Goal: Task Accomplishment & Management: Manage account settings

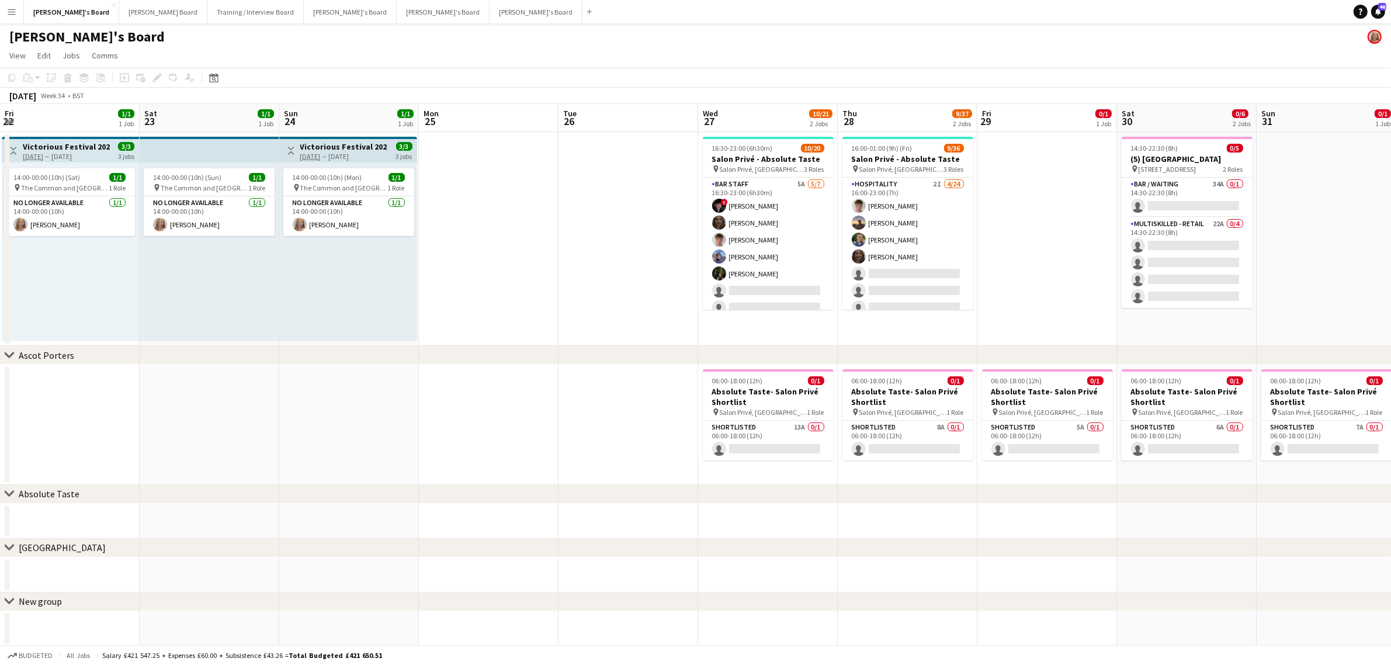
scroll to position [0, 355]
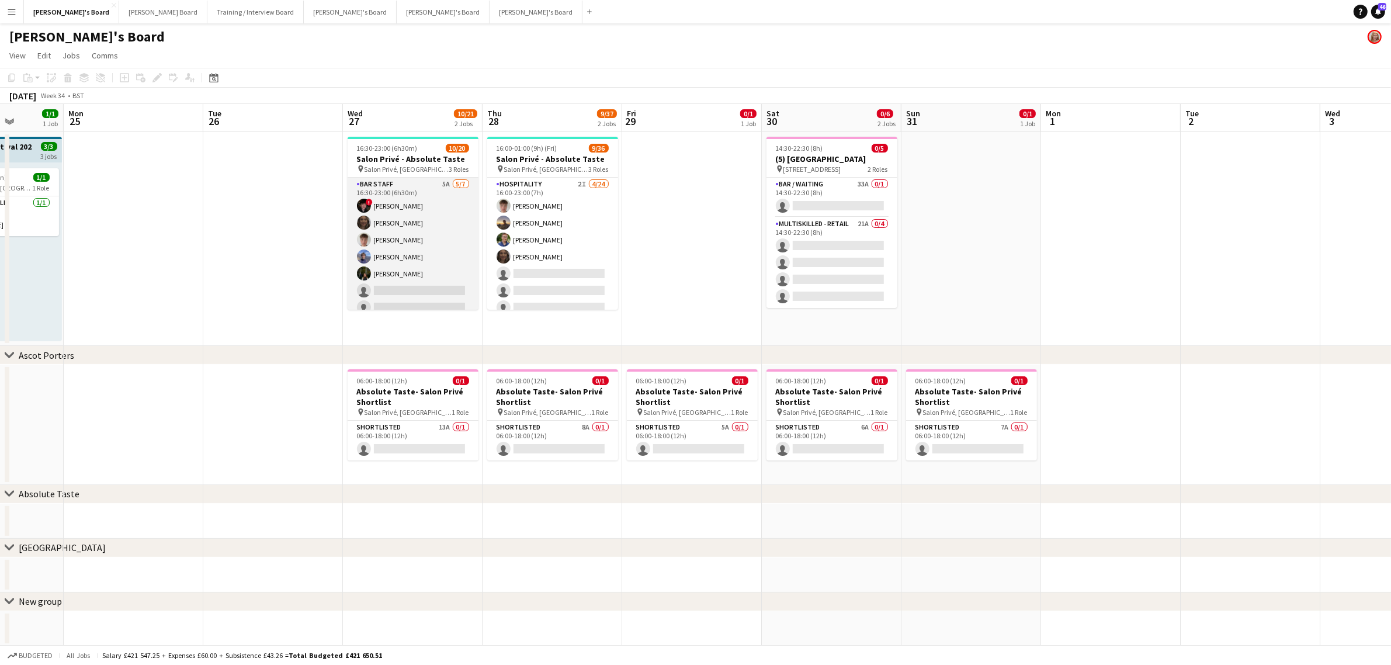
scroll to position [275, 0]
click at [422, 240] on app-card-role "TEAM LEADER 1A 3/4 16:30-23:00 (6h30m) Jacqueline Whitehorn-Scott Mathilde Wilk…" at bounding box center [413, 264] width 131 height 91
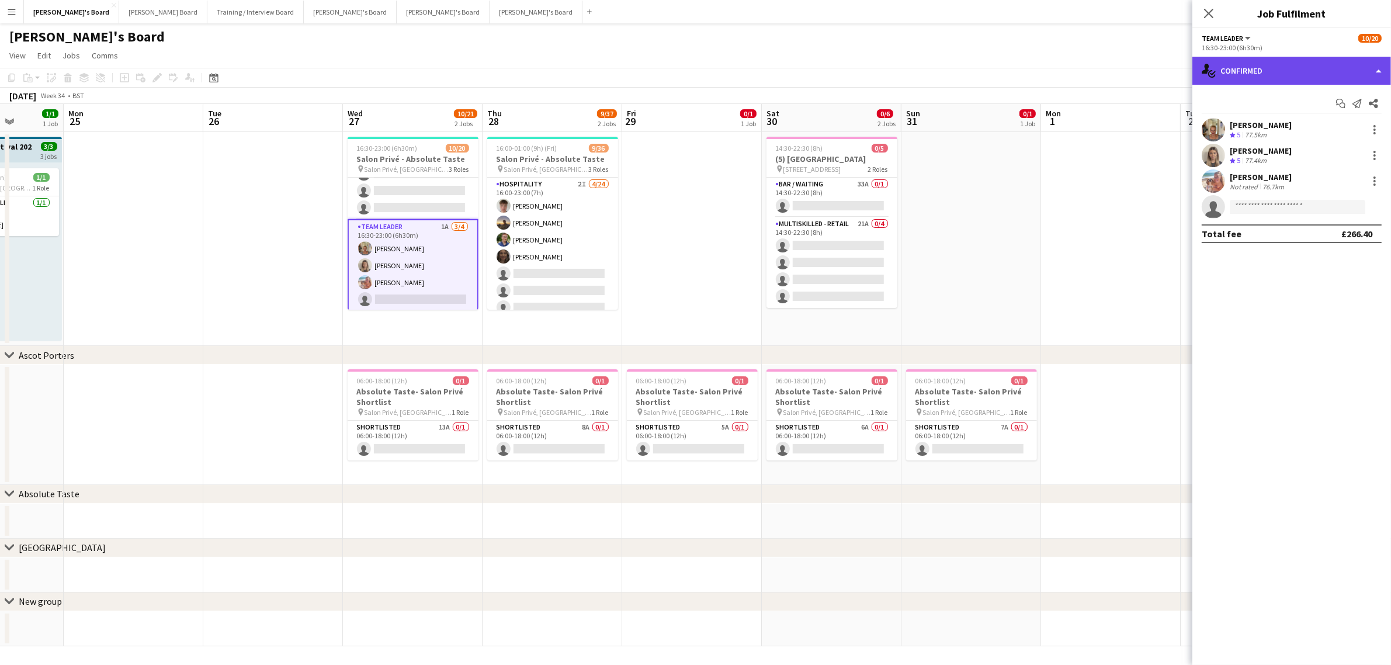
click at [1265, 65] on div "single-neutral-actions-check-2 Confirmed" at bounding box center [1291, 71] width 199 height 28
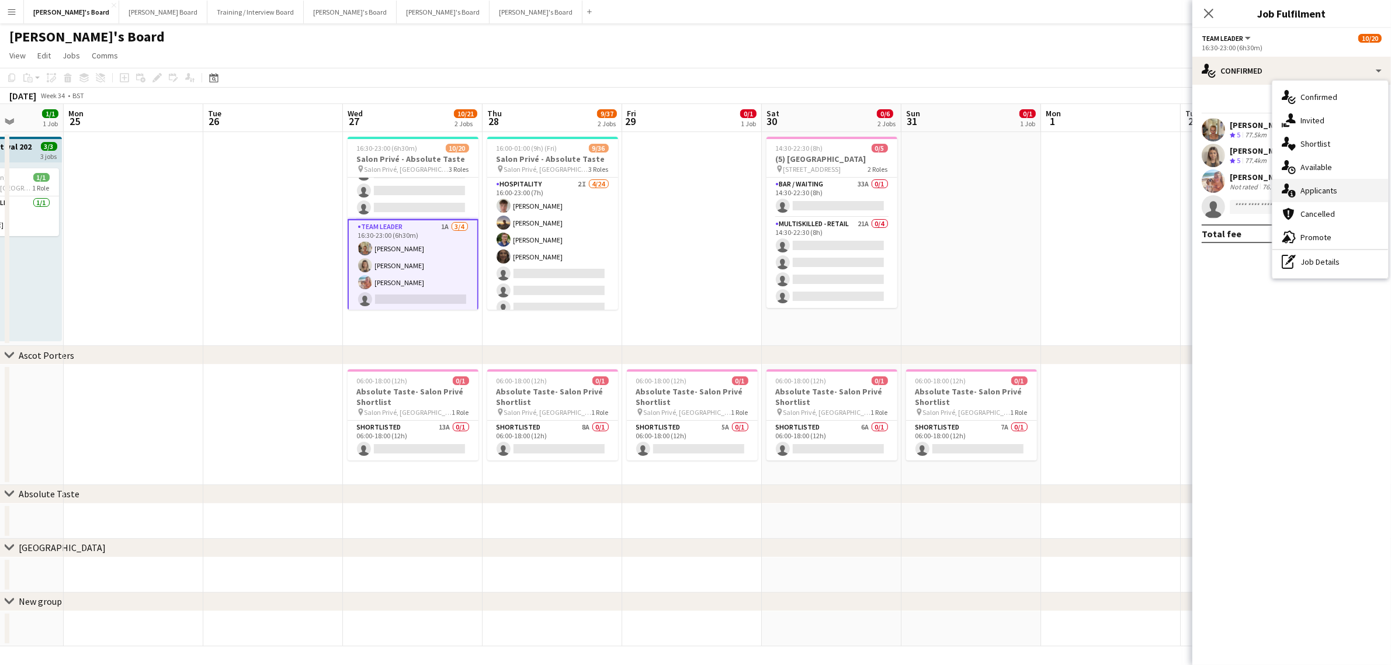
click at [1345, 193] on div "single-neutral-actions-information Applicants" at bounding box center [1330, 190] width 116 height 23
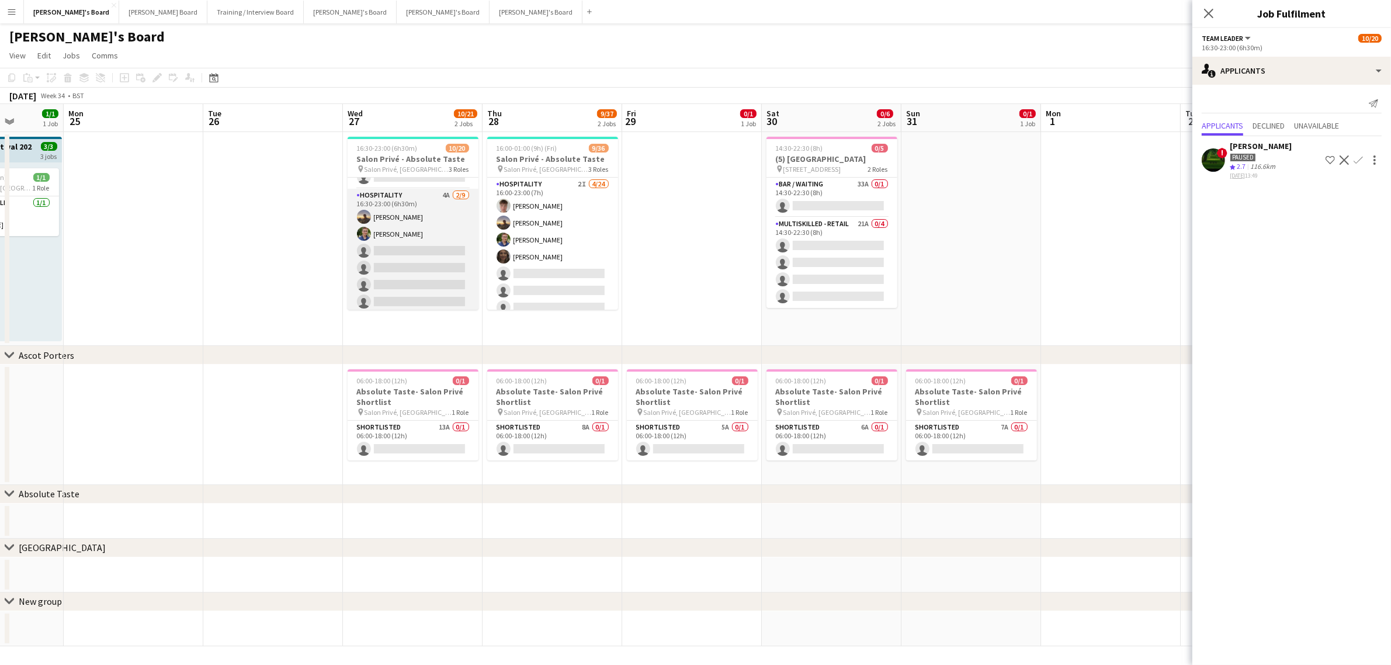
scroll to position [129, 0]
click at [411, 242] on app-card-role "Hospitality 4A [DATE] 16:30-23:00 (6h30m) [PERSON_NAME] [PERSON_NAME] single-ne…" at bounding box center [413, 277] width 131 height 175
click at [424, 230] on app-card-role "BAR STAFF 5A 5/7 16:30-23:00 (6h30m) ! Ryan Filkins shona irvine Tom Spencer Do…" at bounding box center [413, 248] width 131 height 141
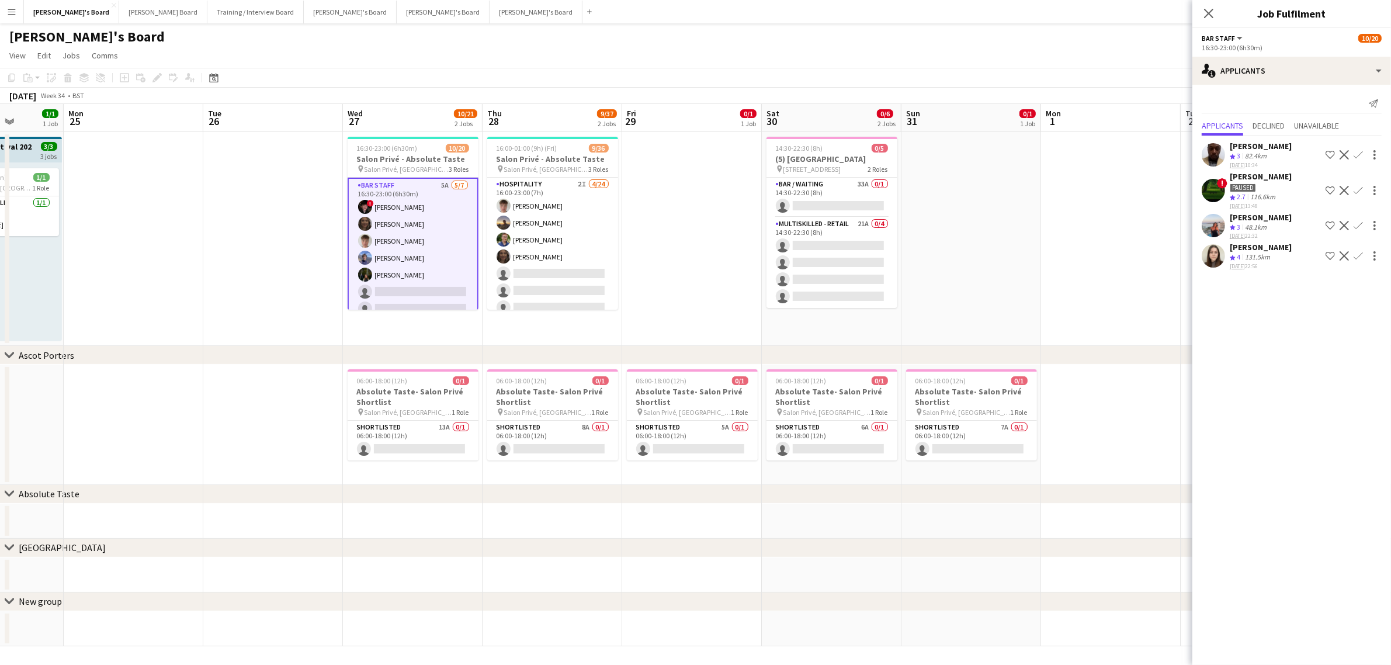
click at [1282, 249] on div "[PERSON_NAME]" at bounding box center [1261, 247] width 62 height 11
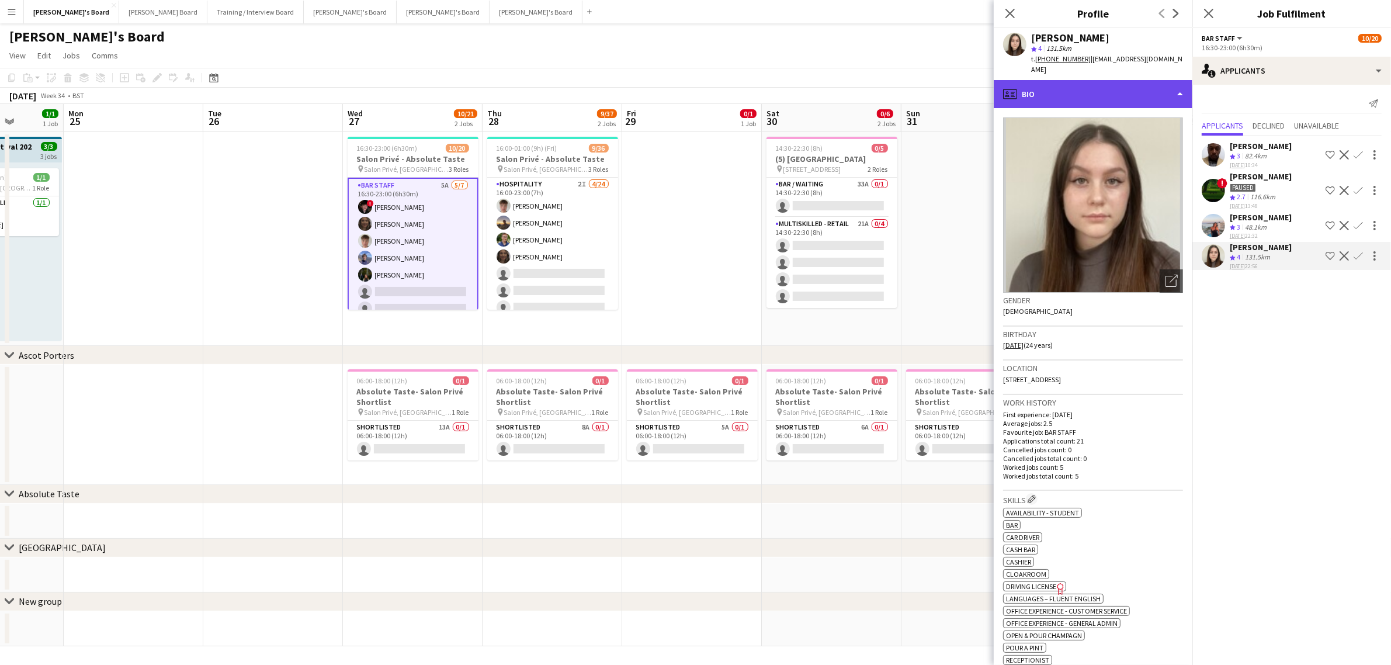
click at [1061, 80] on div "profile Bio" at bounding box center [1093, 94] width 199 height 28
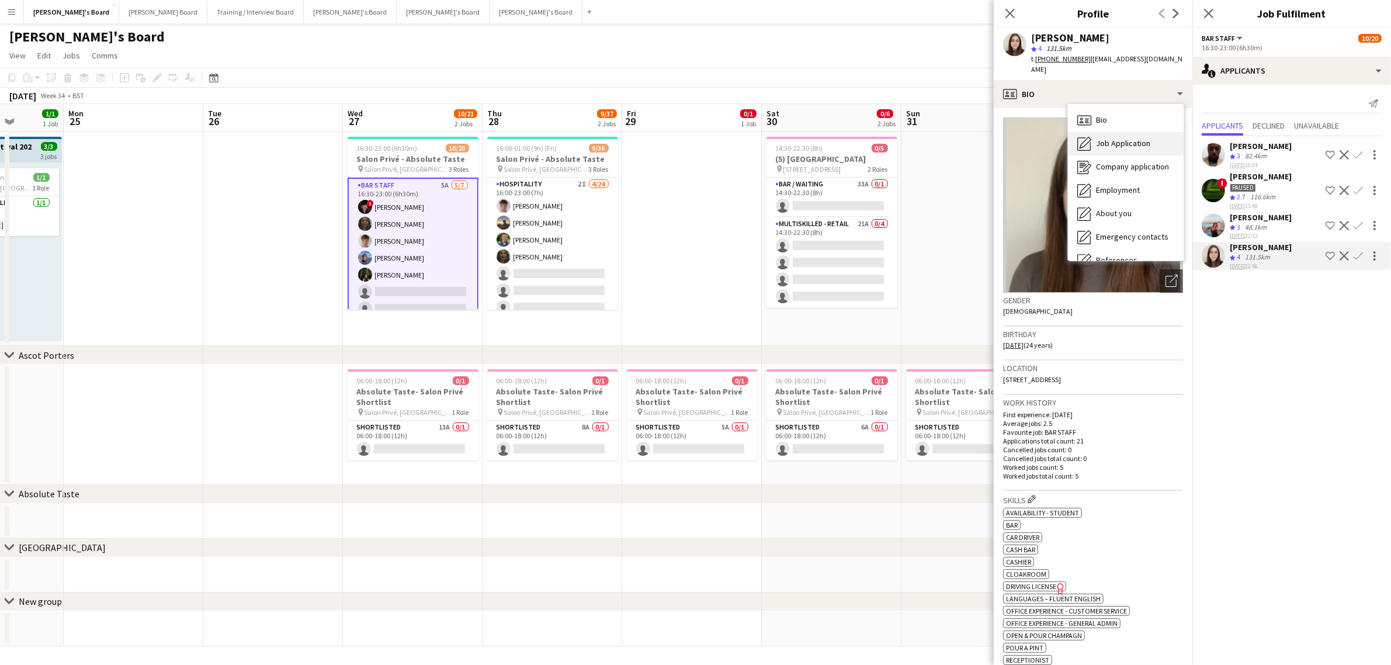
click at [1090, 137] on icon at bounding box center [1083, 143] width 13 height 13
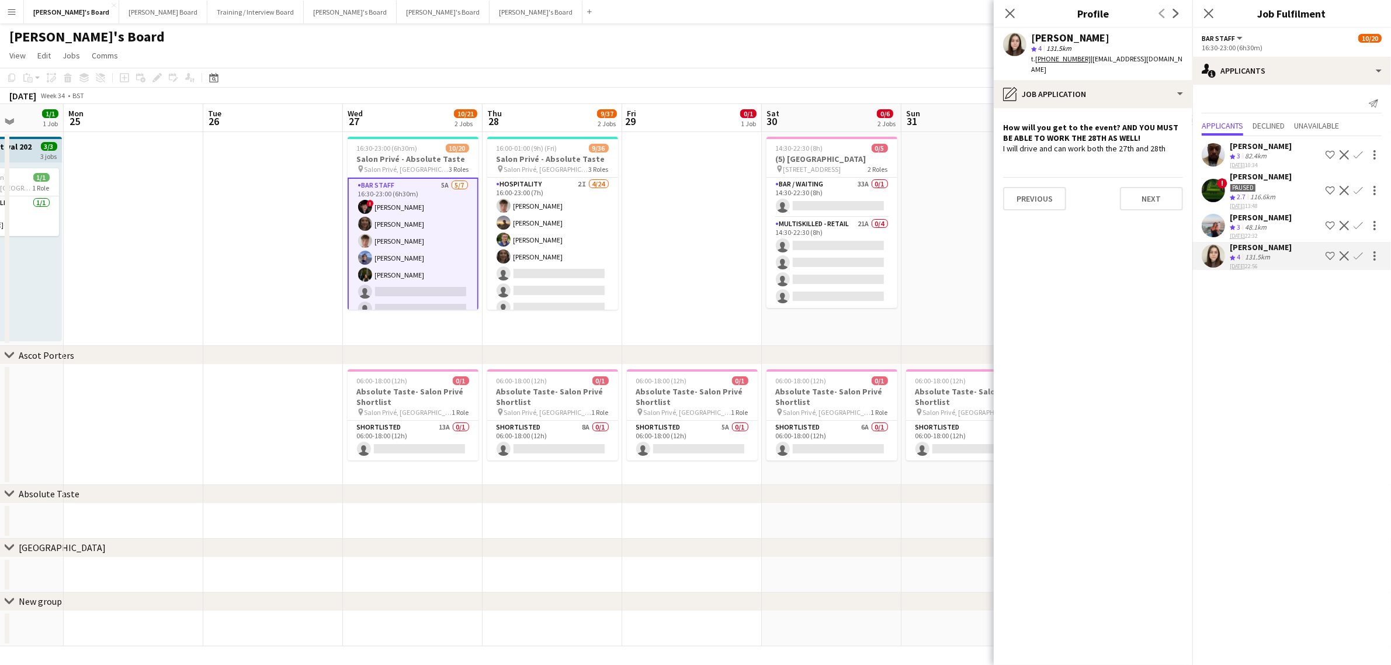
click at [1081, 36] on div "[PERSON_NAME]" at bounding box center [1070, 38] width 78 height 11
copy div "[PERSON_NAME]"
click at [1358, 255] on app-icon "Confirm" at bounding box center [1357, 255] width 9 height 9
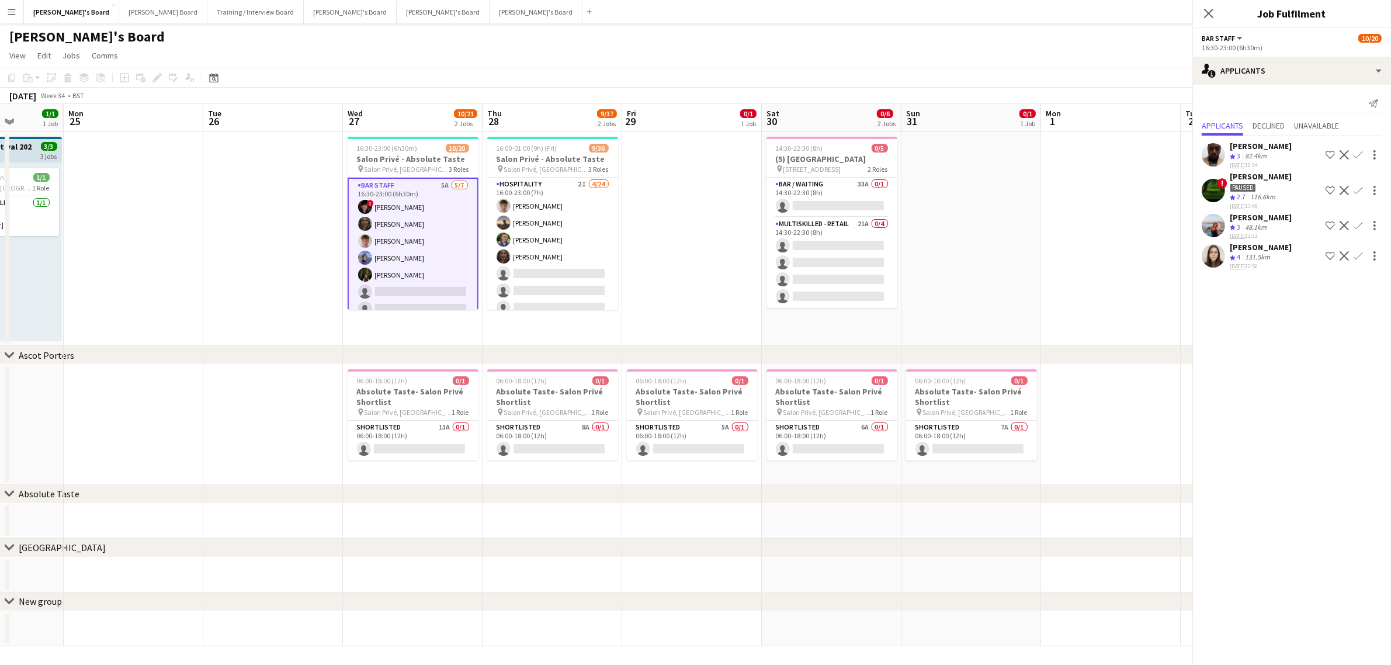
click at [1358, 255] on app-icon "Confirm" at bounding box center [1357, 255] width 9 height 9
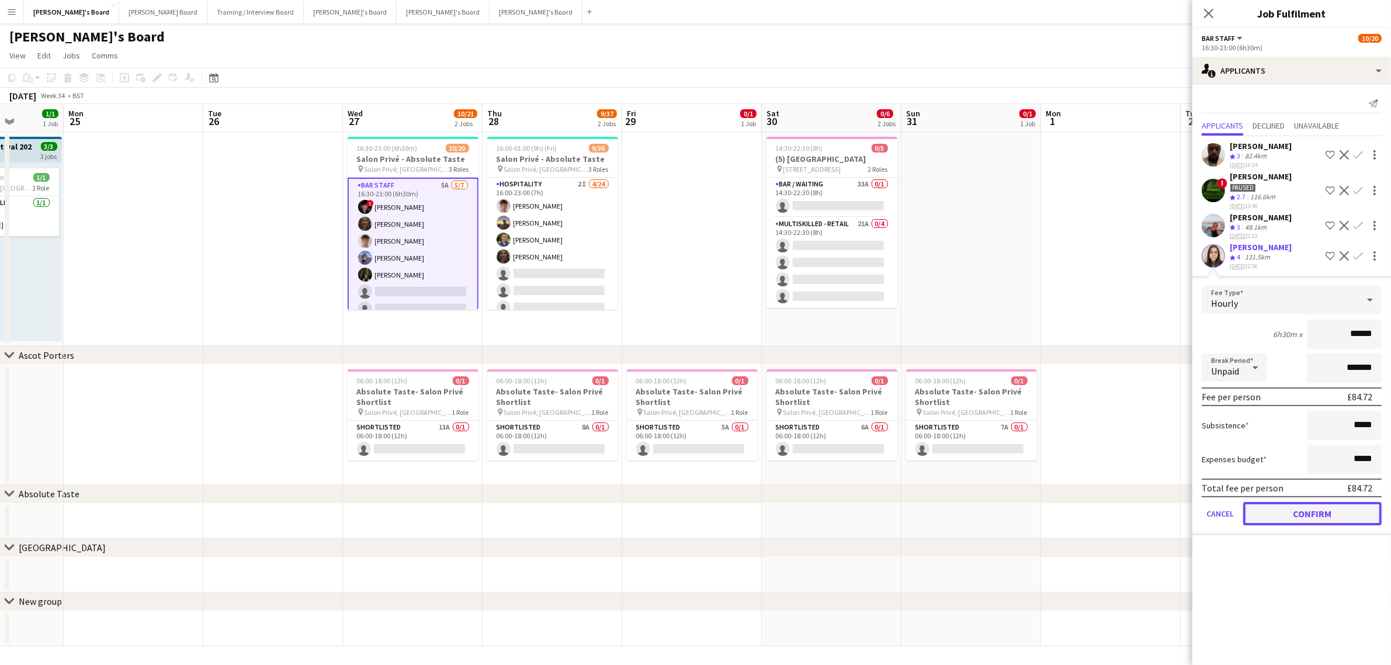
click at [1307, 504] on button "Confirm" at bounding box center [1312, 513] width 138 height 23
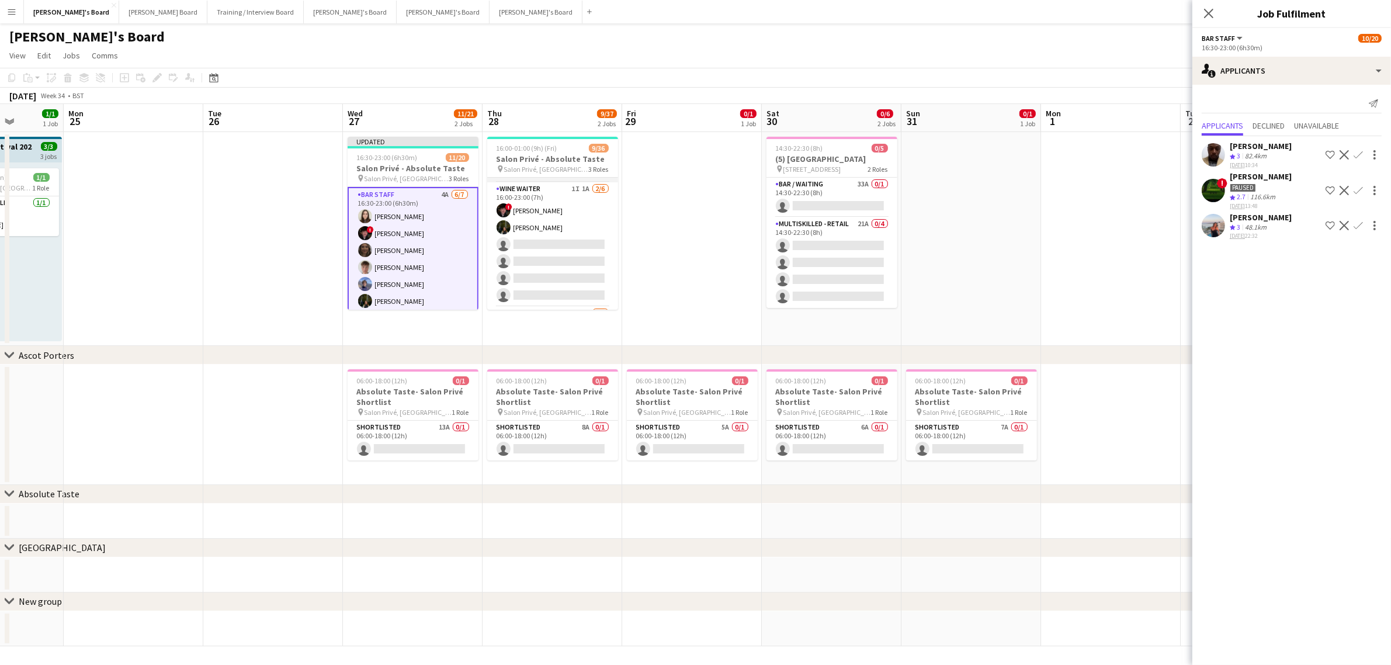
scroll to position [400, 0]
click at [567, 248] on app-card-role "WINE WAITER 1I 1A 2/6 16:00-23:00 (7h) ! Ryan Filkins Jessamie Lindley single-n…" at bounding box center [552, 269] width 131 height 124
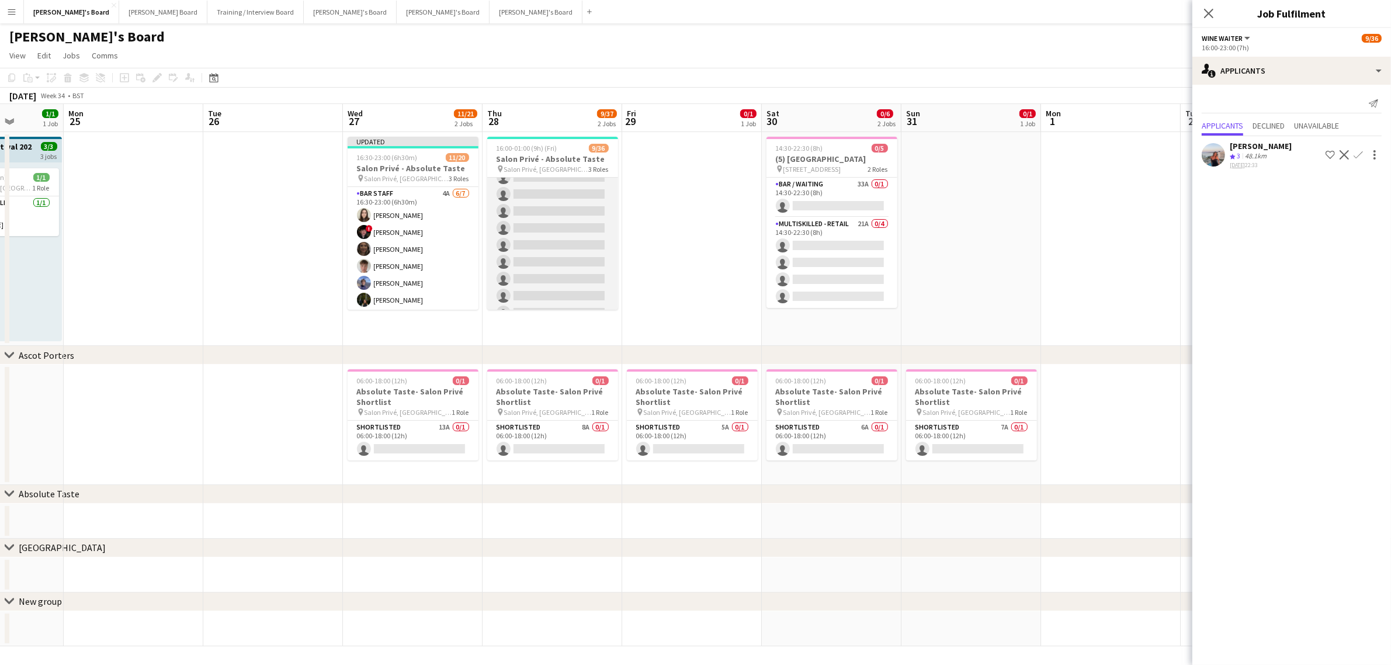
click at [556, 232] on app-card-role "Hospitality 2I 4/24 16:00-23:00 (7h) Tom Spencer Harry Thomas Joseph Day shona …" at bounding box center [552, 210] width 131 height 429
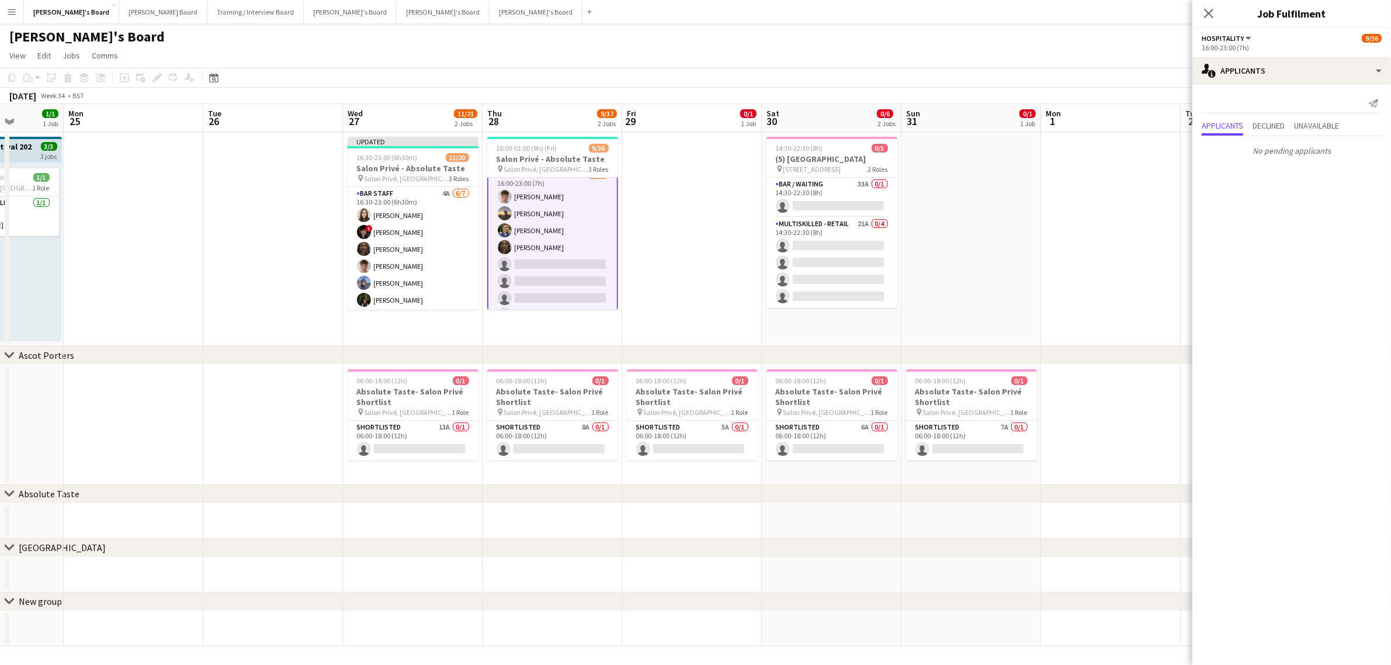
scroll to position [0, 0]
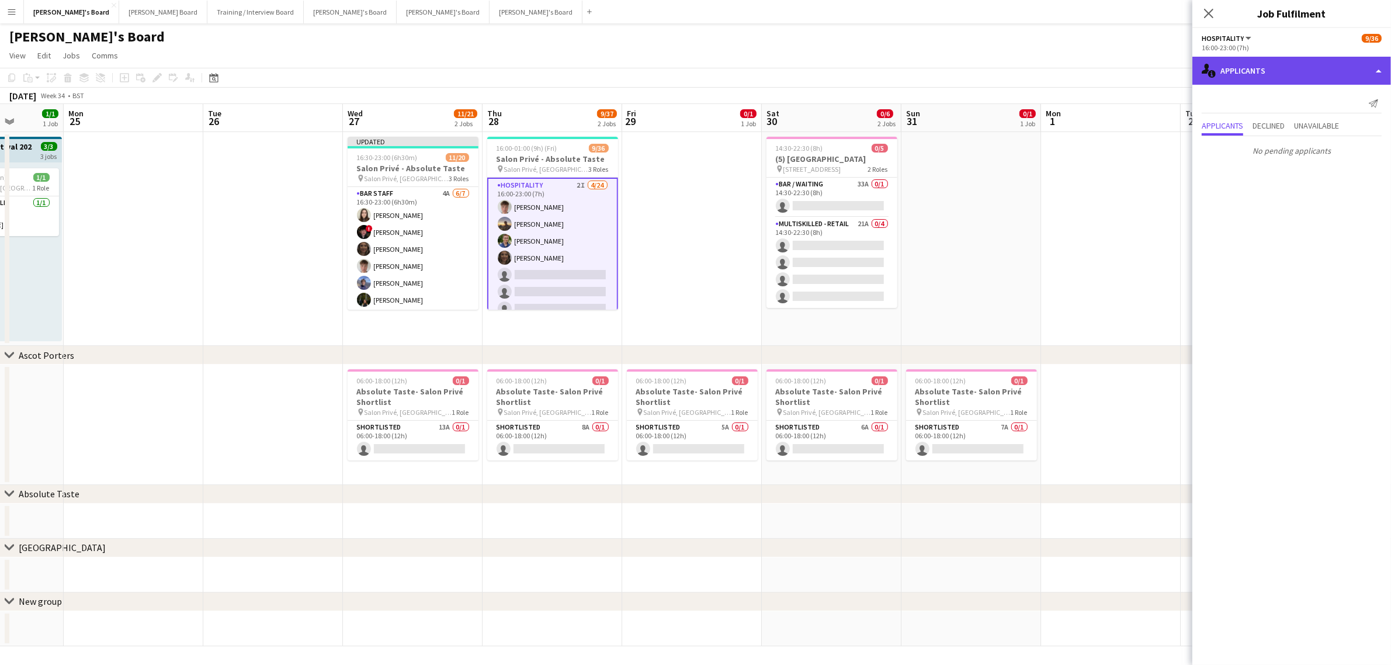
click at [1259, 60] on div "single-neutral-actions-information Applicants" at bounding box center [1291, 71] width 199 height 28
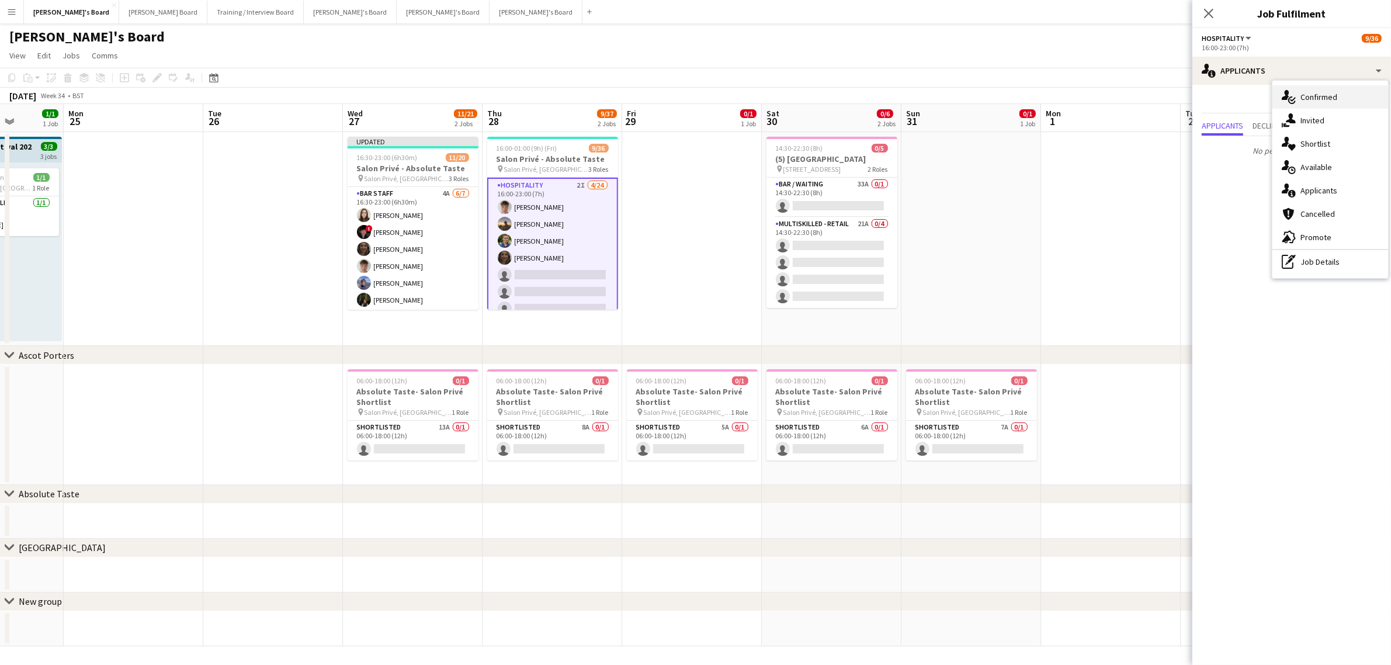
click at [1304, 94] on div "single-neutral-actions-check-2 Confirmed" at bounding box center [1330, 96] width 116 height 23
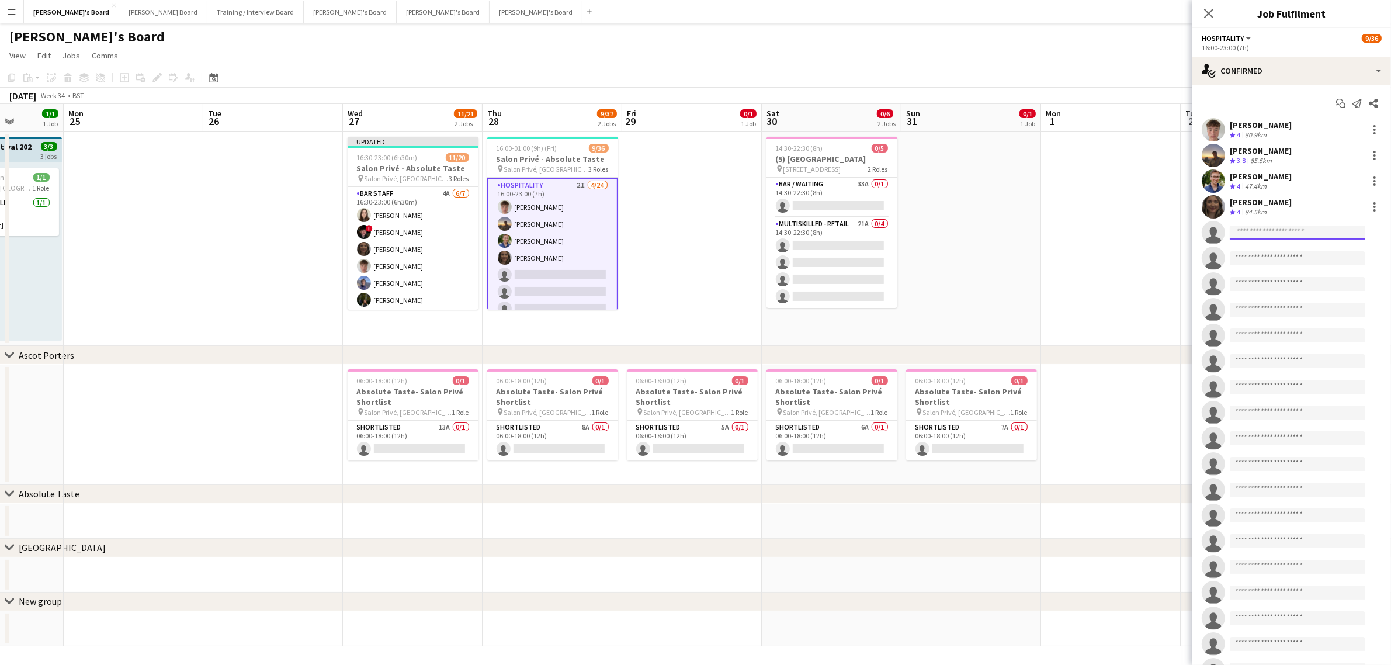
click at [1250, 230] on input at bounding box center [1298, 232] width 136 height 14
paste input "**********"
type input "**********"
click at [1306, 257] on span "[EMAIL_ADDRESS][DOMAIN_NAME]" at bounding box center [1297, 258] width 117 height 9
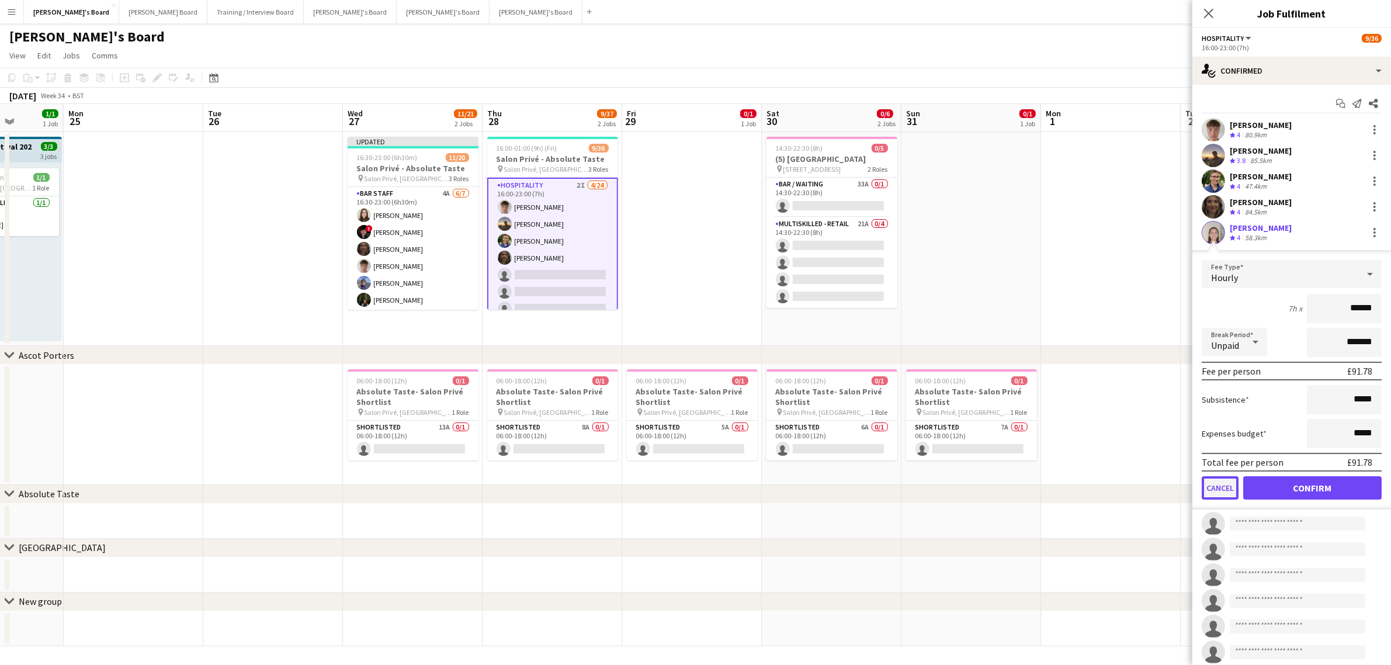
click at [1212, 478] on button "Cancel" at bounding box center [1220, 487] width 37 height 23
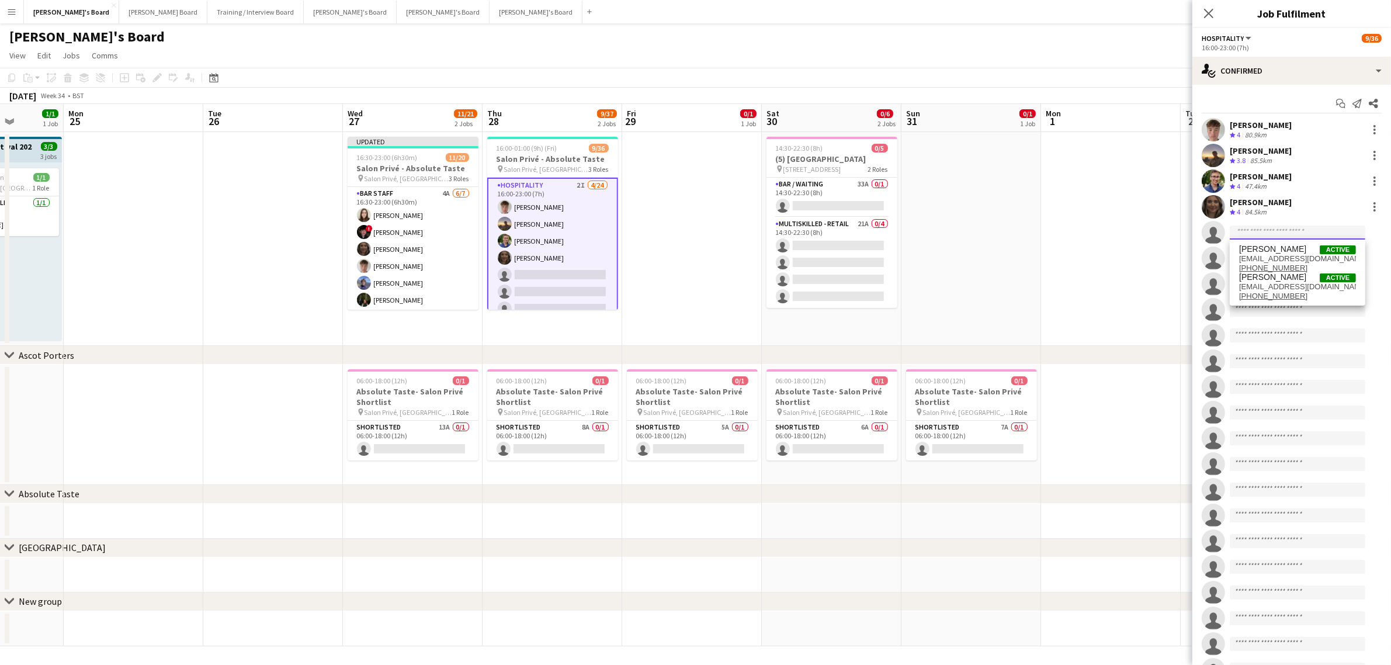
click at [1255, 230] on input at bounding box center [1298, 232] width 136 height 14
paste input "**********"
type input "**********"
click at [1286, 282] on span "hannah118@me.com" at bounding box center [1297, 286] width 117 height 9
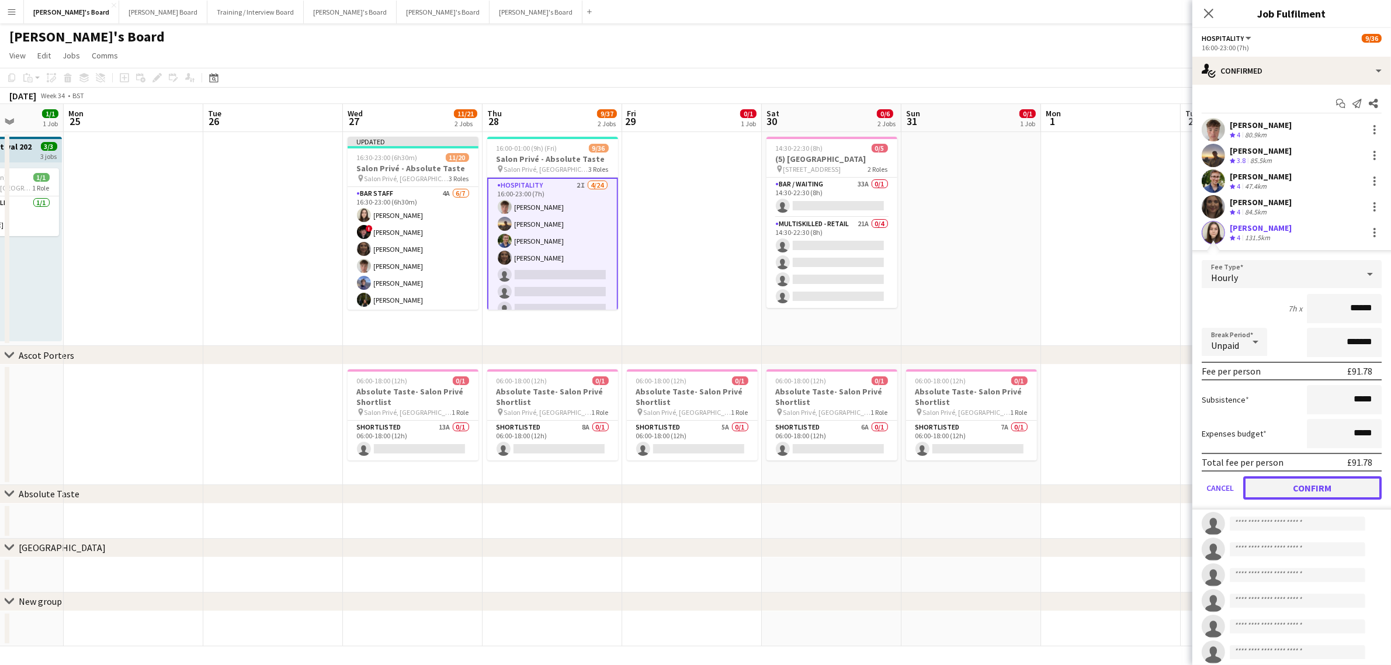
click at [1292, 485] on button "Confirm" at bounding box center [1312, 487] width 138 height 23
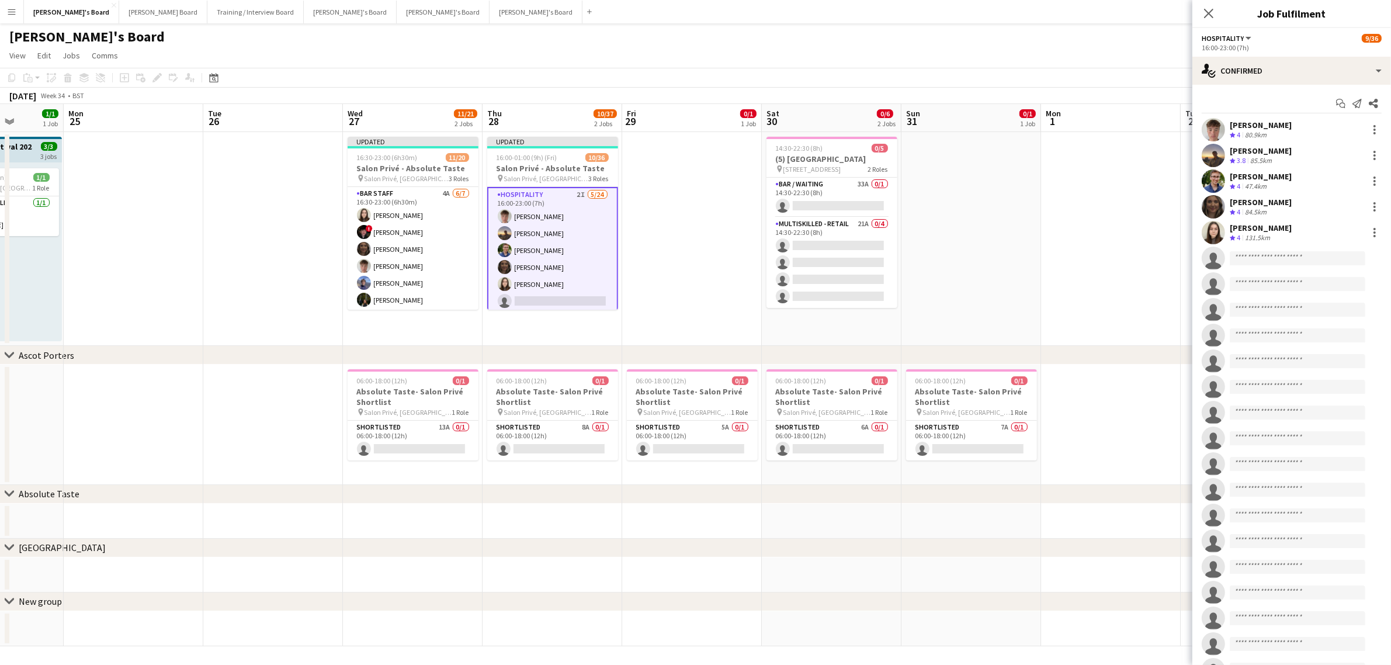
click at [651, 240] on app-date-cell at bounding box center [692, 239] width 140 height 214
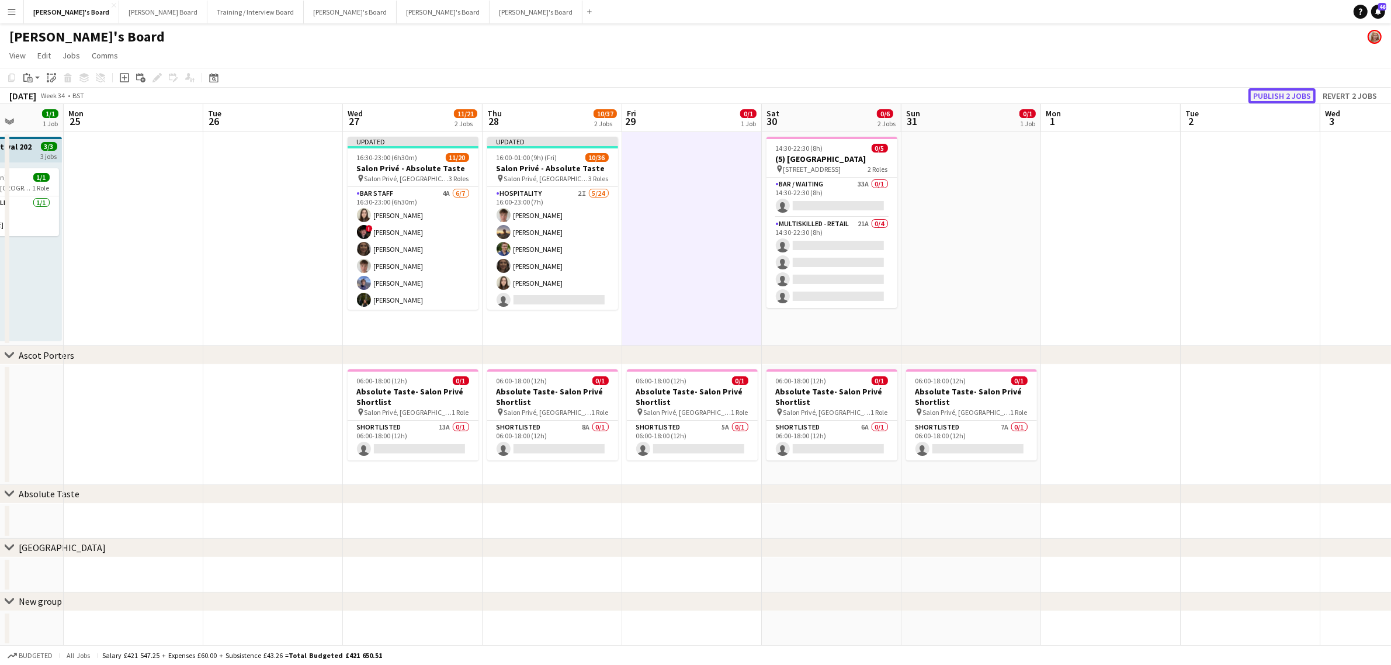
click at [1293, 89] on button "Publish 2 jobs" at bounding box center [1281, 95] width 67 height 15
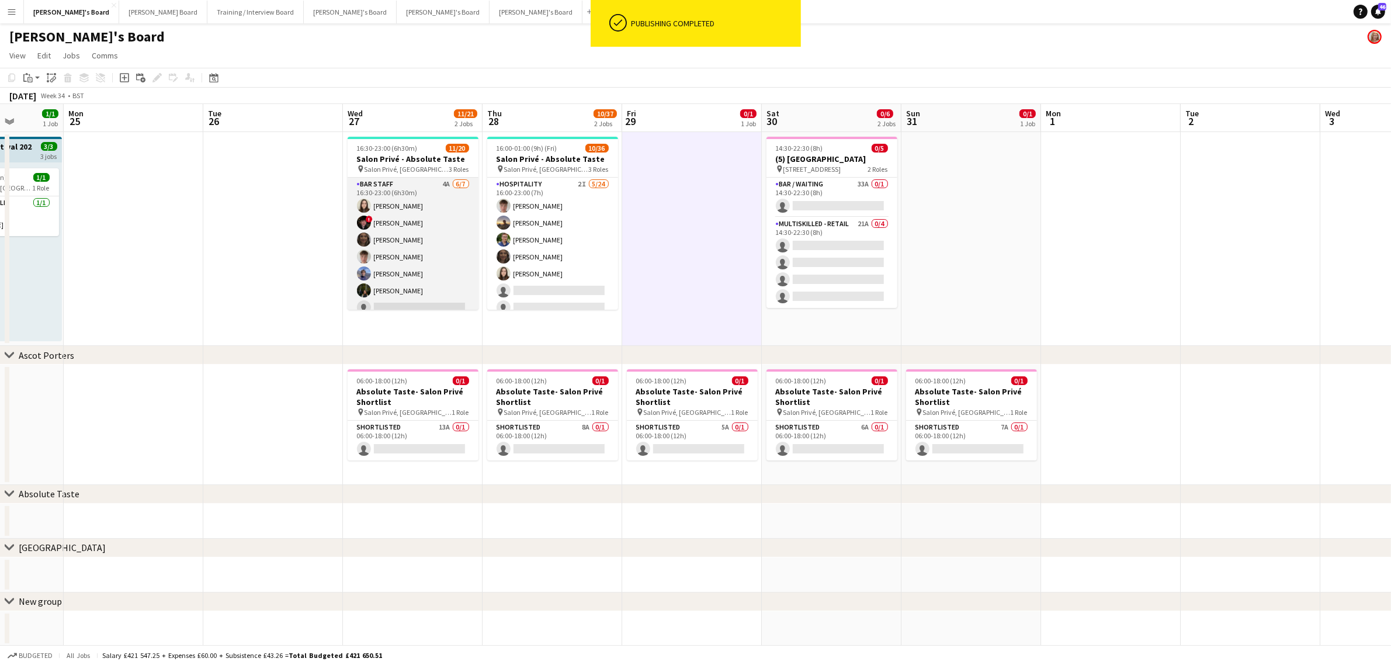
click at [425, 235] on app-card-role "BAR STAFF 4A 6/7 16:30-23:00 (6h30m) Hannah Williams ! Ryan Filkins shona irvin…" at bounding box center [413, 248] width 131 height 141
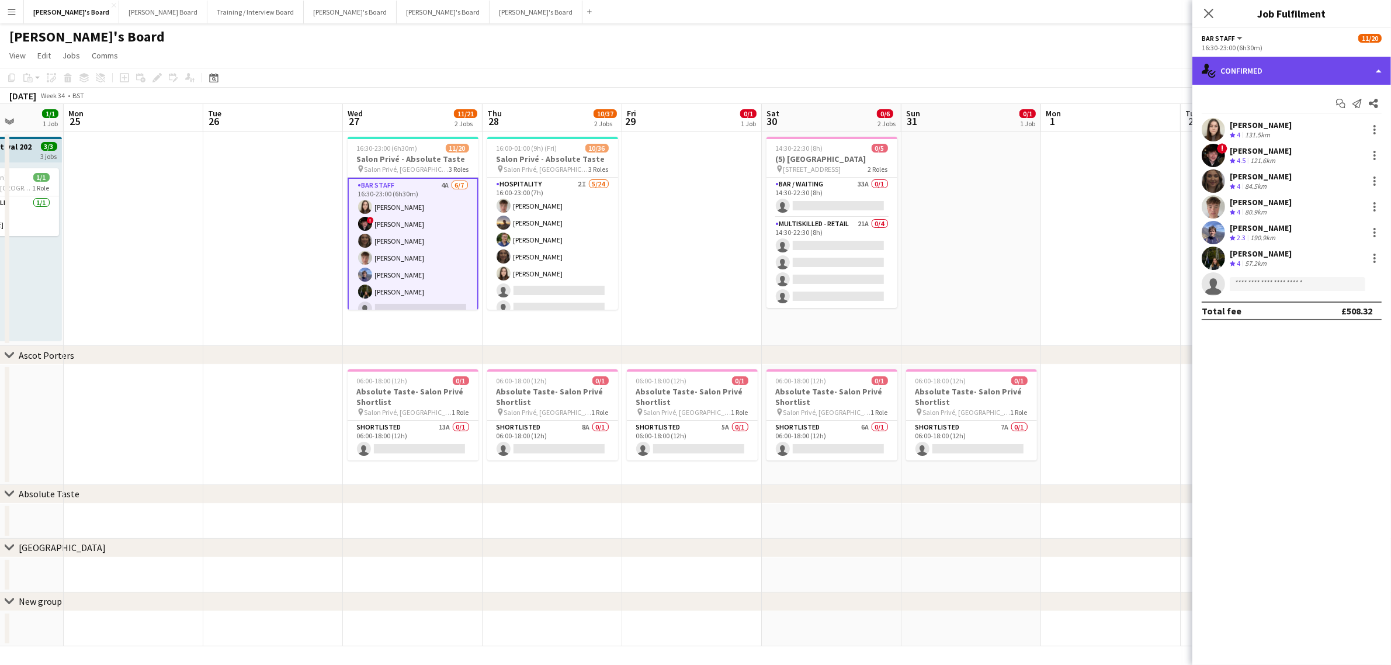
click at [1323, 61] on div "single-neutral-actions-check-2 Confirmed" at bounding box center [1291, 71] width 199 height 28
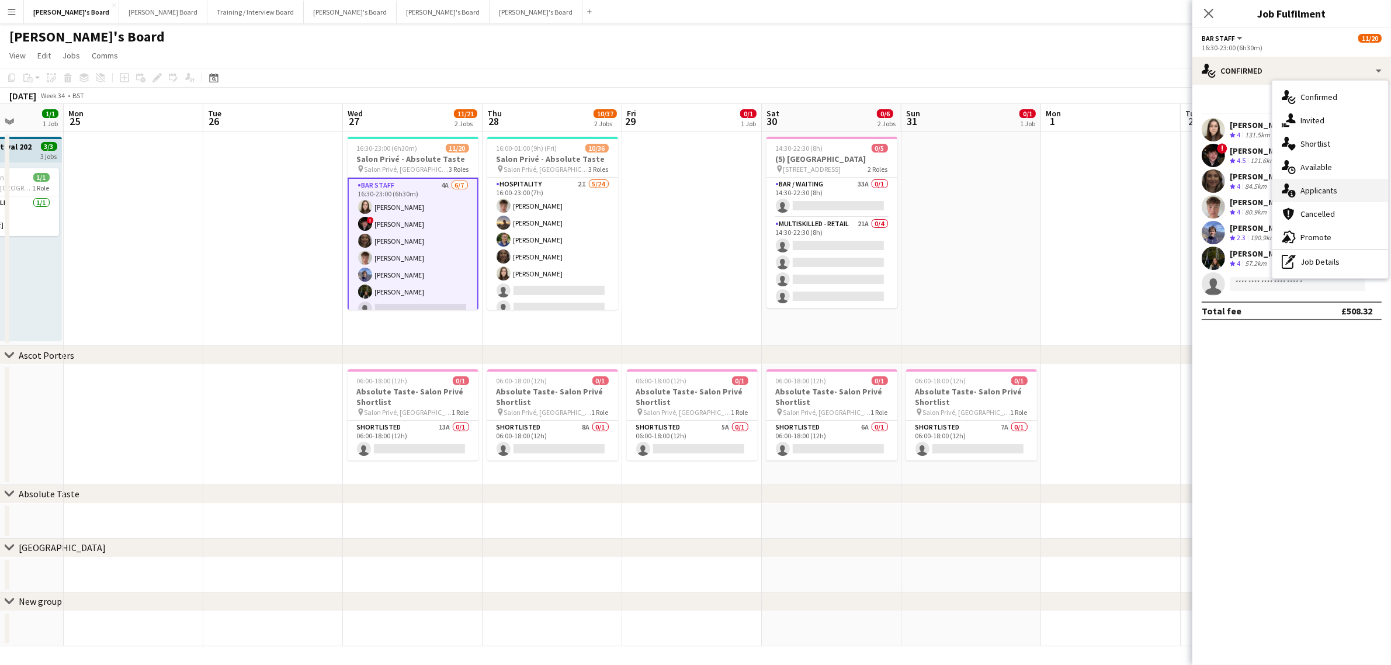
click at [1342, 189] on div "single-neutral-actions-information Applicants" at bounding box center [1330, 190] width 116 height 23
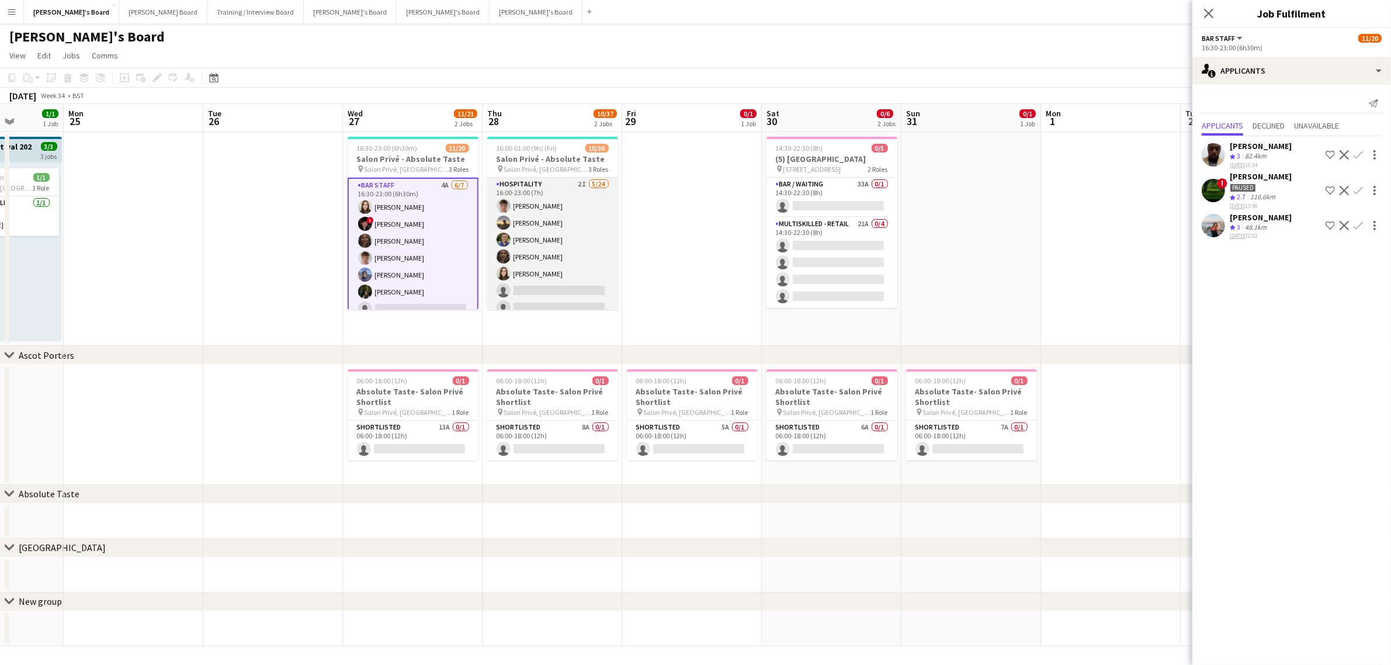
click at [518, 209] on app-card-role "Hospitality 2I 5/24 16:00-23:00 (7h) Tom Spencer Harry Thomas Joseph Day shona …" at bounding box center [552, 392] width 131 height 429
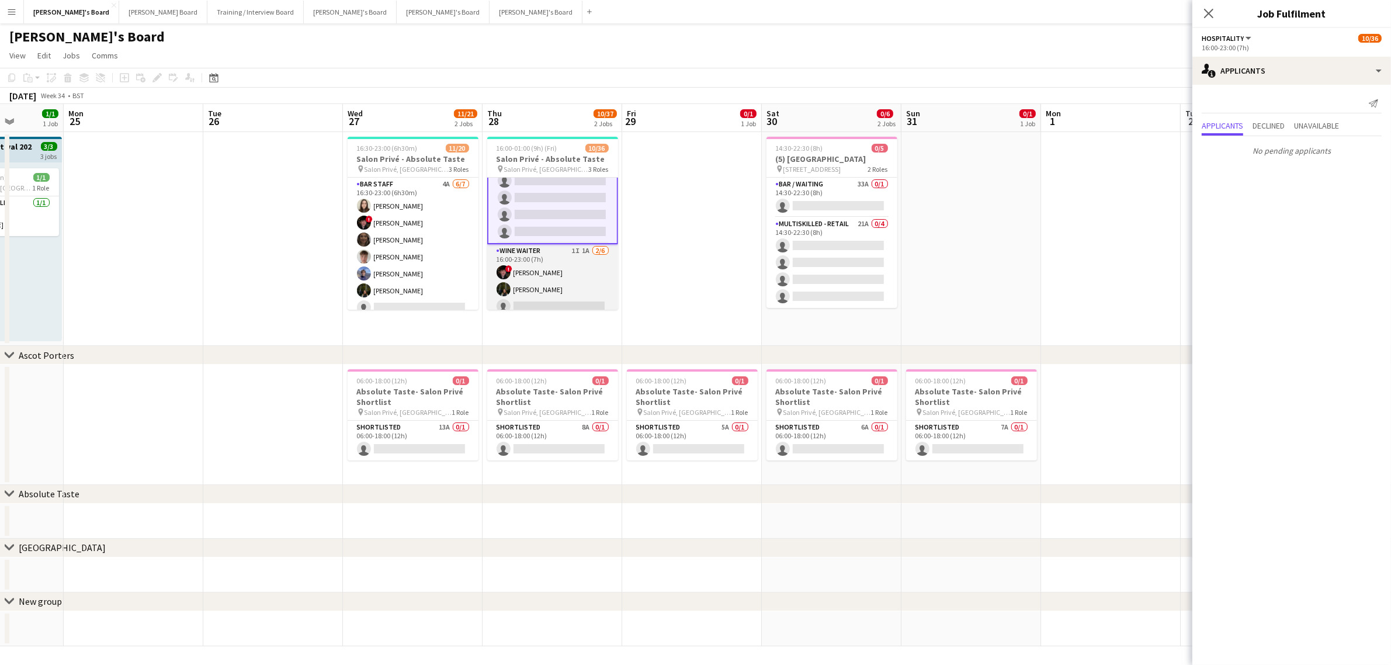
click at [541, 266] on app-card-role "WINE WAITER 1I 1A 2/6 16:00-23:00 (7h) ! Ryan Filkins Jessamie Lindley single-n…" at bounding box center [552, 306] width 131 height 124
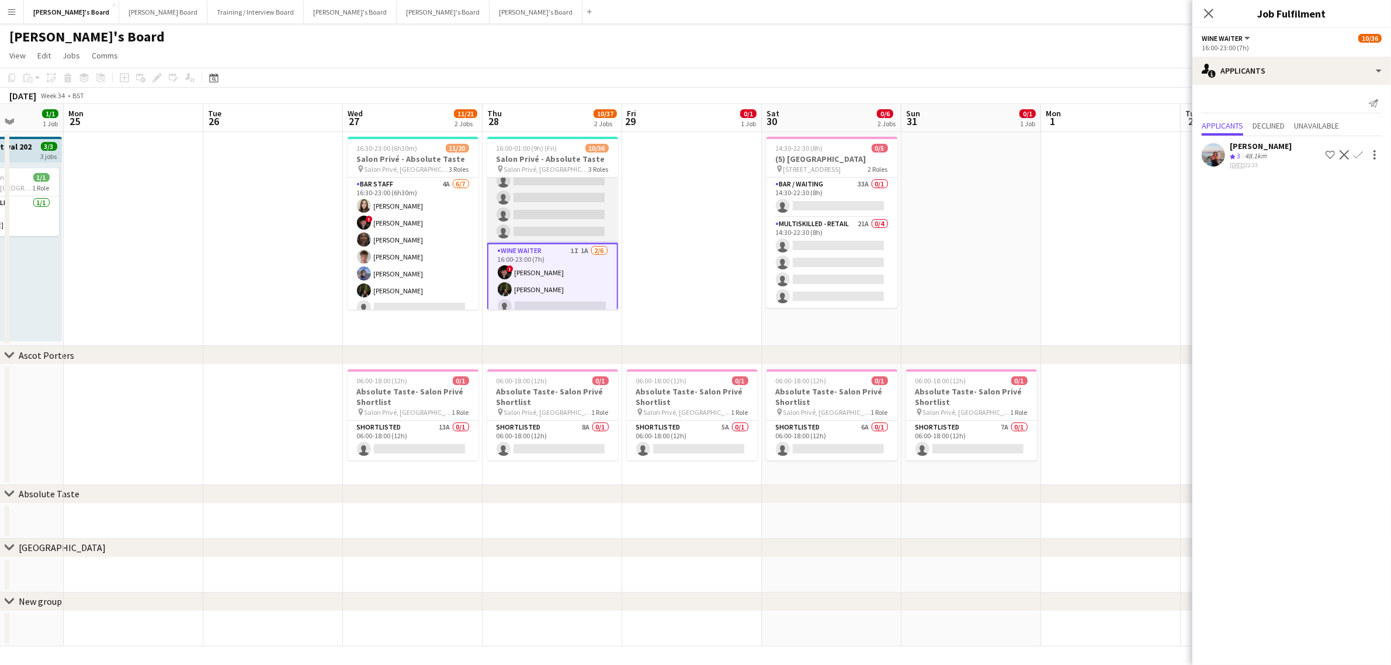
scroll to position [437, 0]
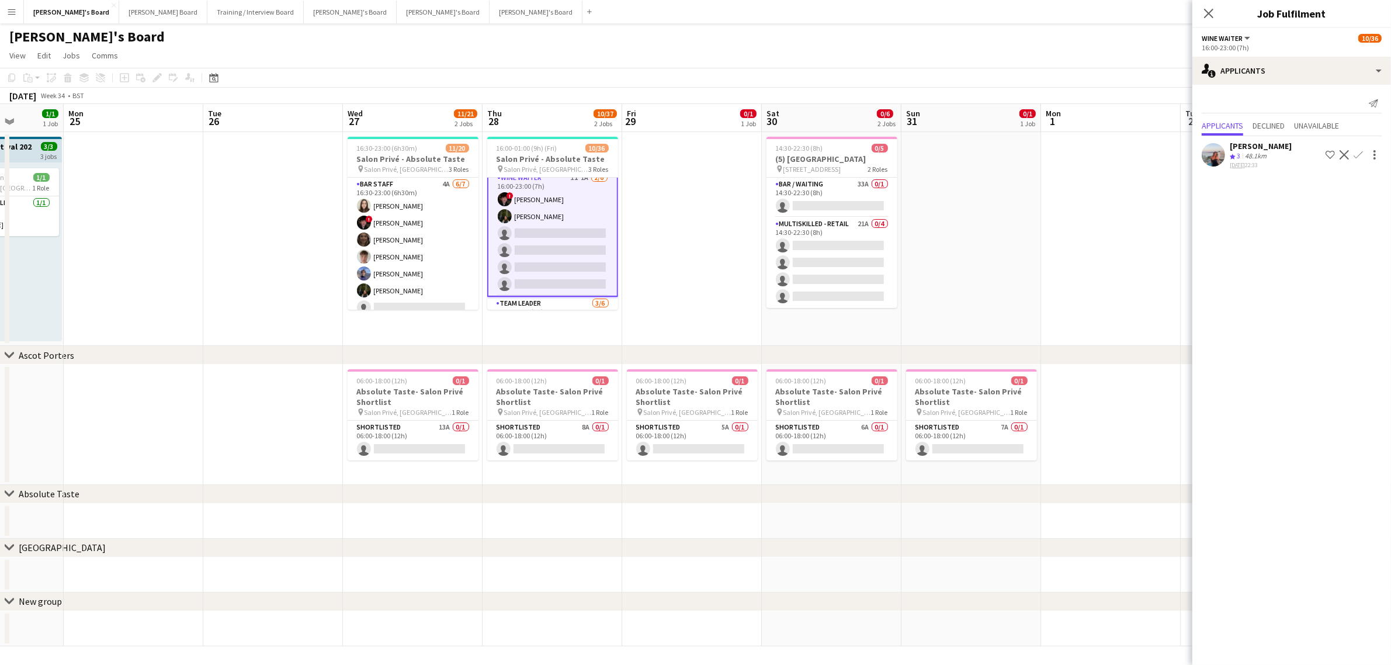
click at [1356, 156] on app-icon "Confirm" at bounding box center [1357, 154] width 9 height 9
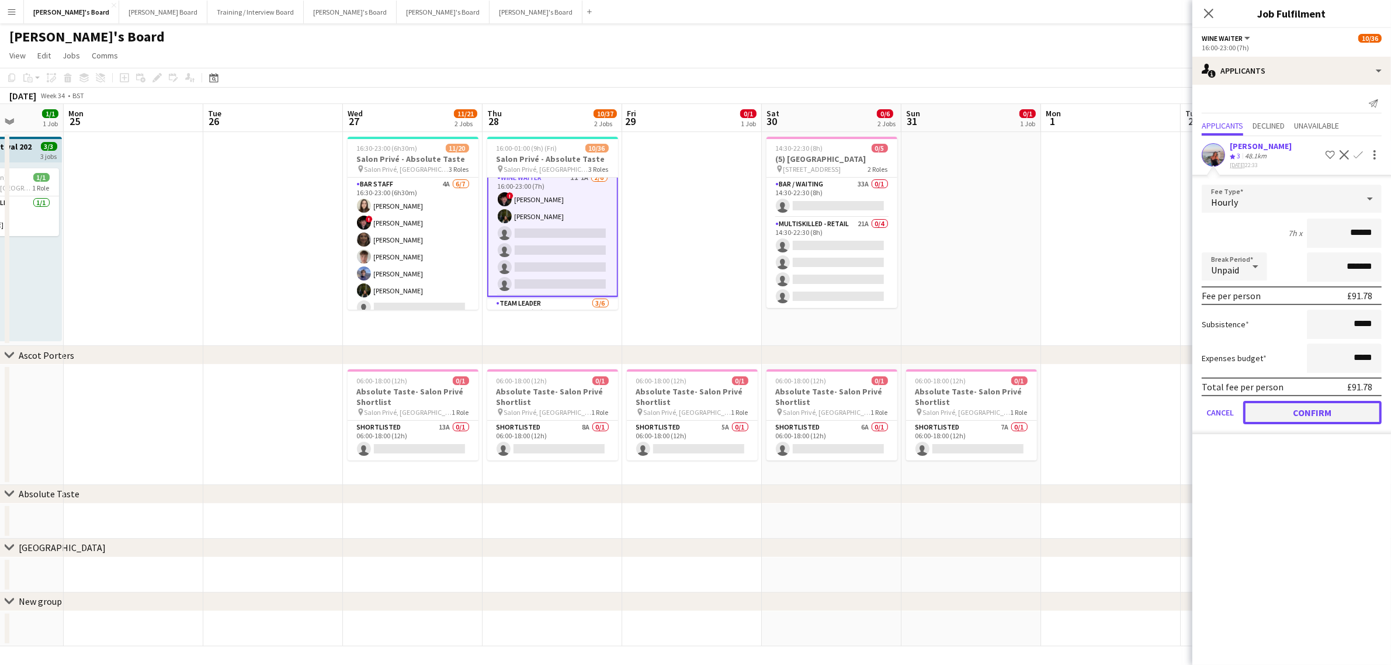
click at [1297, 407] on button "Confirm" at bounding box center [1312, 412] width 138 height 23
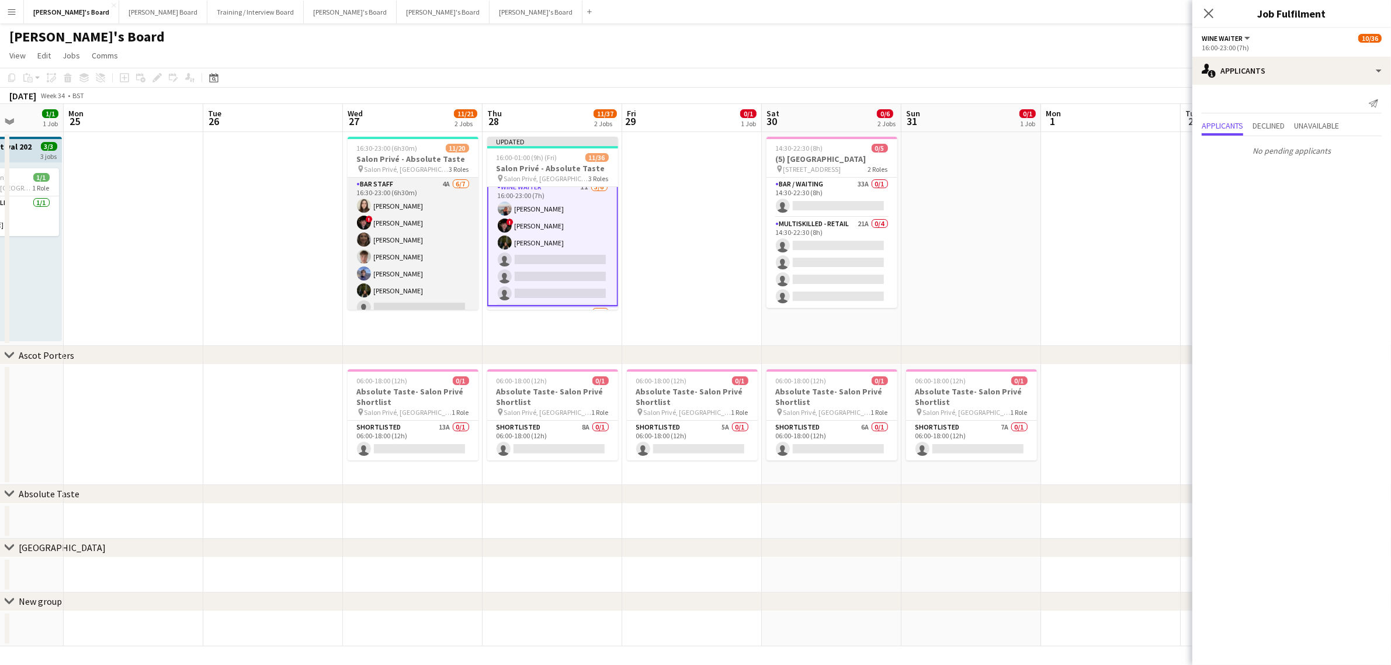
click at [390, 213] on app-card-role "BAR STAFF 4A 6/7 16:30-23:00 (6h30m) Hannah Williams ! Ryan Filkins shona irvin…" at bounding box center [413, 248] width 131 height 141
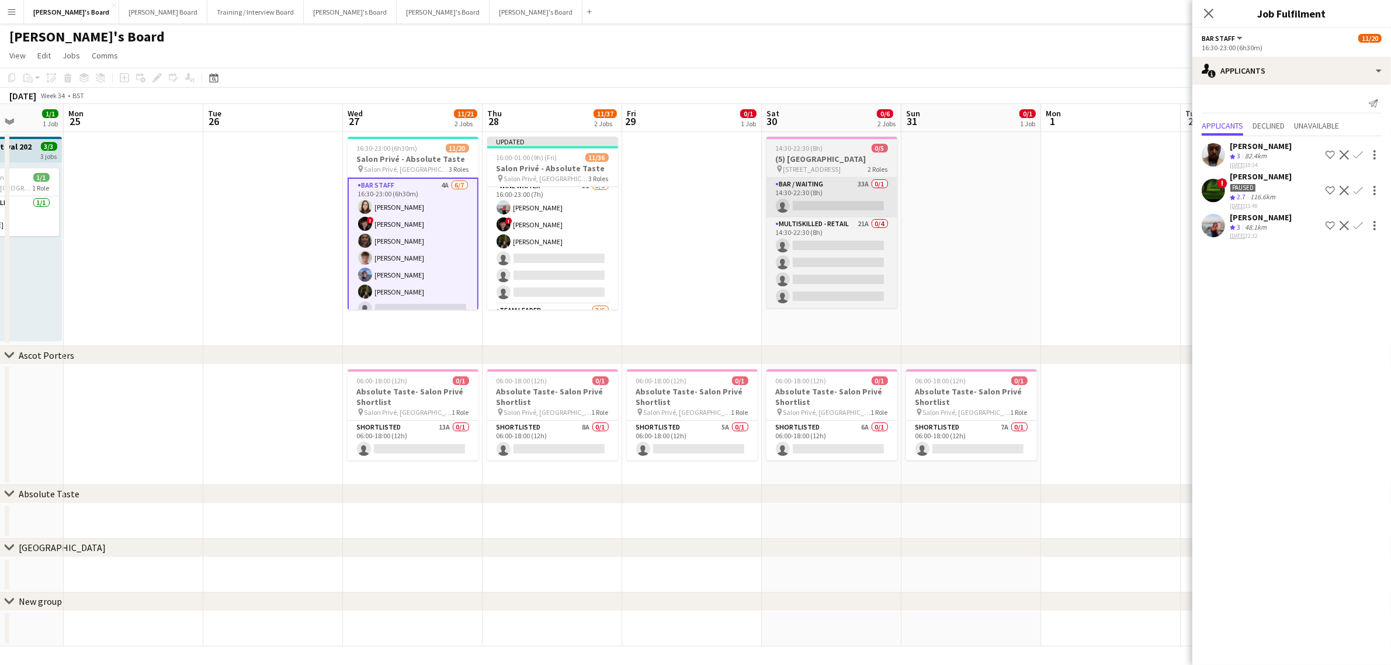
scroll to position [436, 0]
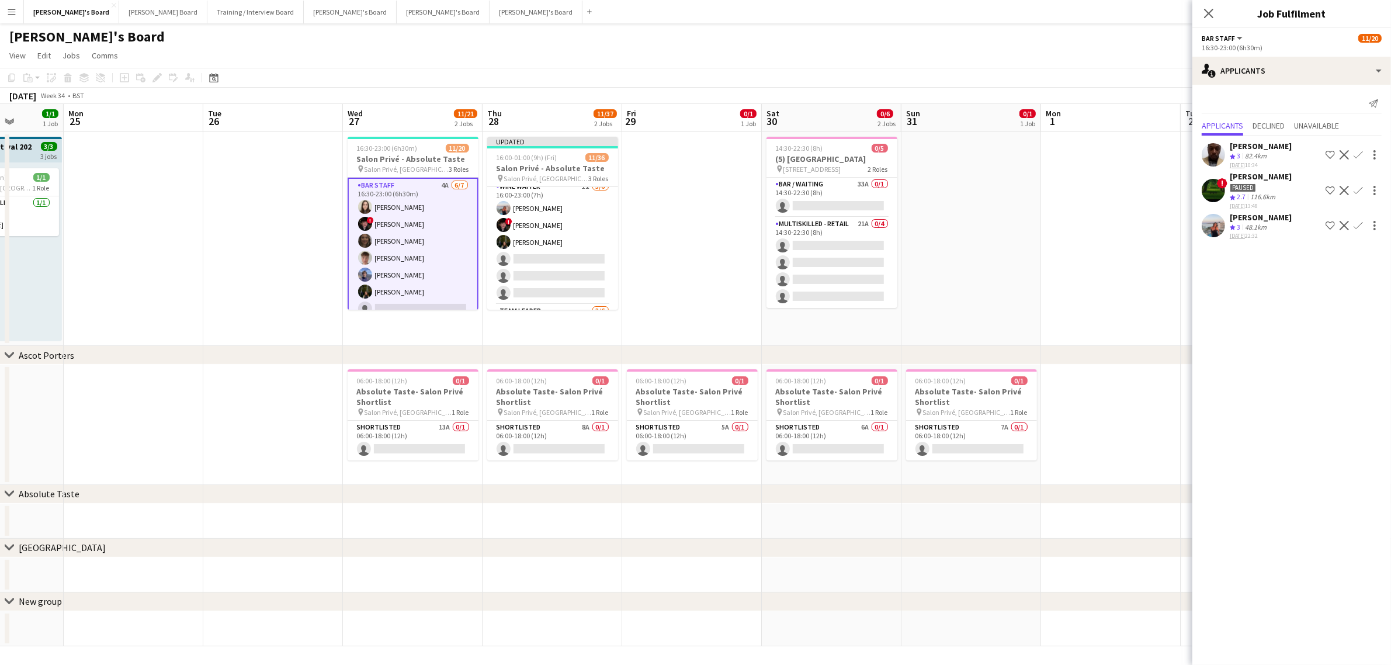
click at [1356, 221] on app-icon "Confirm" at bounding box center [1357, 225] width 9 height 9
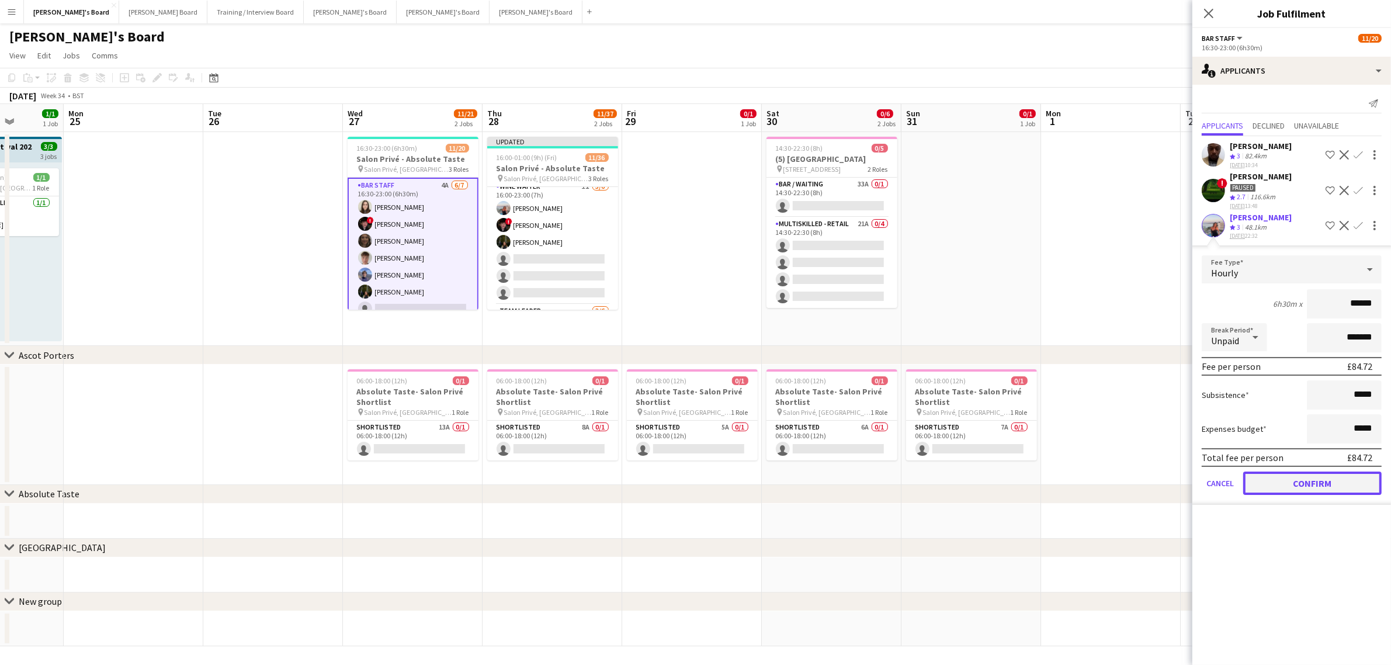
click at [1285, 474] on button "Confirm" at bounding box center [1312, 482] width 138 height 23
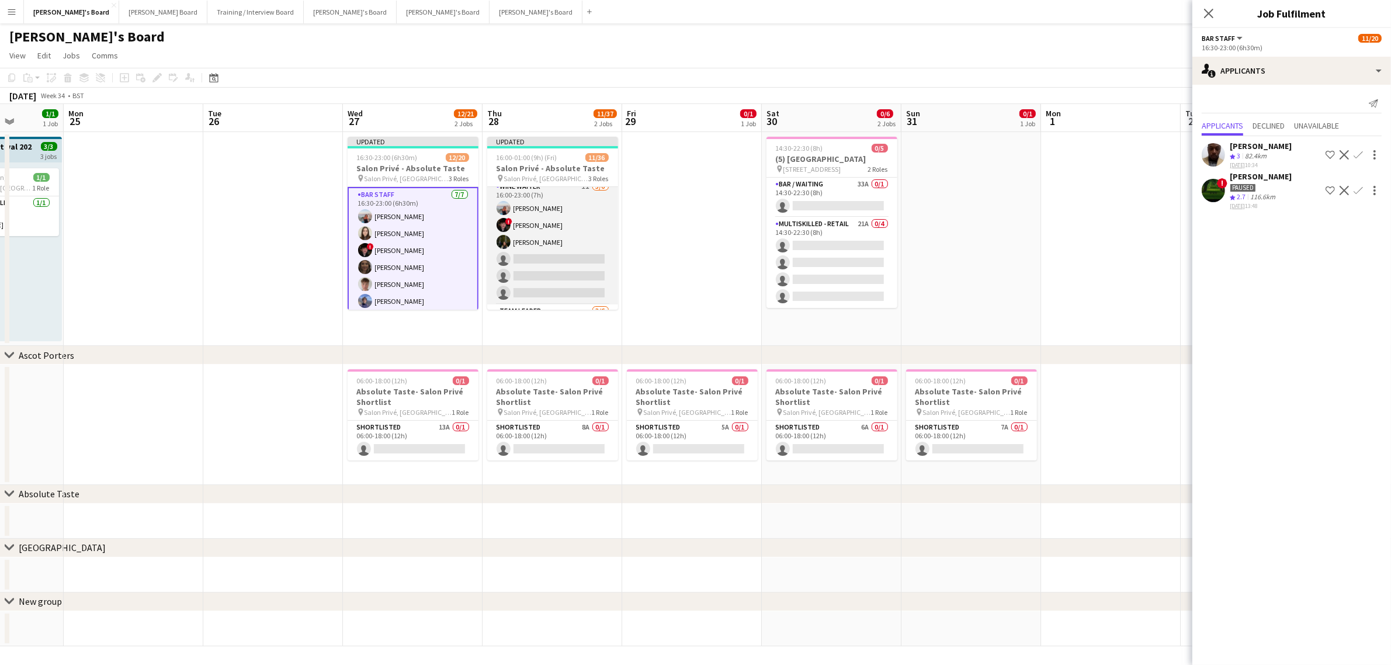
scroll to position [556, 0]
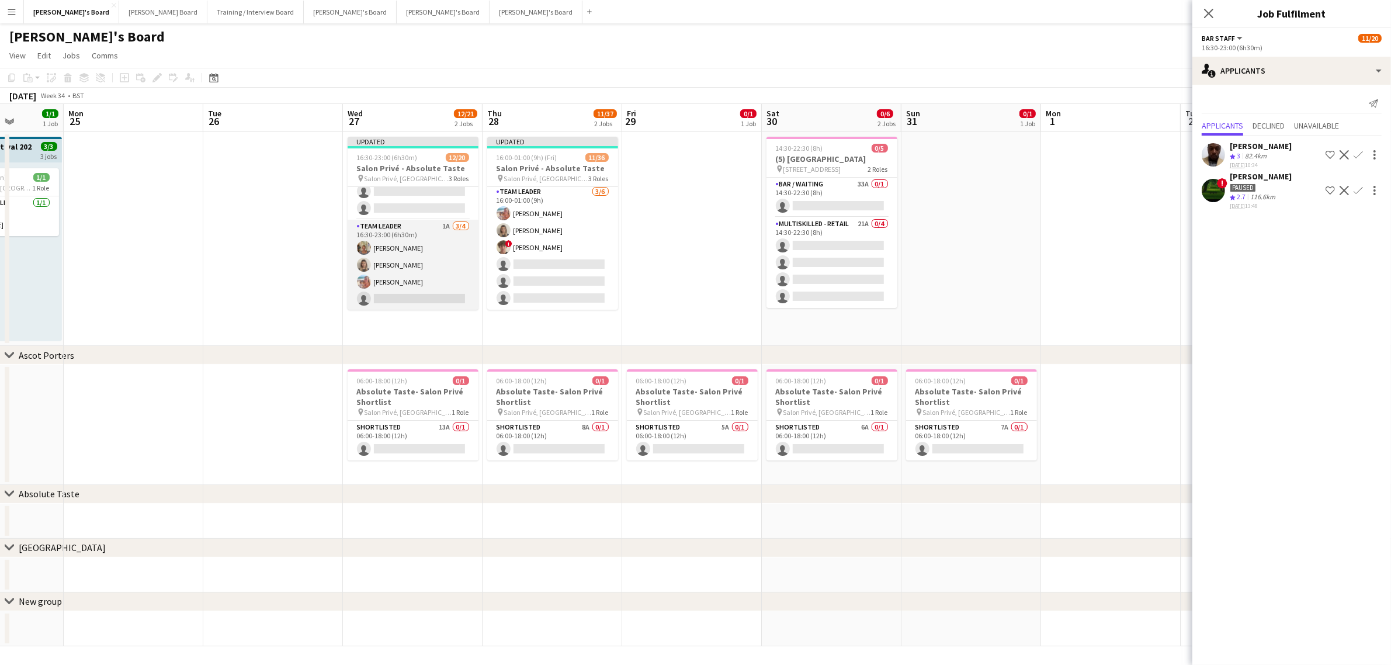
click at [414, 241] on app-card-role "TEAM LEADER 1A 3/4 16:30-23:00 (6h30m) Jacqueline Whitehorn-Scott Mathilde Wilk…" at bounding box center [413, 265] width 131 height 91
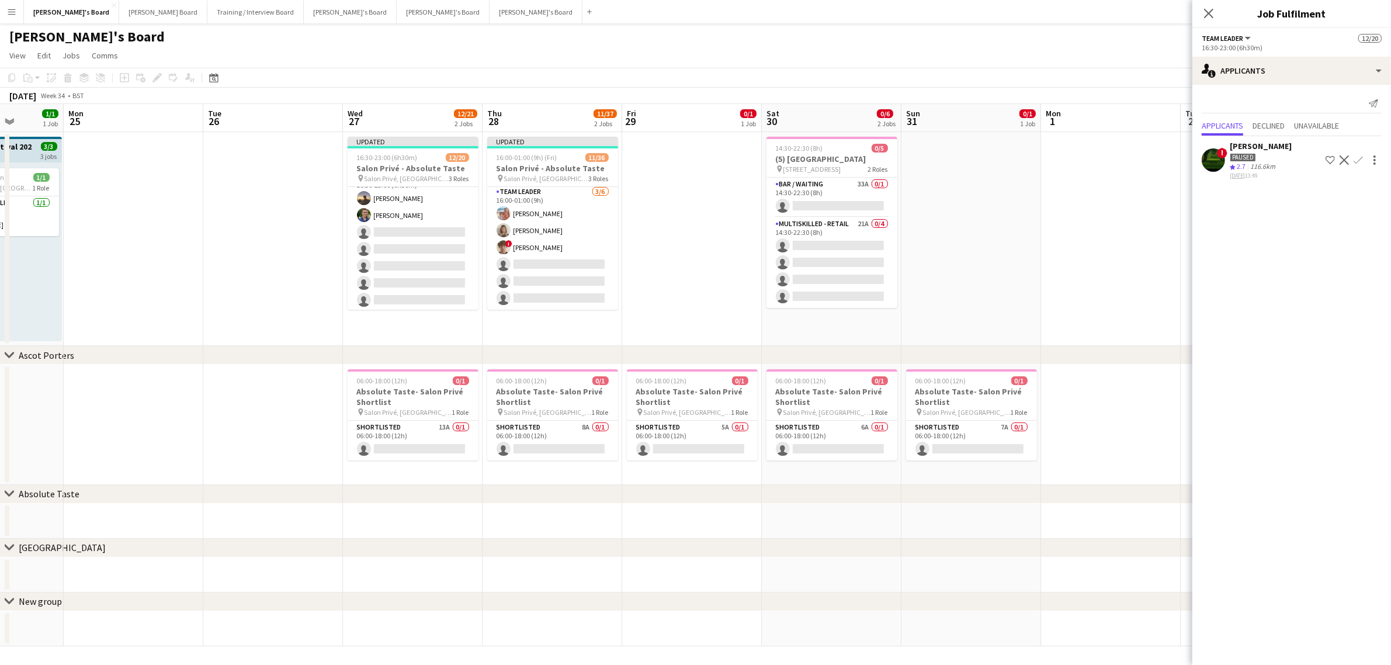
scroll to position [138, 0]
click at [415, 242] on app-card-role "Hospitality 4A 2/9 16:30-23:00 (6h30m) Harry Thomas Joseph Day single-neutral-a…" at bounding box center [413, 277] width 131 height 175
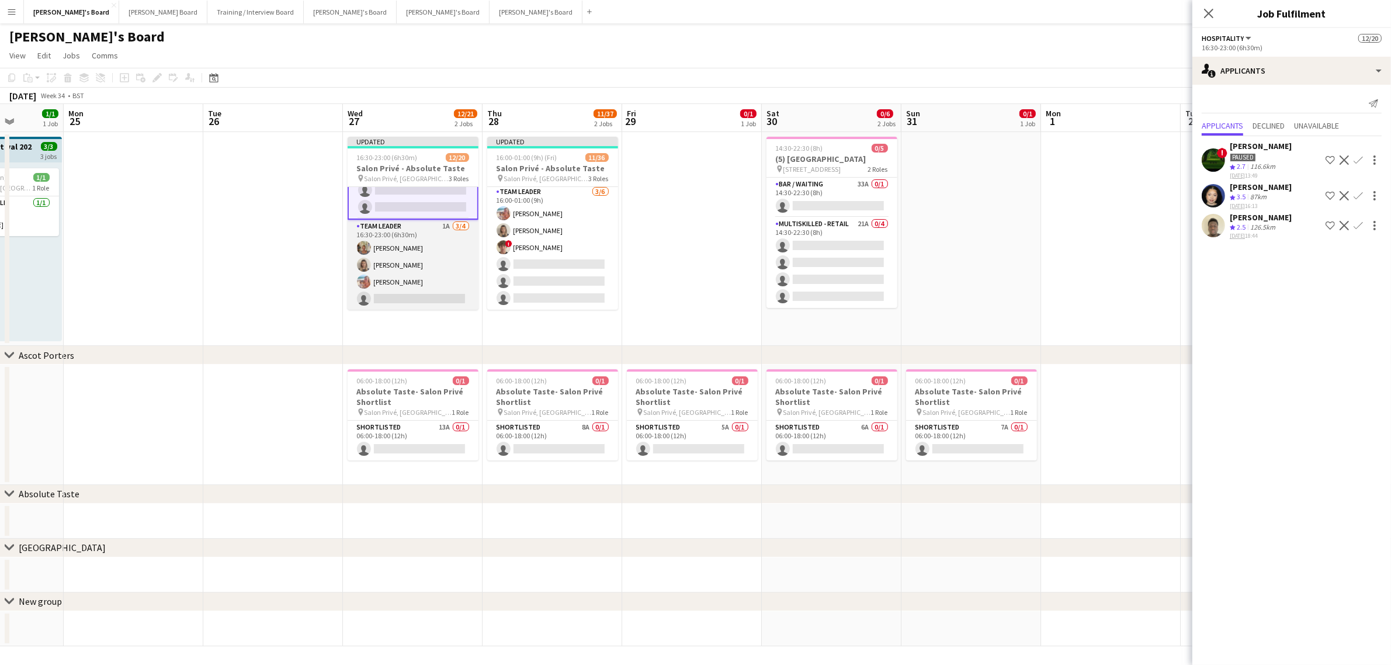
click at [433, 244] on app-card-role "TEAM LEADER 1A 3/4 16:30-23:00 (6h30m) Jacqueline Whitehorn-Scott Mathilde Wilk…" at bounding box center [413, 265] width 131 height 91
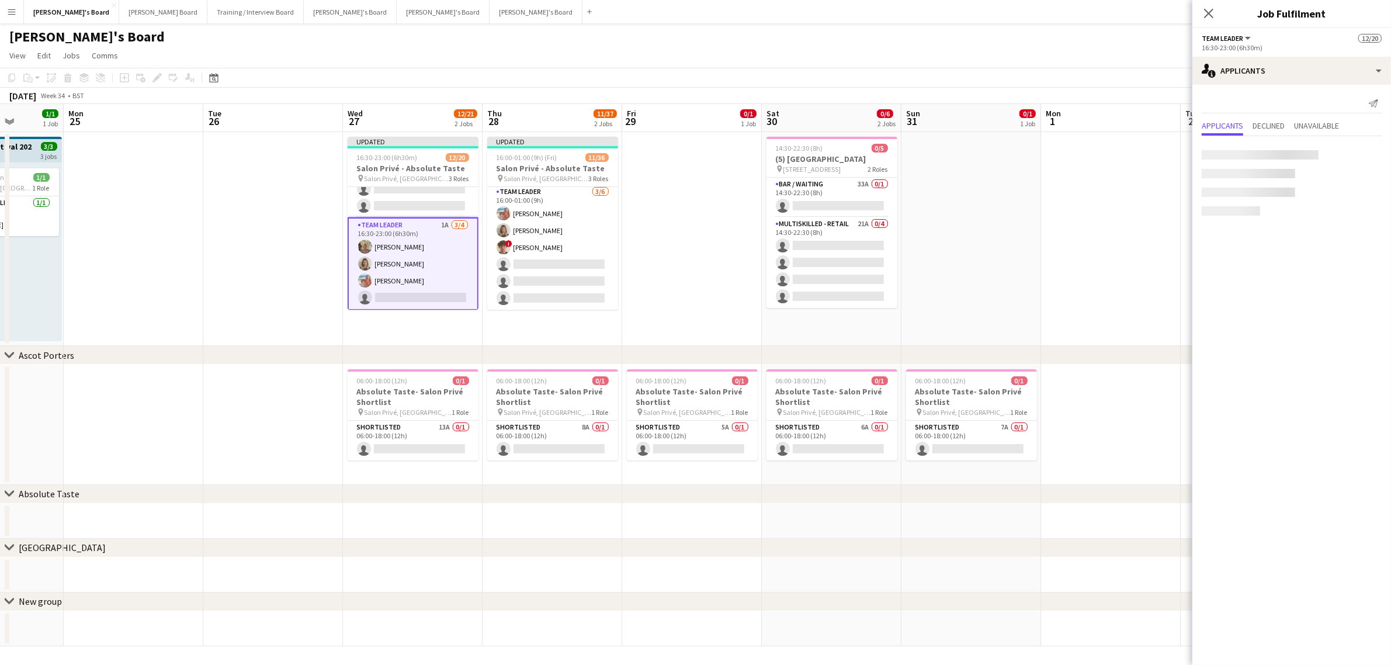
scroll to position [285, 0]
click at [681, 225] on app-date-cell at bounding box center [692, 239] width 140 height 214
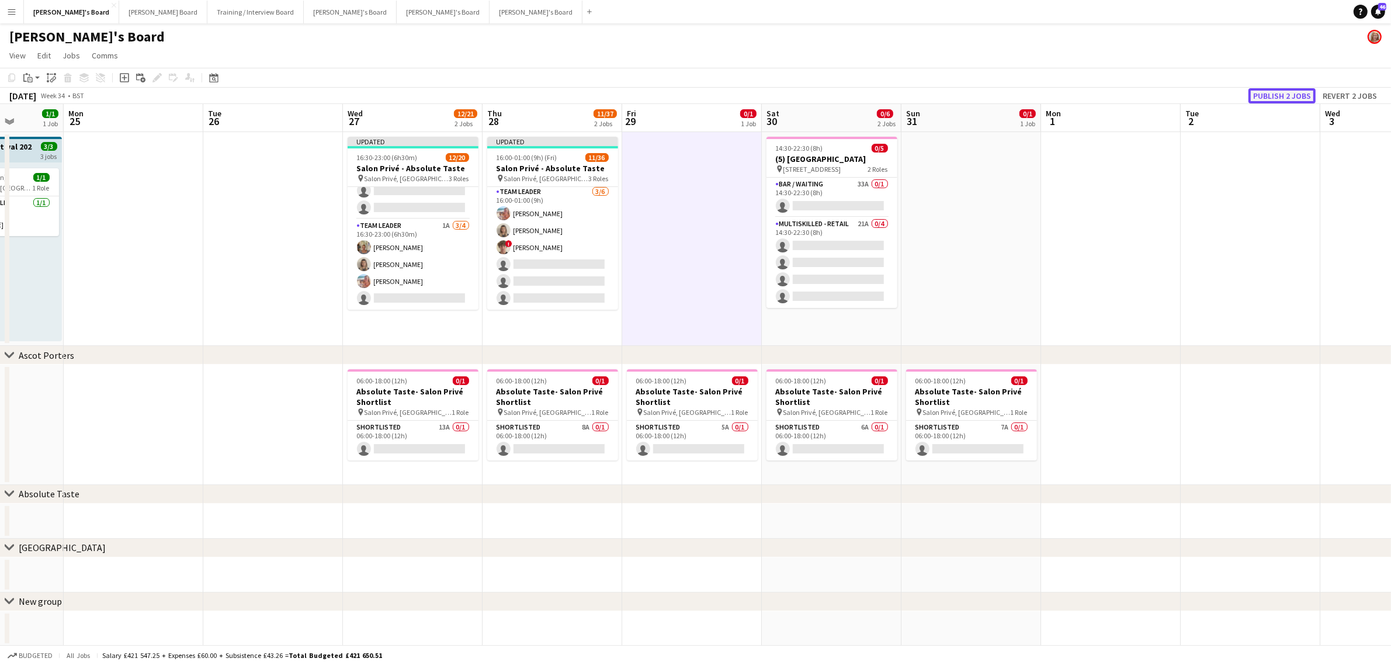
click at [1268, 100] on button "Publish 2 jobs" at bounding box center [1281, 95] width 67 height 15
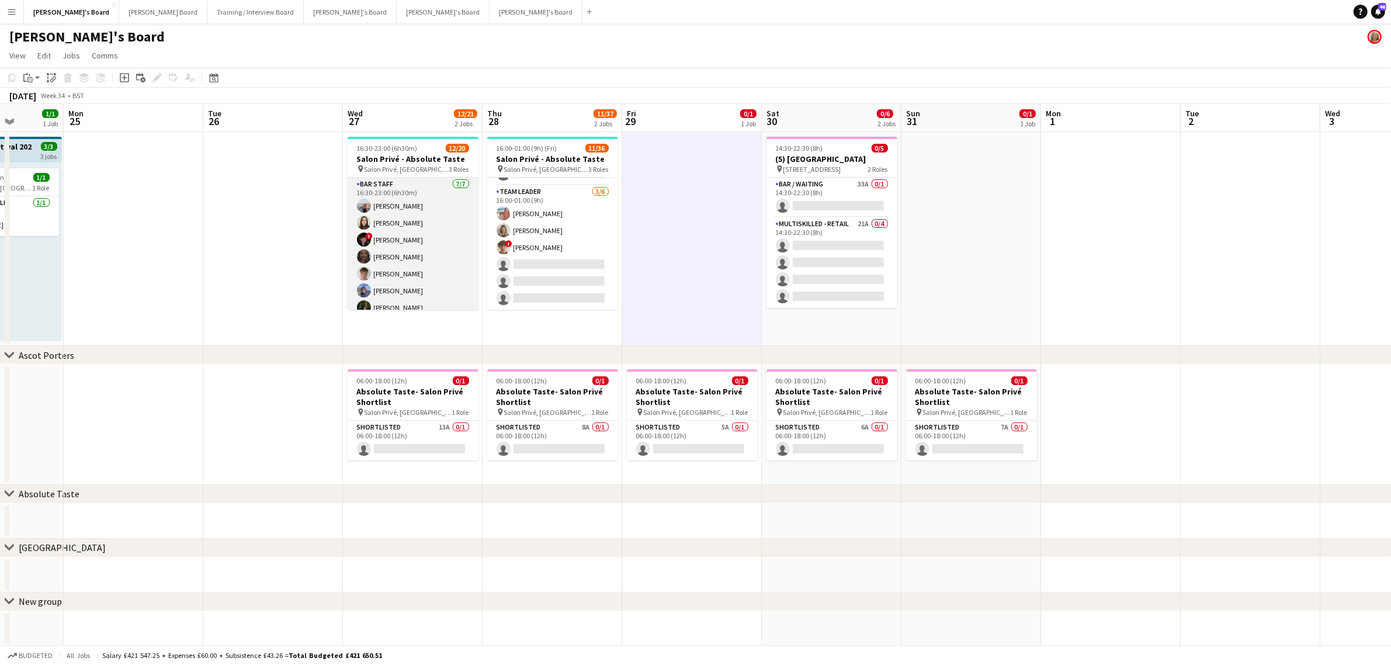
scroll to position [275, 0]
drag, startPoint x: 425, startPoint y: 257, endPoint x: 1344, endPoint y: 24, distance: 947.4
click at [425, 257] on app-card-role "TEAM LEADER 1A 3/4 16:30-23:00 (6h30m) Jacqueline Whitehorn-Scott Mathilde Wilk…" at bounding box center [413, 264] width 131 height 91
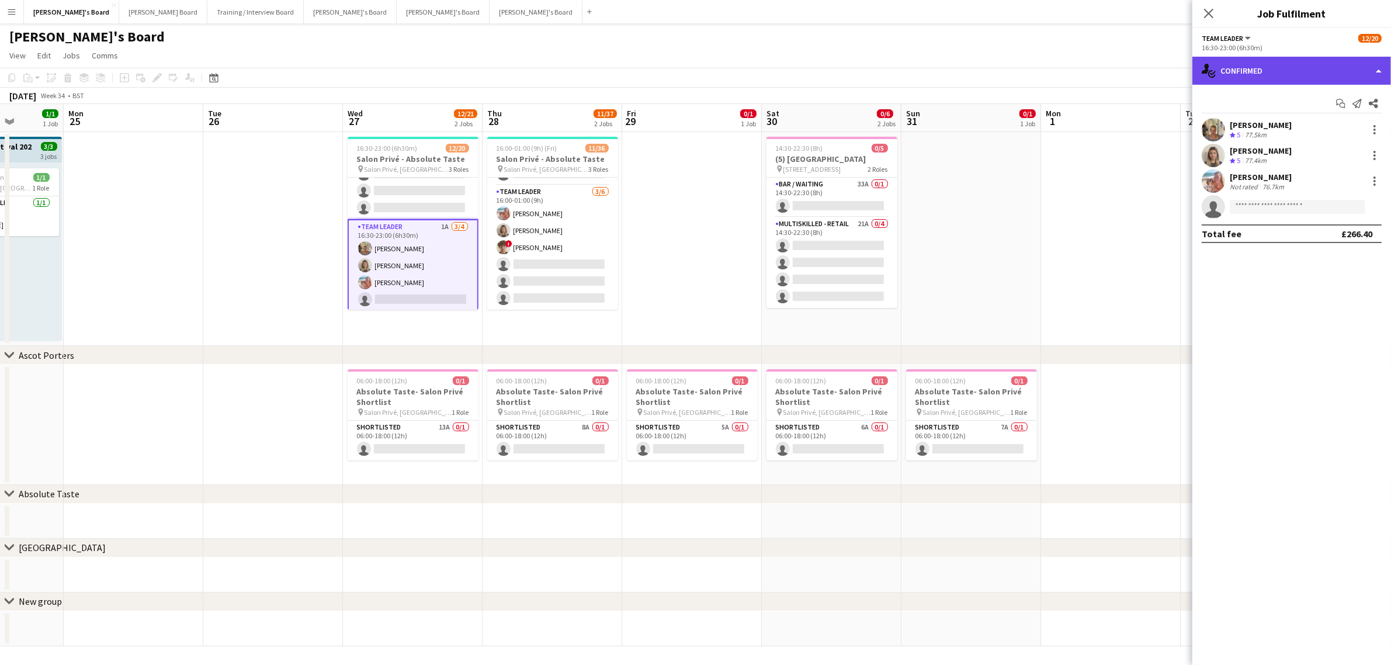
click at [1279, 57] on div "single-neutral-actions-check-2 Confirmed" at bounding box center [1291, 71] width 199 height 28
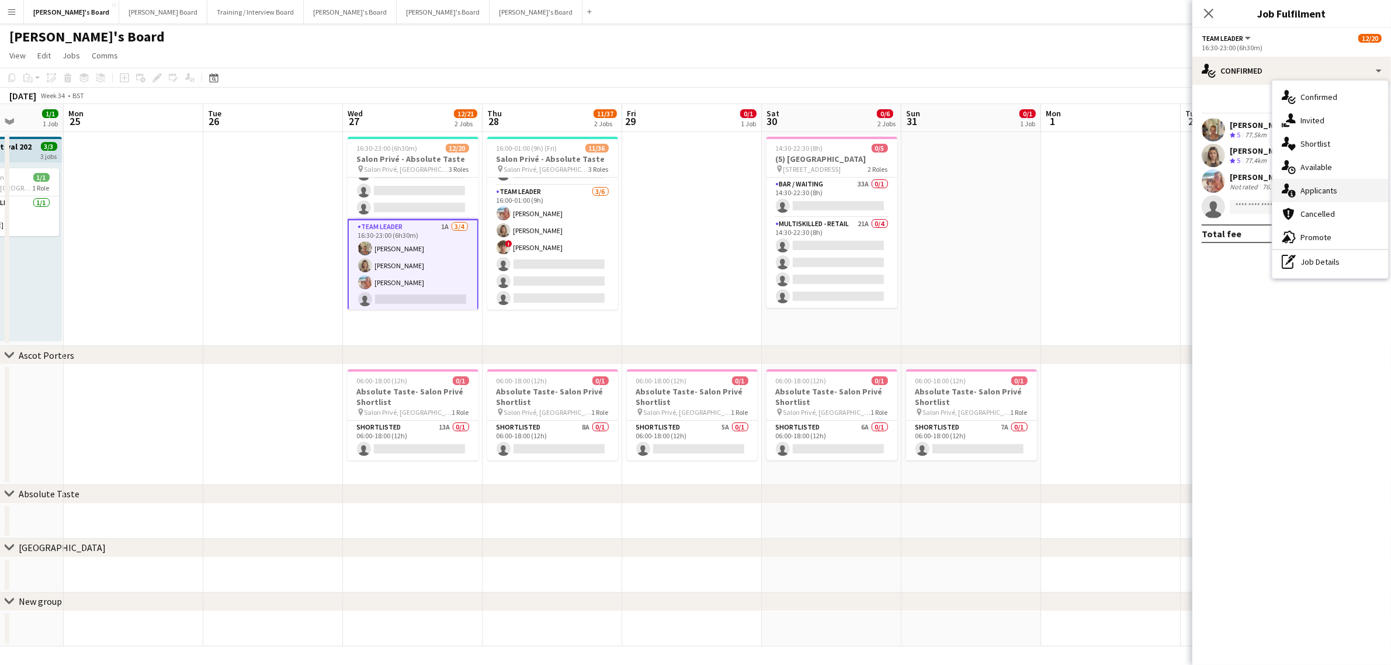
click at [1326, 192] on div "single-neutral-actions-information Applicants" at bounding box center [1330, 190] width 116 height 23
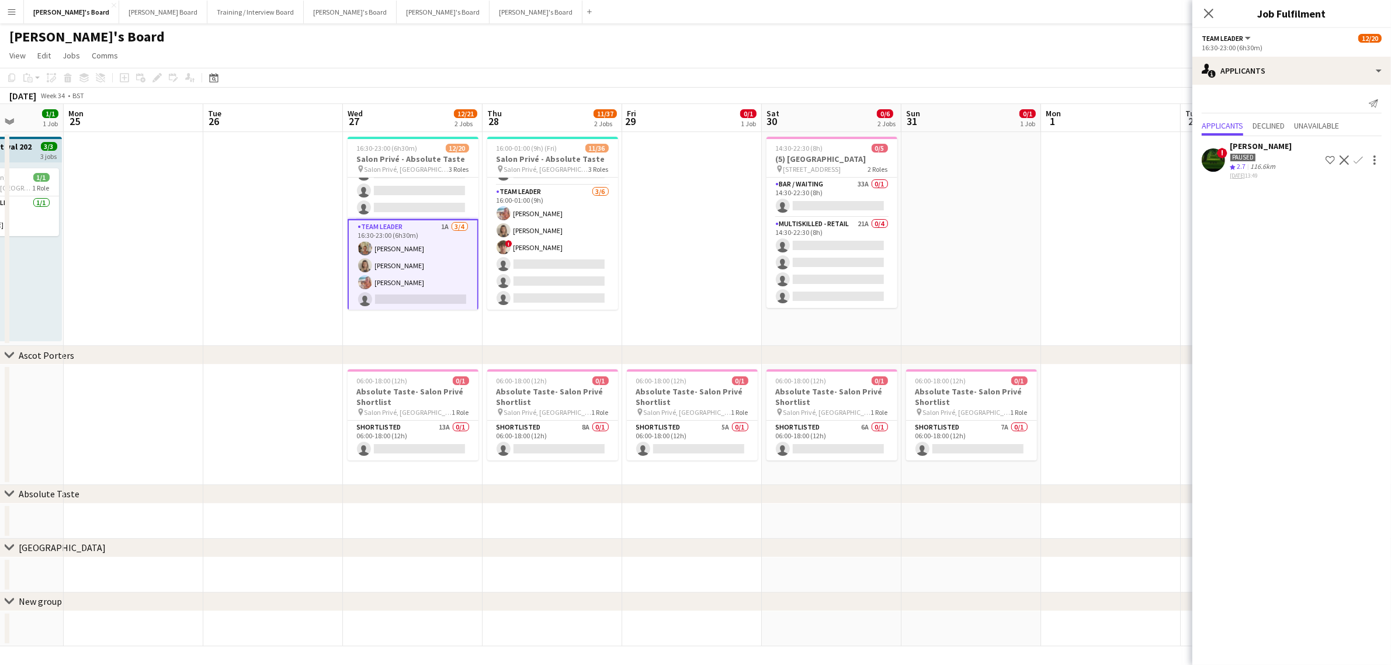
click at [667, 203] on app-date-cell at bounding box center [692, 239] width 140 height 214
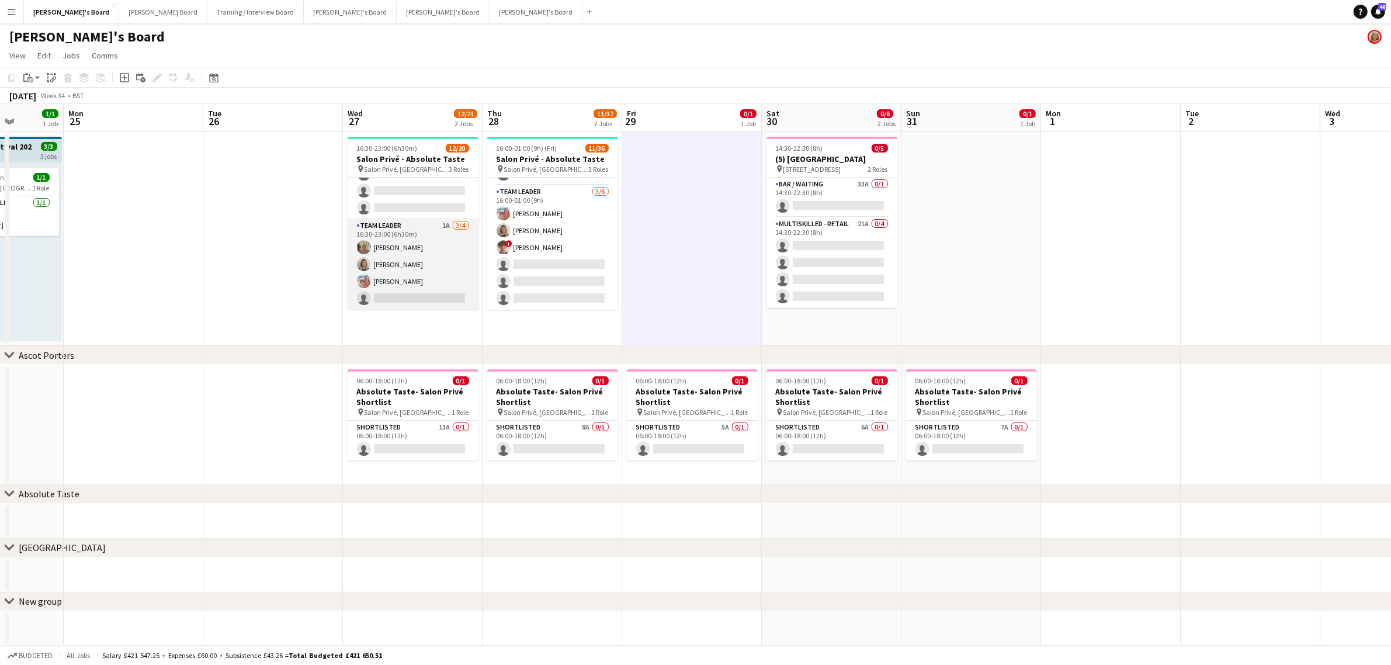
click at [418, 238] on app-card-role "TEAM LEADER 1A 3/4 16:30-23:00 (6h30m) Jacqueline Whitehorn-Scott Mathilde Wilk…" at bounding box center [413, 264] width 131 height 91
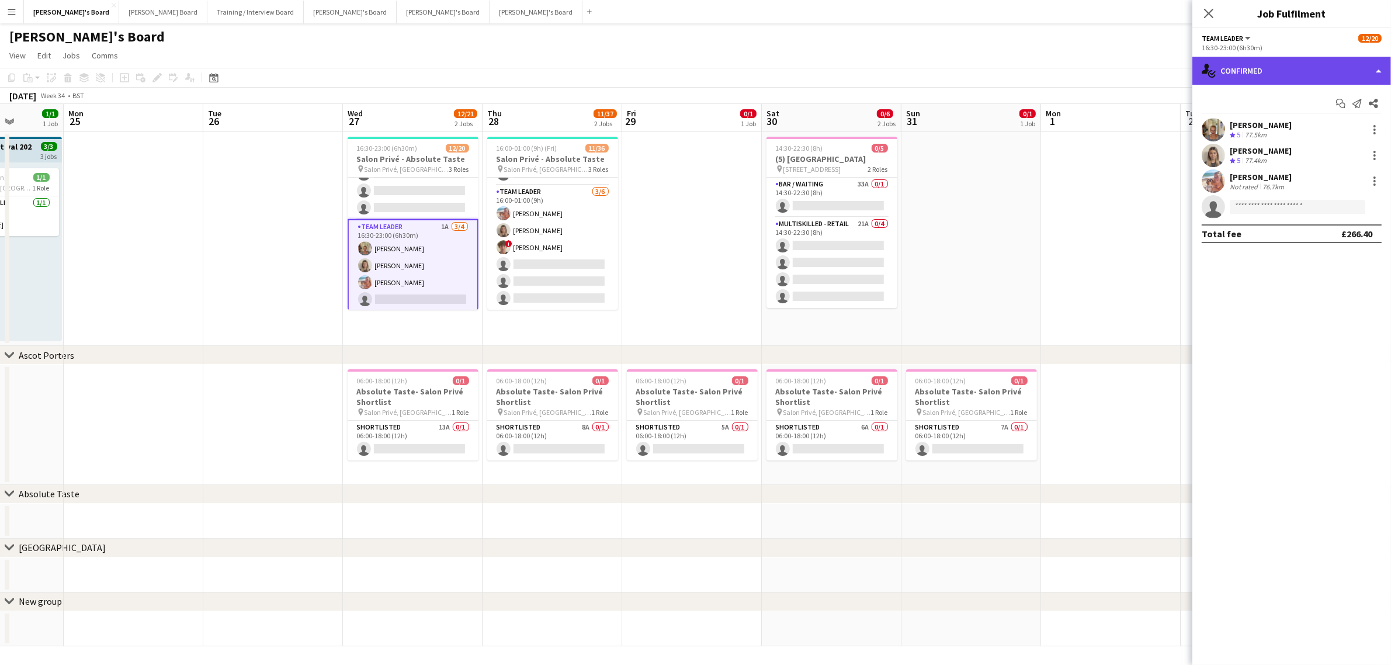
click at [1265, 75] on div "single-neutral-actions-check-2 Confirmed" at bounding box center [1291, 71] width 199 height 28
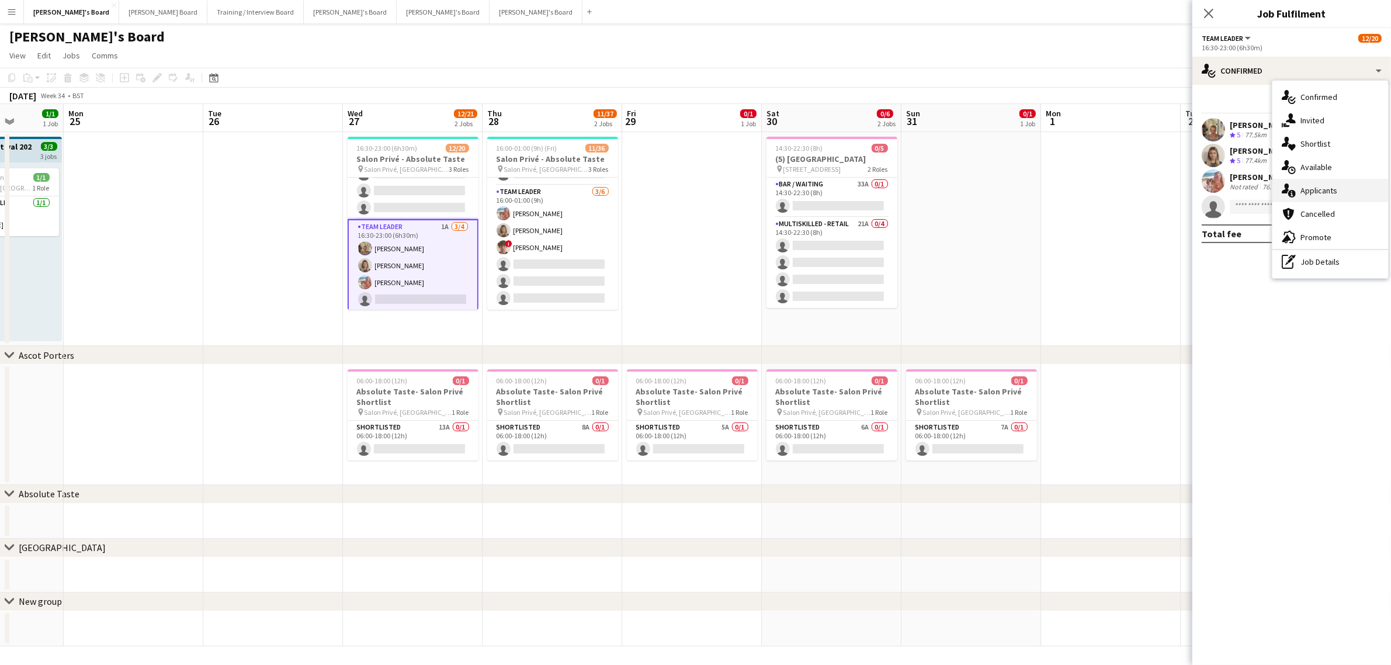
click at [1342, 193] on div "single-neutral-actions-information Applicants" at bounding box center [1330, 190] width 116 height 23
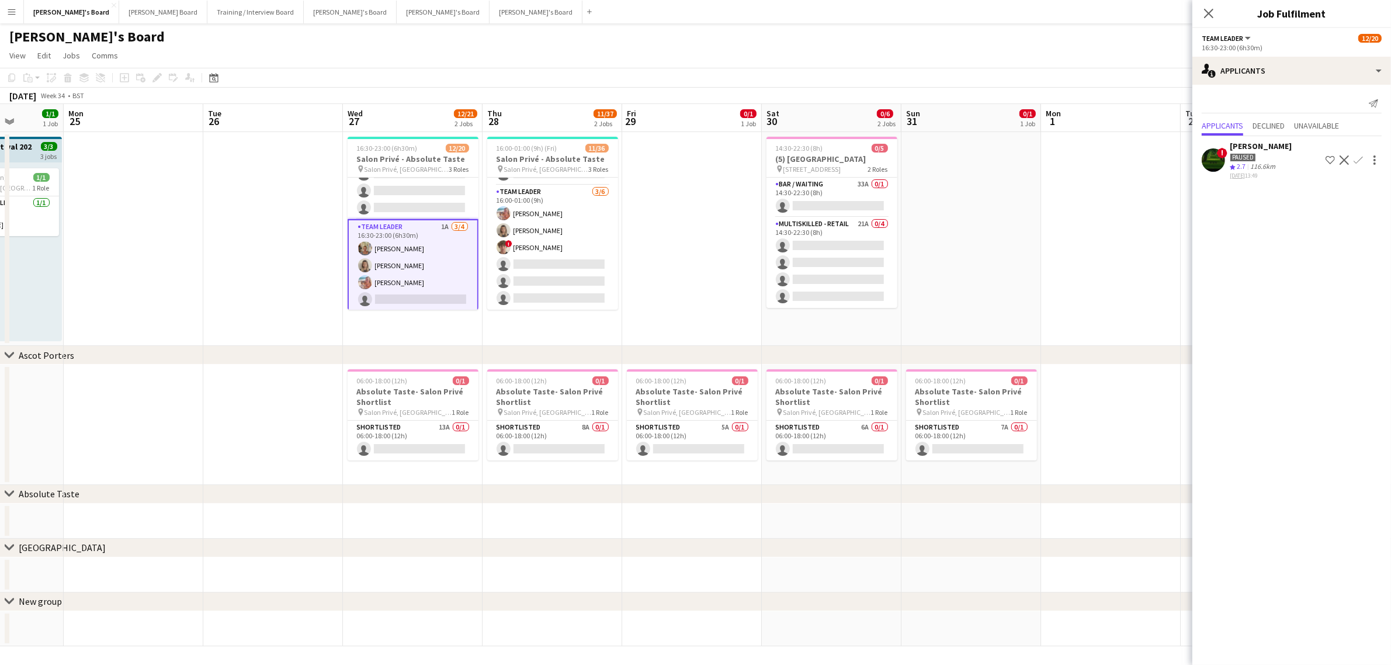
click at [637, 230] on app-date-cell at bounding box center [692, 239] width 140 height 214
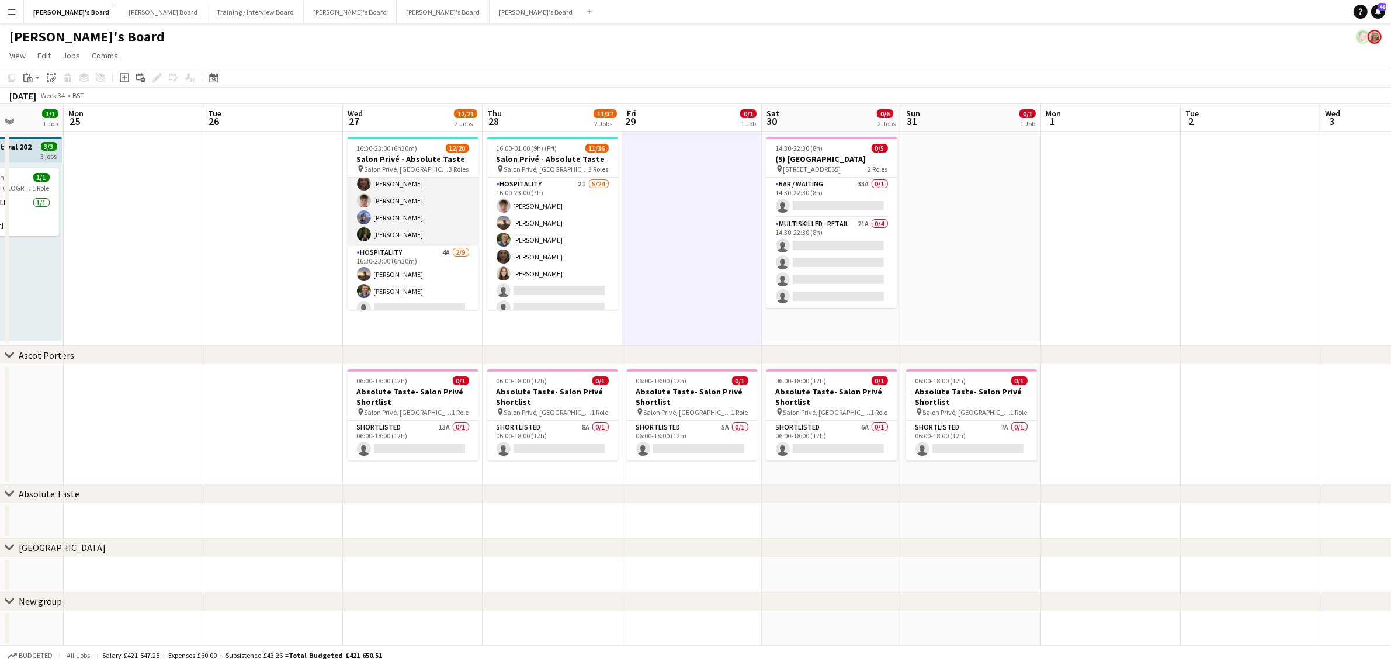
scroll to position [0, 0]
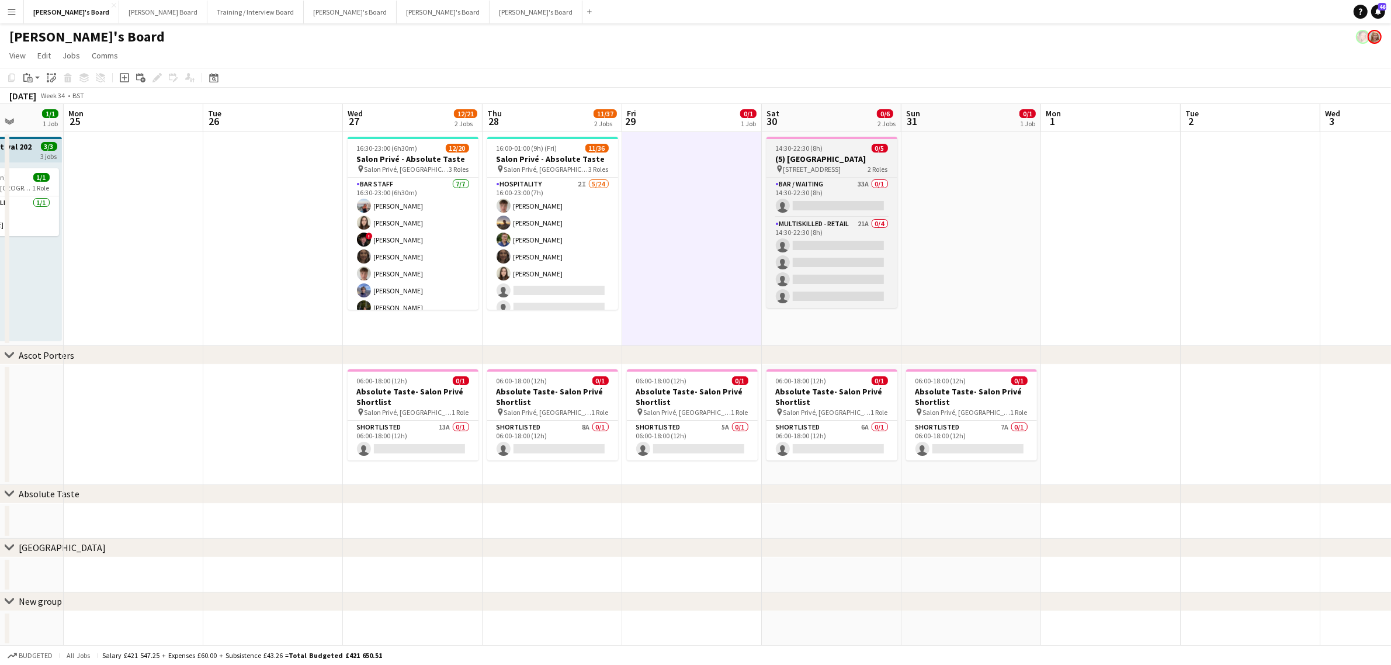
drag, startPoint x: 453, startPoint y: 239, endPoint x: 860, endPoint y: 172, distance: 412.1
click at [453, 239] on app-card-role "BAR STAFF 7/7 16:30-23:00 (6h30m) Ellie Brown Hannah Williams ! Ryan Filkins sh…" at bounding box center [413, 248] width 131 height 141
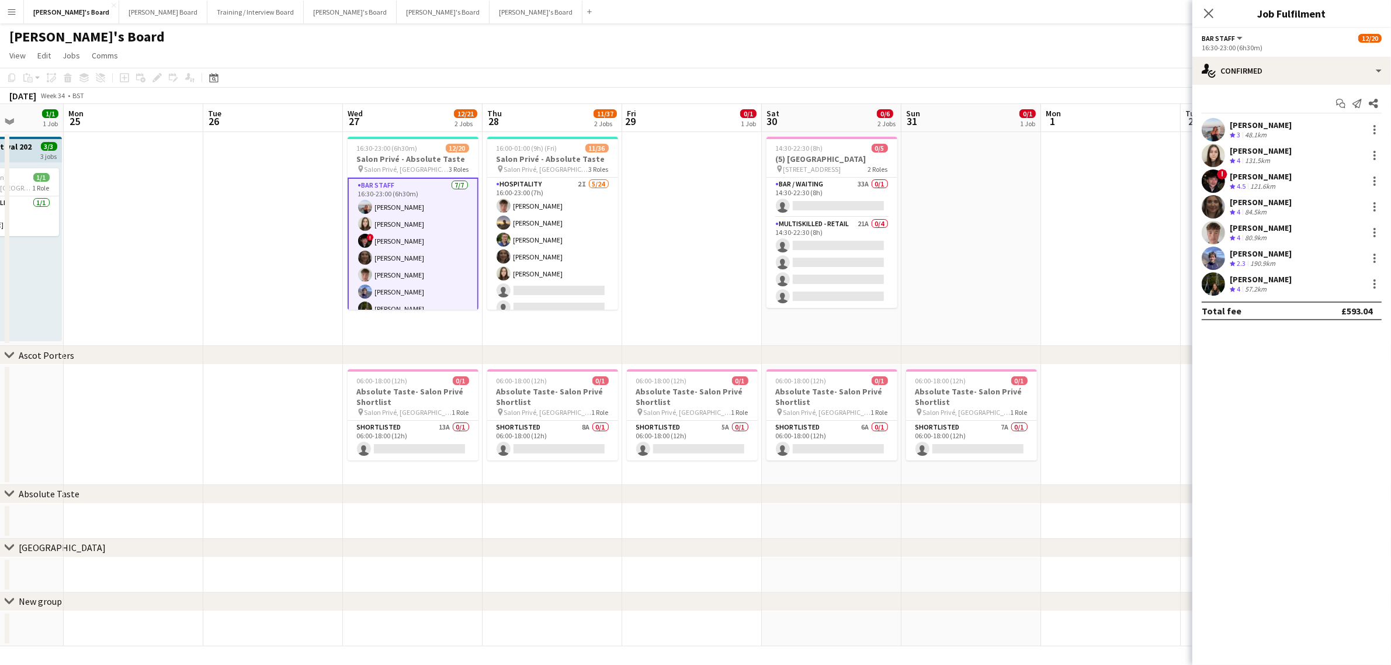
click at [1262, 136] on div "48.1km" at bounding box center [1255, 135] width 26 height 10
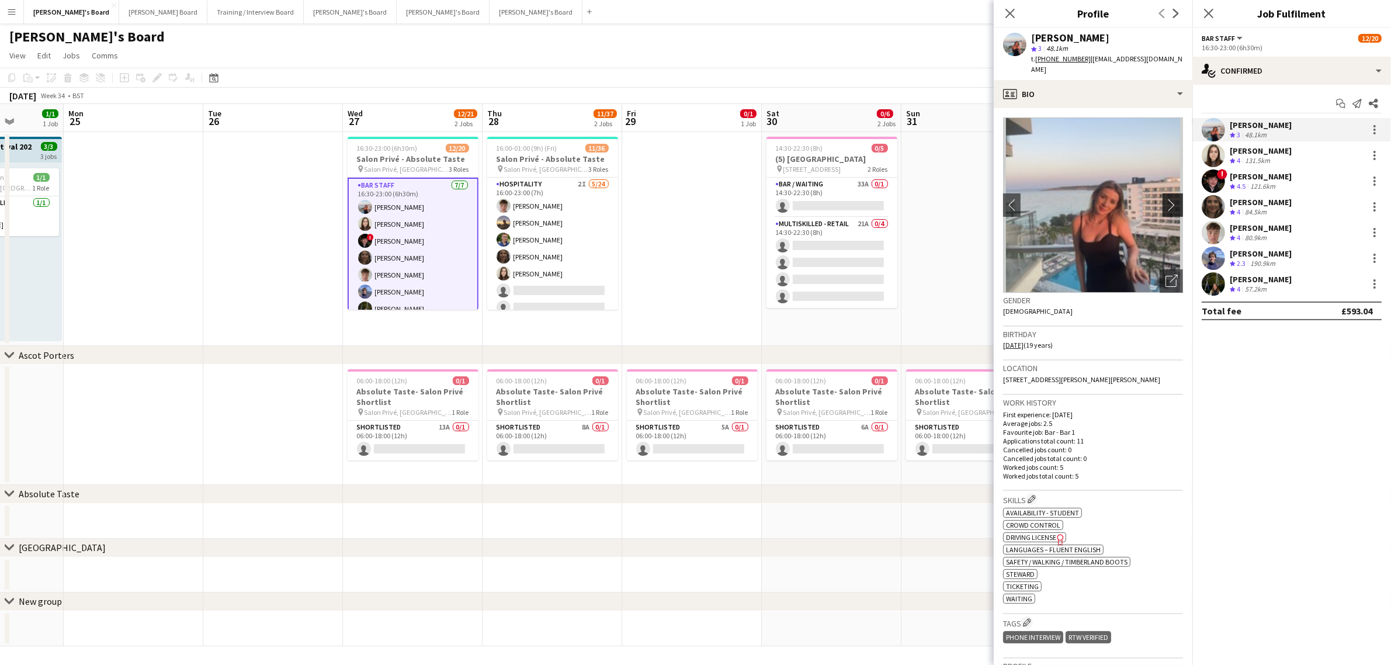
click at [1169, 199] on app-icon "chevron-right" at bounding box center [1174, 205] width 18 height 12
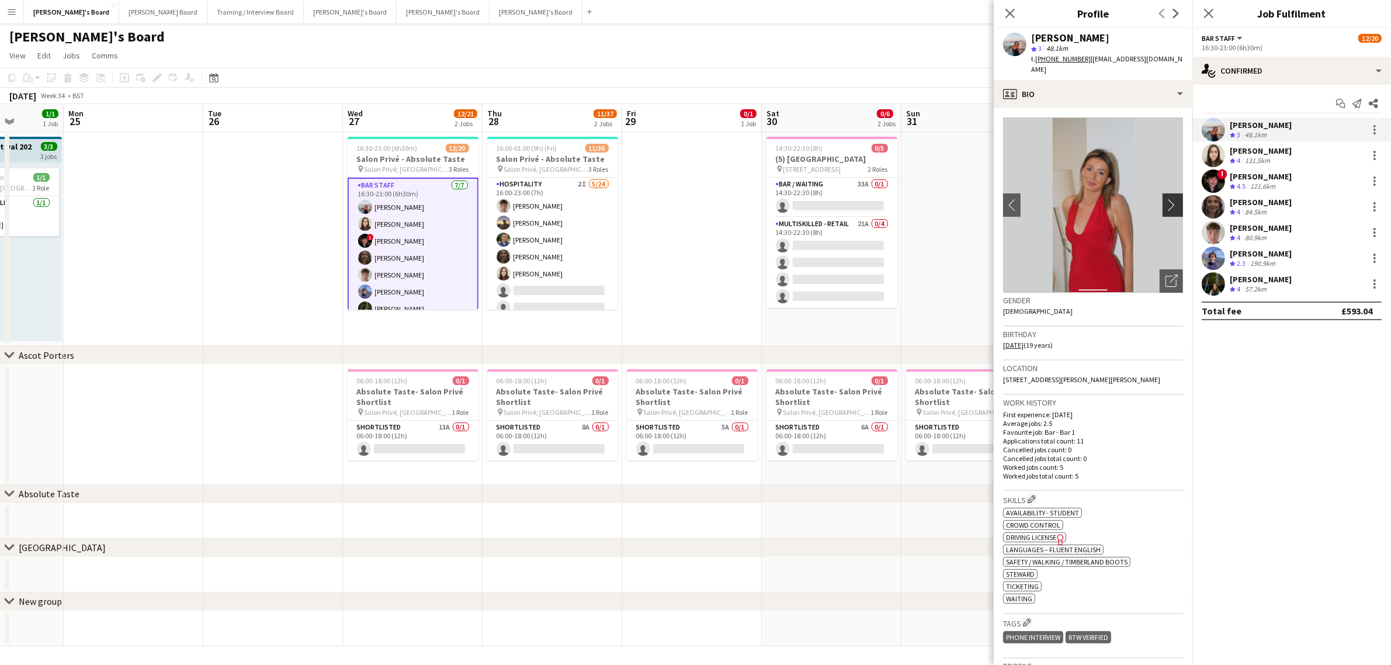
click at [1165, 199] on app-icon "chevron-right" at bounding box center [1174, 205] width 18 height 12
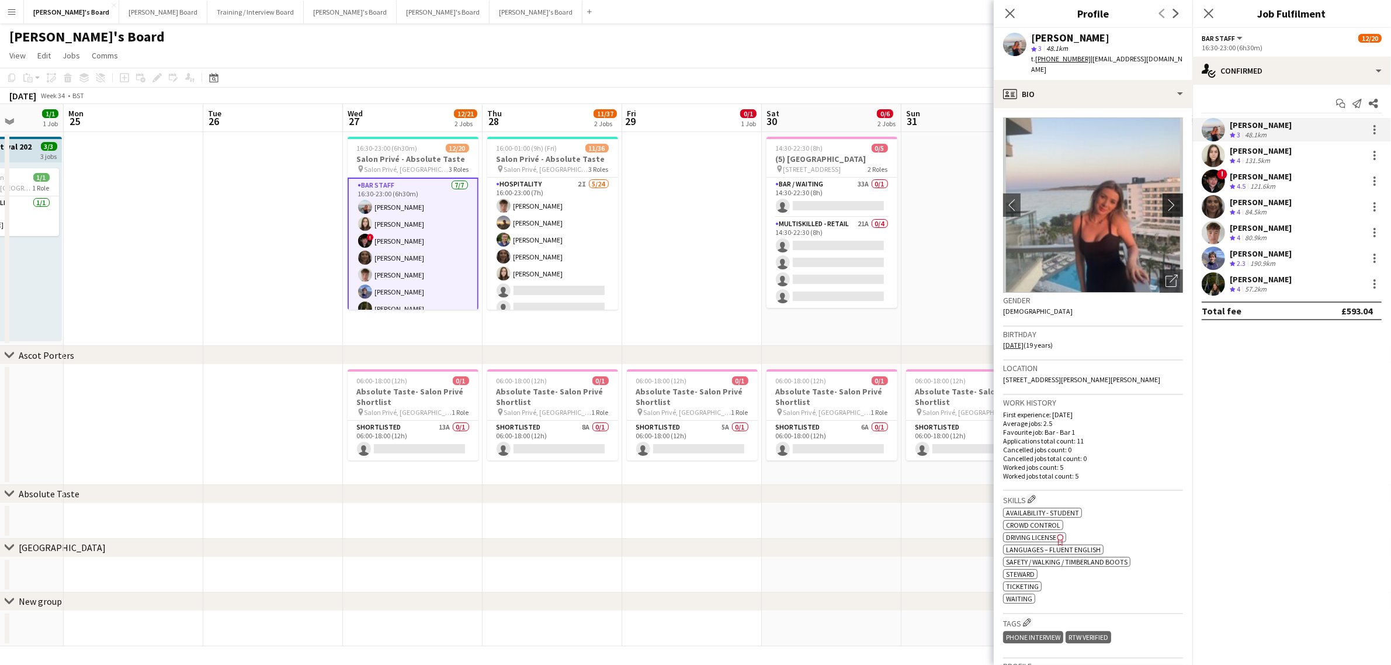
click at [1165, 199] on app-icon "chevron-right" at bounding box center [1174, 205] width 18 height 12
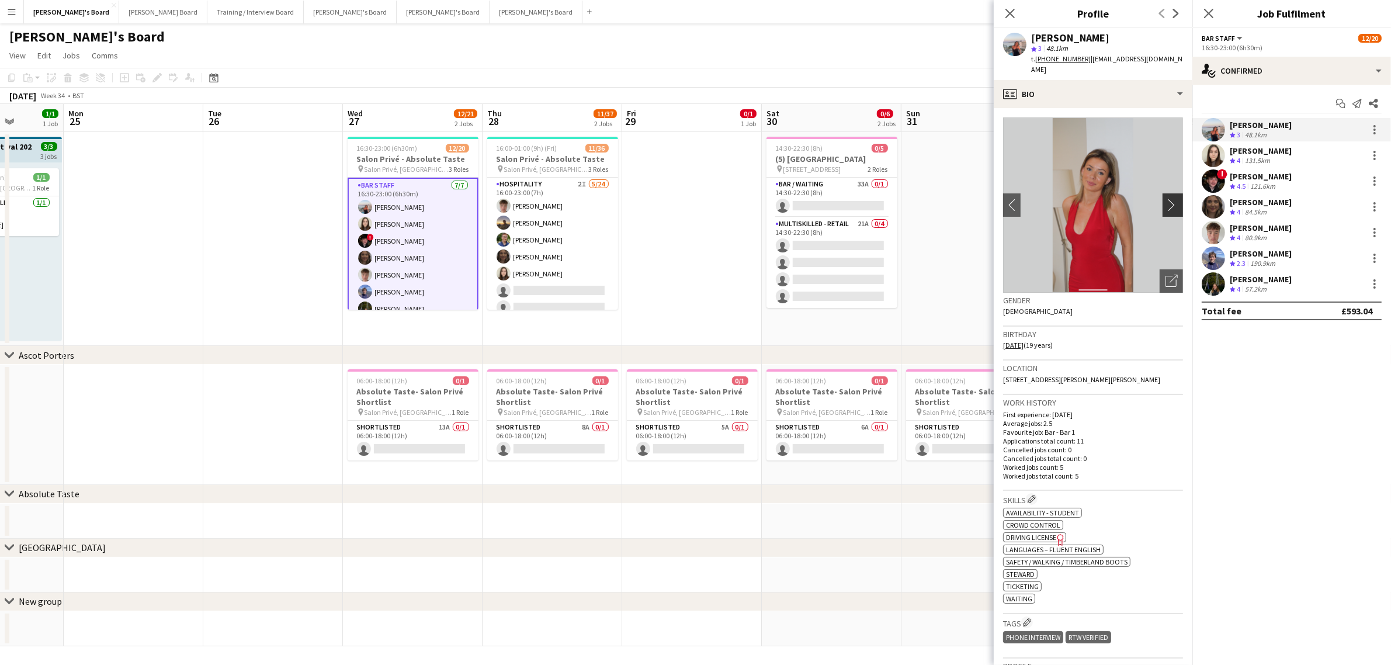
click at [1165, 199] on app-icon "chevron-right" at bounding box center [1174, 205] width 18 height 12
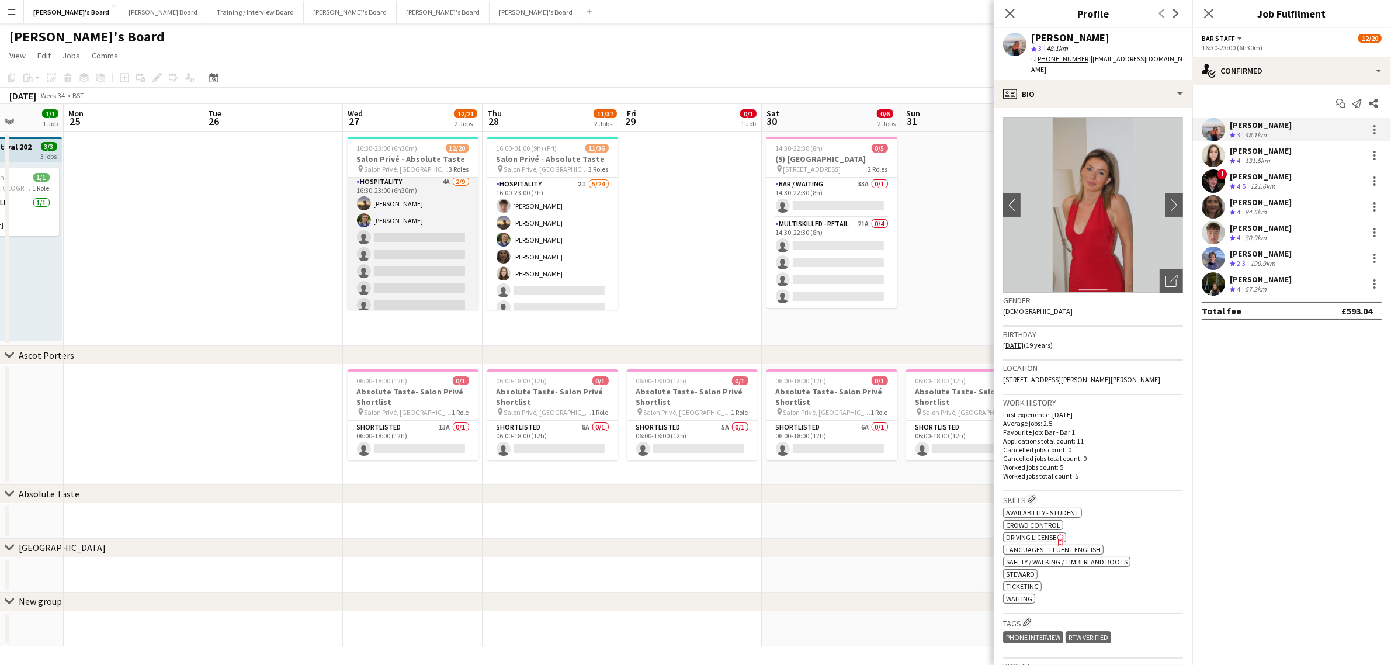
click at [418, 227] on app-card-role "Hospitality 4A 2/9 16:30-23:00 (6h30m) Harry Thomas Joseph Day single-neutral-a…" at bounding box center [413, 262] width 131 height 175
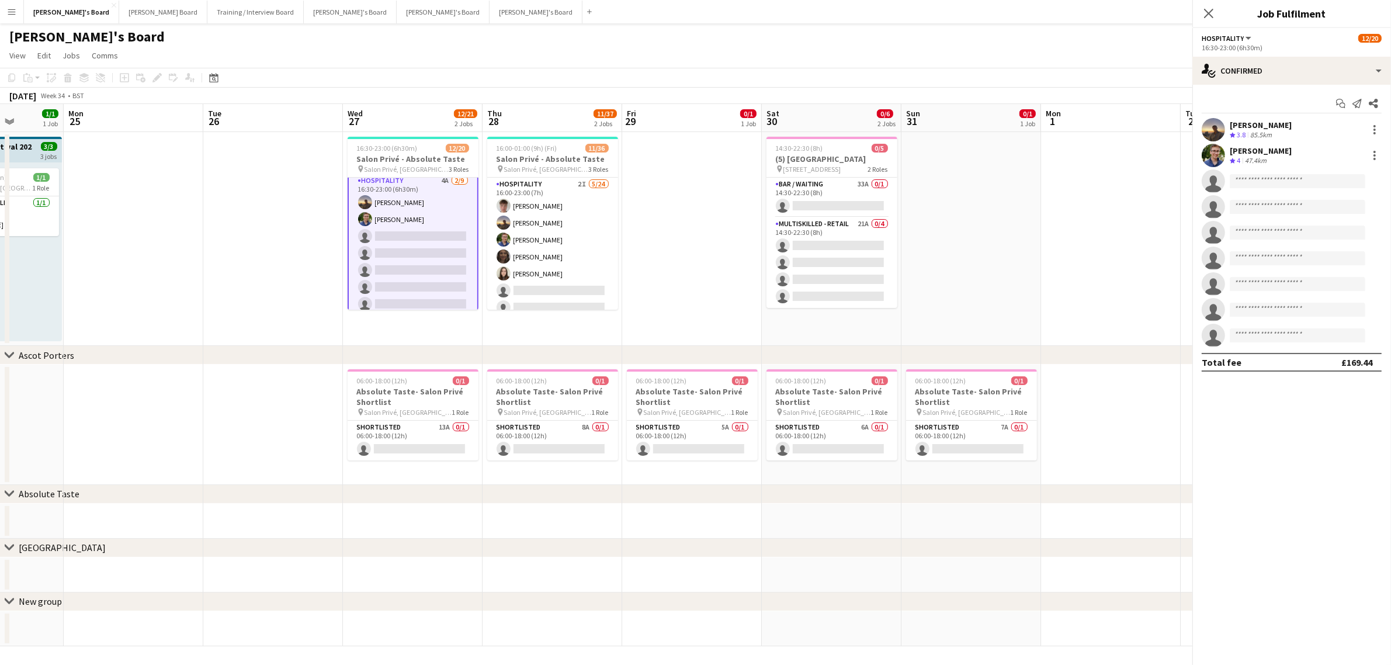
scroll to position [145, 0]
click at [1275, 155] on div "Joseph Day Crew rating 4 47.4km" at bounding box center [1291, 155] width 199 height 23
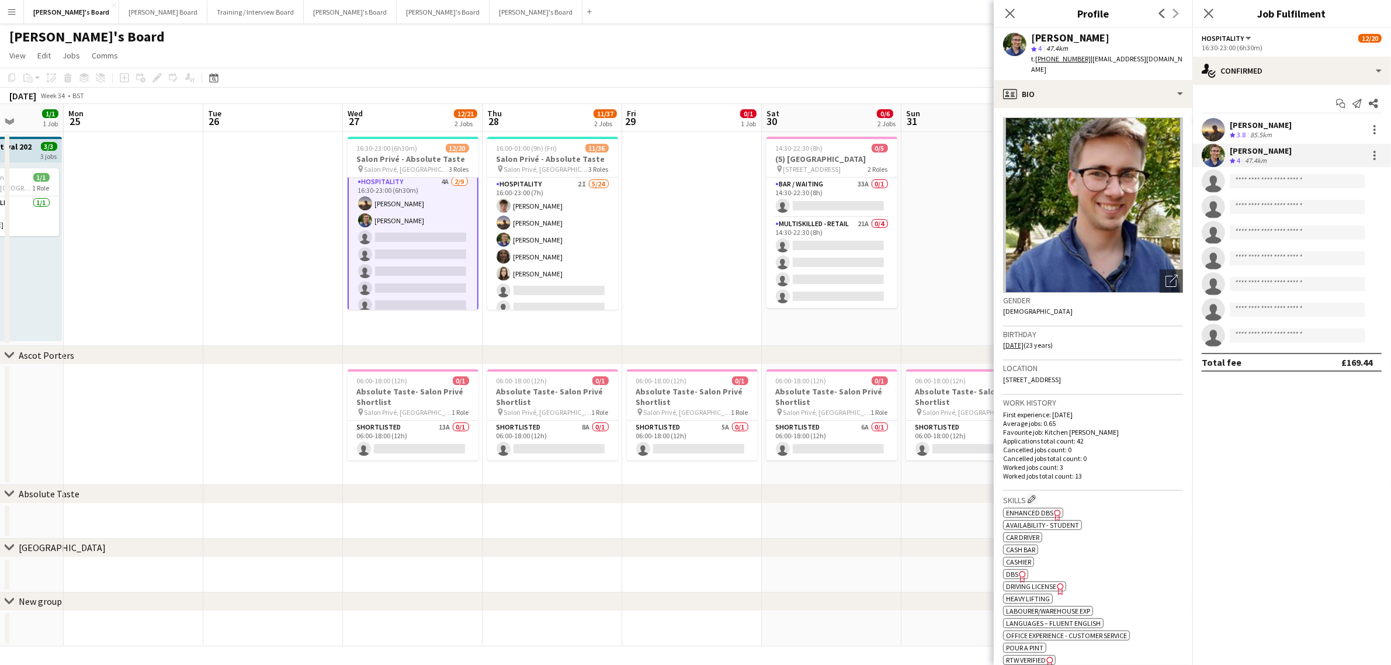
scroll to position [276, 0]
click at [395, 243] on app-card-role "TEAM LEADER 1A 3/4 16:30-23:00 (6h30m) Jacqueline Whitehorn-Scott Mathilde Wilk…" at bounding box center [413, 265] width 131 height 91
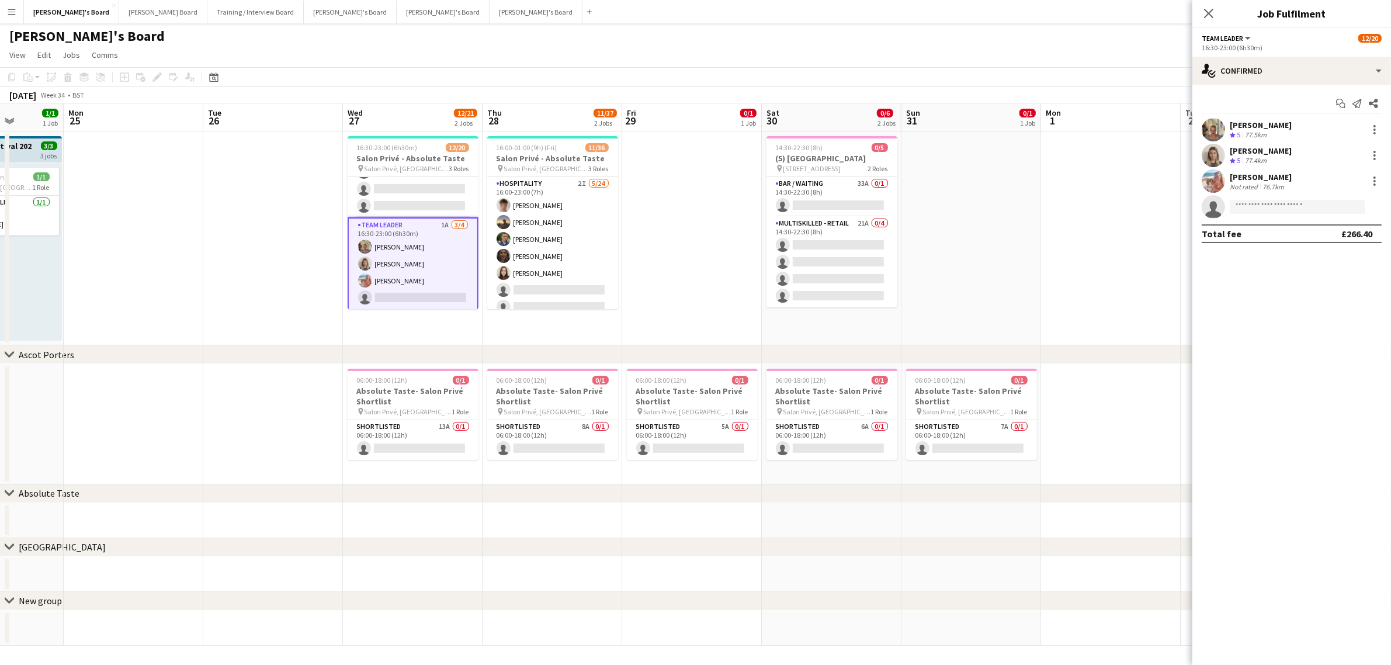
scroll to position [0, 0]
click at [658, 290] on app-date-cell at bounding box center [692, 239] width 140 height 214
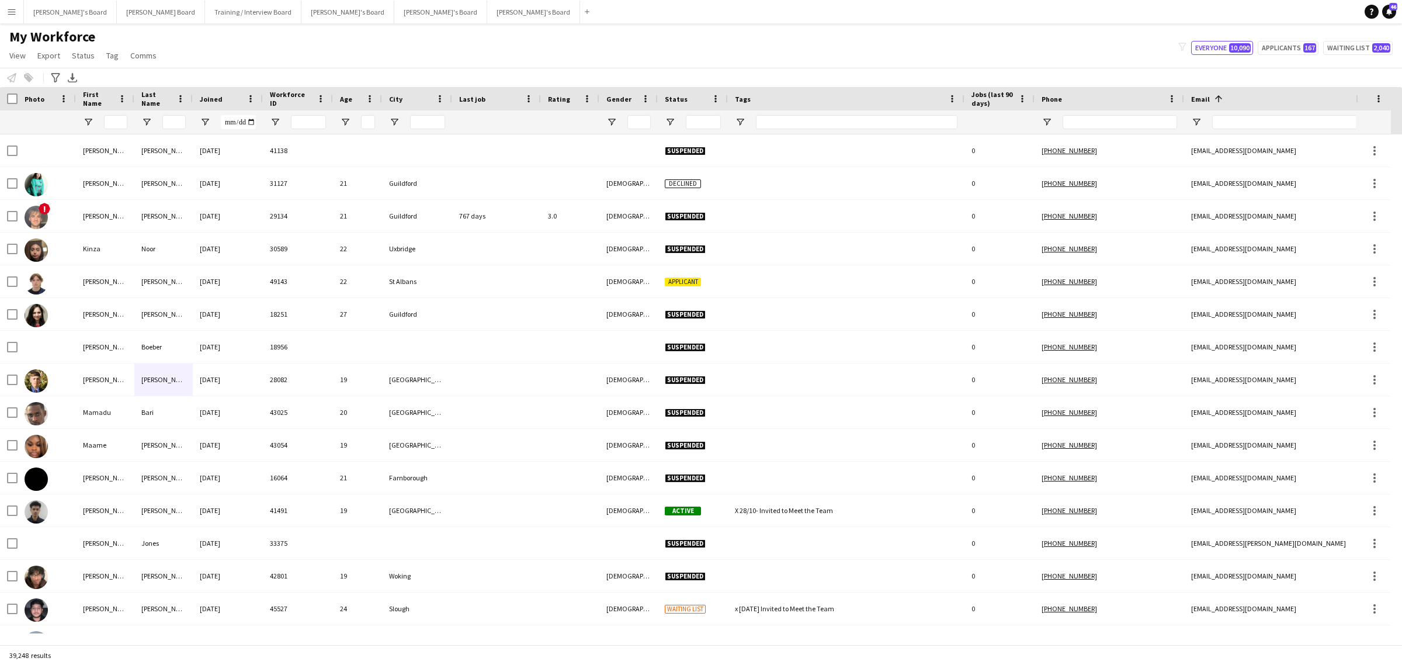
click at [670, 115] on div at bounding box center [693, 121] width 70 height 23
click at [669, 118] on span "Open Filter Menu" at bounding box center [670, 122] width 11 height 11
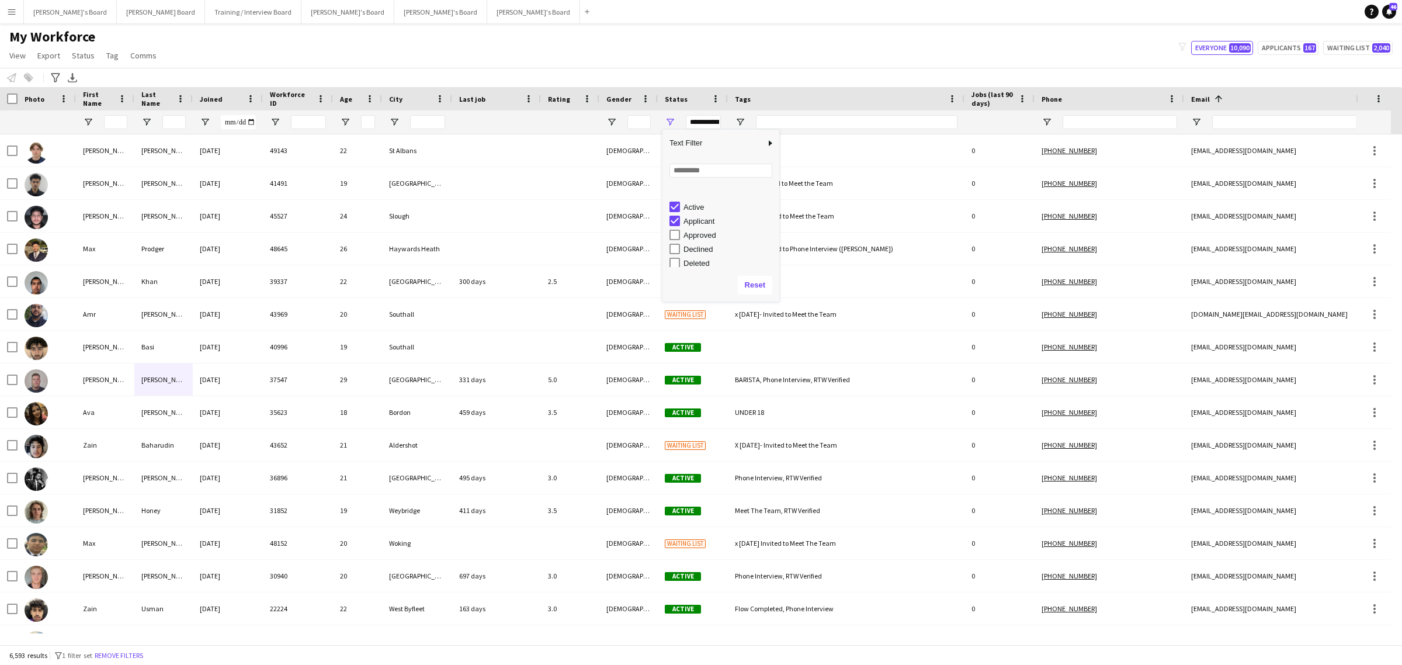
scroll to position [74, 0]
type input "**********"
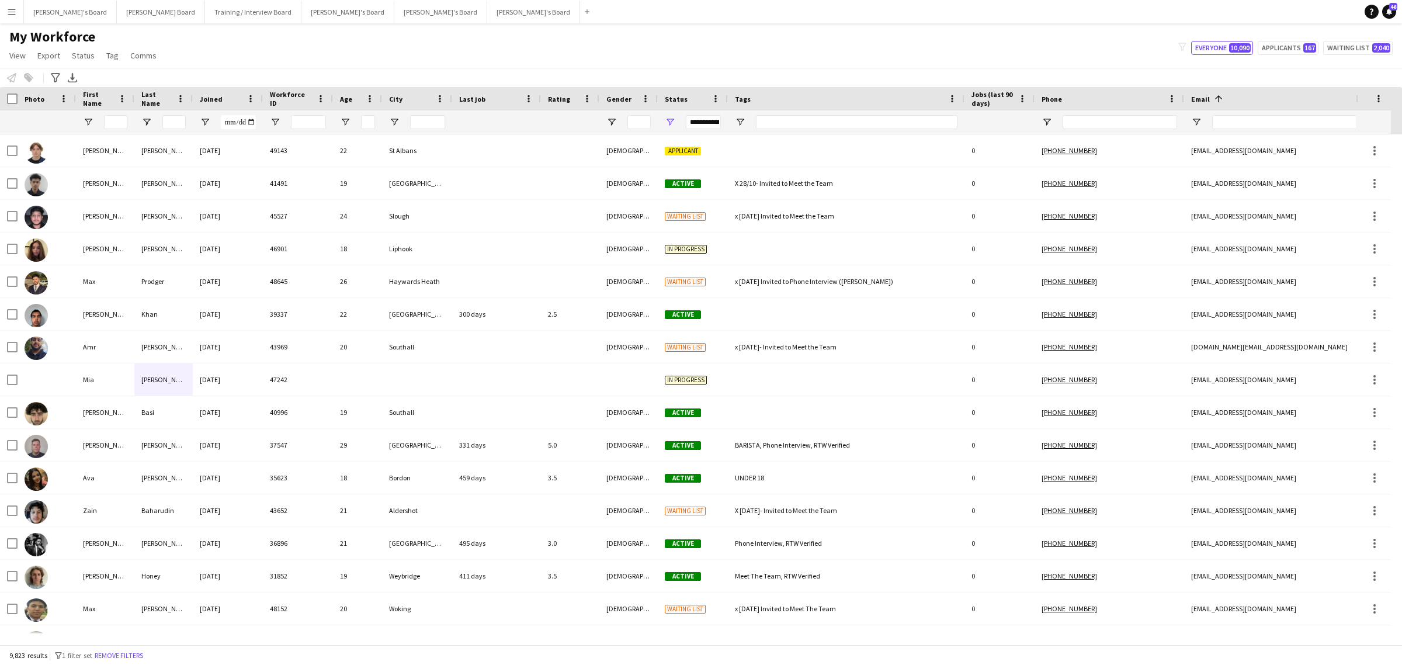
click at [675, 42] on div "My Workforce View Views Default view Compliance RTW Checks MANCHESTER Search UN…" at bounding box center [701, 48] width 1402 height 40
click at [58, 75] on icon at bounding box center [55, 77] width 9 height 9
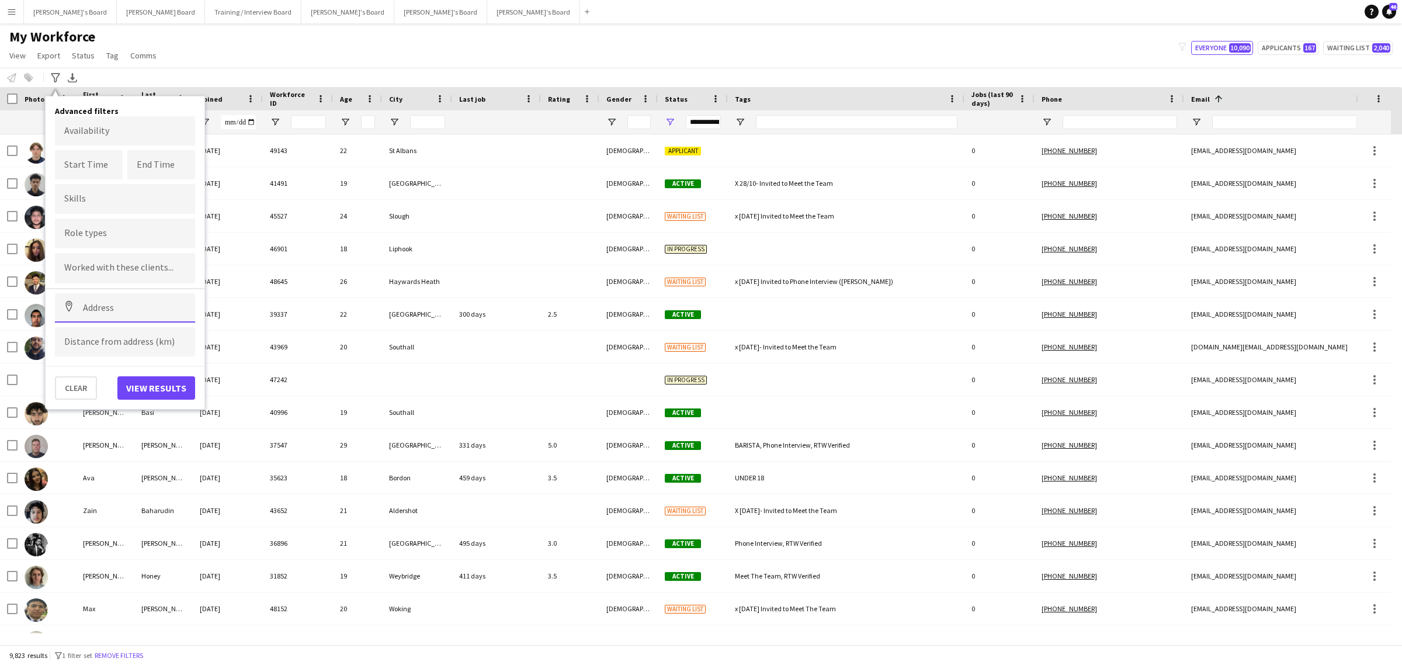
click at [108, 306] on input at bounding box center [125, 307] width 140 height 29
type input "*"
click at [106, 311] on input at bounding box center [125, 307] width 140 height 29
paste input "**********"
type input "**********"
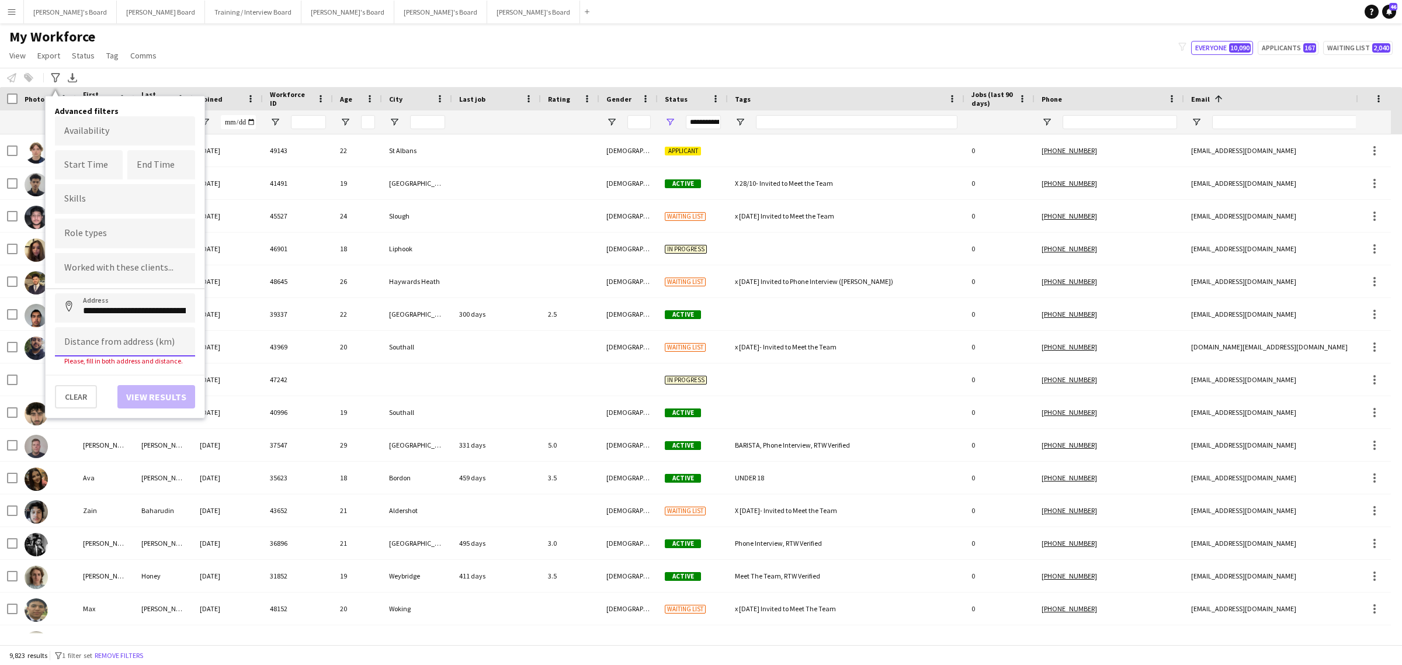
click at [137, 343] on input at bounding box center [125, 341] width 140 height 29
type input "****"
click at [165, 390] on button "View results" at bounding box center [156, 387] width 78 height 23
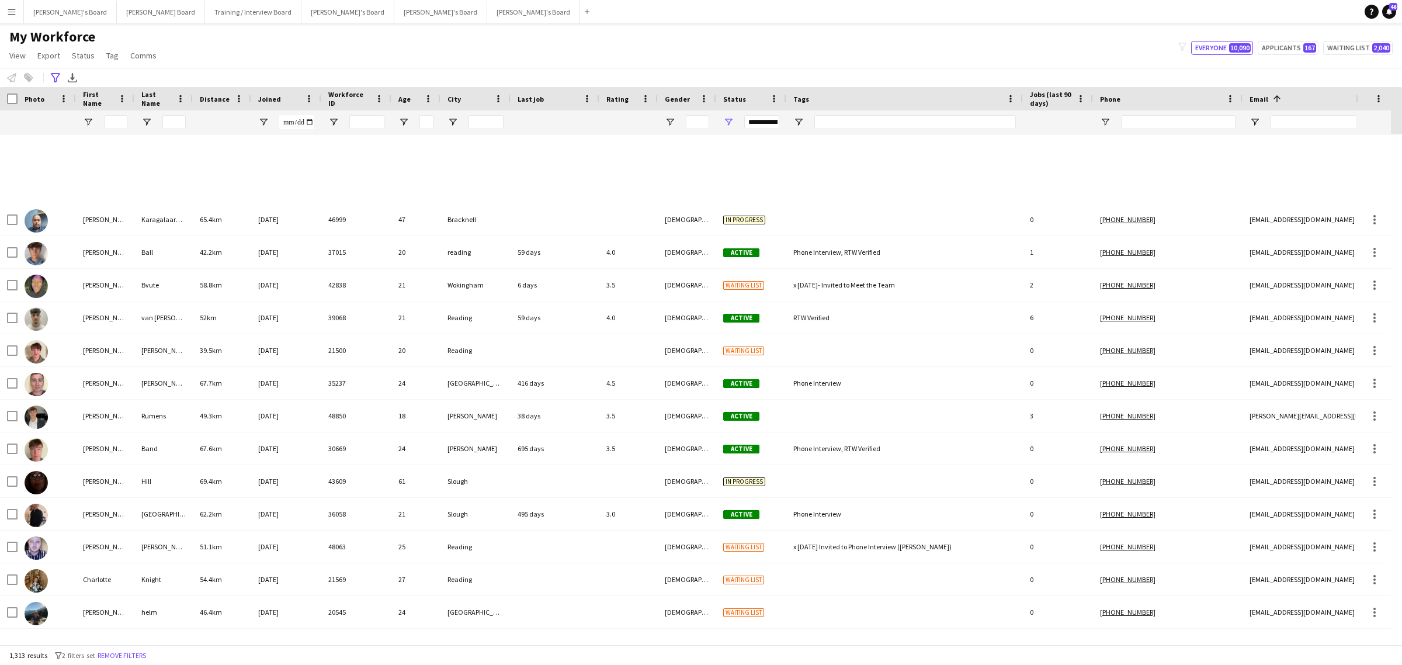
scroll to position [0, 0]
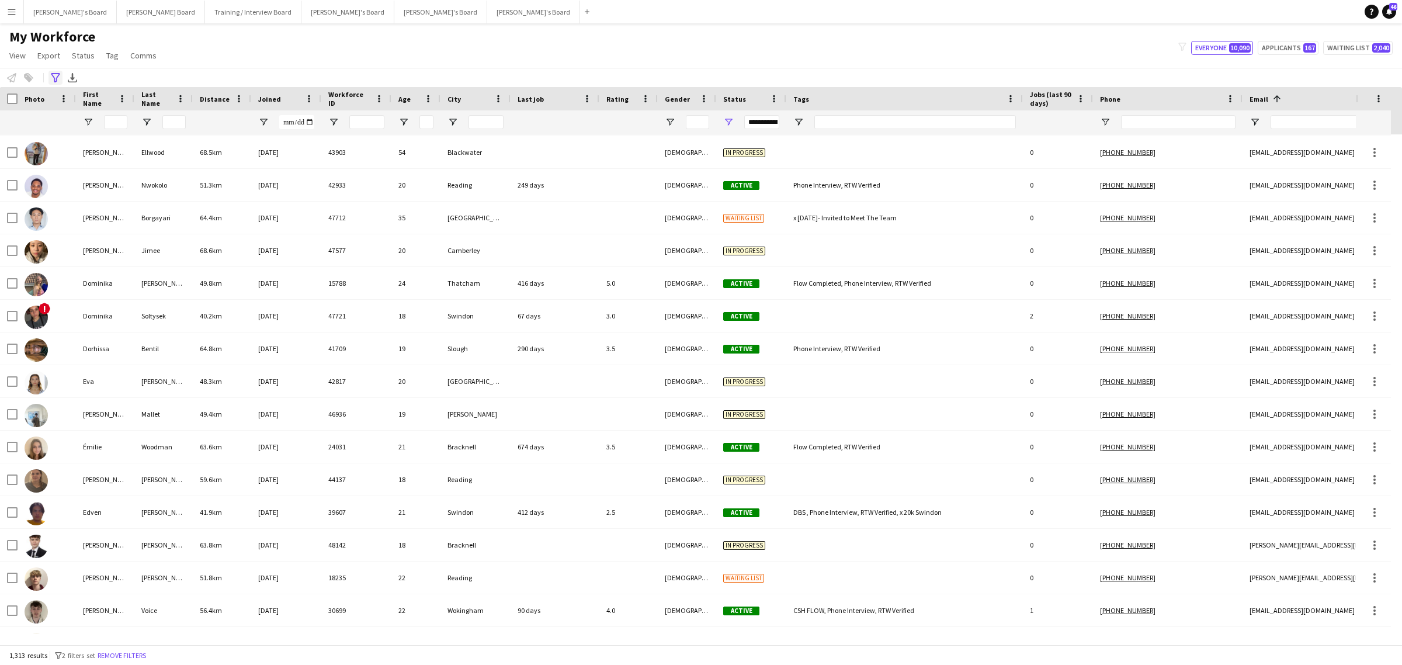
click at [55, 75] on icon "Advanced filters" at bounding box center [55, 77] width 9 height 9
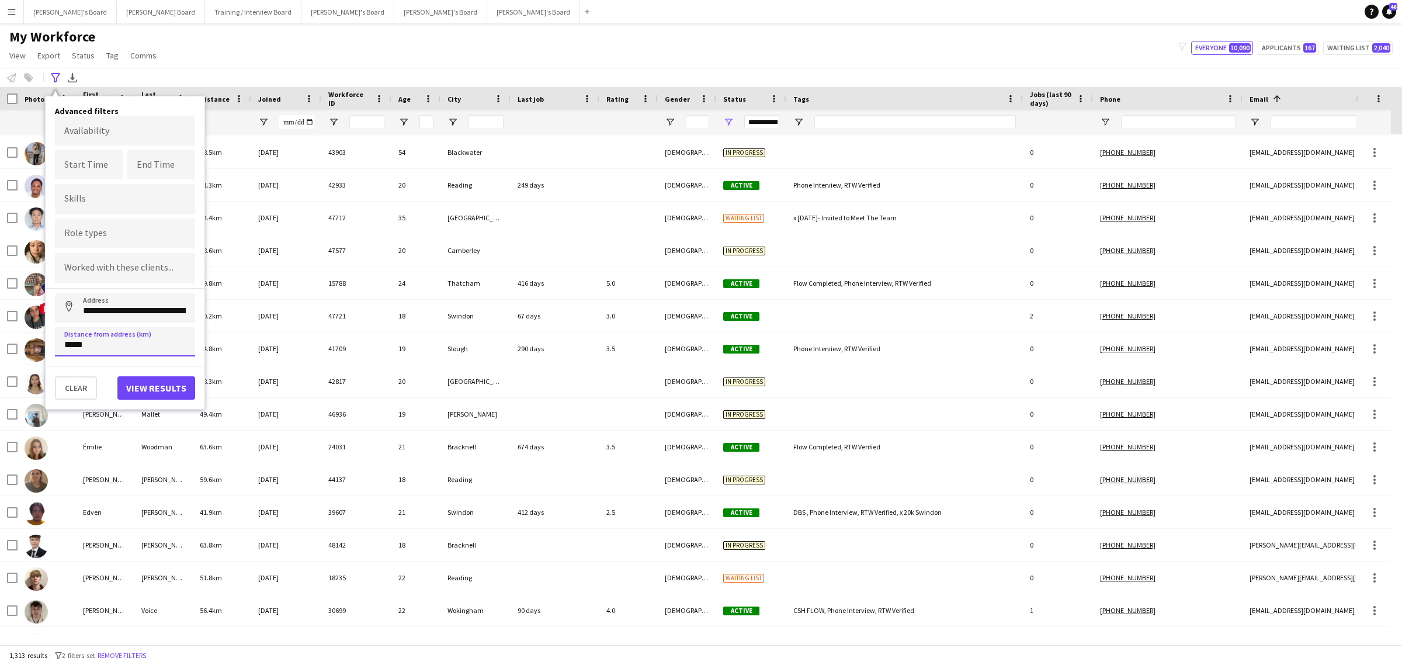
click at [65, 346] on input "*****" at bounding box center [125, 341] width 140 height 29
click at [71, 346] on input "*****" at bounding box center [125, 341] width 140 height 29
type input "*****"
click at [165, 386] on button "View results" at bounding box center [156, 387] width 78 height 23
type input "**********"
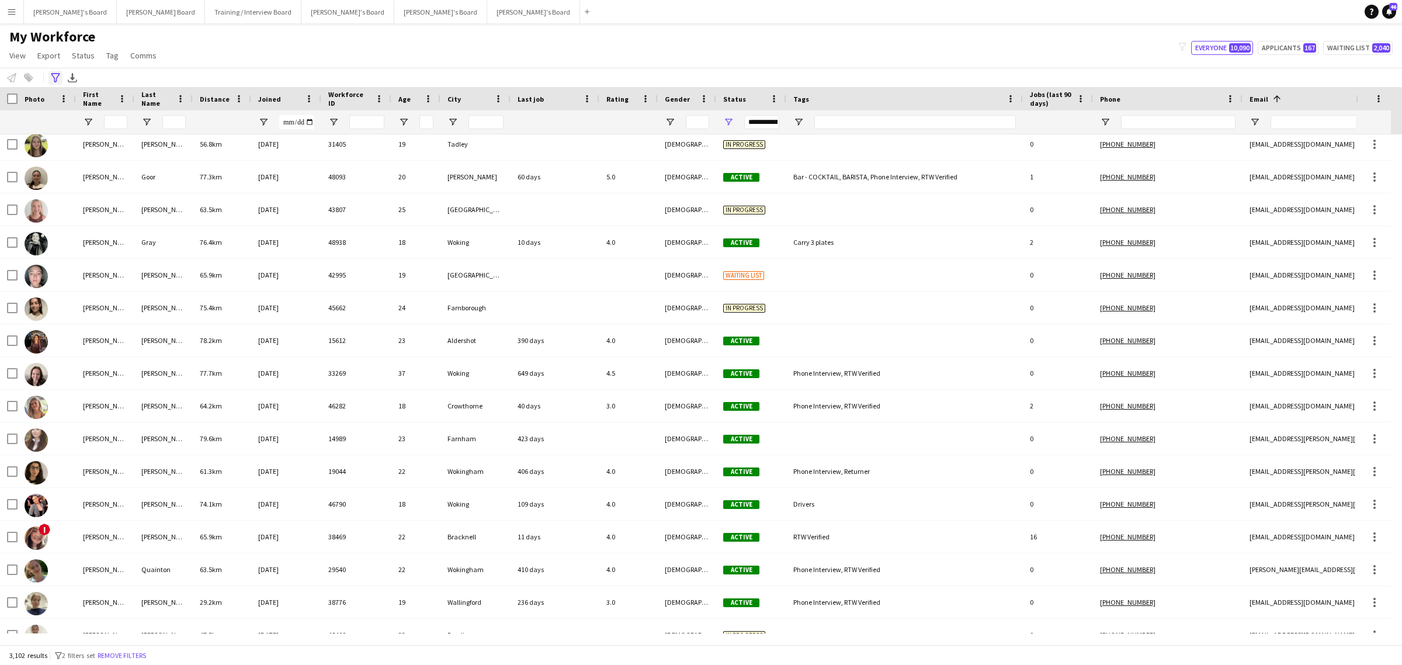
click at [57, 77] on icon "Advanced filters" at bounding box center [55, 77] width 9 height 9
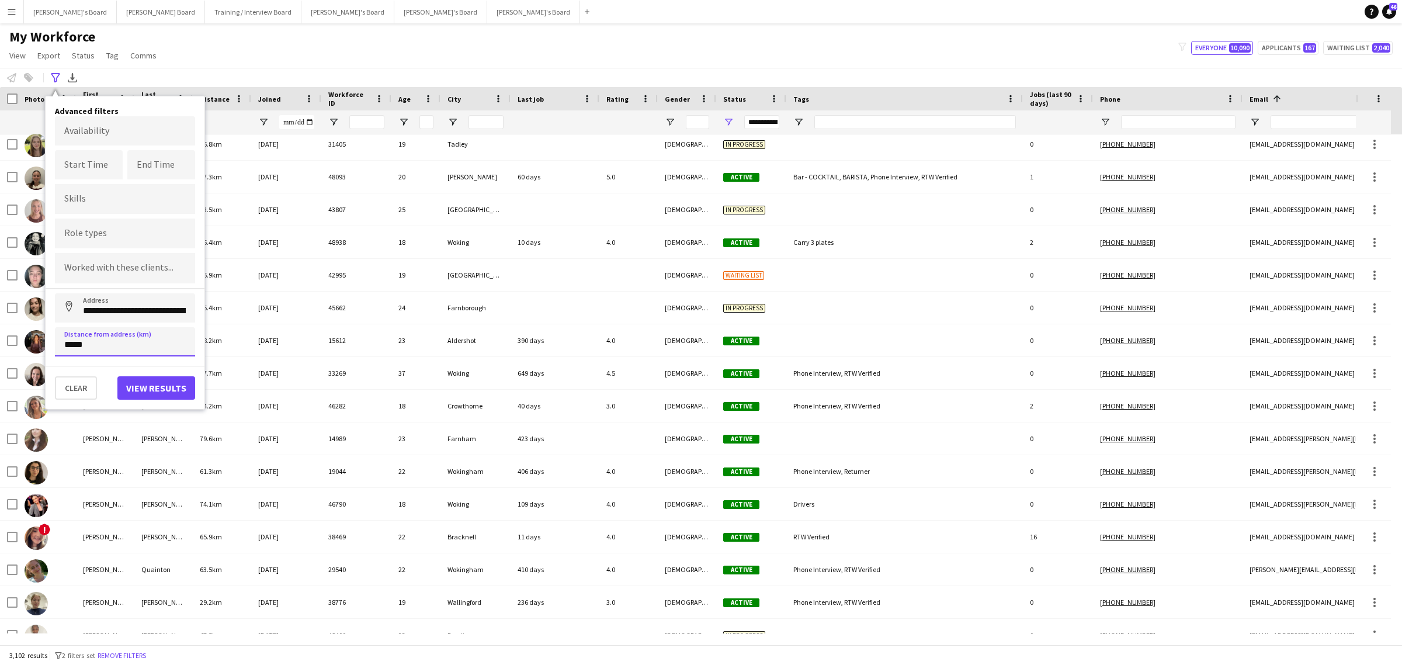
click at [69, 345] on input "*****" at bounding box center [125, 341] width 140 height 29
type input "*****"
click at [132, 386] on button "View results" at bounding box center [156, 387] width 78 height 23
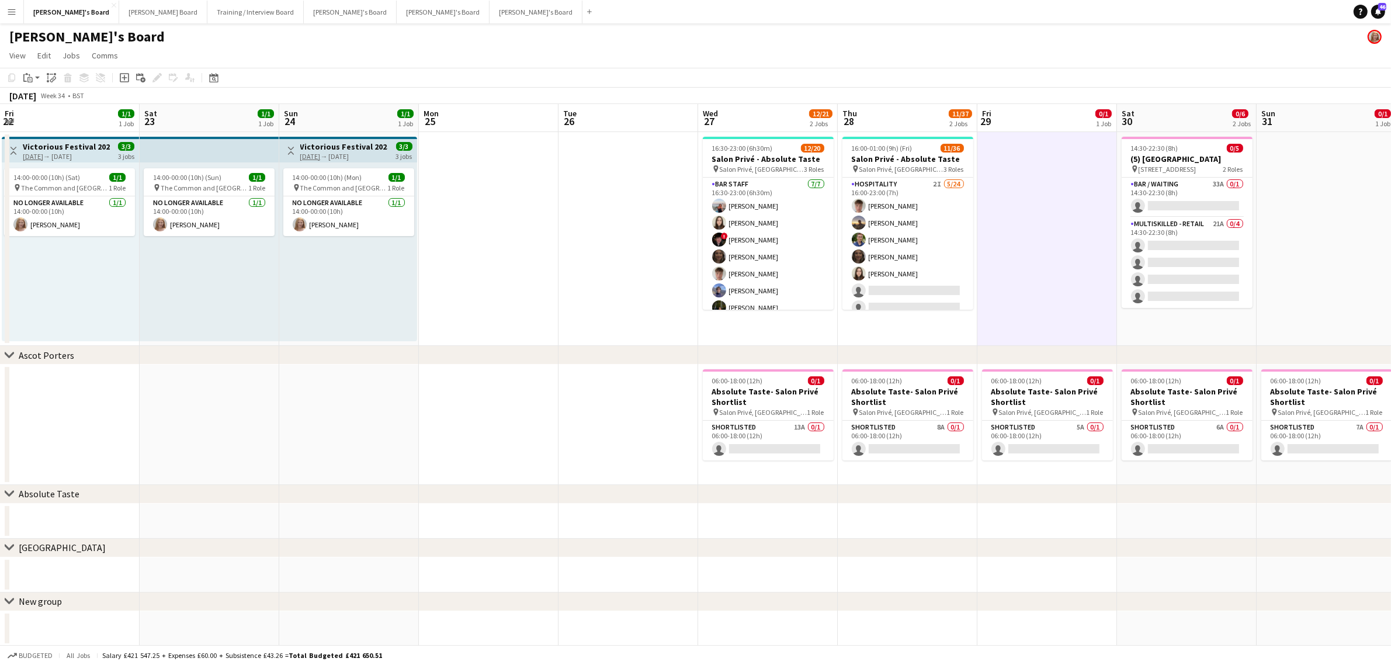
scroll to position [0, 355]
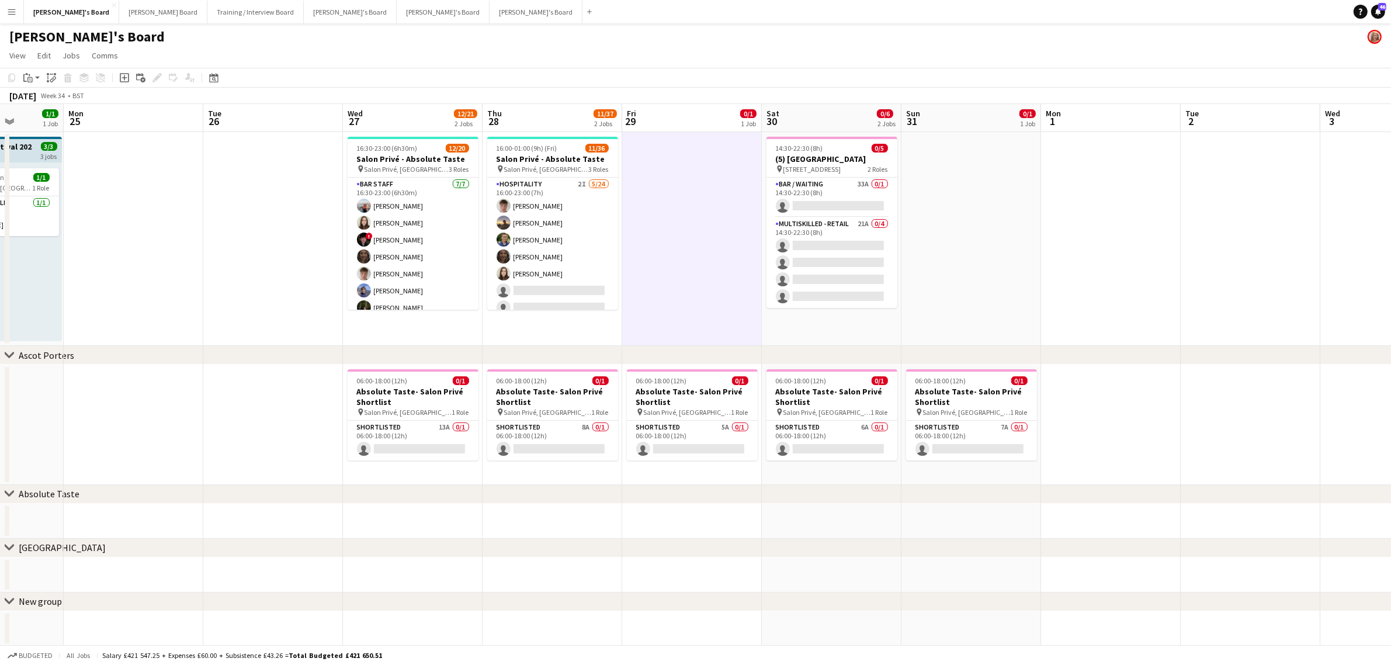
click at [648, 293] on app-calendar-viewport "Fri 22 1/1 1 Job Sat 23 1/1 1 Job Sun 24 1/1 1 Job Mon 25 Tue 26 Wed 27 12/21 2…" at bounding box center [695, 375] width 1391 height 542
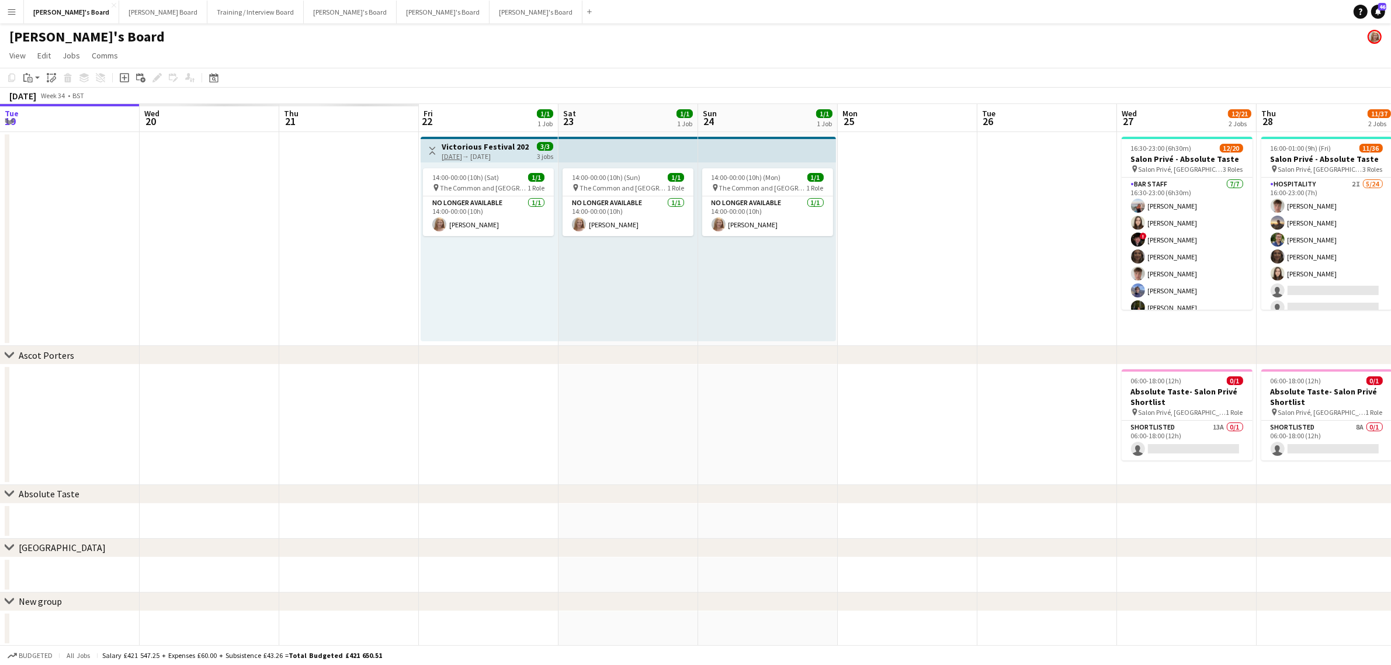
click at [809, 293] on app-calendar-viewport "Tue 19 Wed 20 Thu 21 Fri 22 1/1 1 Job Sat 23 1/1 1 Job Sun 24 1/1 1 Job Mon 25 …" at bounding box center [695, 375] width 1391 height 542
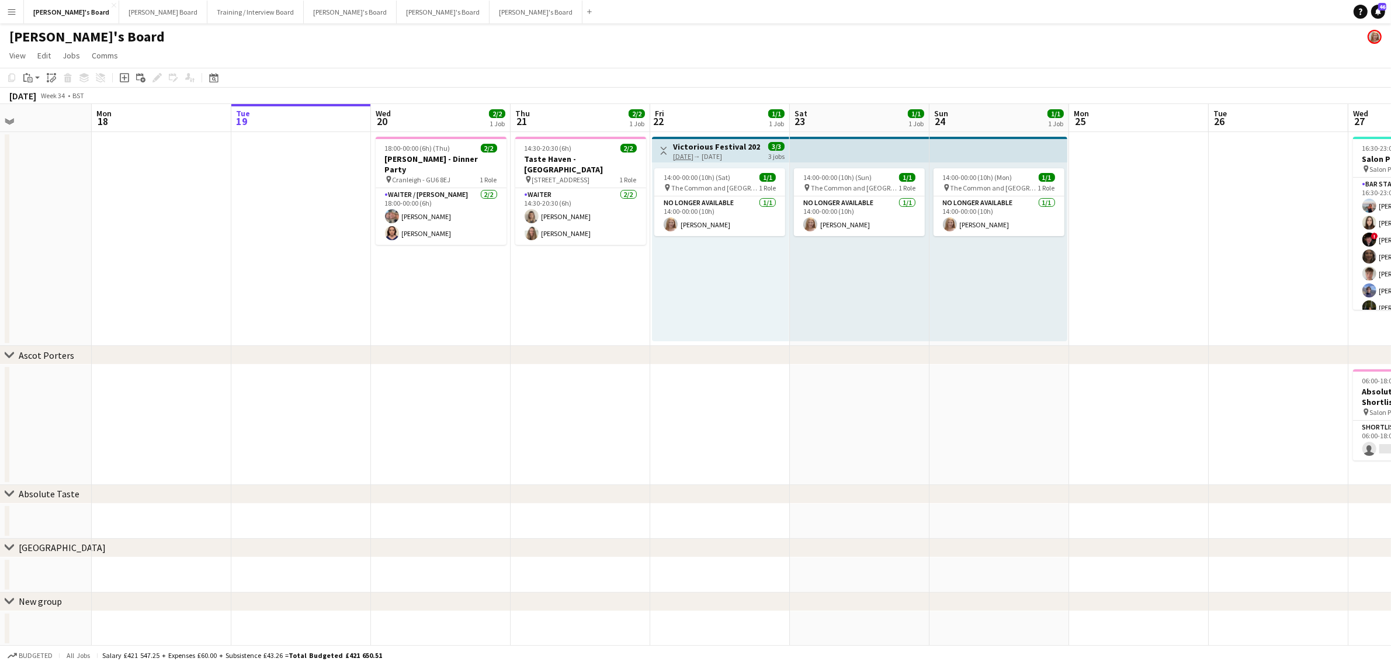
scroll to position [0, 323]
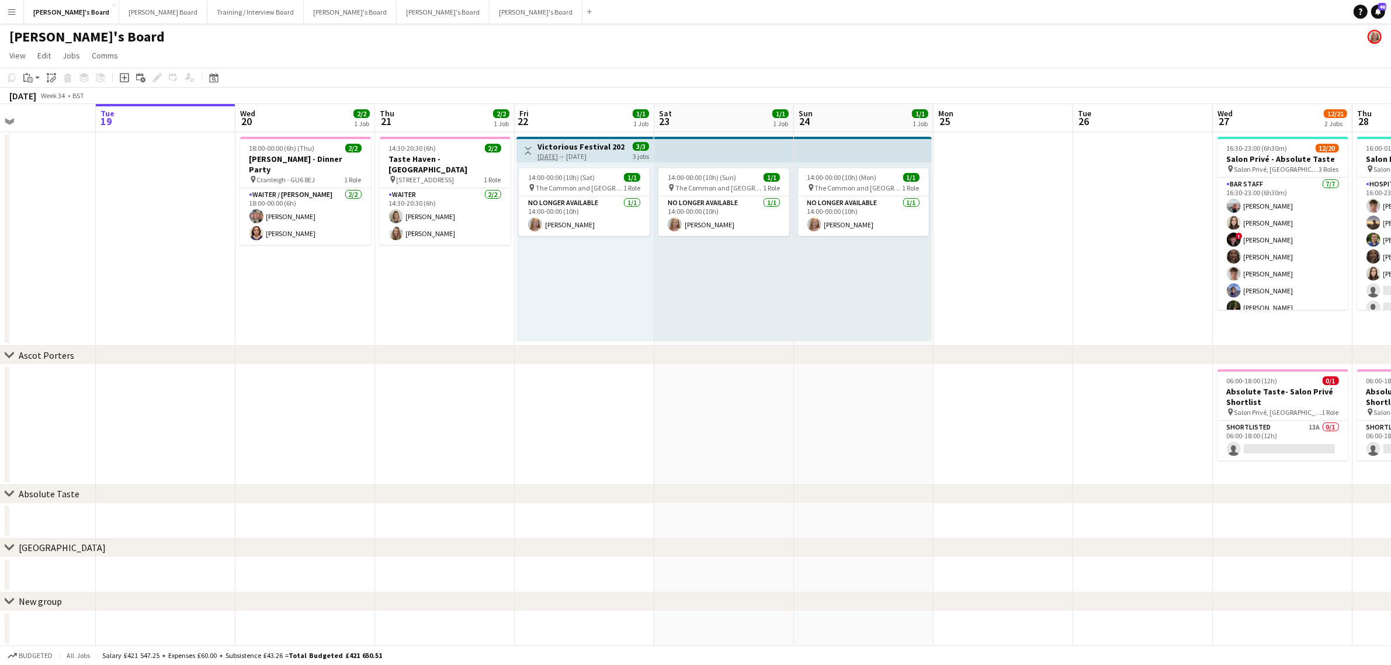
click at [413, 330] on app-calendar-viewport "Sat 16 3/3 1 Job Sun 17 Mon 18 Tue 19 Wed 20 2/2 1 Job Thu 21 2/2 1 Job Fri 22 …" at bounding box center [695, 375] width 1391 height 542
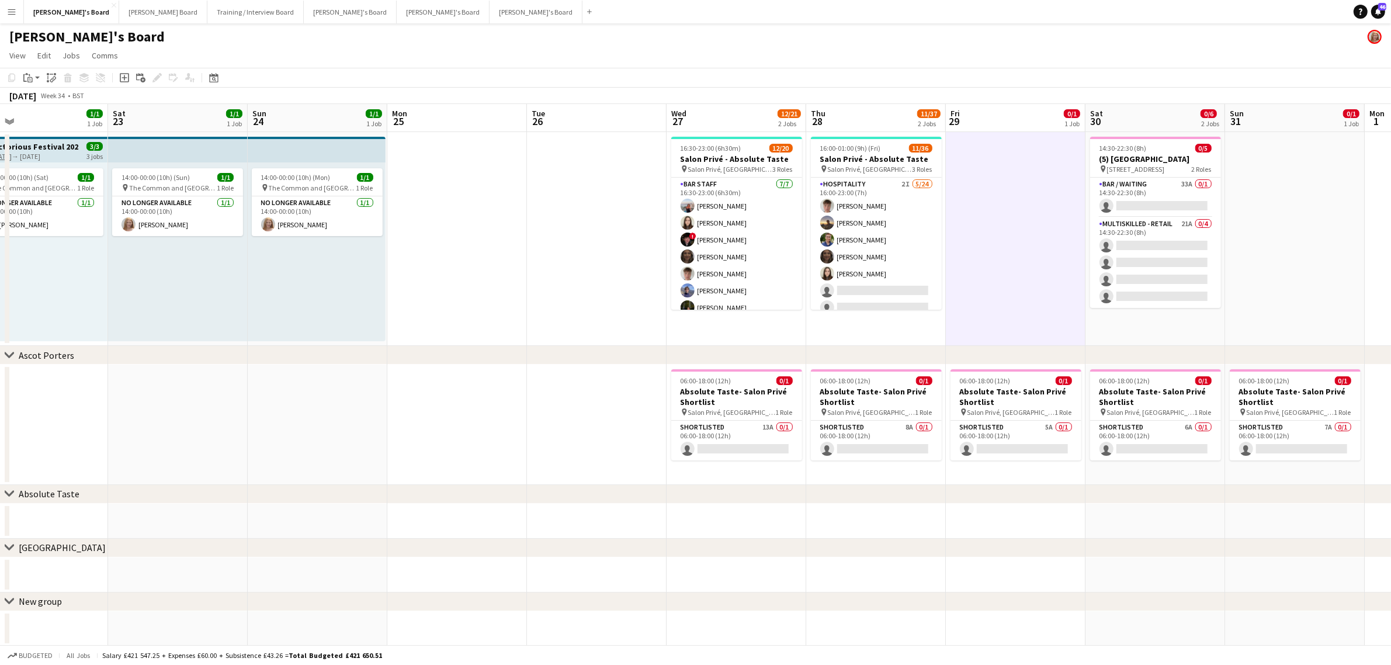
drag, startPoint x: 853, startPoint y: 282, endPoint x: 498, endPoint y: 306, distance: 355.3
click at [355, 333] on app-calendar-viewport "Tue 19 Wed 20 2/2 1 Job Thu 21 2/2 1 Job Fri 22 1/1 1 Job Sat 23 1/1 1 Job Sun …" at bounding box center [695, 375] width 1391 height 542
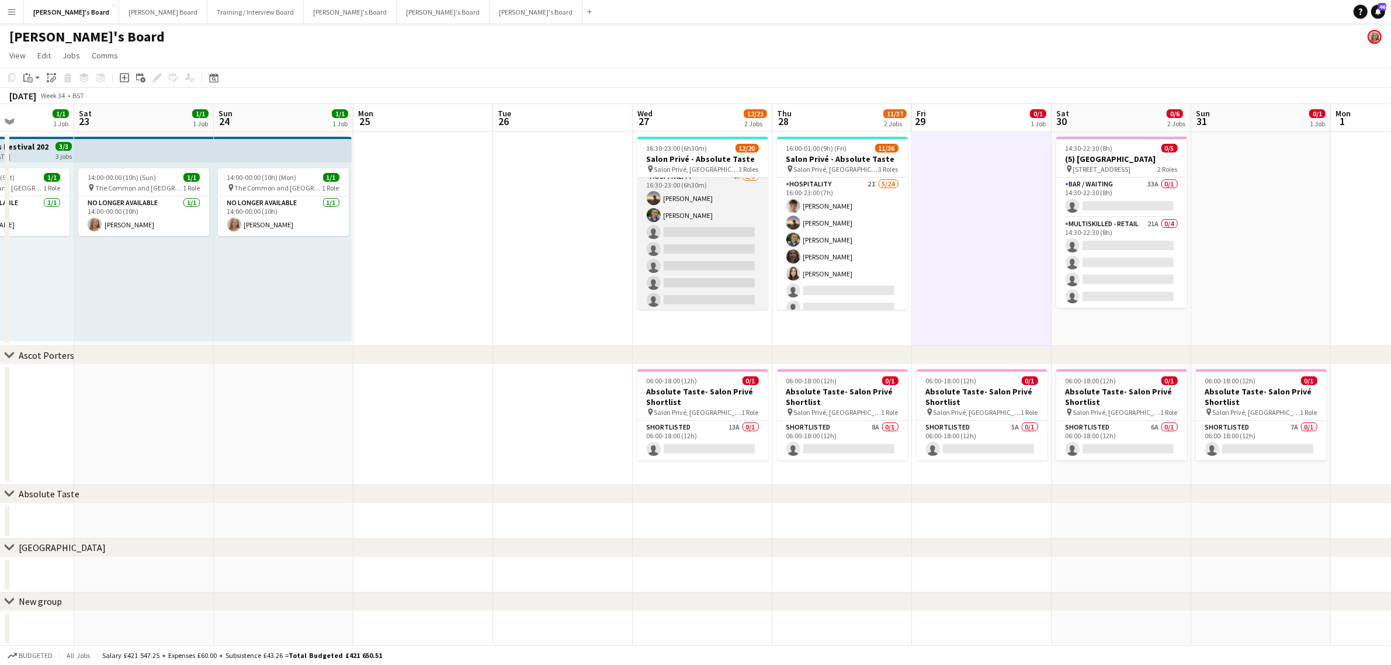
scroll to position [129, 0]
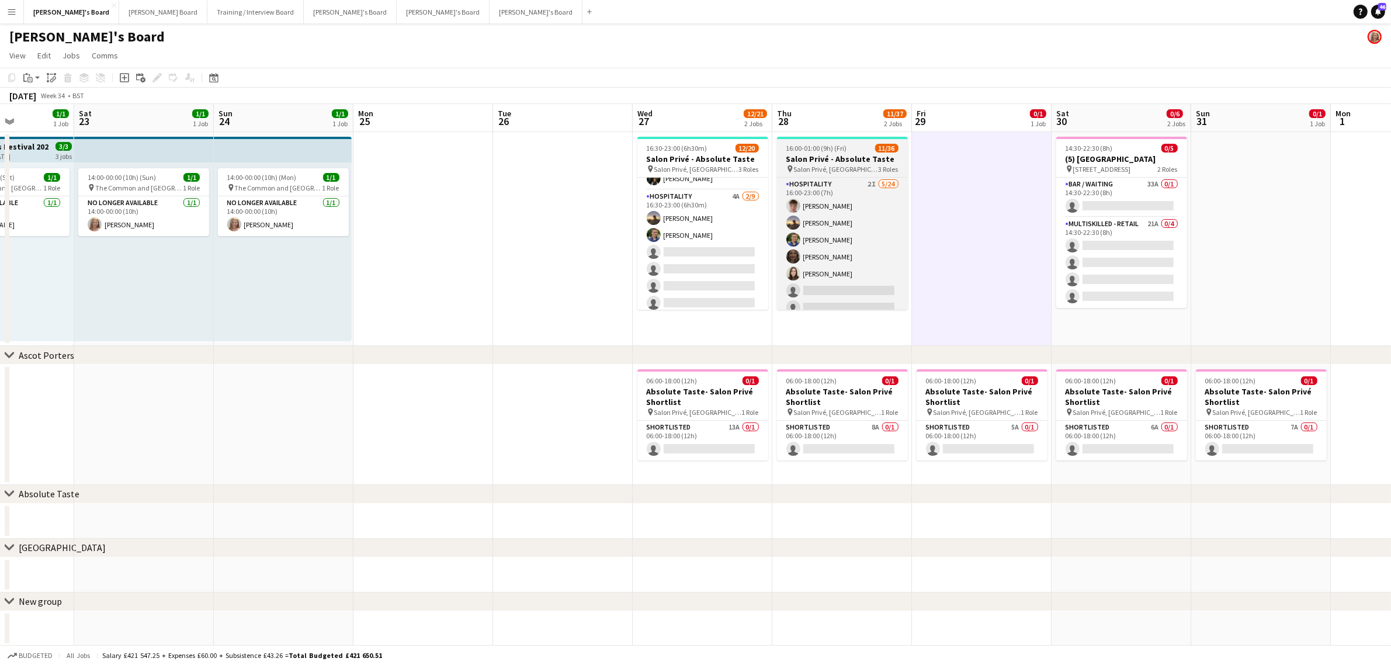
click at [692, 249] on app-card-role "Hospitality 4A [DATE] 16:30-23:00 (6h30m) [PERSON_NAME] [PERSON_NAME] single-ne…" at bounding box center [702, 277] width 131 height 175
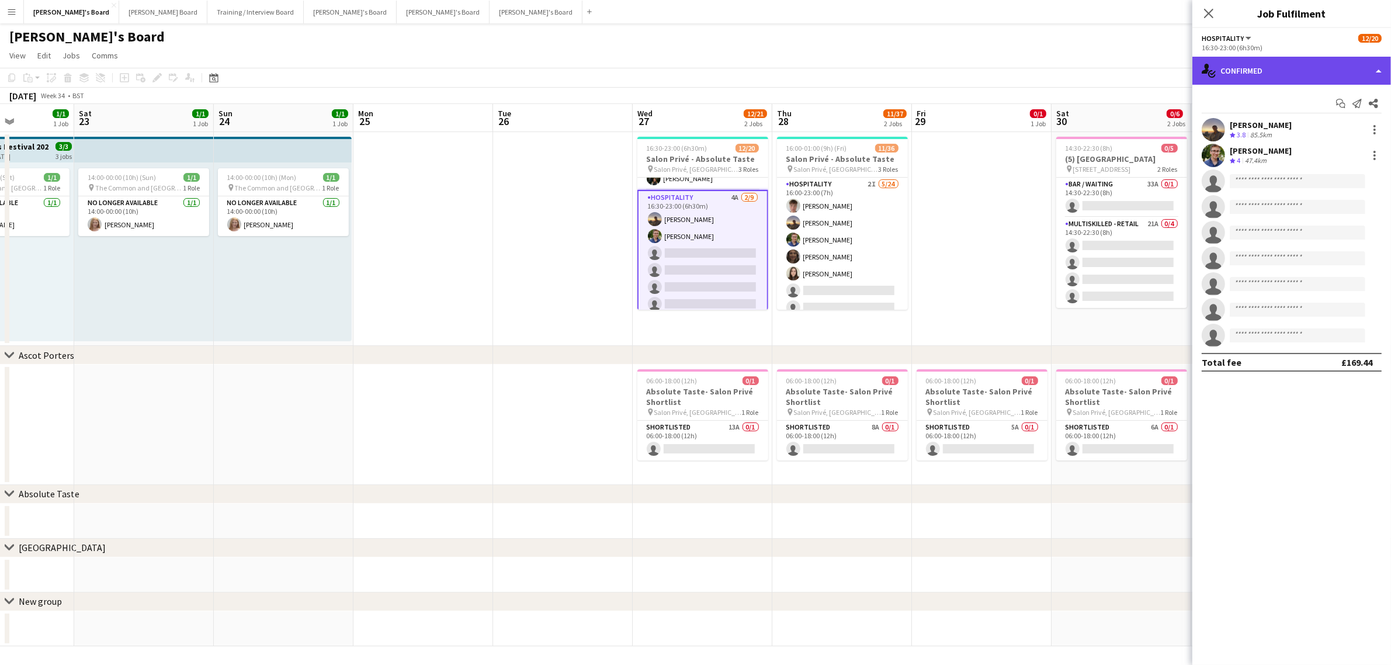
click at [1230, 65] on div "single-neutral-actions-check-2 Confirmed" at bounding box center [1291, 71] width 199 height 28
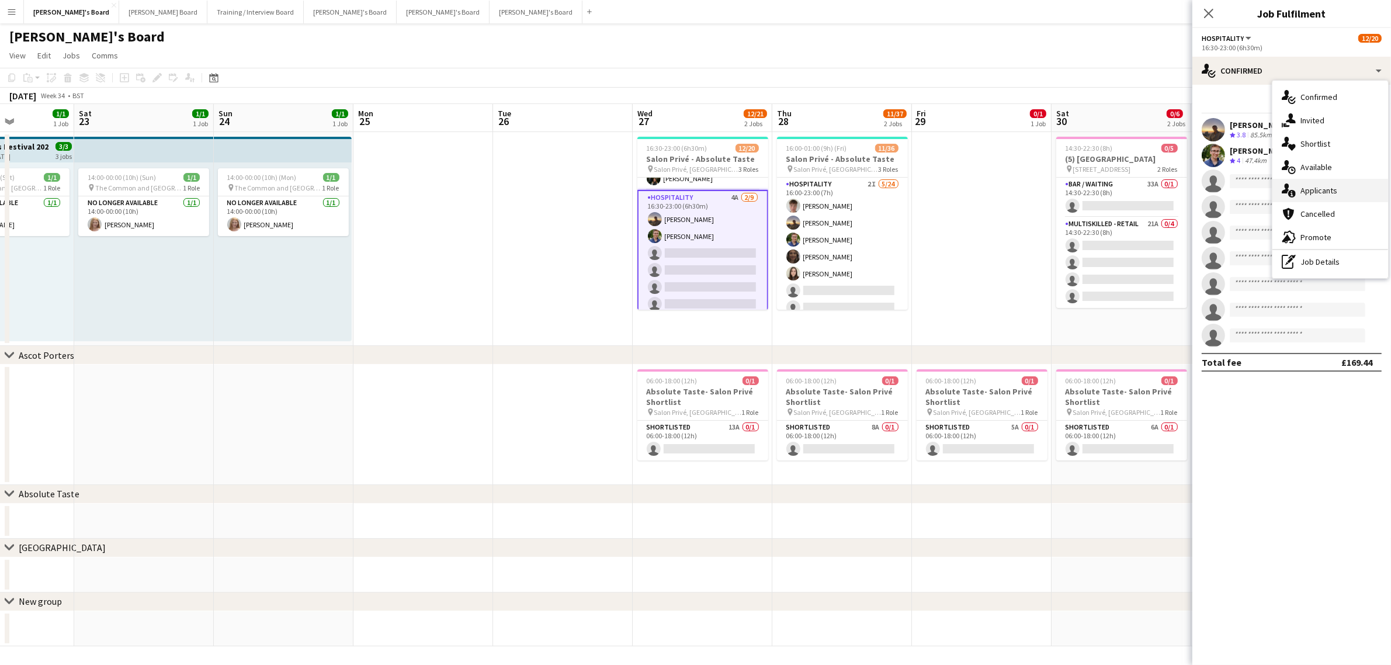
click at [1294, 191] on icon at bounding box center [1292, 194] width 8 height 8
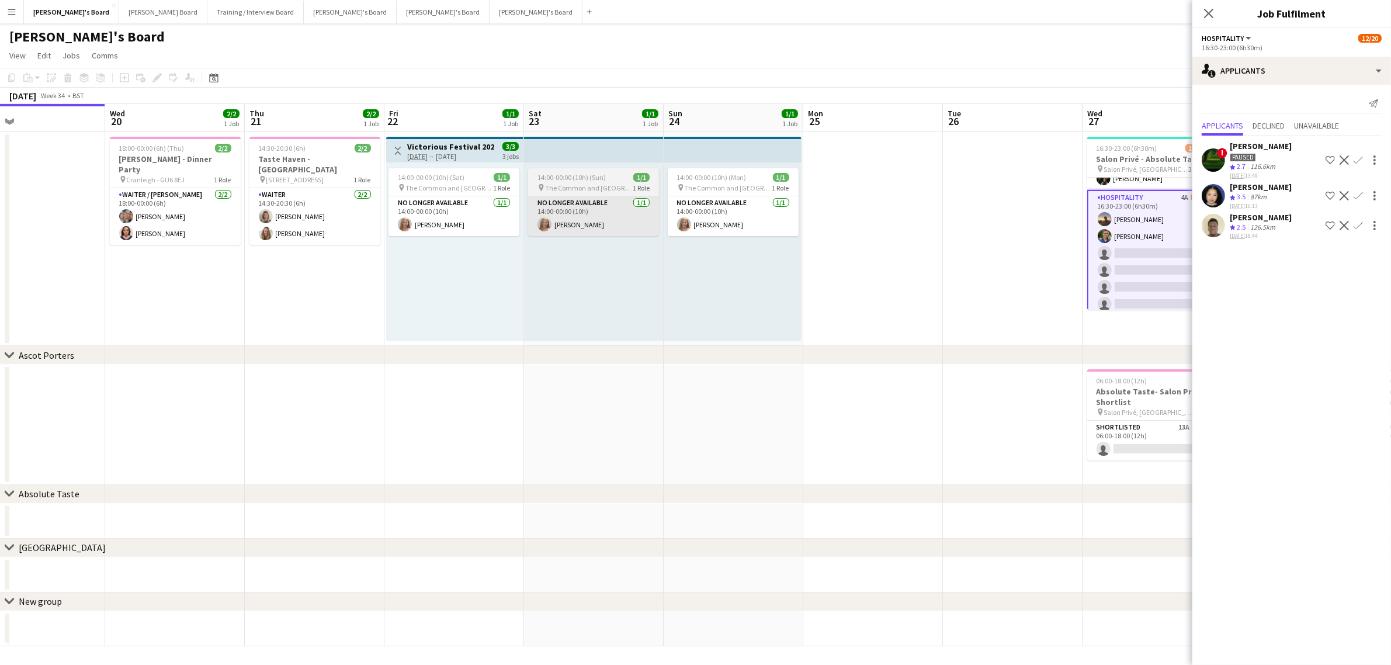
drag, startPoint x: 166, startPoint y: 261, endPoint x: 597, endPoint y: 234, distance: 431.3
click at [617, 227] on app-calendar-viewport "Sun 17 Mon 18 Tue 19 Wed 20 2/2 1 Job Thu 21 2/2 1 Job Fri 22 1/1 1 Job Sat 23 …" at bounding box center [695, 375] width 1391 height 542
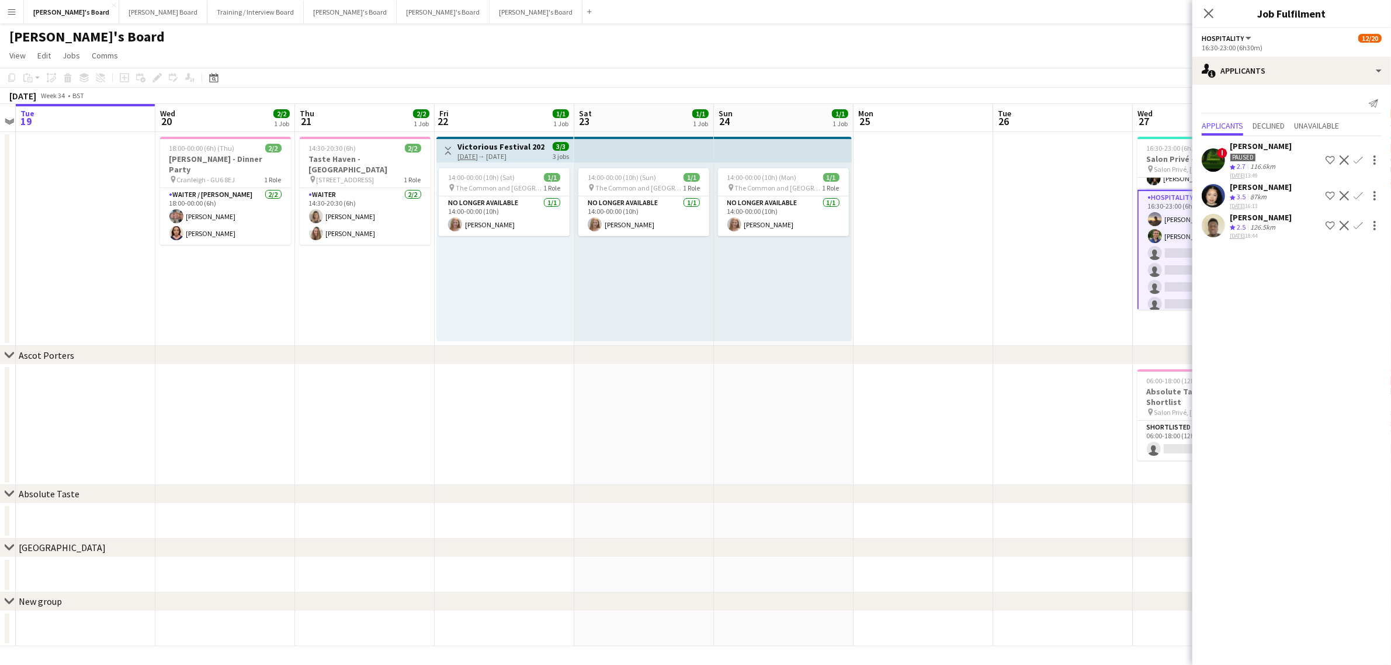
scroll to position [0, 412]
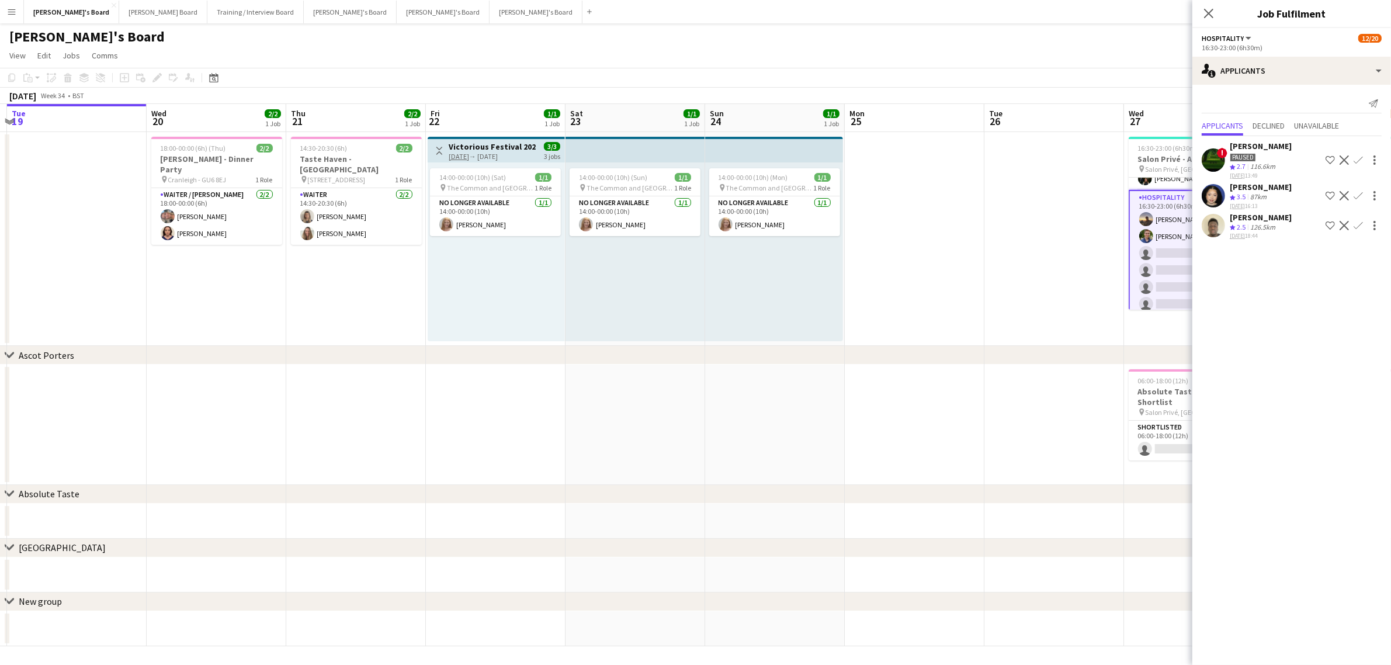
drag, startPoint x: 427, startPoint y: 263, endPoint x: 394, endPoint y: 269, distance: 33.1
click at [394, 269] on app-calendar-viewport "Sat 16 3/3 1 Job Sun 17 Mon 18 Tue 19 Wed 20 2/2 1 Job Thu 21 2/2 1 Job Fri 22 …" at bounding box center [695, 375] width 1391 height 542
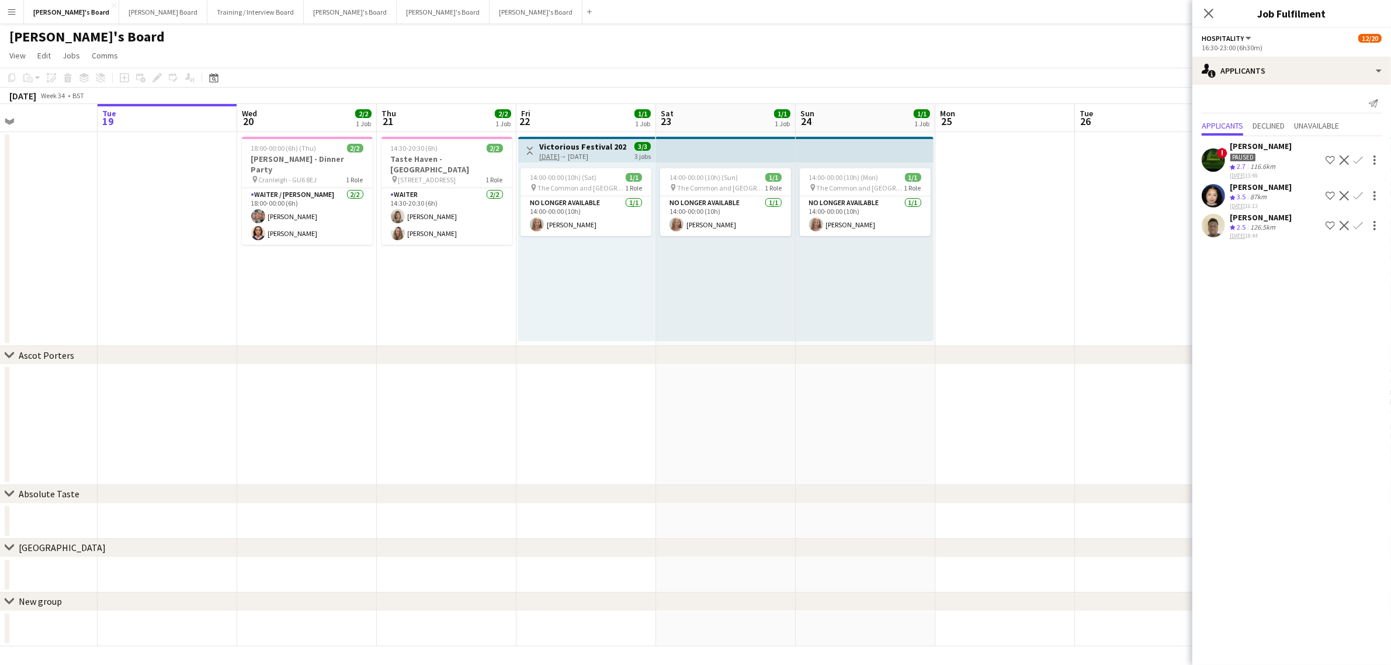
drag, startPoint x: 191, startPoint y: 275, endPoint x: 282, endPoint y: 275, distance: 90.5
click at [282, 275] on app-calendar-viewport "Sat 16 3/3 1 Job Sun 17 Mon 18 Tue 19 Wed 20 2/2 1 Job Thu 21 2/2 1 Job Fri 22 …" at bounding box center [695, 375] width 1391 height 542
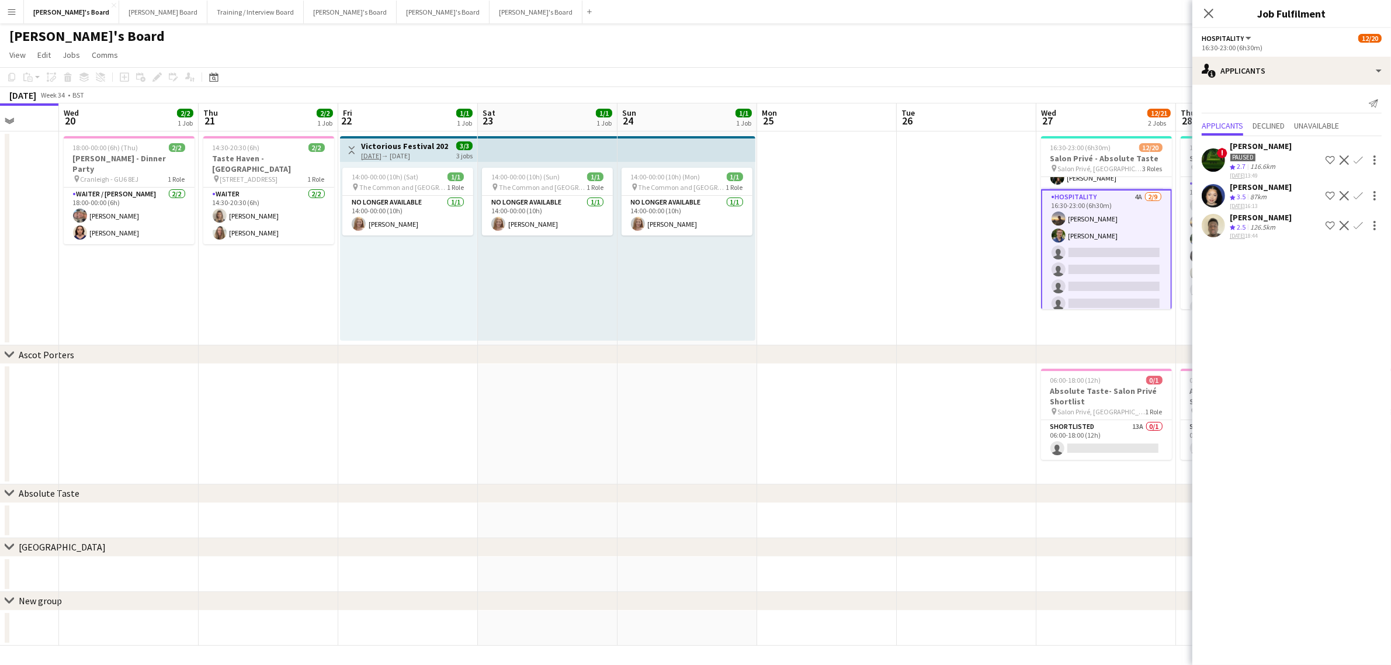
drag, startPoint x: 752, startPoint y: 313, endPoint x: 574, endPoint y: 314, distance: 178.2
click at [574, 314] on app-calendar-viewport "Sun 17 Mon 18 Tue 19 Wed 20 2/2 1 Job Thu 21 2/2 1 Job Fri 22 1/1 1 Job Sat 23 …" at bounding box center [695, 374] width 1391 height 542
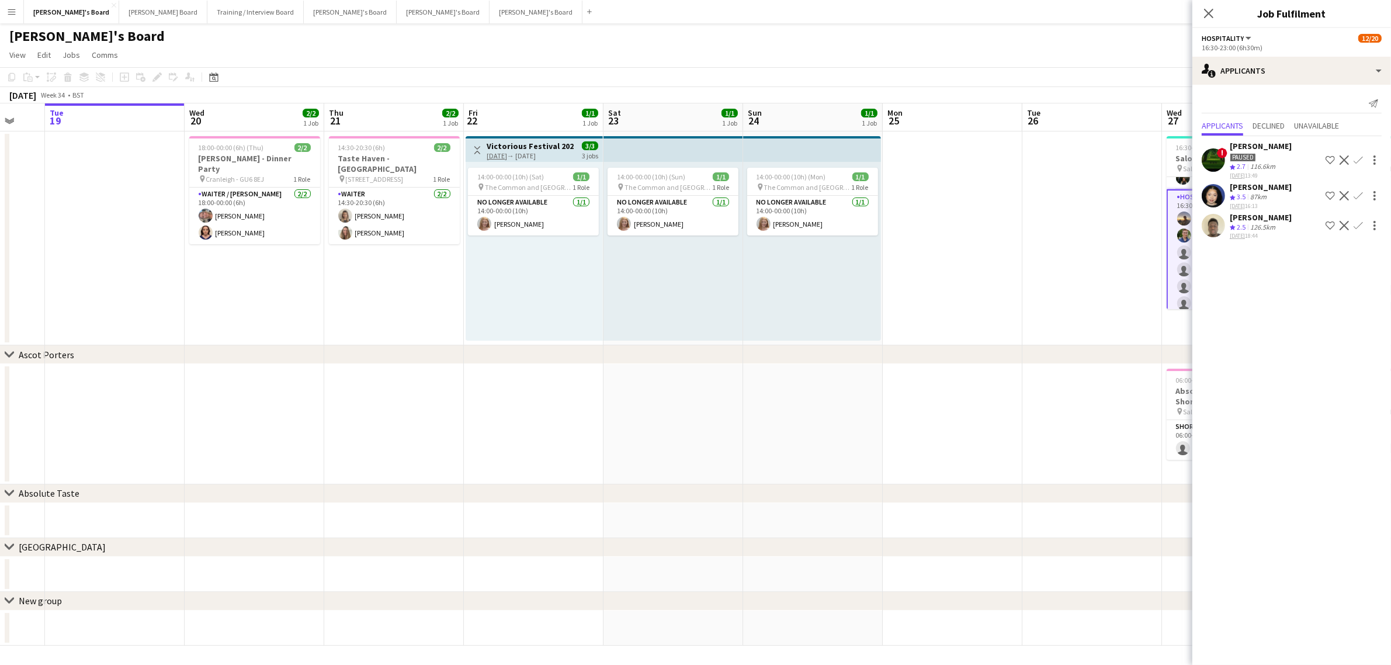
drag, startPoint x: 427, startPoint y: 282, endPoint x: 510, endPoint y: 282, distance: 83.0
click at [510, 282] on app-calendar-viewport "Sun 17 Mon 18 Tue 19 Wed 20 2/2 1 Job Thu 21 2/2 1 Job Fri 22 1/1 1 Job Sat 23 …" at bounding box center [695, 374] width 1391 height 542
click at [119, 15] on button "Dean's Board Close" at bounding box center [163, 12] width 88 height 23
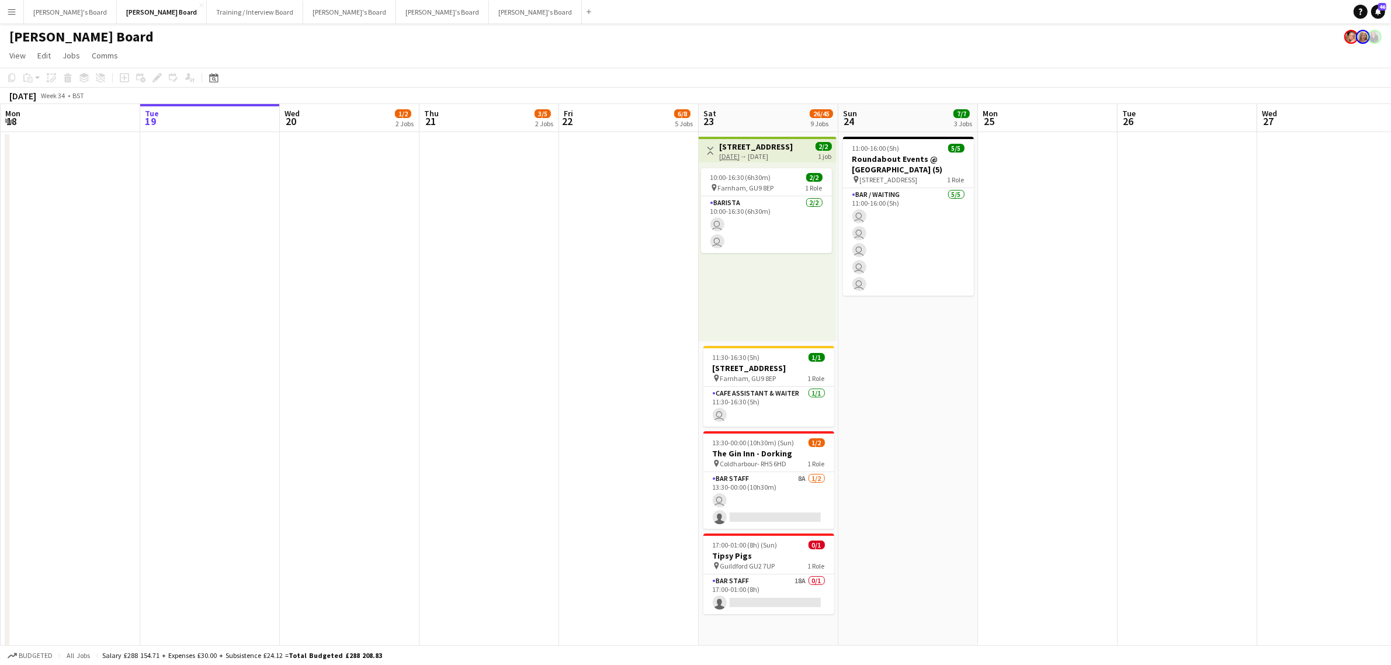
scroll to position [0, 363]
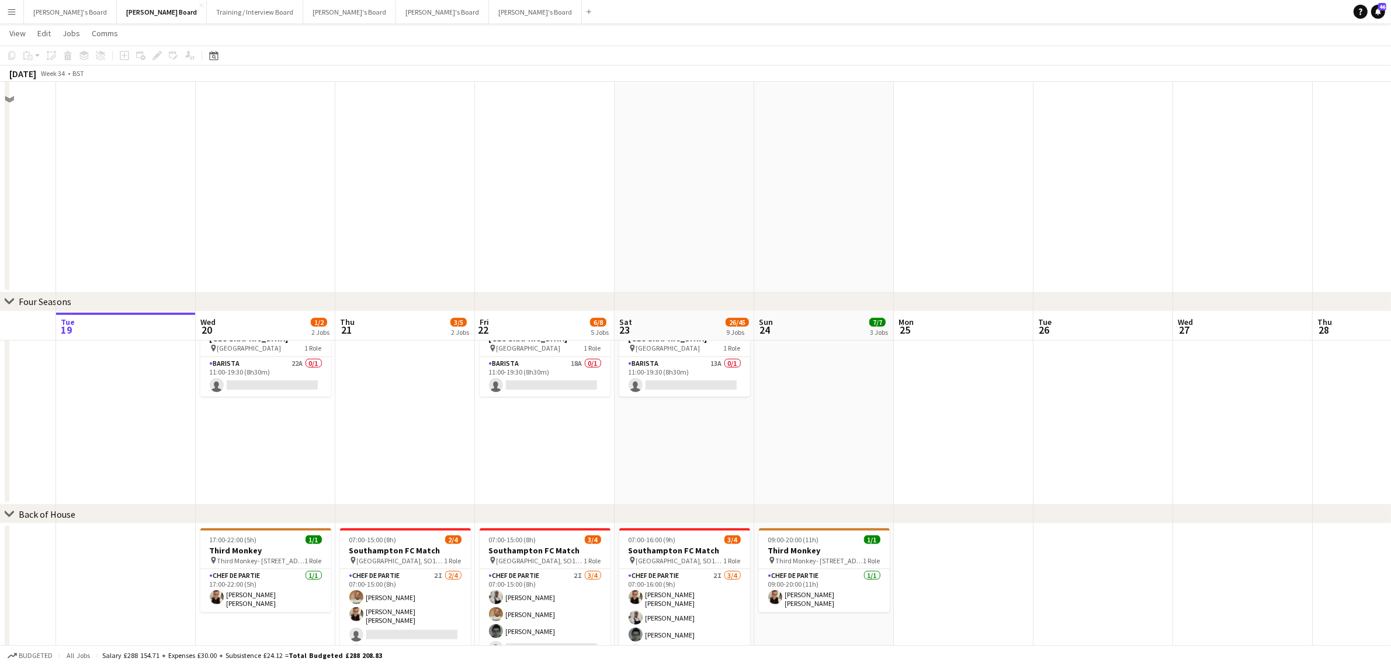
scroll to position [870, 0]
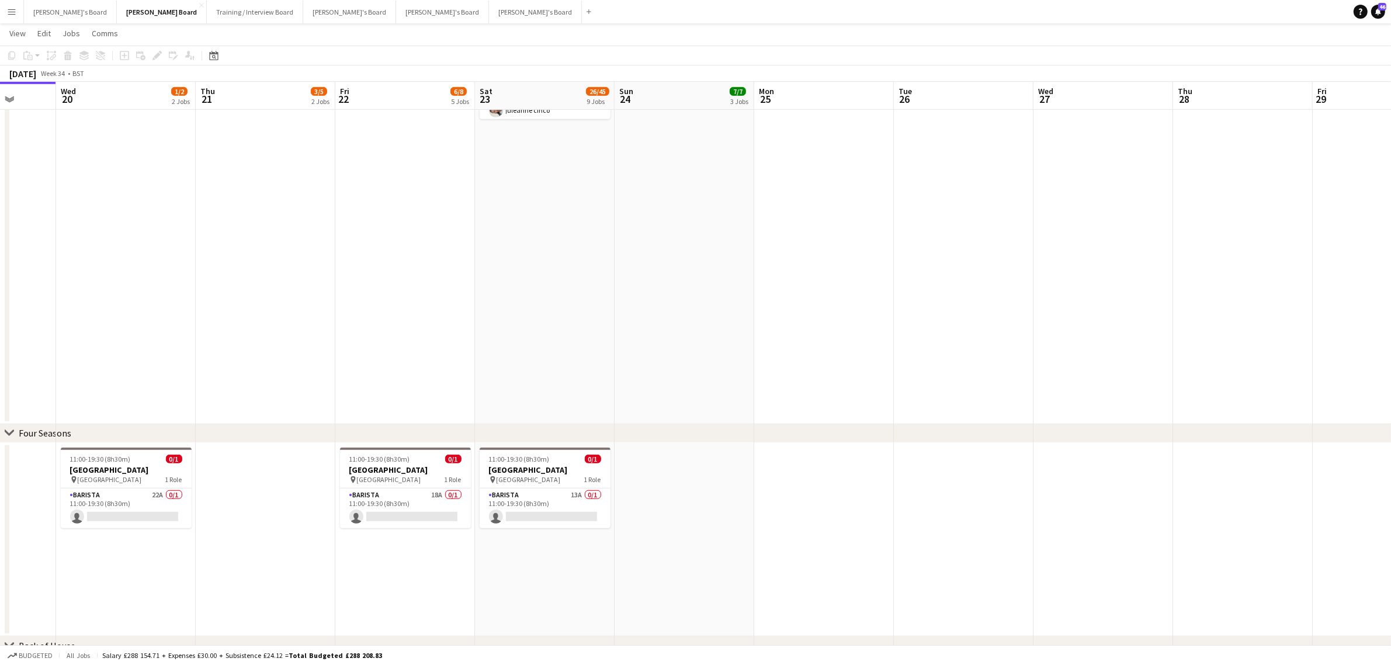
drag, startPoint x: 742, startPoint y: 515, endPoint x: 719, endPoint y: 497, distance: 29.1
click at [722, 517] on app-calendar-viewport "Sun 17 3/4 4 Jobs Mon 18 Tue 19 Wed 20 1/2 2 Jobs Thu 21 3/5 2 Jobs Fri 22 6/8 …" at bounding box center [695, 92] width 1391 height 1835
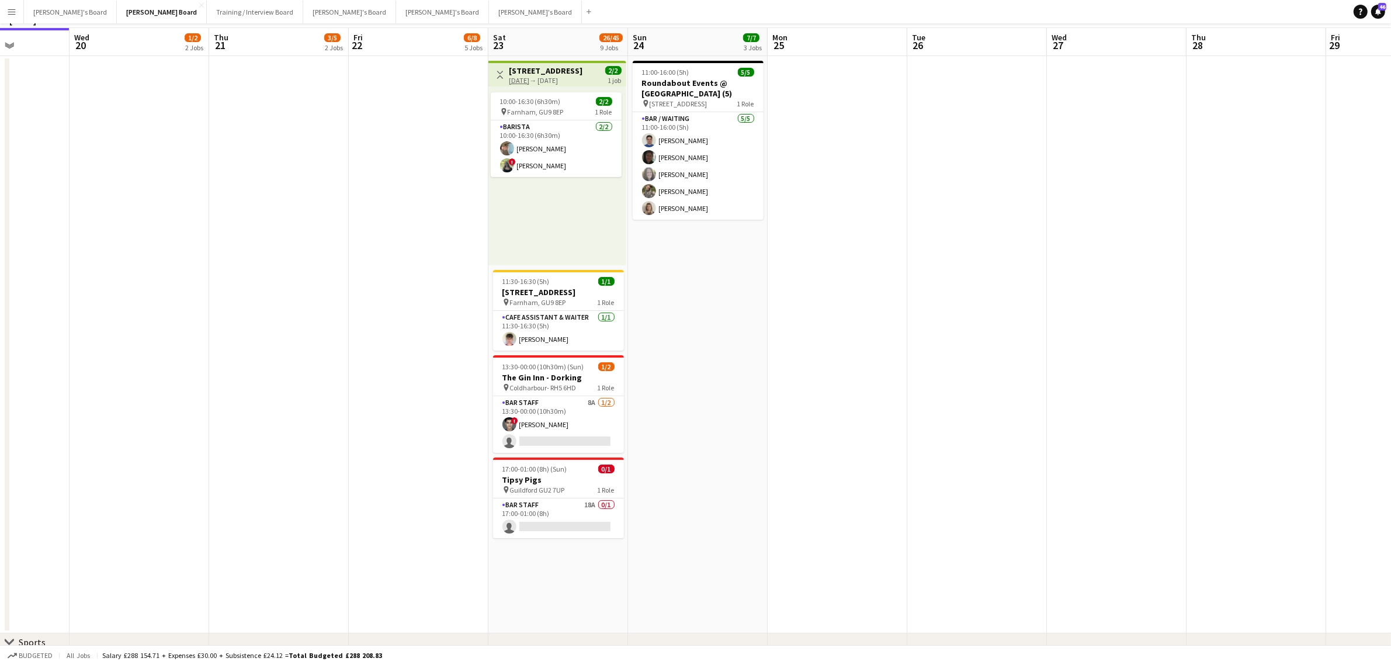
scroll to position [146, 0]
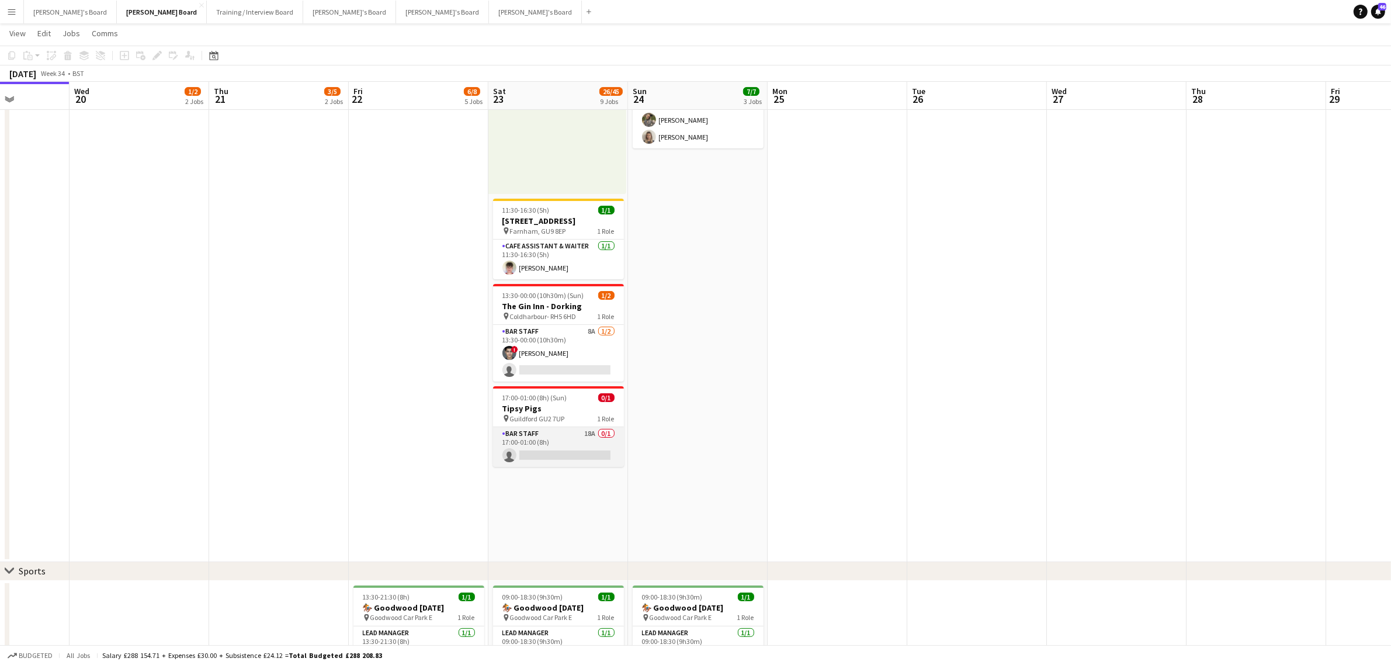
click at [556, 442] on app-card-role "BAR STAFF 18A 0/1 17:00-01:00 (8h) single-neutral-actions" at bounding box center [558, 447] width 131 height 40
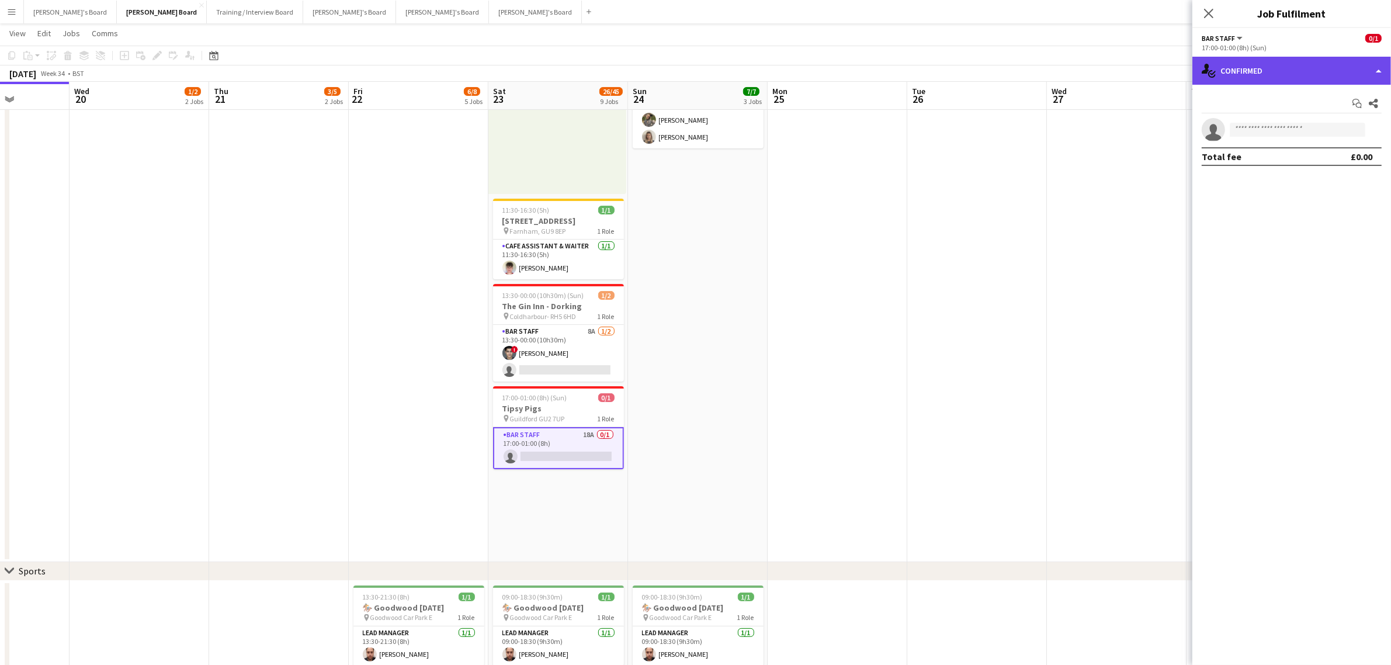
click at [1277, 68] on div "single-neutral-actions-check-2 Confirmed" at bounding box center [1291, 71] width 199 height 28
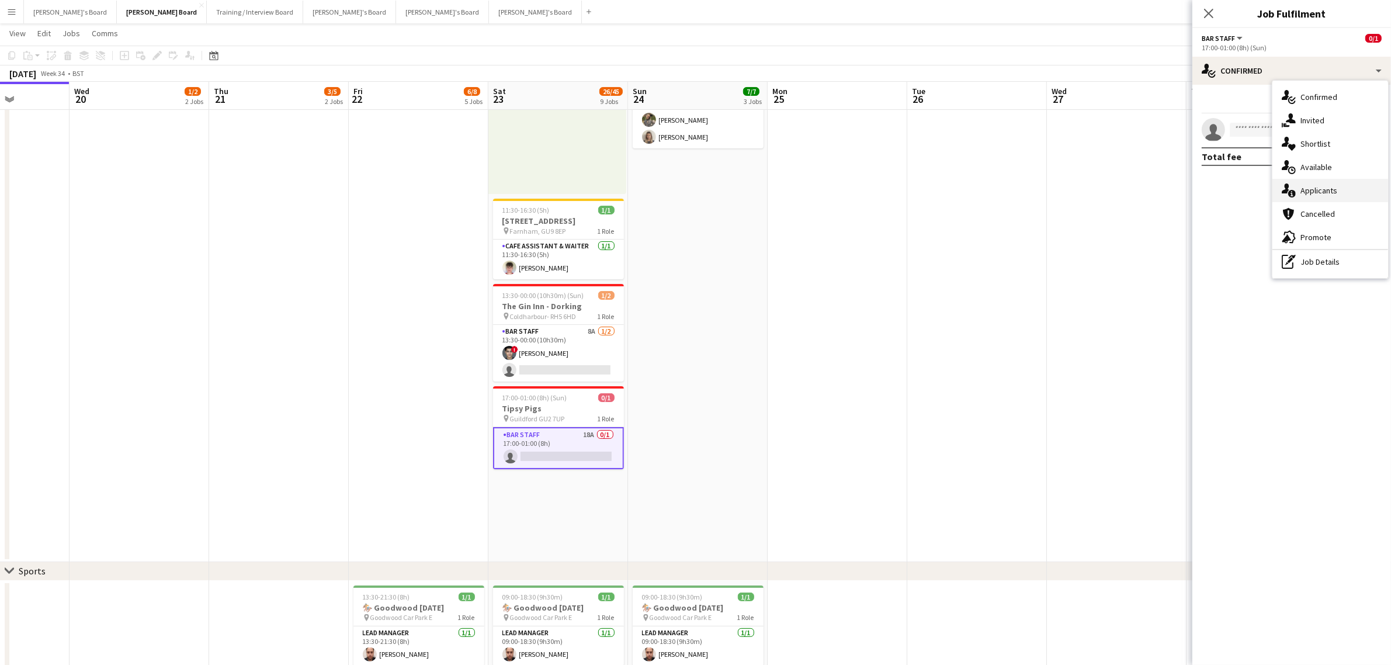
click at [1316, 196] on div "single-neutral-actions-information Applicants" at bounding box center [1330, 190] width 116 height 23
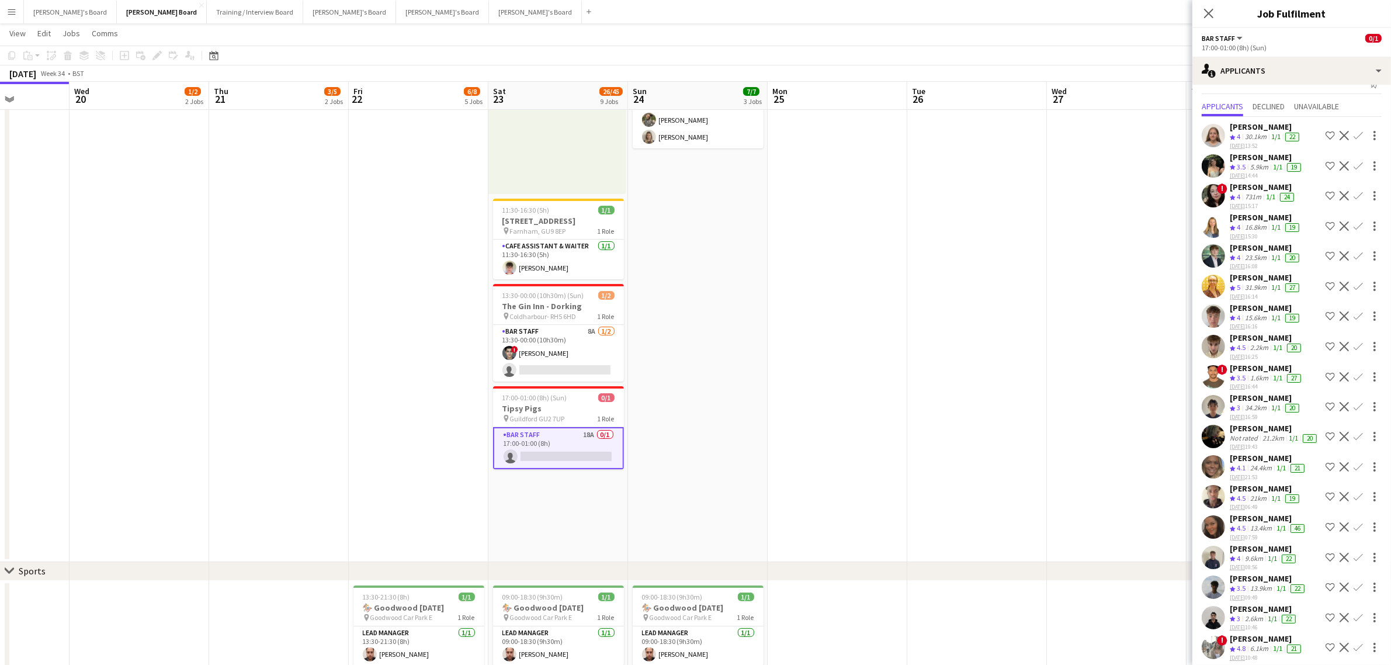
scroll to position [27, 0]
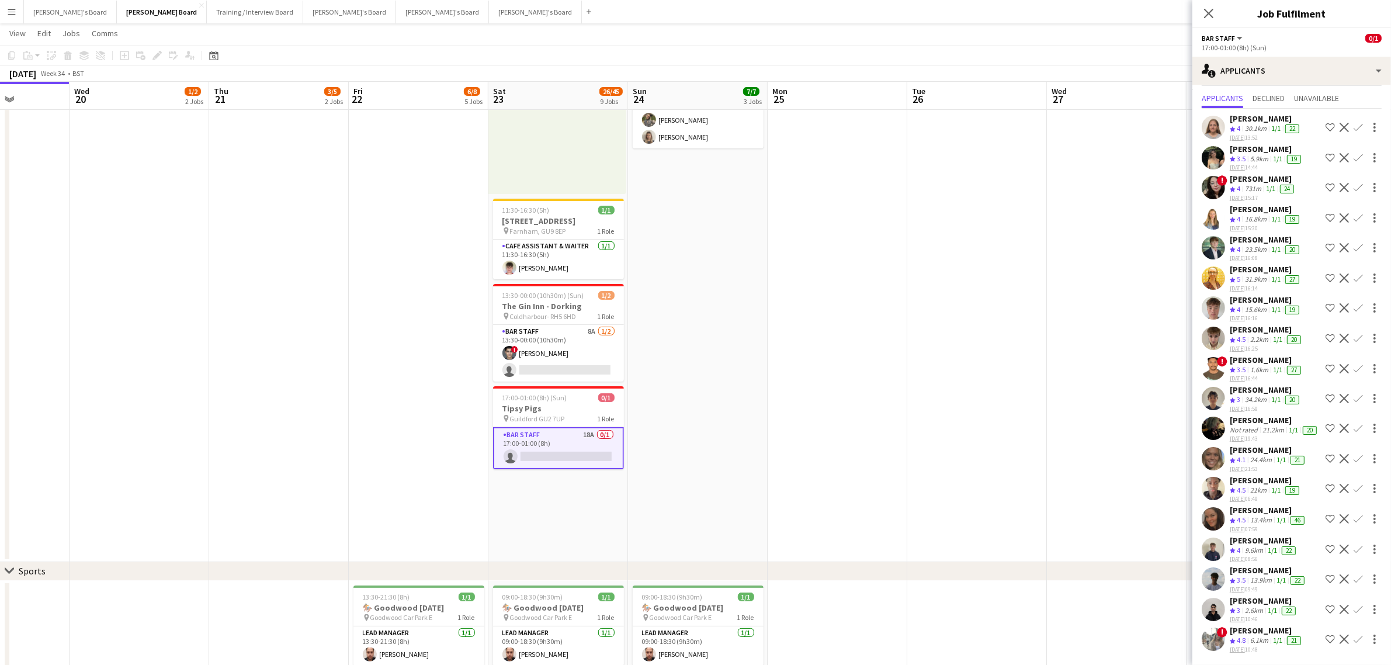
click at [1254, 523] on div "13.4km" at bounding box center [1261, 520] width 26 height 10
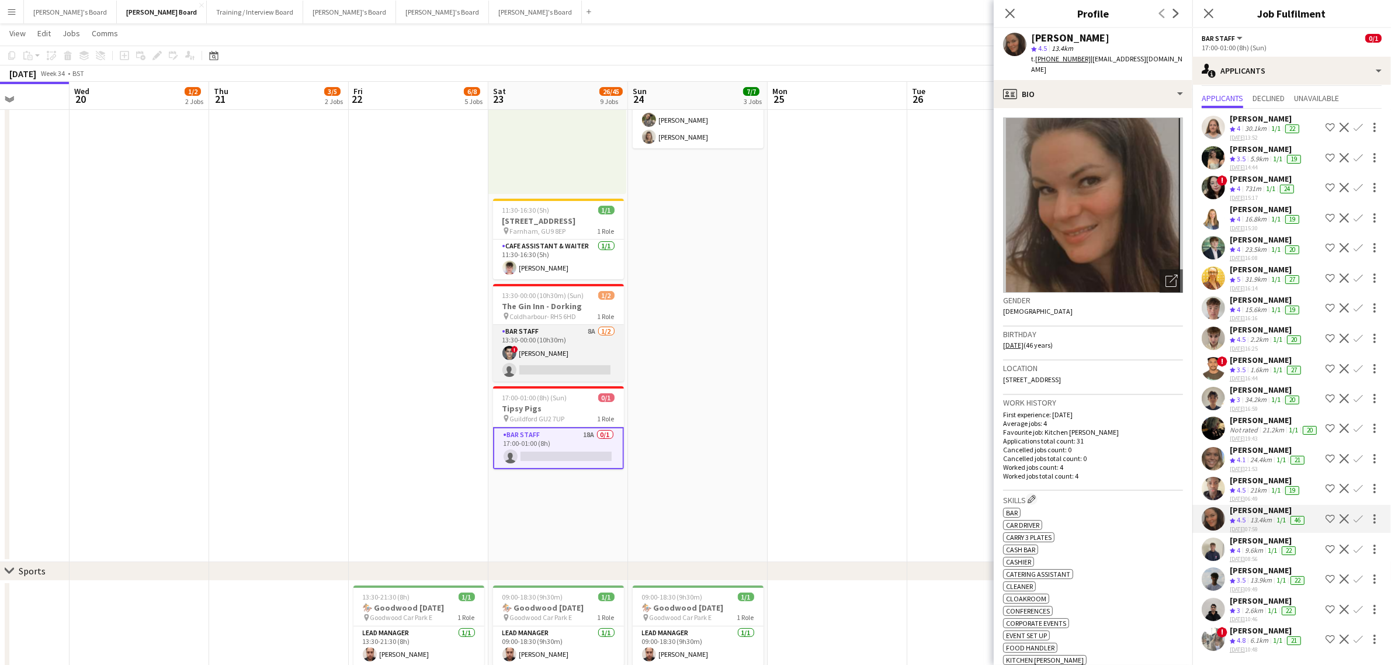
click at [572, 355] on app-card-role "BAR STAFF 8A 1/2 13:30-00:00 (10h30m) ! Fedrat Sadat single-neutral-actions" at bounding box center [558, 353] width 131 height 57
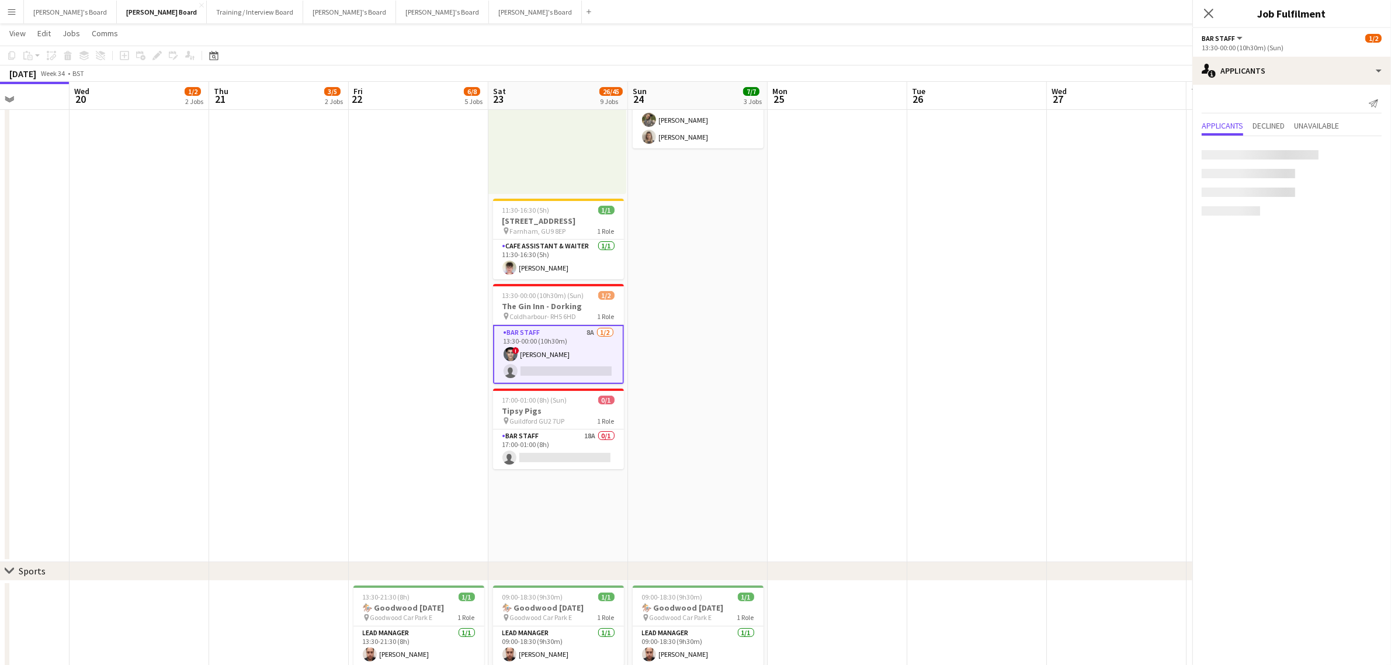
scroll to position [0, 0]
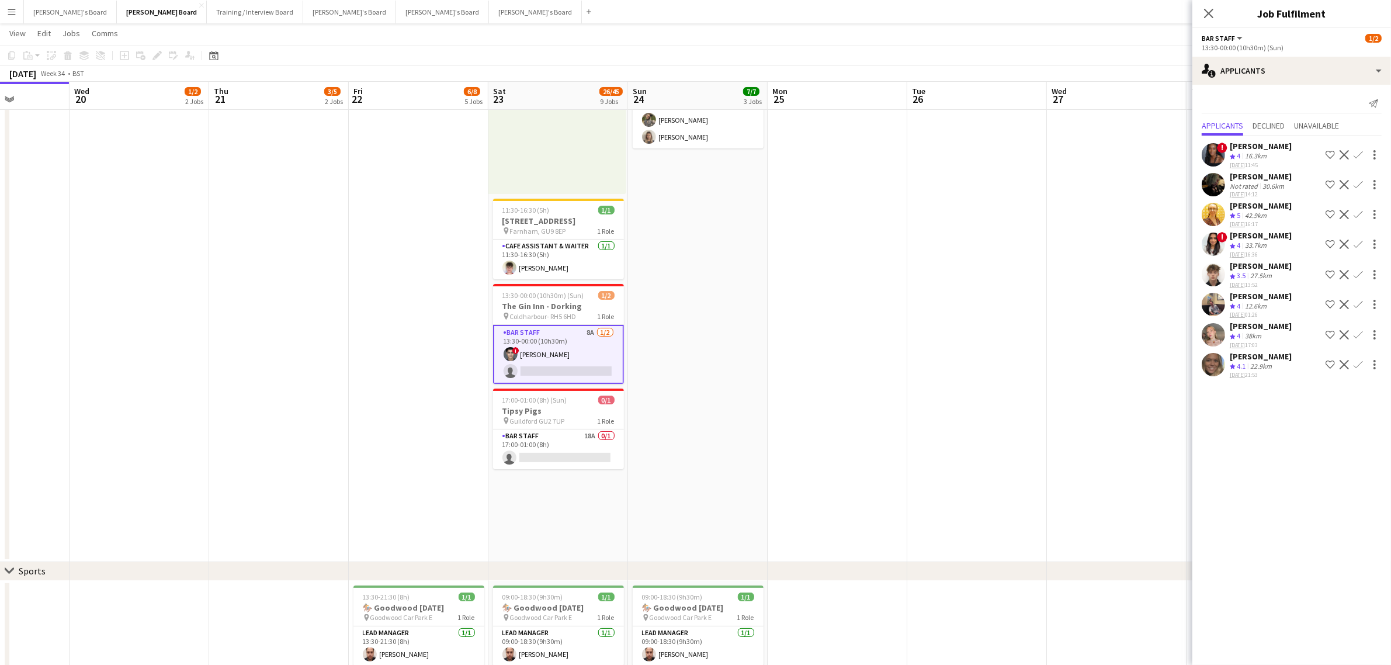
click at [710, 313] on app-date-cell "11:00-16:00 (5h) 5/5 Roundabout Events @ Weybridge (5) pin Weybridge KT13 9BY 1…" at bounding box center [698, 273] width 140 height 577
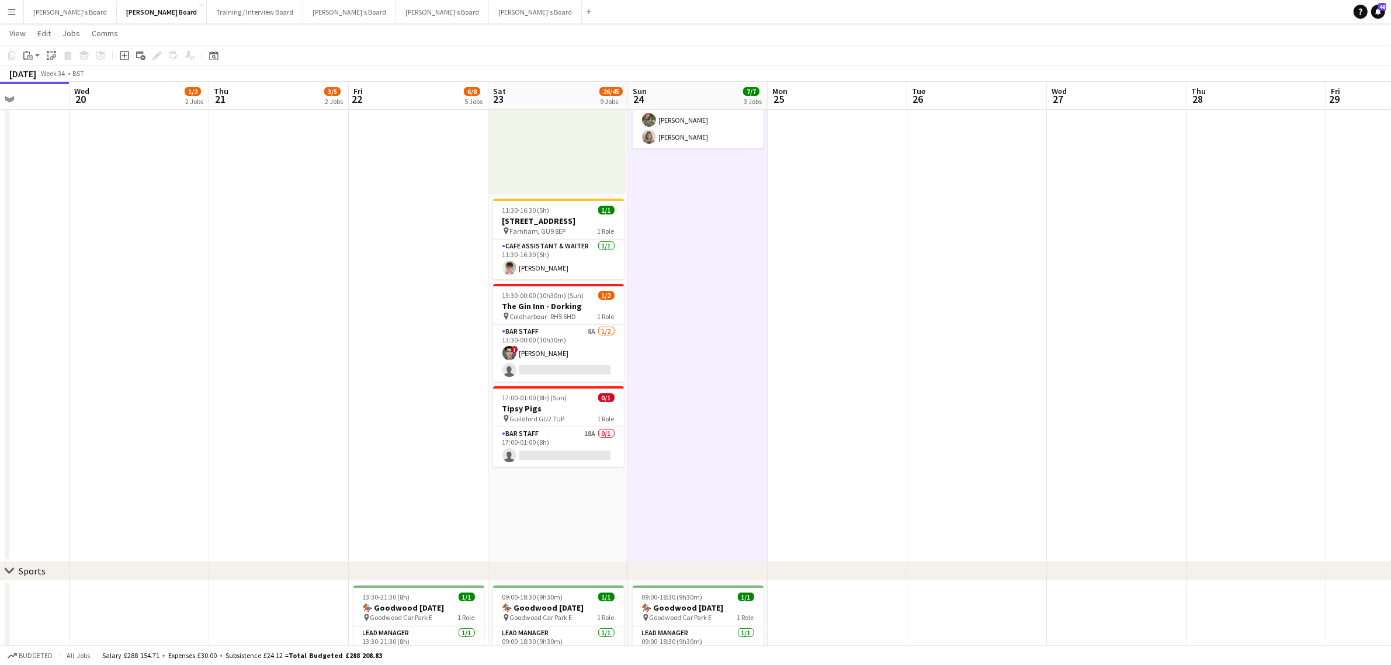
click at [710, 313] on app-date-cell "11:00-16:00 (5h) 5/5 Roundabout Events @ Weybridge (5) pin Weybridge KT13 9BY 1…" at bounding box center [698, 273] width 140 height 577
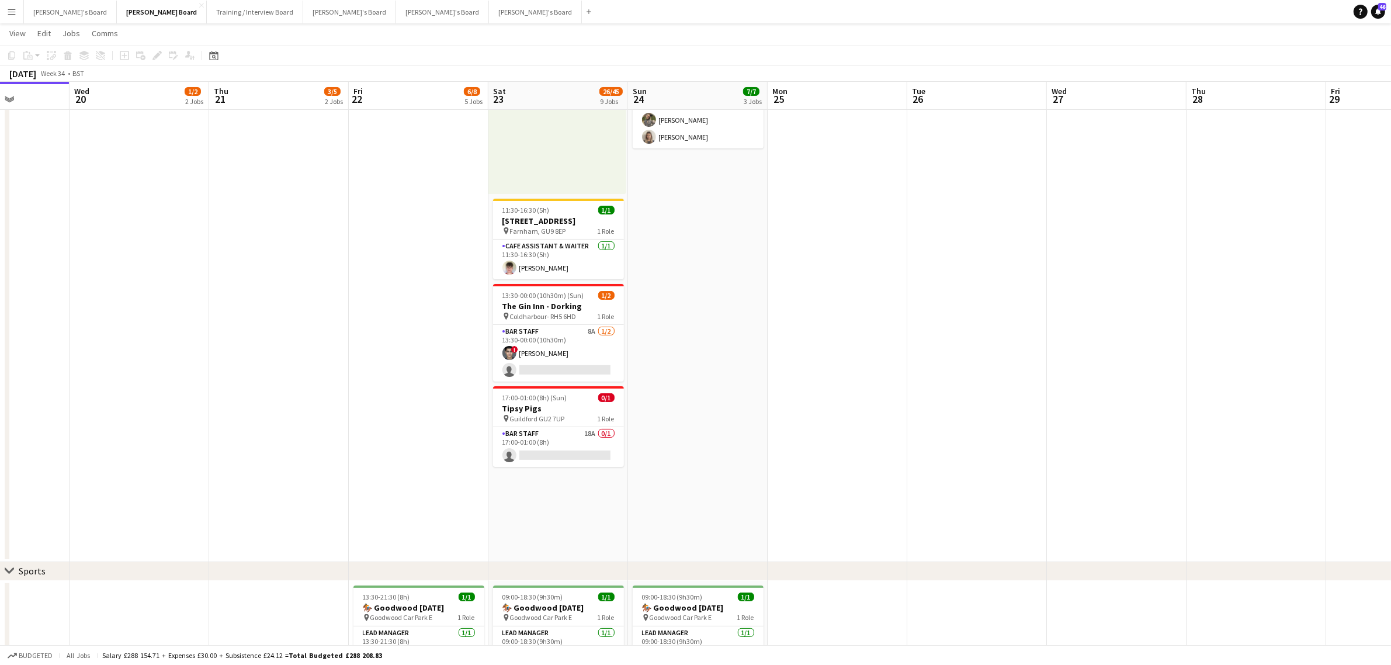
click at [713, 313] on app-date-cell "11:00-16:00 (5h) 5/5 Roundabout Events @ Weybridge (5) pin Weybridge KT13 9BY 1…" at bounding box center [698, 273] width 140 height 577
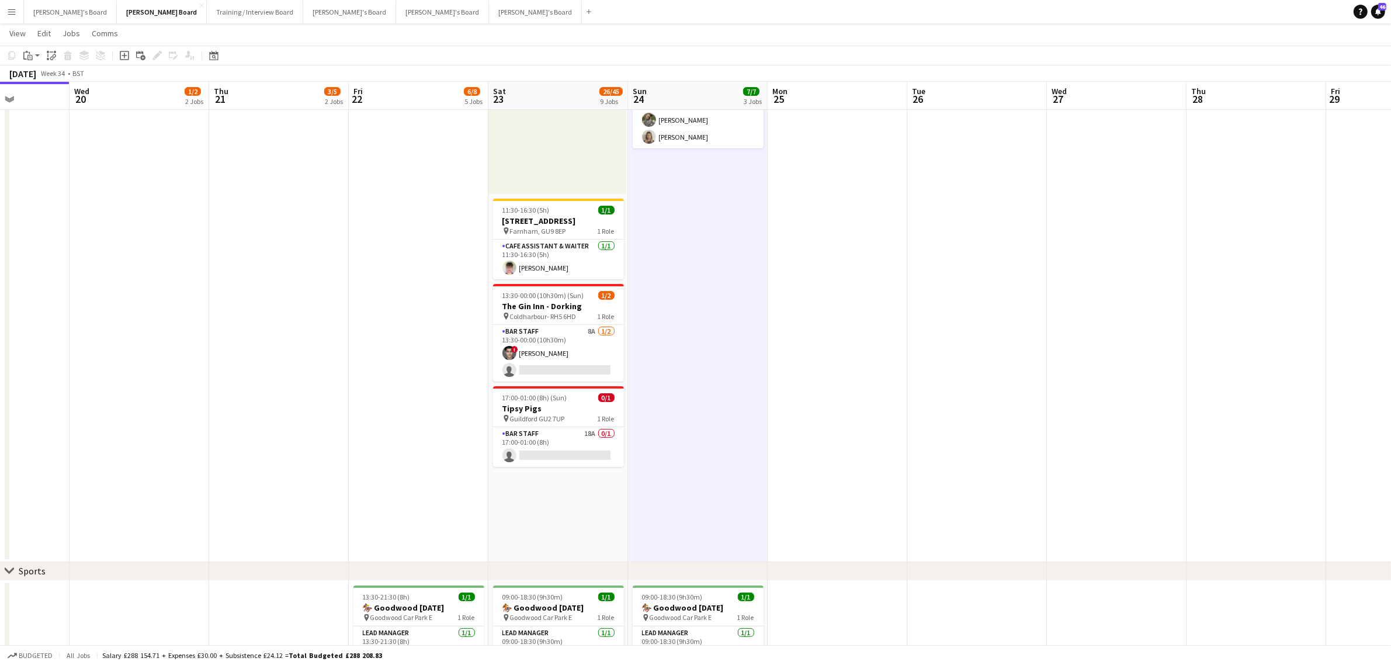
click at [713, 313] on app-date-cell "11:00-16:00 (5h) 5/5 Roundabout Events @ Weybridge (5) pin Weybridge KT13 9BY 1…" at bounding box center [698, 273] width 140 height 577
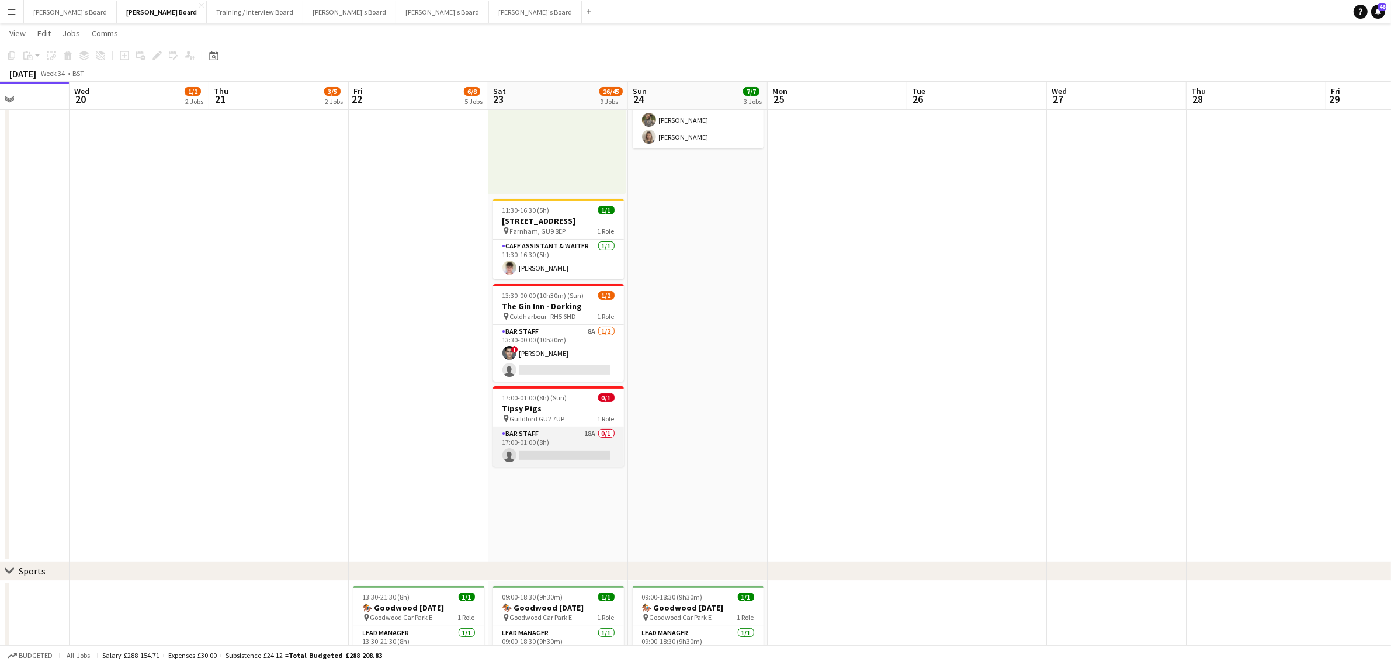
click at [570, 451] on app-card-role "BAR STAFF 18A 0/1 17:00-01:00 (8h) single-neutral-actions" at bounding box center [558, 447] width 131 height 40
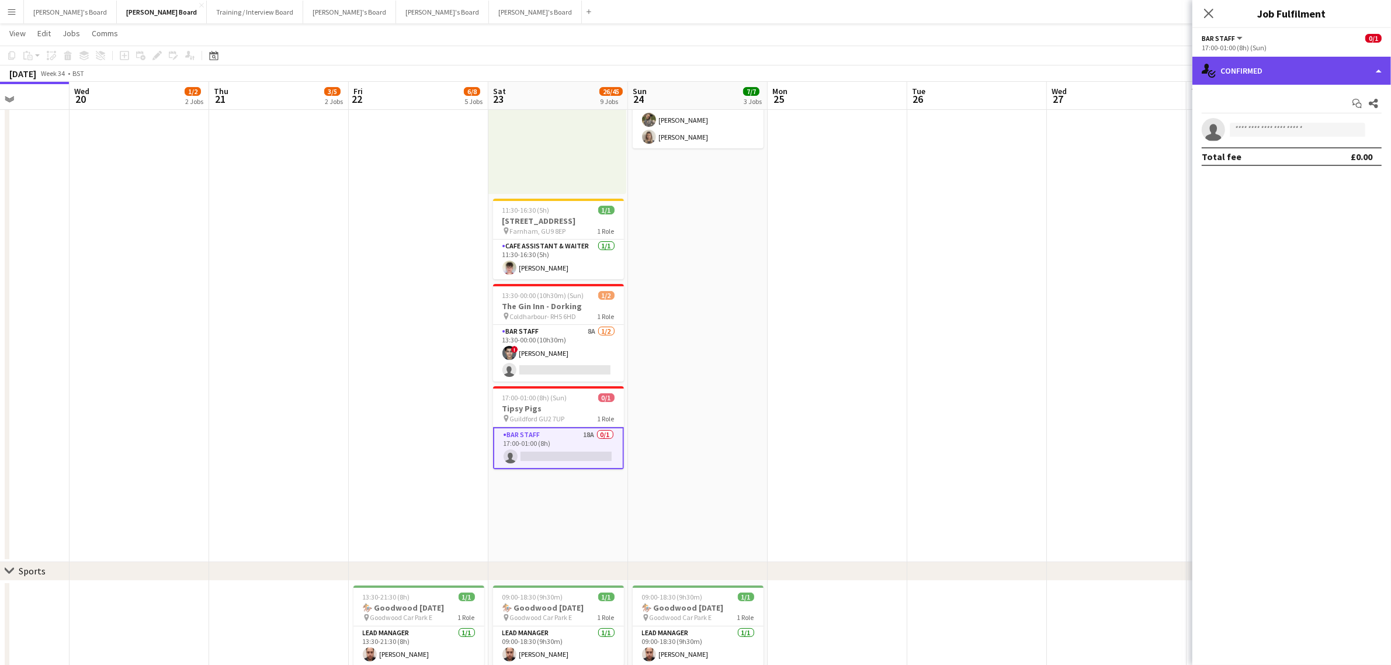
click at [1254, 65] on div "single-neutral-actions-check-2 Confirmed" at bounding box center [1291, 71] width 199 height 28
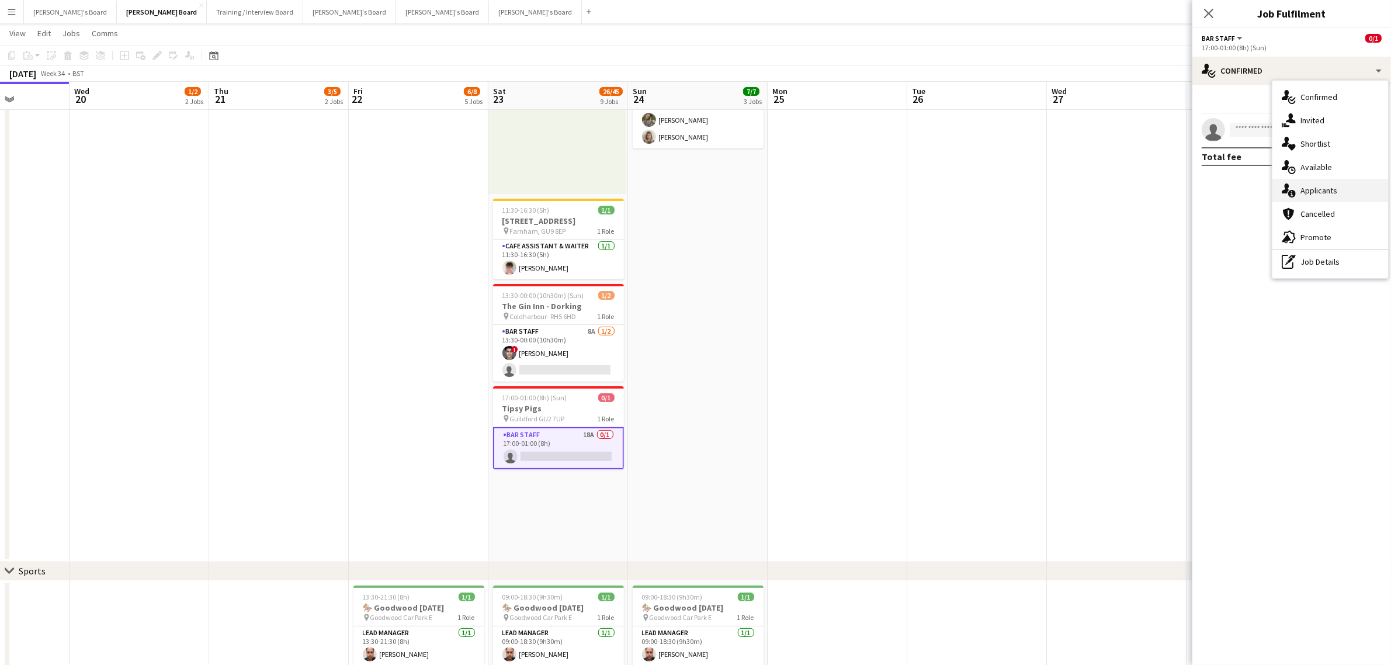
click at [1308, 191] on div "single-neutral-actions-information Applicants" at bounding box center [1330, 190] width 116 height 23
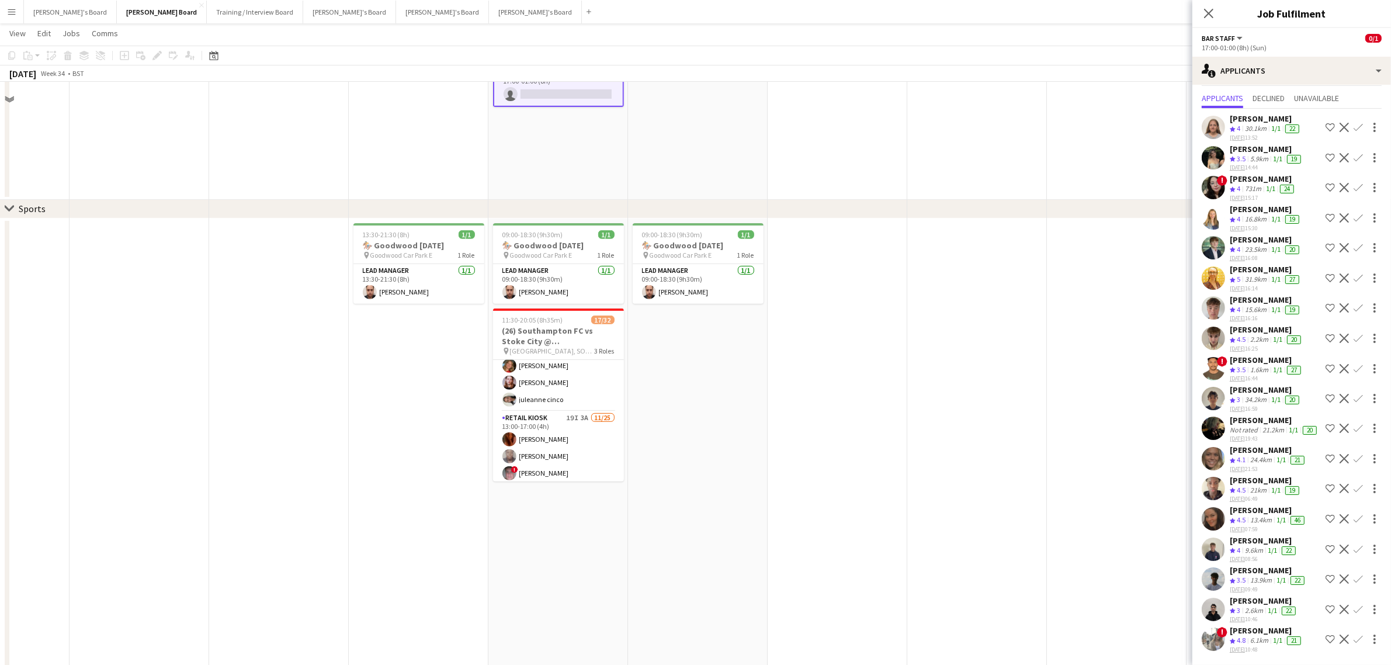
scroll to position [511, 0]
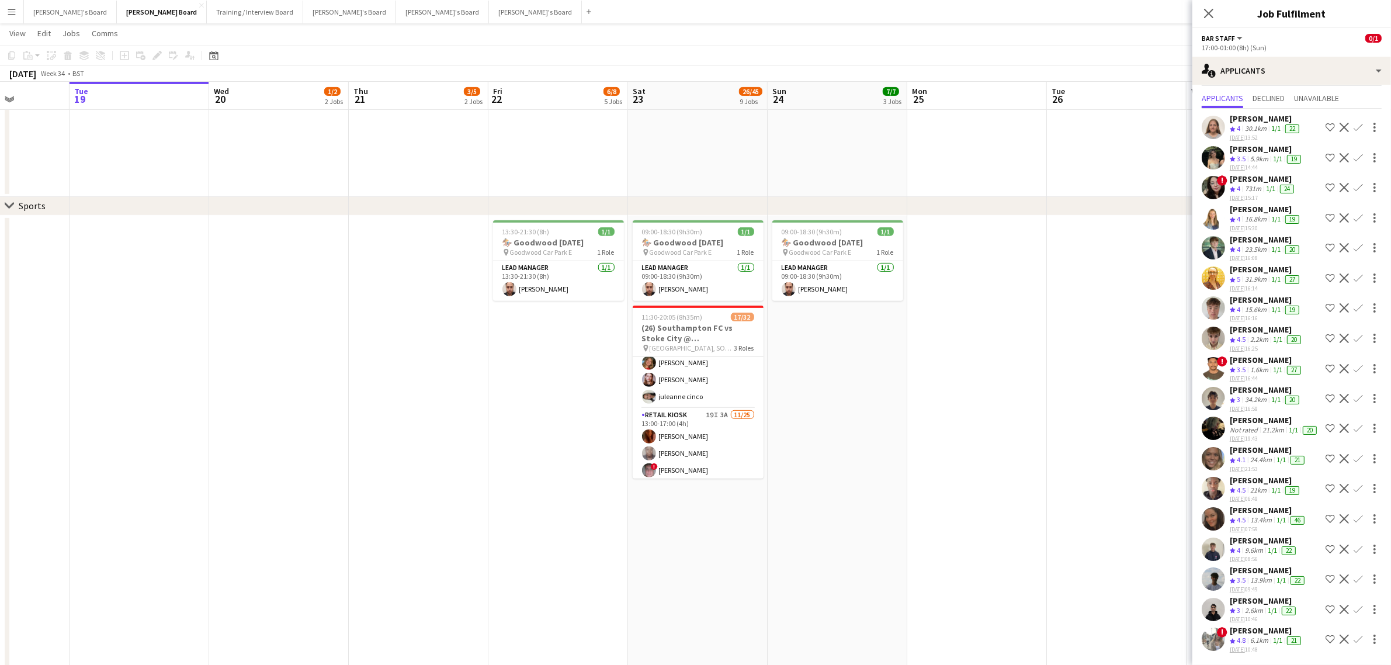
drag, startPoint x: 291, startPoint y: 388, endPoint x: 536, endPoint y: 395, distance: 245.4
click at [536, 395] on app-calendar-viewport "Sat 16 94/95 12 Jobs Sun 17 3/4 4 Jobs Mon 18 Tue 19 Wed 20 1/2 2 Jobs Thu 21 3…" at bounding box center [695, 451] width 1391 height 1835
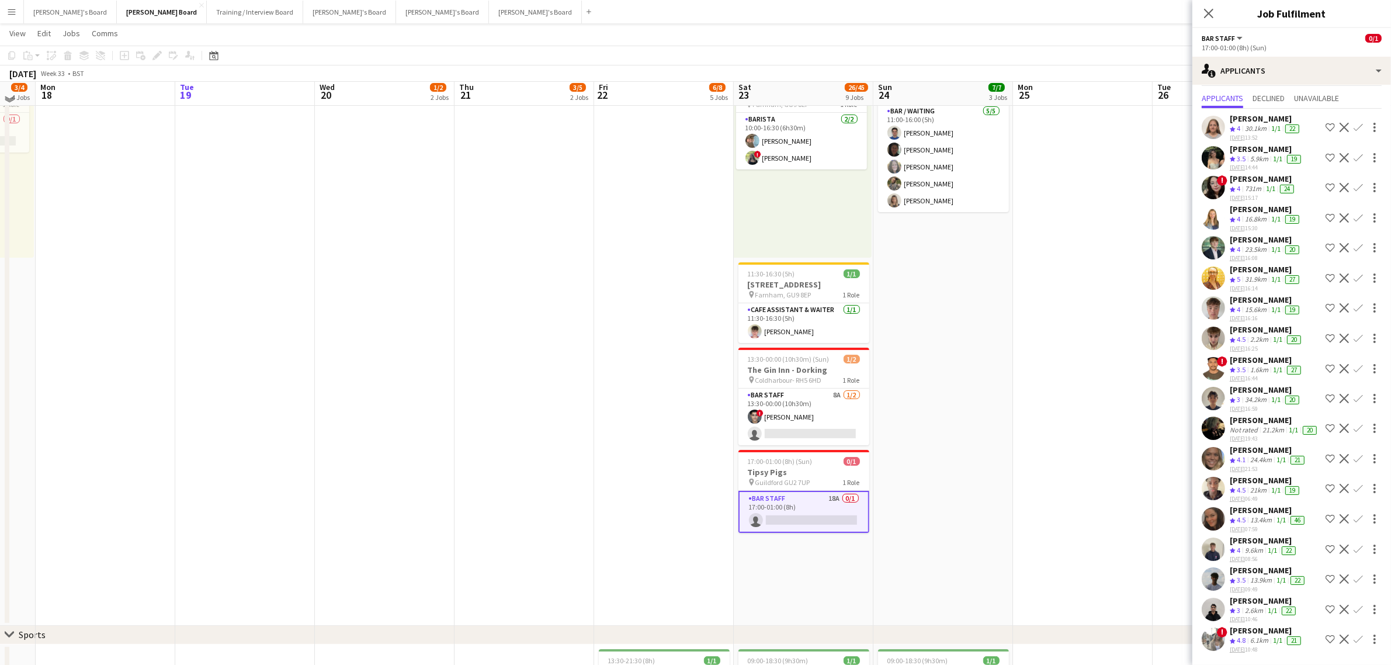
scroll to position [40, 0]
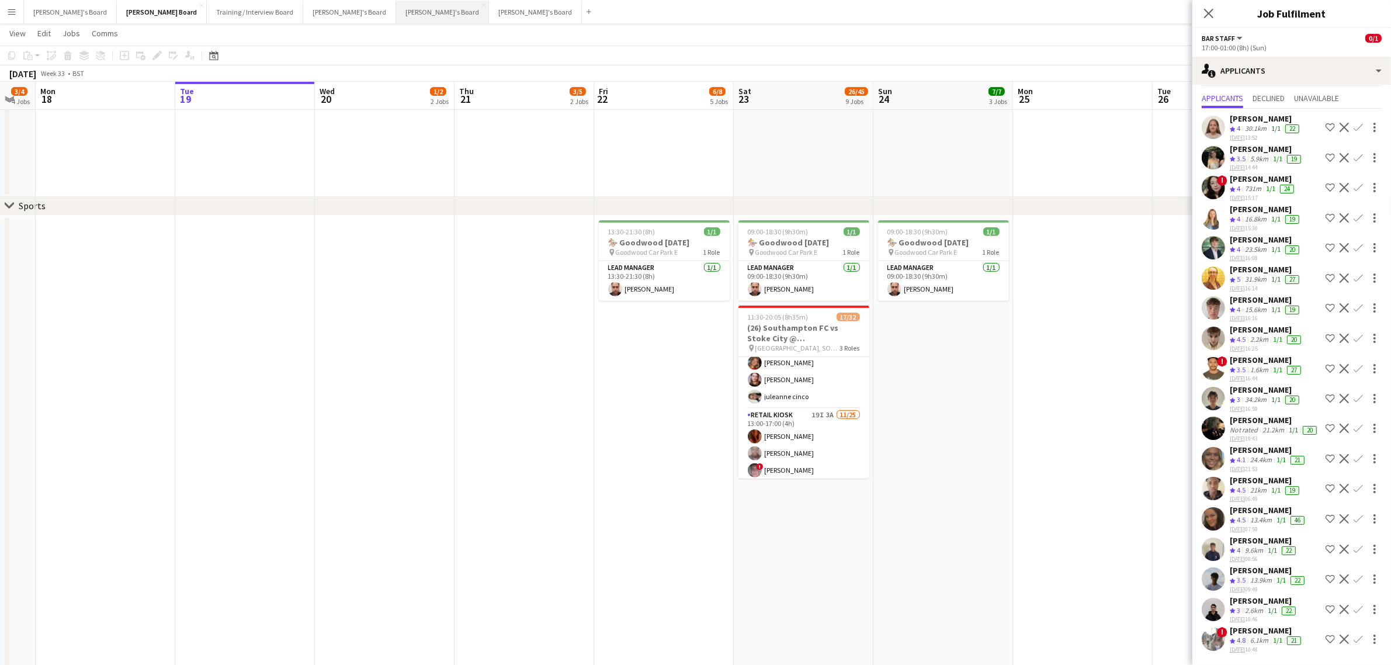
click at [396, 10] on button "Jakub's Board Close" at bounding box center [442, 12] width 93 height 23
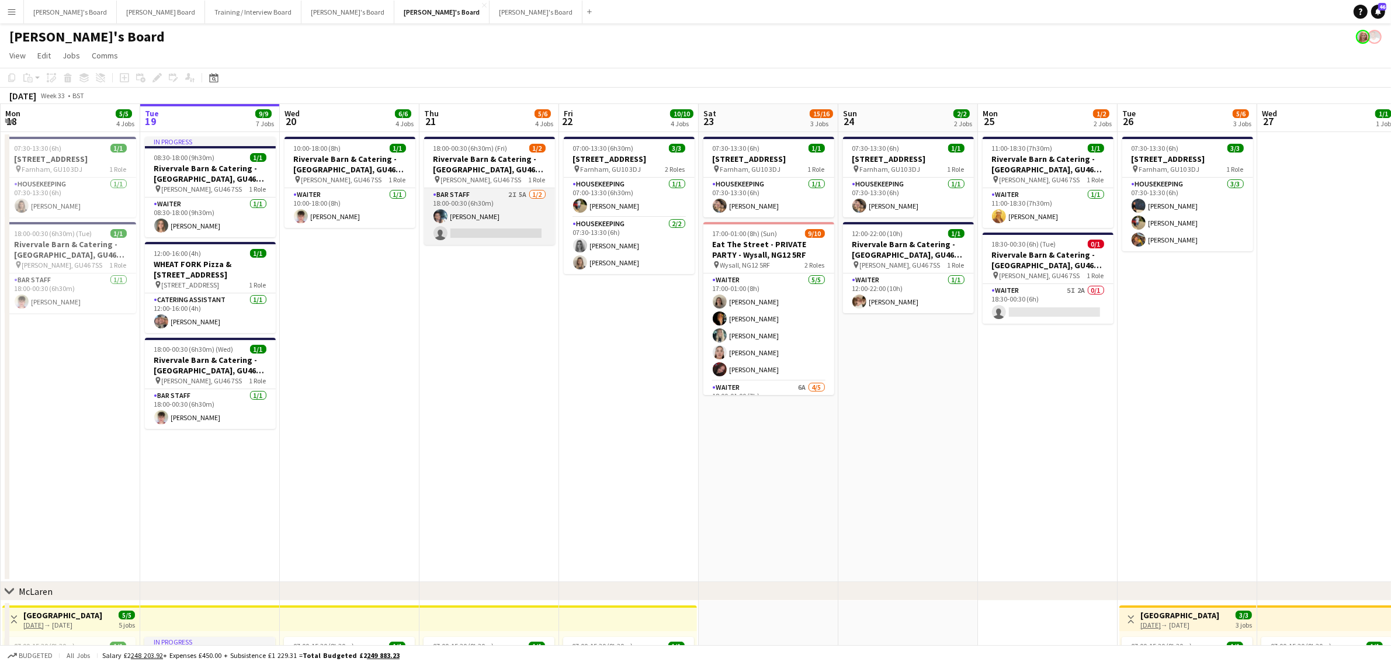
click at [488, 211] on app-card-role "BAR STAFF 2I 5A 1/2 18:00-00:30 (6h30m) Labrisca Gumbs single-neutral-actions" at bounding box center [489, 216] width 131 height 57
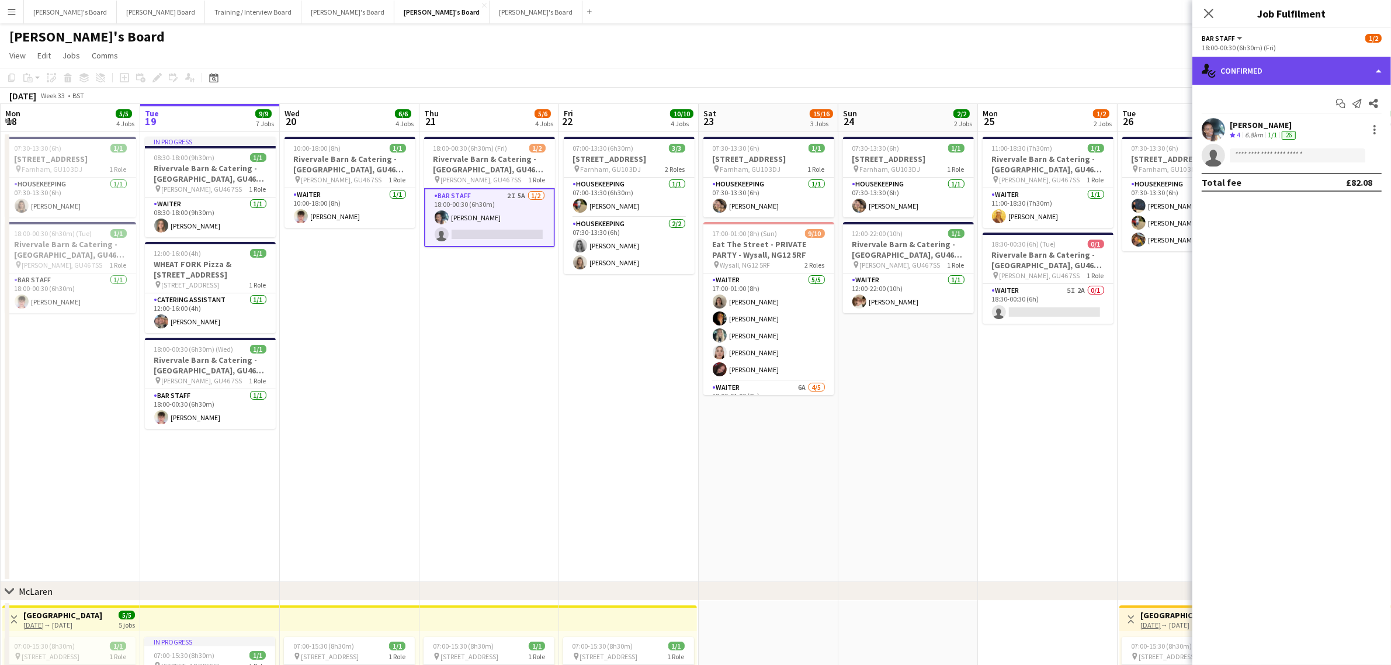
click at [1280, 68] on div "single-neutral-actions-check-2 Confirmed" at bounding box center [1291, 71] width 199 height 28
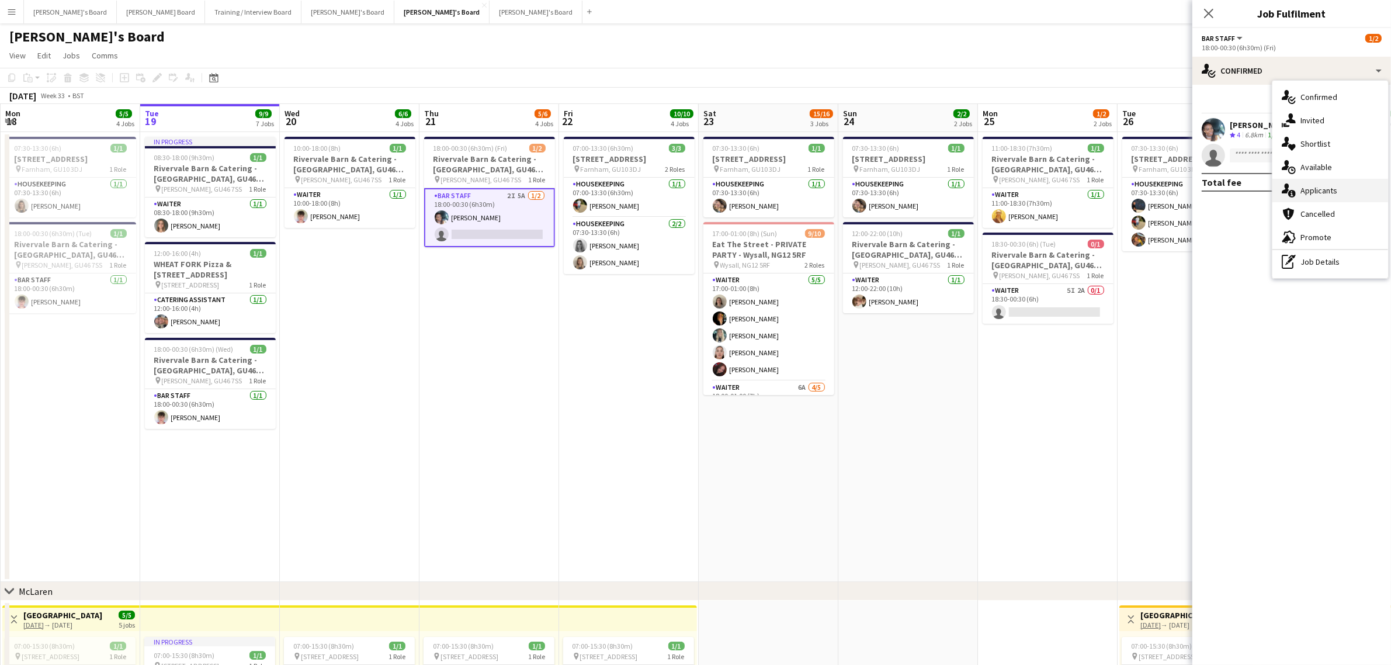
click at [1344, 193] on div "single-neutral-actions-information Applicants" at bounding box center [1330, 190] width 116 height 23
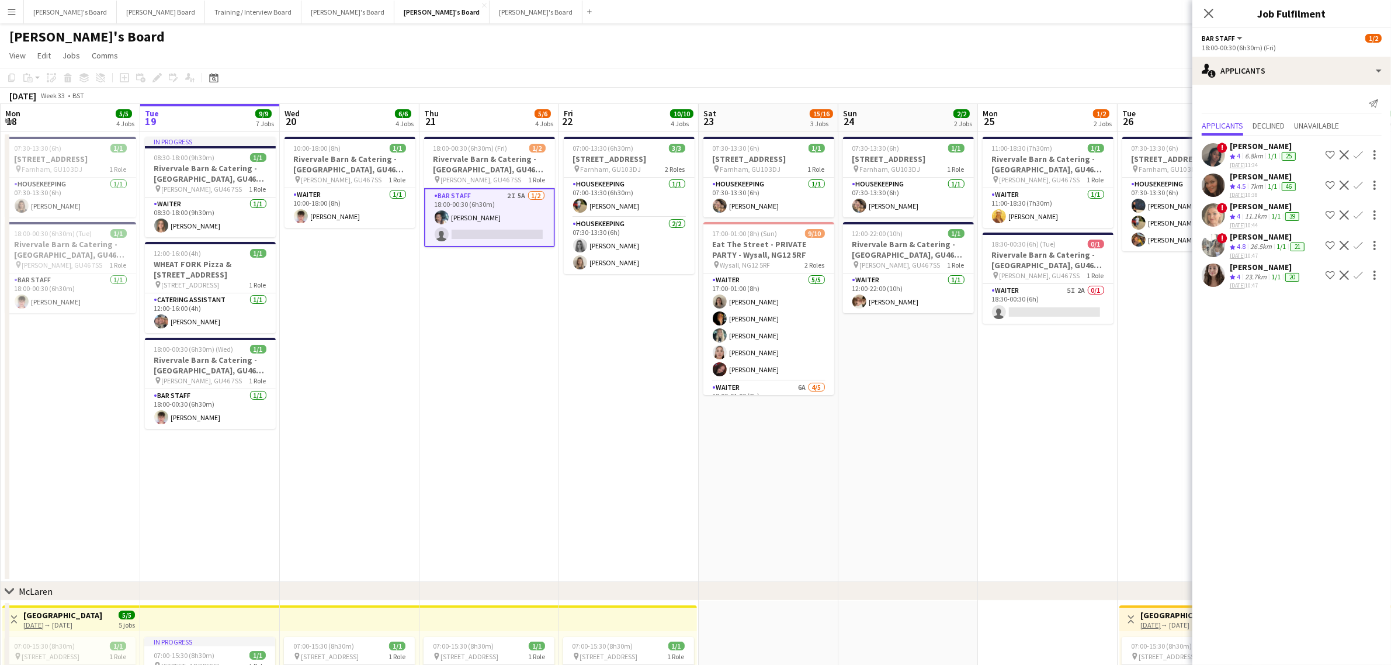
click at [480, 360] on app-date-cell "18:00-00:30 (6h30m) (Fri) 1/2 Rivervale Barn & Catering - Yateley, GU46 7SS pin…" at bounding box center [489, 357] width 140 height 450
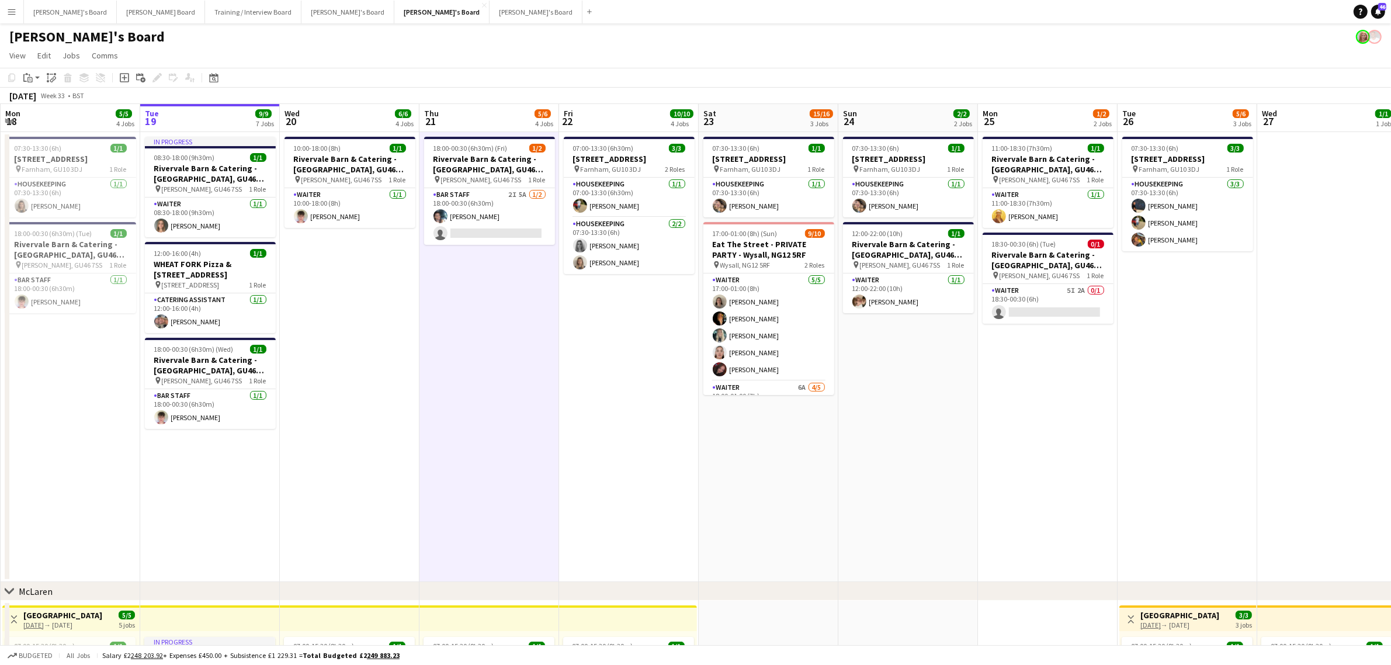
click at [480, 360] on app-date-cell "18:00-00:30 (6h30m) (Fri) 1/2 Rivervale Barn & Catering - Yateley, GU46 7SS pin…" at bounding box center [489, 357] width 140 height 450
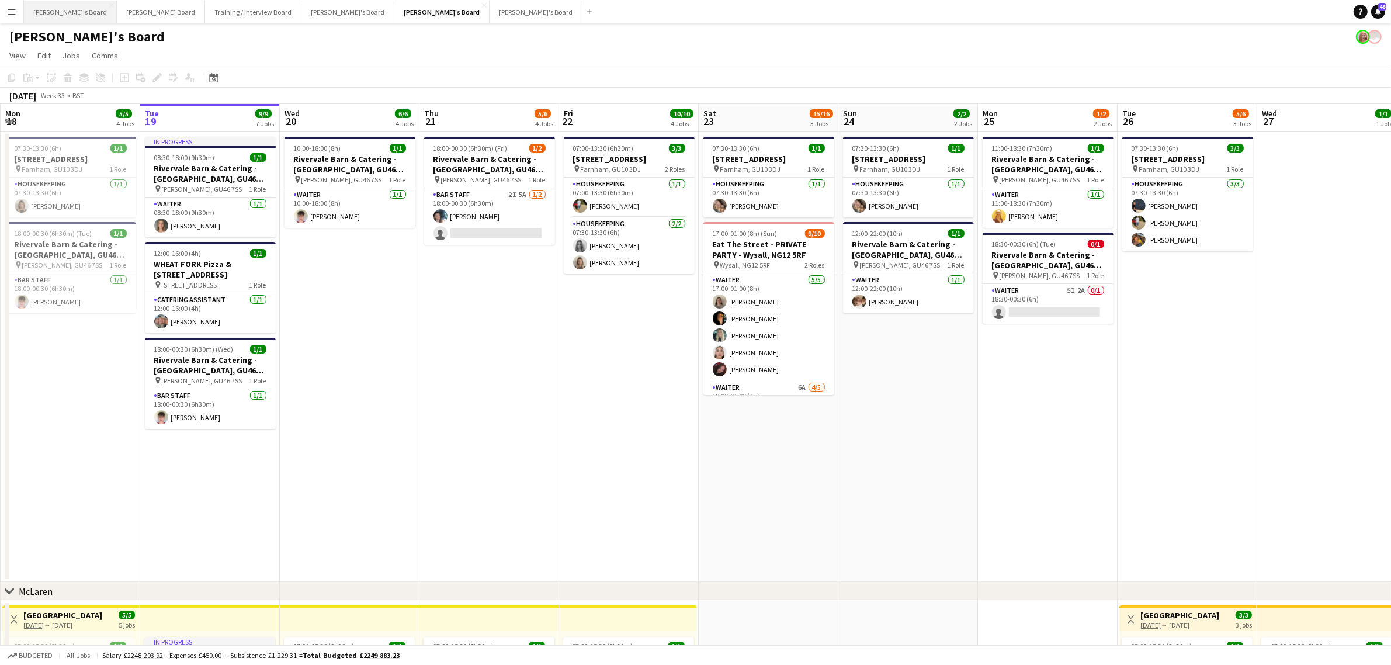
click at [60, 18] on button "Caitlin's Board Close" at bounding box center [70, 12] width 93 height 23
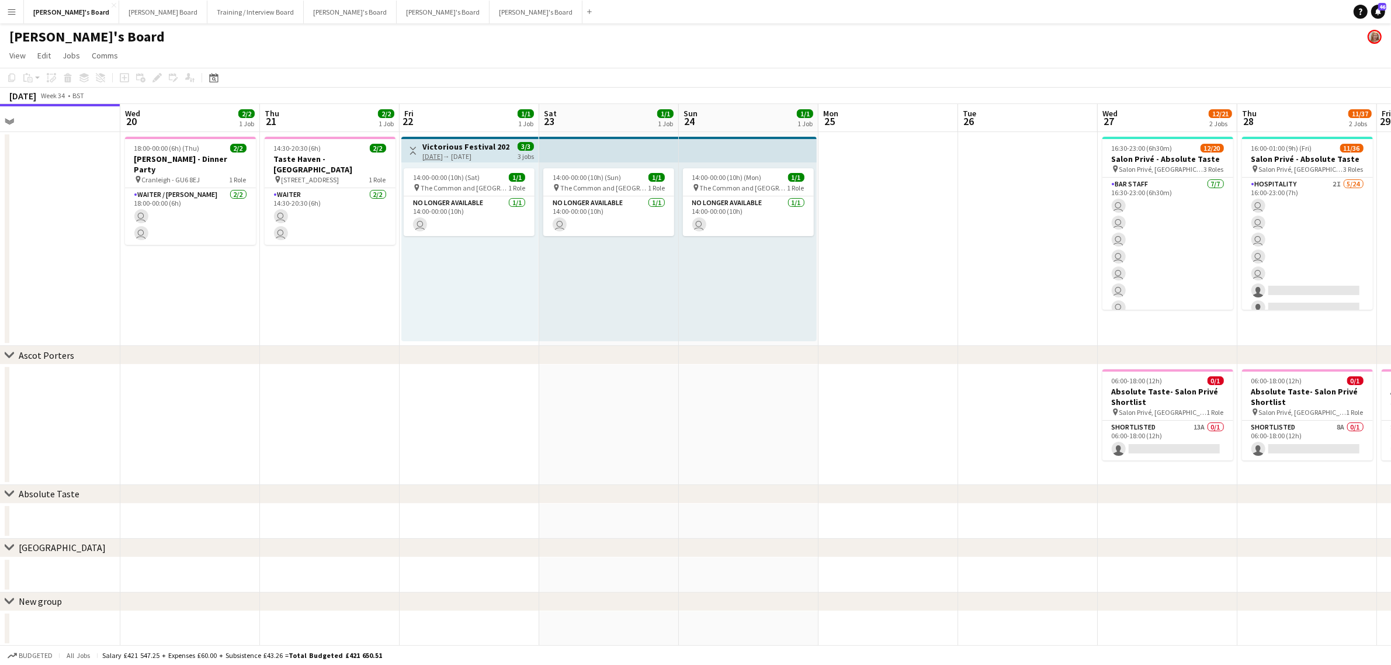
drag, startPoint x: 415, startPoint y: 350, endPoint x: 54, endPoint y: 359, distance: 361.1
click at [20, 363] on div "chevron-right Ascot Porters chevron-right Absolute Taste chevron-right Twickenh…" at bounding box center [695, 375] width 1391 height 542
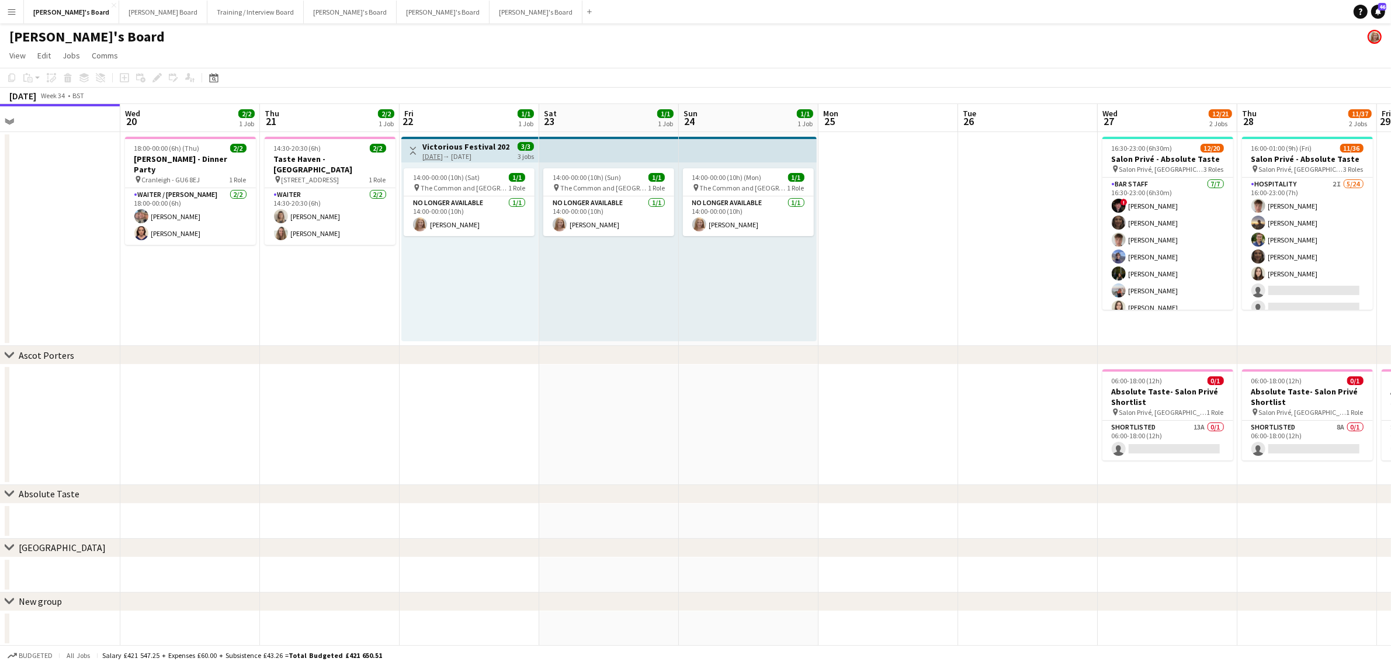
drag, startPoint x: 352, startPoint y: 324, endPoint x: 361, endPoint y: 321, distance: 9.8
click at [325, 324] on app-calendar-viewport "Sat 16 3/3 1 Job Sun 17 Mon 18 Tue 19 Wed 20 2/2 1 Job Thu 21 2/2 1 Job Fri 22 …" at bounding box center [695, 375] width 1391 height 542
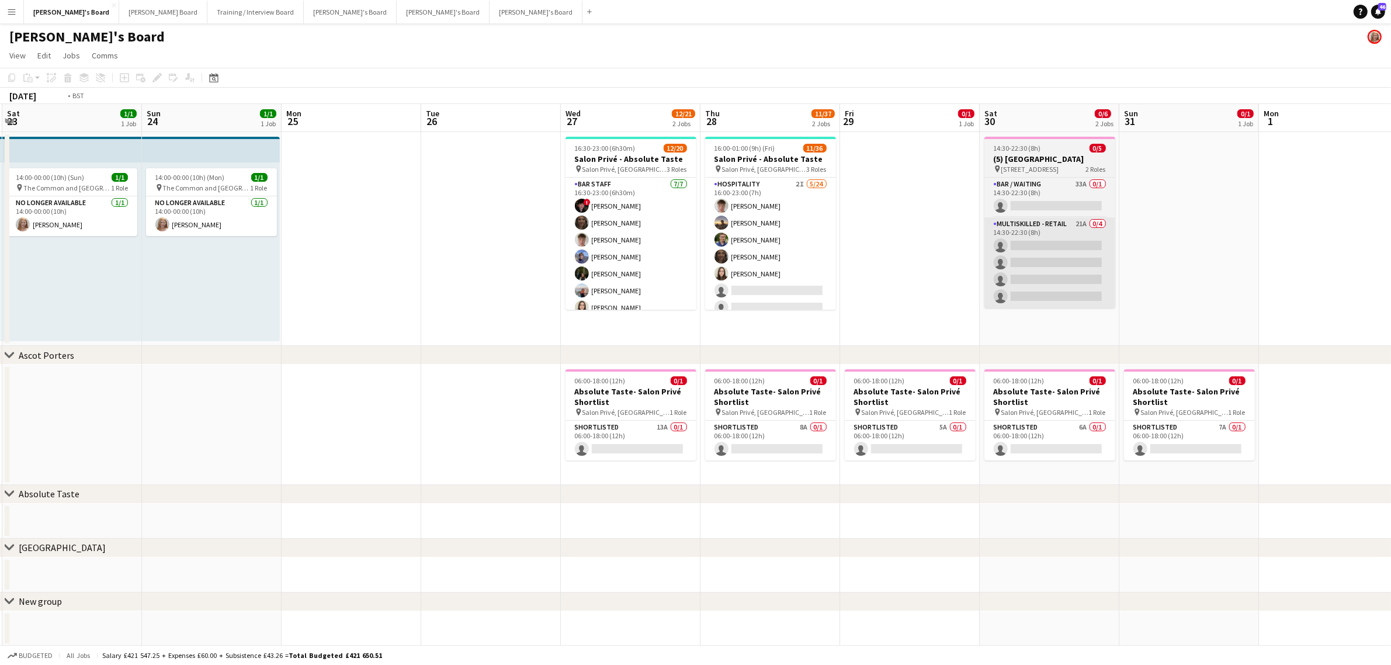
drag, startPoint x: 640, startPoint y: 300, endPoint x: 574, endPoint y: 304, distance: 66.7
click at [519, 304] on app-calendar-viewport "Wed 20 2/2 1 Job Thu 21 2/2 1 Job Fri 22 1/1 1 Job Sat 23 1/1 1 Job Sun 24 1/1 …" at bounding box center [695, 375] width 1391 height 542
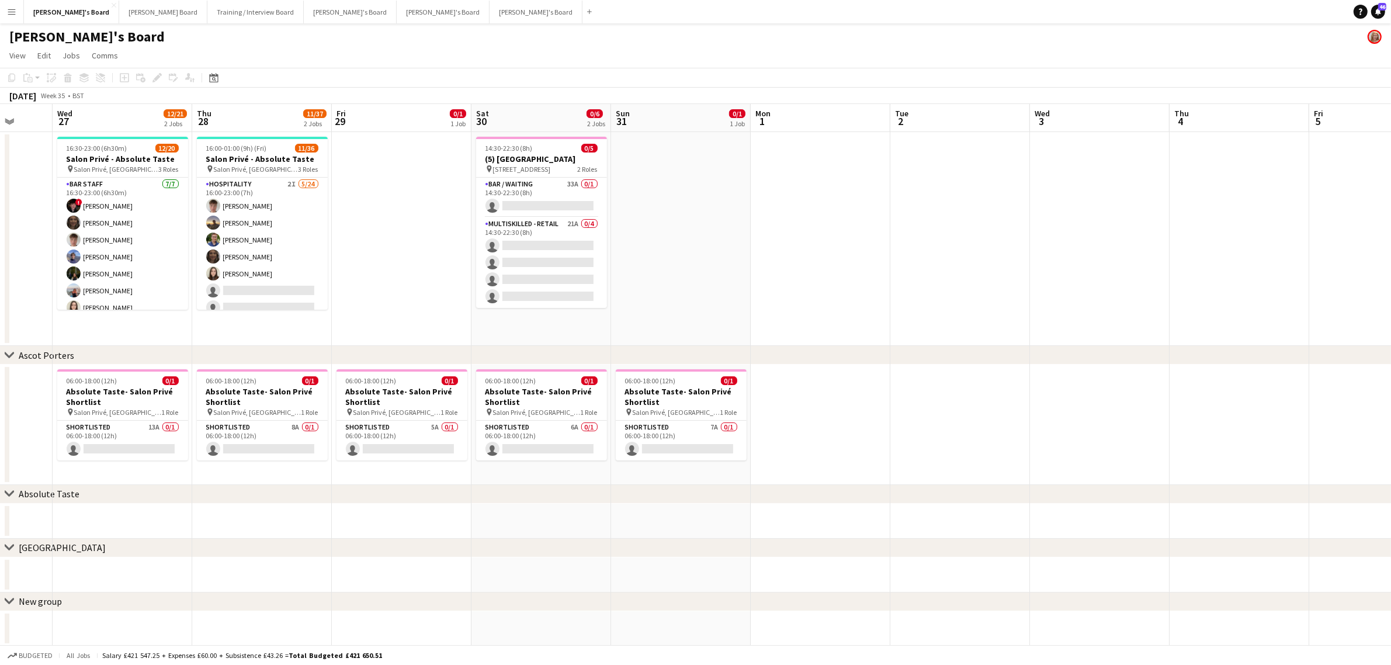
drag, startPoint x: 655, startPoint y: 244, endPoint x: 716, endPoint y: 256, distance: 62.0
click at [339, 244] on app-calendar-viewport "Sun 24 1/1 1 Job Mon 25 Tue 26 Wed 27 12/21 2 Jobs Thu 28 11/37 2 Jobs Fri 29 0…" at bounding box center [695, 375] width 1391 height 542
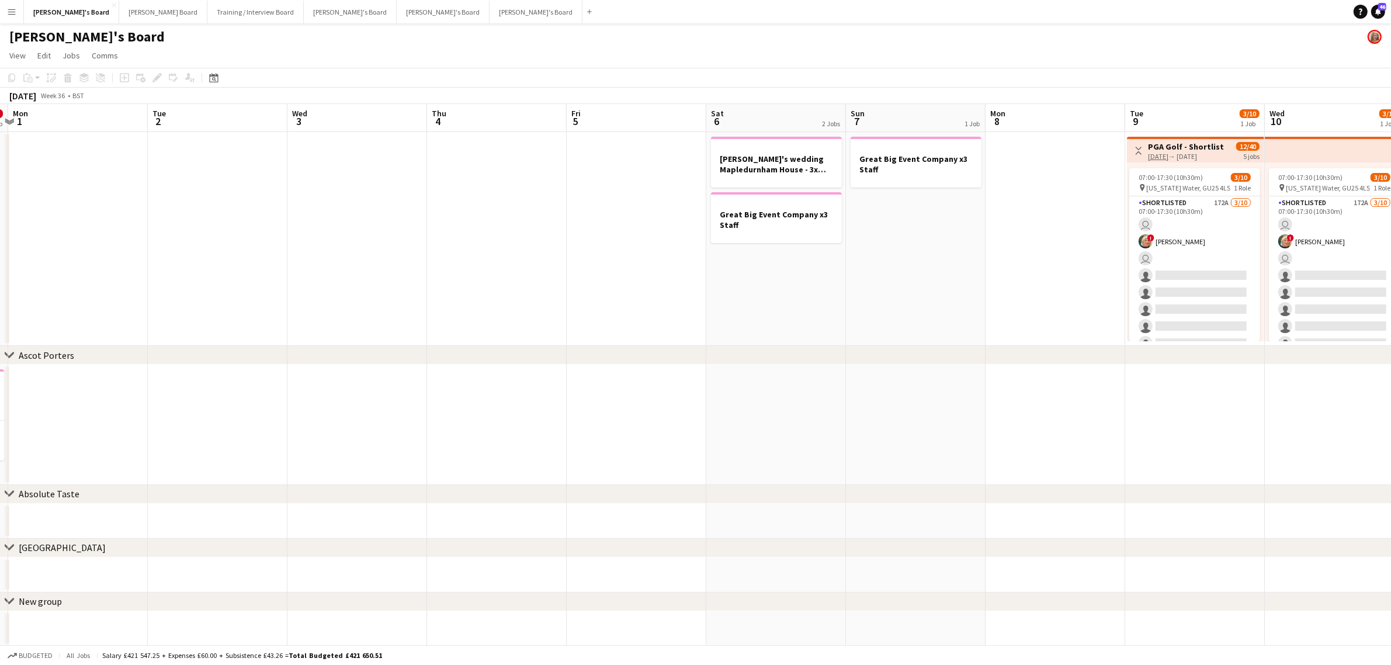
click at [628, 261] on app-calendar-viewport "Fri 29 0/1 1 Job Sat 30 0/6 2 Jobs Sun 31 0/1 1 Job Mon 1 Tue 2 Wed 3 Thu 4 Fri…" at bounding box center [695, 375] width 1391 height 542
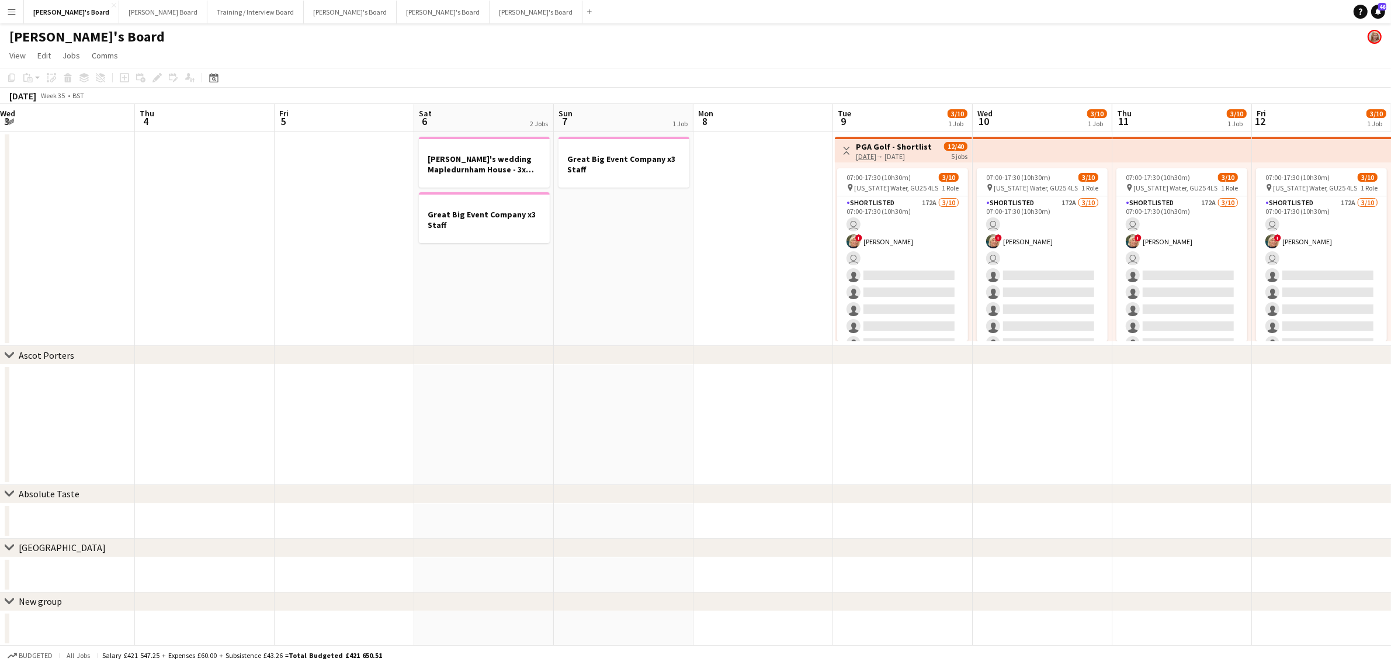
drag, startPoint x: 1006, startPoint y: 273, endPoint x: 492, endPoint y: 268, distance: 514.7
click at [308, 284] on app-calendar-viewport "Mon 1 Tue 2 Wed 3 Thu 4 Fri 5 Sat 6 2 Jobs Sun 7 1 Job Mon 8 Tue 9 3/10 1 Job W…" at bounding box center [695, 375] width 1391 height 542
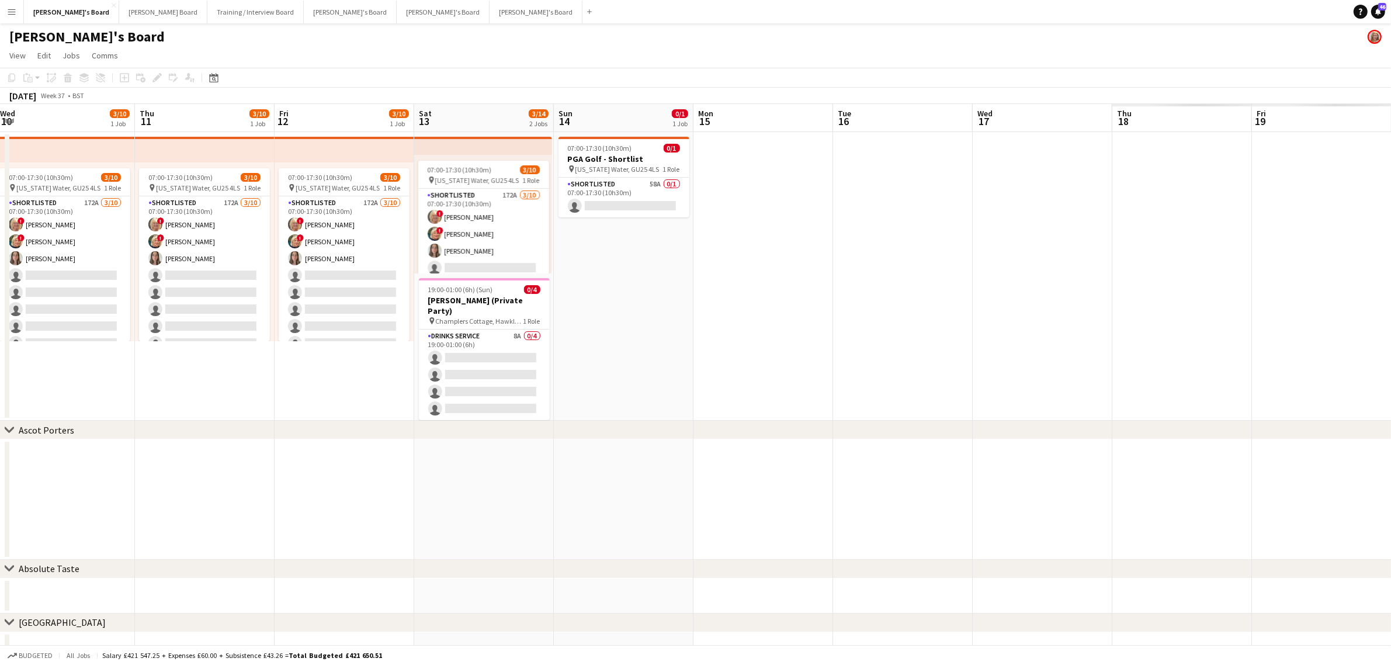
drag, startPoint x: 506, startPoint y: 232, endPoint x: 597, endPoint y: 230, distance: 91.2
click at [43, 235] on app-calendar-viewport "Fri 5 Sat 6 2 Jobs Sun 7 1 Job Mon 8 Tue 9 3/10 1 Job Wed 10 3/10 1 Job Thu 11 …" at bounding box center [695, 412] width 1391 height 617
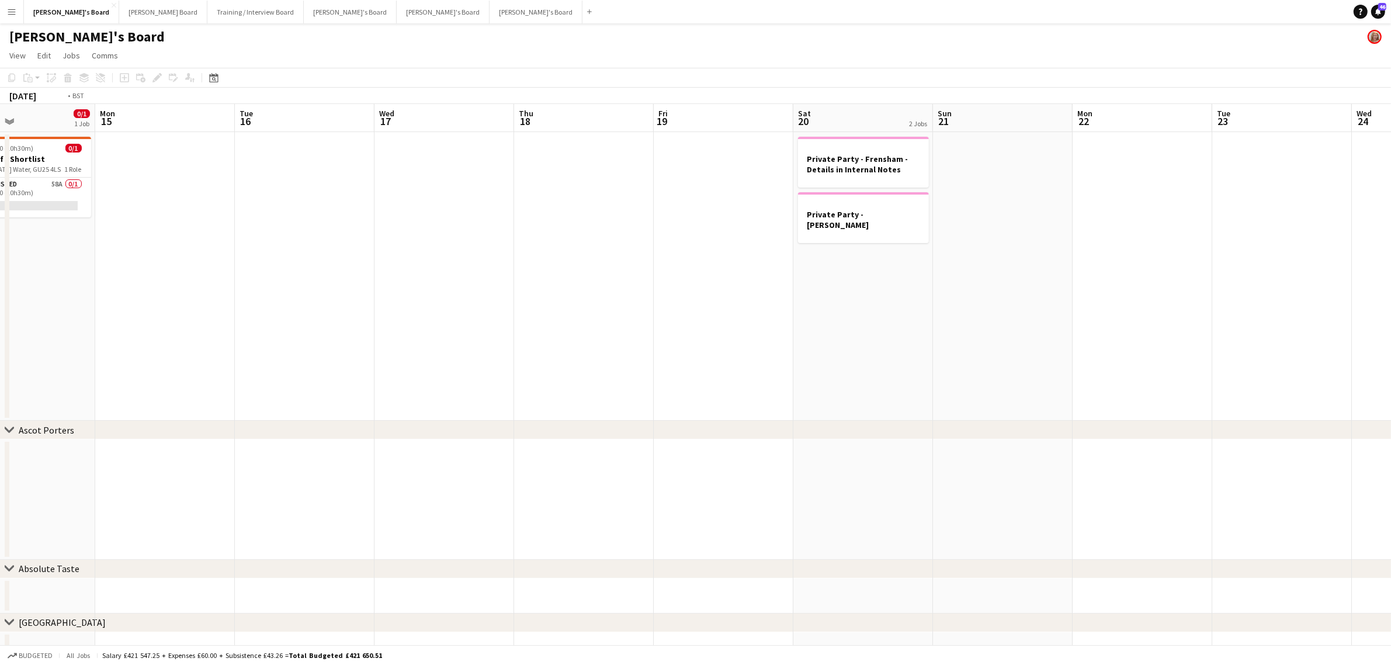
click at [0, 273] on html "Menu Boards Boards Boards All jobs Status Workforce Workforce My Workforce Recr…" at bounding box center [695, 370] width 1391 height 741
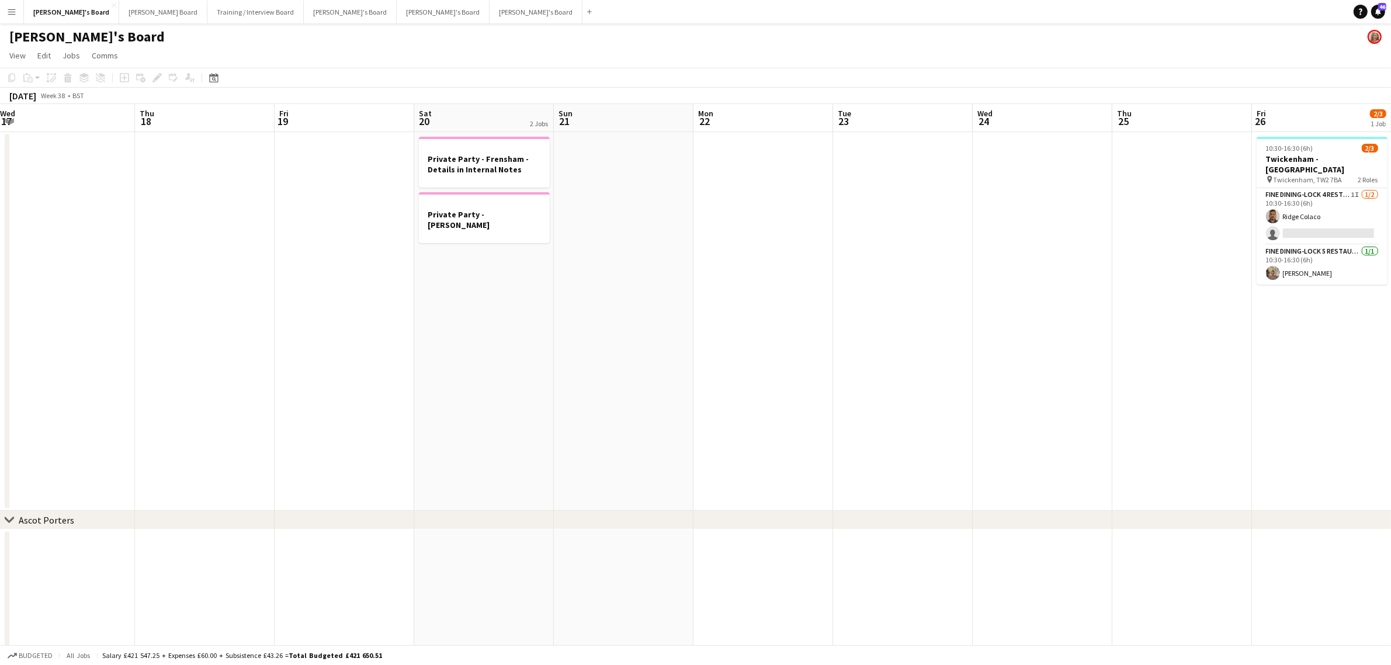
drag, startPoint x: 802, startPoint y: 244, endPoint x: -359, endPoint y: 328, distance: 1164.4
click at [0, 328] on html "Menu Boards Boards Boards All jobs Status Workforce Workforce My Workforce Recr…" at bounding box center [695, 415] width 1391 height 831
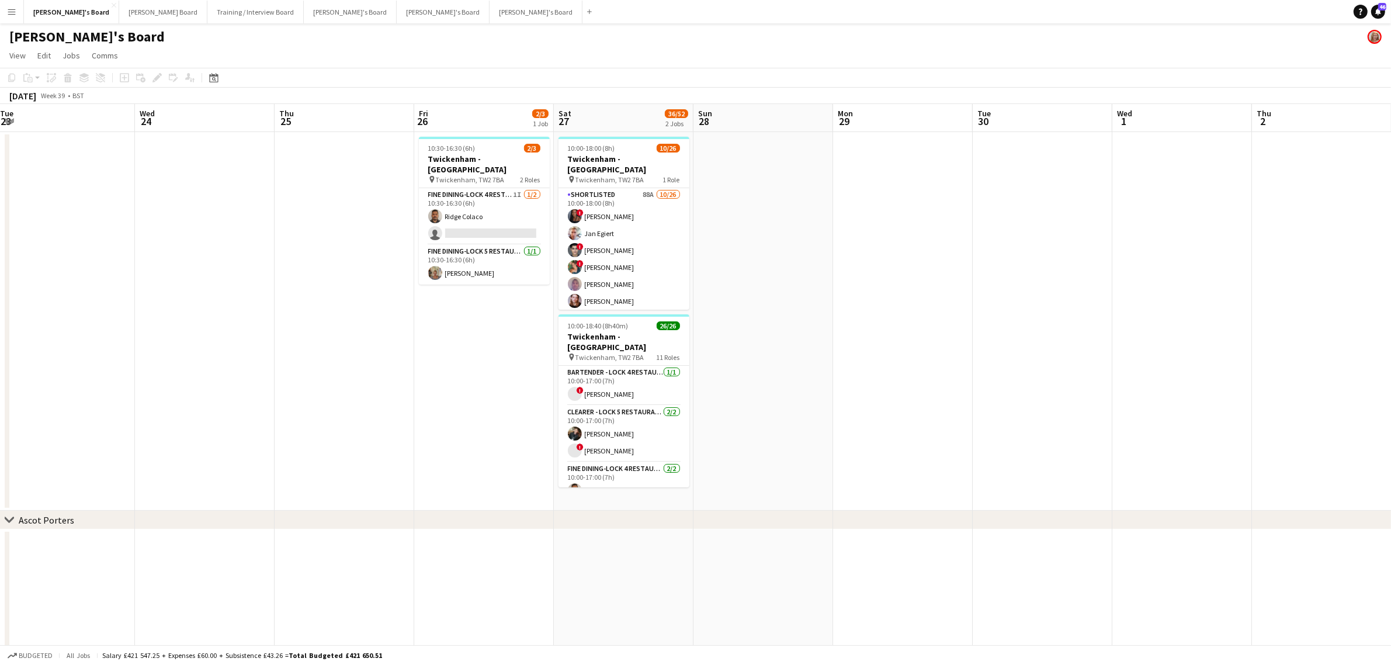
drag, startPoint x: 459, startPoint y: 320, endPoint x: -197, endPoint y: 363, distance: 657.4
click at [0, 363] on html "Menu Boards Boards Boards All jobs Status Workforce Workforce My Workforce Recr…" at bounding box center [695, 415] width 1391 height 831
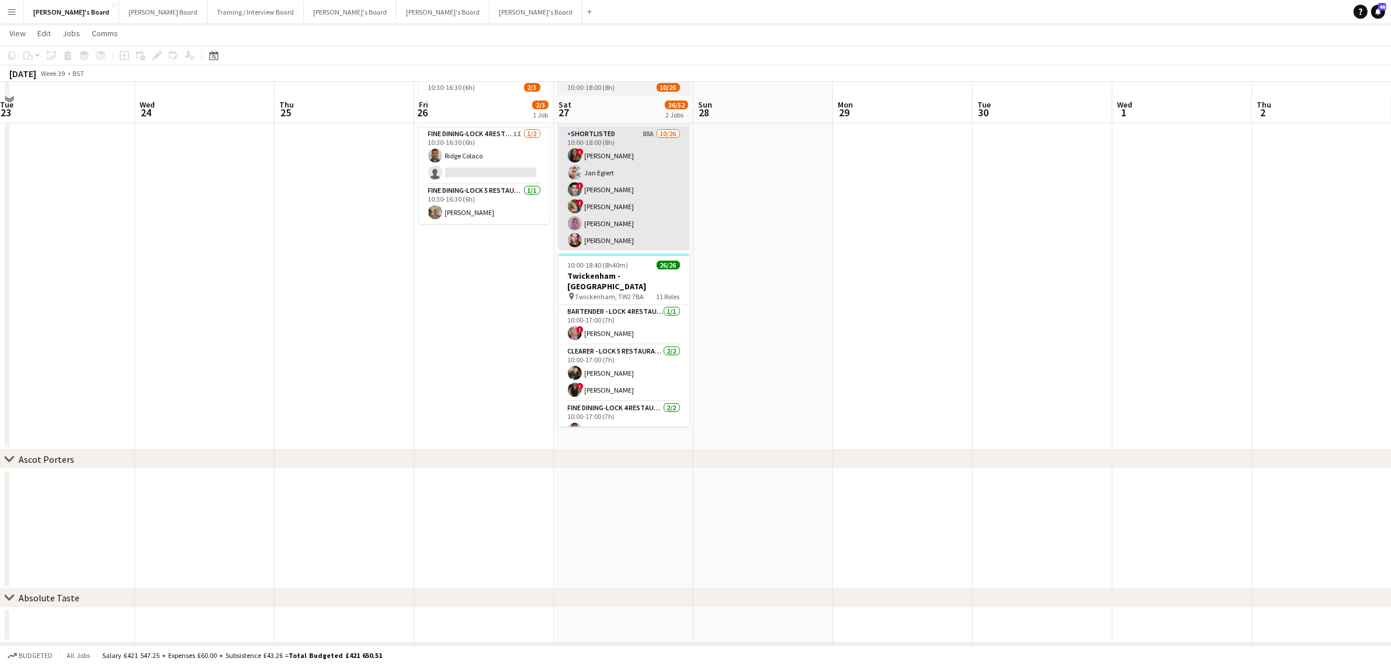
scroll to position [73, 0]
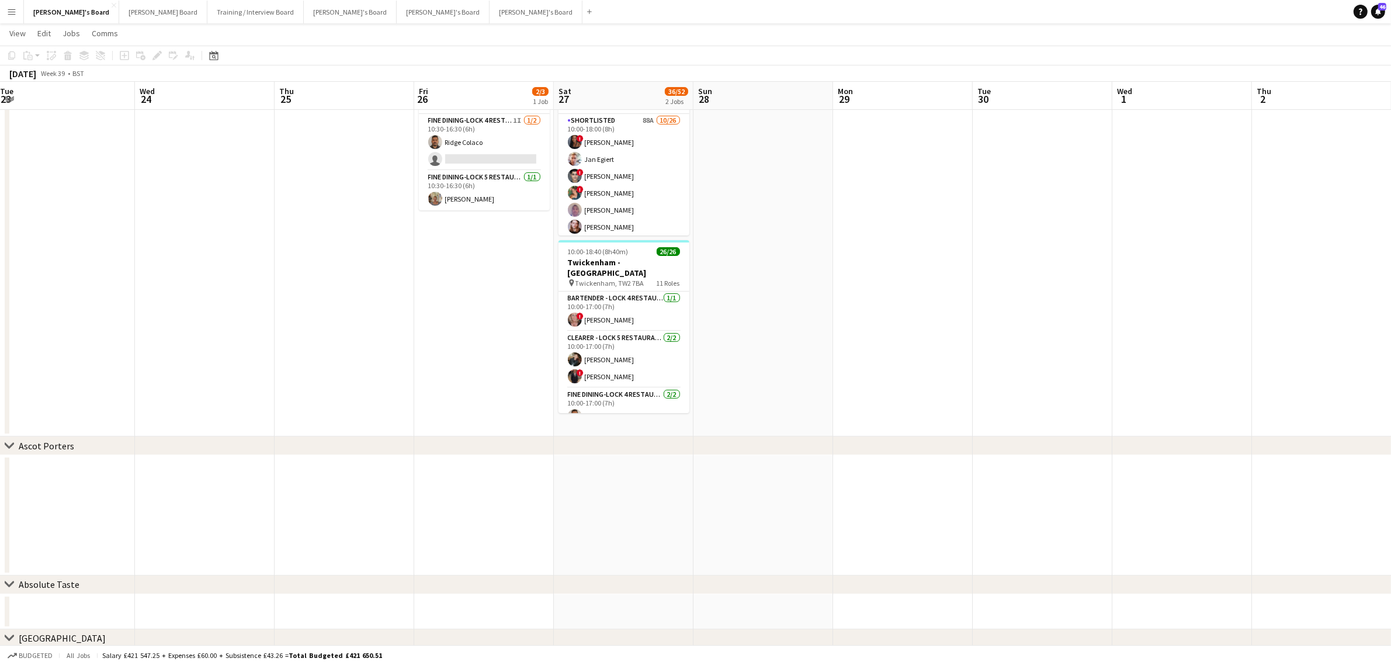
click at [616, 173] on app-card-role "Shortlisted 88A 10/26 10:00-18:00 (8h) ! Cherise Ewhrudjakpor Jan Egiert ! Fedr…" at bounding box center [623, 345] width 131 height 463
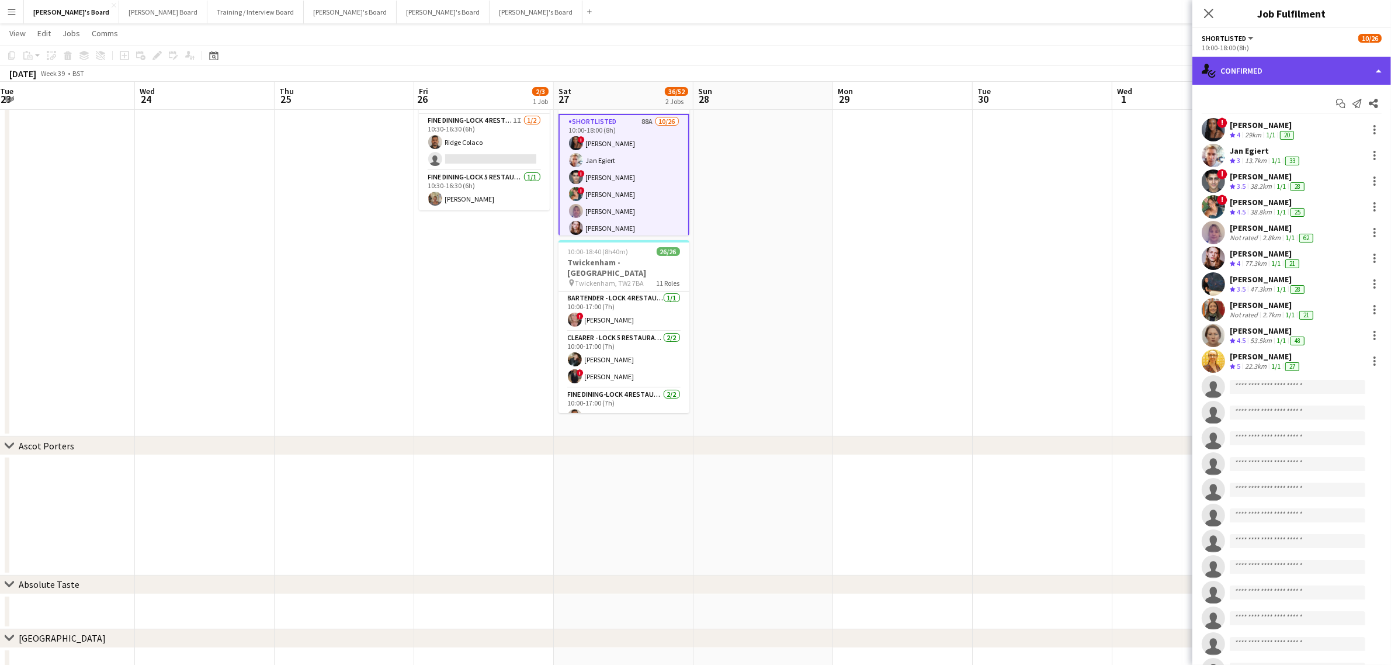
click at [1313, 70] on div "single-neutral-actions-check-2 Confirmed" at bounding box center [1291, 71] width 199 height 28
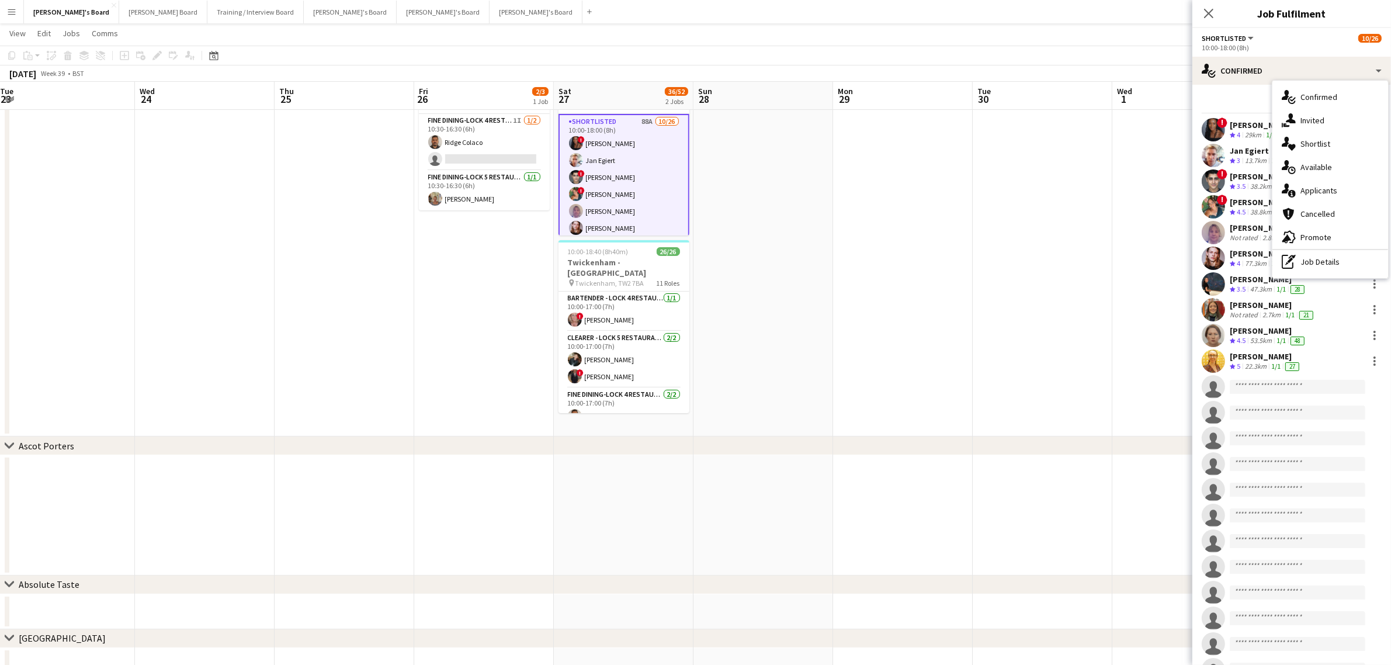
click at [1332, 184] on div "single-neutral-actions-information Applicants" at bounding box center [1330, 190] width 116 height 23
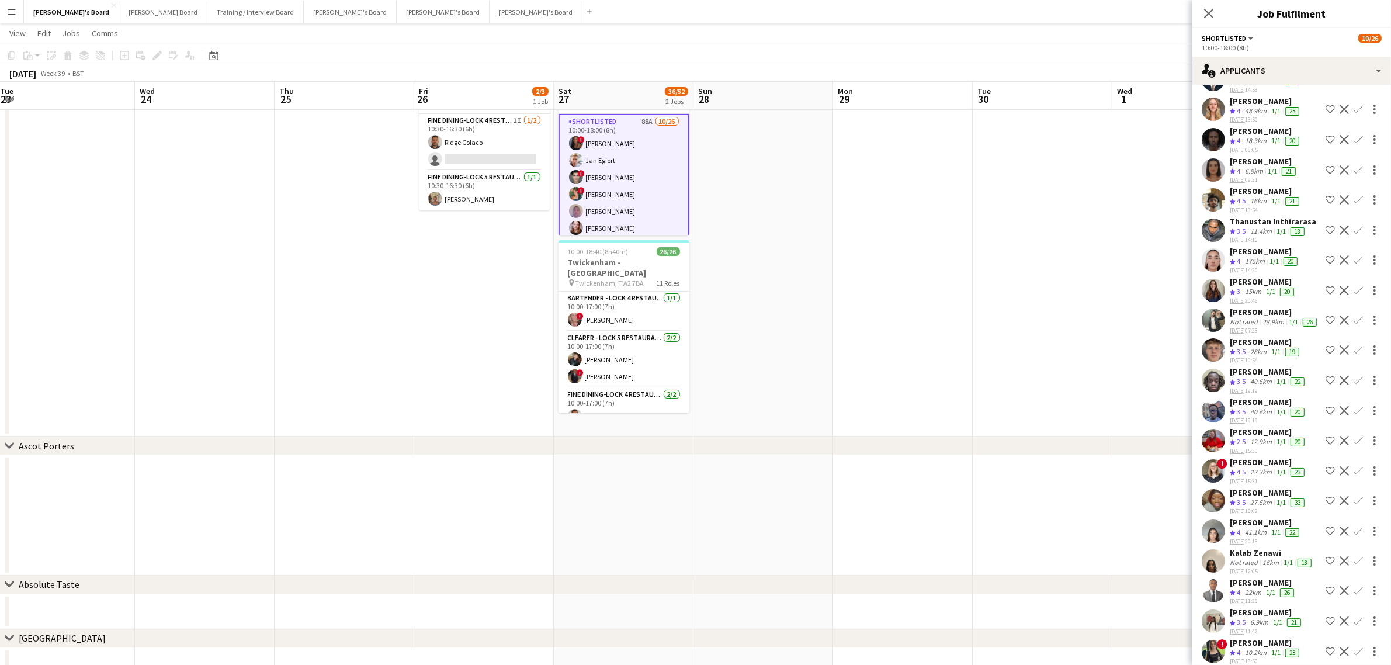
scroll to position [2096, 0]
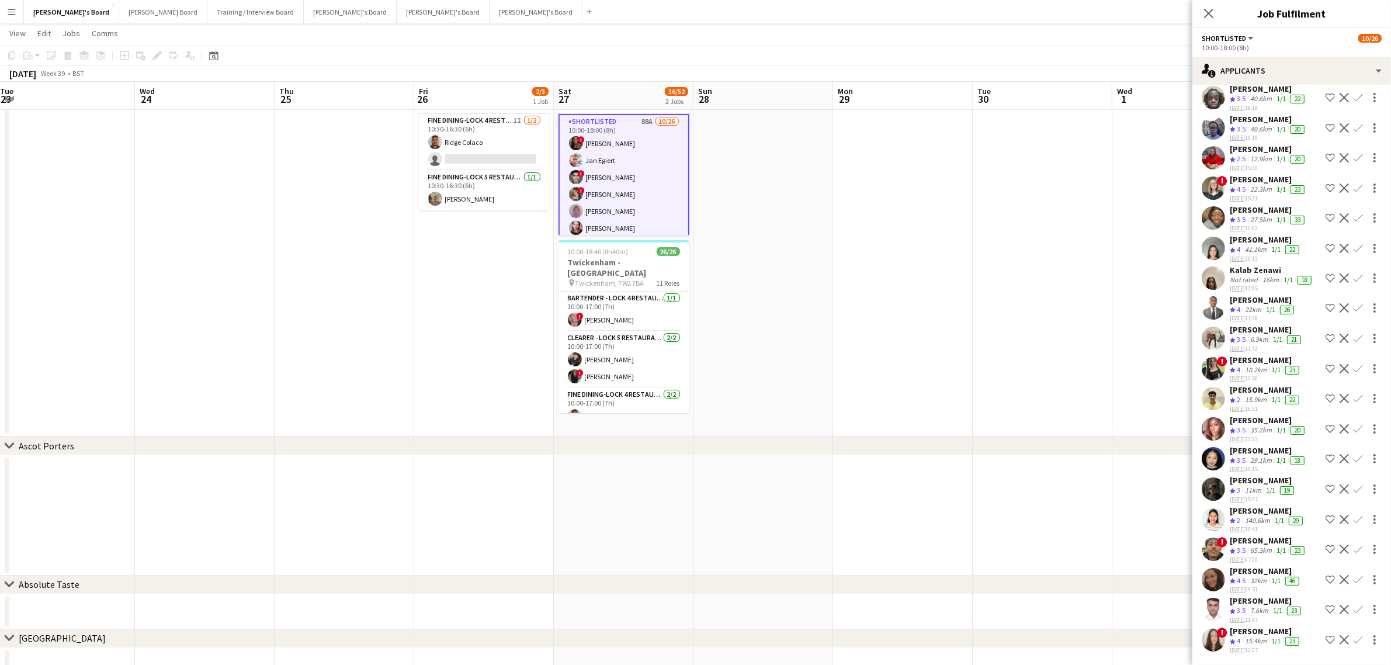
click at [1353, 576] on app-icon "Confirm" at bounding box center [1357, 579] width 9 height 9
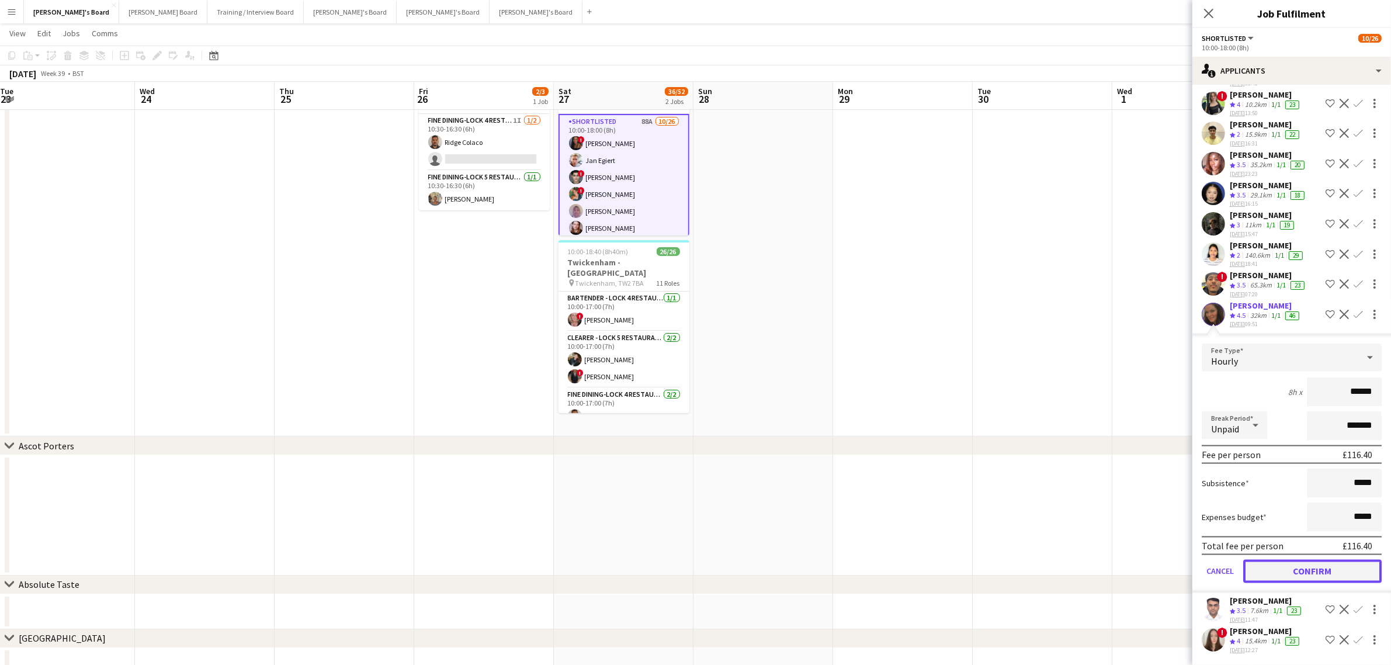
click at [1307, 567] on button "Confirm" at bounding box center [1312, 571] width 138 height 23
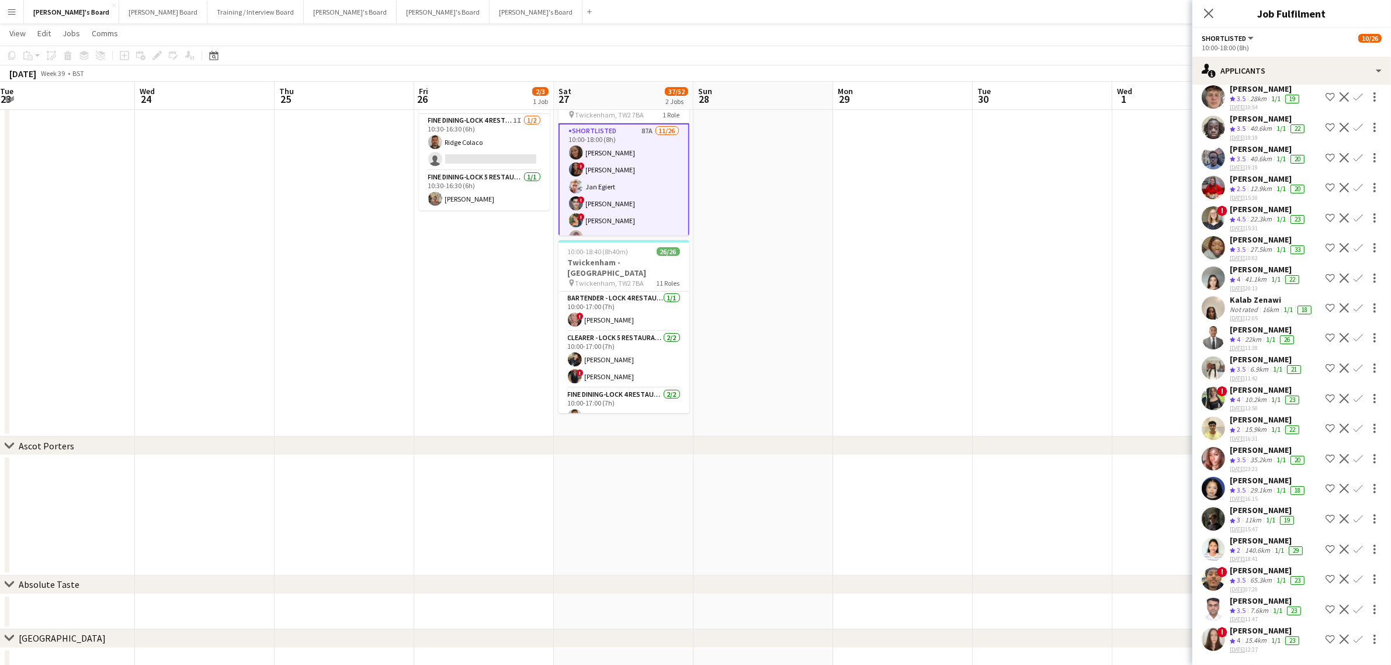
scroll to position [2066, 0]
click at [751, 215] on app-date-cell at bounding box center [763, 247] width 140 height 379
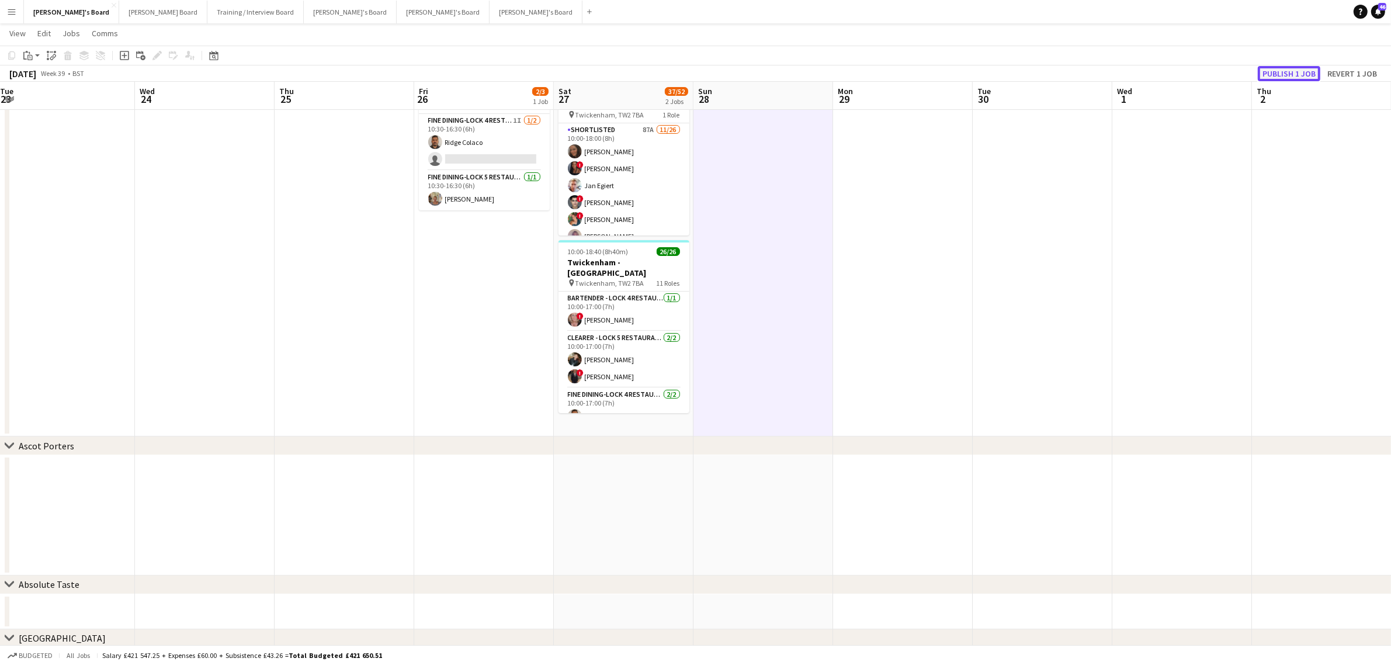
click at [1290, 67] on button "Publish 1 job" at bounding box center [1289, 73] width 63 height 15
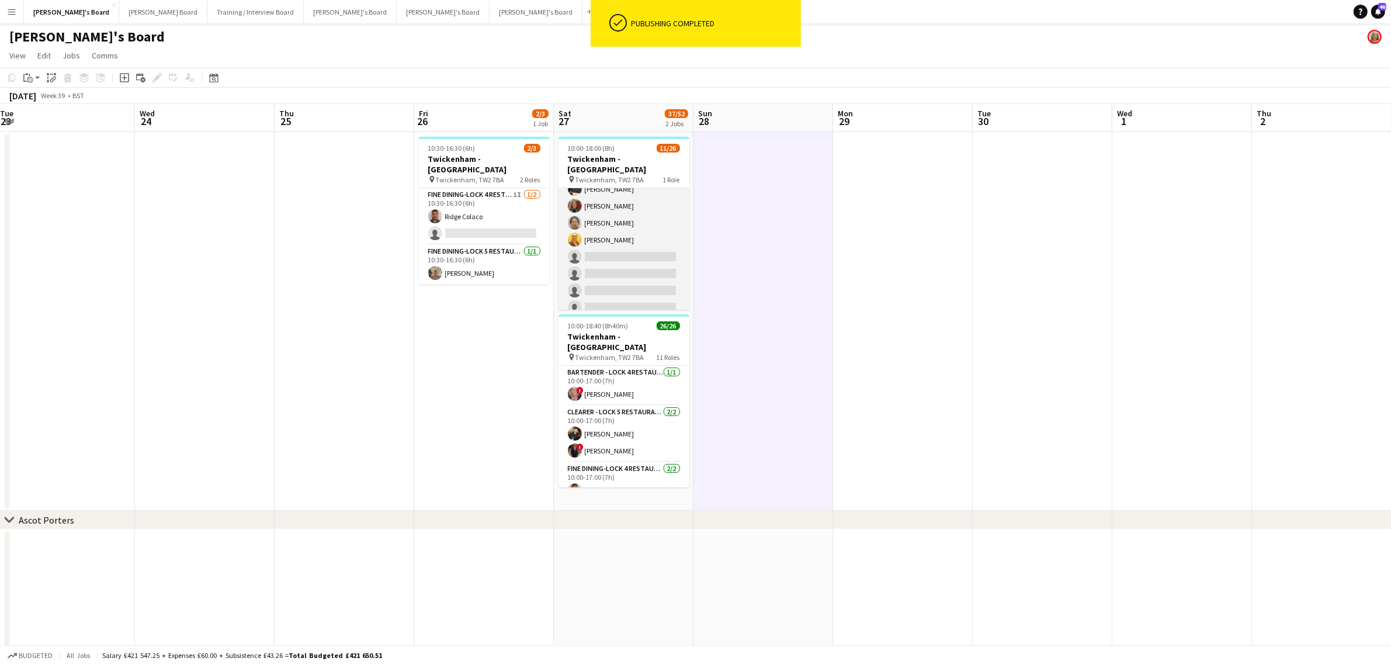
scroll to position [0, 0]
click at [598, 240] on app-card-role "Shortlisted 87A 11/26 10:00-18:00 (8h) Ellie Wrenn ! Cherise Ewhrudjakpor Jan E…" at bounding box center [623, 419] width 131 height 463
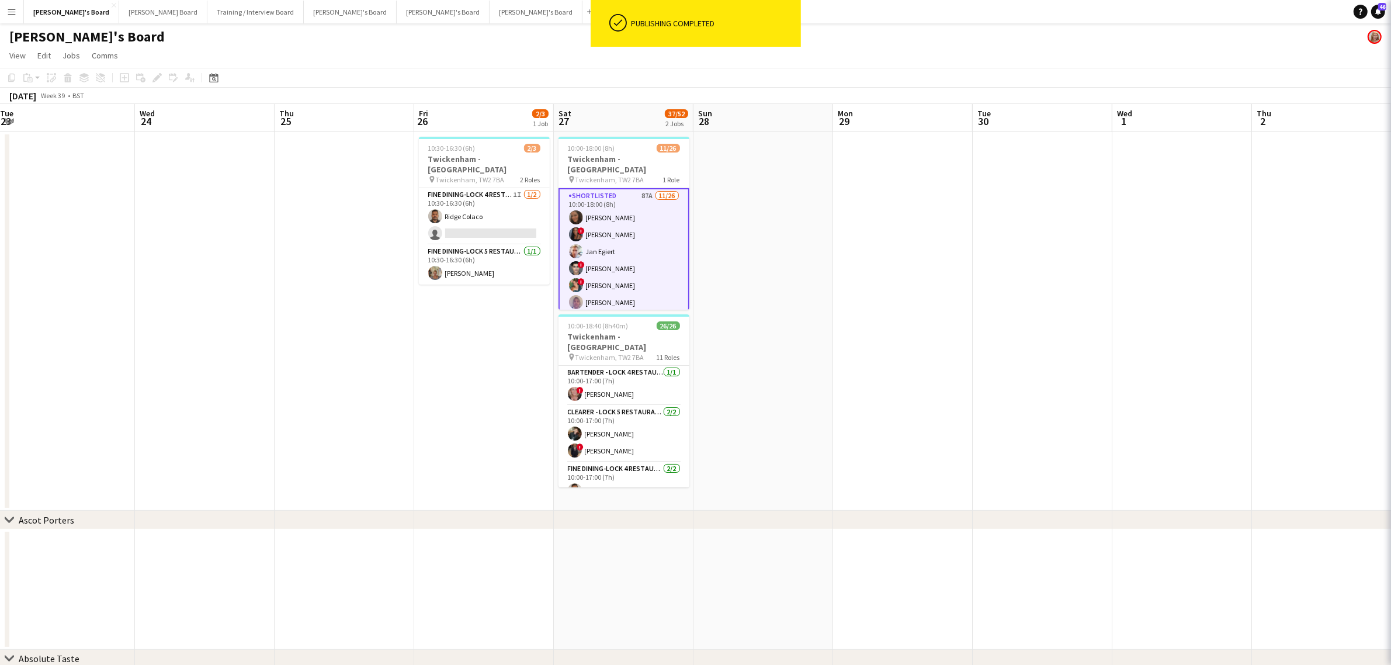
scroll to position [0, 283]
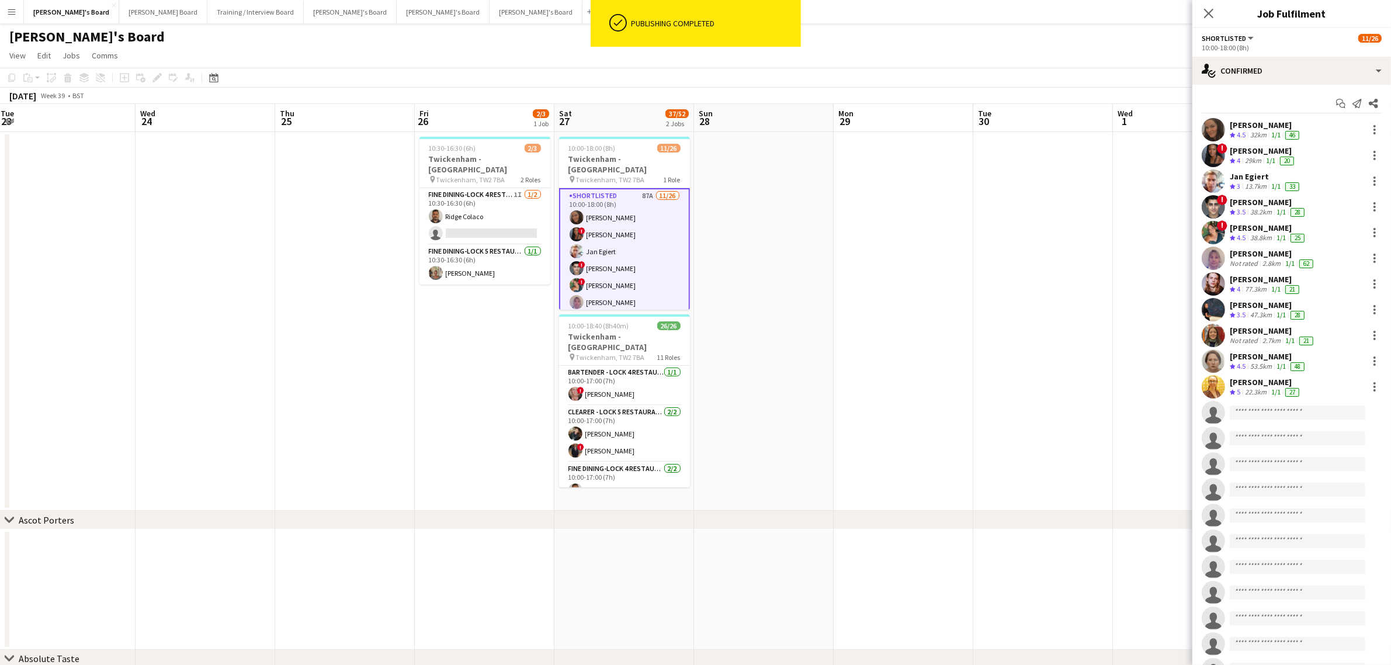
click at [1266, 124] on div "Ellie Wrenn" at bounding box center [1266, 125] width 72 height 11
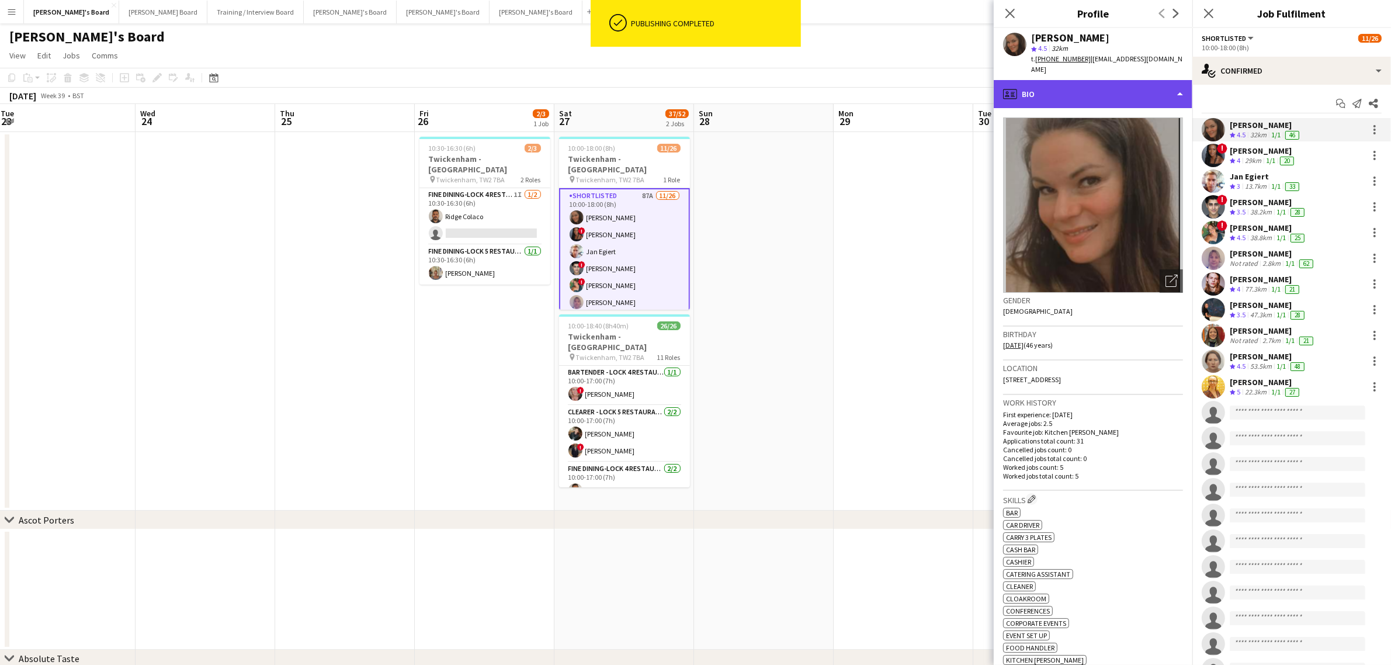
click at [1124, 83] on div "profile Bio" at bounding box center [1093, 94] width 199 height 28
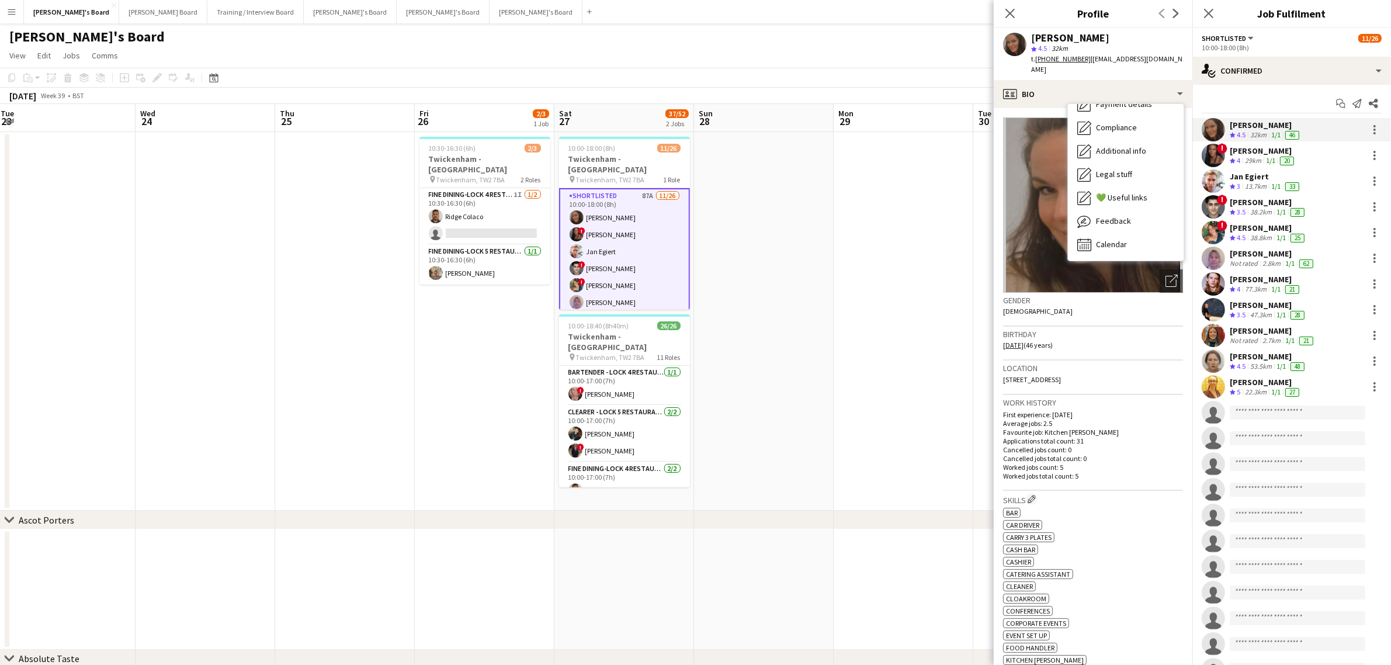
scroll to position [0, 453]
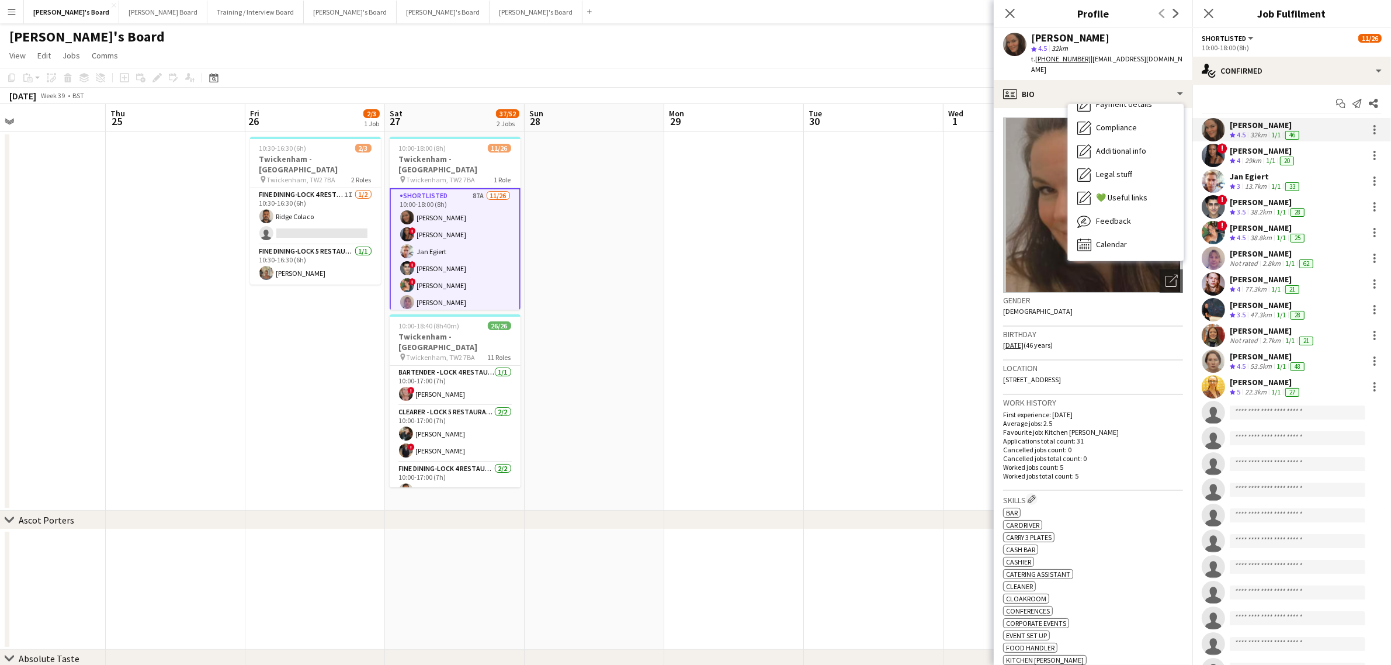
drag, startPoint x: 775, startPoint y: 330, endPoint x: 660, endPoint y: 326, distance: 115.1
click at [660, 326] on app-calendar-viewport "Sun 21 Mon 22 Tue 23 Wed 24 Thu 25 Fri 26 2/3 1 Job Sat 27 37/52 2 Jobs Sun 28 …" at bounding box center [695, 457] width 1391 height 707
click at [1129, 195] on span "Compliance" at bounding box center [1116, 200] width 41 height 11
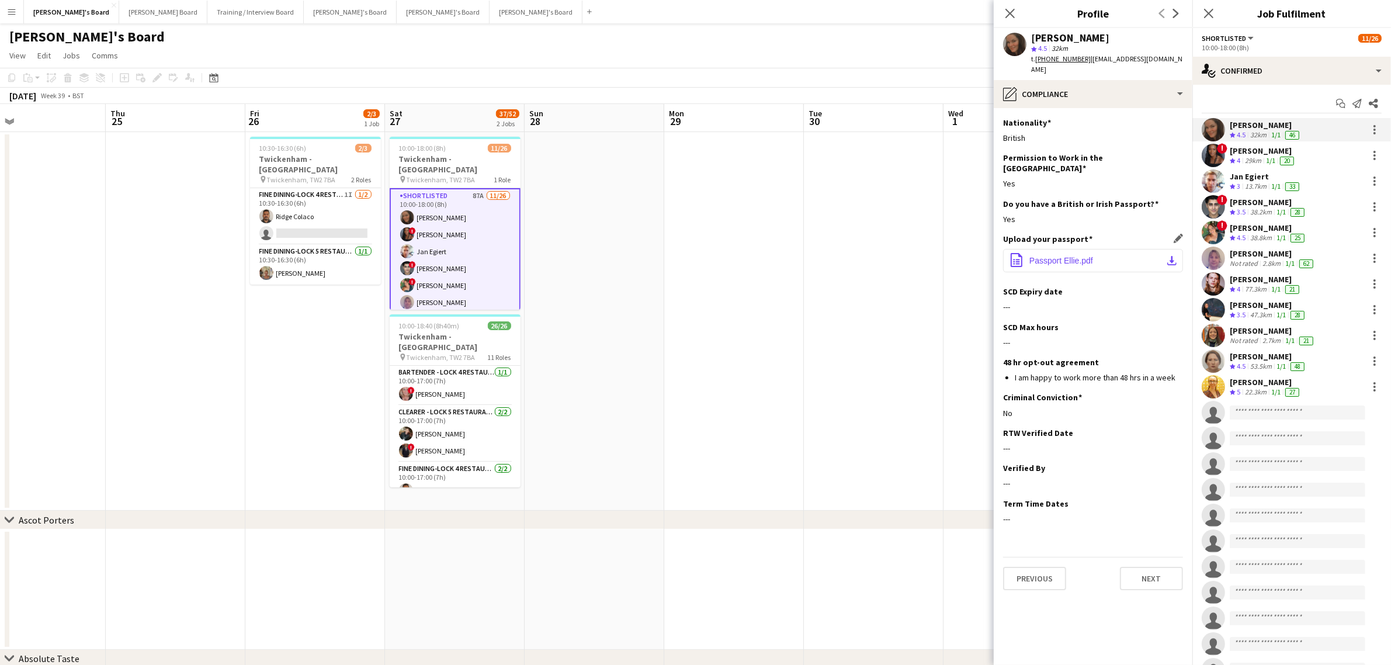
click at [1170, 256] on app-icon "download-bottom" at bounding box center [1171, 260] width 9 height 9
click at [1094, 92] on div "pencil4 Compliance" at bounding box center [1093, 94] width 199 height 28
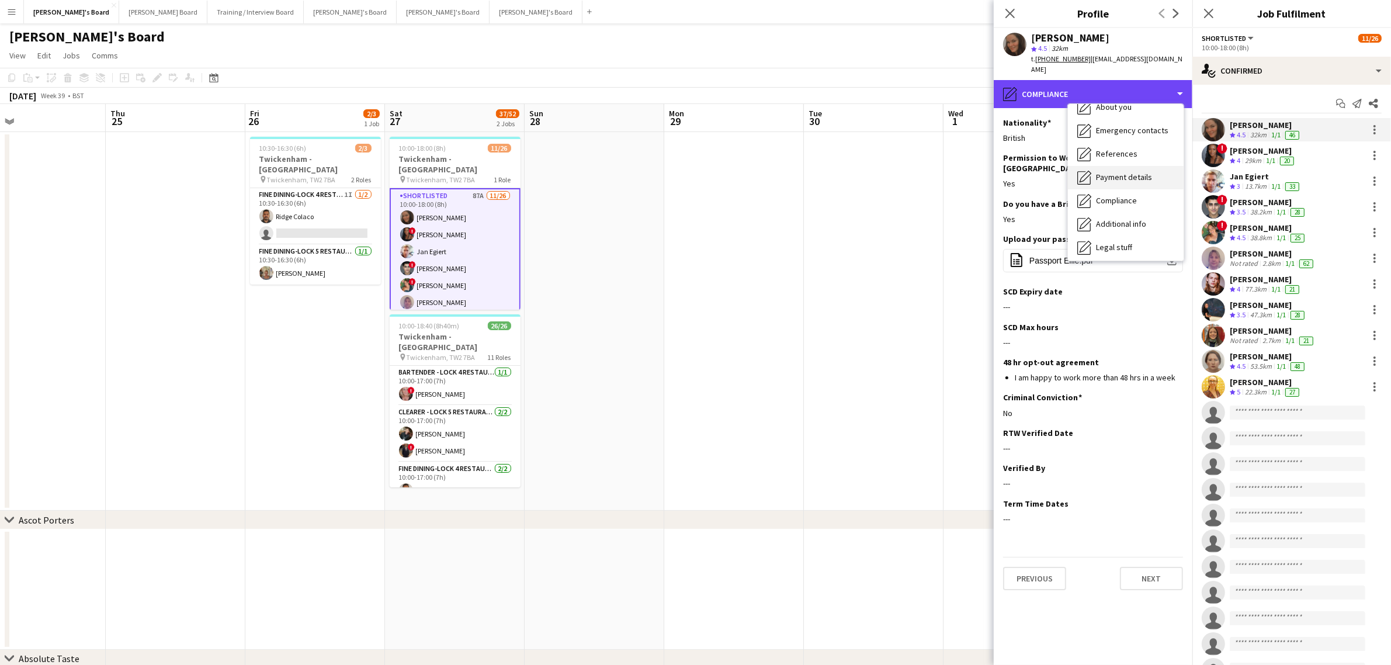
scroll to position [0, 0]
click at [1133, 109] on div "Bio Bio" at bounding box center [1126, 120] width 116 height 23
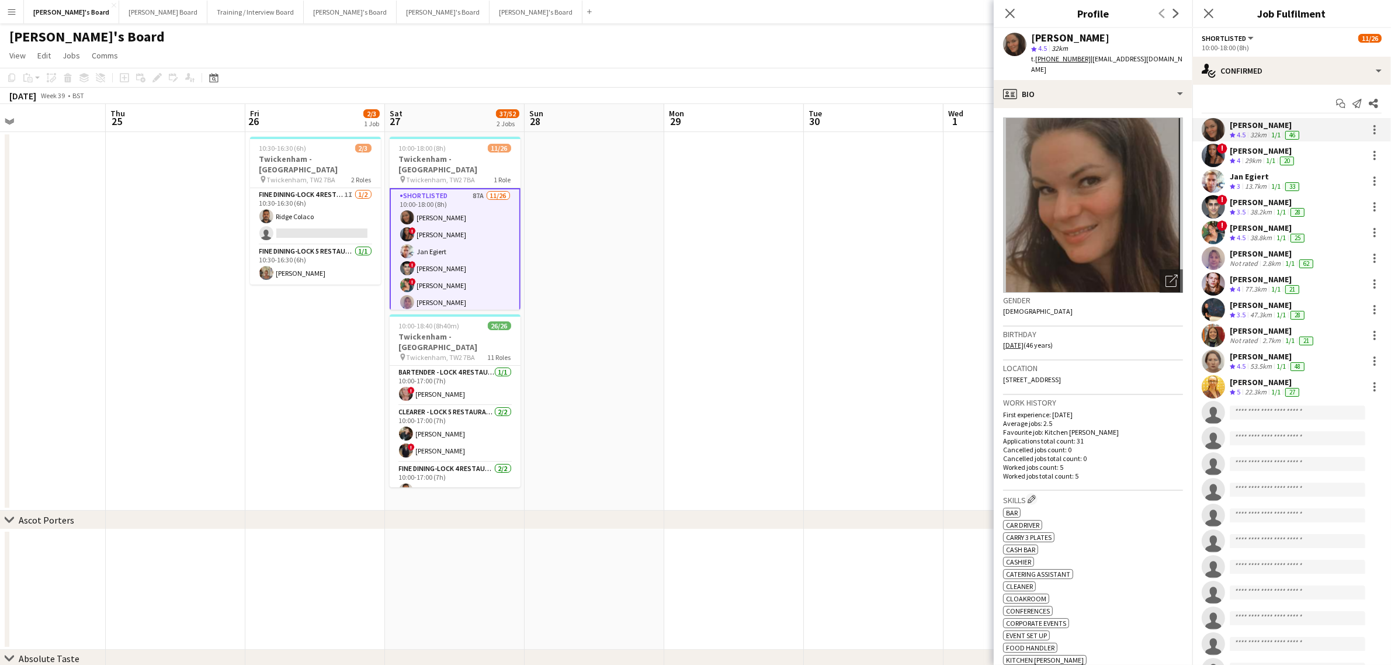
click at [577, 247] on app-date-cell at bounding box center [595, 321] width 140 height 379
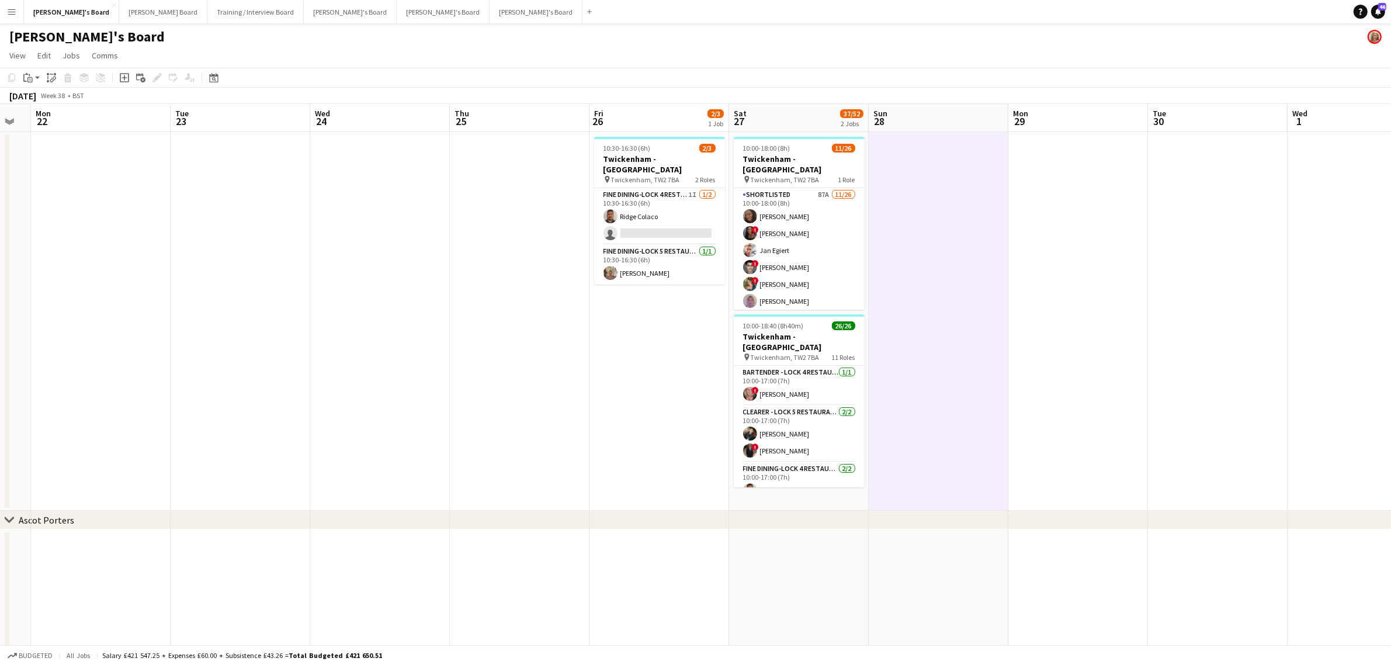
drag, startPoint x: 179, startPoint y: 356, endPoint x: 466, endPoint y: 349, distance: 286.3
click at [466, 349] on app-calendar-viewport "Sat 20 2 Jobs Sun 21 Mon 22 Tue 23 Wed 24 Thu 25 Fri 26 2/3 1 Job Sat 27 37/52 …" at bounding box center [695, 457] width 1391 height 707
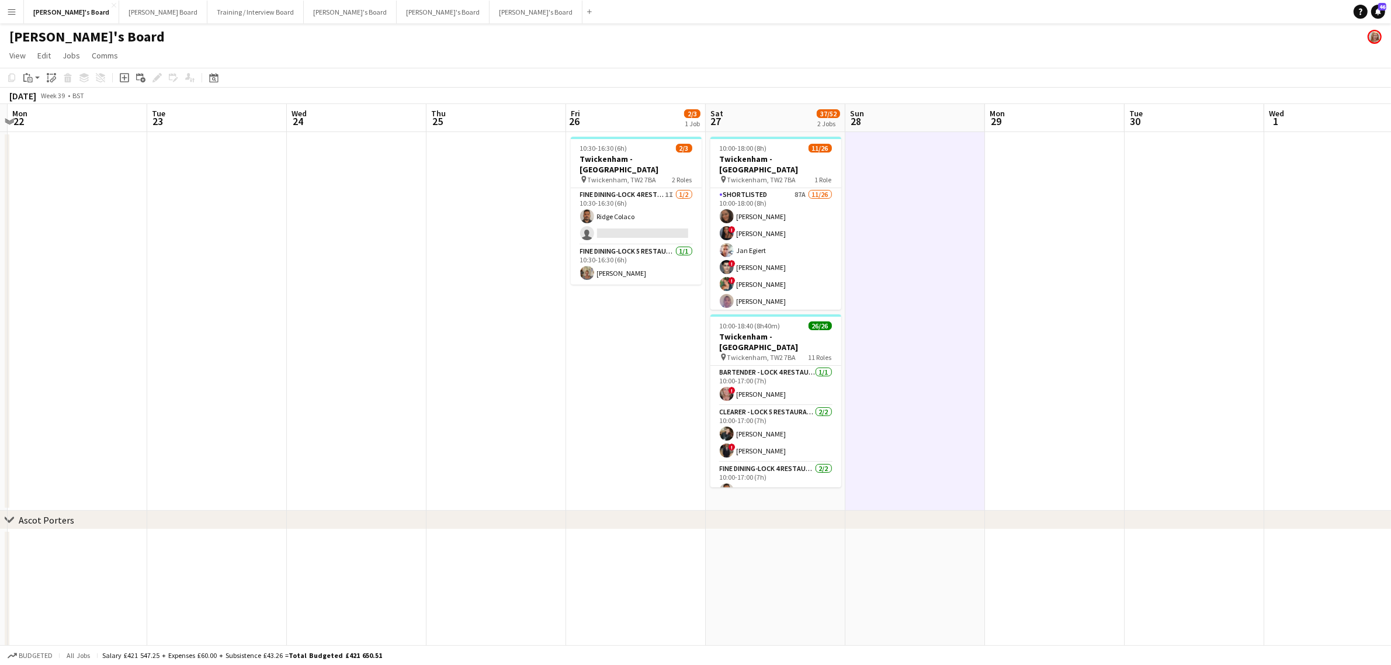
drag, startPoint x: 116, startPoint y: 388, endPoint x: 50, endPoint y: 395, distance: 66.4
click at [50, 395] on app-calendar-viewport "Sat 20 2 Jobs Sun 21 Mon 22 Tue 23 Wed 24 Thu 25 Fri 26 2/3 1 Job Sat 27 37/52 …" at bounding box center [695, 457] width 1391 height 707
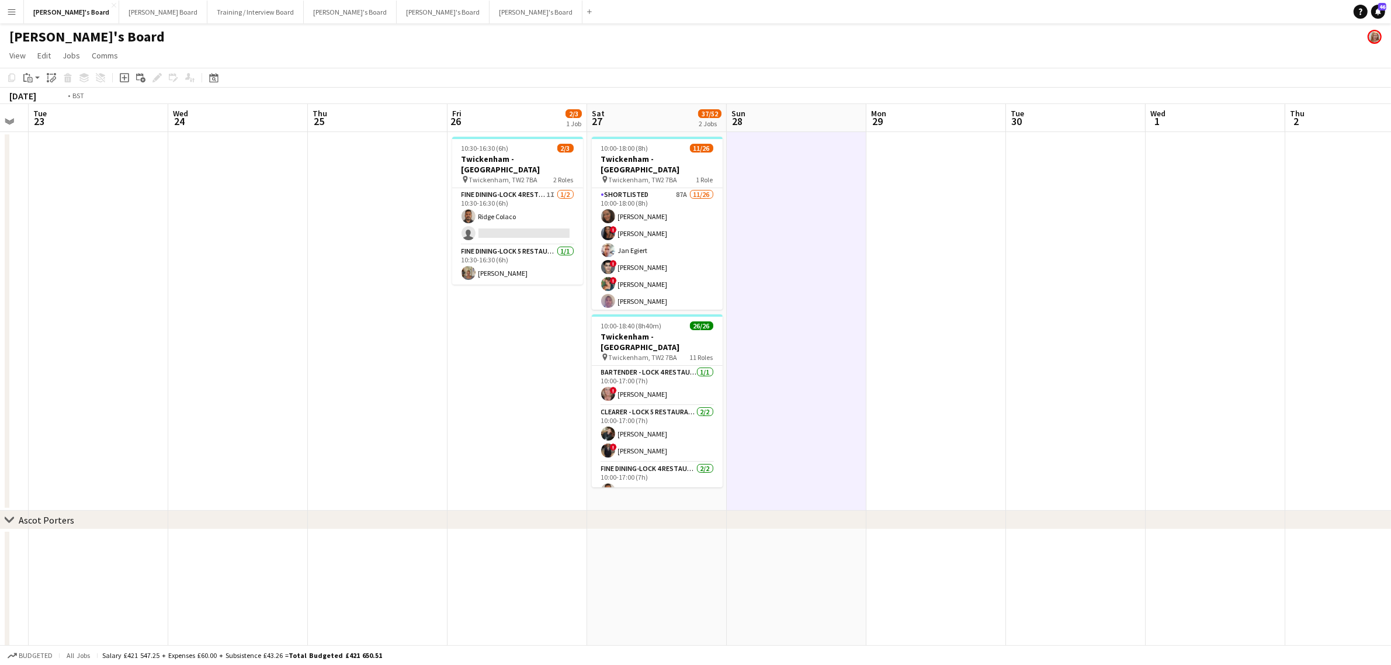
drag, startPoint x: 307, startPoint y: 335, endPoint x: 928, endPoint y: 322, distance: 620.5
click at [947, 316] on app-calendar-viewport "Mon 22 Tue 23 Wed 24 Thu 25 Fri 26 2/3 1 Job Sat 27 37/52 2 Jobs Sun 28 Mon 29 …" at bounding box center [695, 457] width 1391 height 707
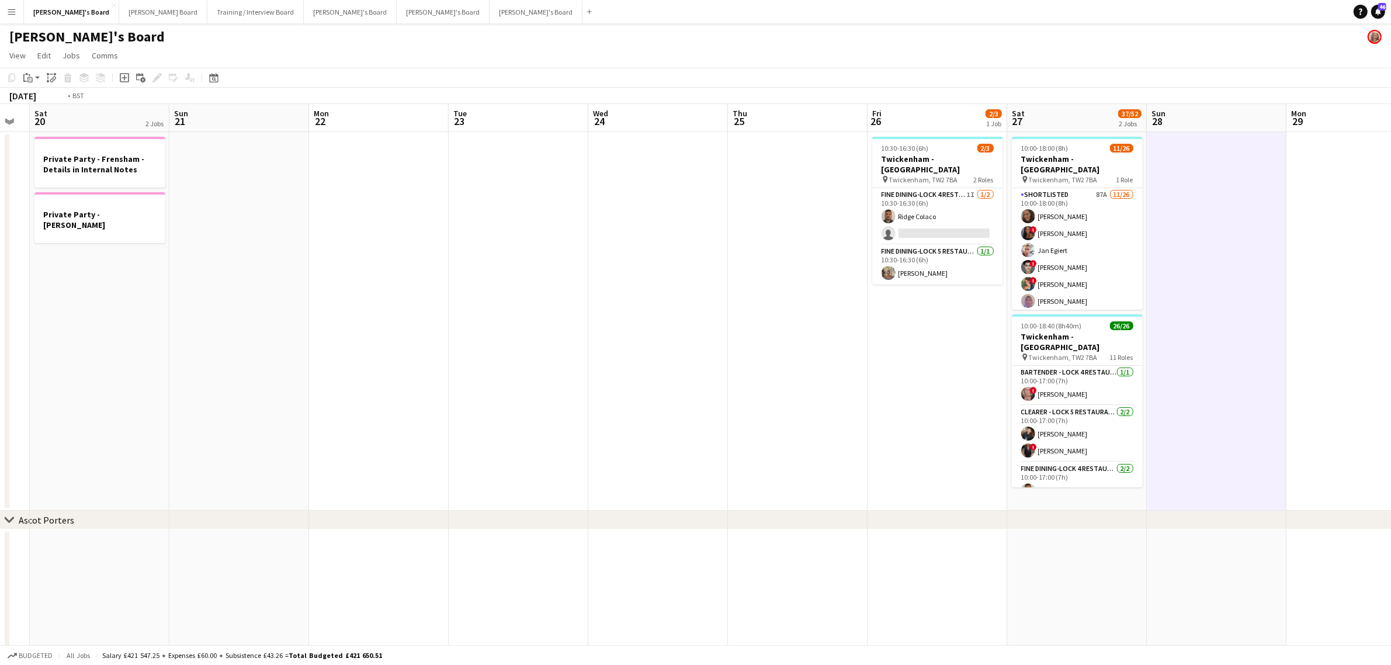
drag, startPoint x: 1094, startPoint y: 283, endPoint x: 1000, endPoint y: 275, distance: 94.5
click at [1099, 281] on app-calendar-viewport "Wed 17 Thu 18 Fri 19 Sat 20 2 Jobs Sun 21 Mon 22 Tue 23 Wed 24 Thu 25 Fri 26 2/…" at bounding box center [695, 457] width 1391 height 707
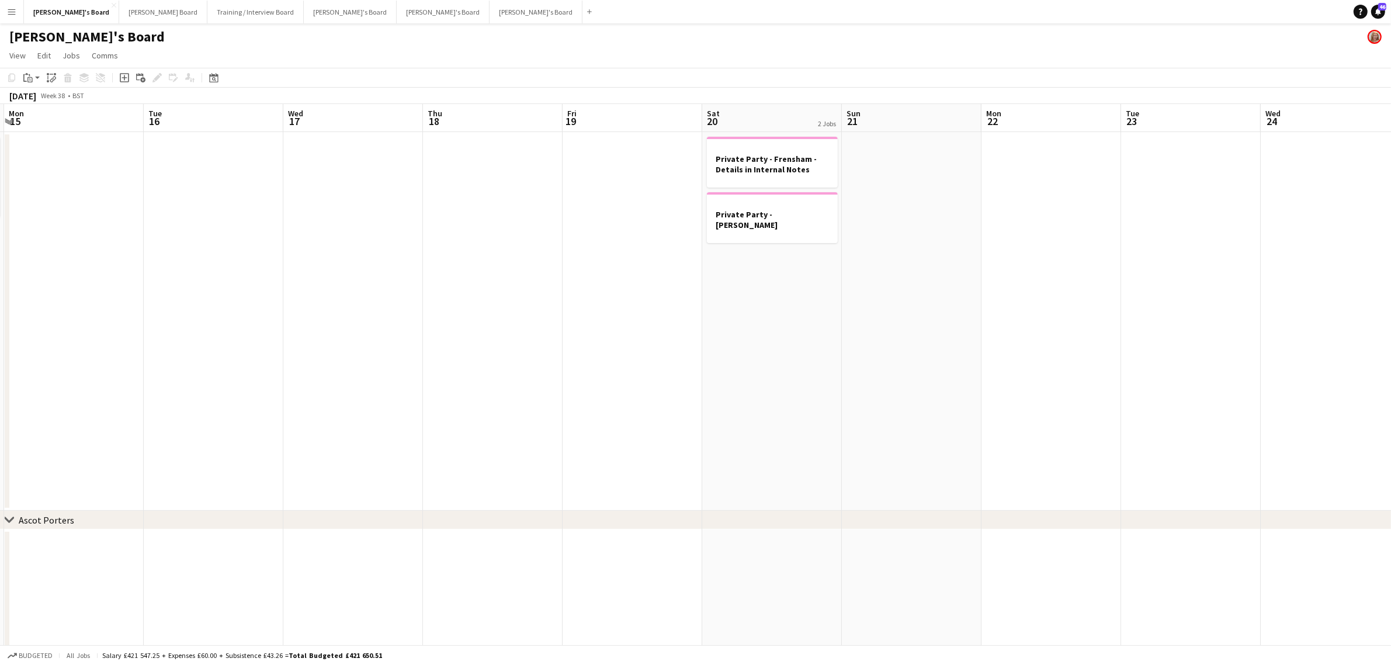
click at [776, 314] on app-calendar-viewport "Sat 13 3/14 2 Jobs Sun 14 0/1 1 Job Mon 15 Tue 16 Wed 17 Thu 18 Fri 19 Sat 20 2…" at bounding box center [695, 457] width 1391 height 707
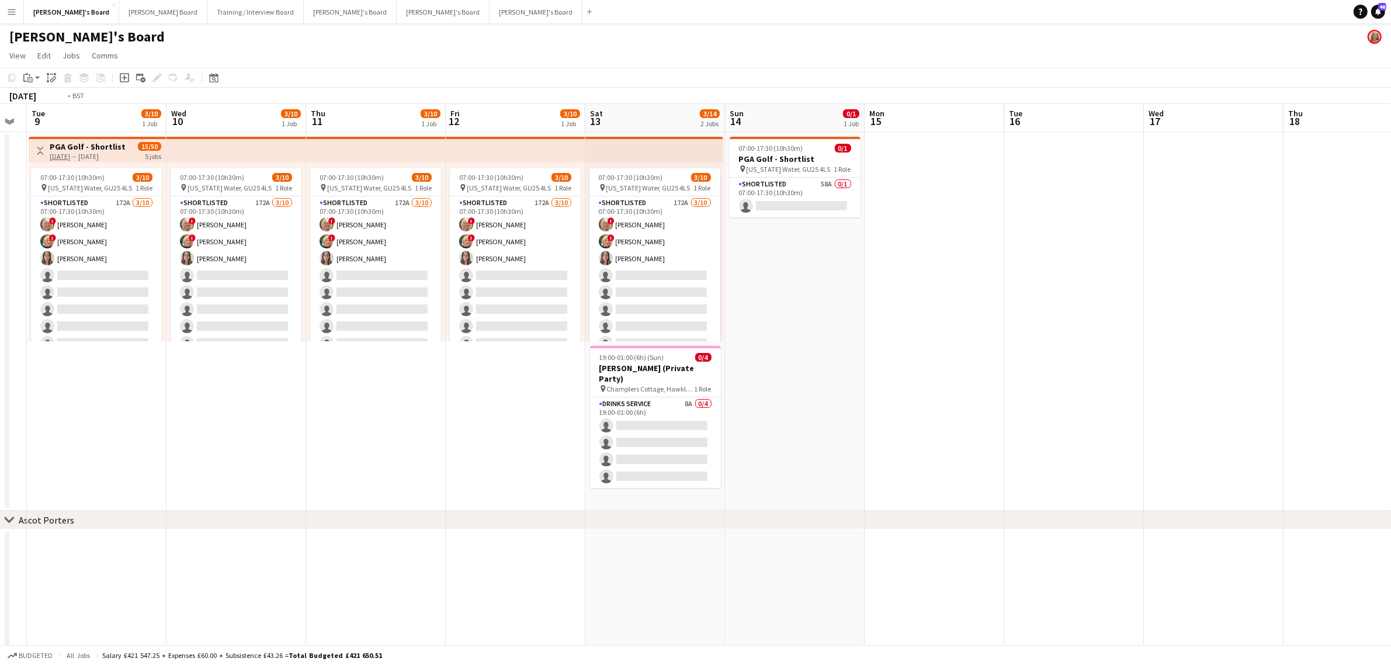
drag, startPoint x: 588, startPoint y: 296, endPoint x: 633, endPoint y: 296, distance: 44.4
click at [633, 296] on app-calendar-viewport "Sat 6 2 Jobs Sun 7 1 Job Mon 8 Tue 9 3/10 1 Job Wed 10 3/10 1 Job Thu 11 3/10 1…" at bounding box center [695, 457] width 1391 height 707
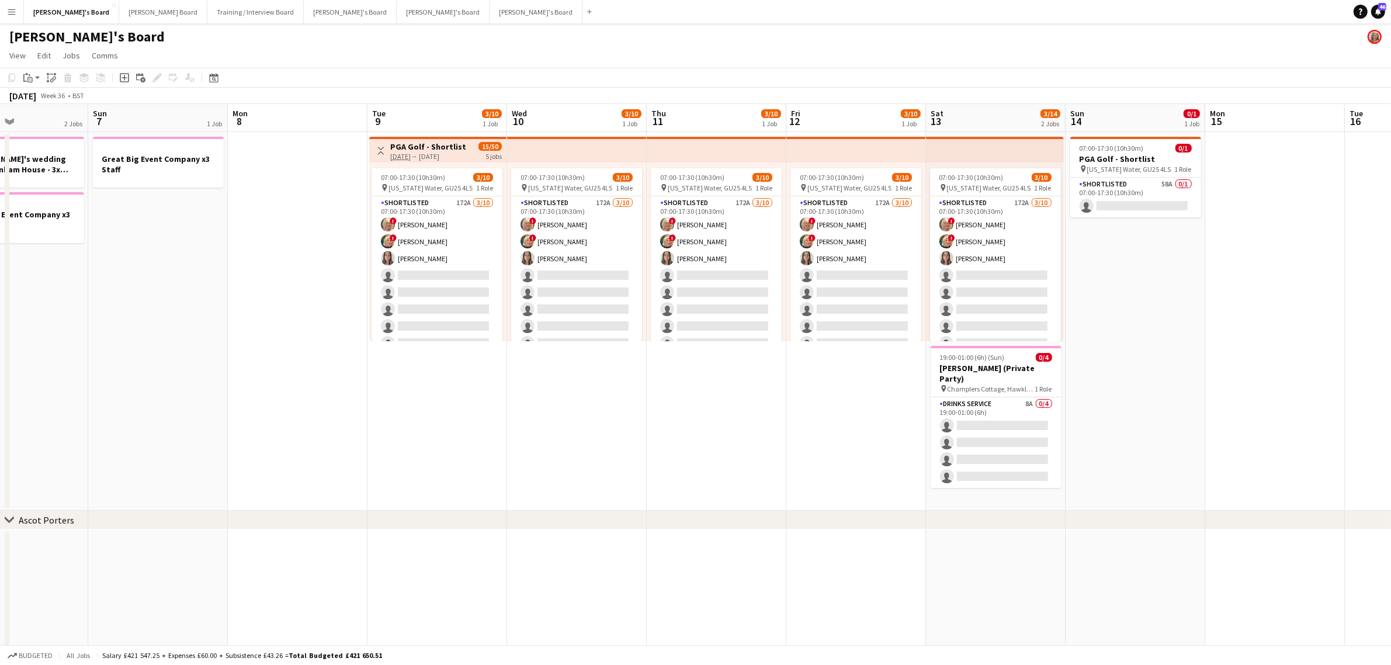
drag, startPoint x: 308, startPoint y: 272, endPoint x: 863, endPoint y: 361, distance: 562.1
click at [907, 361] on app-calendar-viewport "Thu 4 Fri 5 Sat 6 2 Jobs Sun 7 1 Job Mon 8 Tue 9 3/10 1 Job Wed 10 3/10 1 Job T…" at bounding box center [695, 457] width 1391 height 707
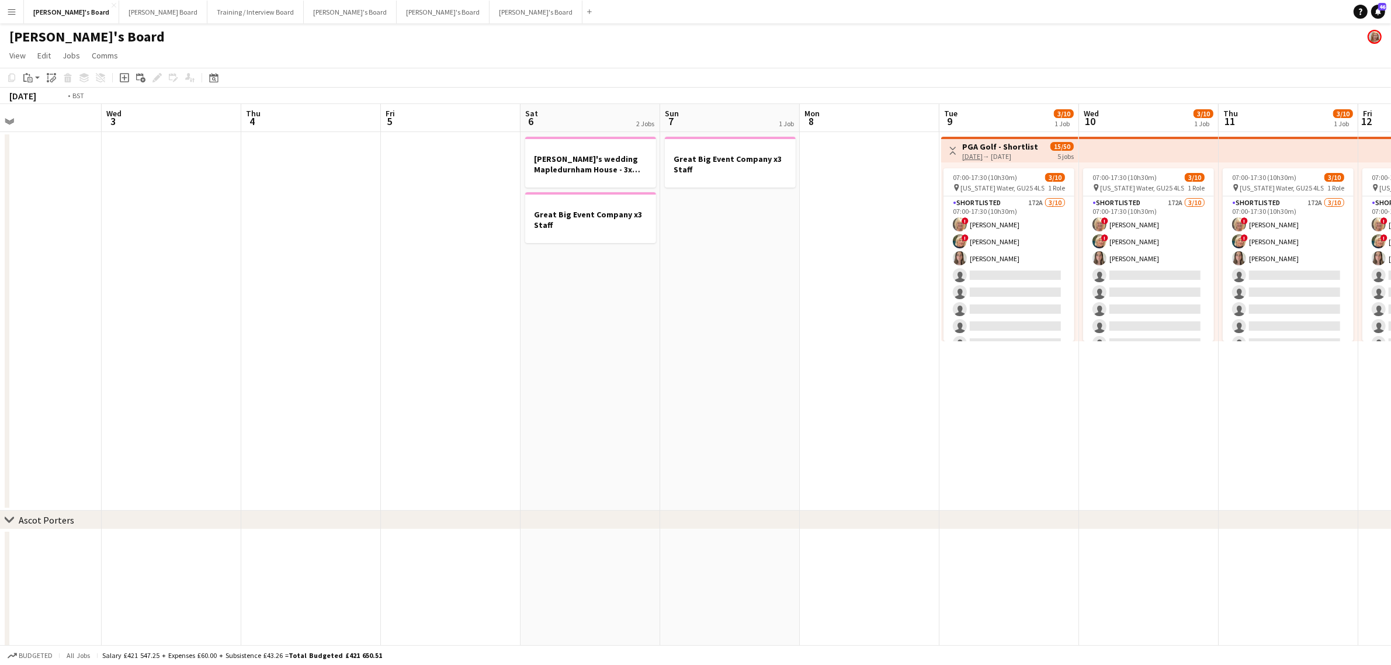
drag, startPoint x: 610, startPoint y: 390, endPoint x: 774, endPoint y: 325, distance: 175.7
click at [1171, 311] on app-calendar-viewport "Sun 31 0/1 1 Job Mon 1 Tue 2 Wed 3 Thu 4 Fri 5 Sat 6 2 Jobs Sun 7 1 Job Mon 8 T…" at bounding box center [695, 457] width 1391 height 707
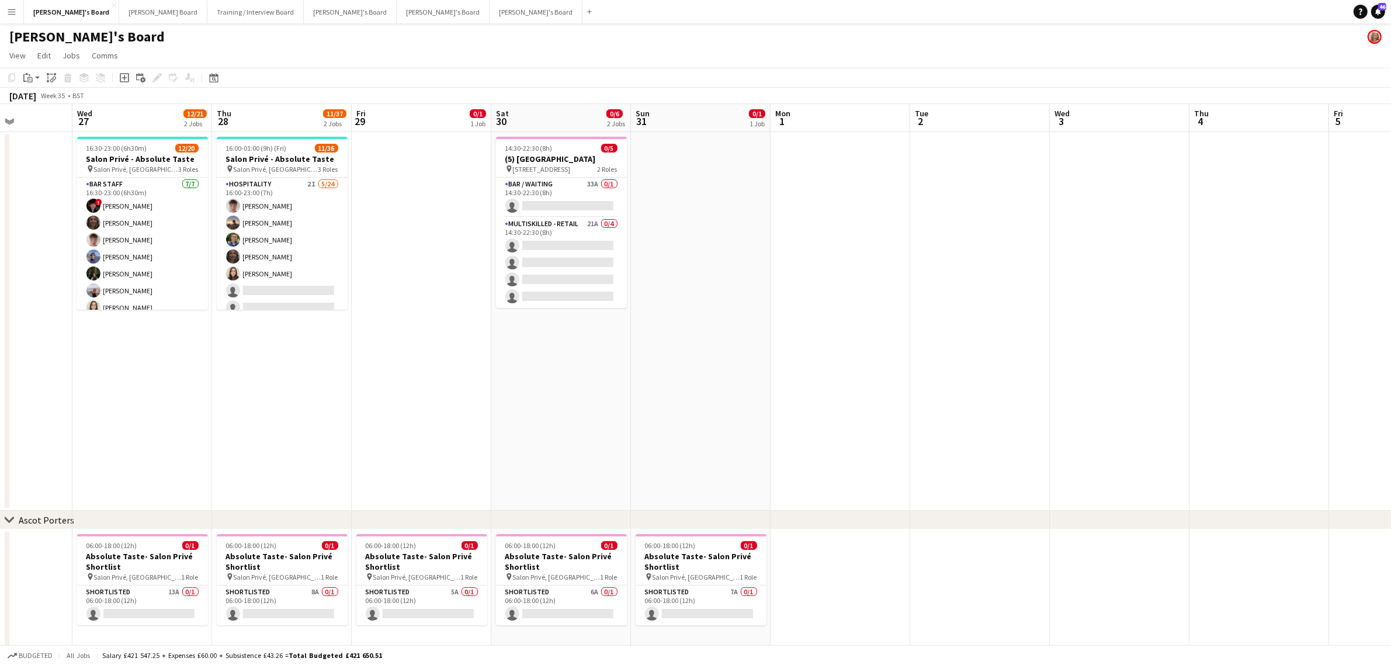
drag, startPoint x: 1143, startPoint y: 301, endPoint x: 763, endPoint y: 349, distance: 383.3
click at [1150, 290] on app-calendar-viewport "Sun 24 1/1 1 Job Mon 25 Tue 26 Wed 27 12/21 2 Jobs Thu 28 11/37 2 Jobs Fri 29 0…" at bounding box center [695, 457] width 1391 height 707
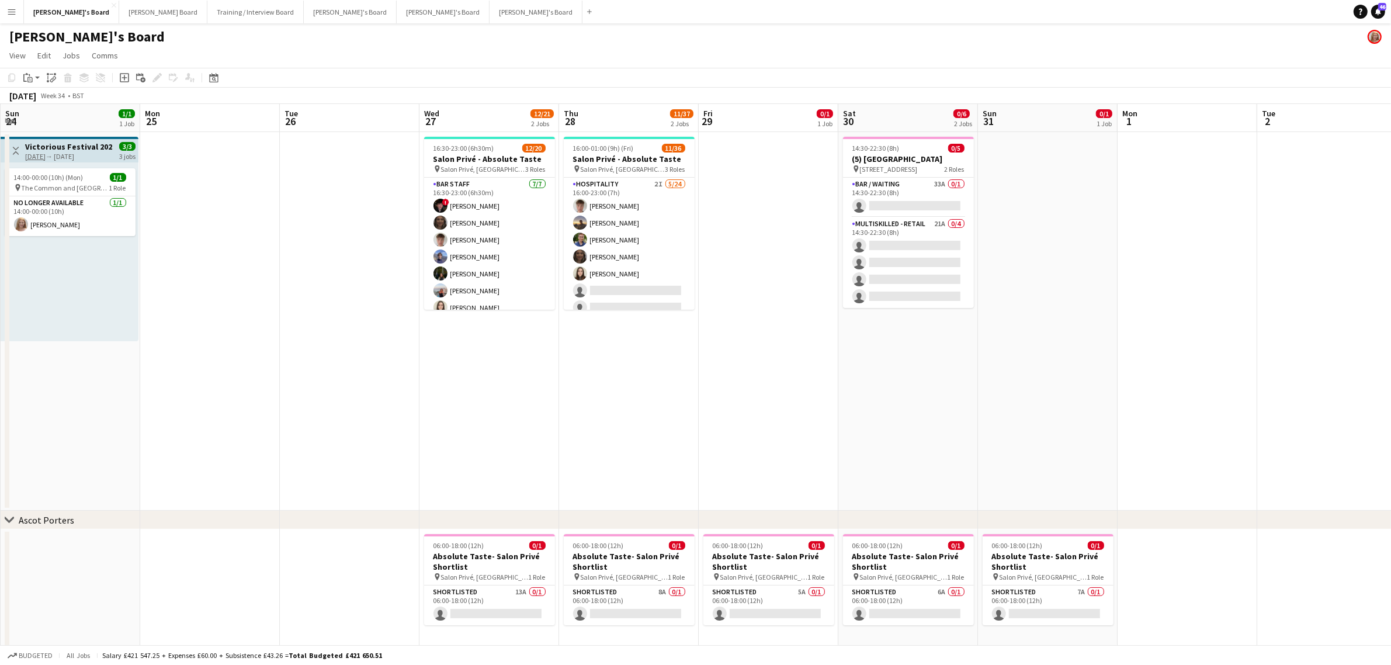
drag, startPoint x: 783, startPoint y: 402, endPoint x: 1126, endPoint y: 343, distance: 347.9
click at [1129, 350] on app-calendar-viewport "Fri 22 1/1 1 Job Sat 23 1/1 1 Job Sun 24 1/1 1 Job Mon 25 Tue 26 Wed 27 12/21 2…" at bounding box center [695, 457] width 1391 height 707
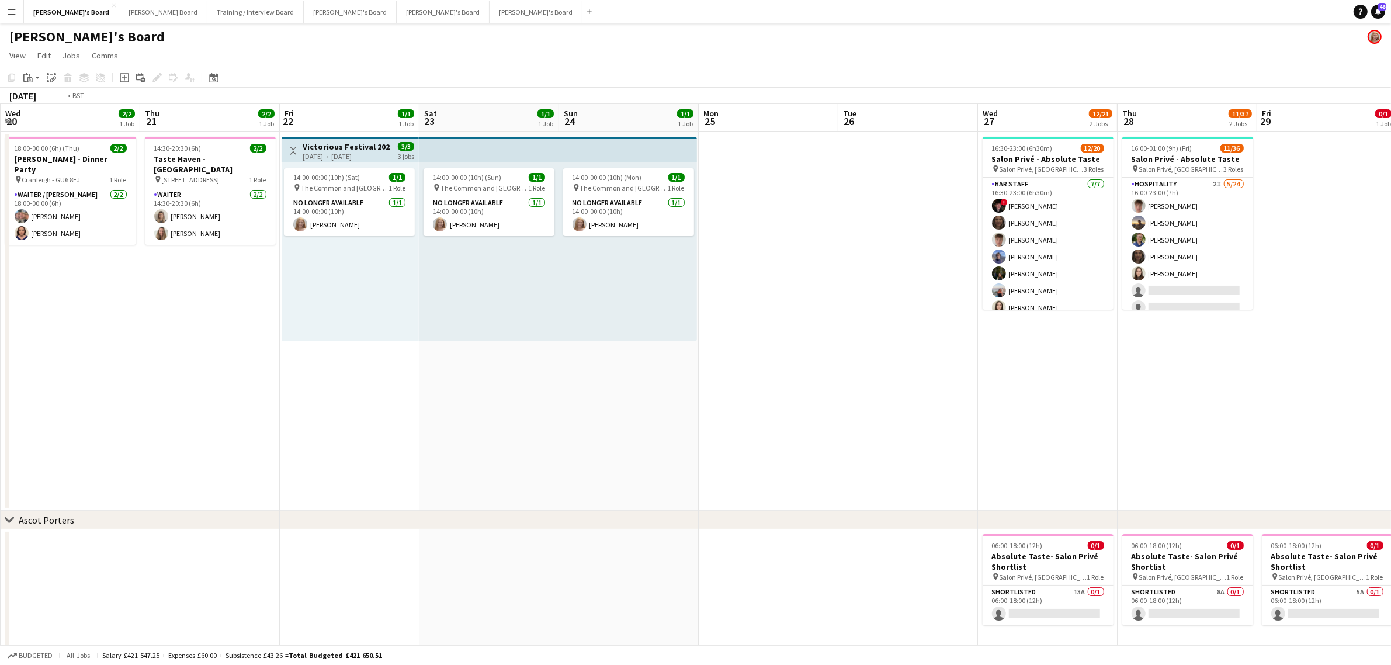
drag, startPoint x: 827, startPoint y: 369, endPoint x: 1107, endPoint y: 313, distance: 285.4
click at [1113, 317] on app-calendar-viewport "Mon 18 Tue 19 Wed 20 2/2 1 Job Thu 21 2/2 1 Job Fri 22 1/1 1 Job Sat 23 1/1 1 J…" at bounding box center [695, 457] width 1391 height 707
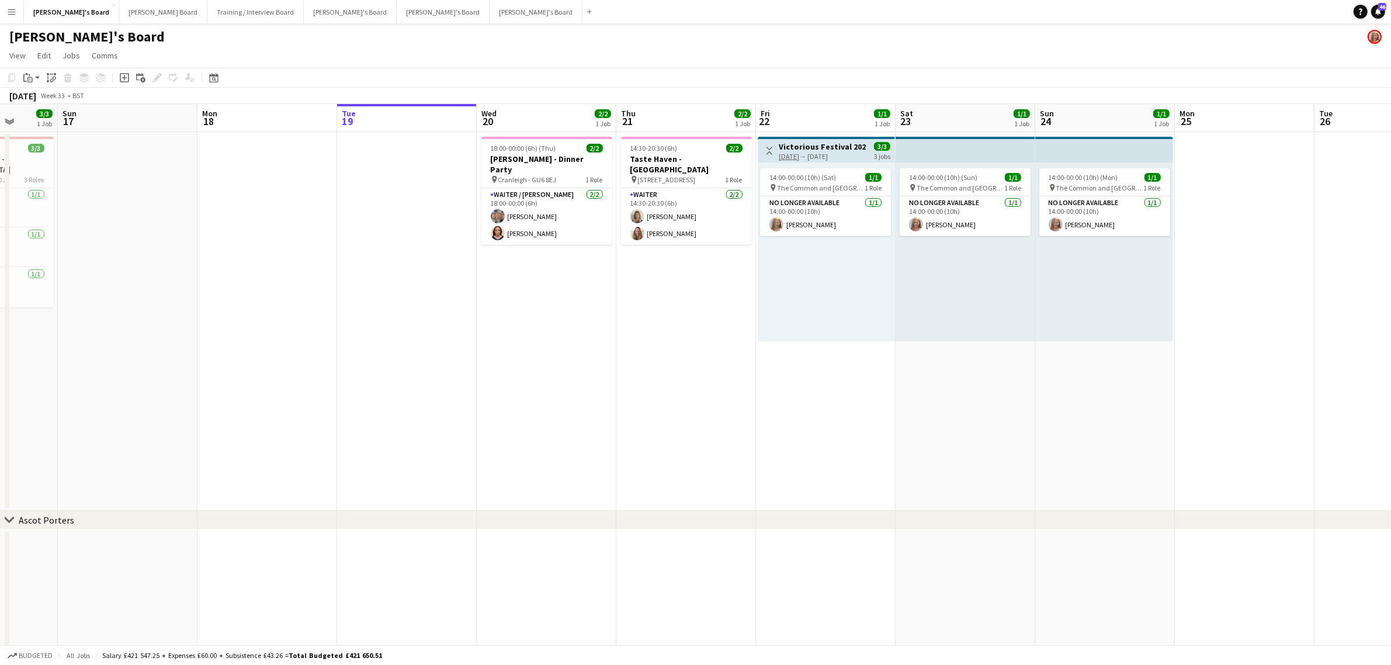
scroll to position [0, 269]
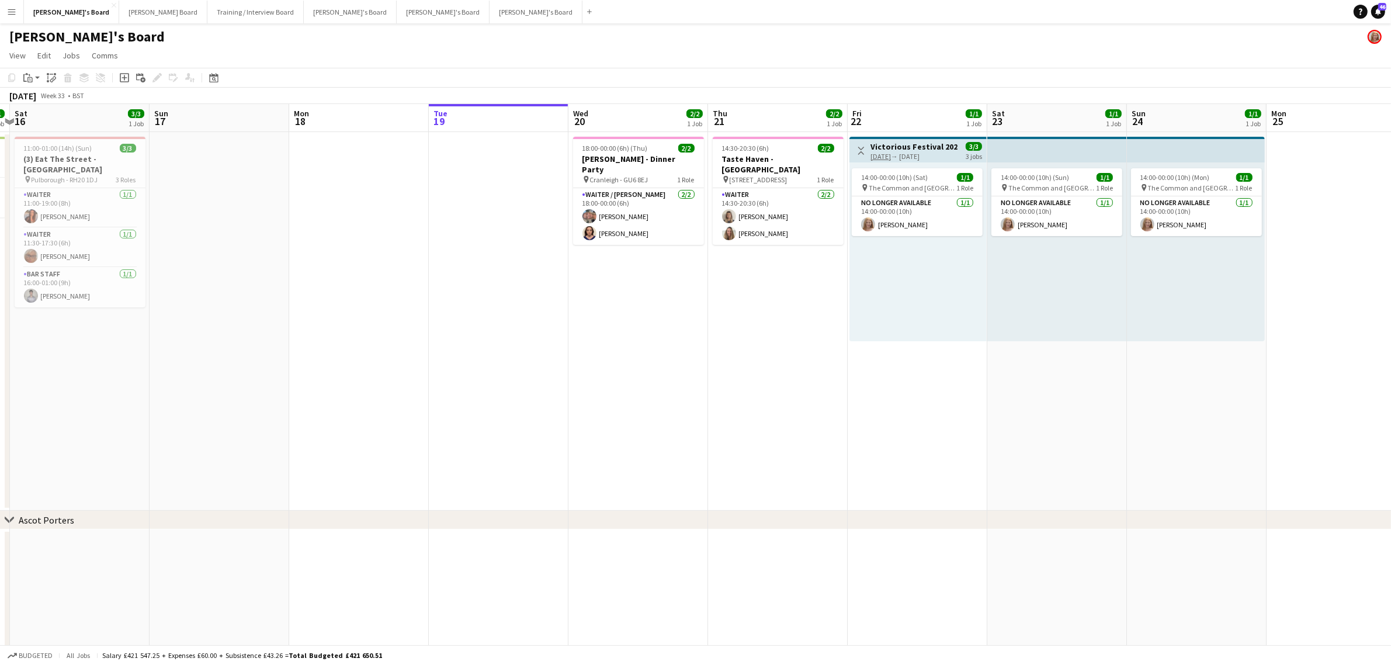
drag, startPoint x: 675, startPoint y: 310, endPoint x: 767, endPoint y: 314, distance: 91.8
click at [767, 314] on app-calendar-viewport "Thu 14 3/3 2 Jobs Fri 15 1/1 1 Job Sat 16 3/3 1 Job Sun 17 Mon 18 Tue 19 Wed 20…" at bounding box center [695, 457] width 1391 height 707
click at [551, 265] on app-date-cell at bounding box center [499, 321] width 140 height 379
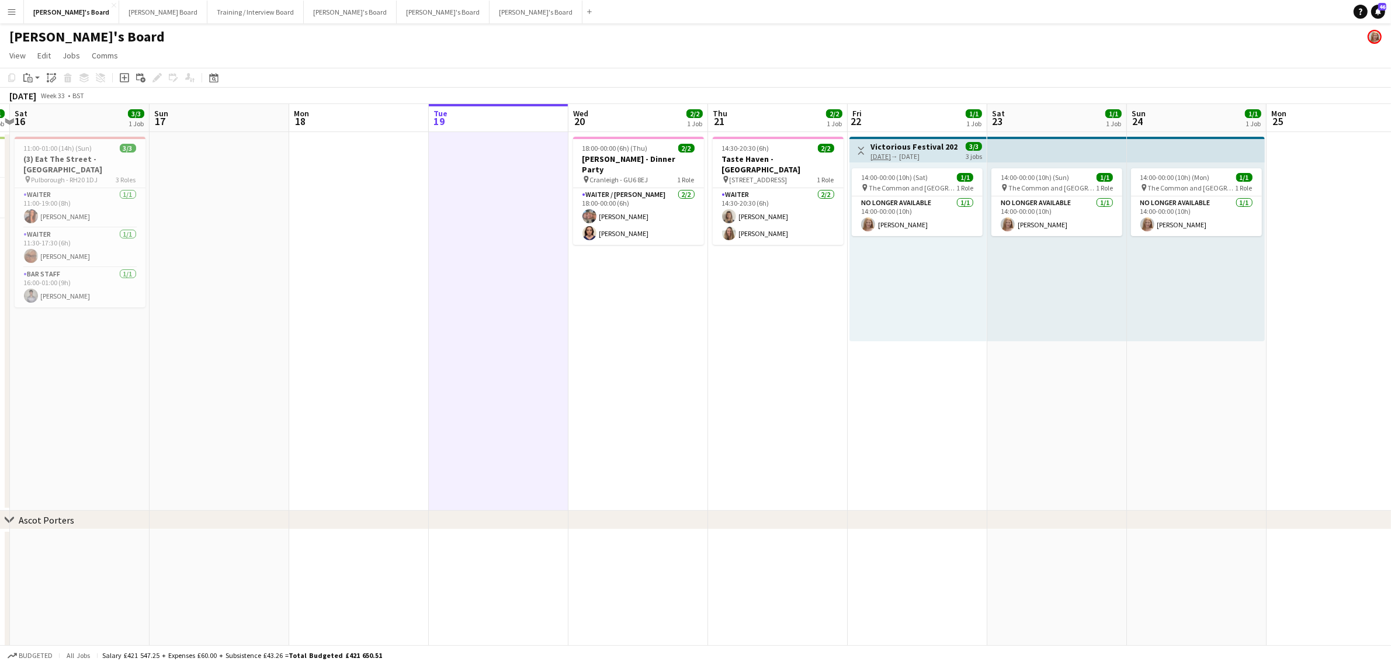
click at [551, 265] on app-date-cell at bounding box center [499, 321] width 140 height 379
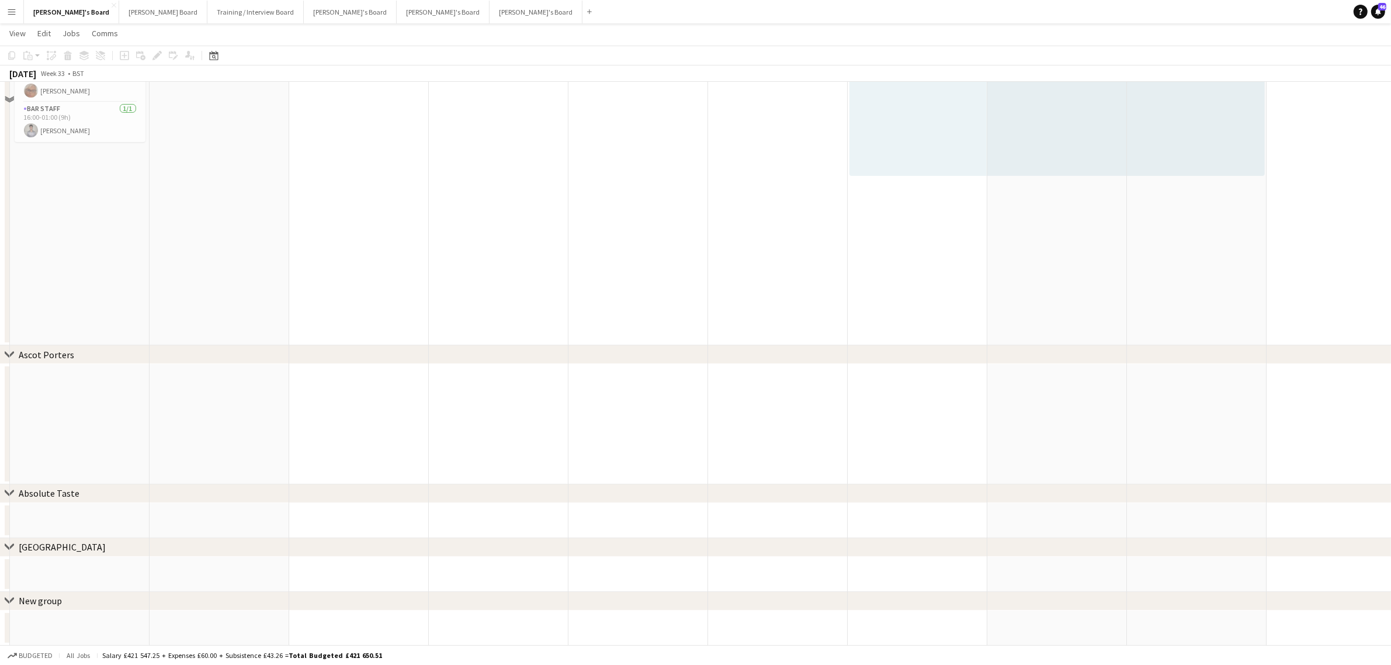
scroll to position [0, 0]
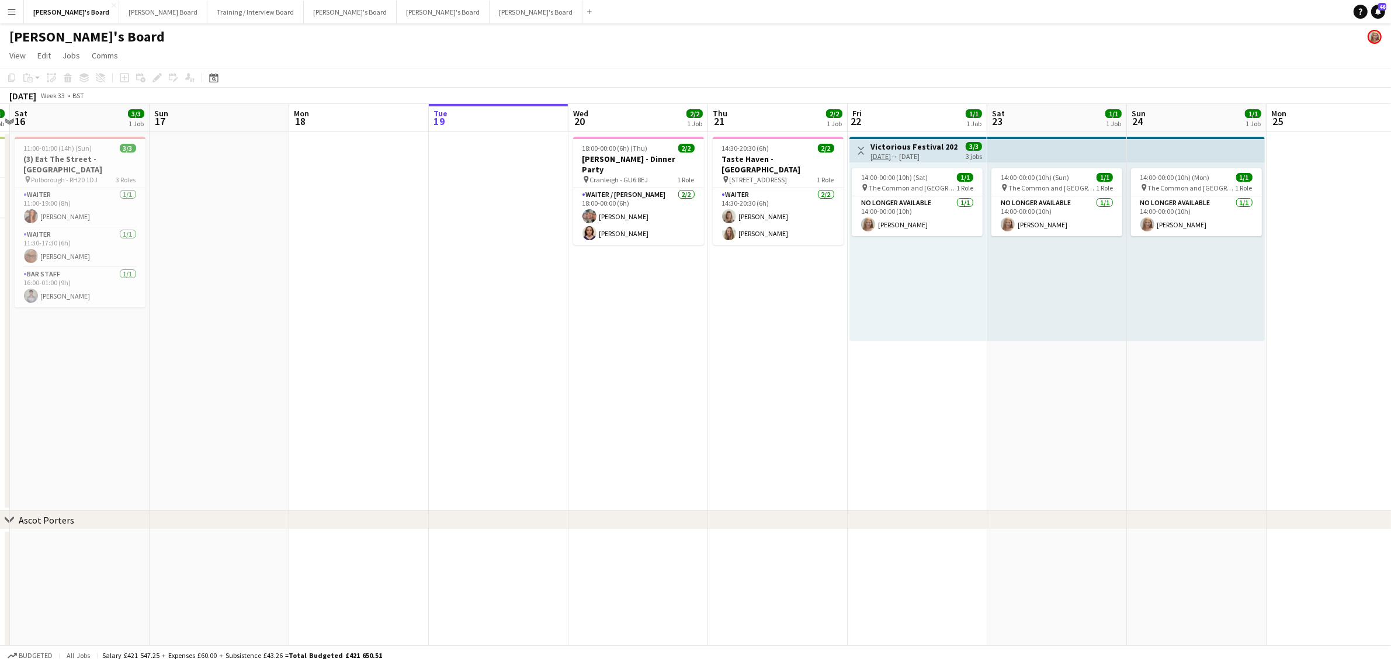
drag, startPoint x: 231, startPoint y: 337, endPoint x: 407, endPoint y: 308, distance: 178.2
click at [470, 328] on app-calendar-viewport "Thu 14 3/3 2 Jobs Fri 15 1/1 1 Job Sat 16 3/3 1 Job Sun 17 Mon 18 Tue 19 Wed 20…" at bounding box center [695, 457] width 1391 height 707
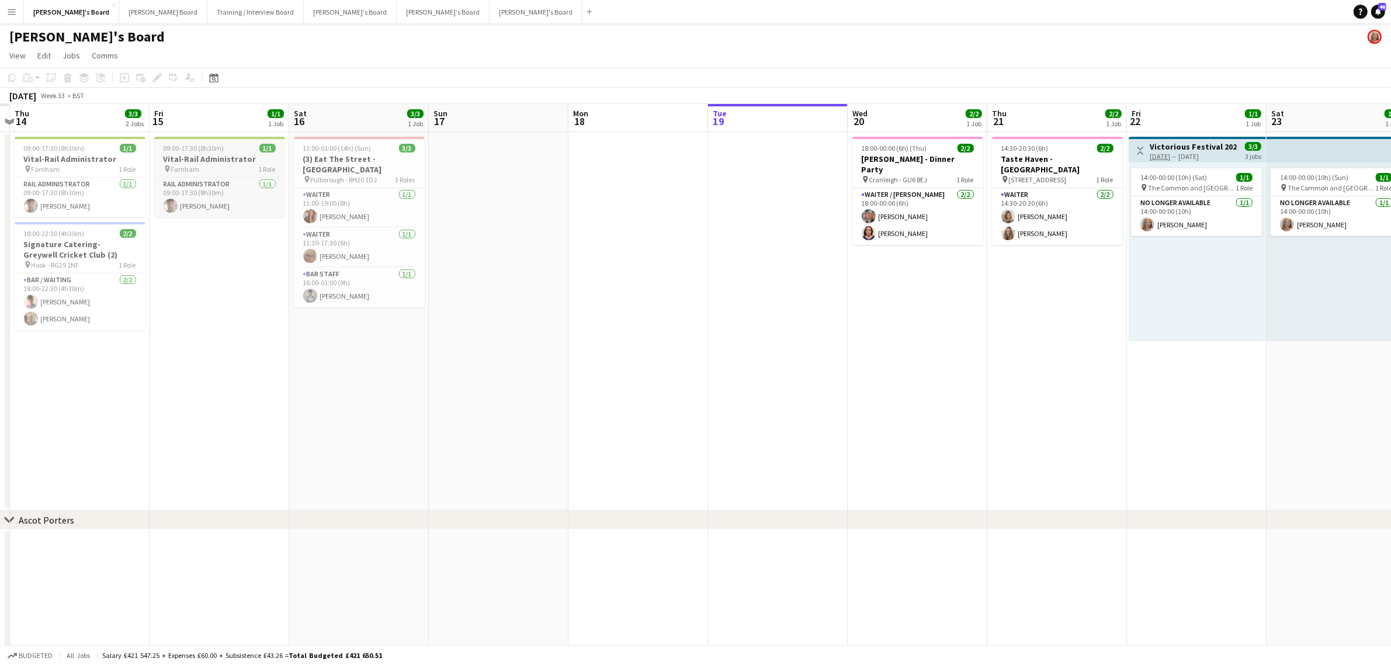
scroll to position [0, 308]
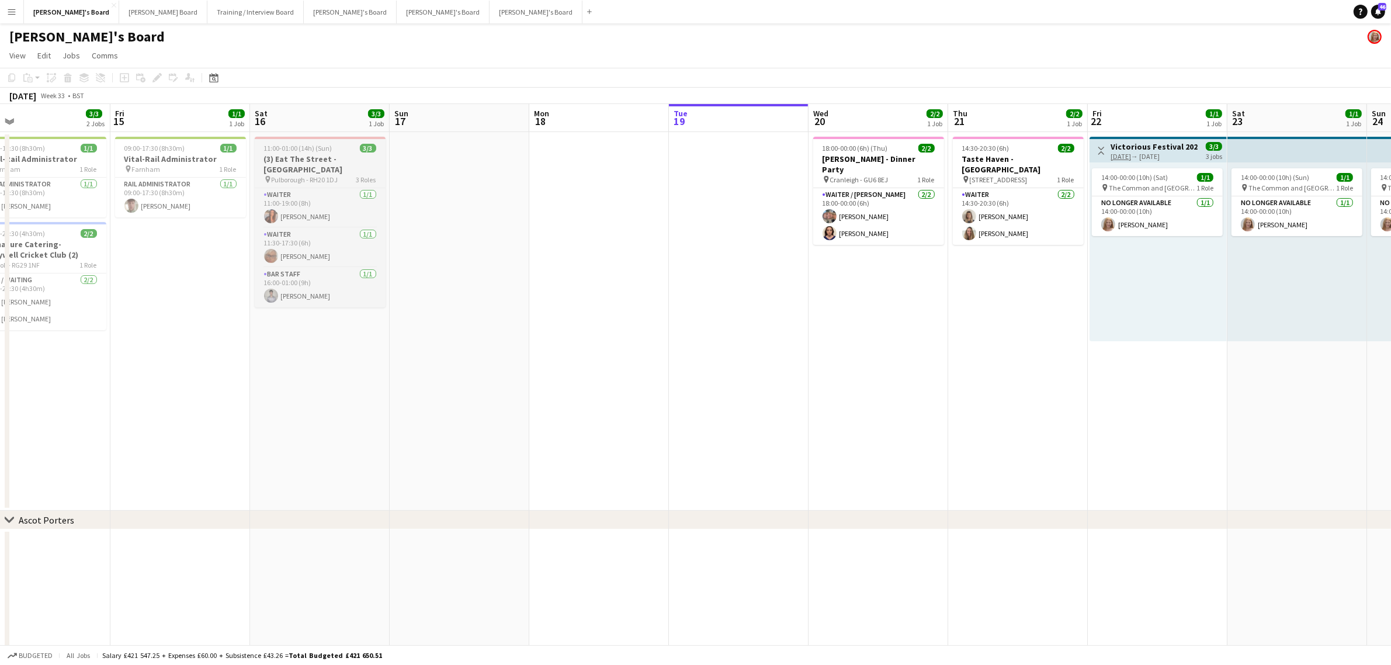
click at [331, 152] on div "11:00-01:00 (14h) (Sun) 3/3" at bounding box center [320, 148] width 131 height 9
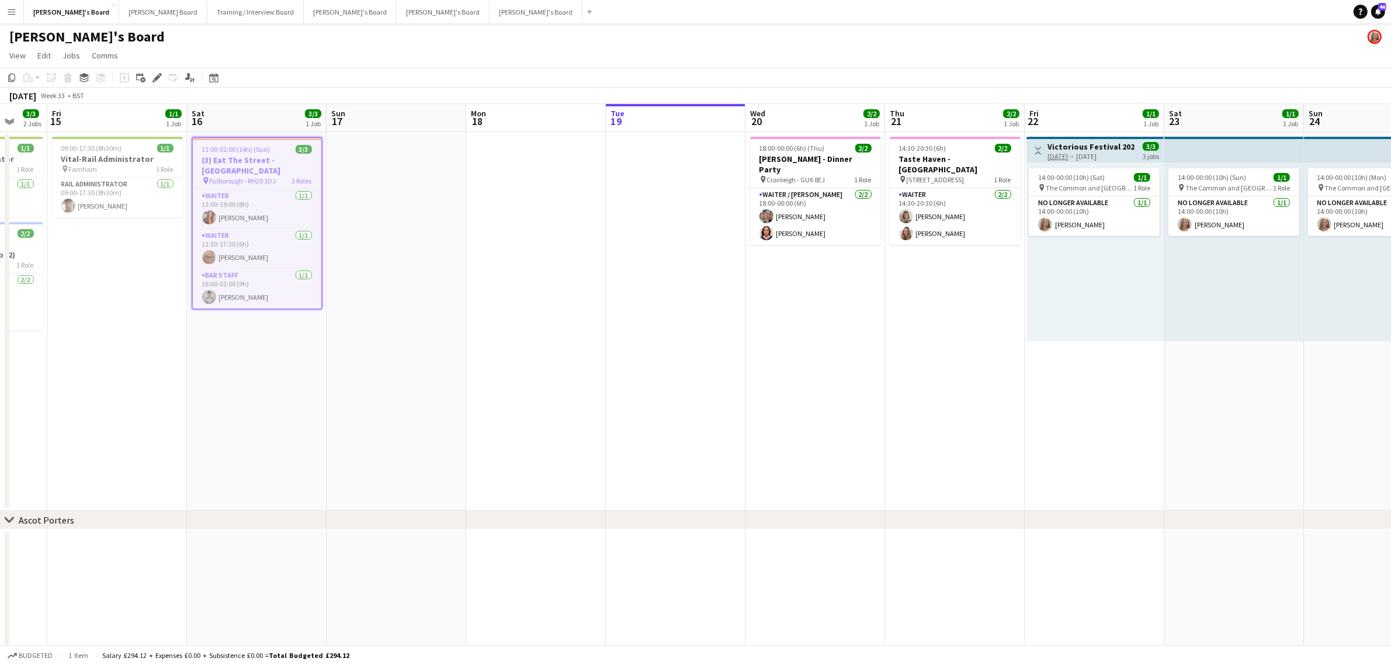
drag, startPoint x: 1076, startPoint y: 380, endPoint x: 479, endPoint y: 395, distance: 597.2
click at [1221, 379] on app-calendar-viewport "Tue 12 1/1 1 Job Wed 13 1/1 1 Job Thu 14 3/3 2 Jobs Fri 15 1/1 1 Job Sat 16 3/3…" at bounding box center [695, 457] width 1391 height 707
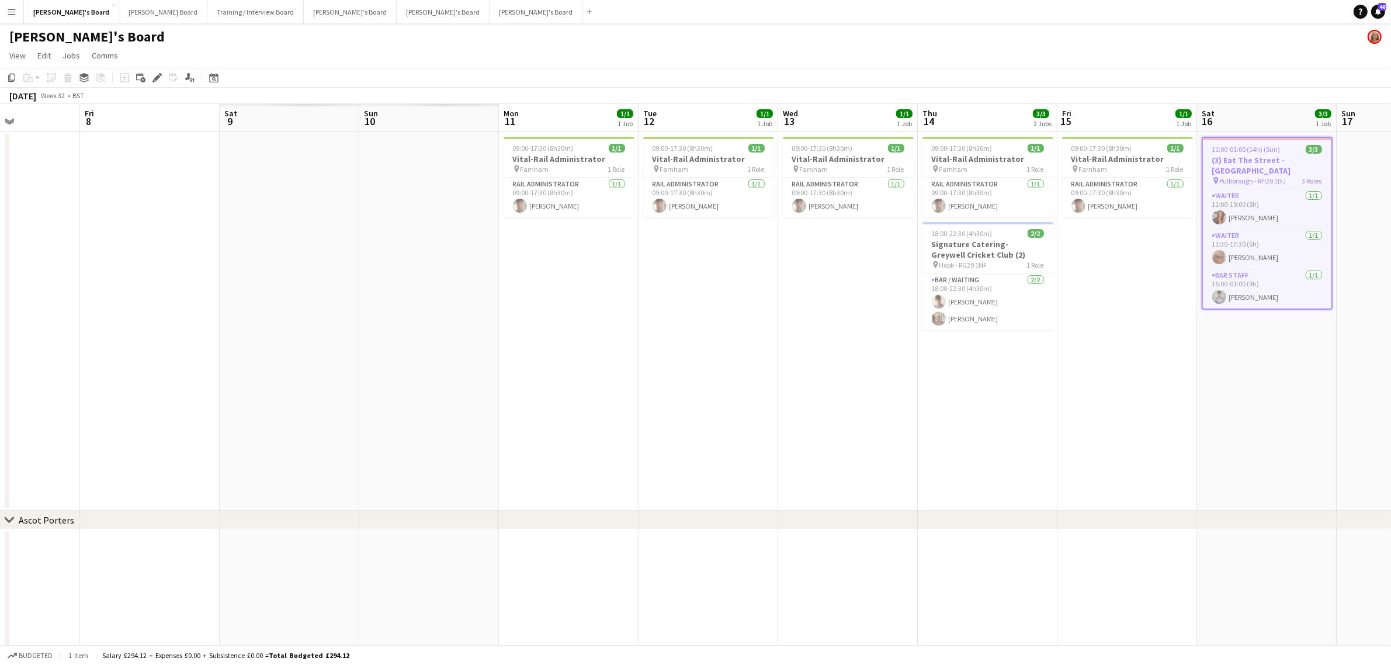
drag, startPoint x: 474, startPoint y: 395, endPoint x: 997, endPoint y: 395, distance: 523.4
click at [997, 395] on app-calendar-viewport "Thu 7 Fri 8 Sat 9 Sun 10 Mon 11 1/1 1 Job Tue 12 1/1 1 Job Wed 13 1/1 1 Job Thu…" at bounding box center [695, 457] width 1391 height 707
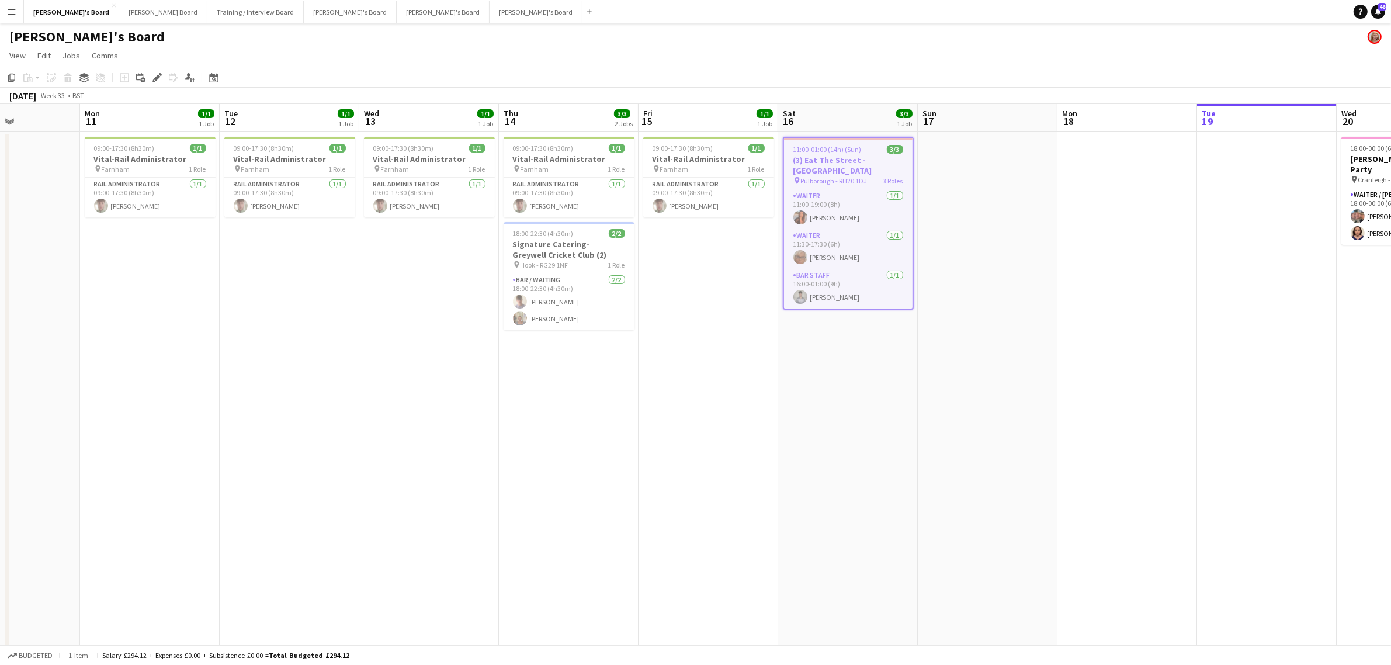
drag, startPoint x: -109, startPoint y: 397, endPoint x: 450, endPoint y: 389, distance: 559.7
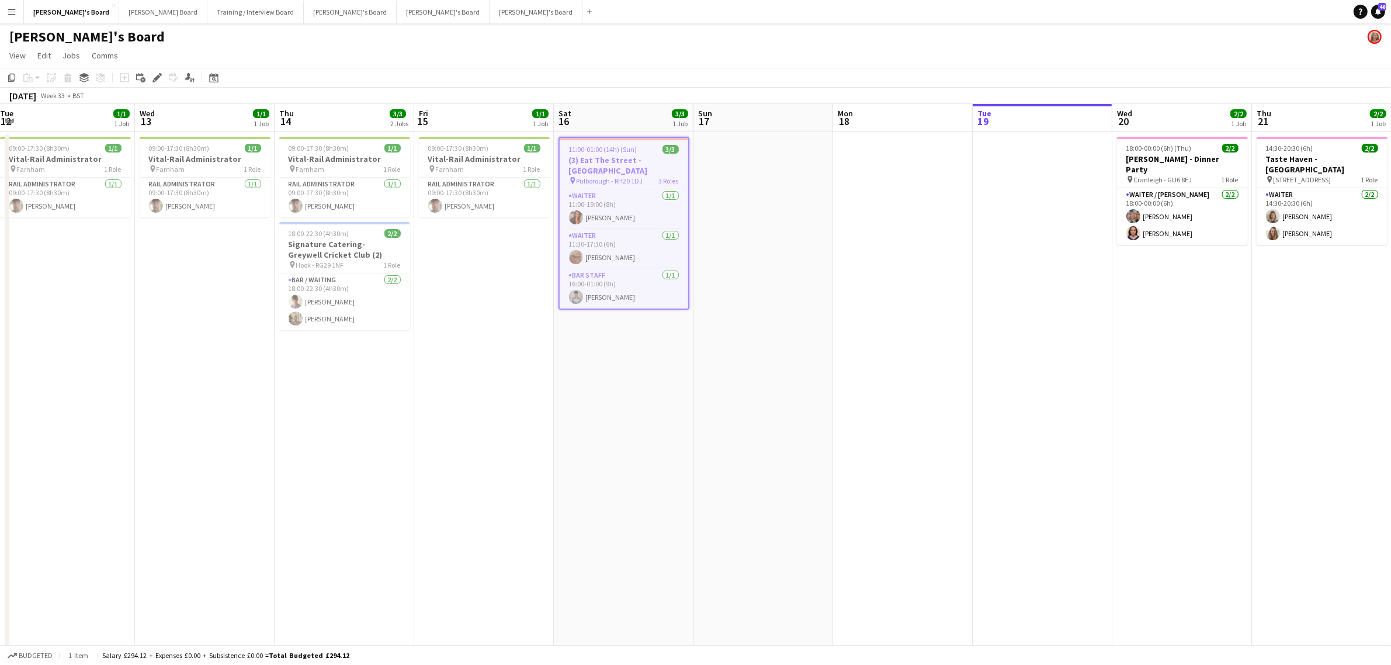
drag, startPoint x: 450, startPoint y: 389, endPoint x: 612, endPoint y: 376, distance: 161.8
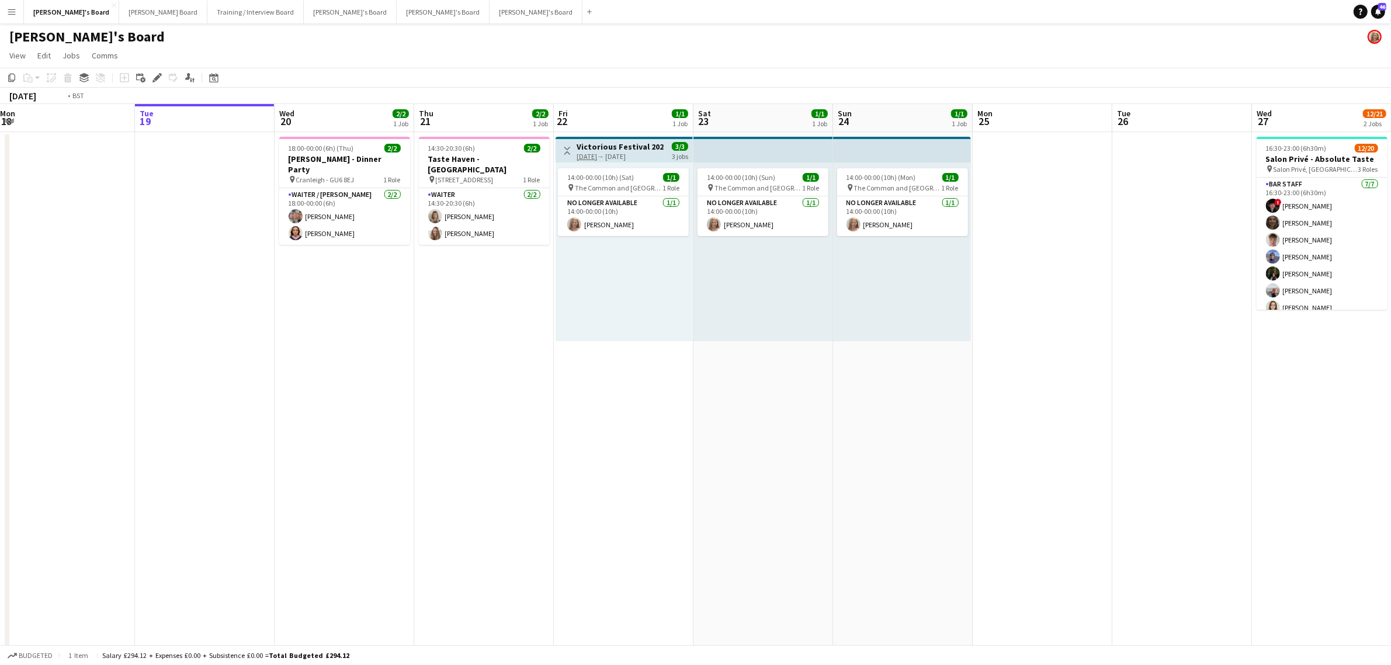
drag, startPoint x: 940, startPoint y: 369, endPoint x: 592, endPoint y: 375, distance: 348.8
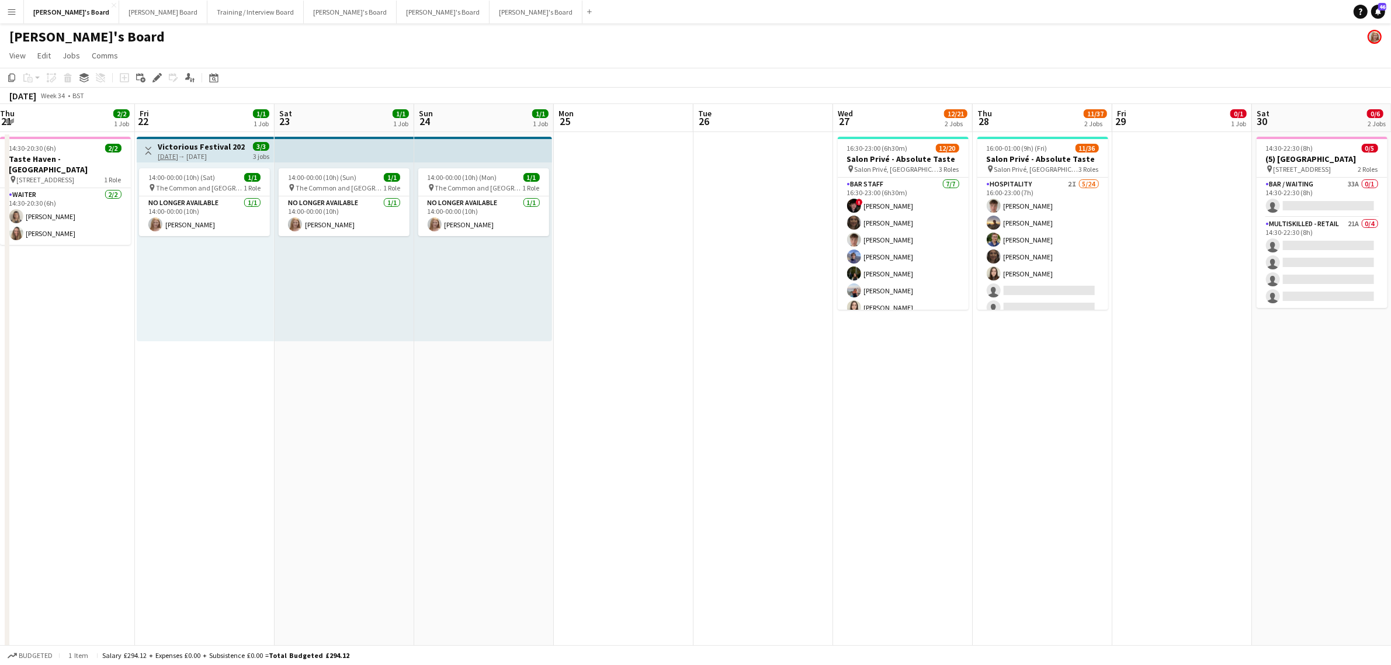
scroll to position [0, 284]
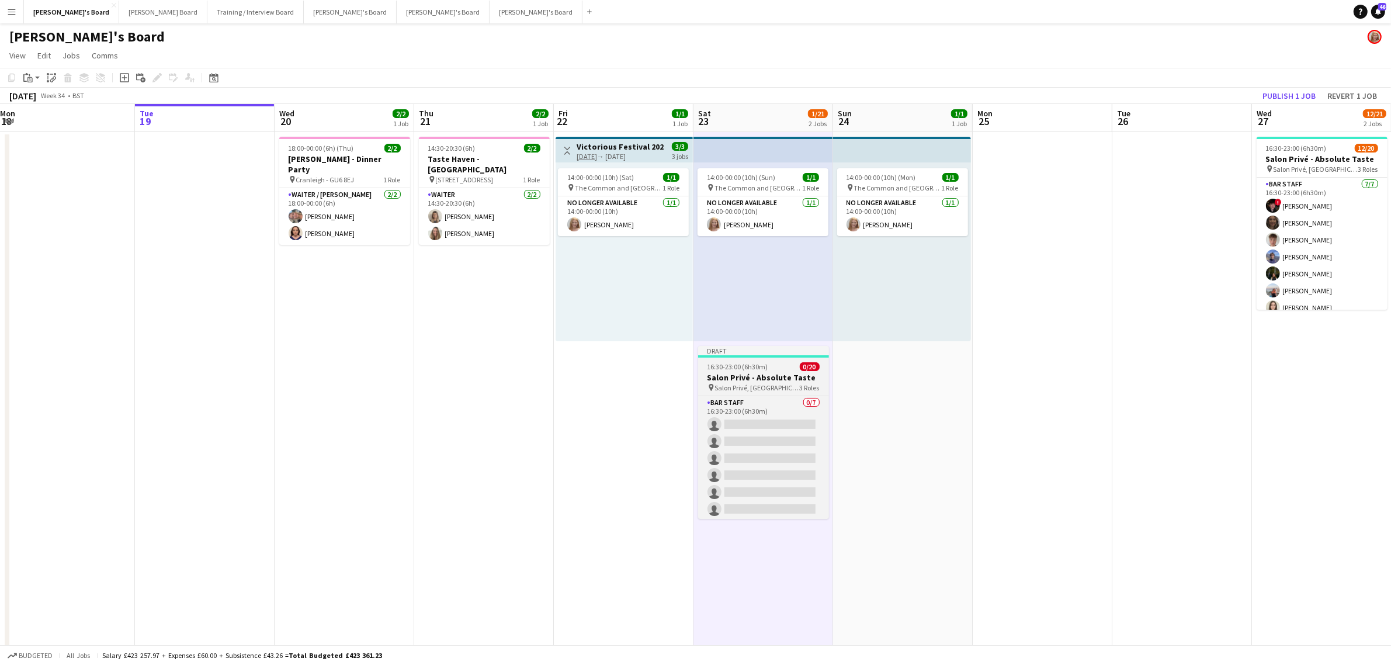
click at [745, 368] on span "16:30-23:00 (6h30m)" at bounding box center [737, 366] width 61 height 9
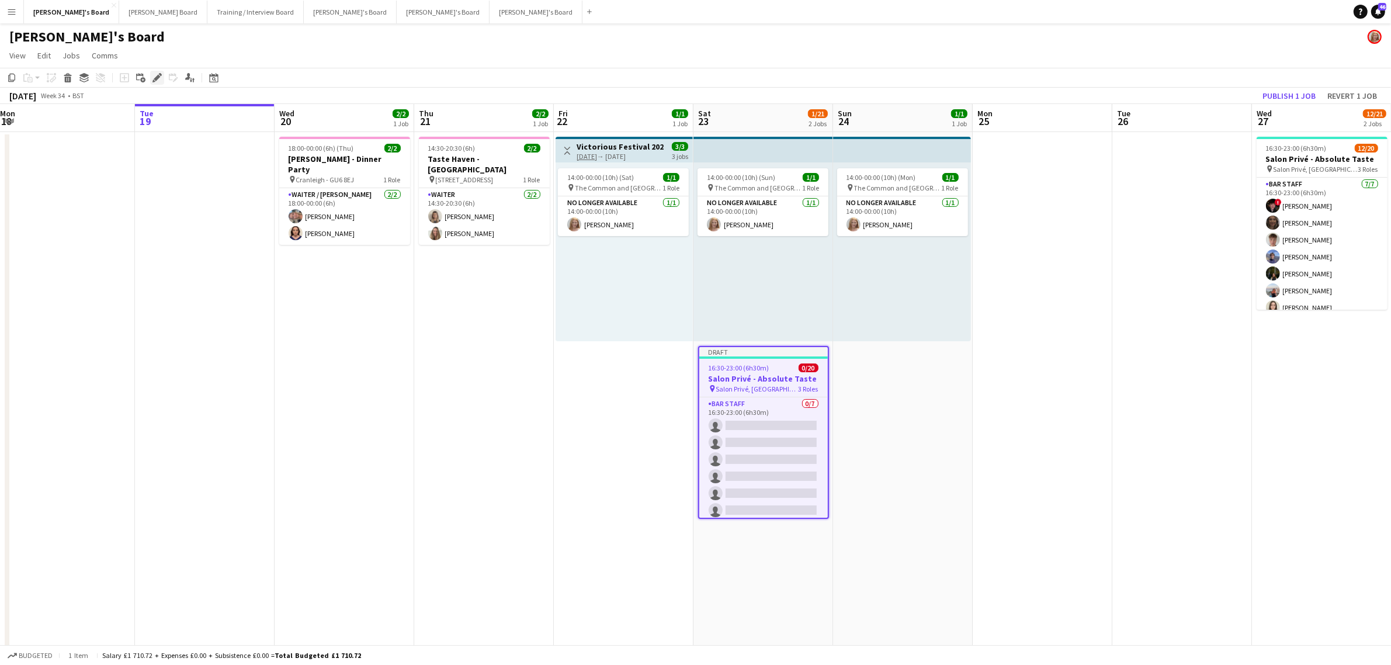
click at [159, 71] on div "Edit" at bounding box center [157, 78] width 14 height 14
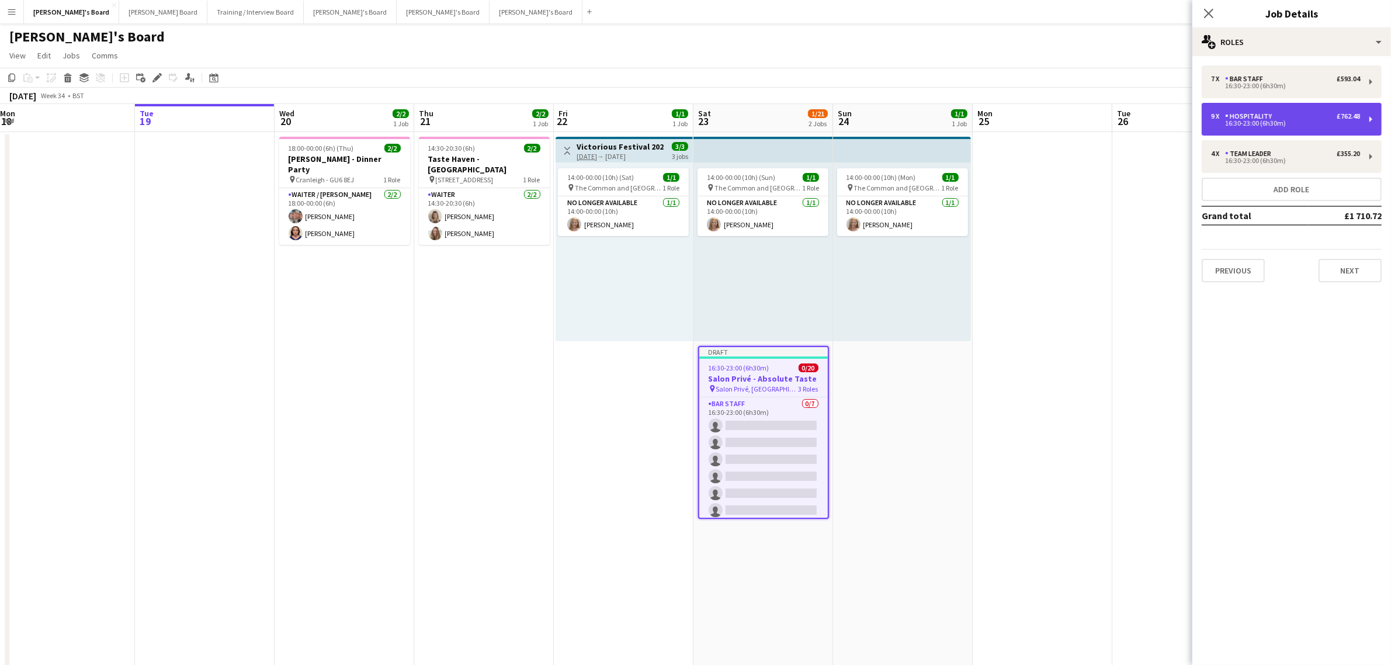
click at [1275, 120] on div "16:30-23:00 (6h30m)" at bounding box center [1285, 123] width 149 height 6
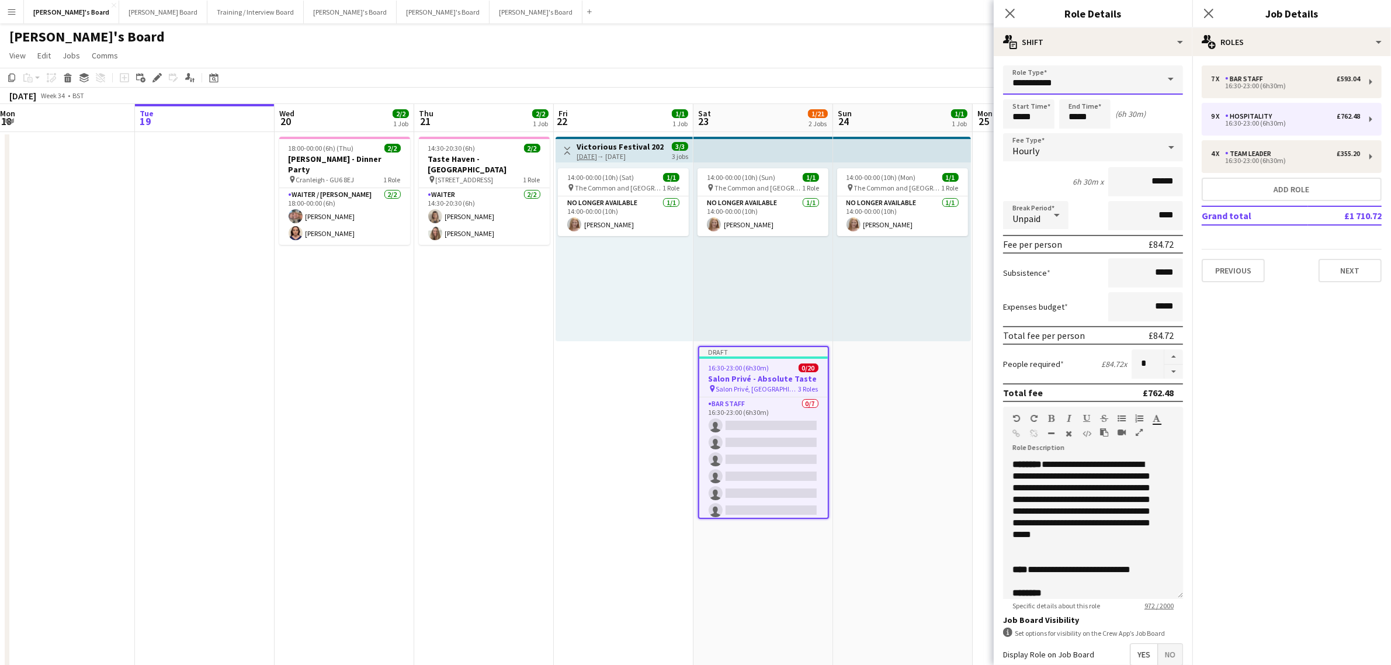
click at [1072, 89] on input "**********" at bounding box center [1093, 79] width 180 height 29
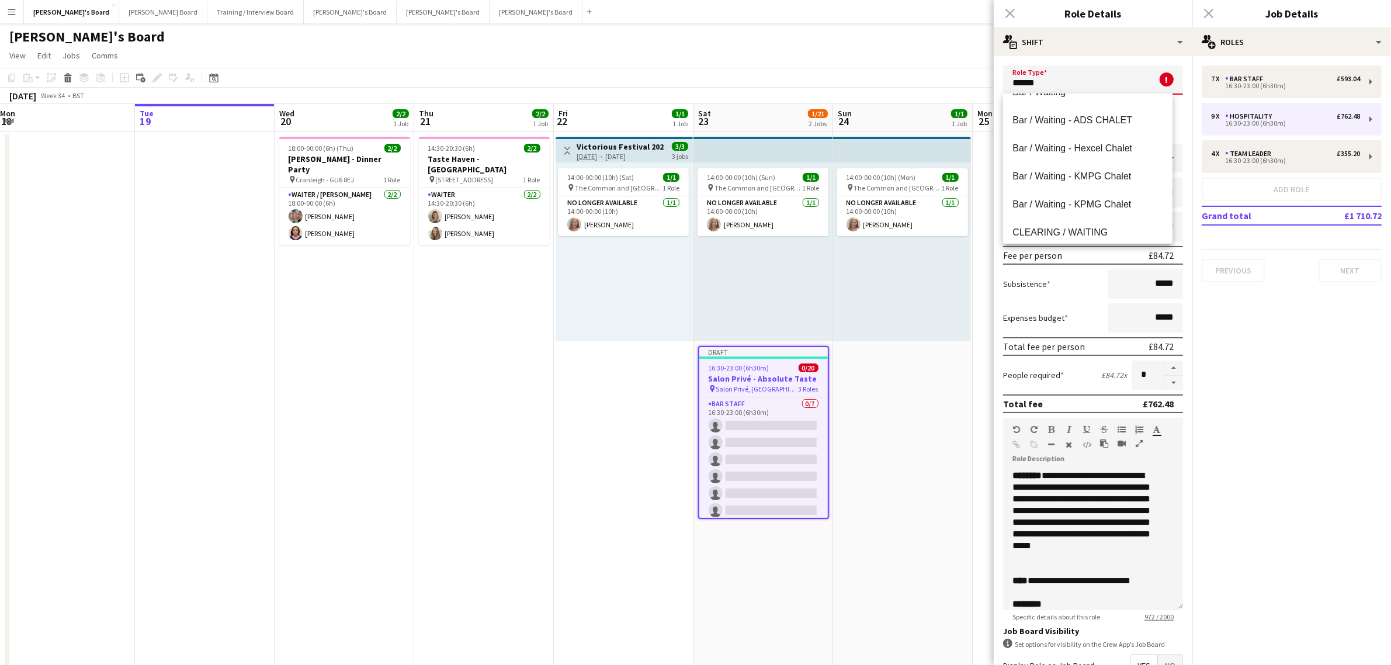
scroll to position [0, 0]
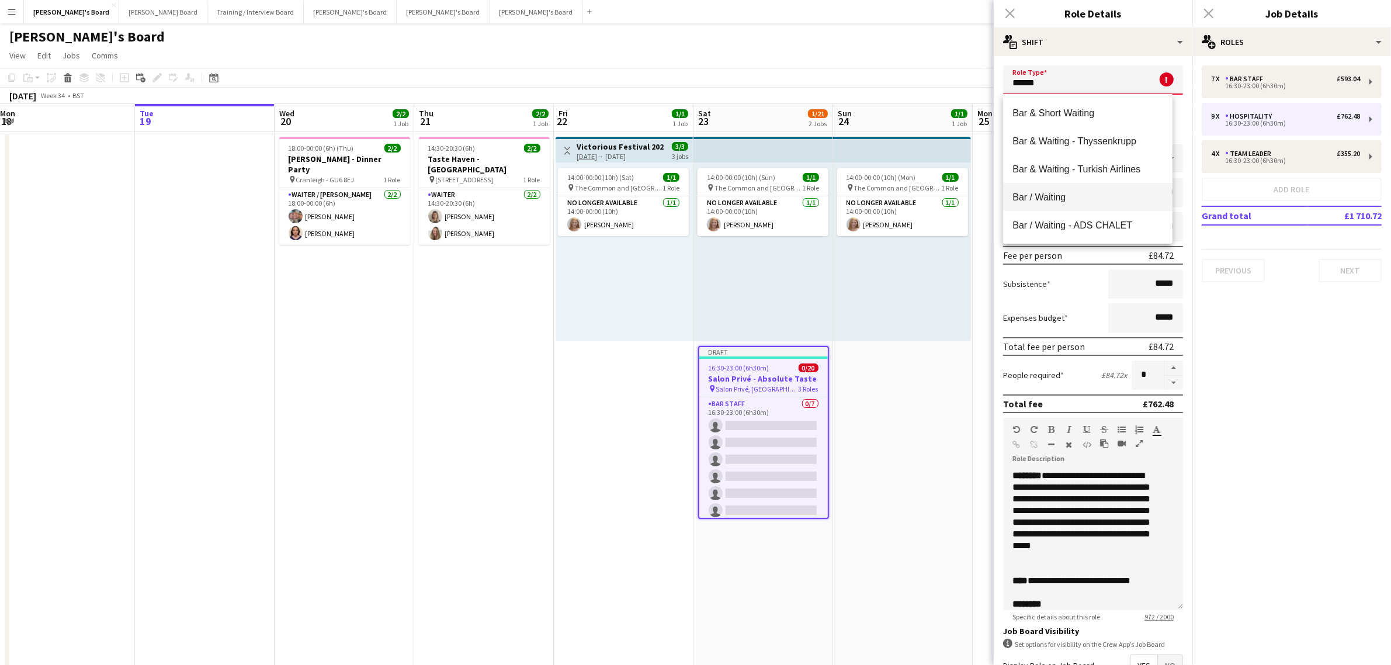
type input "*******"
drag, startPoint x: 1057, startPoint y: 77, endPoint x: 1043, endPoint y: 95, distance: 22.8
click at [1094, 174] on mat-option "Waiter" at bounding box center [1087, 168] width 169 height 28
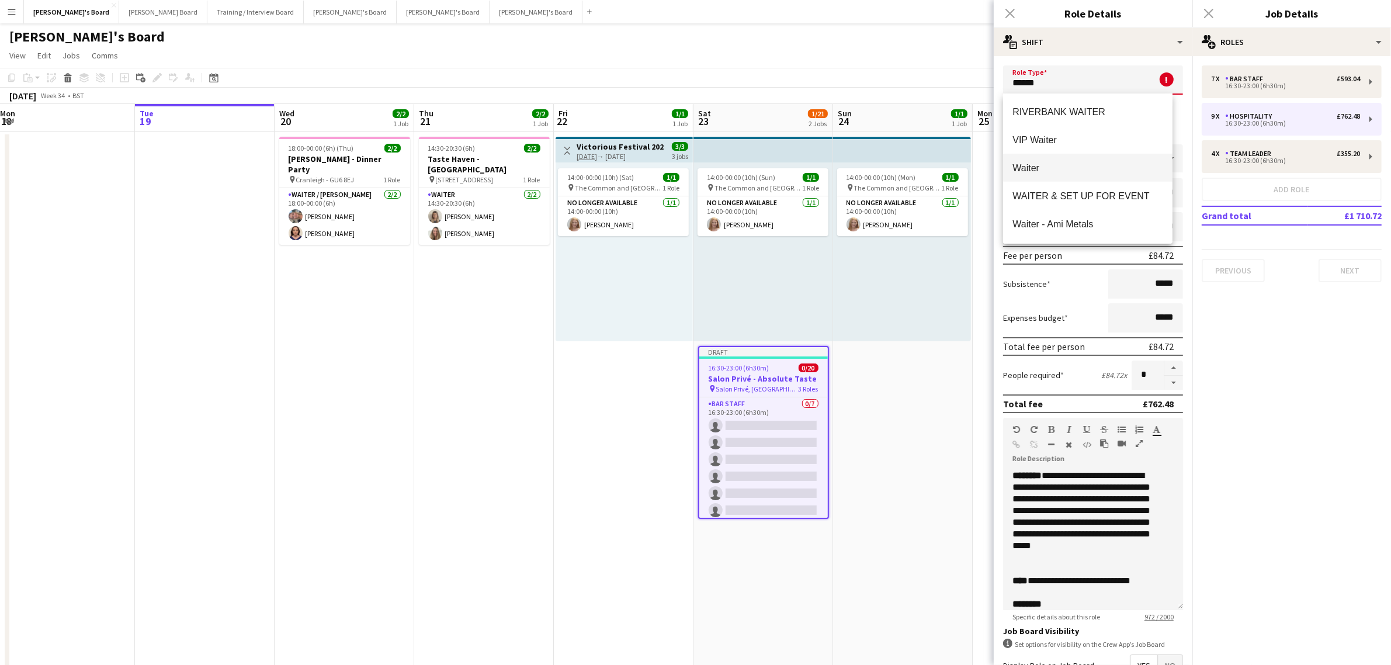
type input "******"
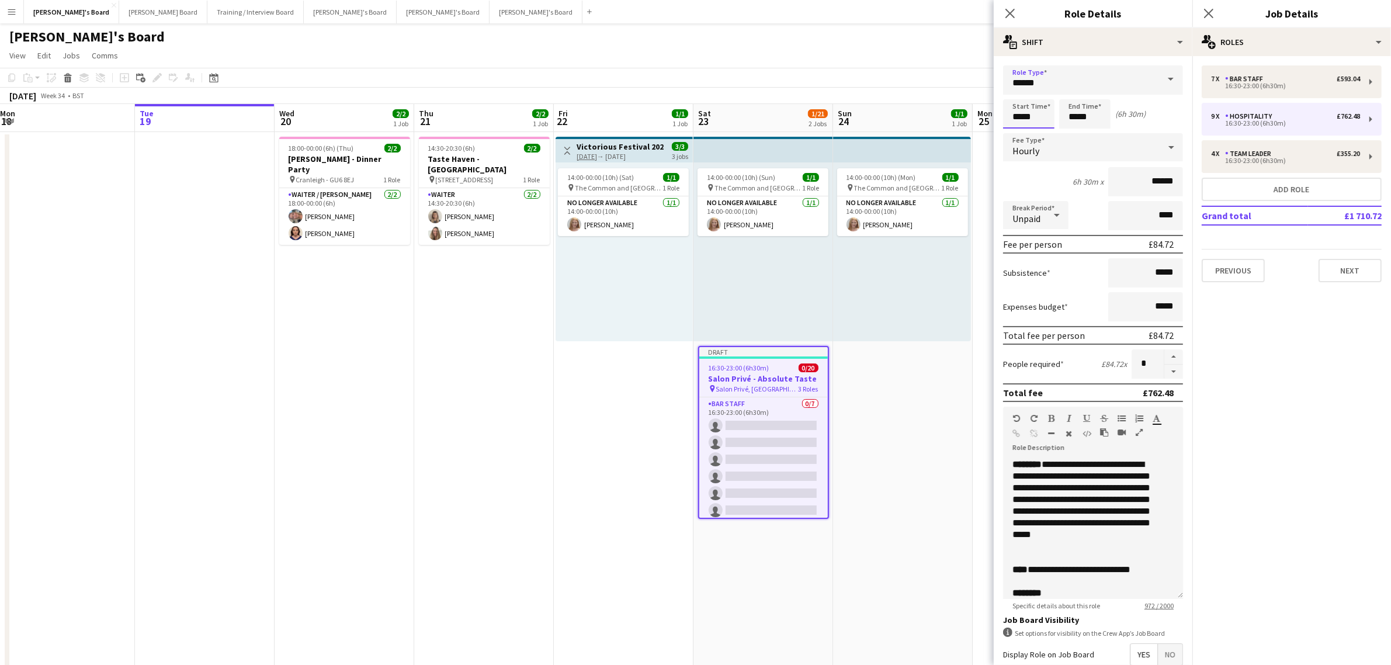
click at [1029, 103] on input "*****" at bounding box center [1028, 113] width 51 height 29
click at [1012, 129] on div at bounding box center [1016, 135] width 23 height 12
click at [1012, 130] on div at bounding box center [1016, 135] width 23 height 12
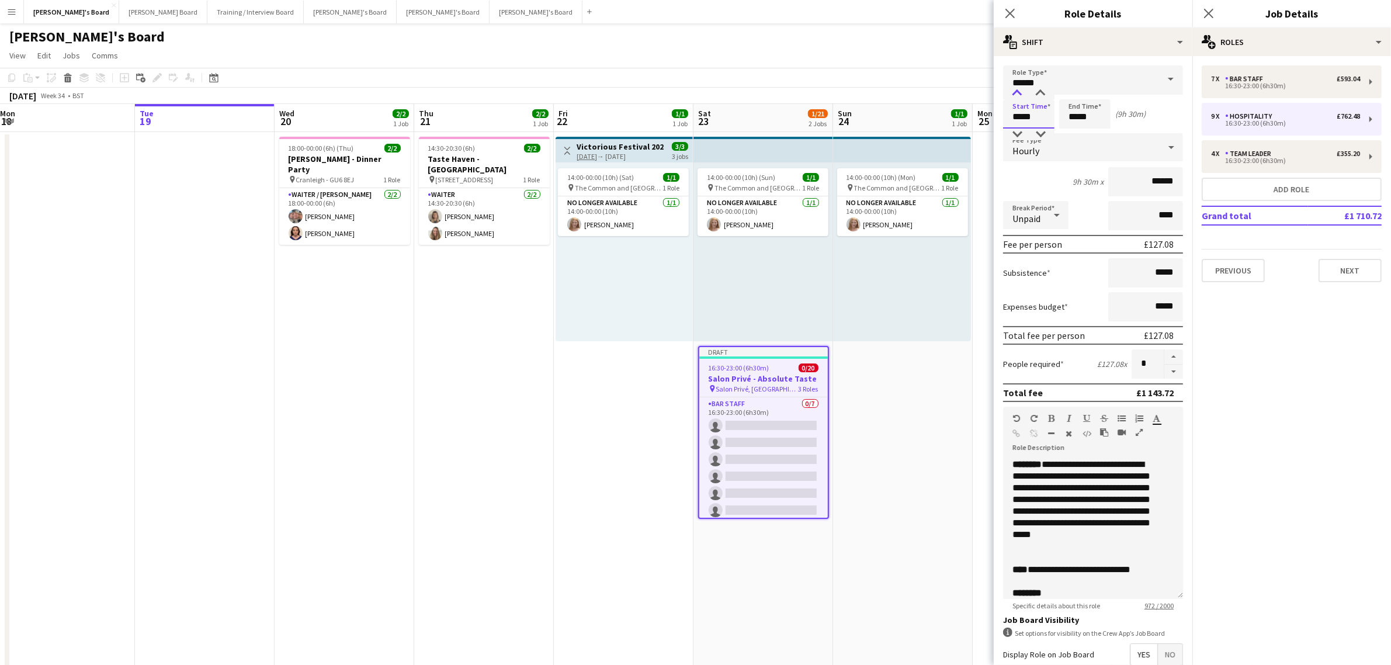
click at [1017, 89] on div at bounding box center [1016, 94] width 23 height 12
click at [1044, 127] on input "*****" at bounding box center [1028, 113] width 51 height 29
click at [1042, 131] on div at bounding box center [1040, 135] width 23 height 12
type input "*****"
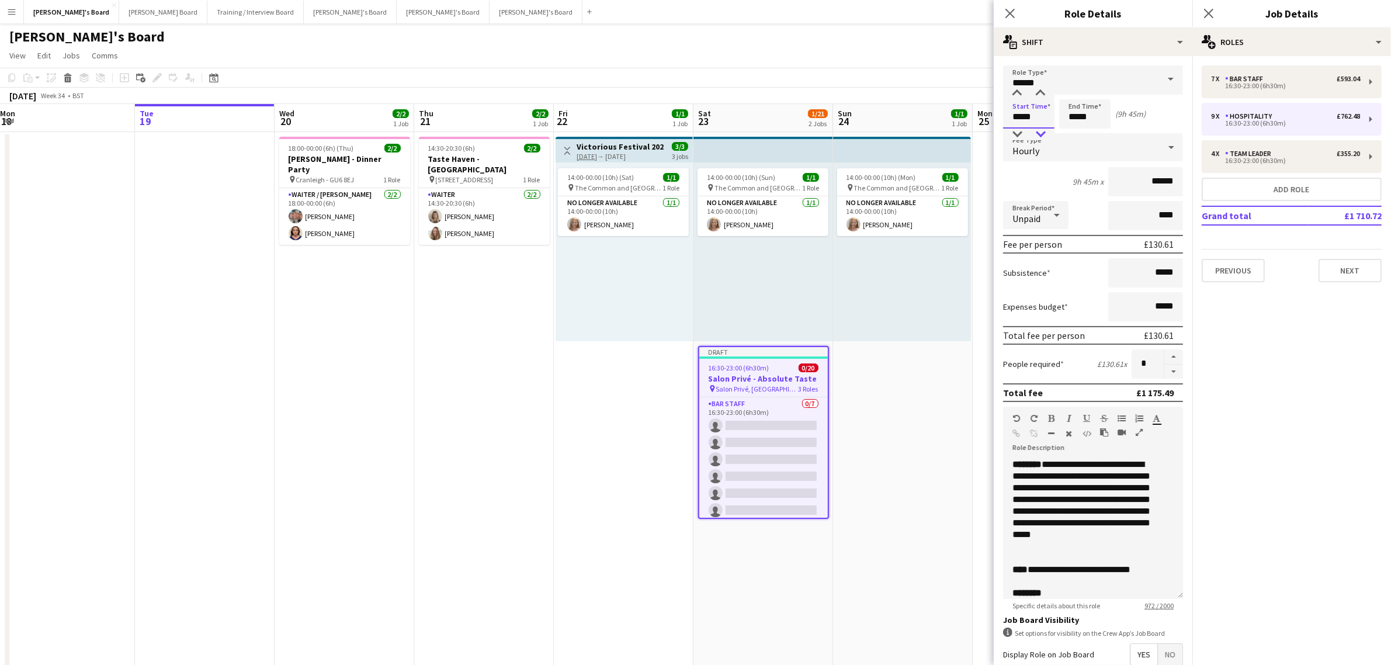
click at [1042, 131] on div at bounding box center [1040, 135] width 23 height 12
drag, startPoint x: 1148, startPoint y: 117, endPoint x: 1089, endPoint y: 114, distance: 58.5
click at [1147, 117] on div "Start Time ***** End Time ***** (10h)" at bounding box center [1093, 113] width 180 height 29
click at [1079, 114] on input "*****" at bounding box center [1084, 113] width 51 height 29
click at [1078, 96] on div at bounding box center [1072, 94] width 23 height 12
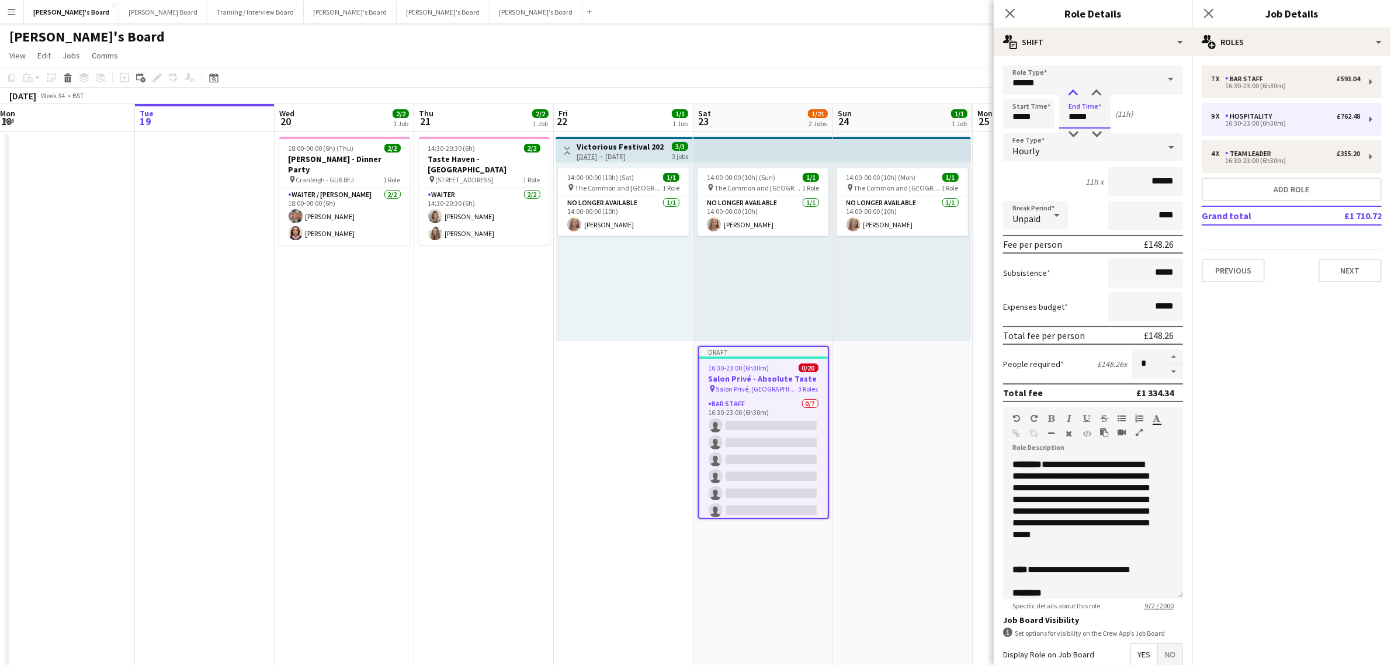
type input "*****"
click at [1078, 96] on div at bounding box center [1072, 94] width 23 height 12
click at [1150, 106] on div "Start Time ***** End Time ***** (12h)" at bounding box center [1093, 113] width 180 height 29
click at [776, 364] on div "16:30-23:00 (6h30m) 0/20" at bounding box center [763, 367] width 129 height 9
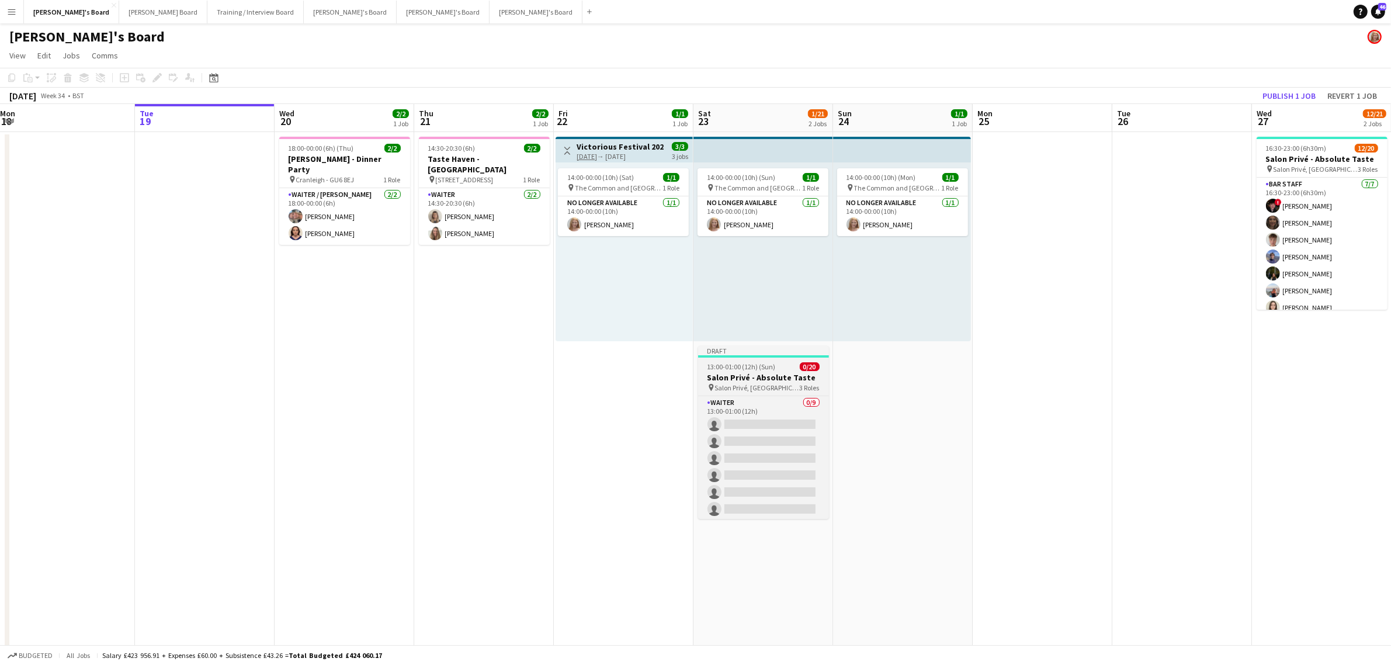
click at [777, 371] on app-job-card "Draft 13:00-01:00 (12h) (Sun) 0/20 Salon Privé - Absolute Taste pin Salon Privé…" at bounding box center [763, 432] width 131 height 173
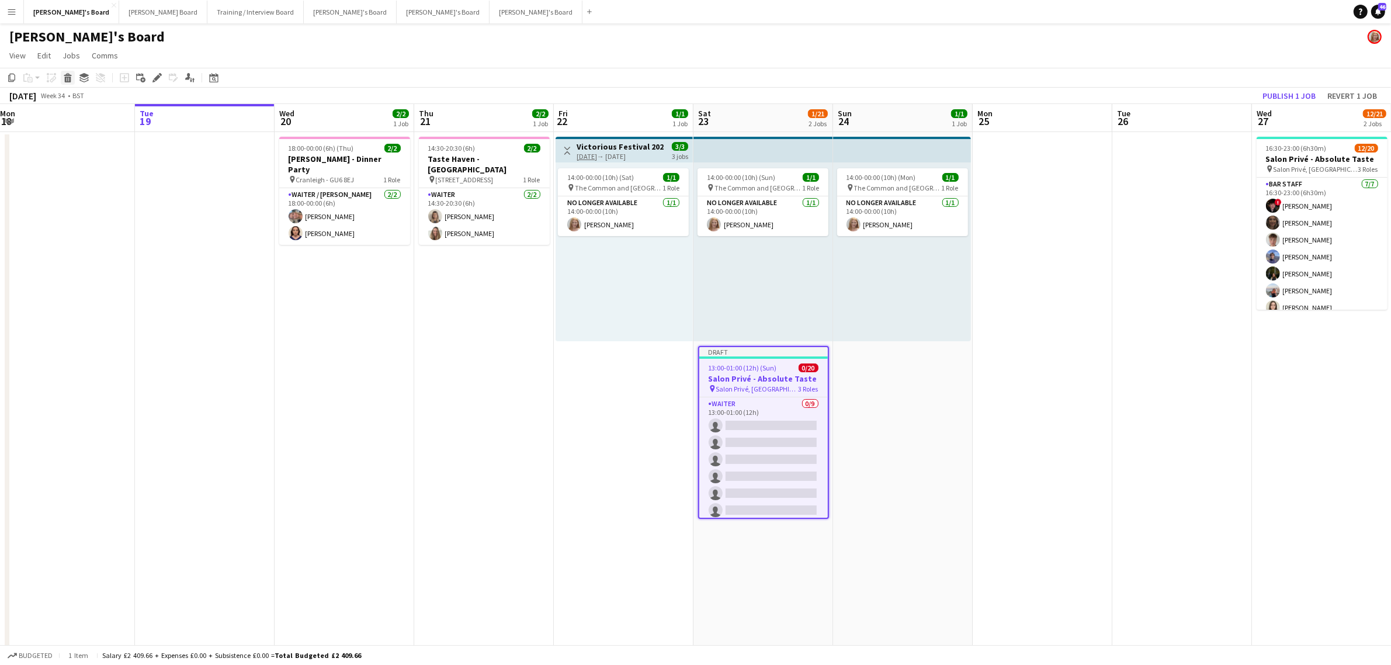
click at [68, 77] on icon at bounding box center [68, 80] width 6 height 6
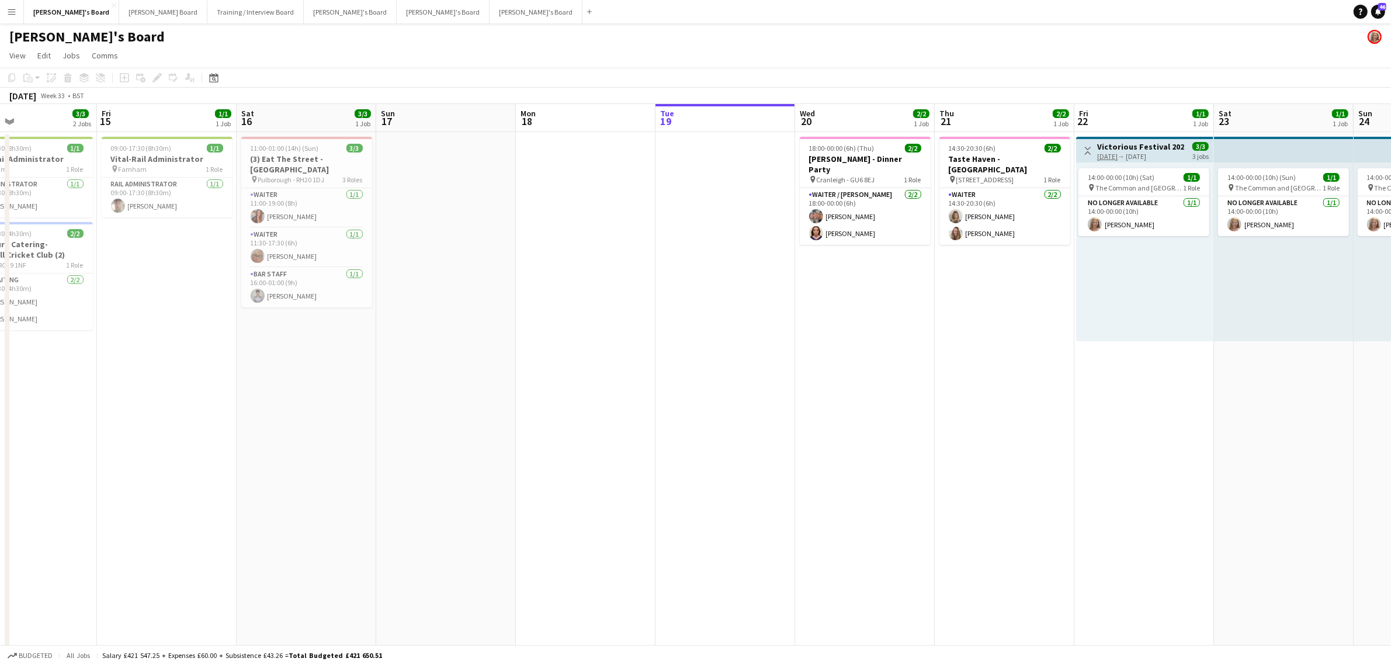
drag, startPoint x: 369, startPoint y: 352, endPoint x: 766, endPoint y: 349, distance: 396.6
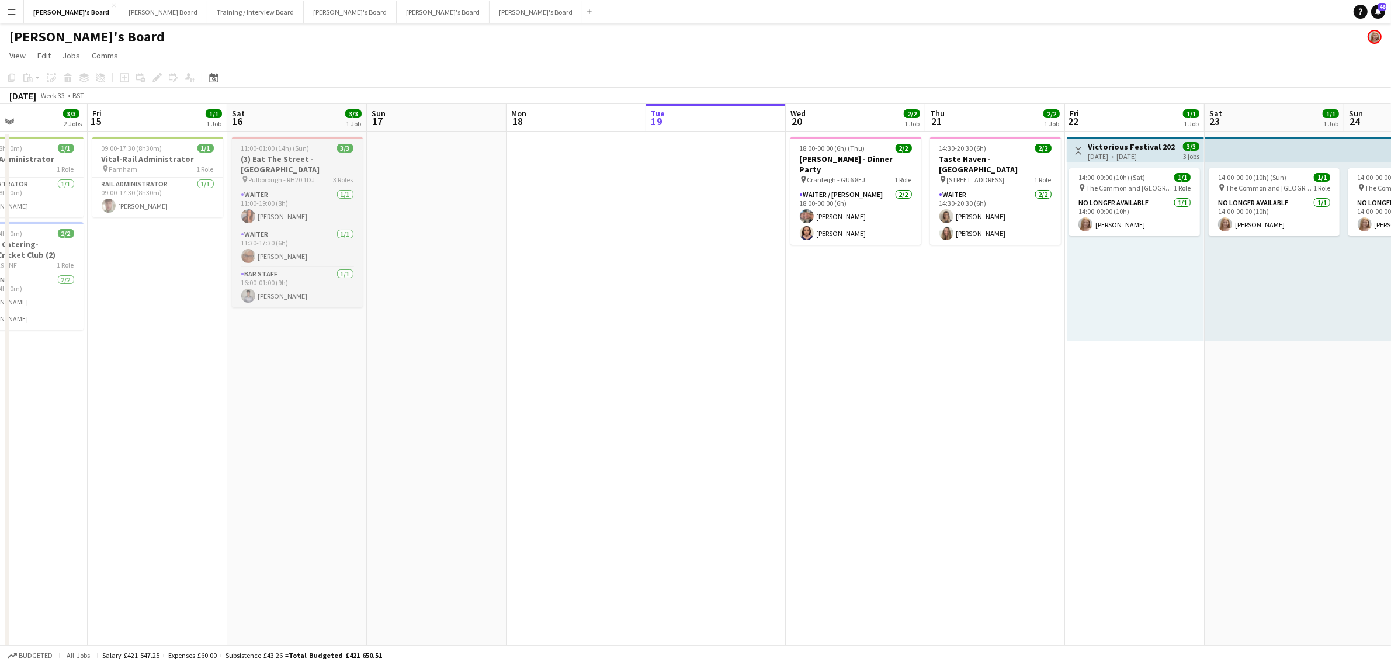
click at [313, 175] on span "Pulborough - RH20 1DJ" at bounding box center [282, 179] width 67 height 9
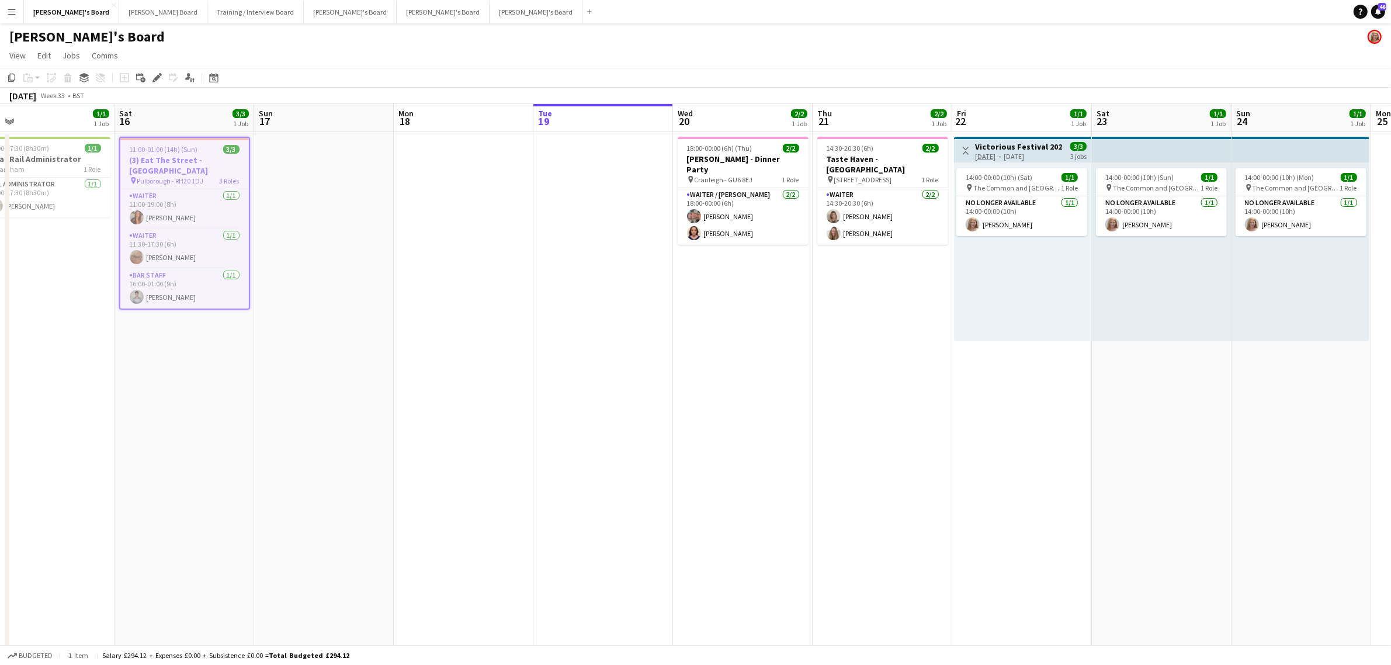
drag, startPoint x: 884, startPoint y: 298, endPoint x: 419, endPoint y: 331, distance: 466.1
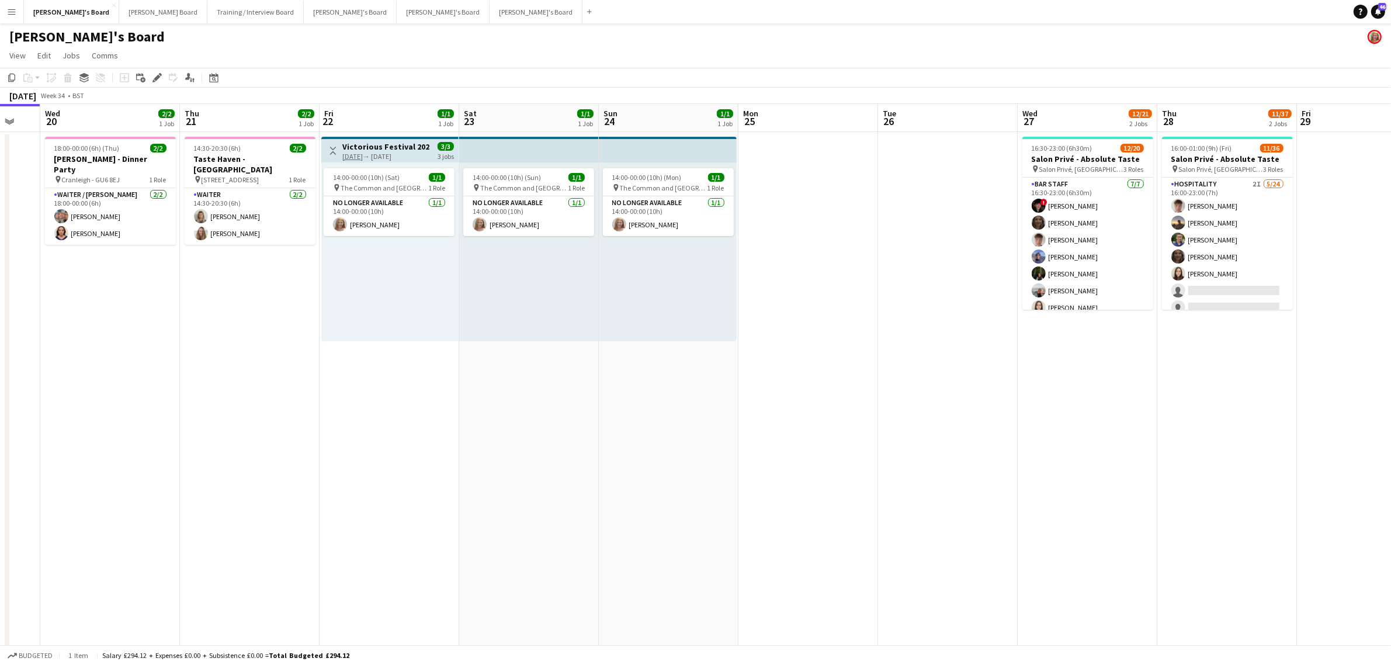
scroll to position [0, 351]
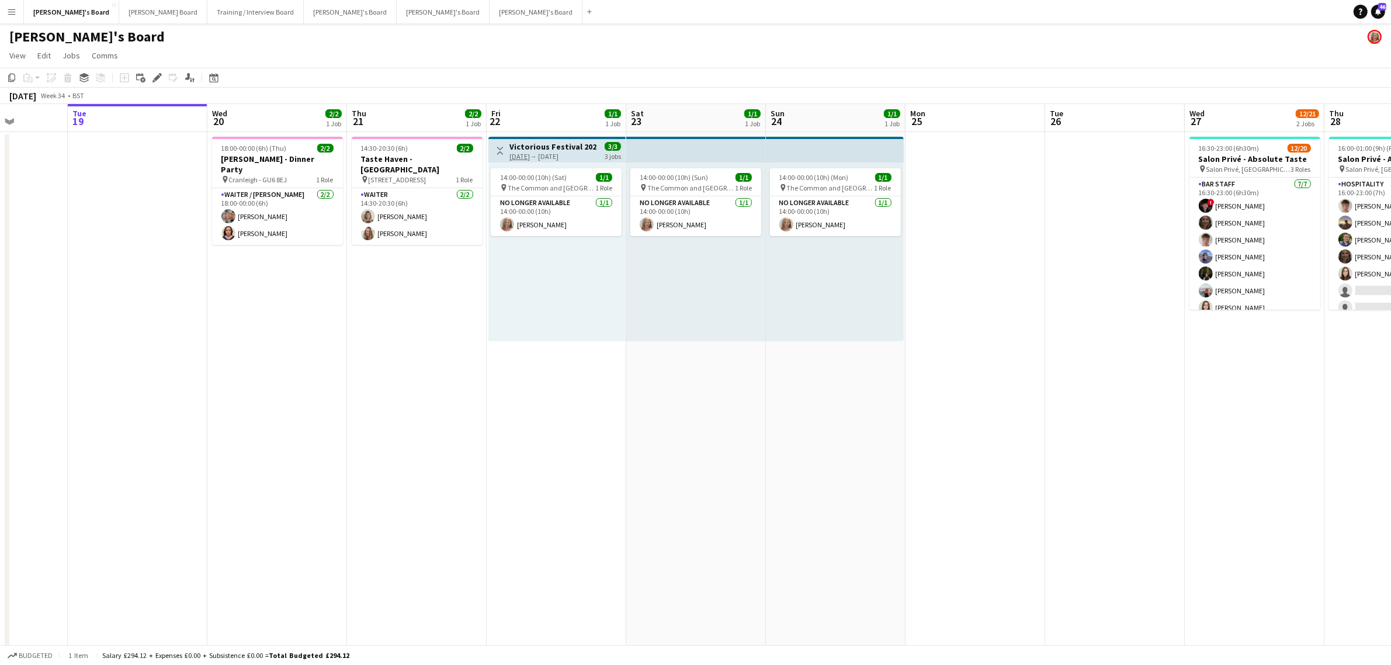
drag, startPoint x: 883, startPoint y: 396, endPoint x: 836, endPoint y: 428, distance: 57.2
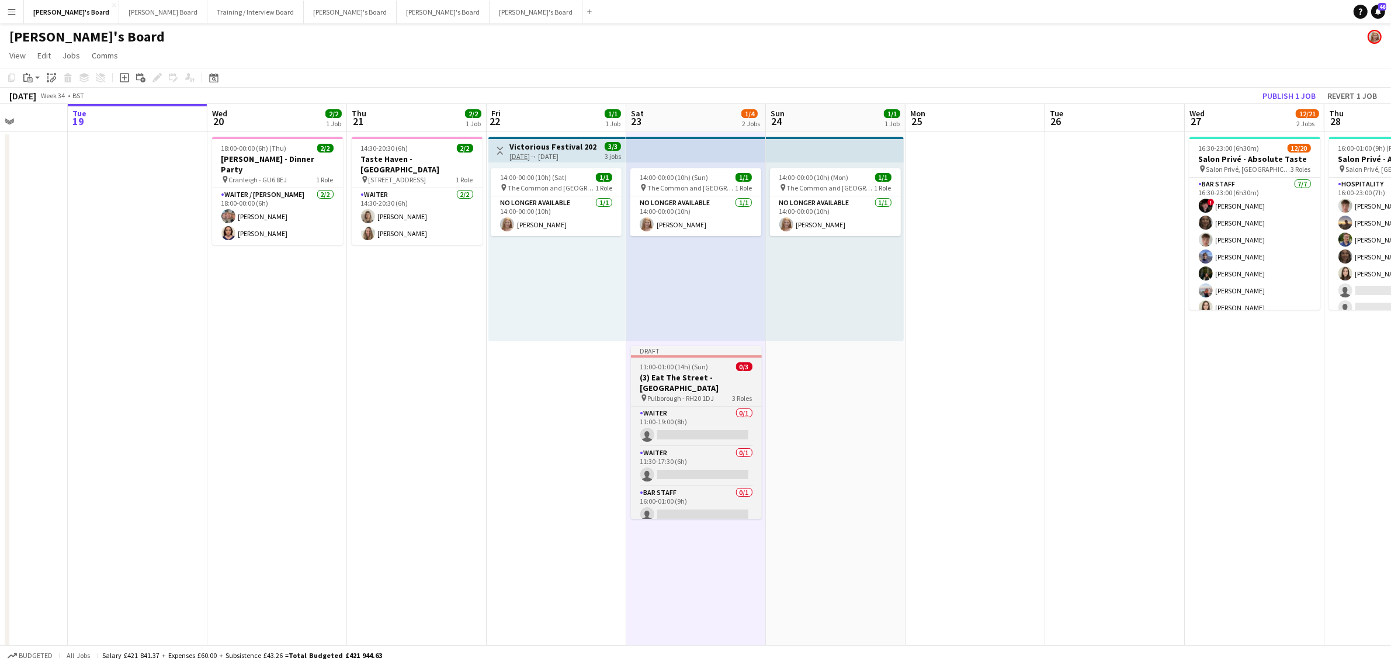
click at [711, 370] on div "11:00-01:00 (14h) (Sun) 0/3" at bounding box center [696, 366] width 131 height 9
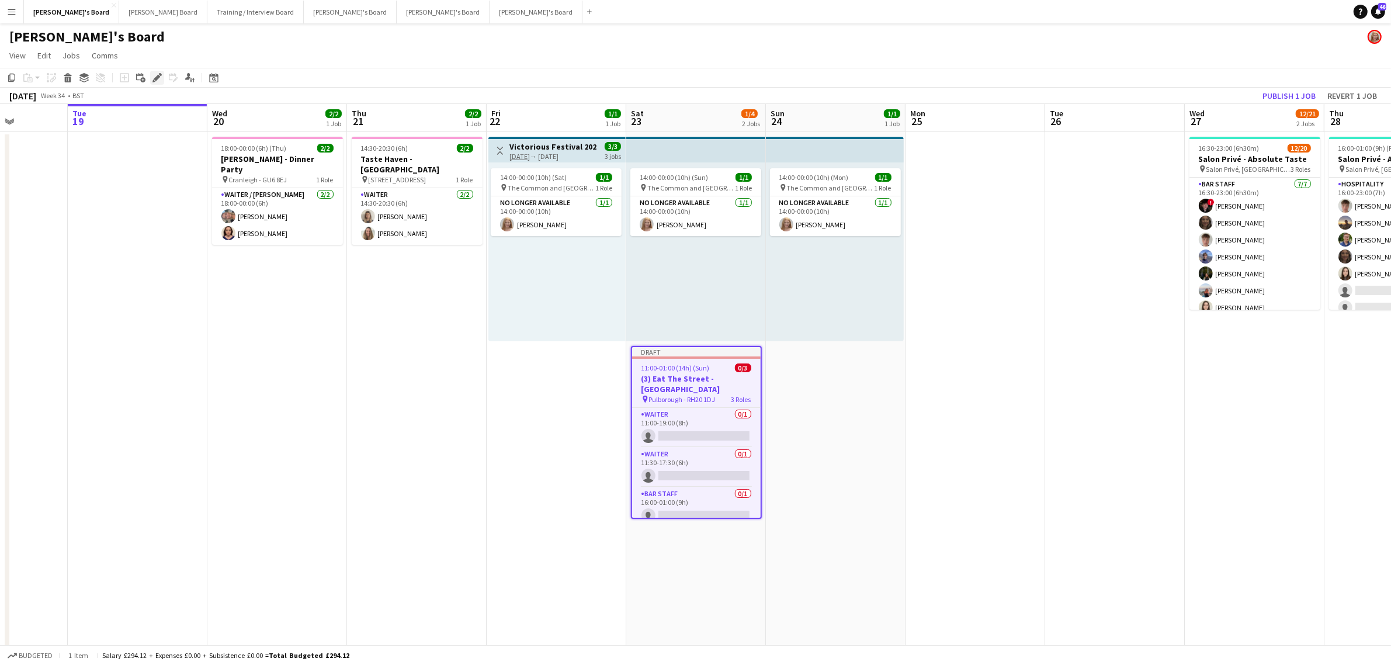
click at [155, 77] on icon at bounding box center [157, 78] width 6 height 6
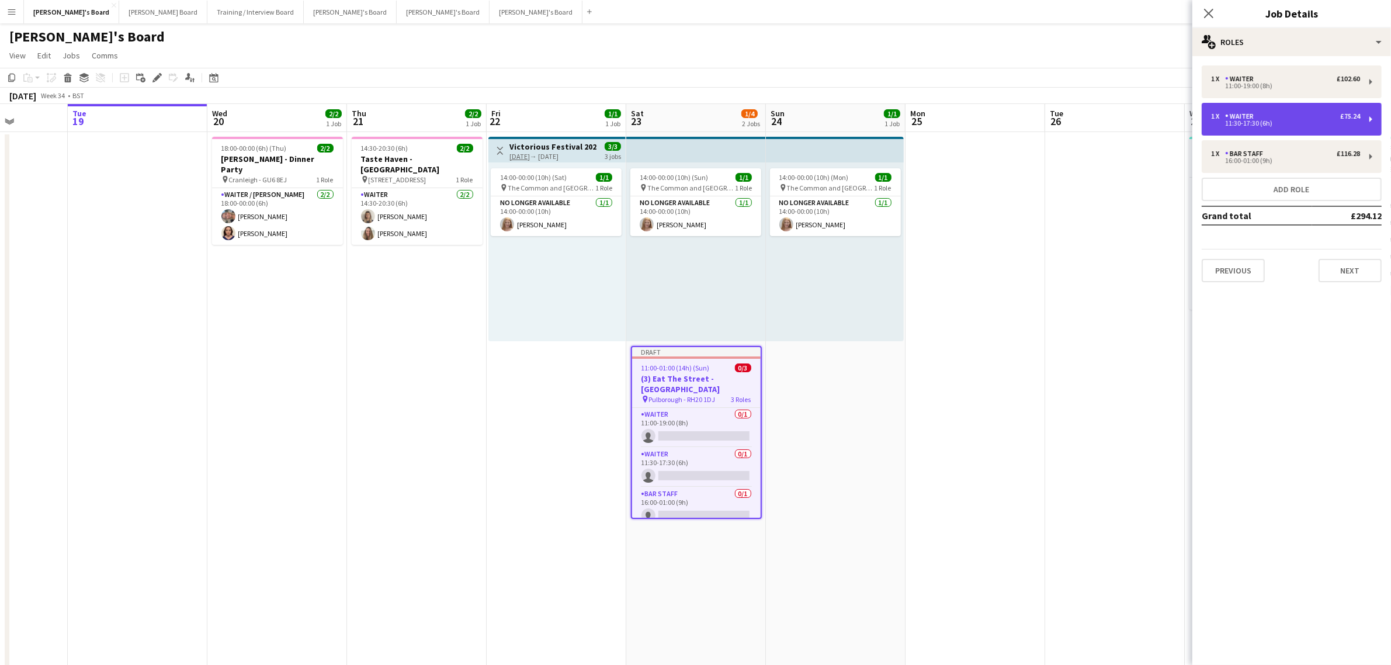
click at [1303, 114] on div "1 x Waiter £75.24" at bounding box center [1285, 116] width 149 height 8
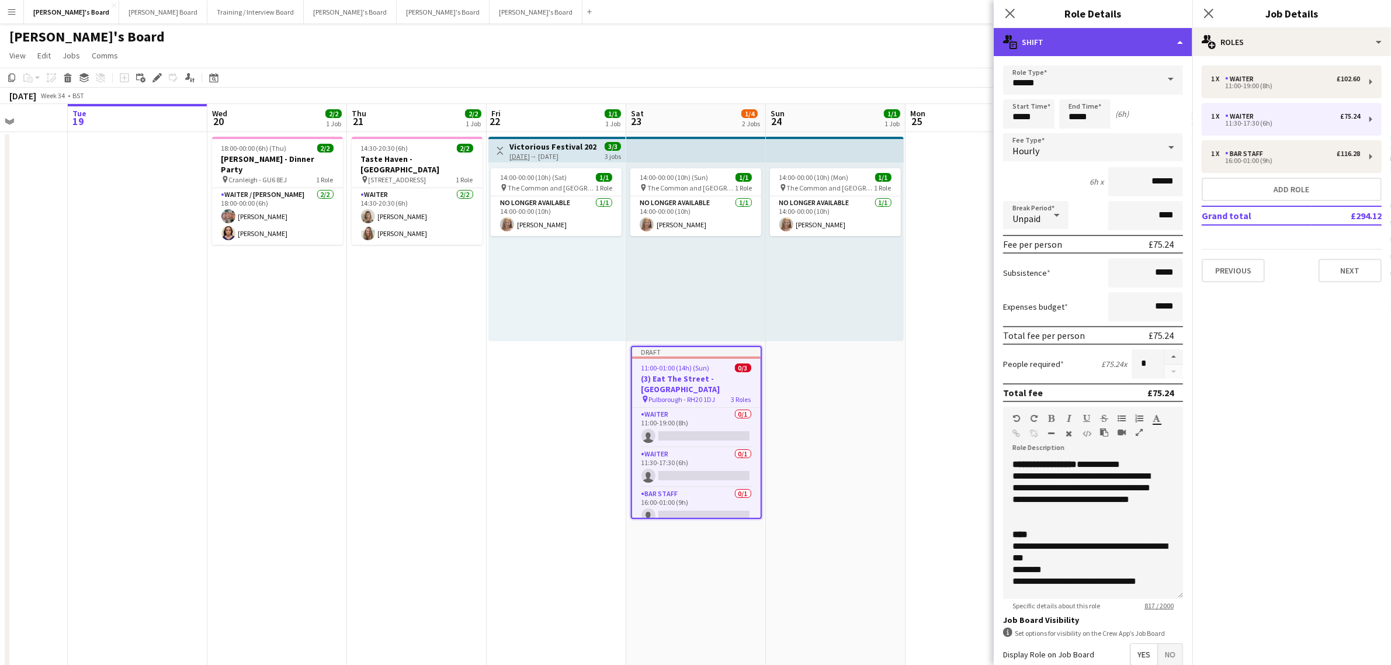
click at [1027, 45] on div "multiple-actions-text Shift" at bounding box center [1093, 42] width 199 height 28
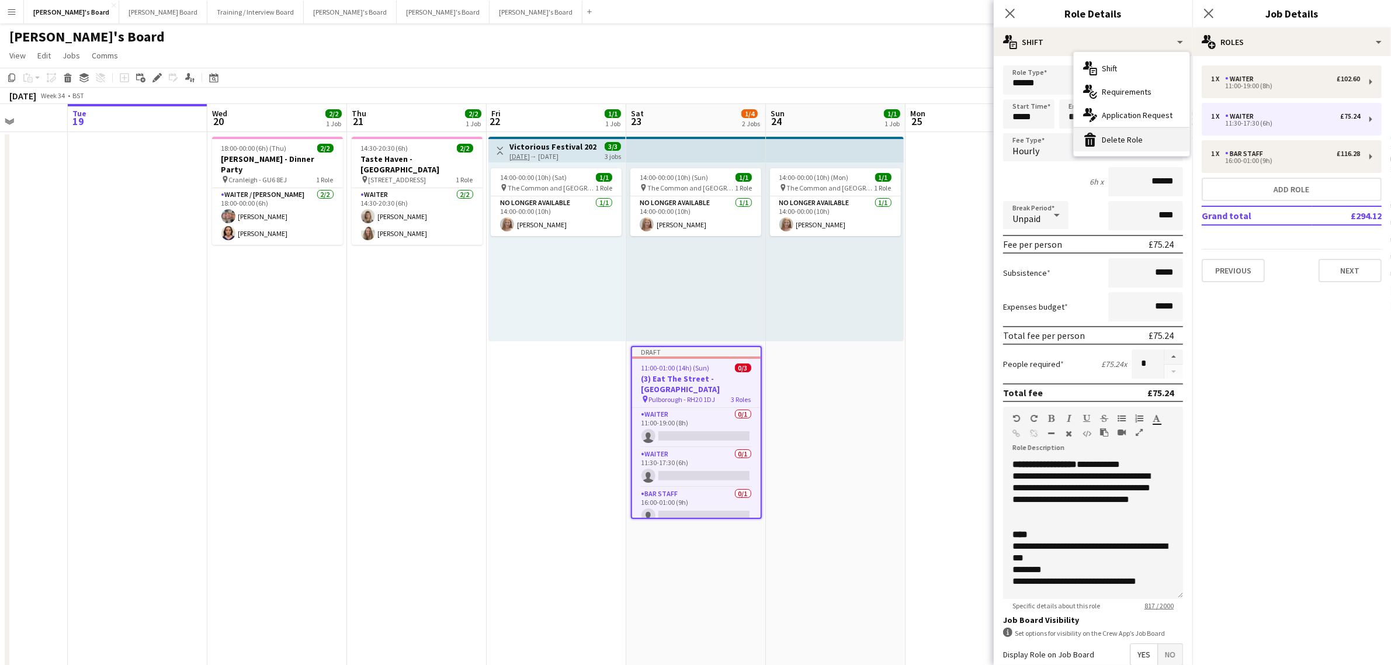
click at [1116, 130] on div "bin-2 Delete Role" at bounding box center [1132, 139] width 116 height 23
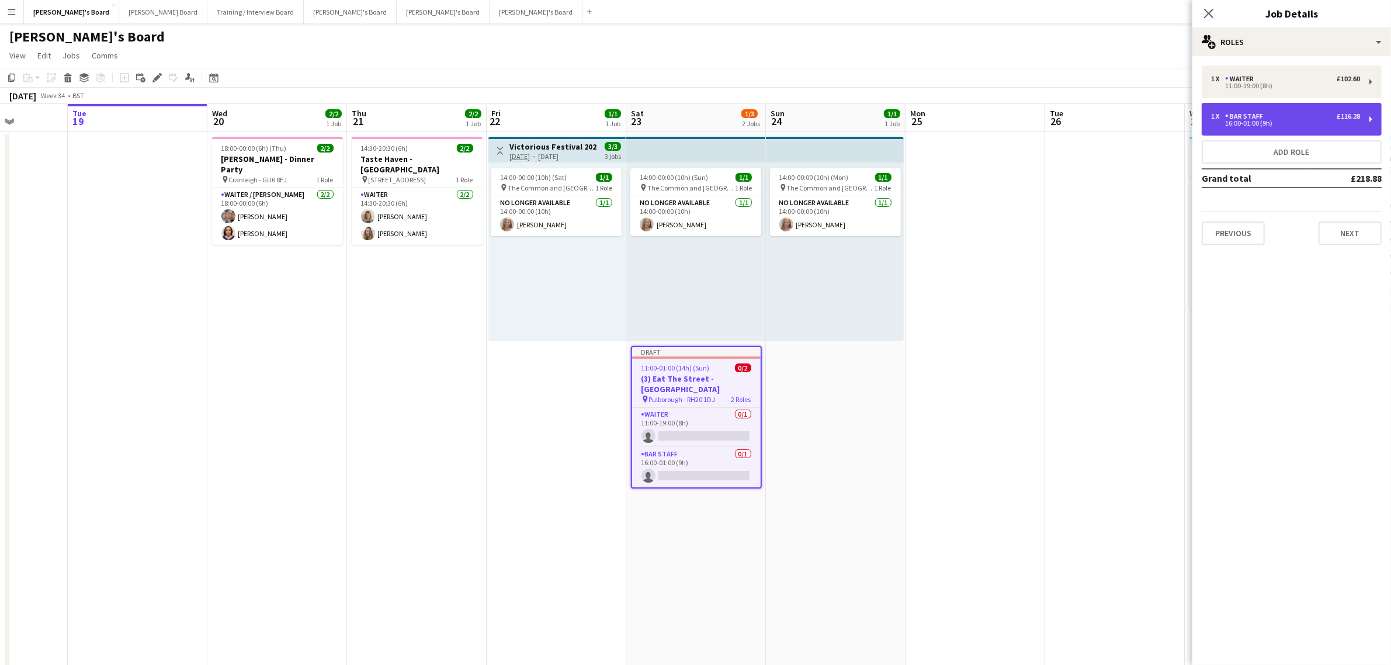
click at [1253, 127] on div "1 x BAR STAFF £116.28 16:00-01:00 (9h)" at bounding box center [1292, 119] width 180 height 33
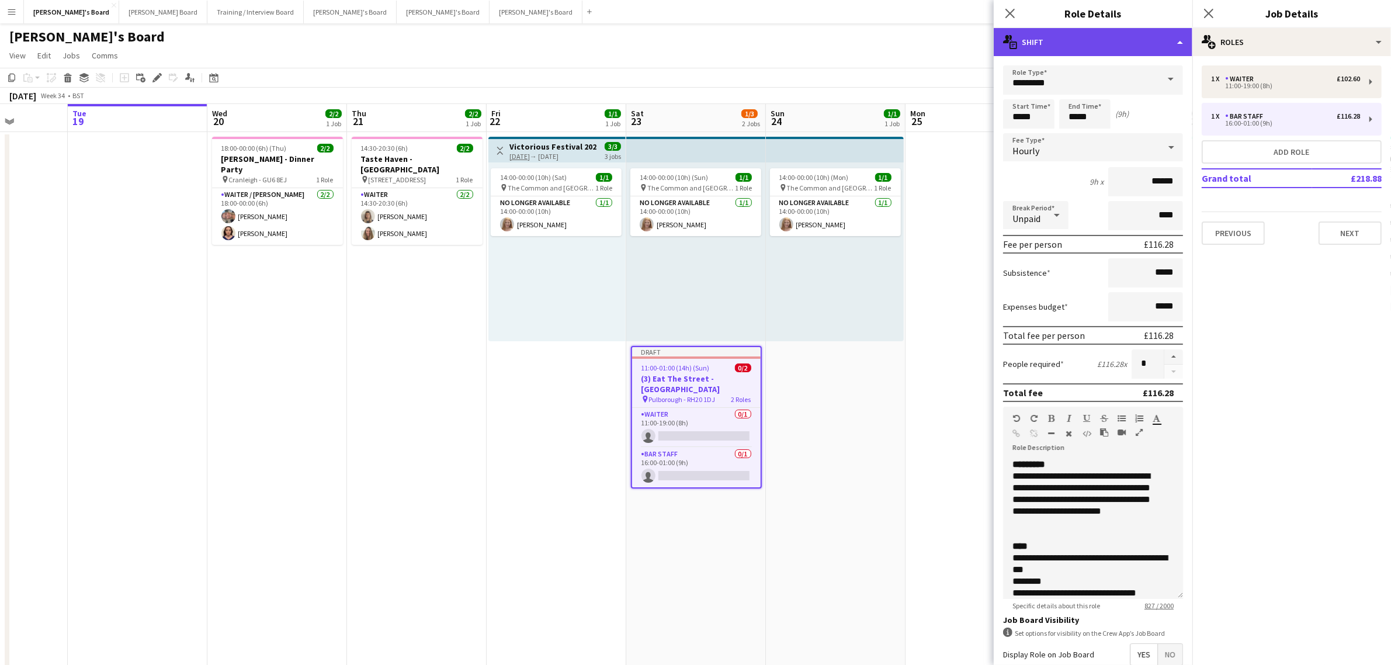
click at [1107, 42] on div "multiple-actions-text Shift" at bounding box center [1093, 42] width 199 height 28
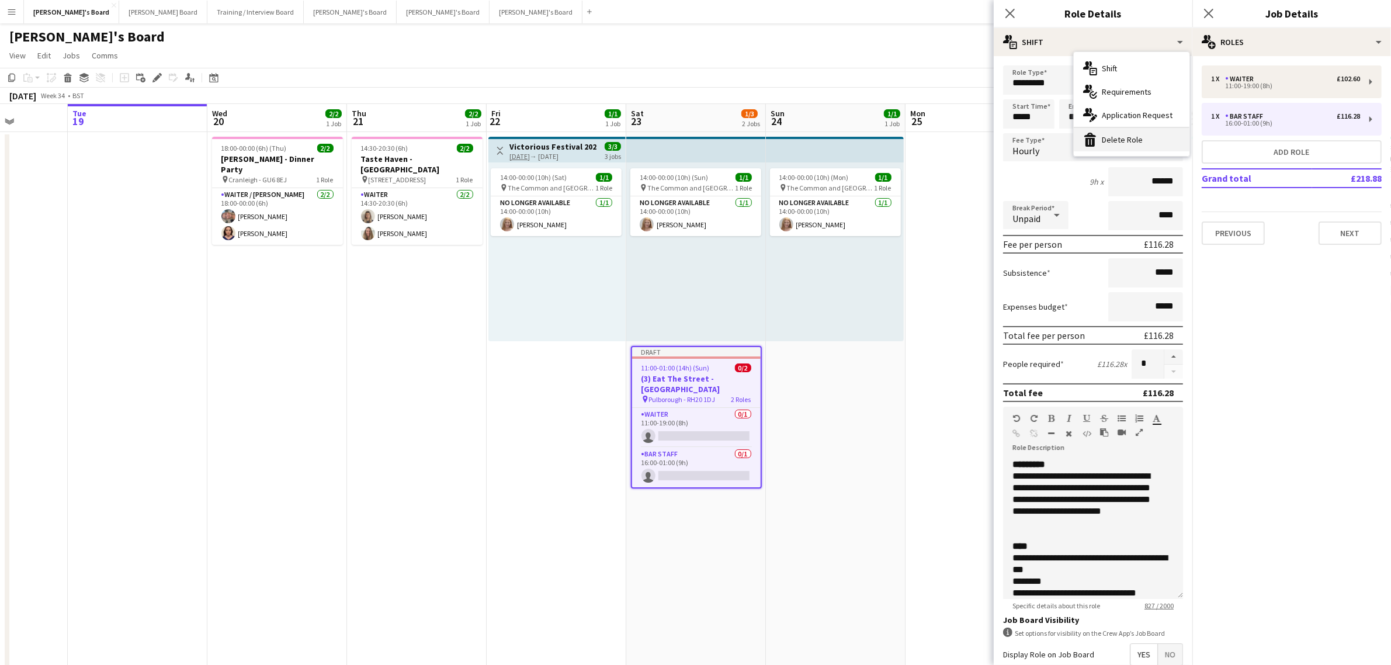
click at [1115, 131] on div "bin-2 Delete Role" at bounding box center [1132, 139] width 116 height 23
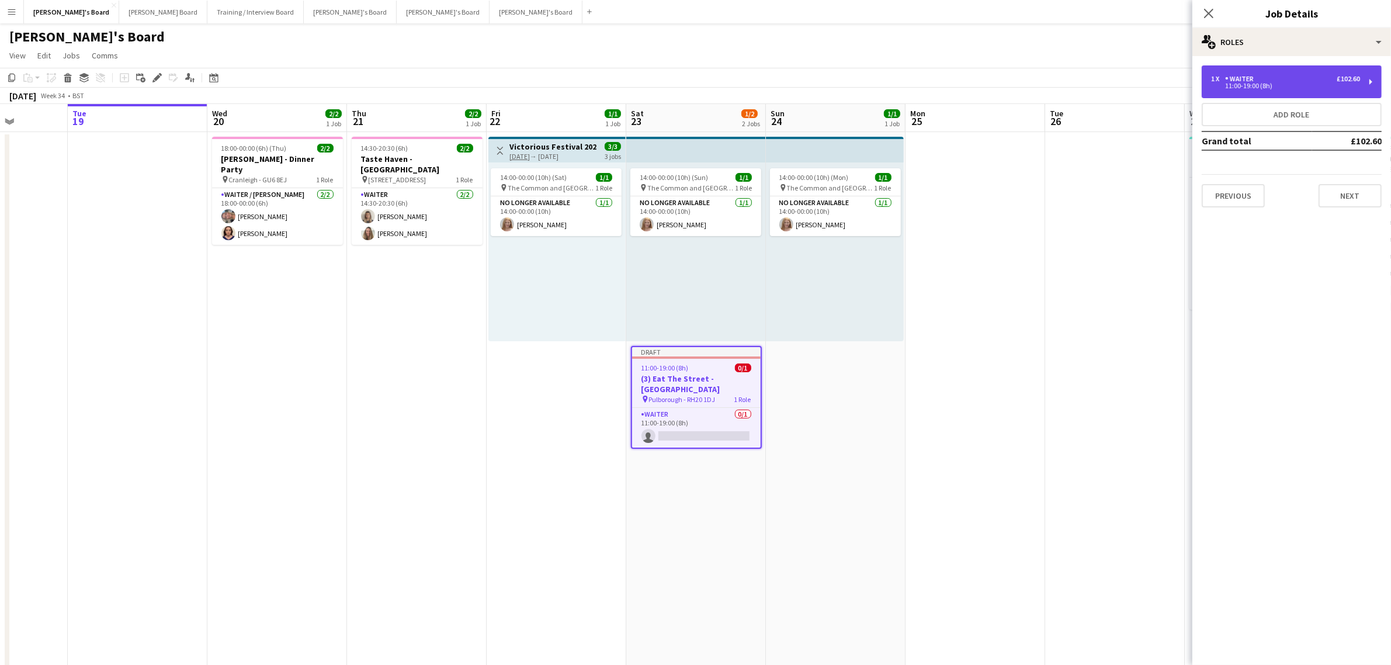
click at [1323, 80] on div "1 x Waiter £102.60" at bounding box center [1285, 79] width 149 height 8
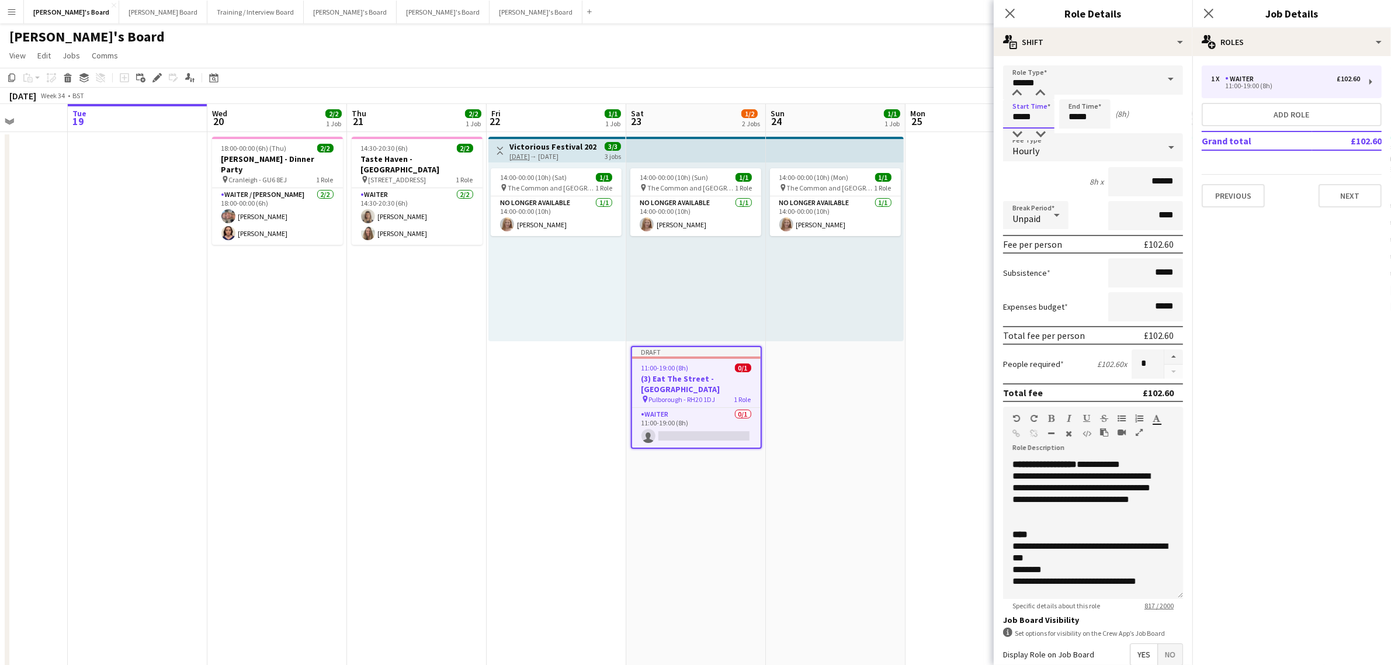
click at [1041, 115] on input "*****" at bounding box center [1028, 113] width 51 height 29
click at [1019, 91] on div at bounding box center [1016, 94] width 23 height 12
type input "*****"
click at [1019, 91] on div at bounding box center [1016, 94] width 23 height 12
click at [1093, 121] on input "*****" at bounding box center [1084, 113] width 51 height 29
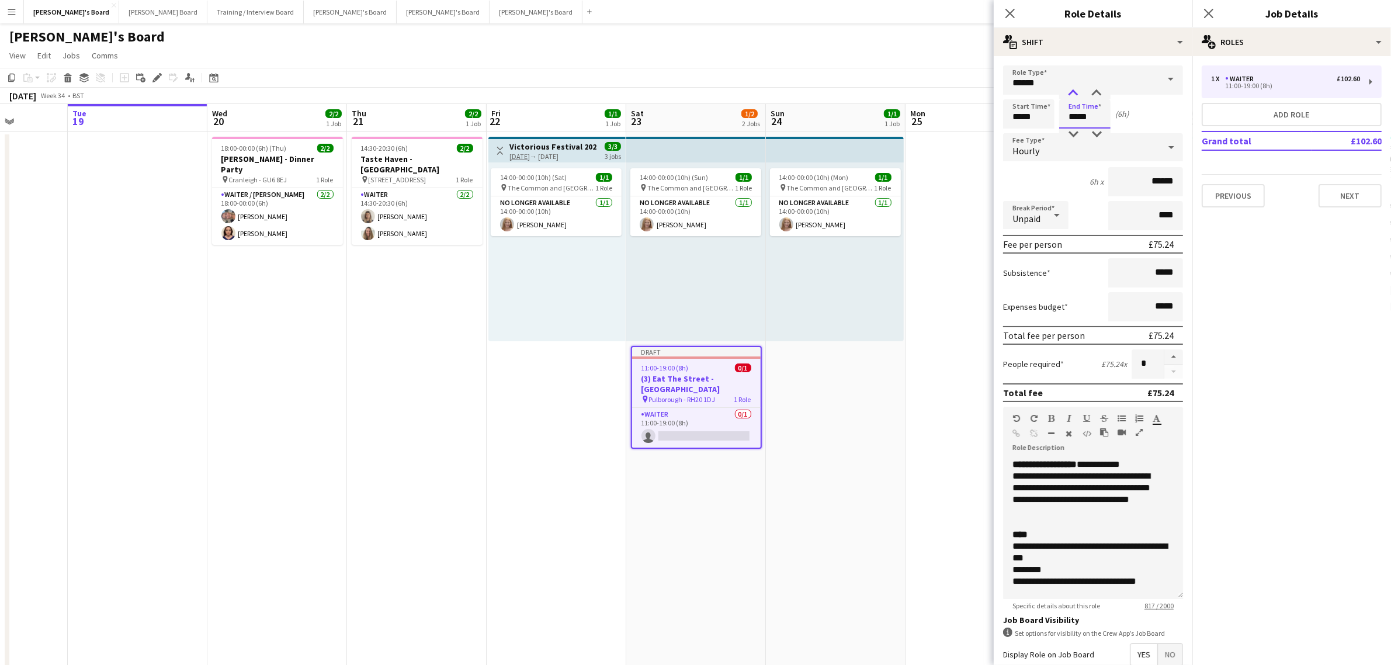
click at [1075, 95] on div at bounding box center [1072, 94] width 23 height 12
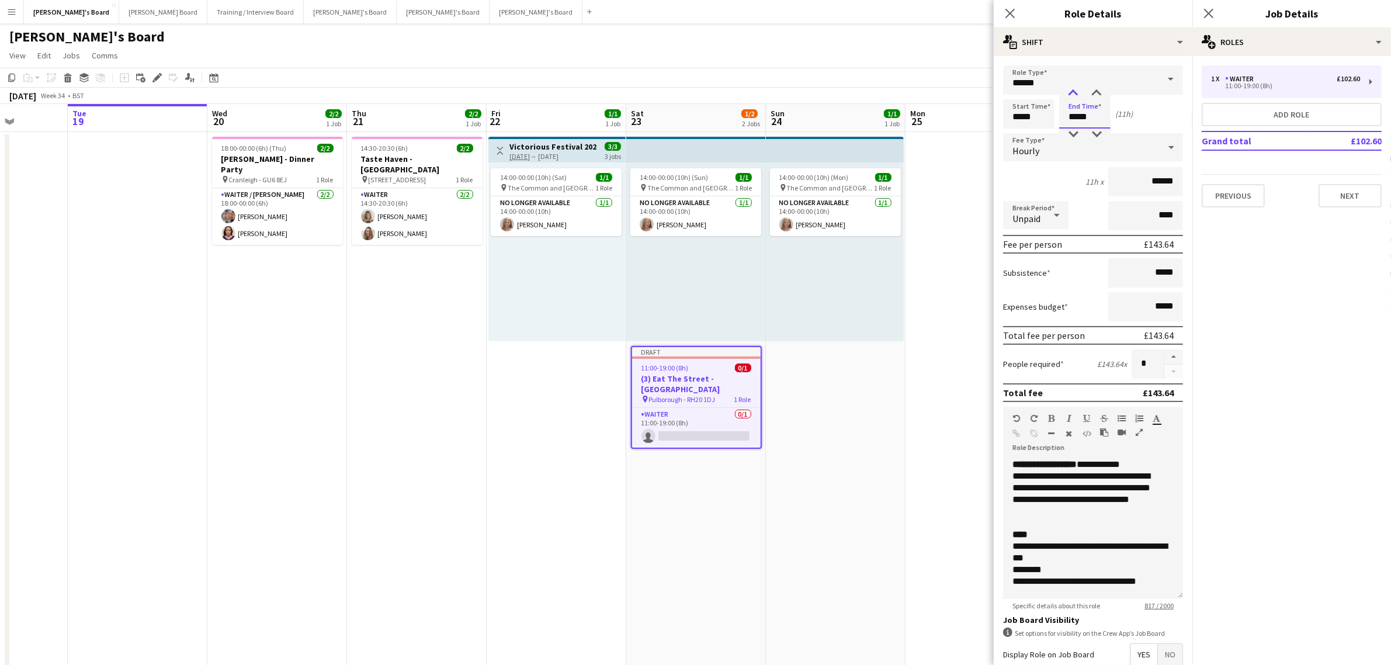
type input "*****"
click at [1075, 95] on div at bounding box center [1072, 94] width 23 height 12
click at [1148, 104] on div "Start Time ***** End Time ***** (12h)" at bounding box center [1093, 113] width 180 height 29
click at [1286, 38] on div "multiple-users-add Roles" at bounding box center [1291, 42] width 199 height 28
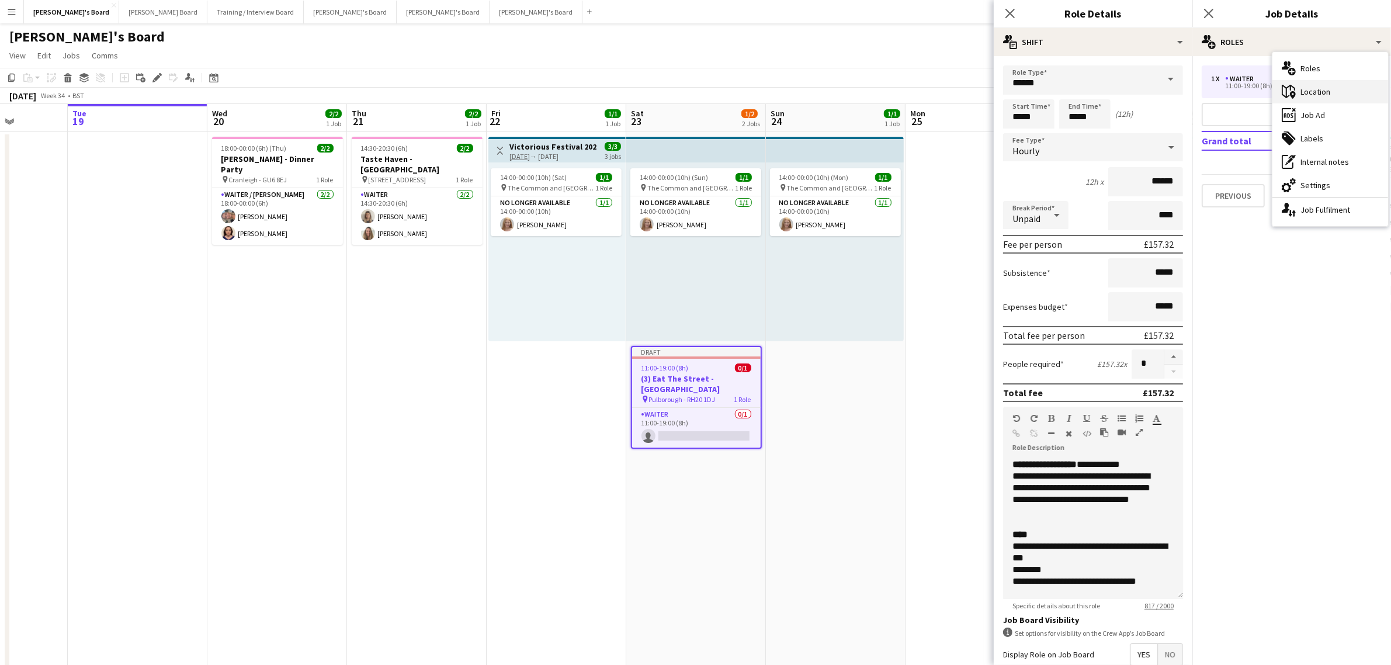
click at [1317, 91] on div "maps-pin-1 Location" at bounding box center [1330, 91] width 116 height 23
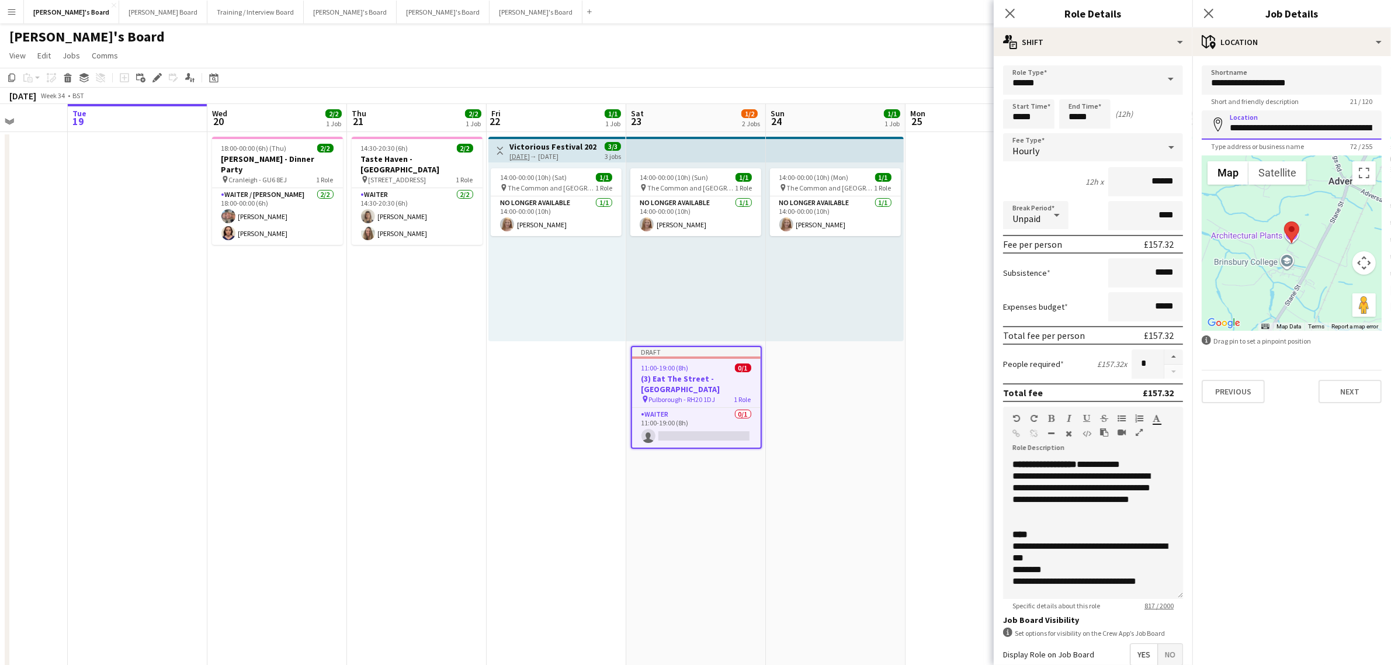
click at [1324, 123] on input "**********" at bounding box center [1292, 124] width 180 height 29
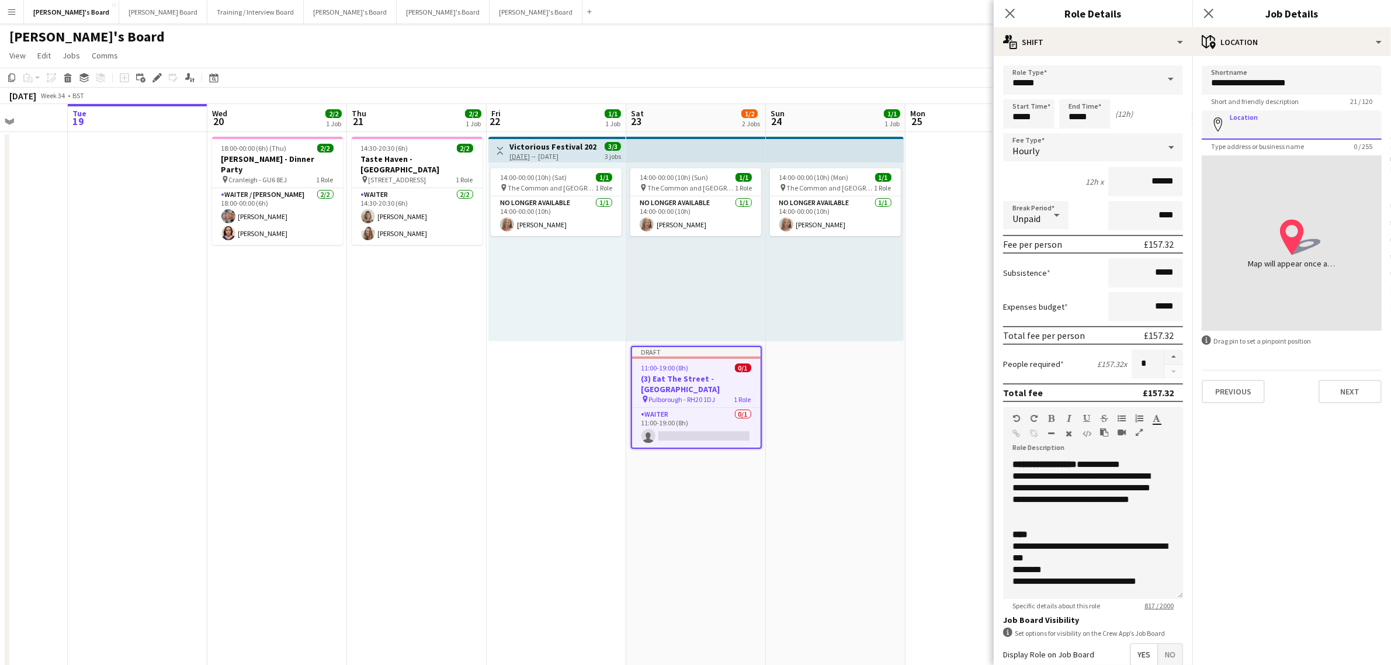
paste input "**********"
type input "**********"
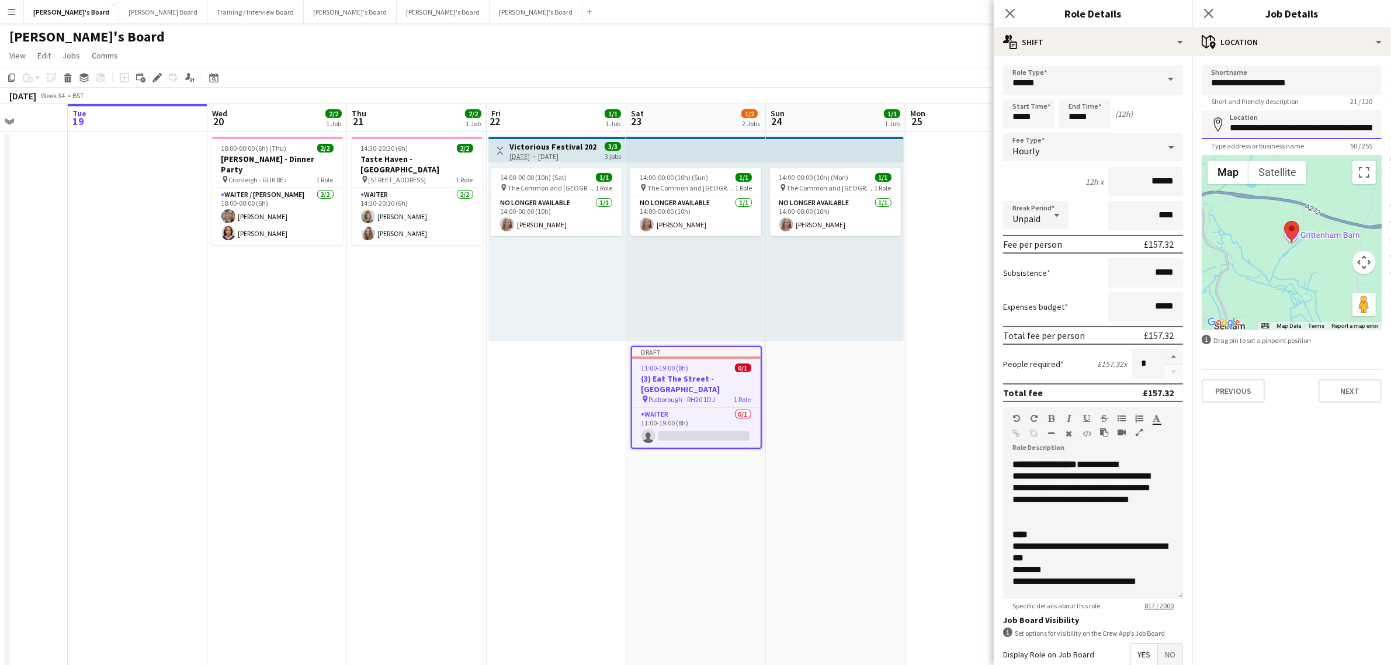
click at [1348, 129] on input "**********" at bounding box center [1292, 124] width 180 height 29
drag, startPoint x: 1341, startPoint y: 130, endPoint x: 1399, endPoint y: 132, distance: 57.9
click at [1364, 130] on input "**********" at bounding box center [1292, 124] width 180 height 29
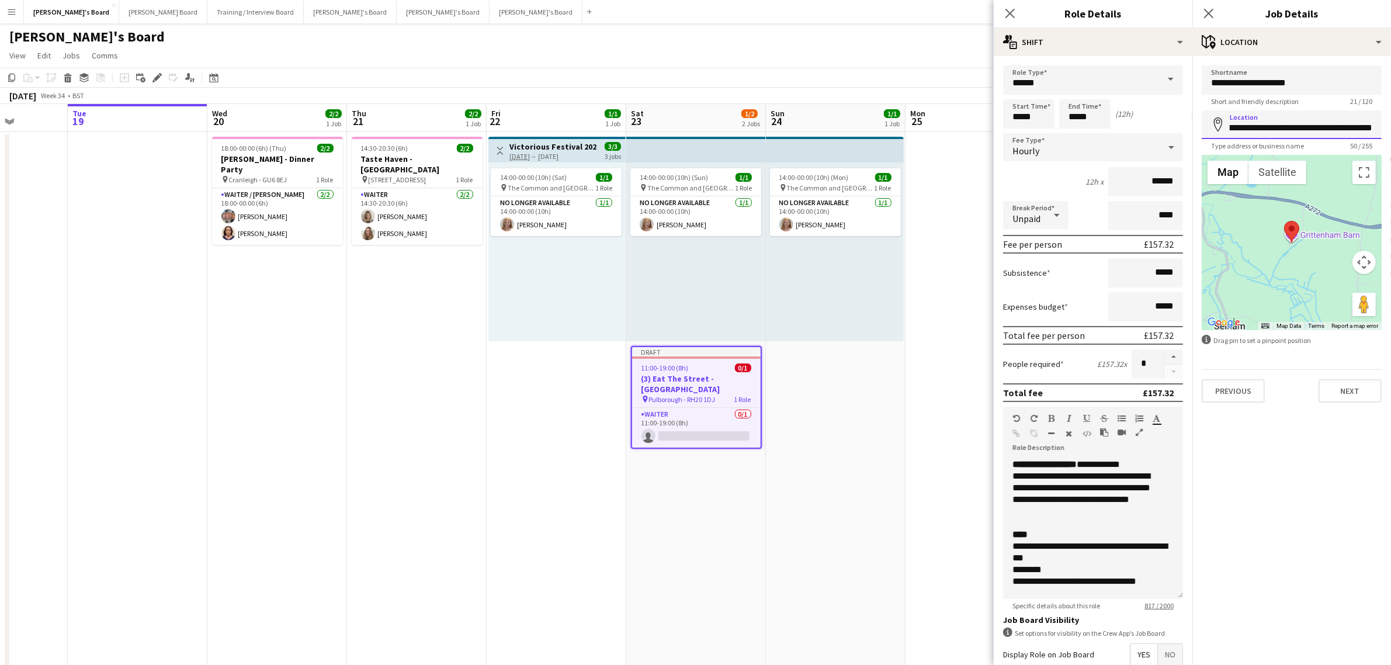
drag, startPoint x: 1354, startPoint y: 127, endPoint x: 1280, endPoint y: 129, distance: 73.6
click at [1280, 129] on input "**********" at bounding box center [1292, 124] width 180 height 29
click at [1294, 84] on input "**********" at bounding box center [1292, 79] width 180 height 29
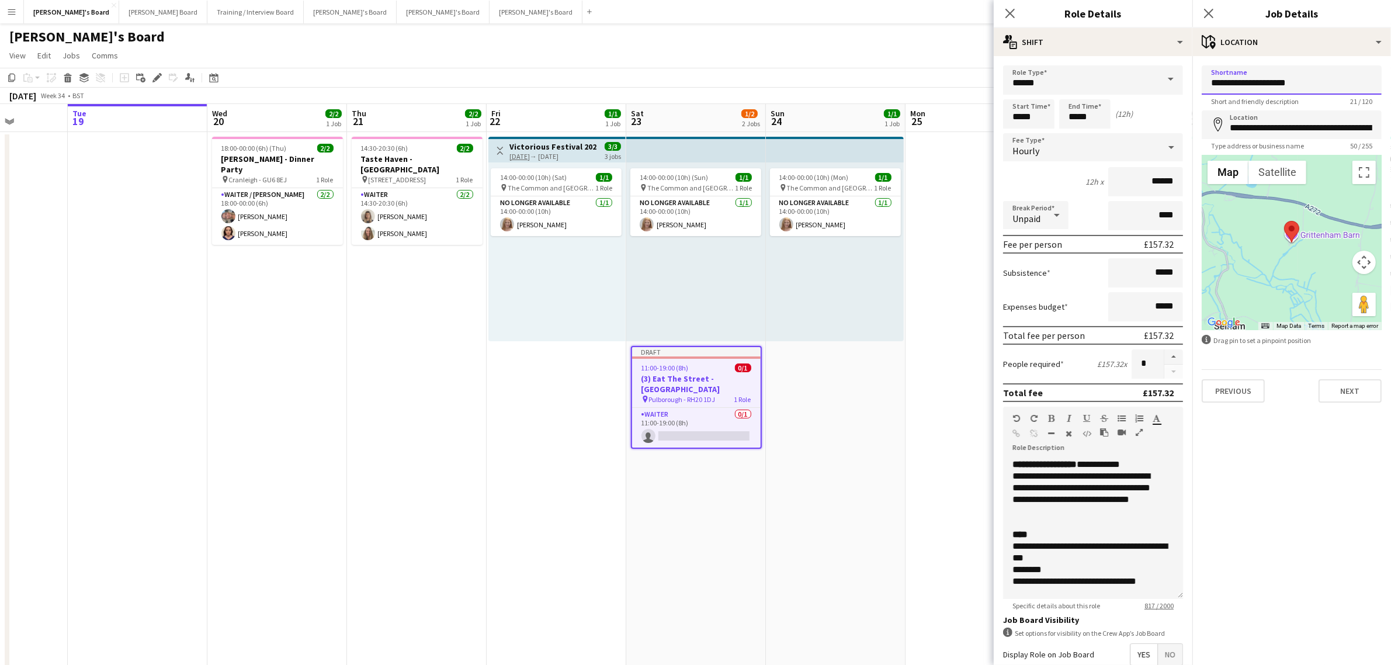
click at [1294, 84] on input "**********" at bounding box center [1292, 79] width 180 height 29
paste input
click at [1251, 83] on input "**********" at bounding box center [1292, 79] width 180 height 29
type input "**********"
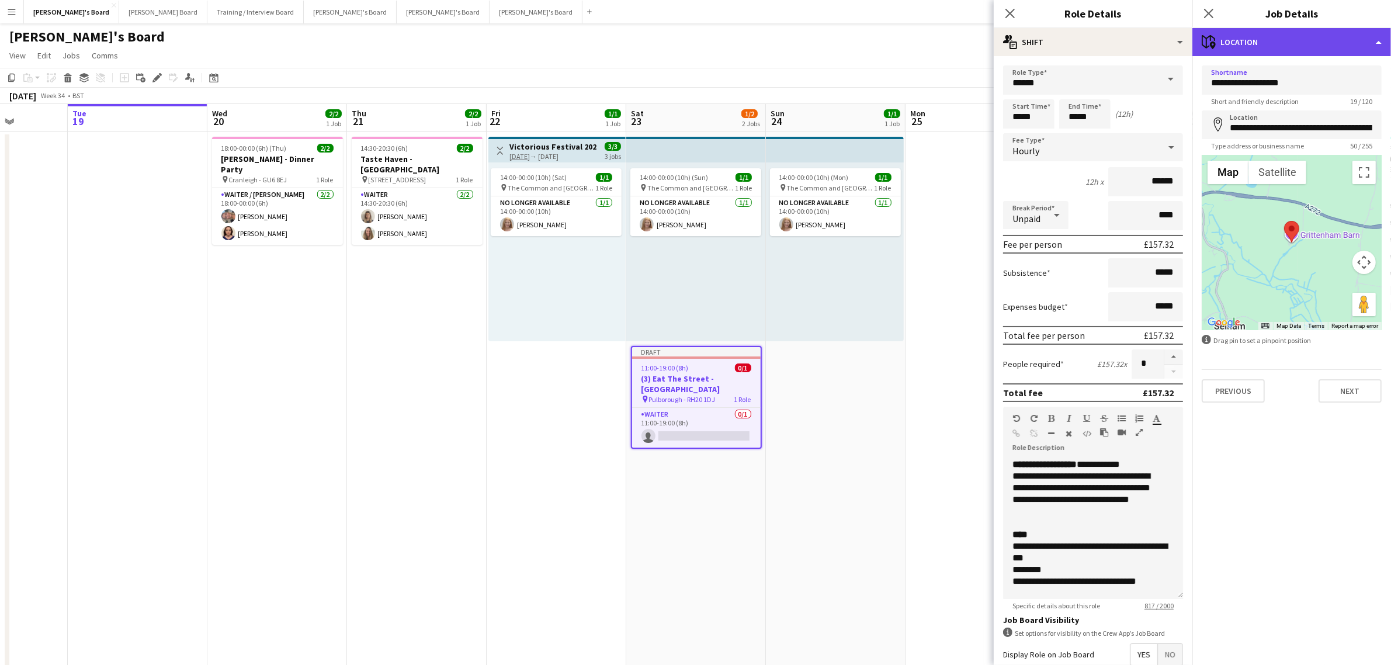
click at [1295, 46] on div "maps-pin-1 Location" at bounding box center [1291, 42] width 199 height 28
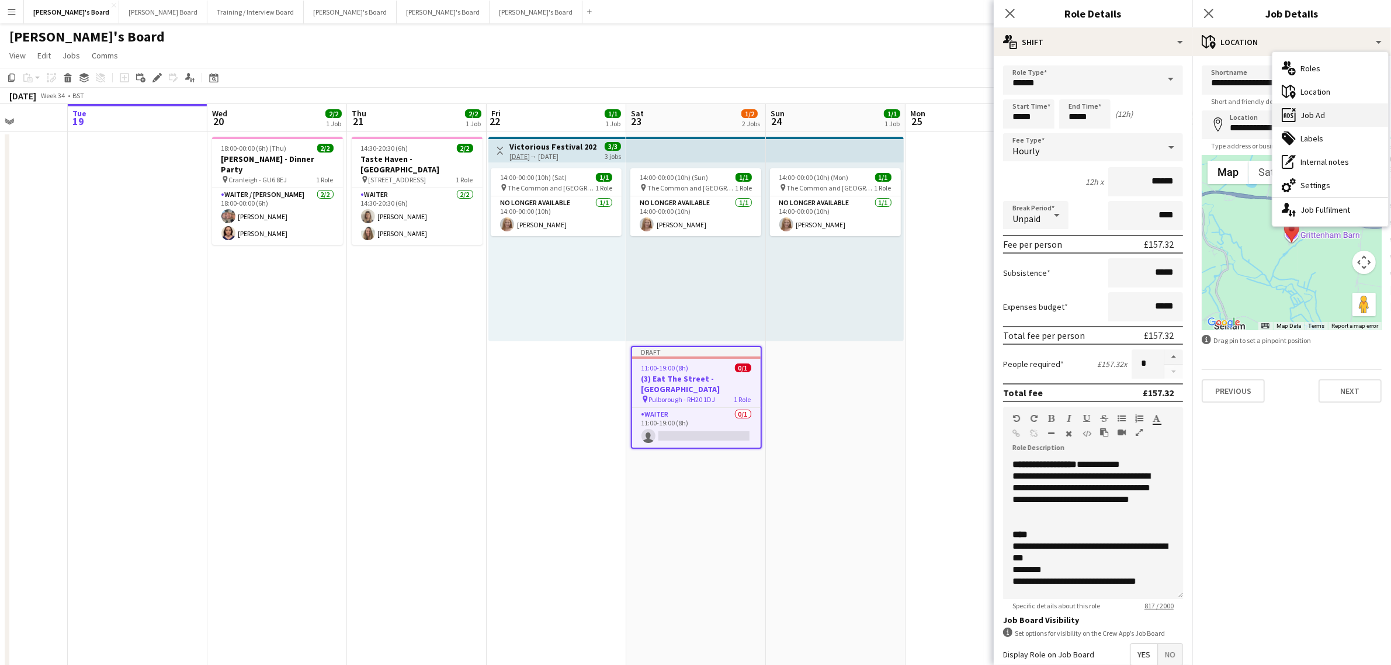
click at [1324, 117] on div "ads-window Job Ad" at bounding box center [1330, 114] width 116 height 23
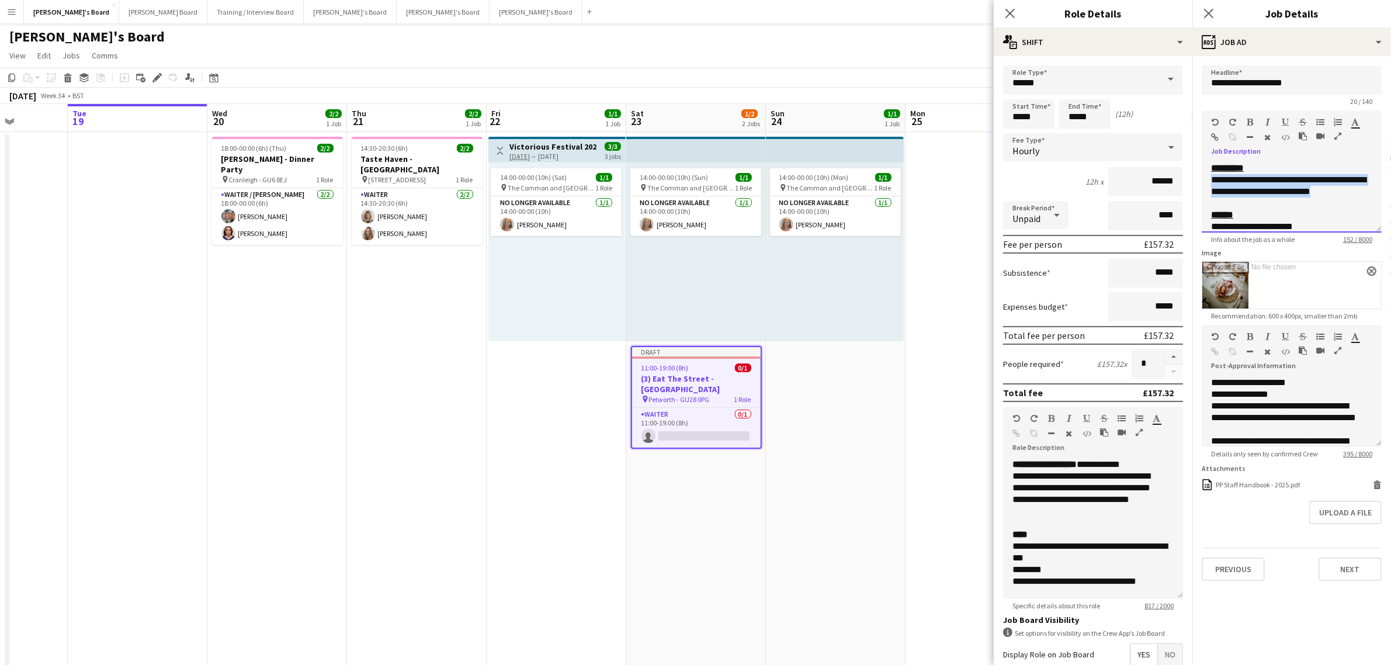
drag, startPoint x: 1260, startPoint y: 210, endPoint x: 1205, endPoint y: 180, distance: 62.8
click at [1205, 180] on div "**********" at bounding box center [1292, 197] width 180 height 70
drag, startPoint x: 1306, startPoint y: 185, endPoint x: 1202, endPoint y: 184, distance: 104.0
click at [1202, 184] on div "**********" at bounding box center [1292, 197] width 180 height 70
drag, startPoint x: 1301, startPoint y: 197, endPoint x: 1201, endPoint y: 182, distance: 101.6
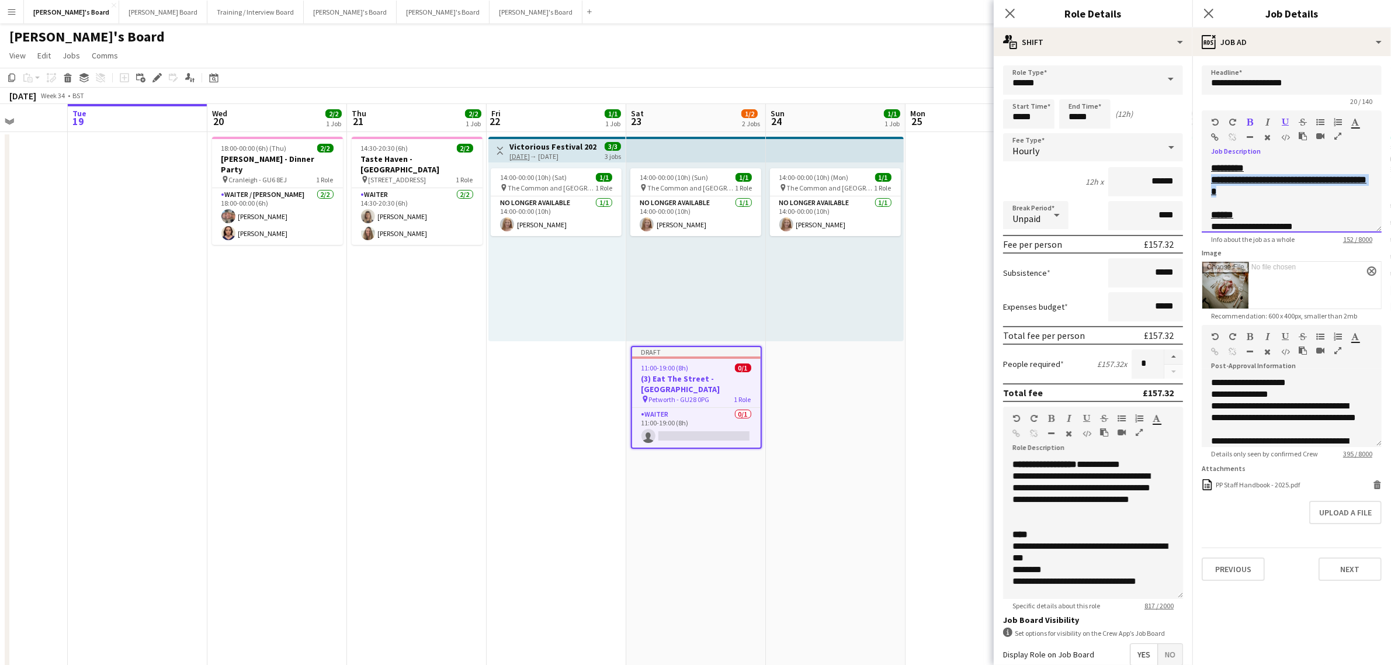
click at [1202, 182] on div "**********" at bounding box center [1292, 197] width 180 height 70
click at [1282, 122] on icon "button" at bounding box center [1285, 122] width 7 height 8
click at [1253, 120] on icon "button" at bounding box center [1250, 122] width 6 height 8
click at [1281, 199] on div at bounding box center [1291, 203] width 161 height 12
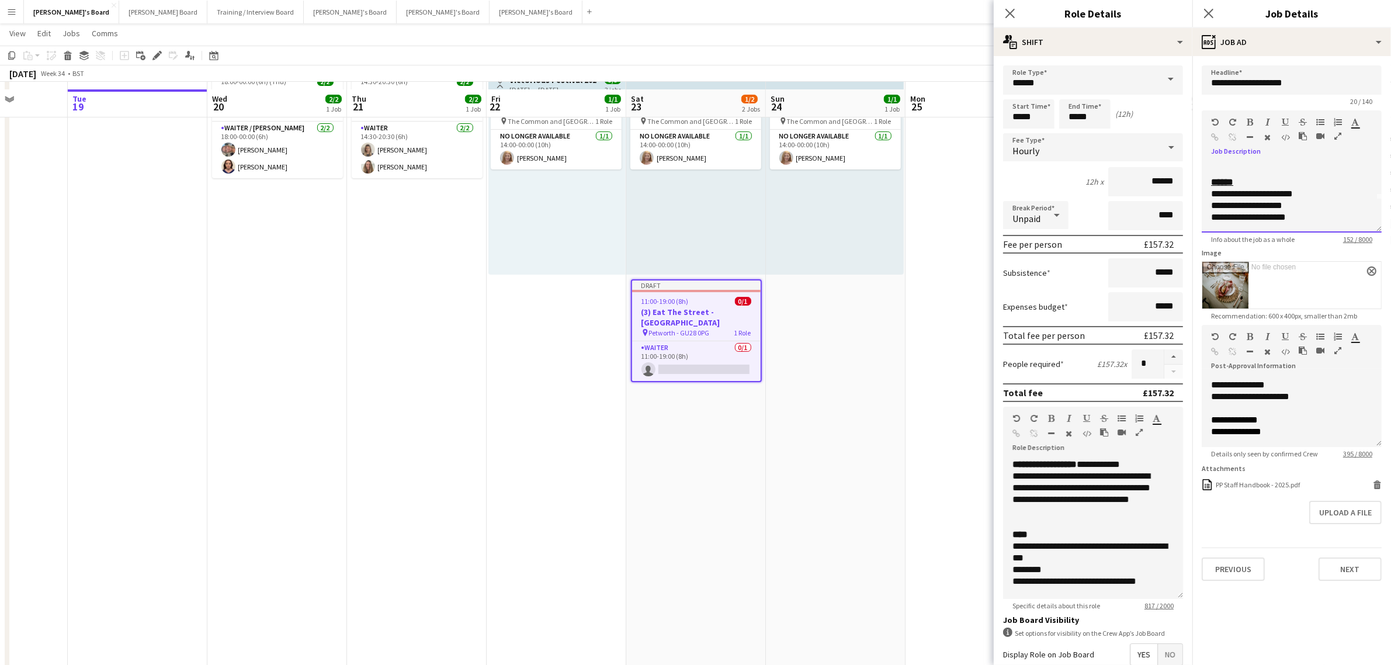
scroll to position [73, 0]
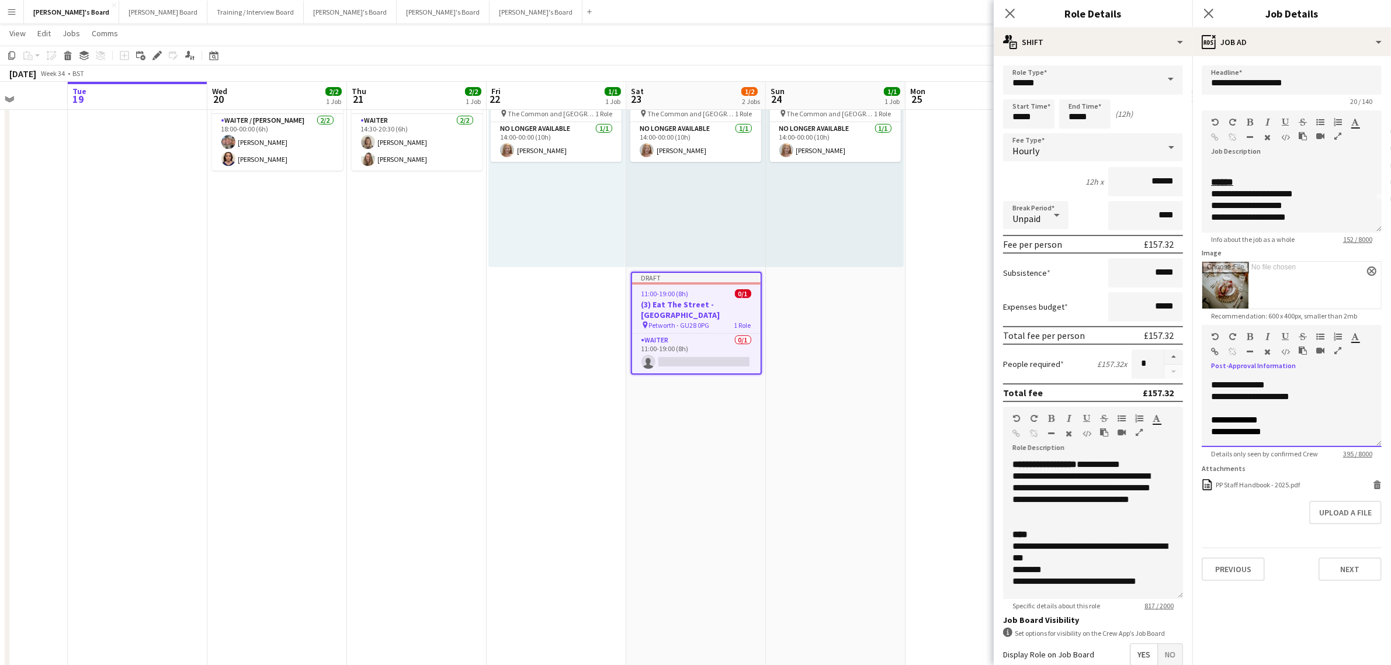
drag, startPoint x: 1332, startPoint y: 407, endPoint x: 1213, endPoint y: 402, distance: 119.9
click at [1213, 402] on div at bounding box center [1291, 408] width 161 height 12
drag, startPoint x: 1312, startPoint y: 396, endPoint x: 1203, endPoint y: 398, distance: 108.7
click at [1203, 398] on div "**********" at bounding box center [1292, 412] width 180 height 70
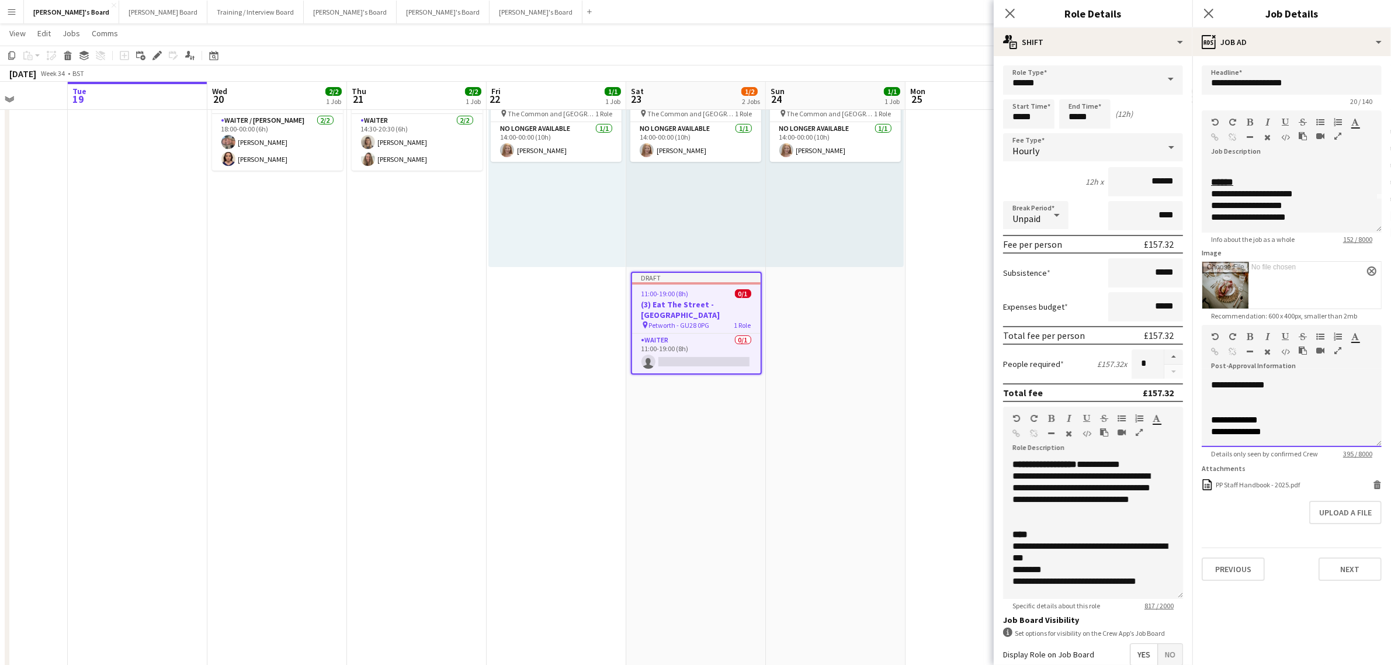
click at [1221, 395] on div at bounding box center [1291, 397] width 161 height 12
drag, startPoint x: 1333, startPoint y: 401, endPoint x: 1195, endPoint y: 403, distance: 137.9
click at [1195, 403] on form "**********" at bounding box center [1291, 322] width 199 height 515
click at [1326, 395] on p "**********" at bounding box center [1286, 397] width 150 height 12
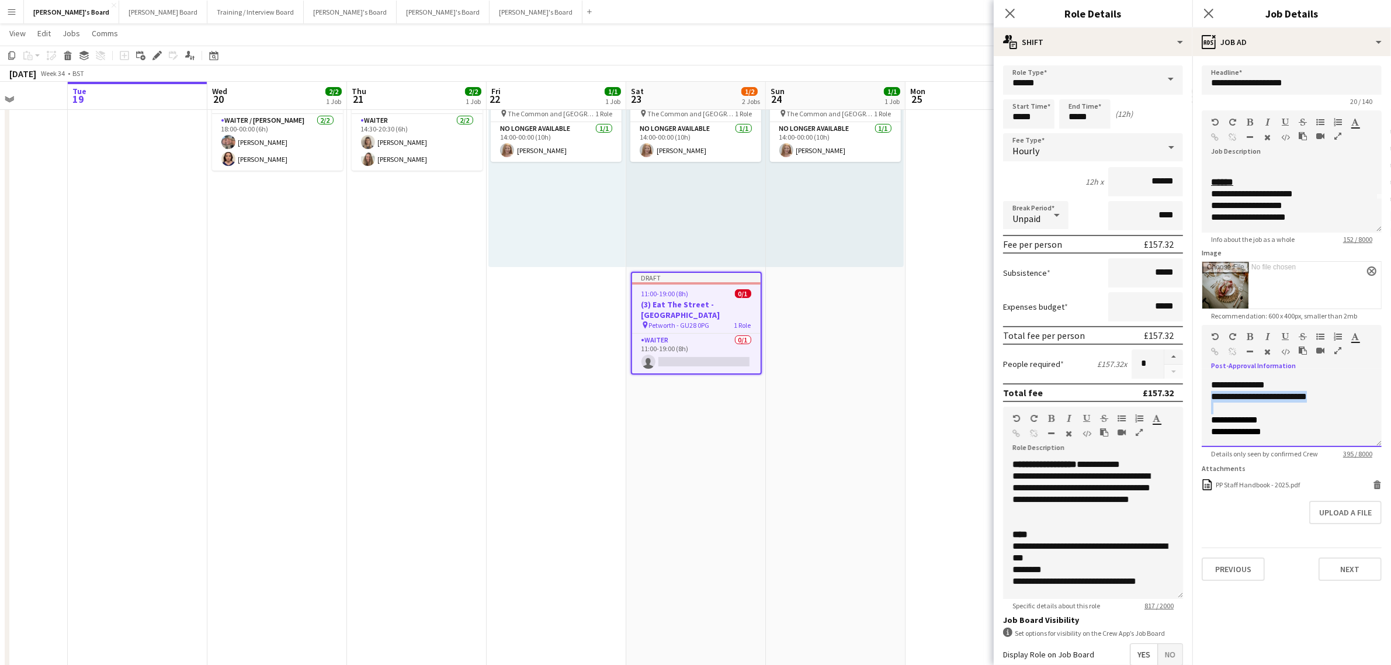
click at [1326, 395] on p "**********" at bounding box center [1286, 397] width 150 height 12
click at [1266, 352] on icon "button" at bounding box center [1268, 352] width 6 height 8
click at [1326, 407] on div at bounding box center [1291, 408] width 161 height 12
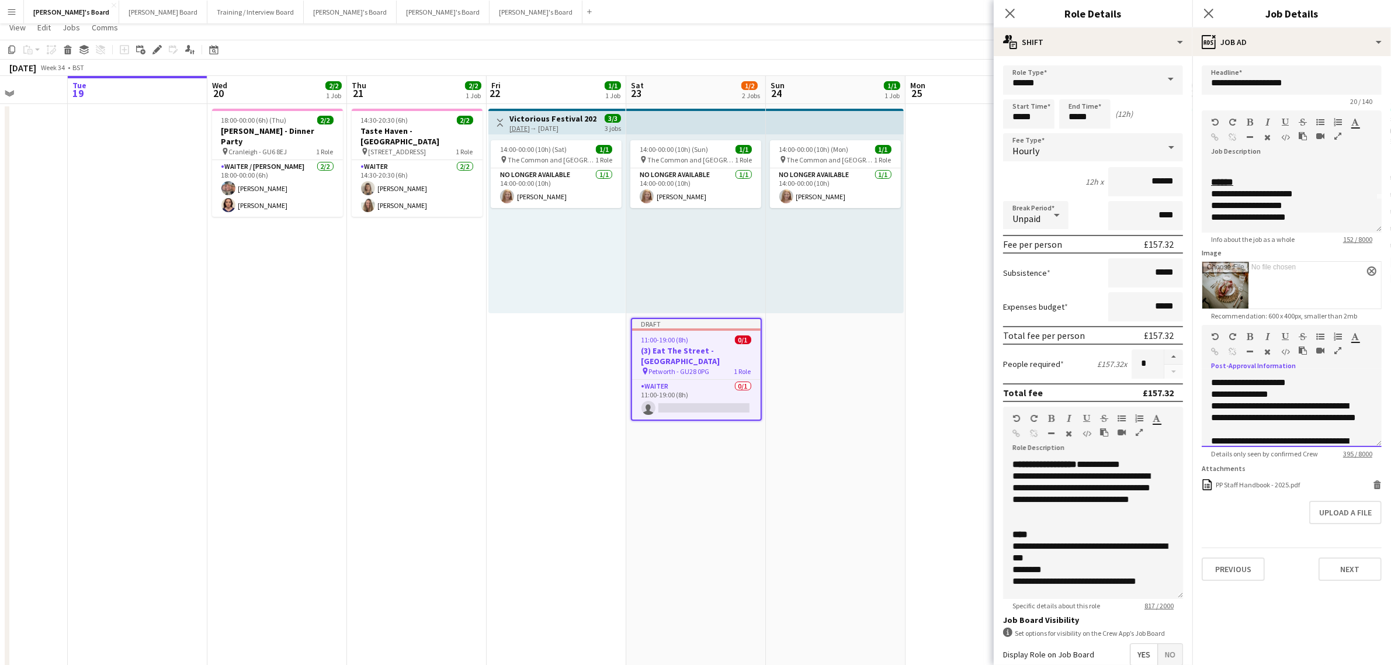
scroll to position [73, 0]
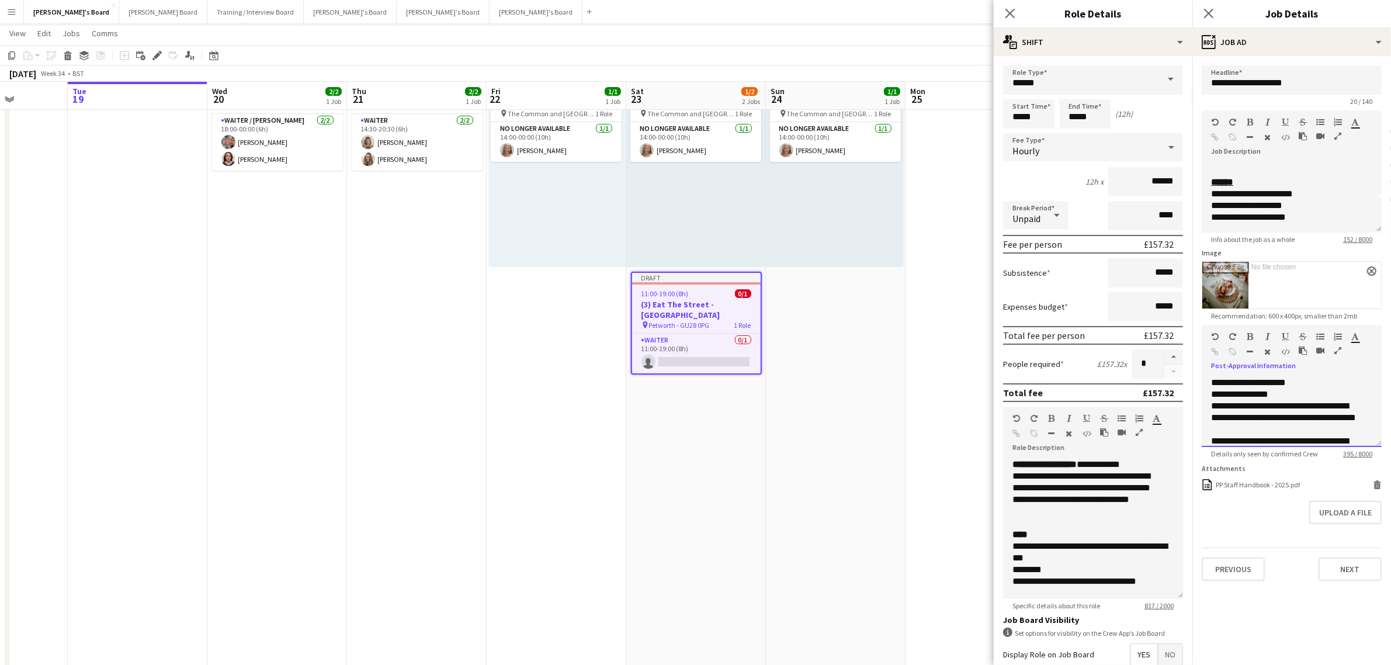
click at [1279, 415] on div "**********" at bounding box center [1286, 417] width 150 height 35
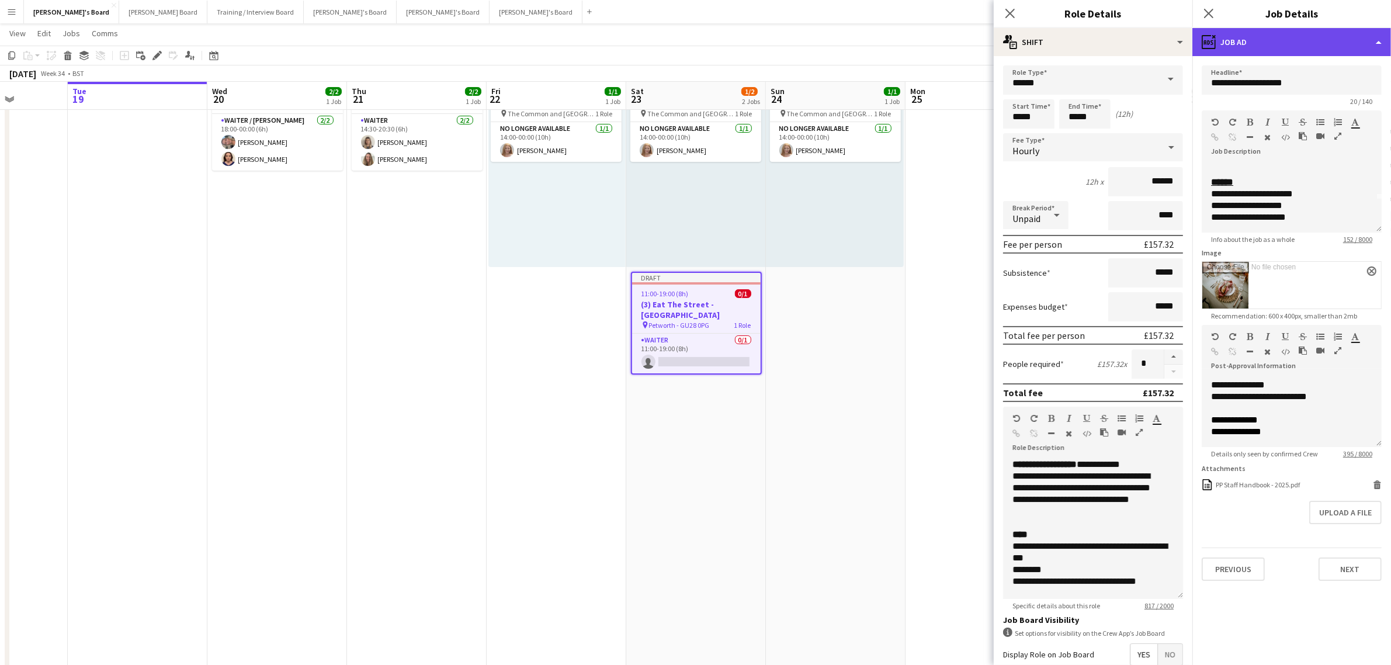
click at [1262, 53] on div "ads-window Job Ad" at bounding box center [1291, 42] width 199 height 28
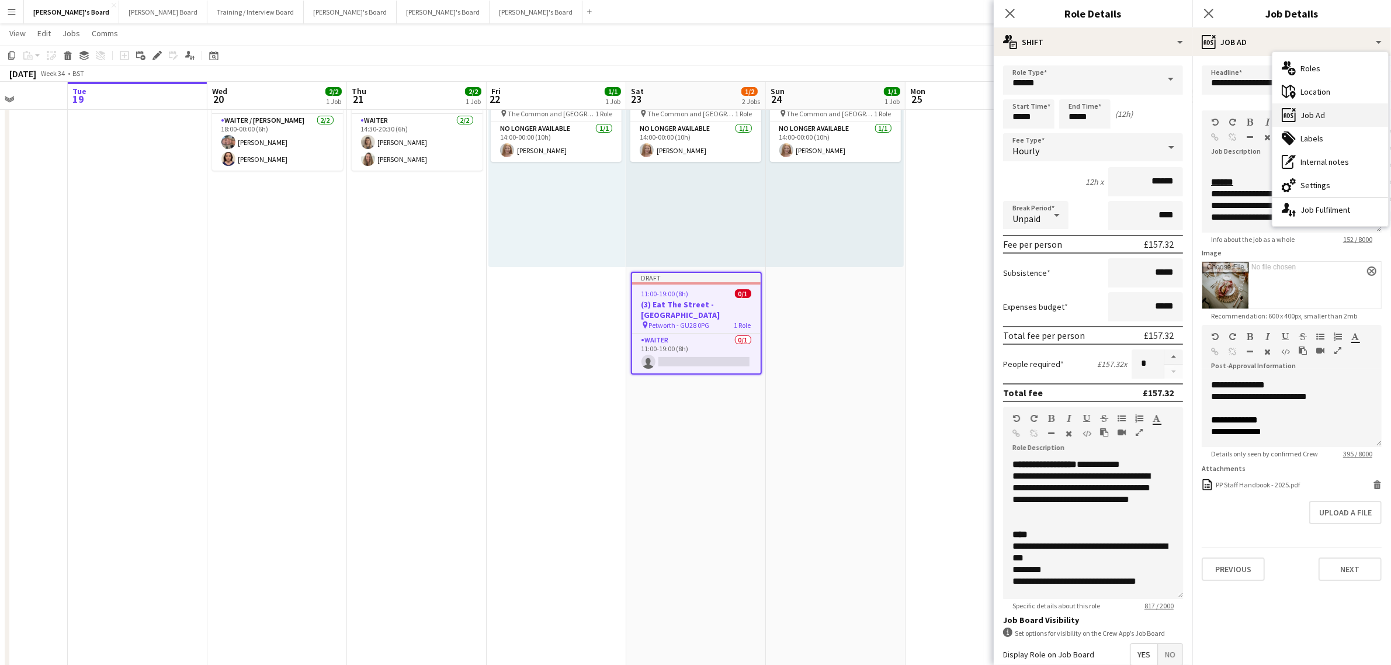
click at [1325, 110] on div "ads-window Job Ad" at bounding box center [1330, 114] width 116 height 23
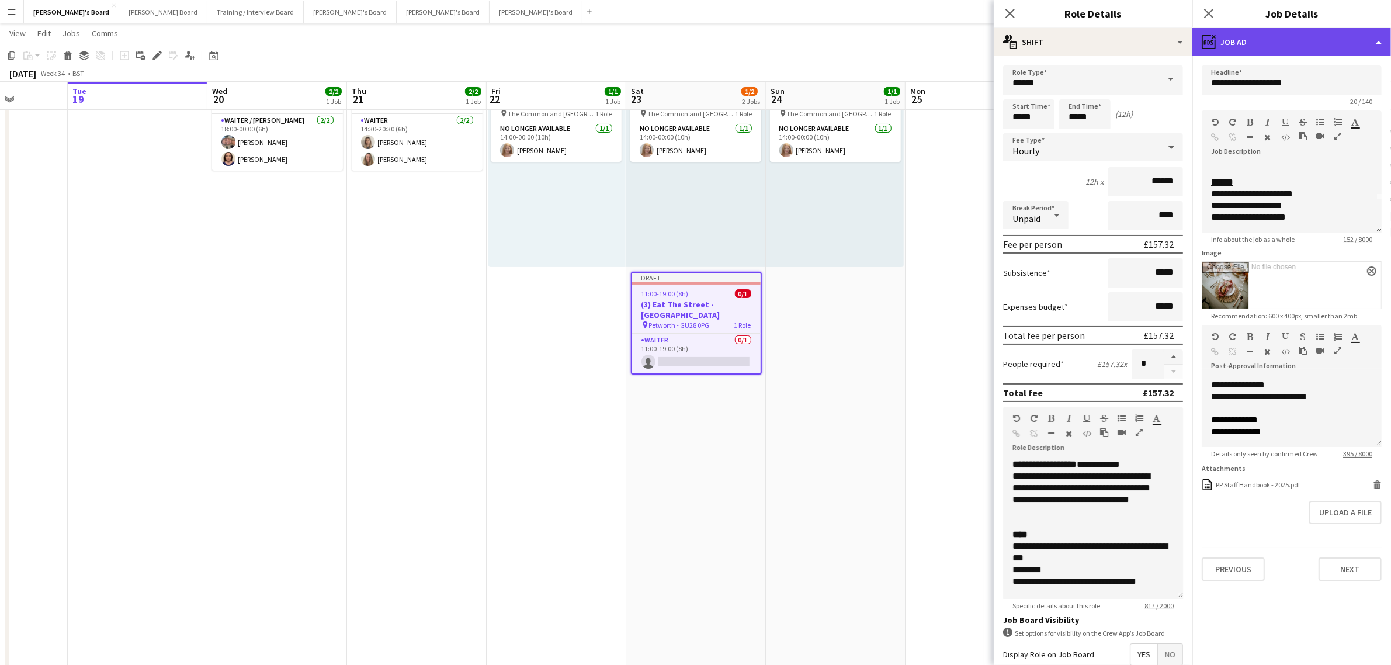
click at [1313, 40] on div "ads-window Job Ad" at bounding box center [1291, 42] width 199 height 28
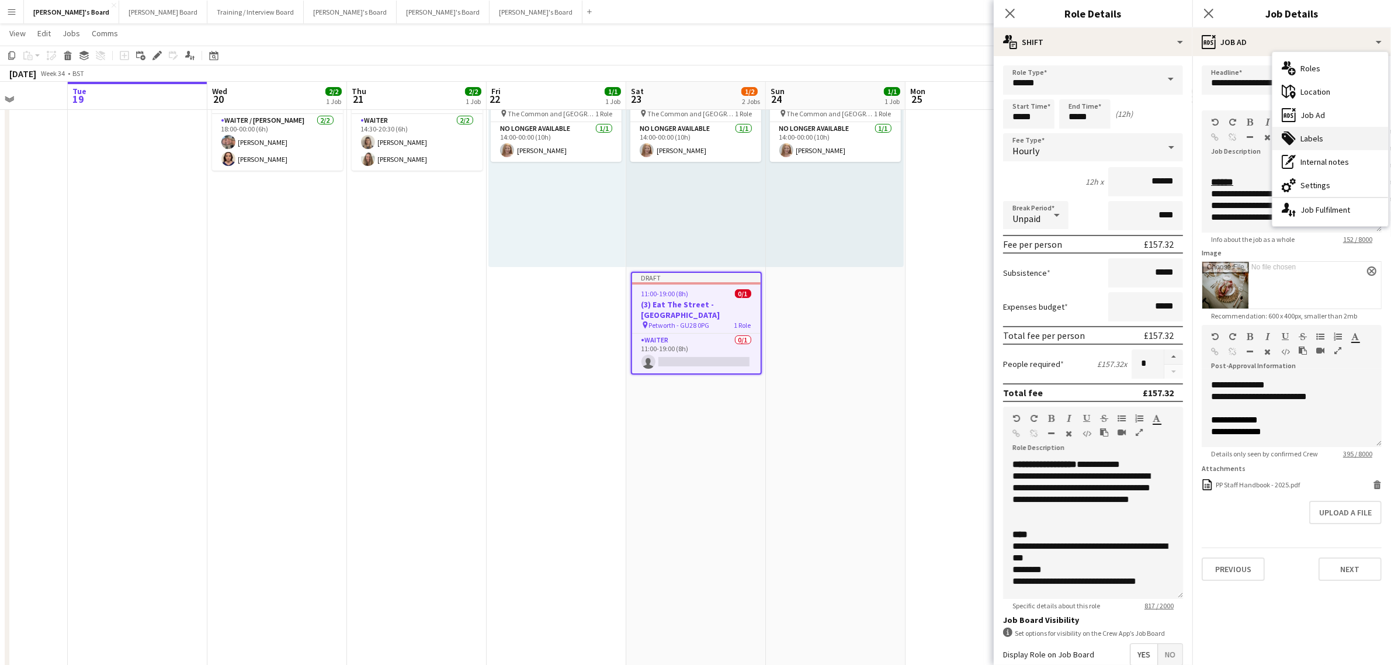
click at [1315, 133] on div "tags-double Labels" at bounding box center [1330, 138] width 116 height 23
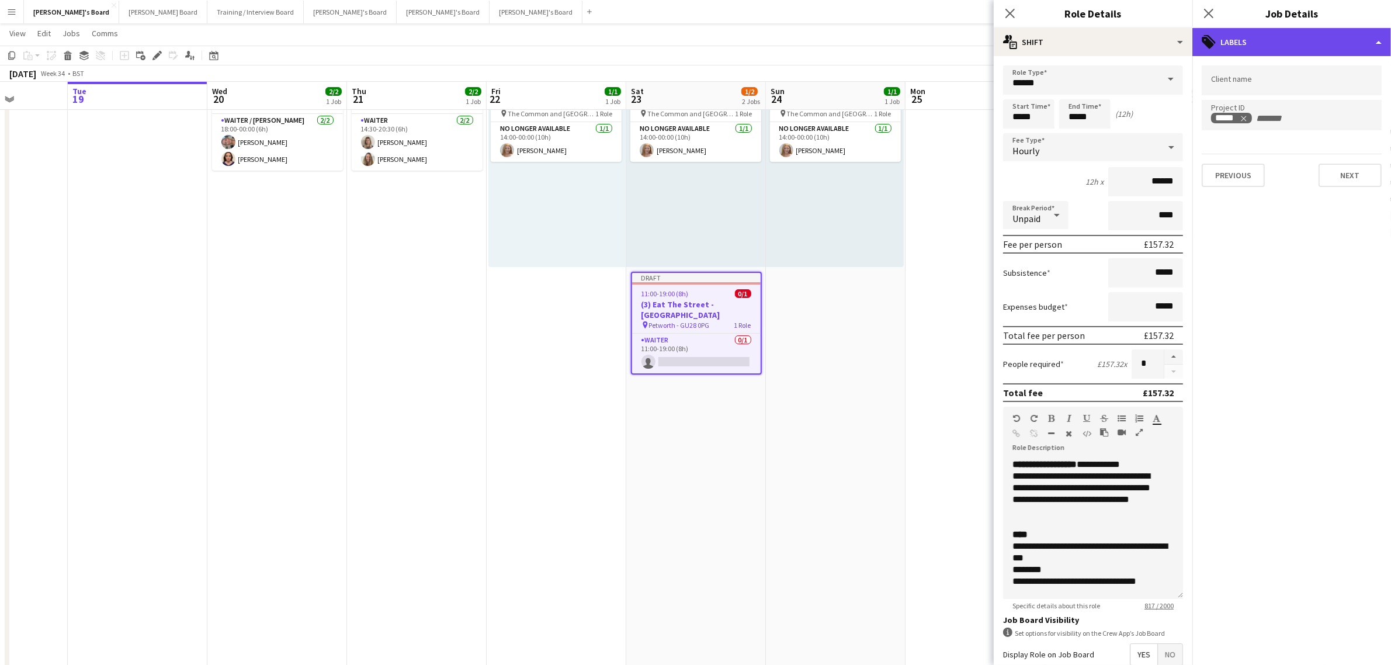
click at [1283, 45] on div "tags-double Labels" at bounding box center [1291, 42] width 199 height 28
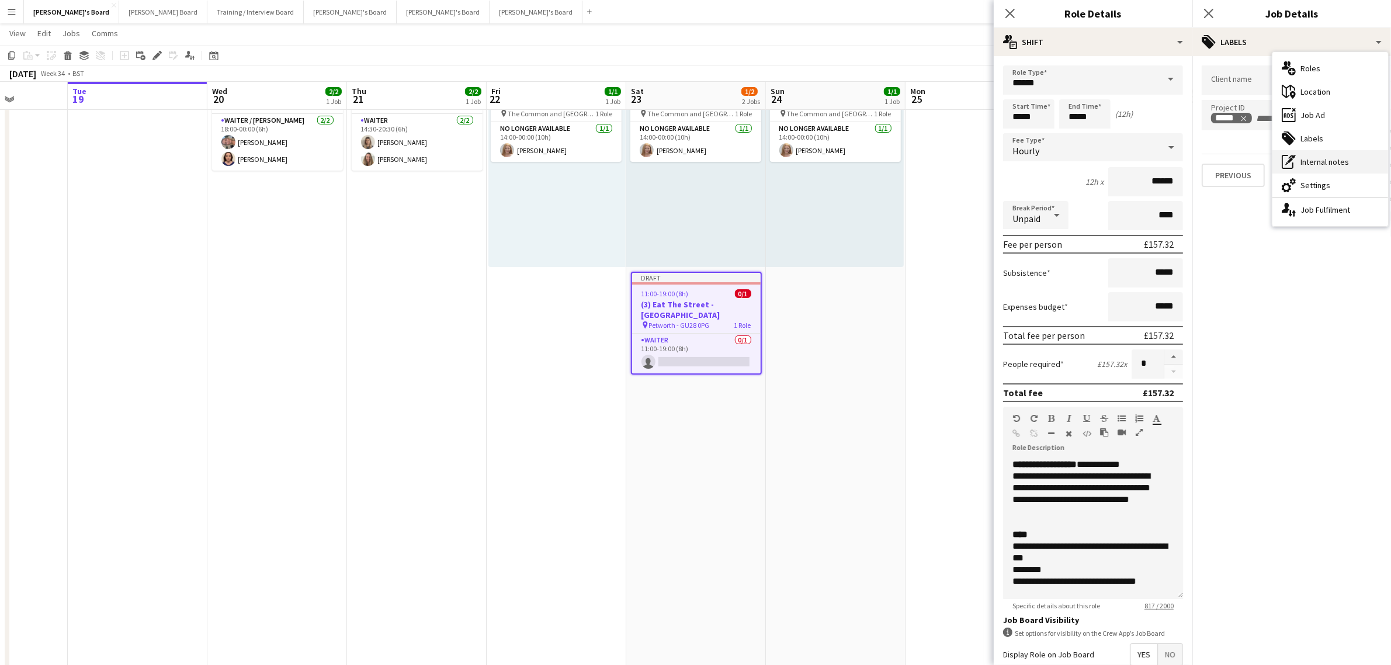
click at [1301, 159] on div "pen-write Internal notes" at bounding box center [1330, 161] width 116 height 23
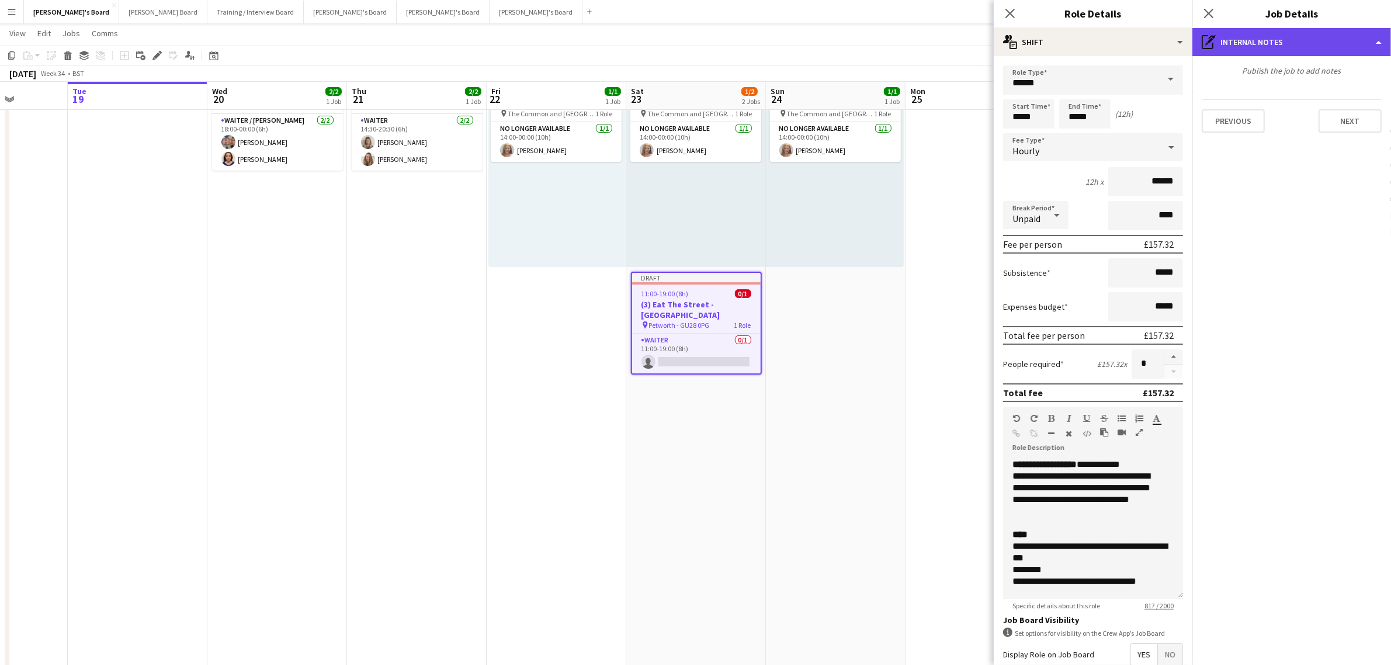
click at [1331, 41] on div "pen-write Internal notes" at bounding box center [1291, 42] width 199 height 28
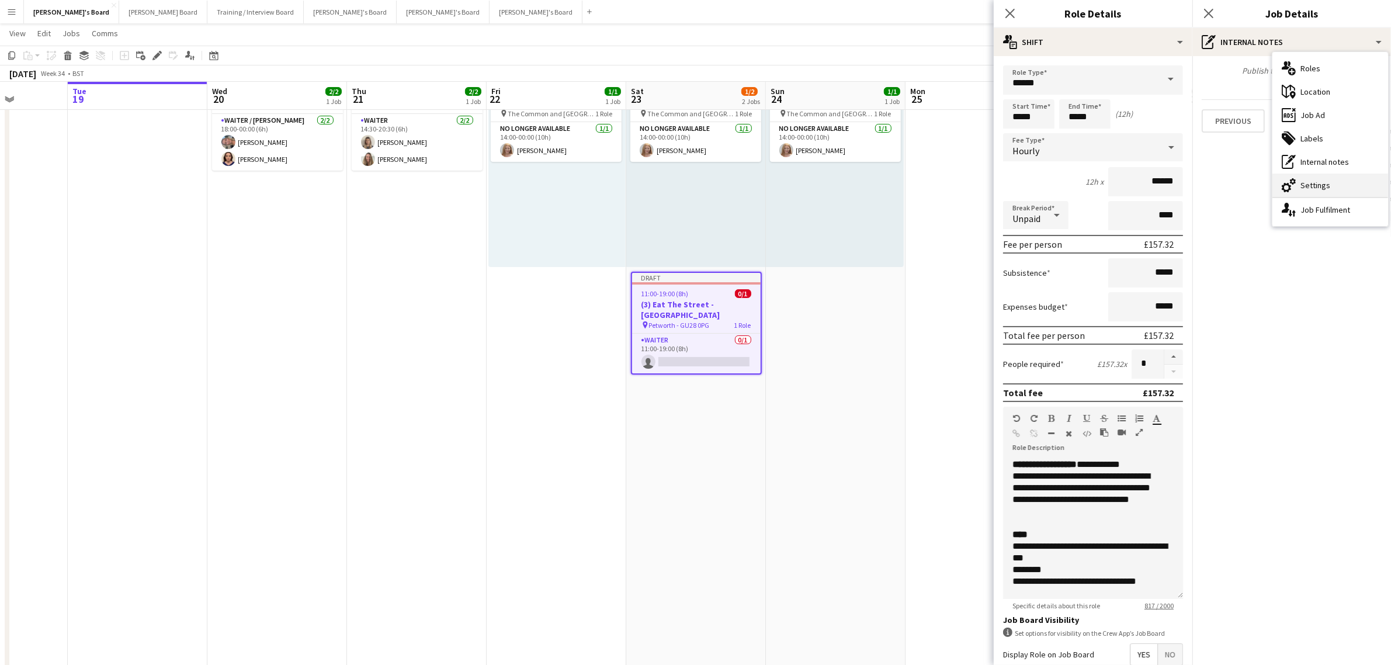
click at [1345, 185] on div "cog-double-3 Settings" at bounding box center [1330, 184] width 116 height 23
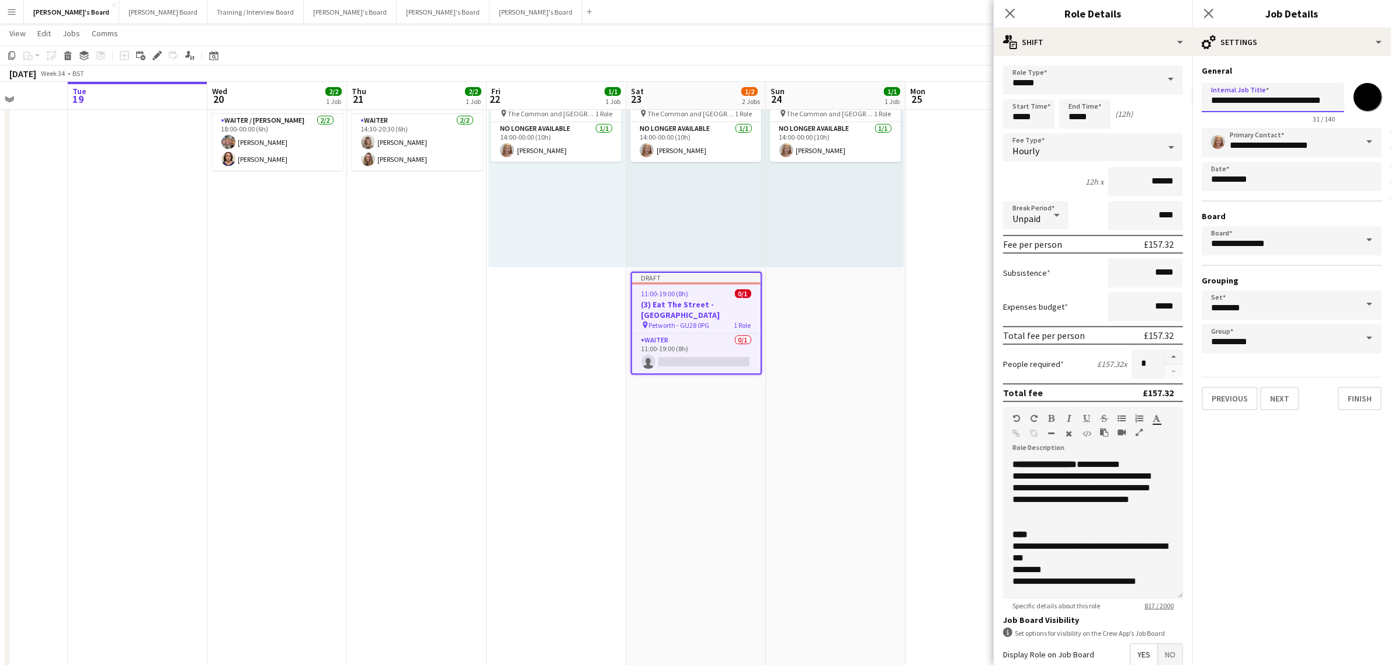
click at [1219, 100] on input "**********" at bounding box center [1273, 97] width 143 height 29
drag, startPoint x: 1285, startPoint y: 99, endPoint x: 1348, endPoint y: 93, distance: 63.4
click at [1348, 93] on div "**********" at bounding box center [1292, 100] width 180 height 45
paste input "*********"
type input "**********"
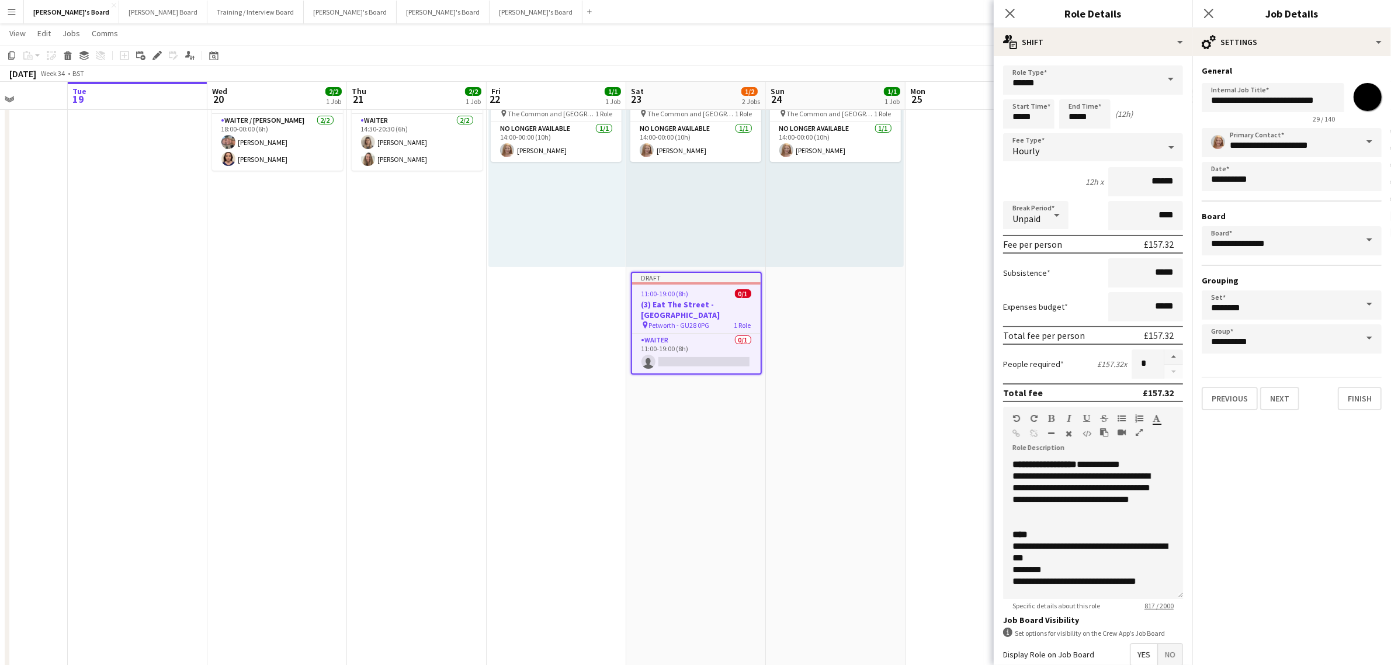
click at [1356, 68] on h3 "General" at bounding box center [1292, 70] width 180 height 11
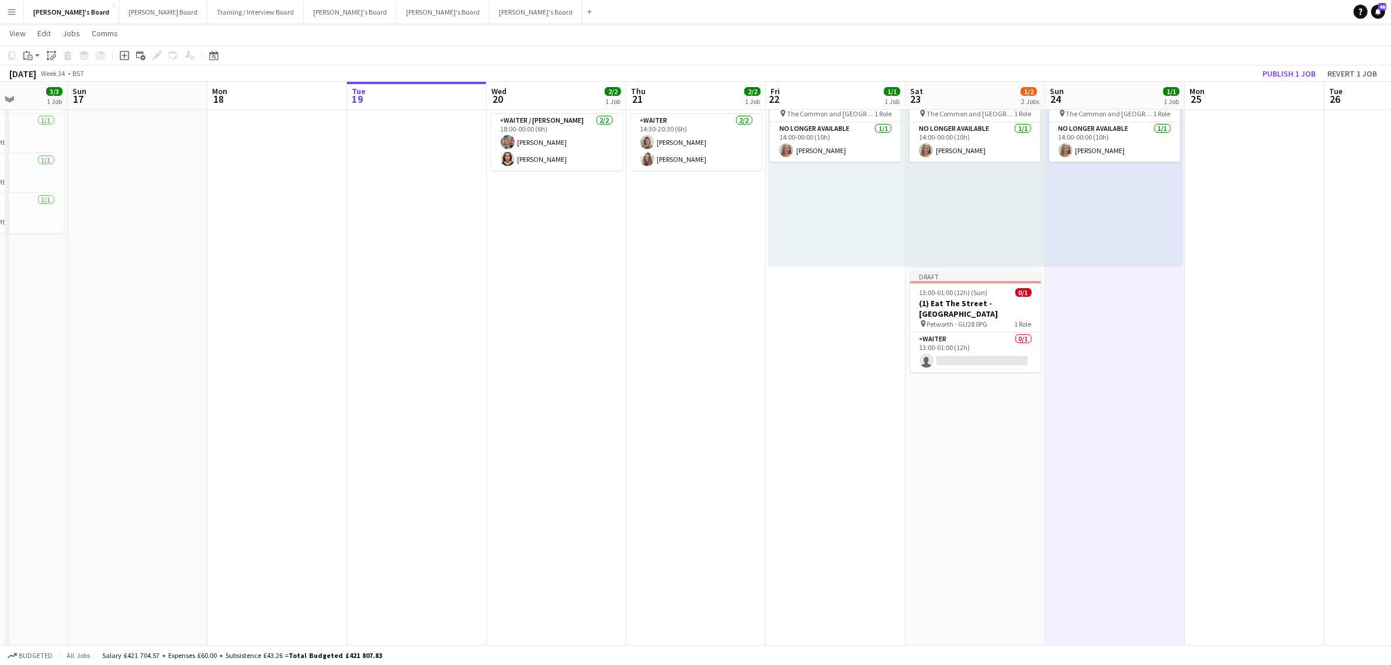
drag, startPoint x: 121, startPoint y: 266, endPoint x: 512, endPoint y: 277, distance: 391.5
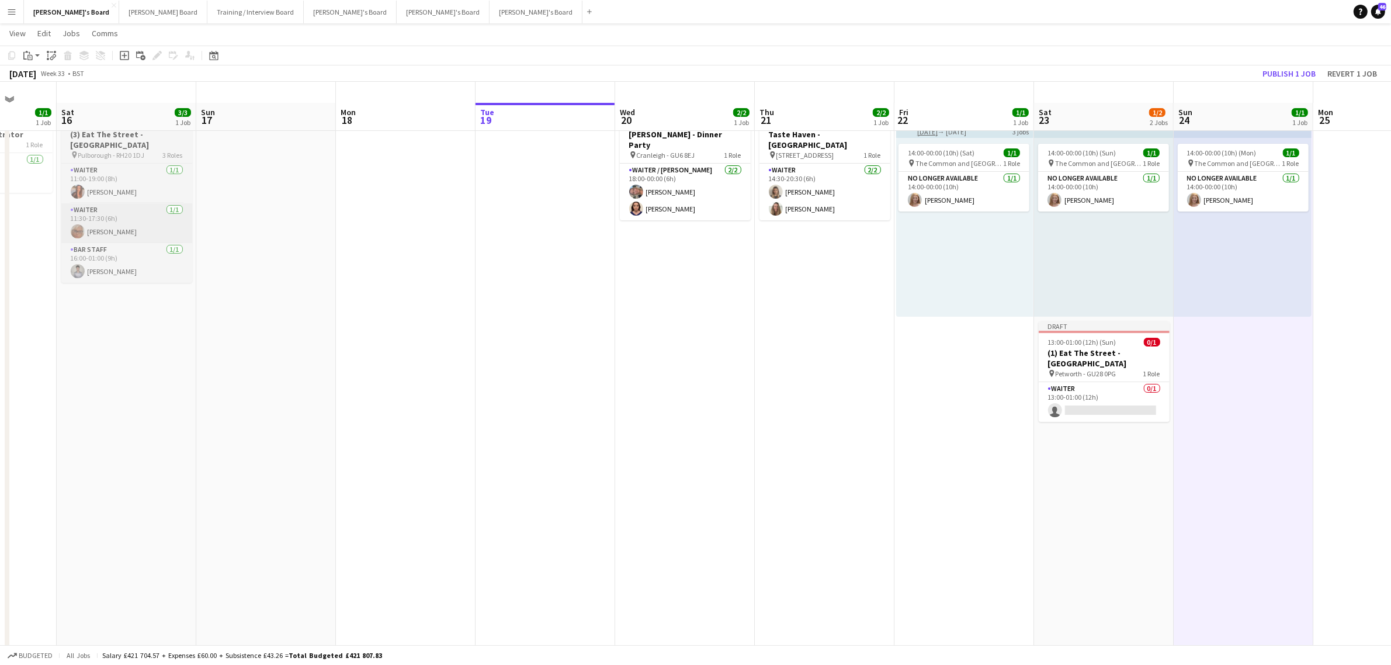
scroll to position [0, 0]
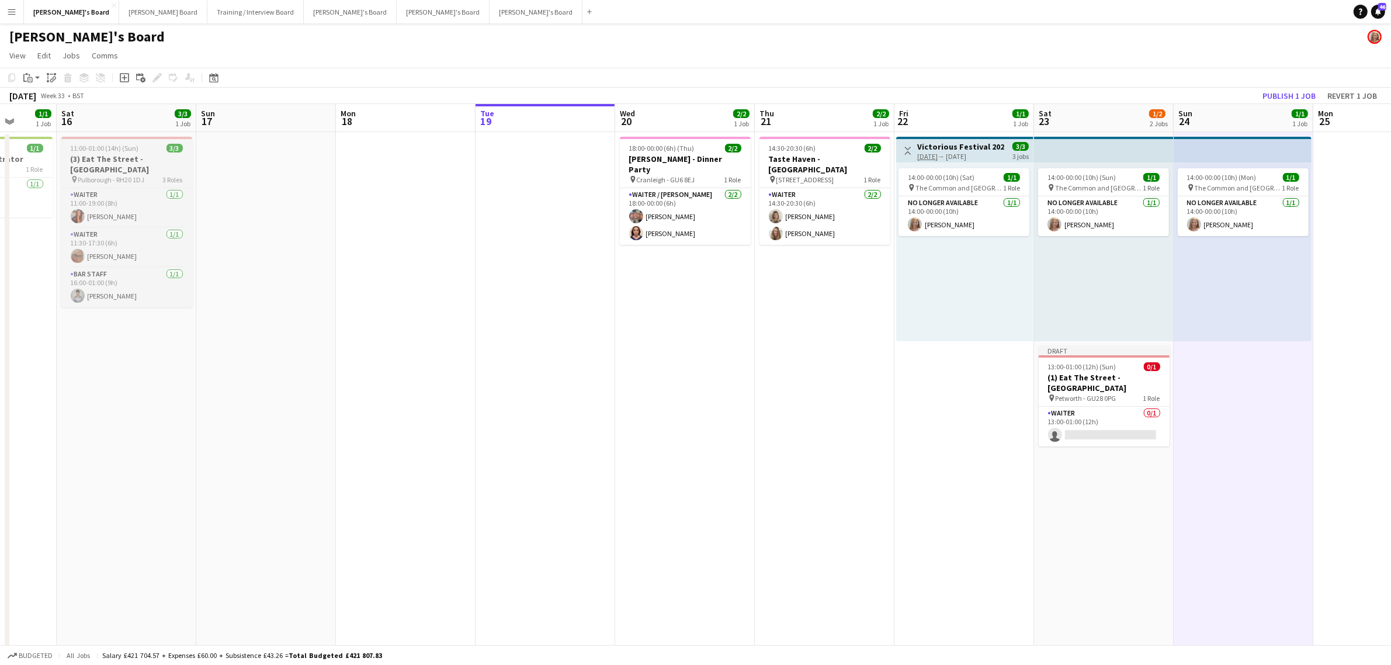
click at [101, 150] on span "11:00-01:00 (14h) (Sun)" at bounding box center [105, 148] width 68 height 9
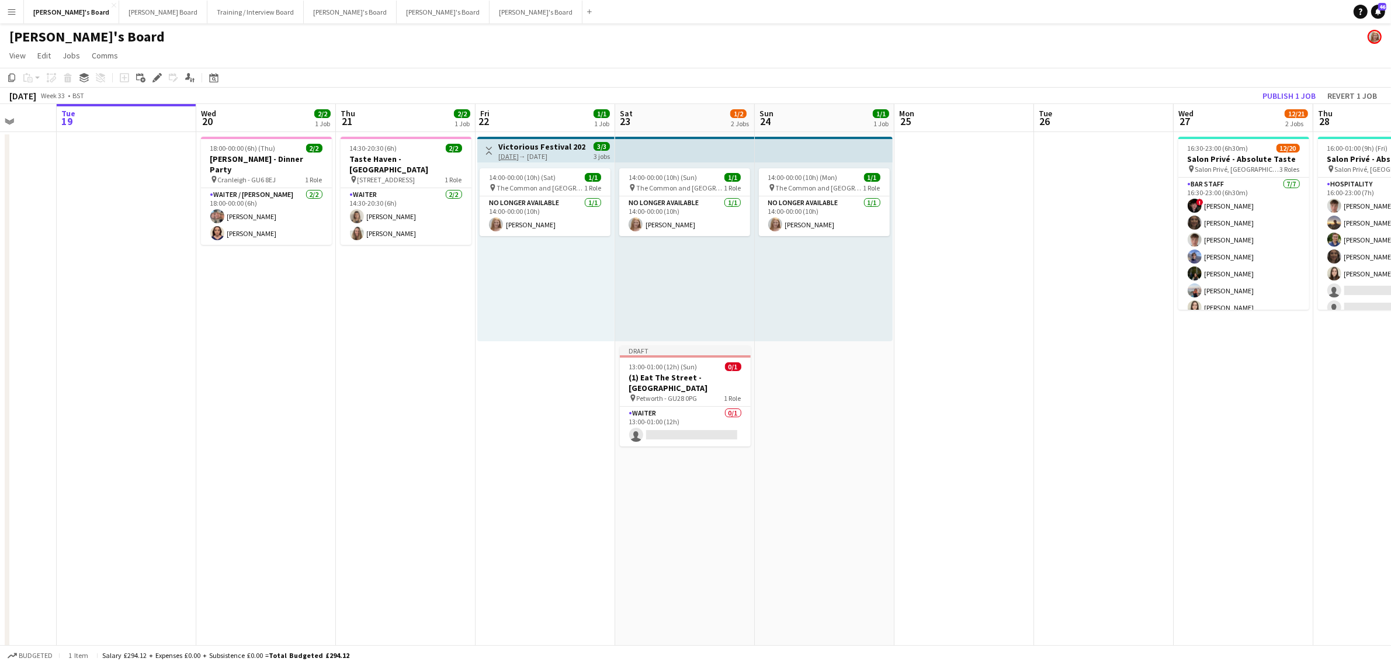
drag, startPoint x: 492, startPoint y: 317, endPoint x: 777, endPoint y: 334, distance: 285.5
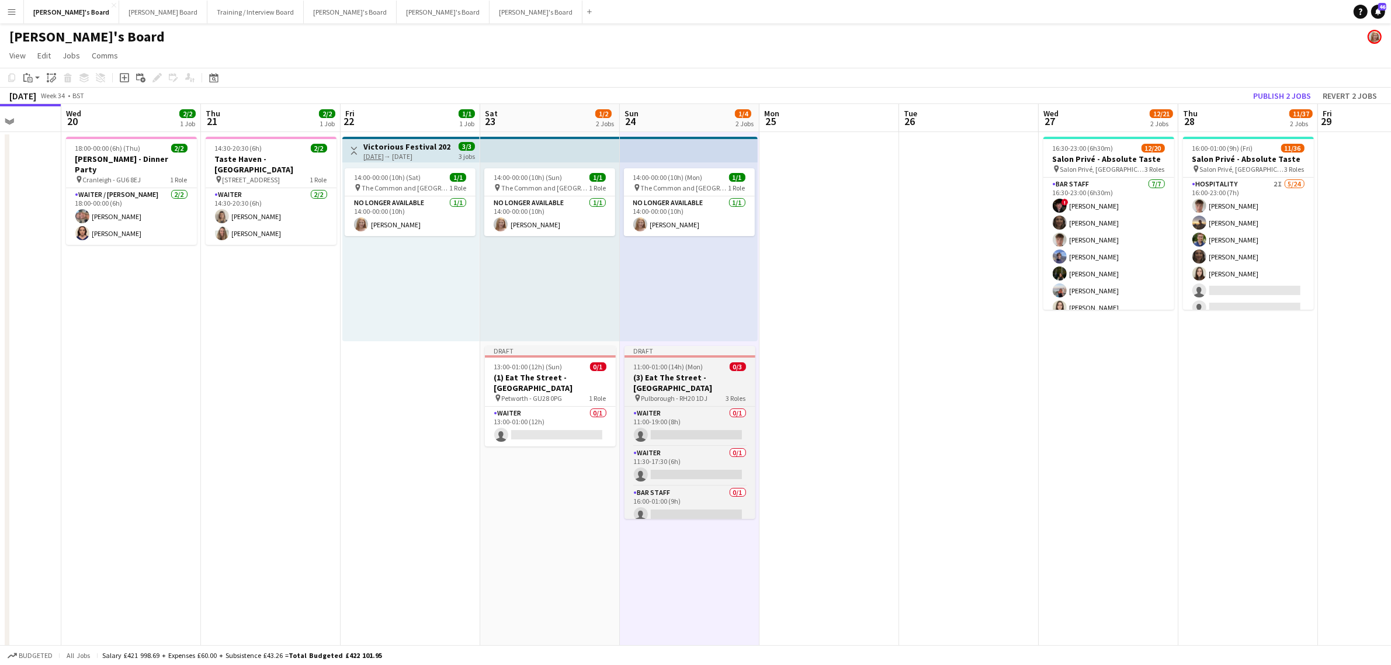
click at [707, 358] on app-job-card "Draft 11:00-01:00 (14h) (Mon) 0/3 (3) Eat The Street - Pulborough pin Pulboroug…" at bounding box center [689, 432] width 131 height 173
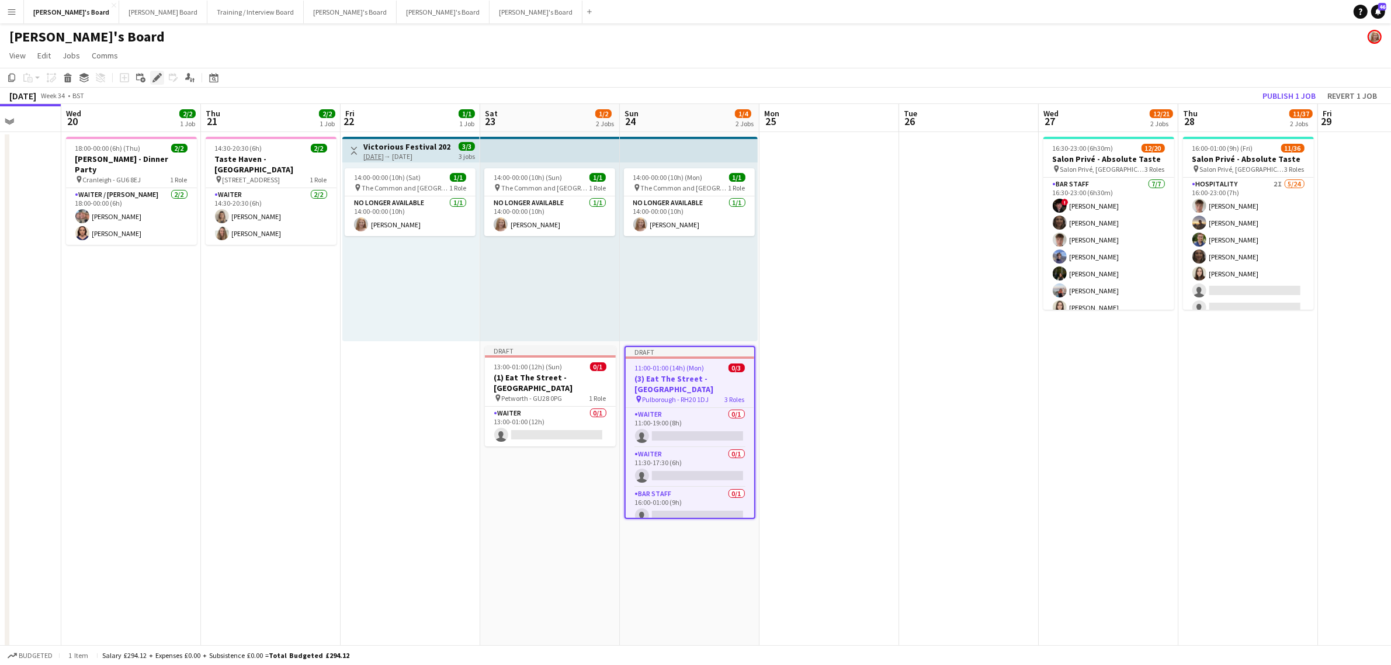
click at [156, 77] on icon at bounding box center [157, 78] width 6 height 6
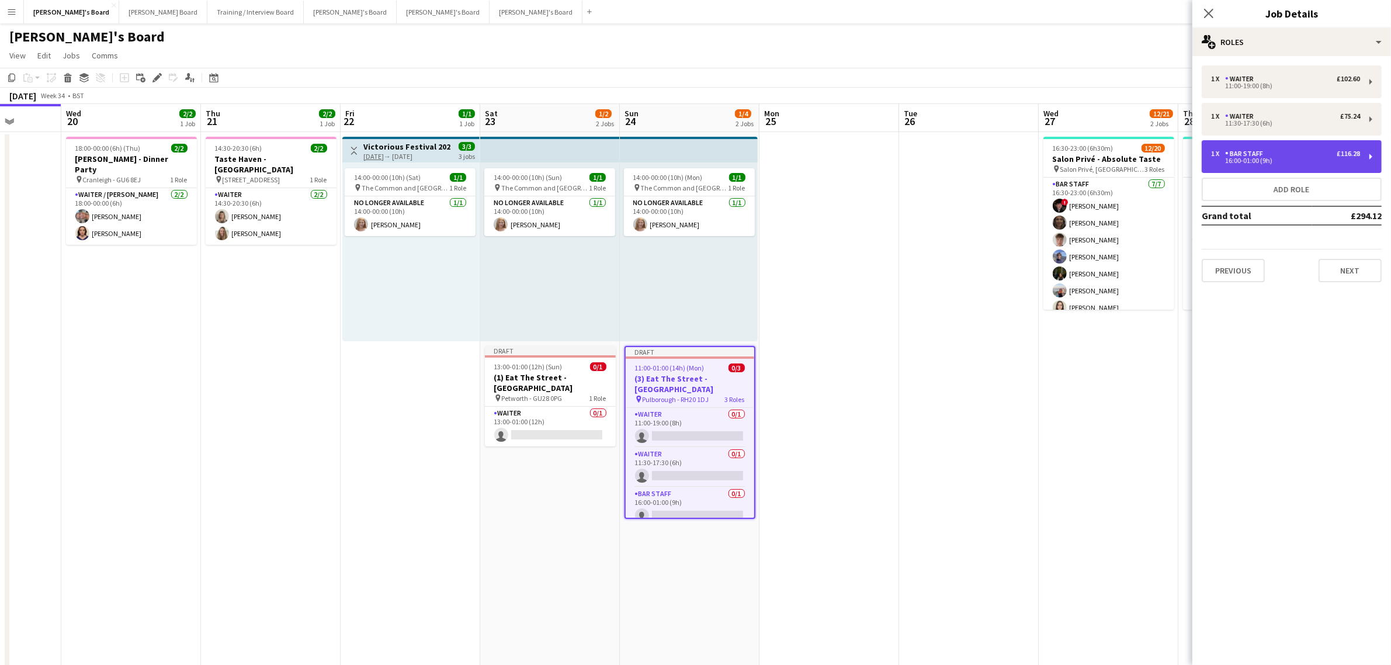
click at [1268, 153] on div "1 x BAR STAFF £116.28" at bounding box center [1285, 154] width 149 height 8
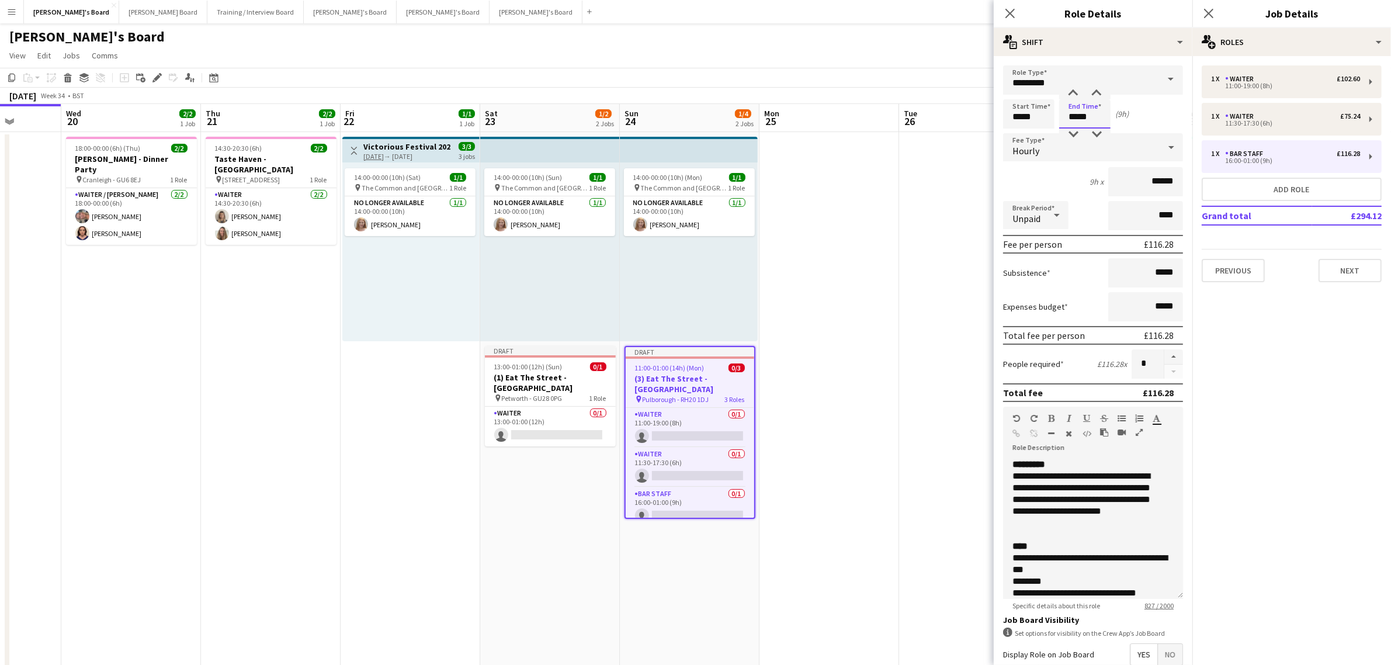
click at [1096, 111] on input "*****" at bounding box center [1084, 113] width 51 height 29
click at [1073, 130] on div at bounding box center [1072, 135] width 23 height 12
click at [1094, 95] on div at bounding box center [1096, 94] width 23 height 12
type input "*****"
click at [1094, 95] on div at bounding box center [1096, 94] width 23 height 12
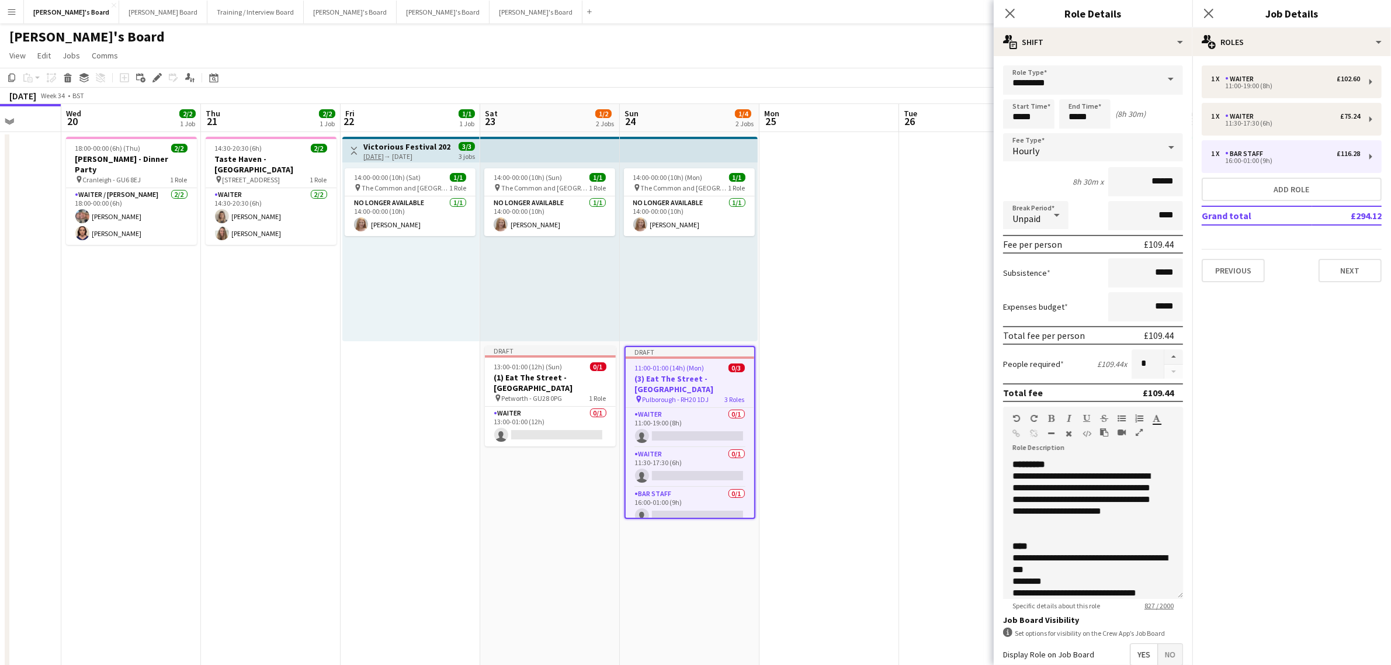
click at [1147, 122] on div "Start Time ***** End Time ***** (8h 30m)" at bounding box center [1093, 113] width 180 height 29
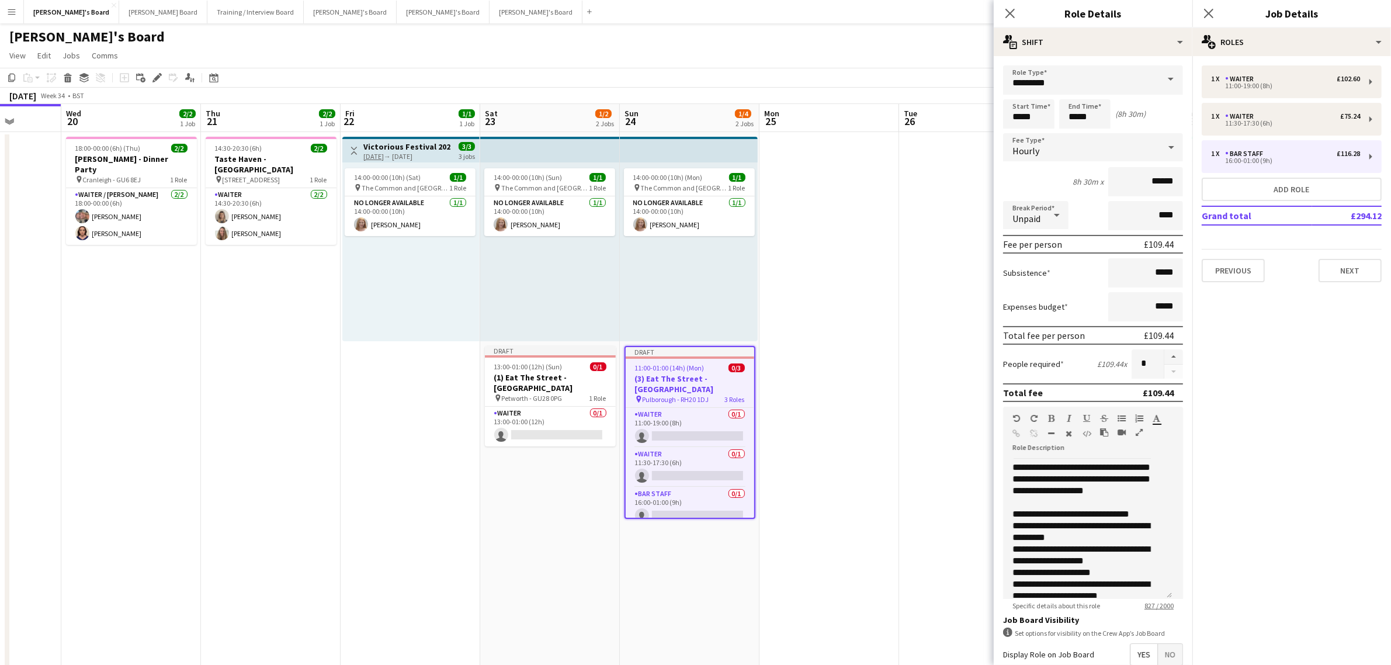
scroll to position [266, 0]
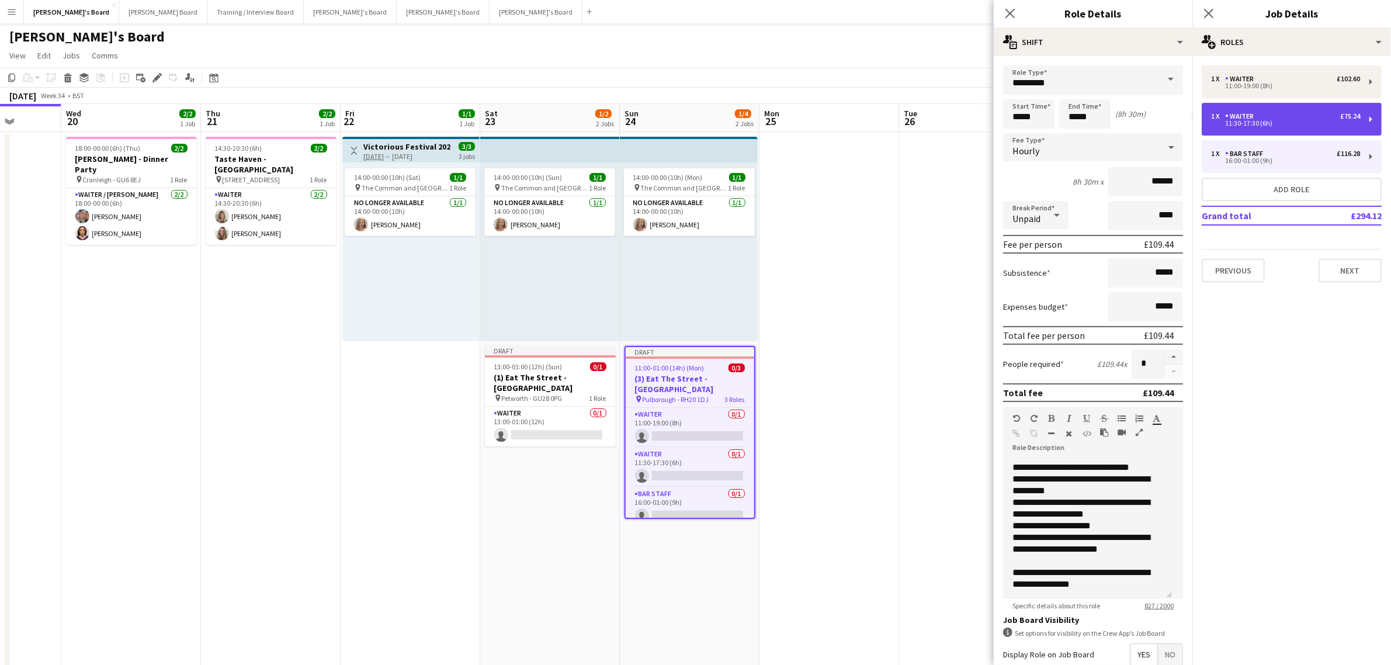
click at [1255, 124] on div "11:30-17:30 (6h)" at bounding box center [1285, 123] width 149 height 6
type input "******"
type input "*****"
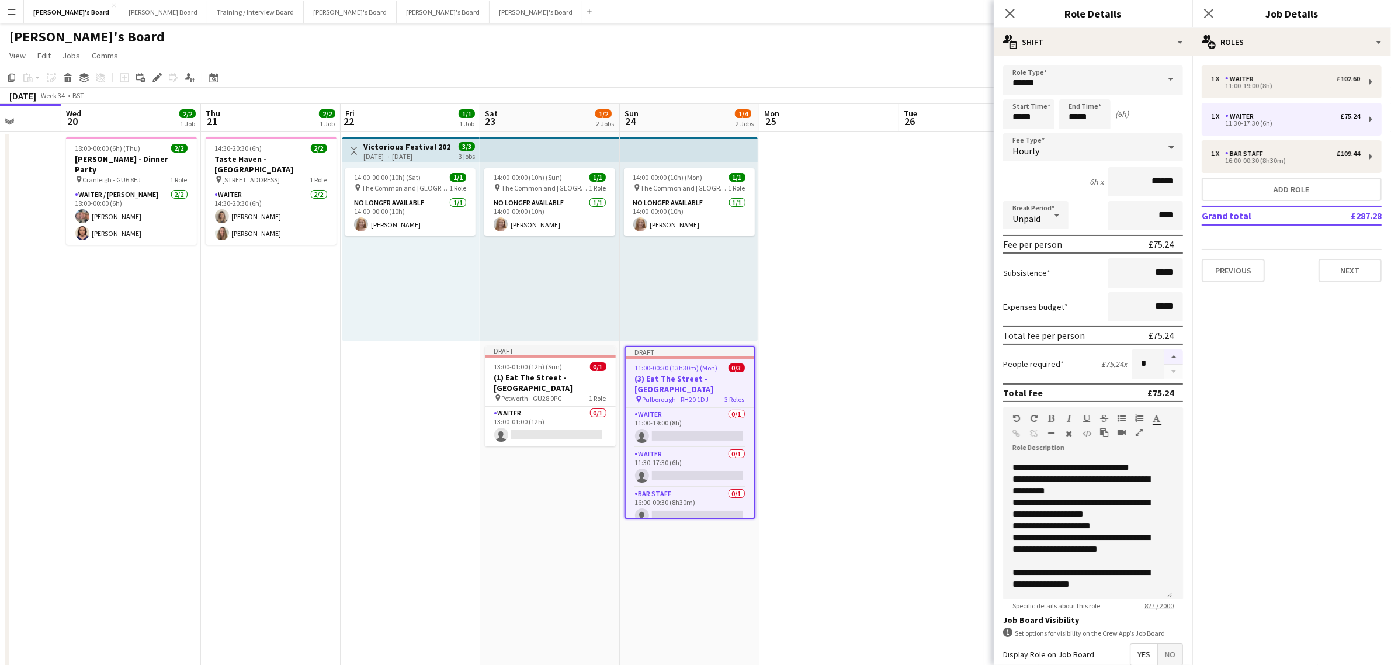
click at [1164, 355] on button "button" at bounding box center [1173, 356] width 19 height 15
type input "*"
click at [1014, 123] on input "*****" at bounding box center [1028, 113] width 51 height 29
click at [1015, 94] on div at bounding box center [1016, 94] width 23 height 12
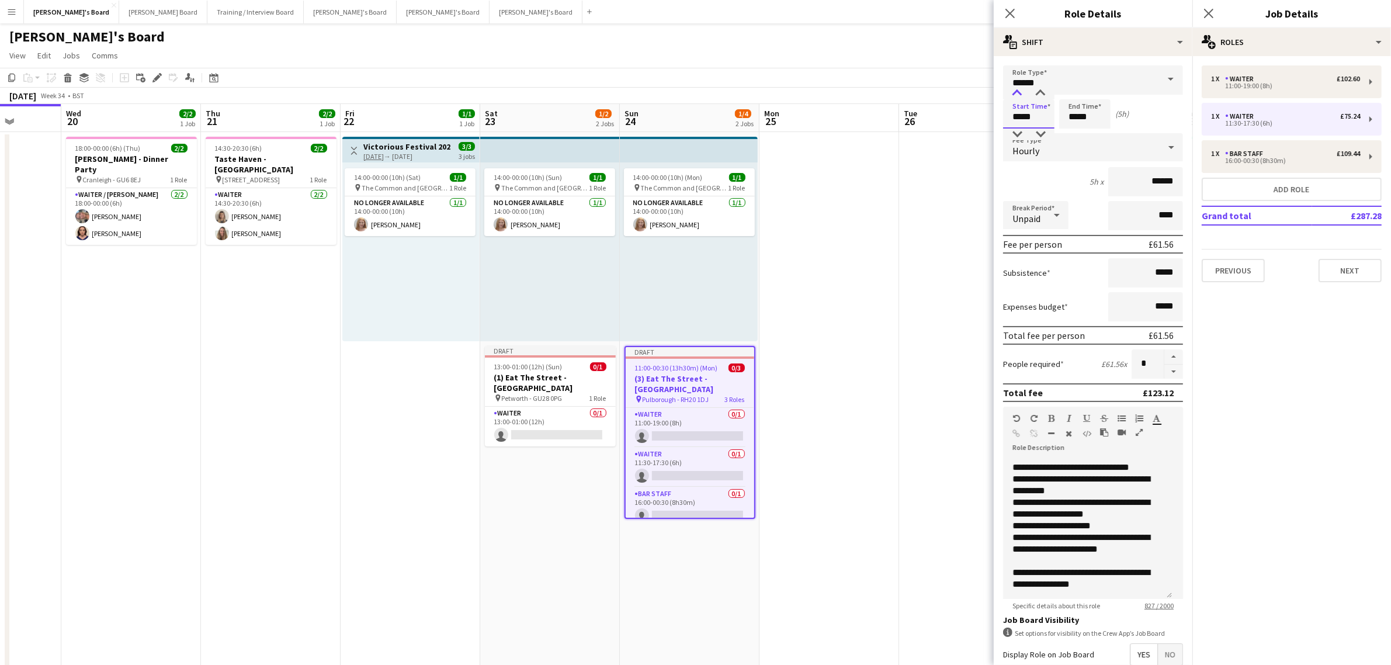
click at [1015, 94] on div at bounding box center [1016, 94] width 23 height 12
click at [1038, 136] on div at bounding box center [1040, 135] width 23 height 12
type input "*****"
click at [1038, 136] on div at bounding box center [1040, 135] width 23 height 12
click at [1085, 109] on input "*****" at bounding box center [1084, 113] width 51 height 29
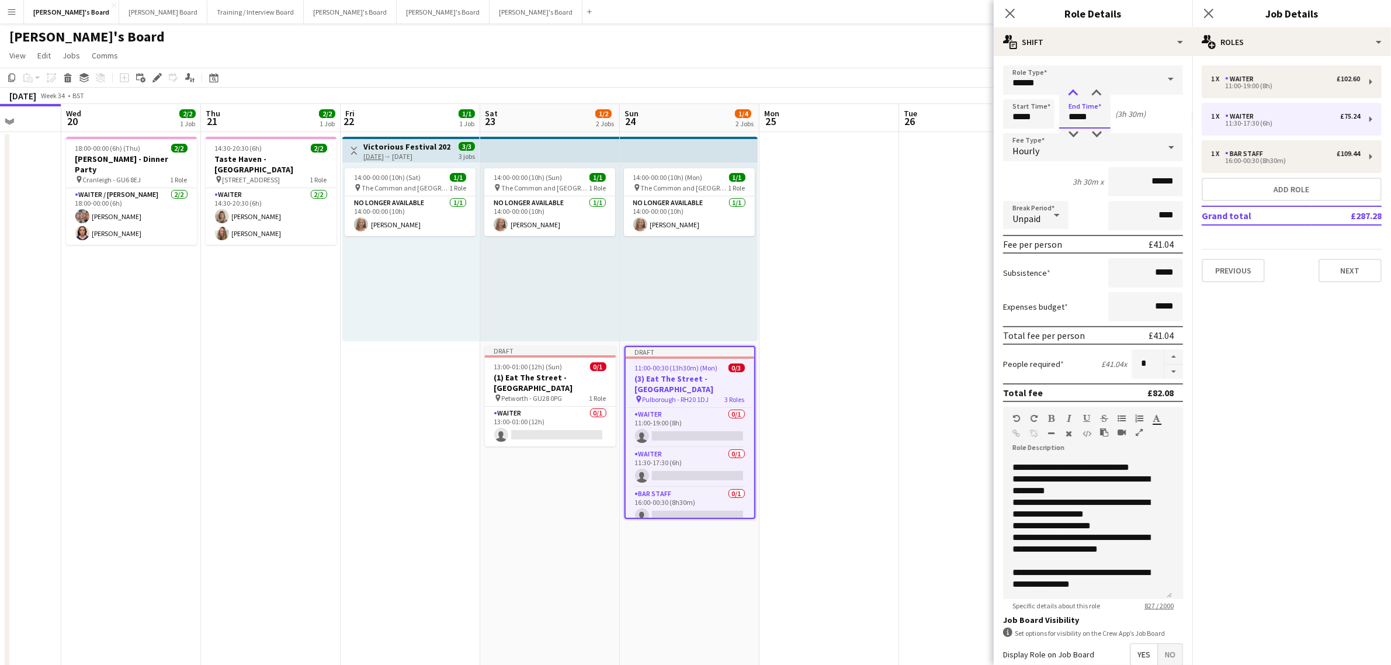
click at [1079, 88] on div at bounding box center [1072, 94] width 23 height 12
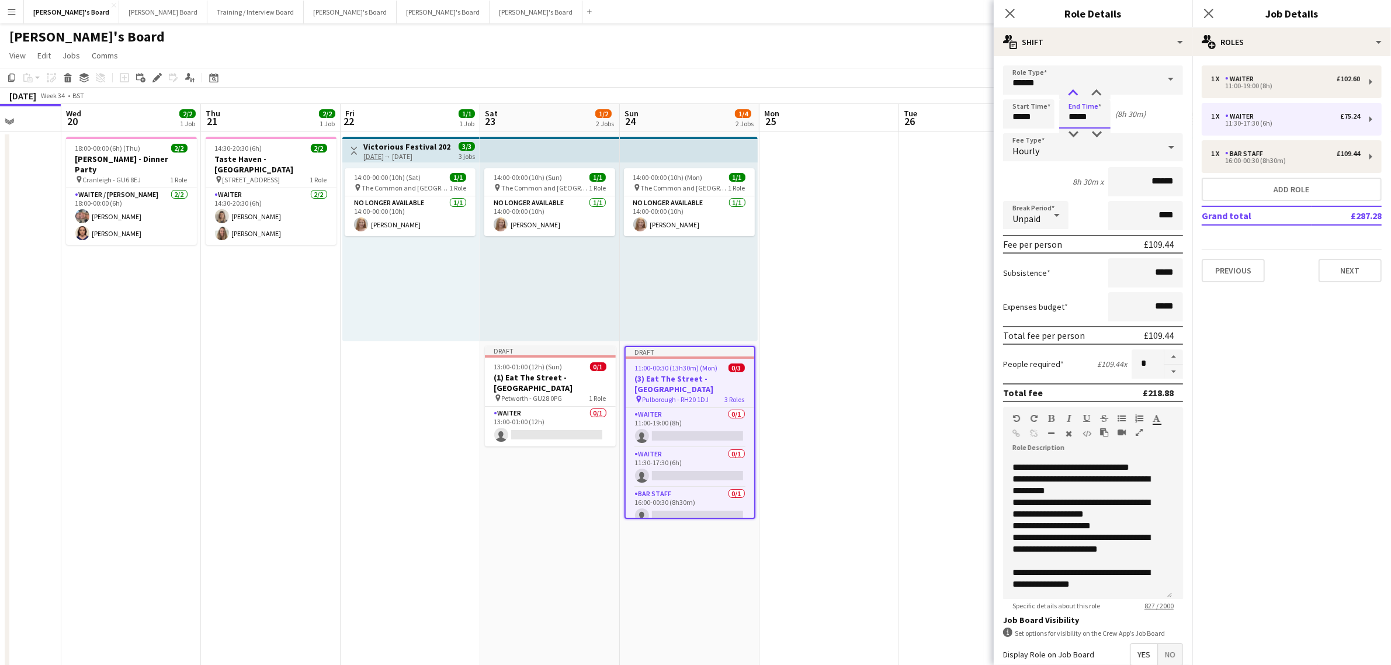
click at [1079, 88] on div at bounding box center [1072, 94] width 23 height 12
type input "*****"
click at [1079, 88] on div at bounding box center [1072, 94] width 23 height 12
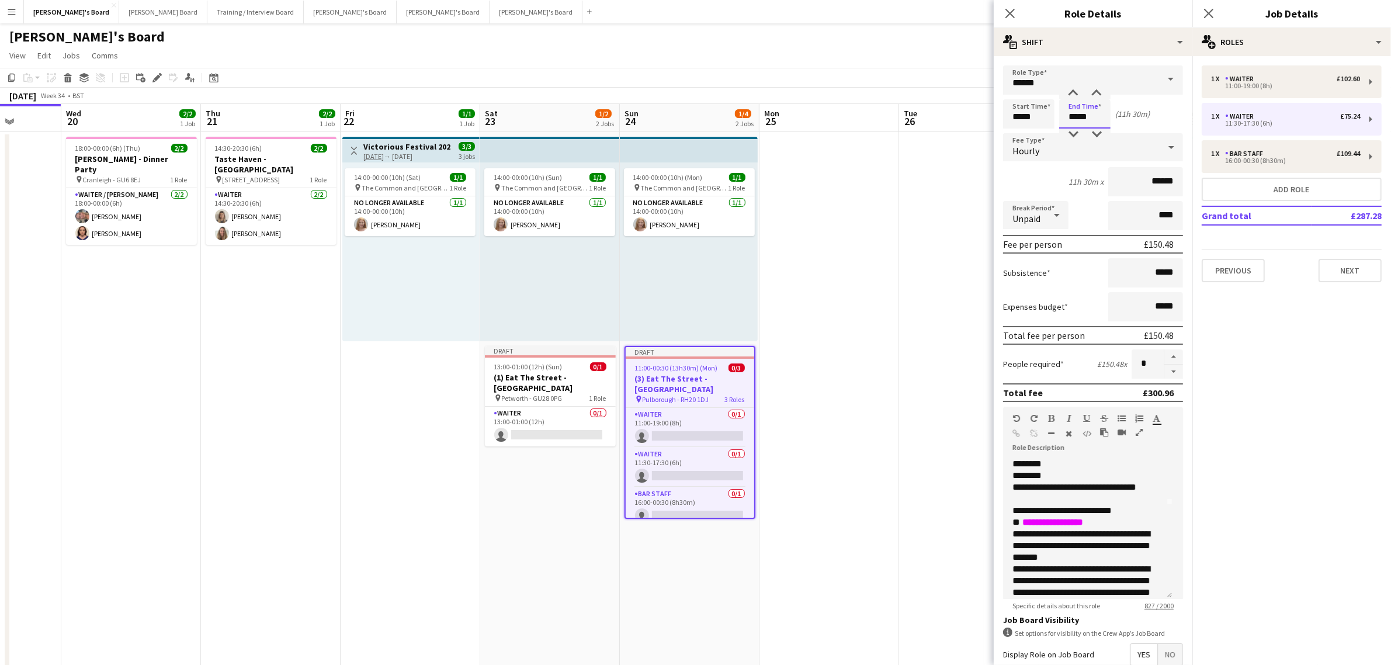
scroll to position [73, 0]
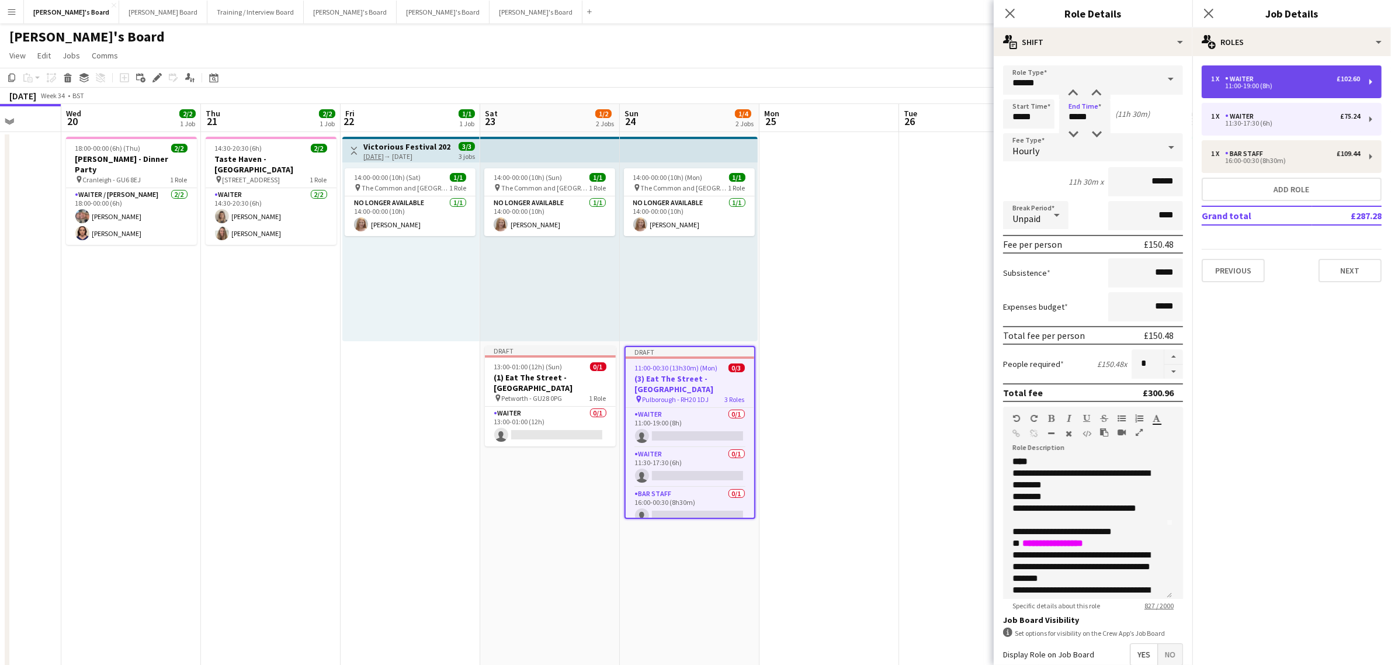
click at [1315, 79] on div "1 x Waiter £102.60" at bounding box center [1285, 79] width 149 height 8
type input "*****"
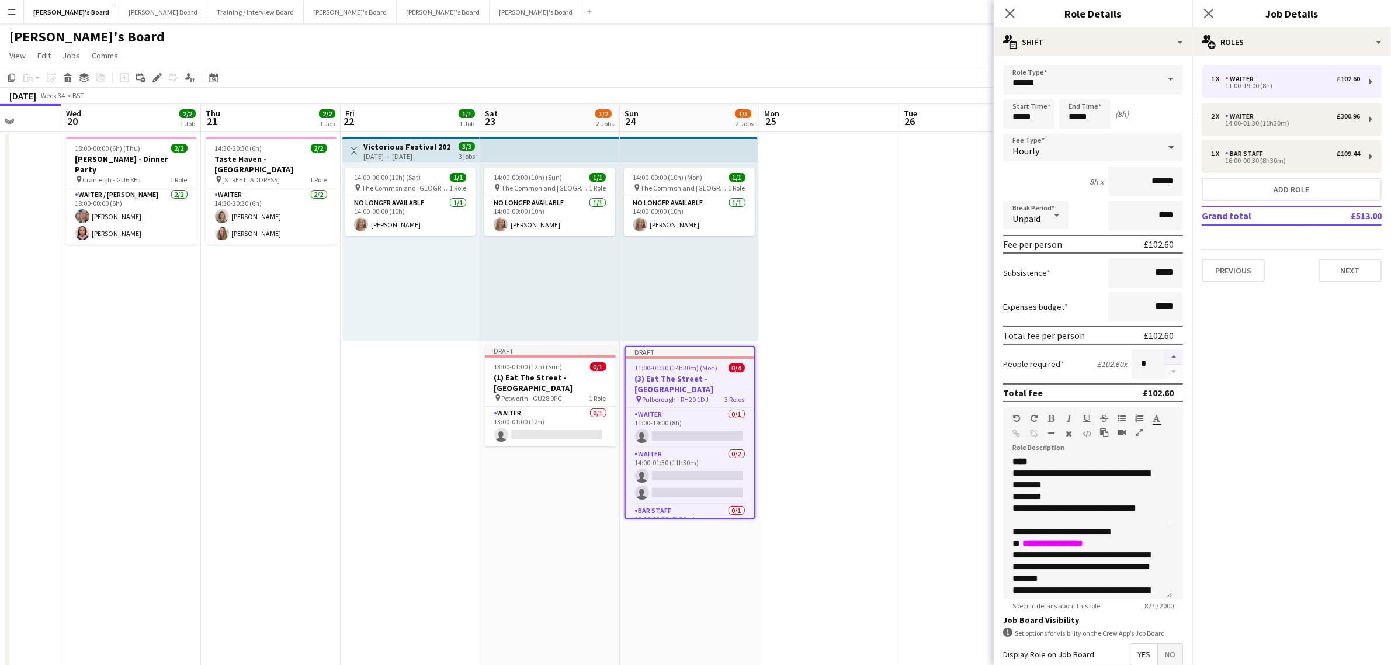
click at [1164, 355] on button "button" at bounding box center [1173, 356] width 19 height 15
type input "*"
click at [1021, 127] on input "*****" at bounding box center [1028, 113] width 51 height 29
click at [1018, 88] on div at bounding box center [1016, 94] width 23 height 12
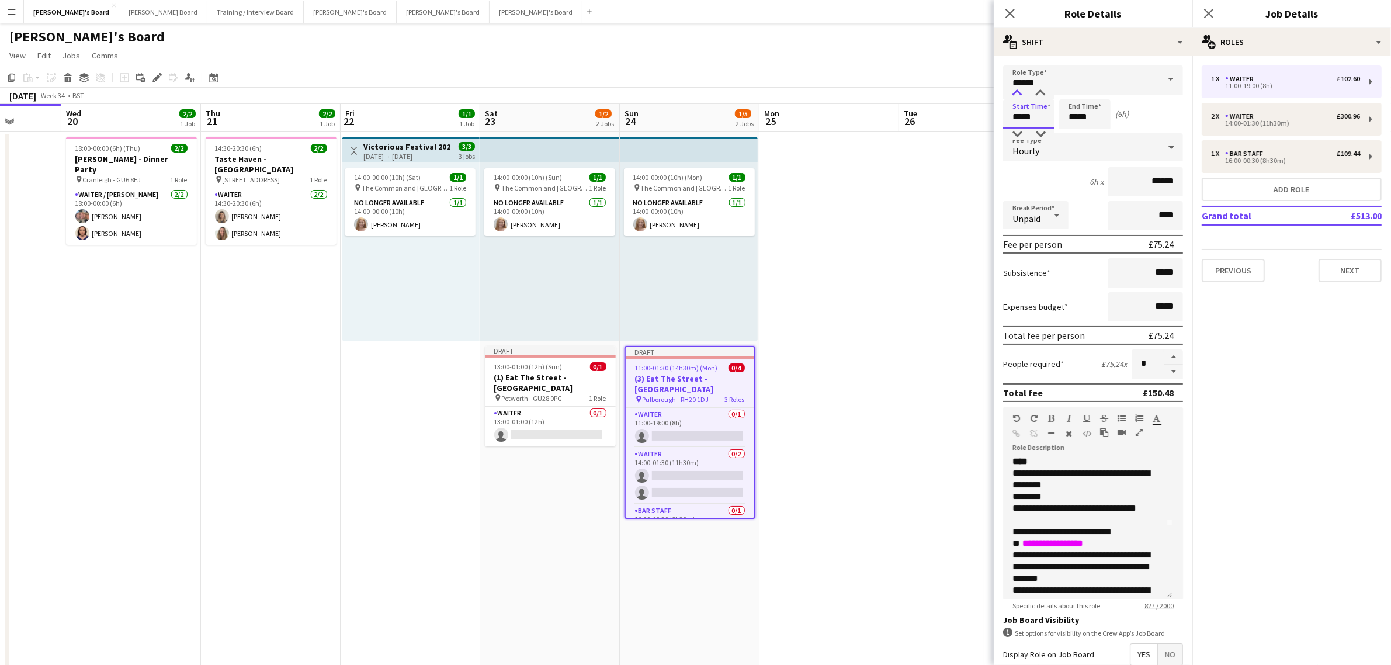
click at [1018, 88] on div at bounding box center [1016, 94] width 23 height 12
type input "*****"
click at [1018, 88] on div at bounding box center [1016, 94] width 23 height 12
click at [1088, 116] on input "*****" at bounding box center [1084, 113] width 51 height 29
click at [1072, 94] on div at bounding box center [1072, 94] width 23 height 12
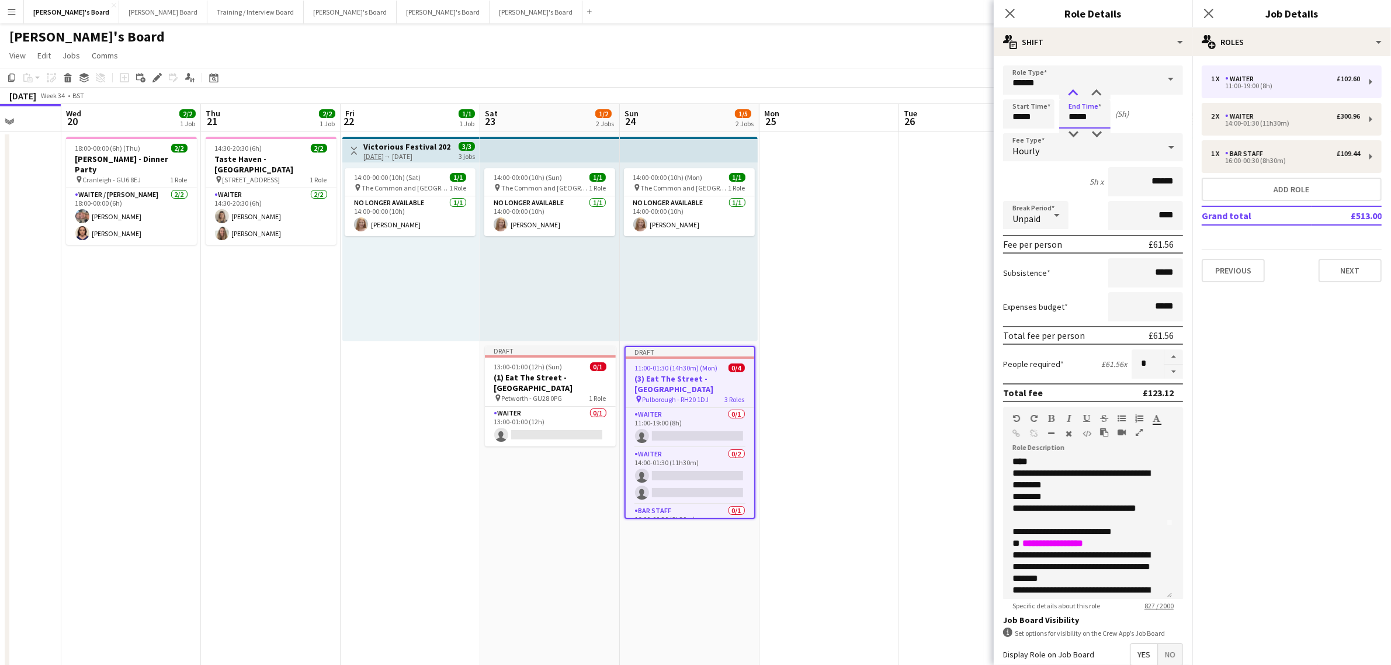
click at [1072, 94] on div at bounding box center [1072, 94] width 23 height 12
type input "*****"
click at [1072, 94] on div at bounding box center [1072, 94] width 23 height 12
click at [1257, 189] on button "Add role" at bounding box center [1292, 189] width 180 height 23
type input "**********"
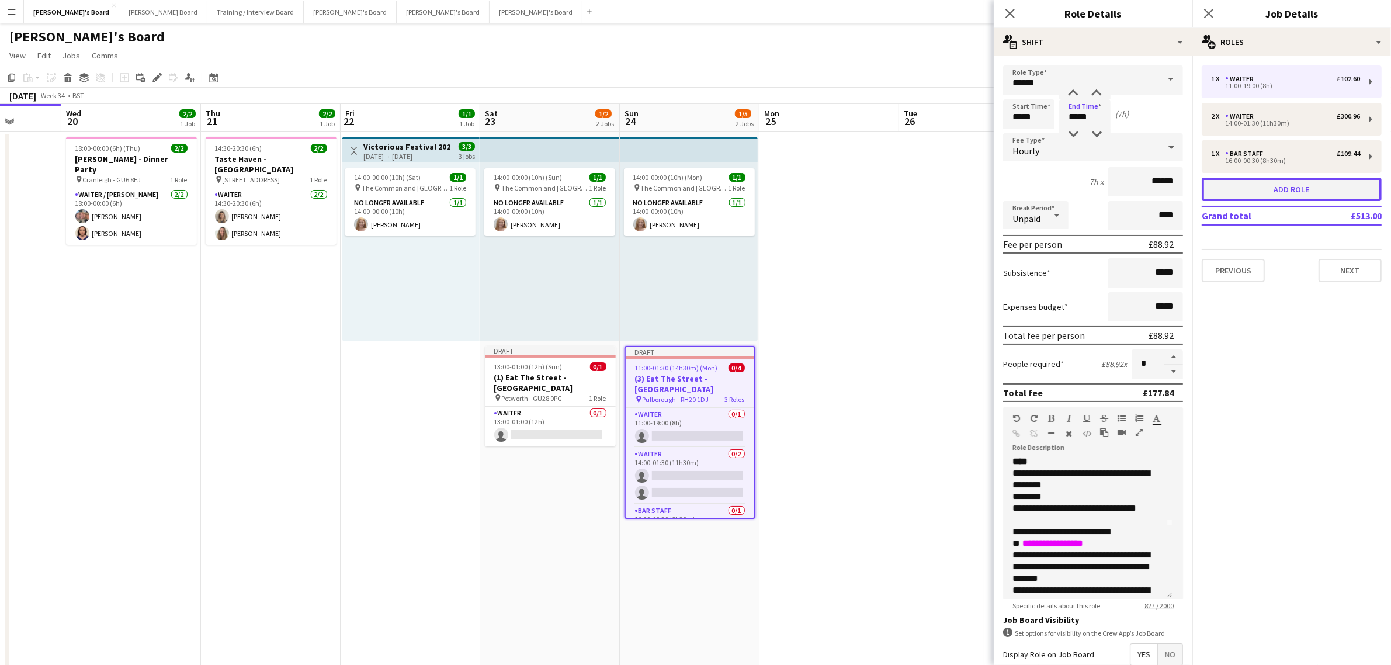
type input "*****"
type input "***"
type input "*"
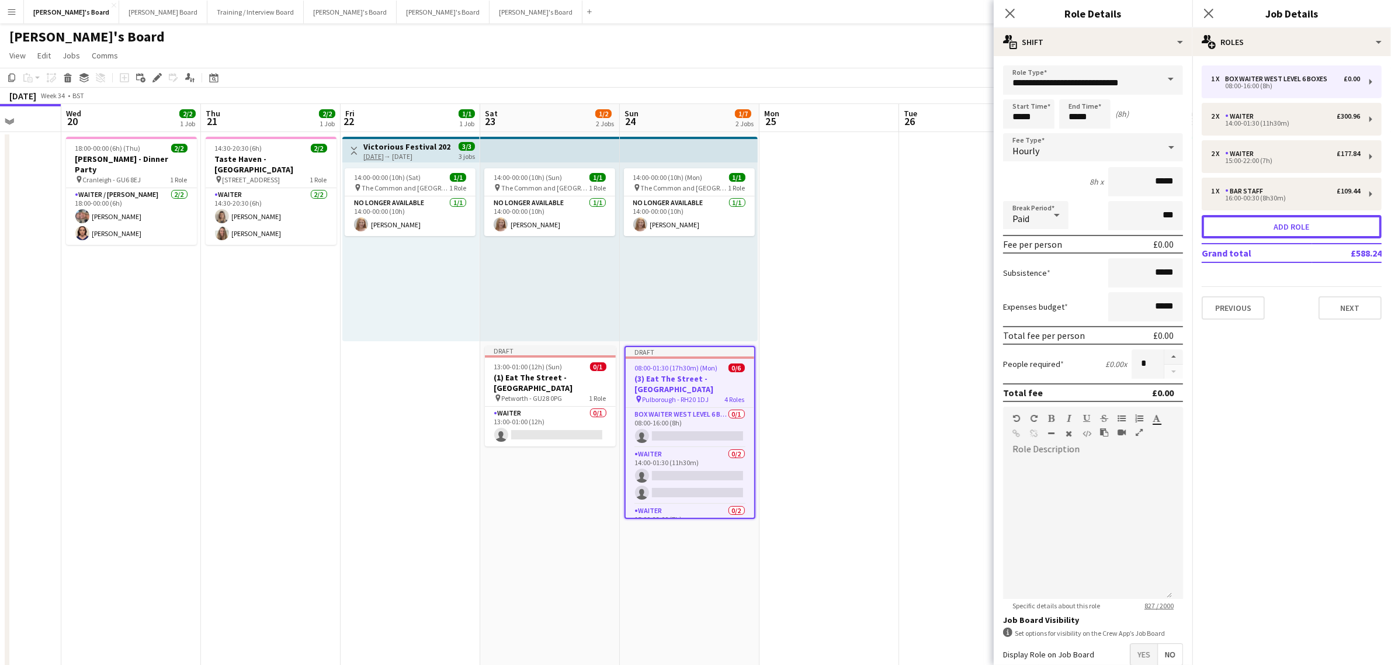
scroll to position [0, 0]
click at [1104, 74] on input "**********" at bounding box center [1093, 79] width 180 height 29
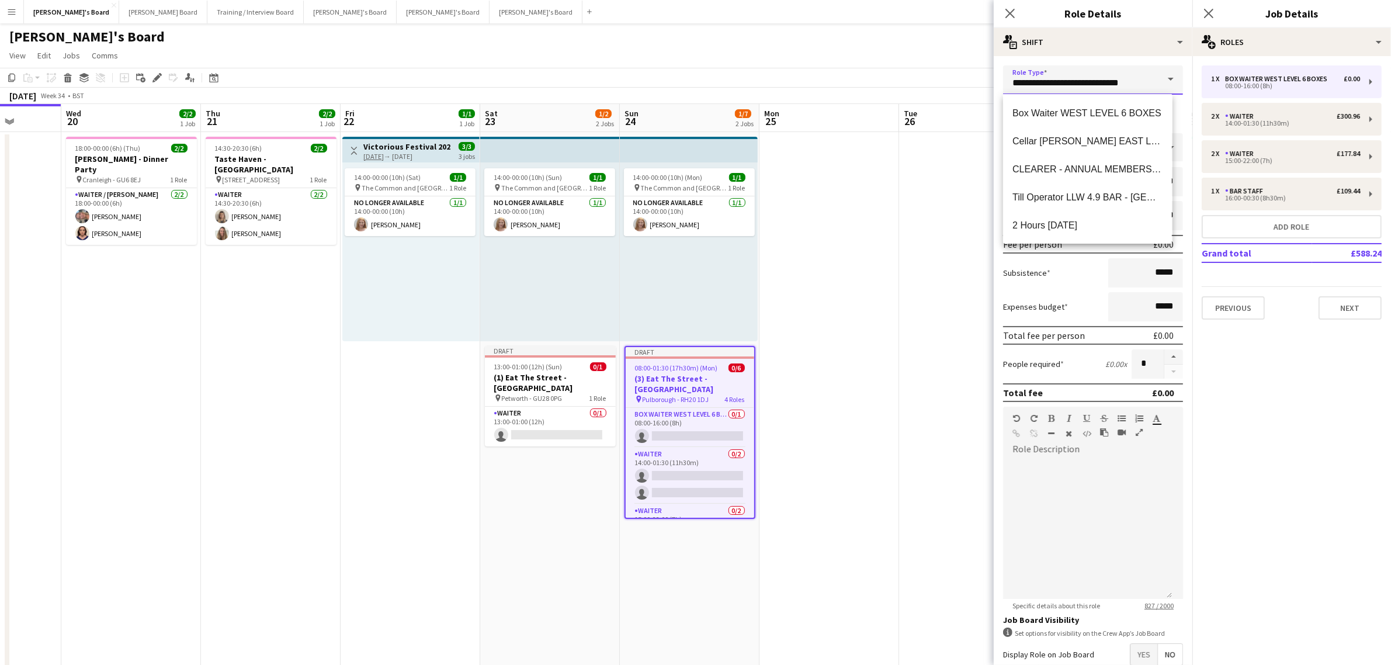
click at [1104, 74] on input "**********" at bounding box center [1093, 79] width 180 height 29
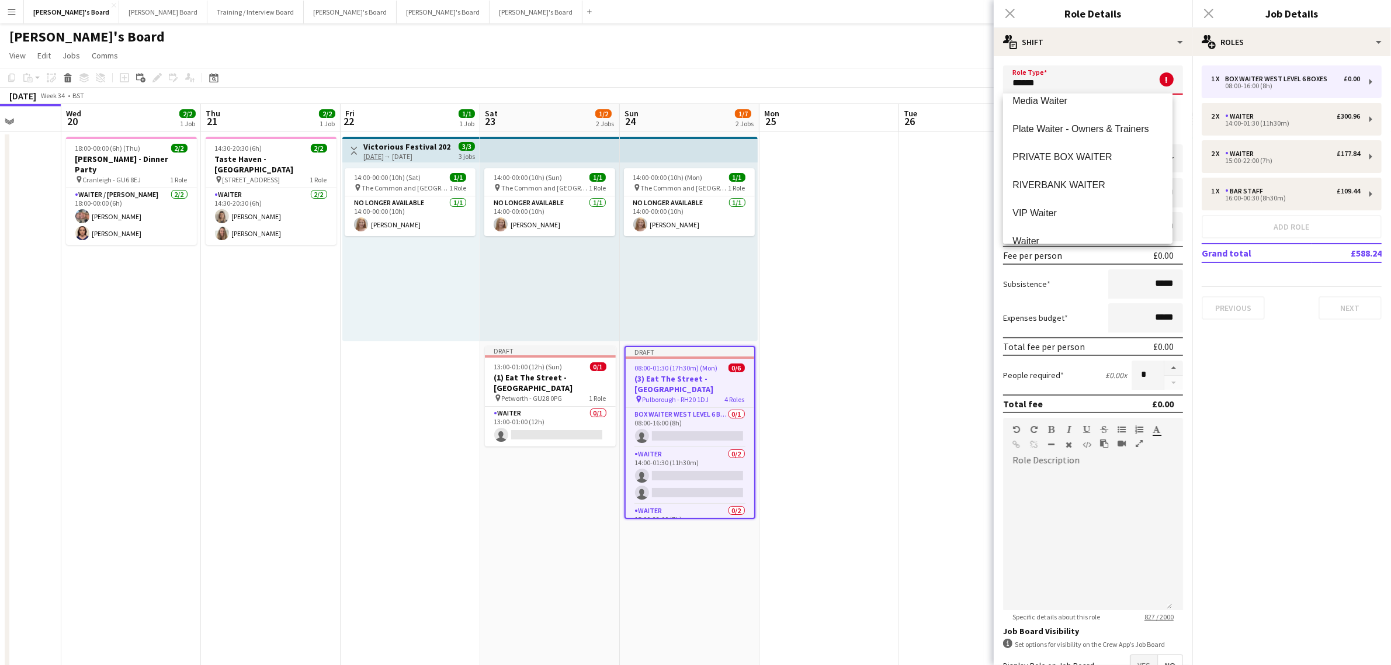
scroll to position [730, 0]
click at [1034, 172] on span "Waiter" at bounding box center [1087, 167] width 150 height 11
type input "******"
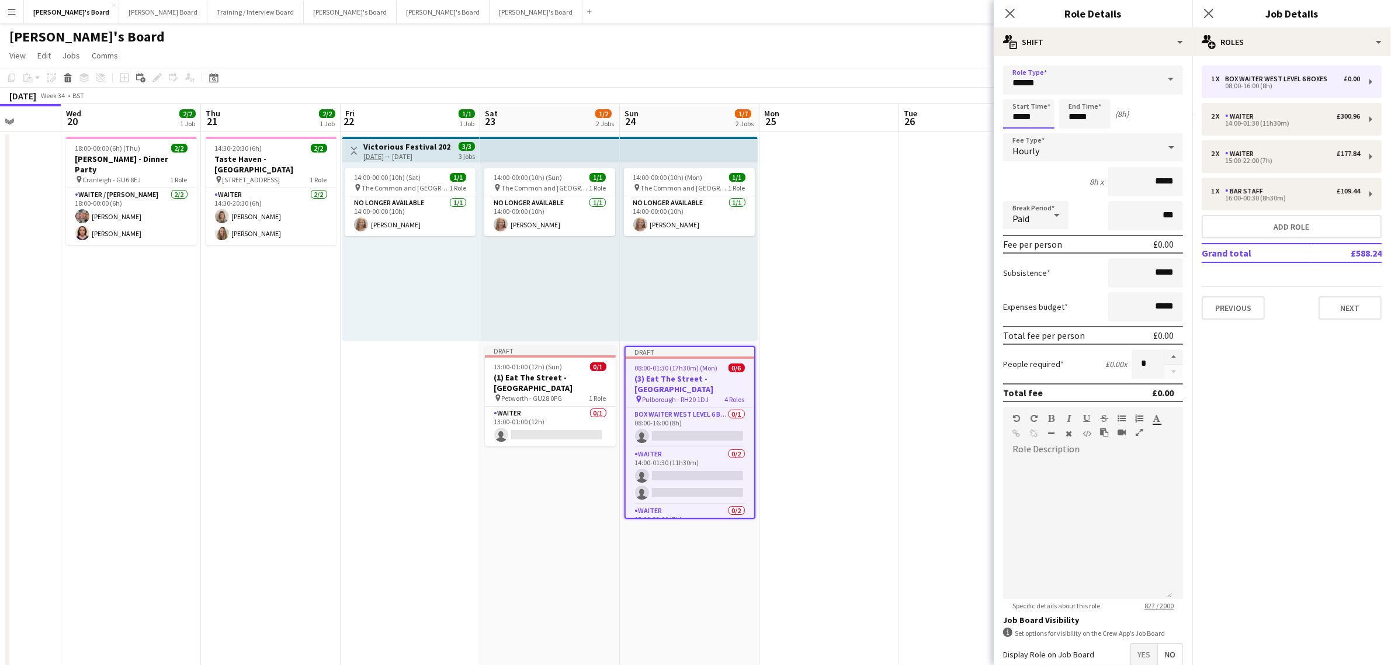
click at [1029, 113] on input "*****" at bounding box center [1028, 113] width 51 height 29
click at [1015, 130] on div at bounding box center [1016, 135] width 23 height 12
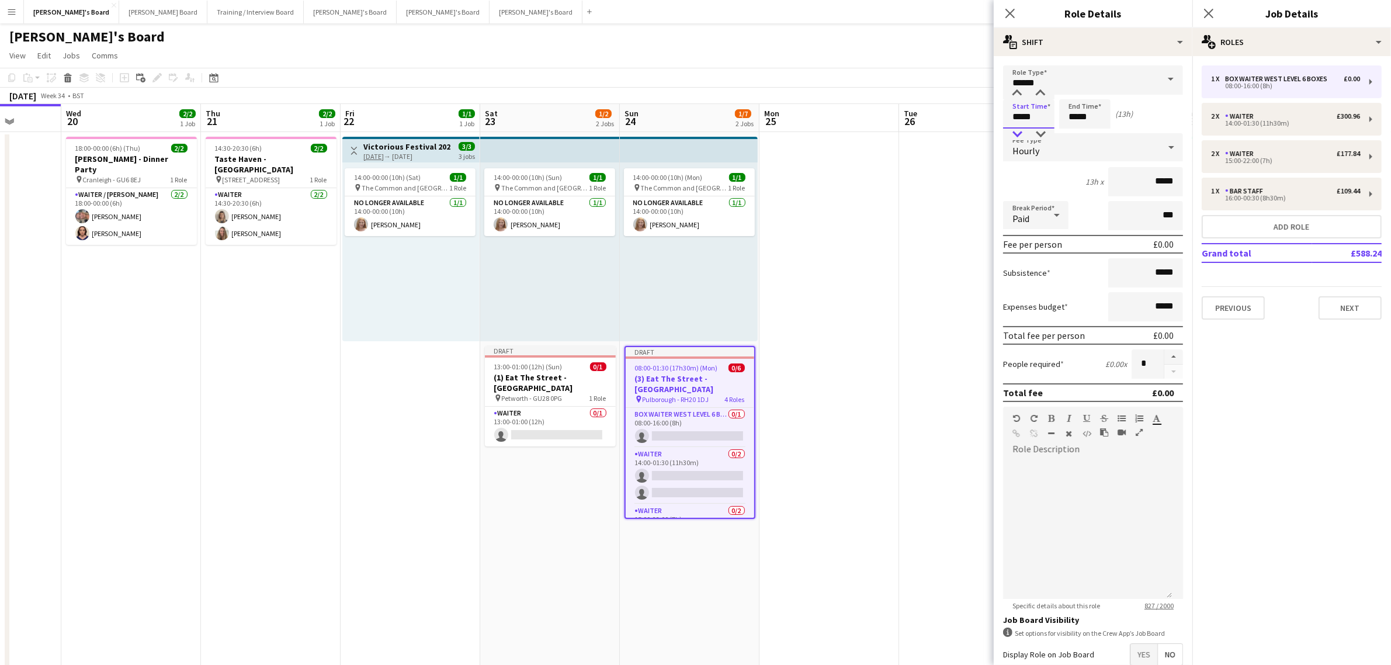
click at [1015, 130] on div at bounding box center [1016, 135] width 23 height 12
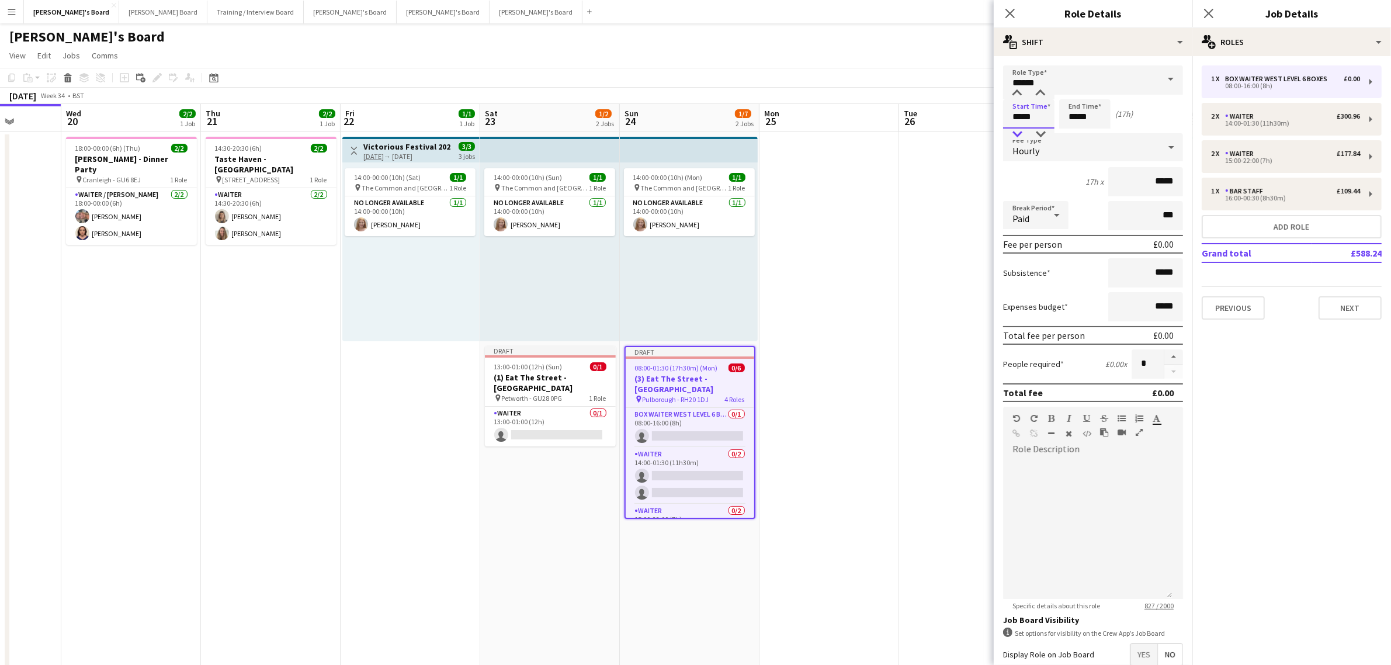
click at [1015, 130] on div at bounding box center [1016, 135] width 23 height 12
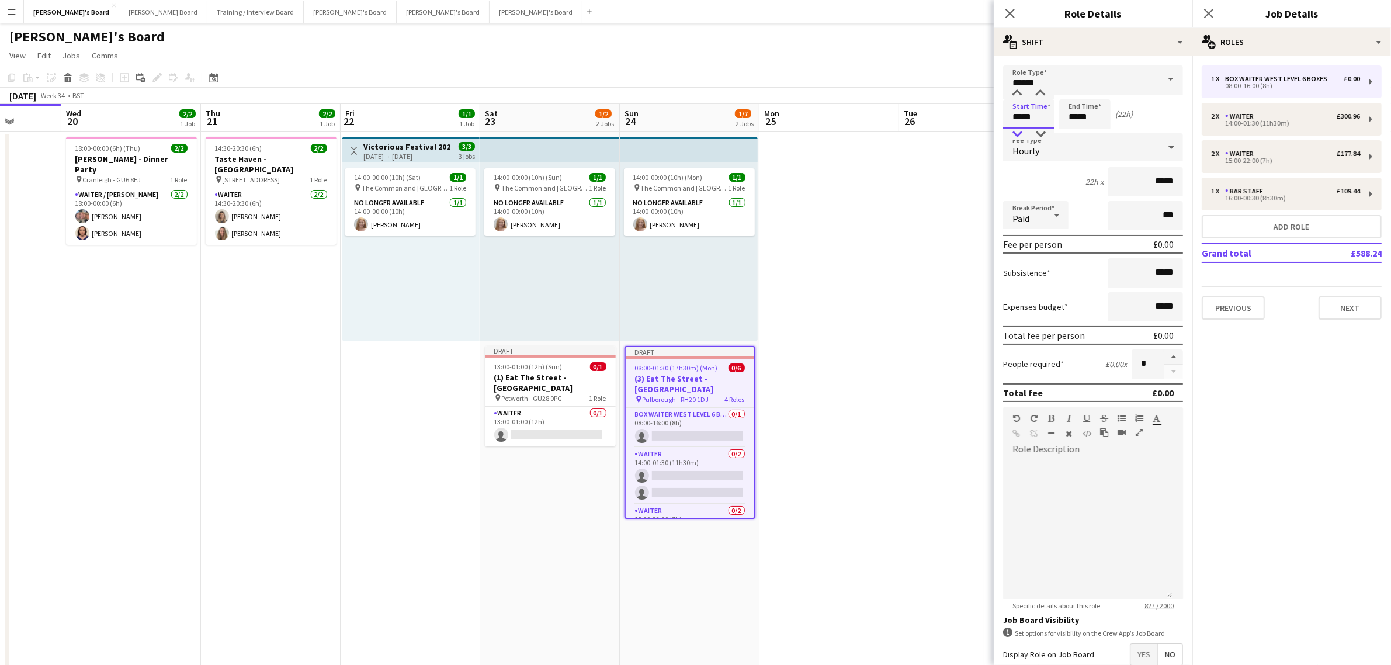
click at [1015, 130] on div at bounding box center [1016, 135] width 23 height 12
type input "*****"
click at [1015, 130] on div at bounding box center [1016, 135] width 23 height 12
click at [1088, 113] on input "*****" at bounding box center [1084, 113] width 51 height 29
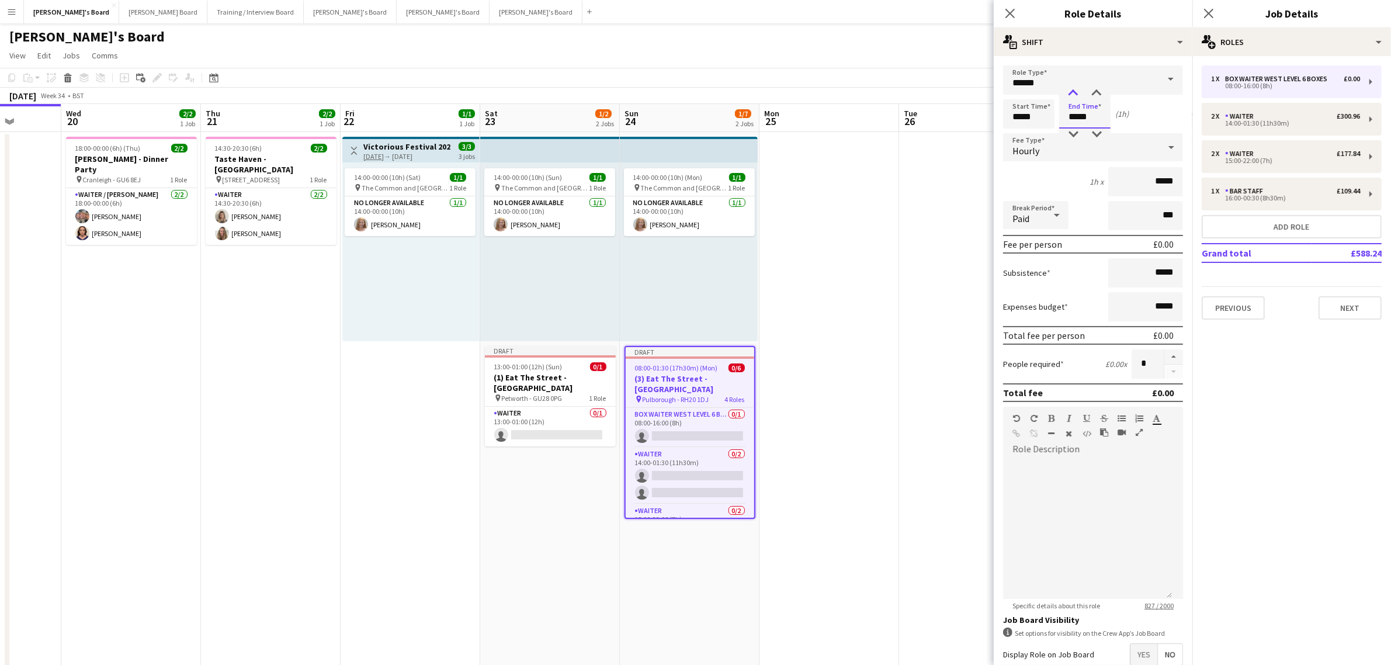
click at [1070, 97] on div at bounding box center [1072, 94] width 23 height 12
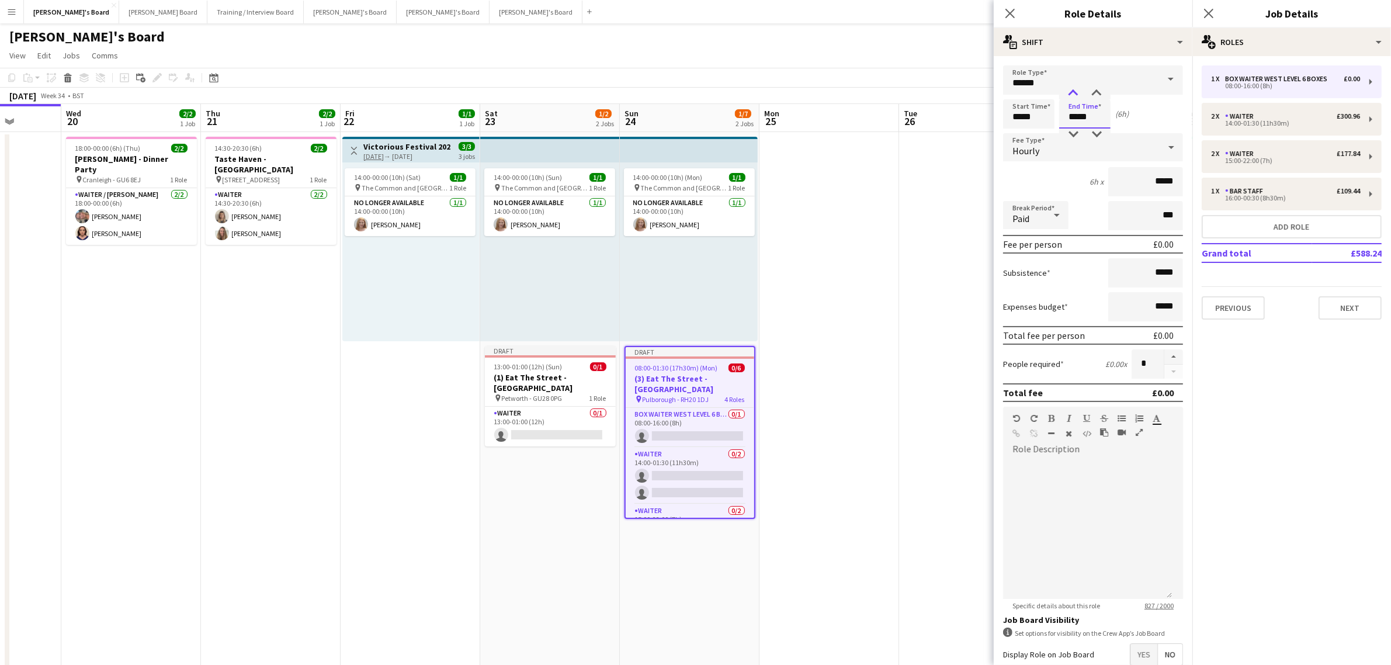
click at [1070, 97] on div at bounding box center [1072, 94] width 23 height 12
type input "*****"
click at [1070, 97] on div at bounding box center [1072, 94] width 23 height 12
click at [1158, 182] on input "*****" at bounding box center [1145, 181] width 75 height 29
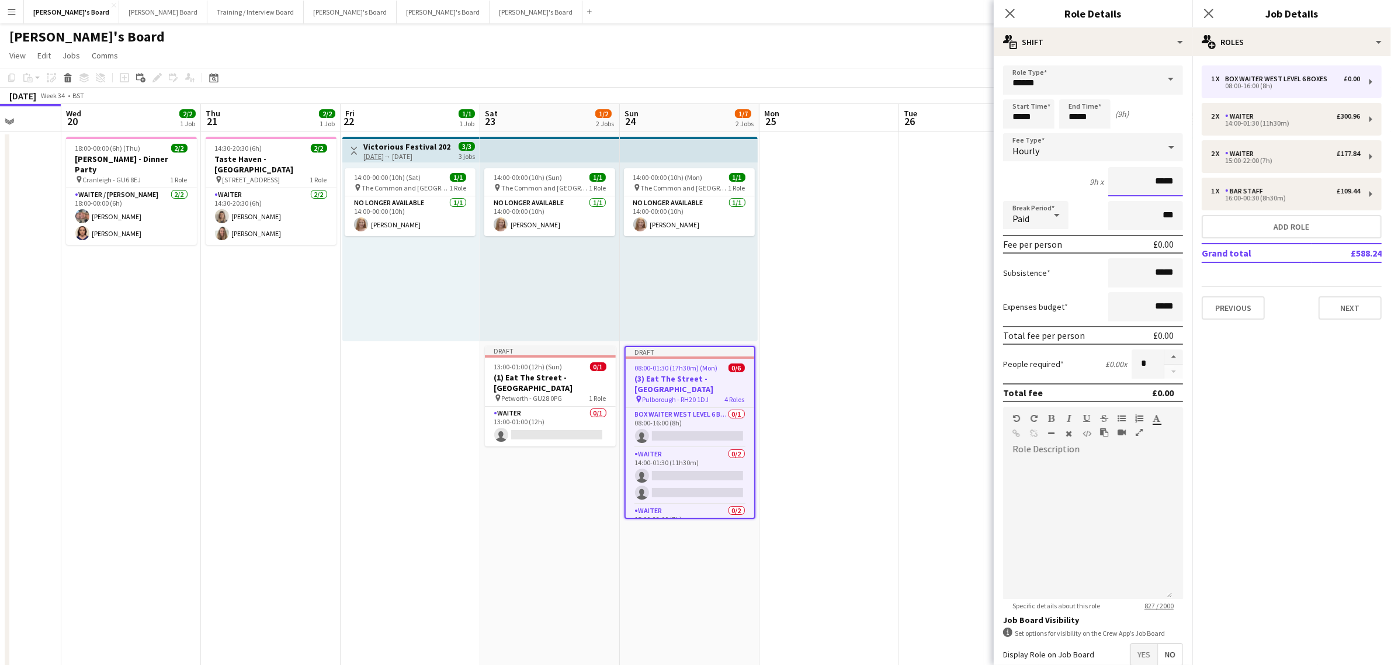
click at [1158, 182] on input "*****" at bounding box center [1145, 181] width 75 height 29
type input "******"
click at [1141, 208] on input "***" at bounding box center [1145, 215] width 75 height 29
type input "****"
click at [1028, 179] on div "9h x ******" at bounding box center [1093, 181] width 180 height 29
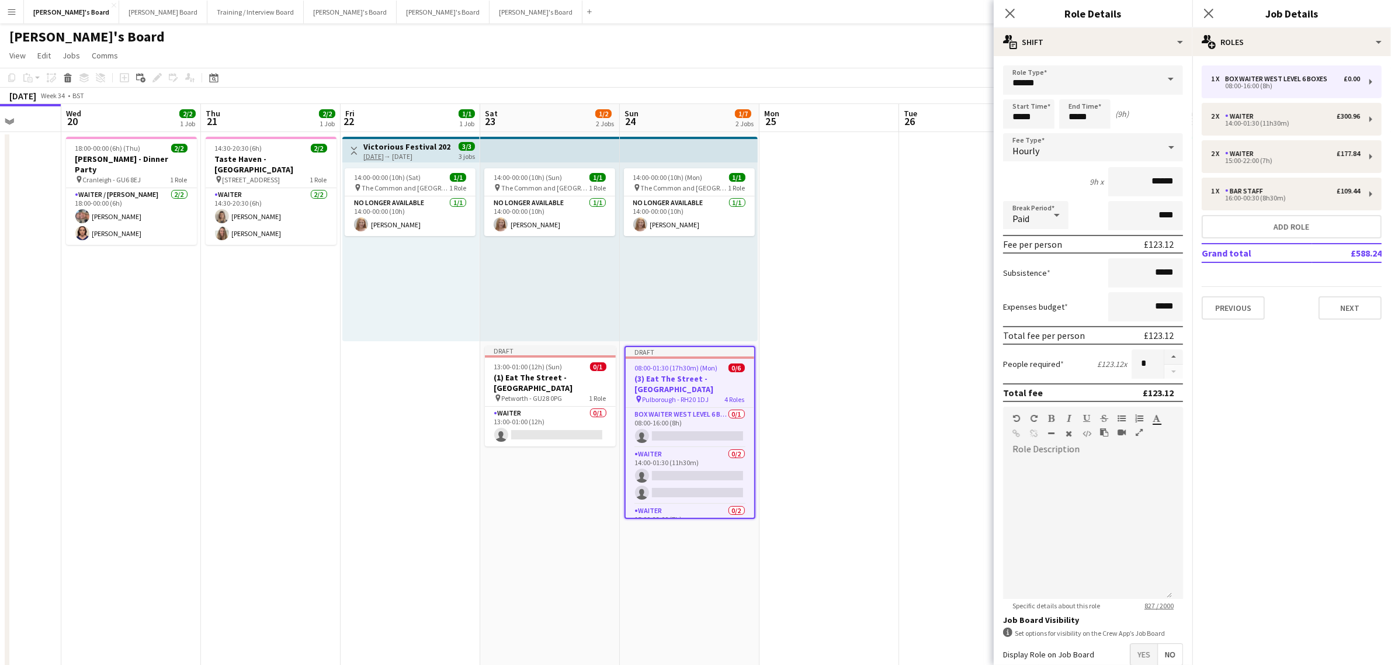
click at [1035, 212] on div "Paid" at bounding box center [1024, 215] width 42 height 28
click at [1035, 279] on span "Unpaid" at bounding box center [1035, 275] width 47 height 11
click at [1164, 349] on button "button" at bounding box center [1173, 356] width 19 height 15
type input "*"
click at [1304, 117] on div "2 x Waiter £300.96" at bounding box center [1285, 116] width 149 height 8
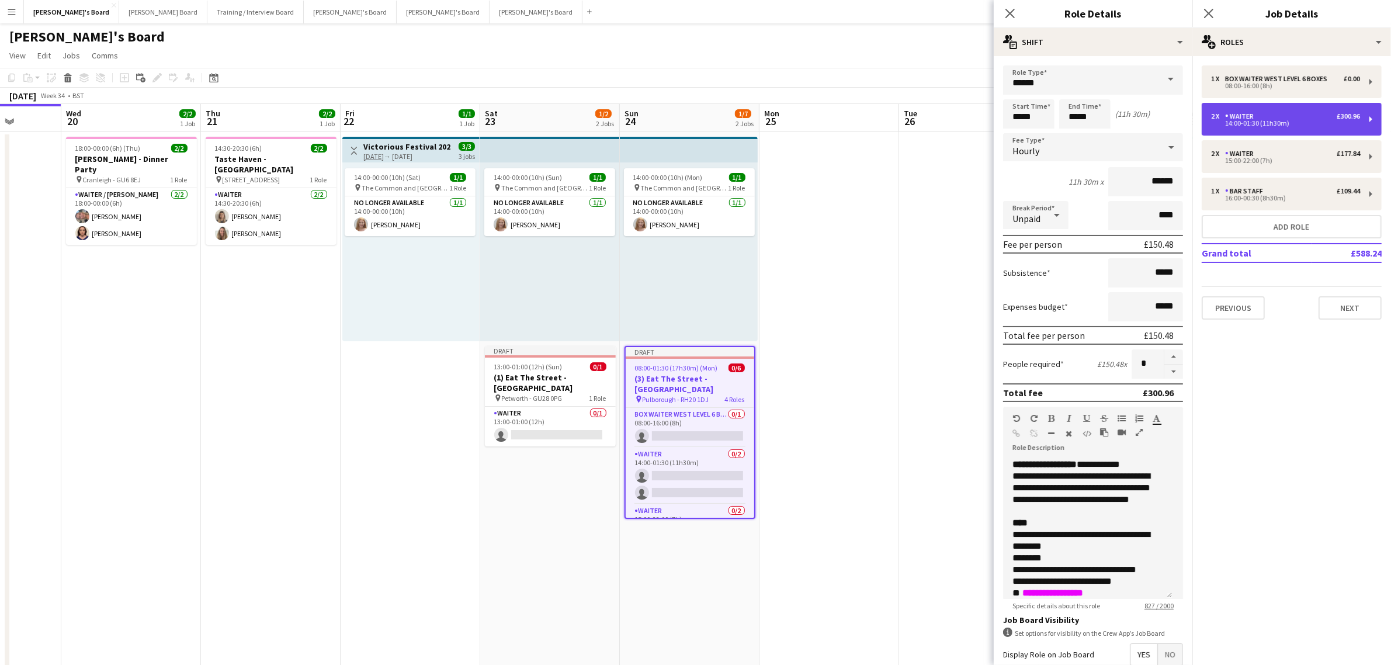
type input "*****"
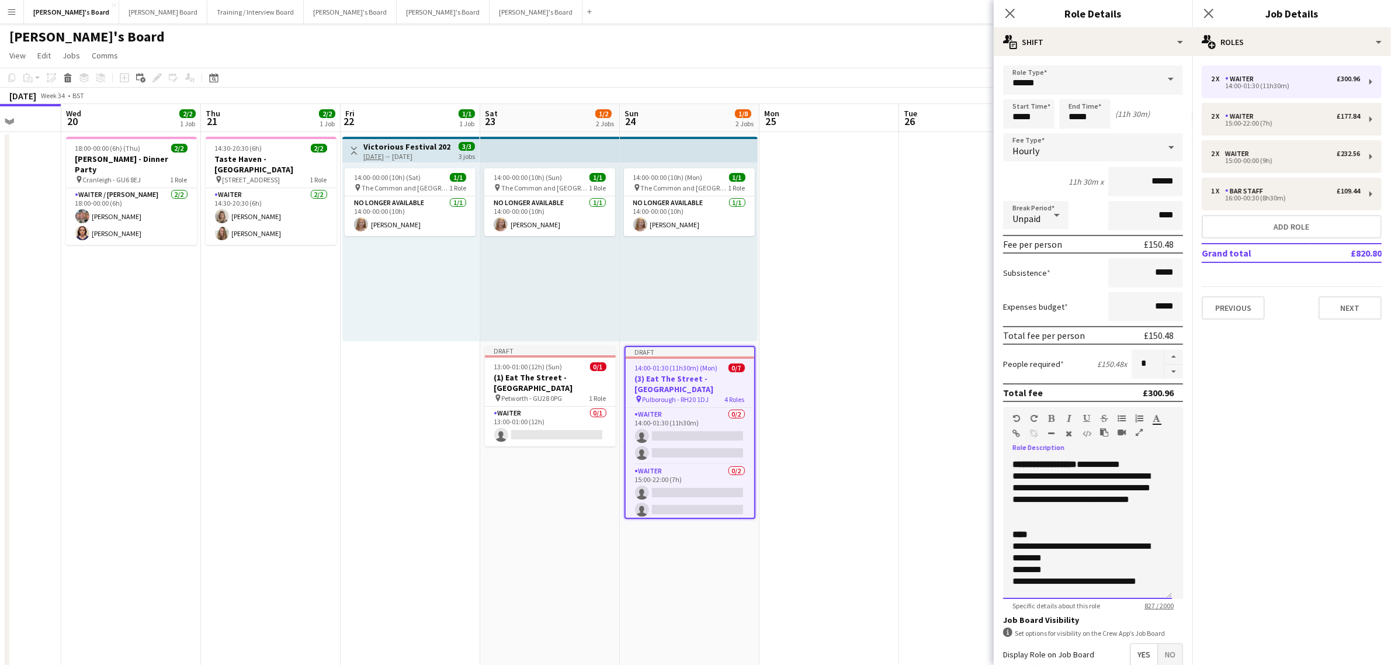
scroll to position [254, 0]
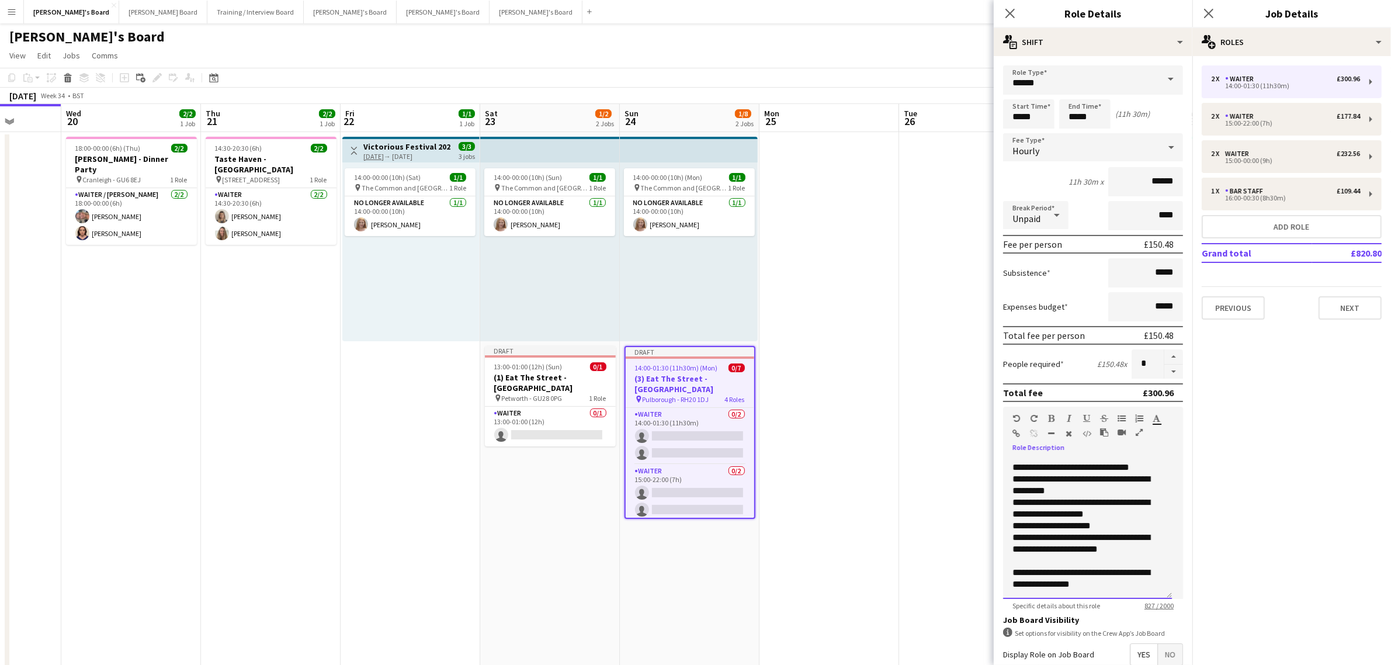
drag, startPoint x: 1008, startPoint y: 460, endPoint x: 1145, endPoint y: 599, distance: 195.0
click at [1145, 599] on app-form-group "**********" at bounding box center [1093, 508] width 180 height 203
copy div "**********"
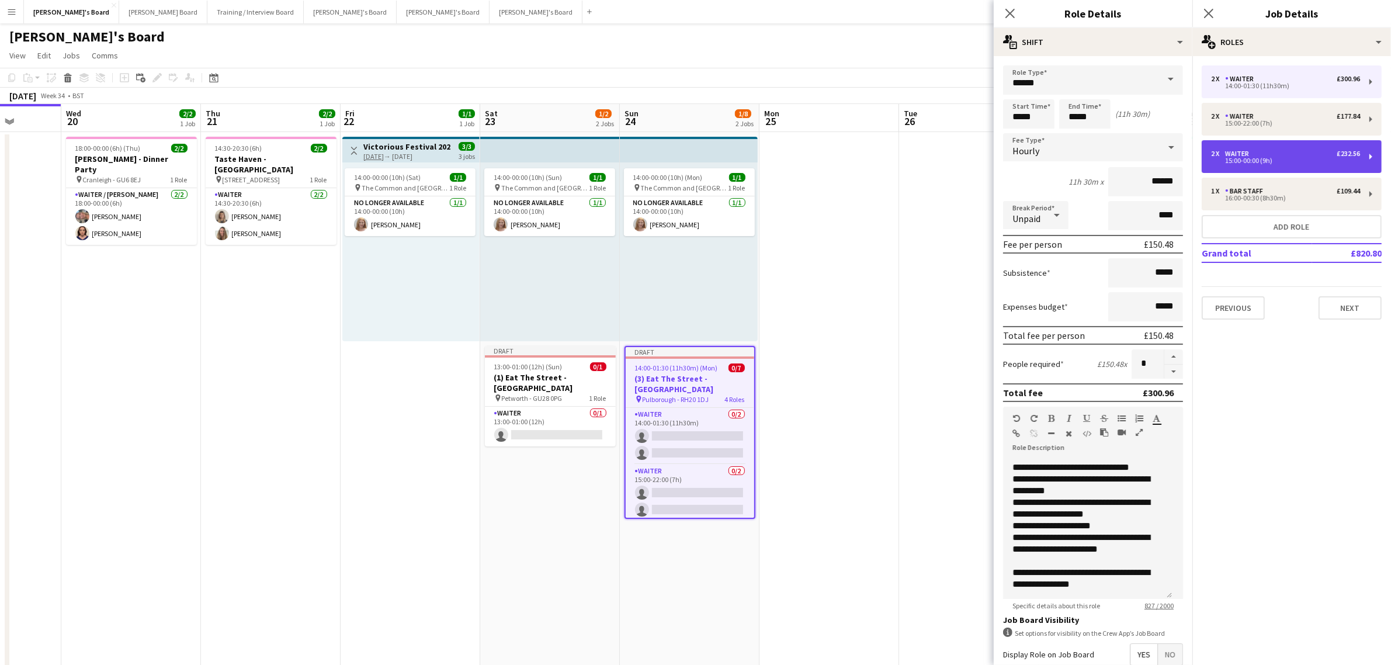
click at [1292, 147] on div "2 x Waiter £232.56 15:00-00:00 (9h)" at bounding box center [1292, 156] width 180 height 33
type input "*****"
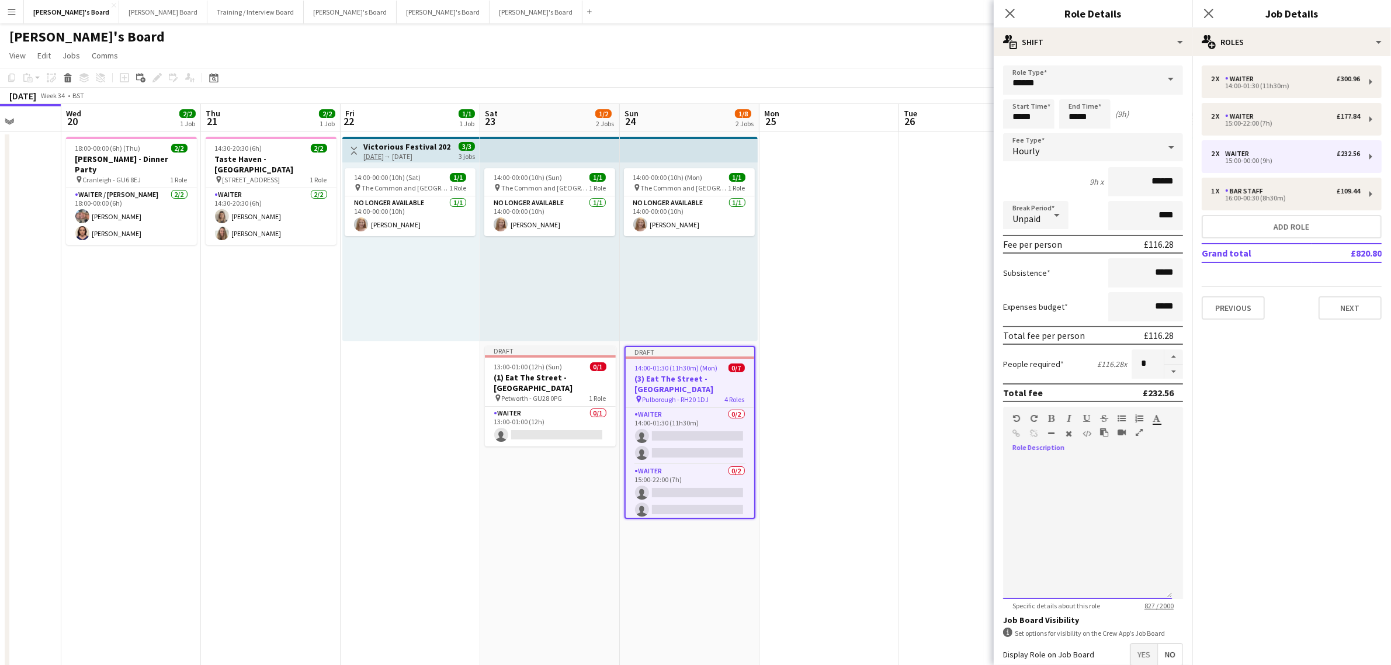
click at [1078, 476] on div at bounding box center [1087, 529] width 169 height 140
paste div
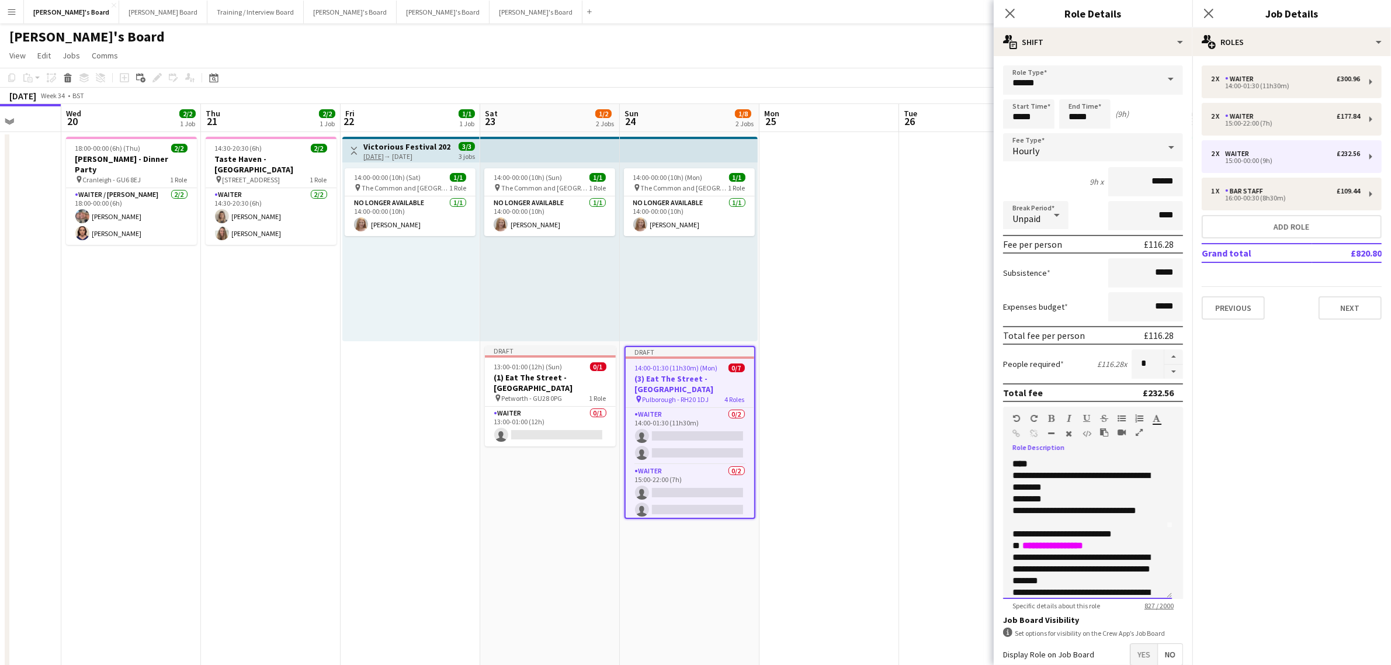
scroll to position [146, 0]
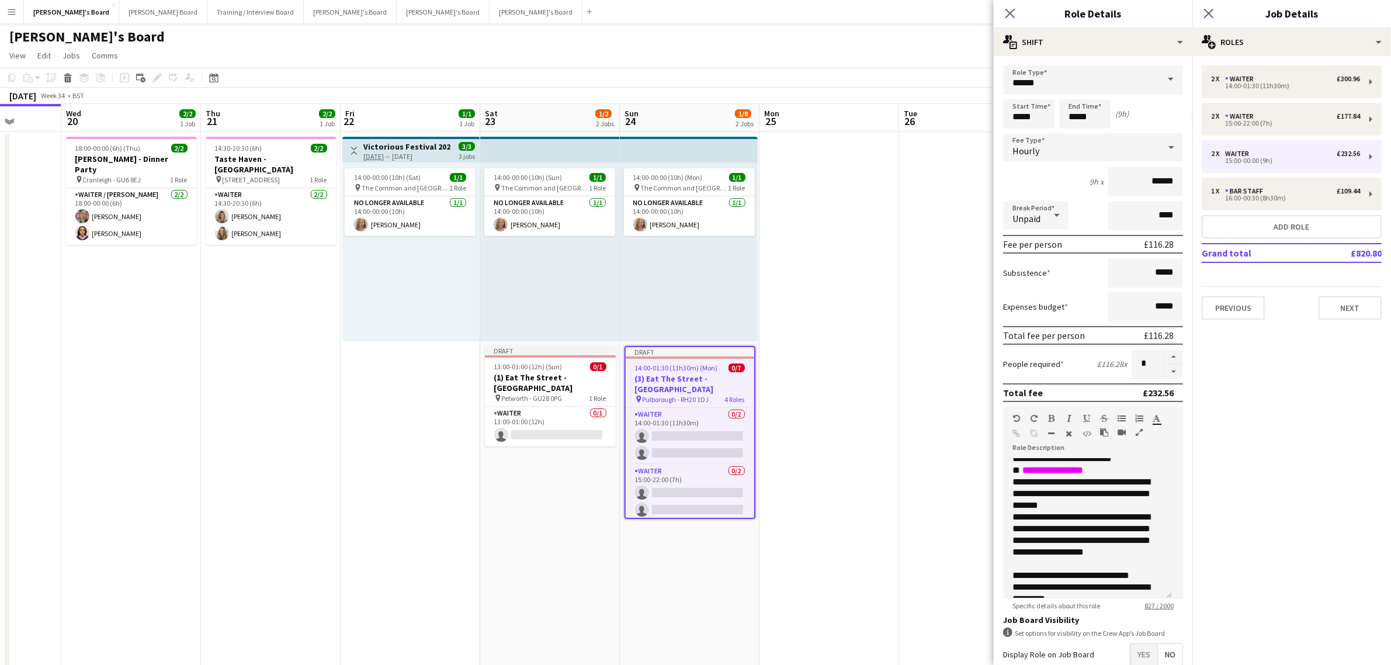
click at [1134, 657] on span "Yes" at bounding box center [1143, 654] width 27 height 21
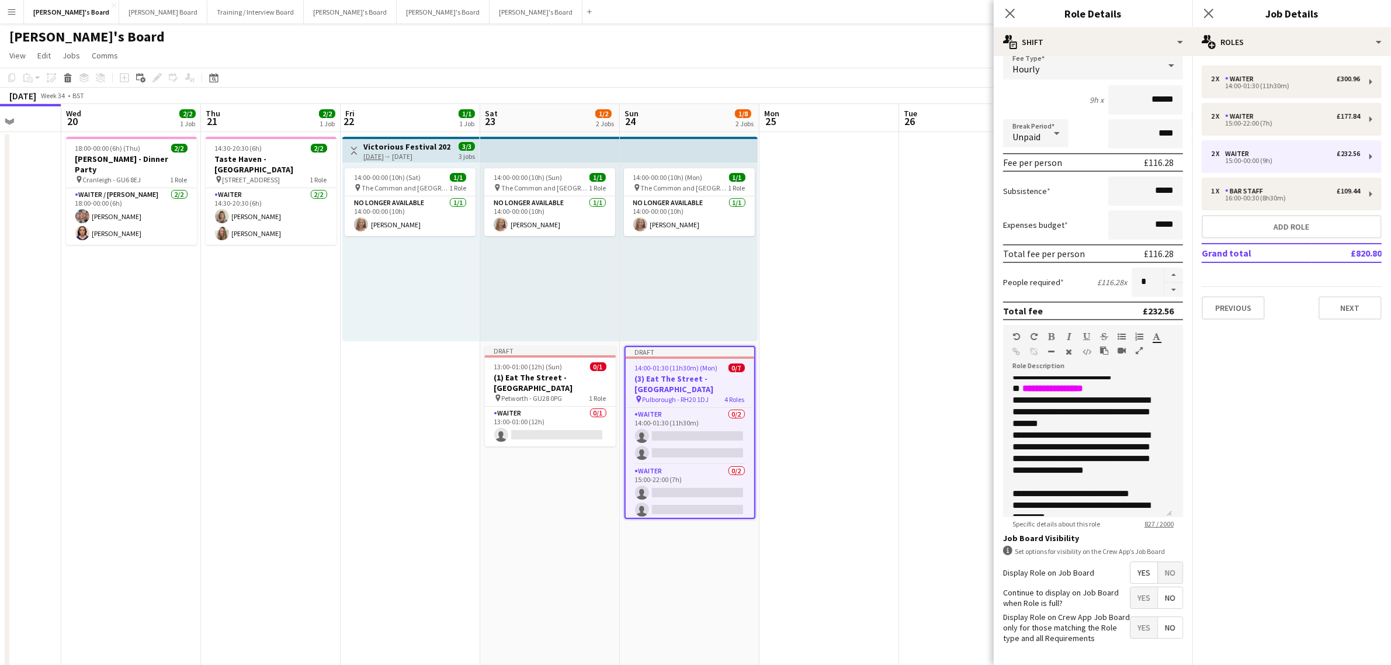
scroll to position [133, 0]
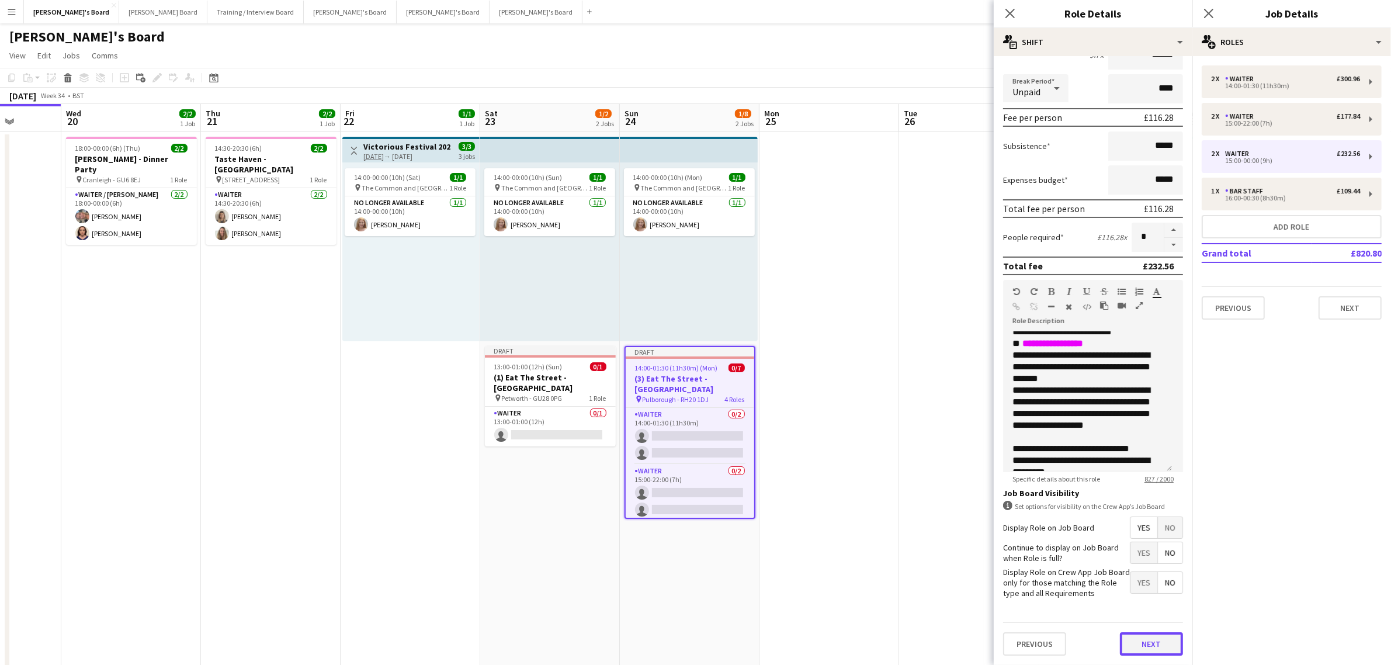
click at [1170, 644] on button "Next" at bounding box center [1151, 643] width 63 height 23
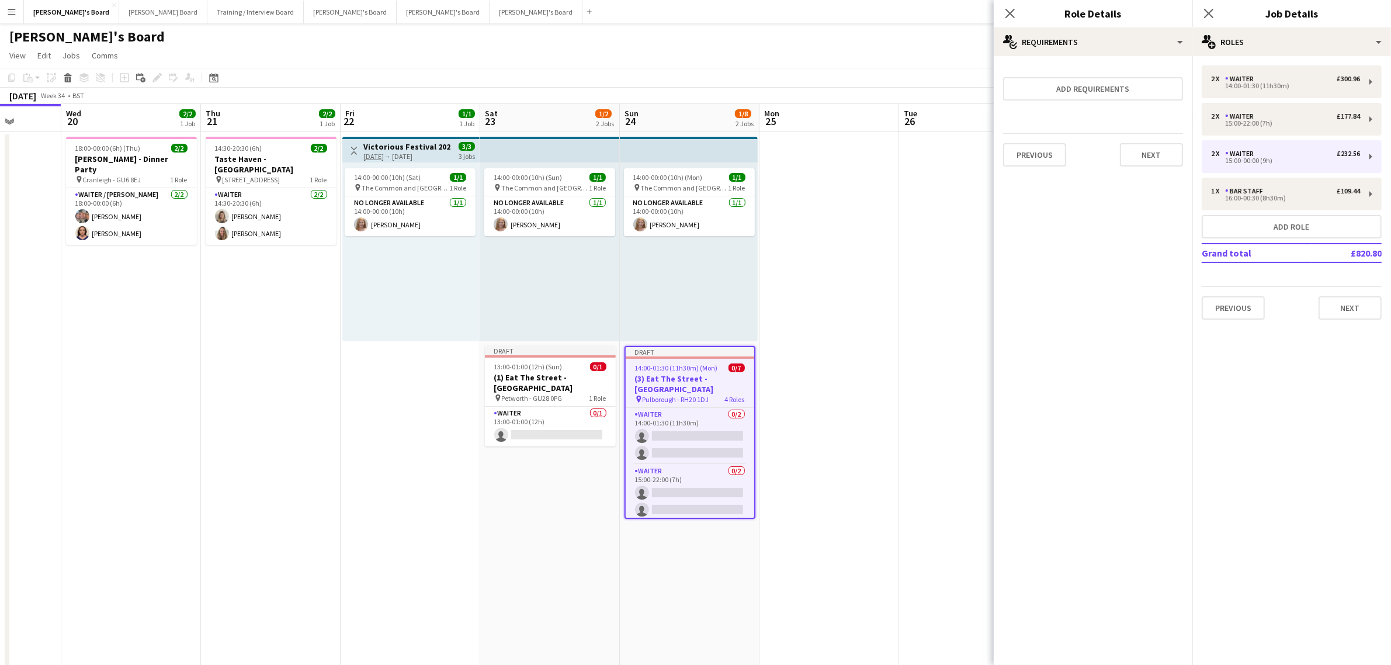
scroll to position [0, 0]
click at [1145, 154] on button "Next" at bounding box center [1151, 154] width 63 height 23
click at [1051, 94] on label "Application request" at bounding box center [1056, 98] width 60 height 9
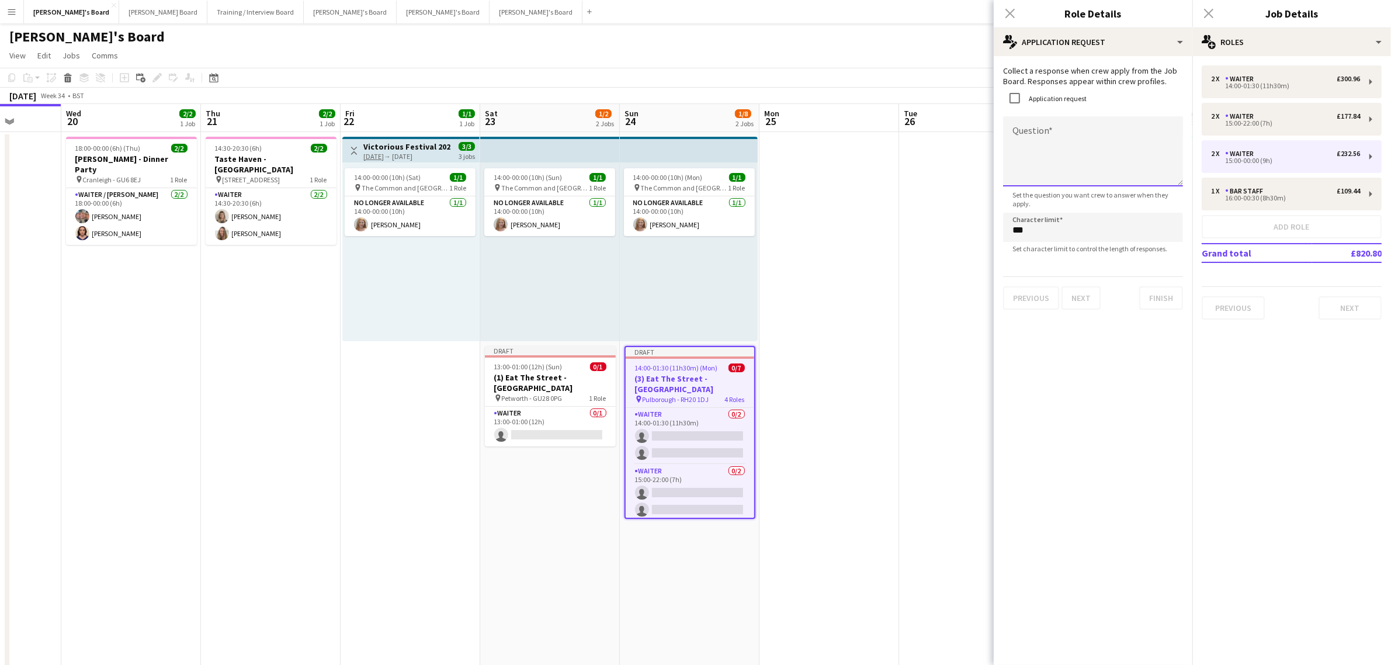
click at [1079, 144] on textarea "Question" at bounding box center [1093, 151] width 180 height 70
type textarea "**********"
click at [1167, 305] on button "Finish" at bounding box center [1161, 297] width 44 height 23
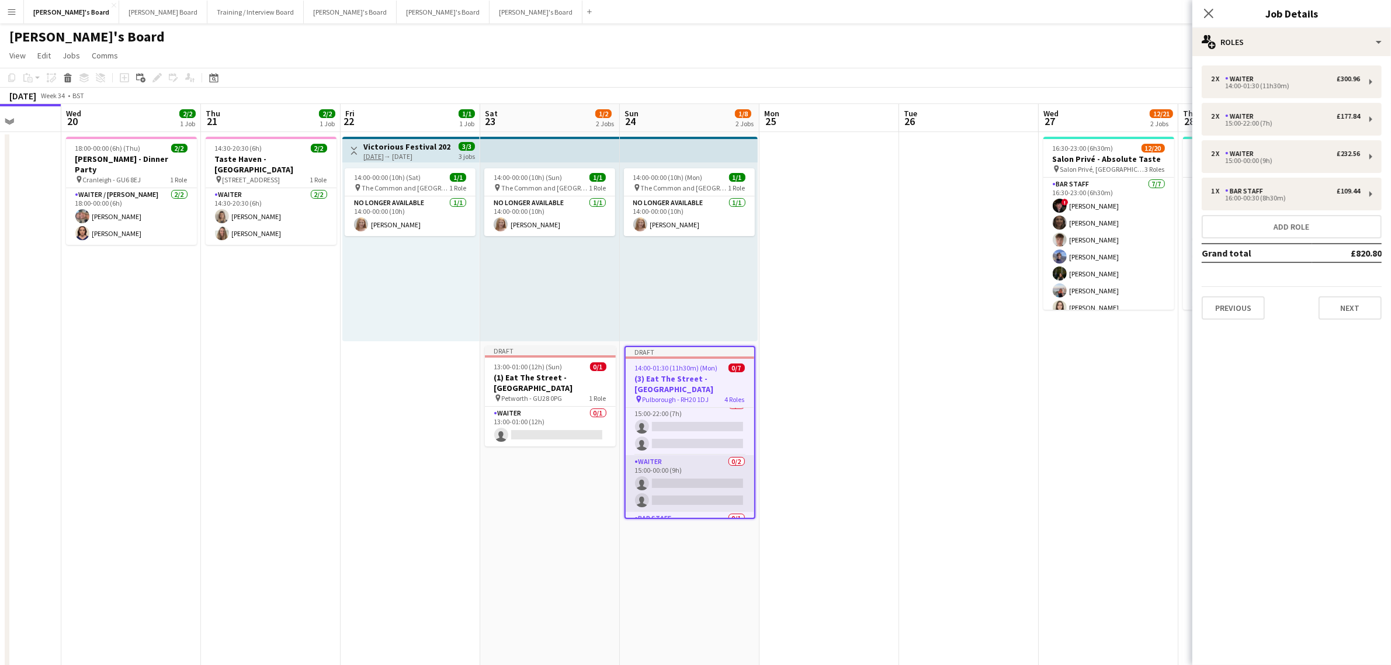
scroll to position [89, 0]
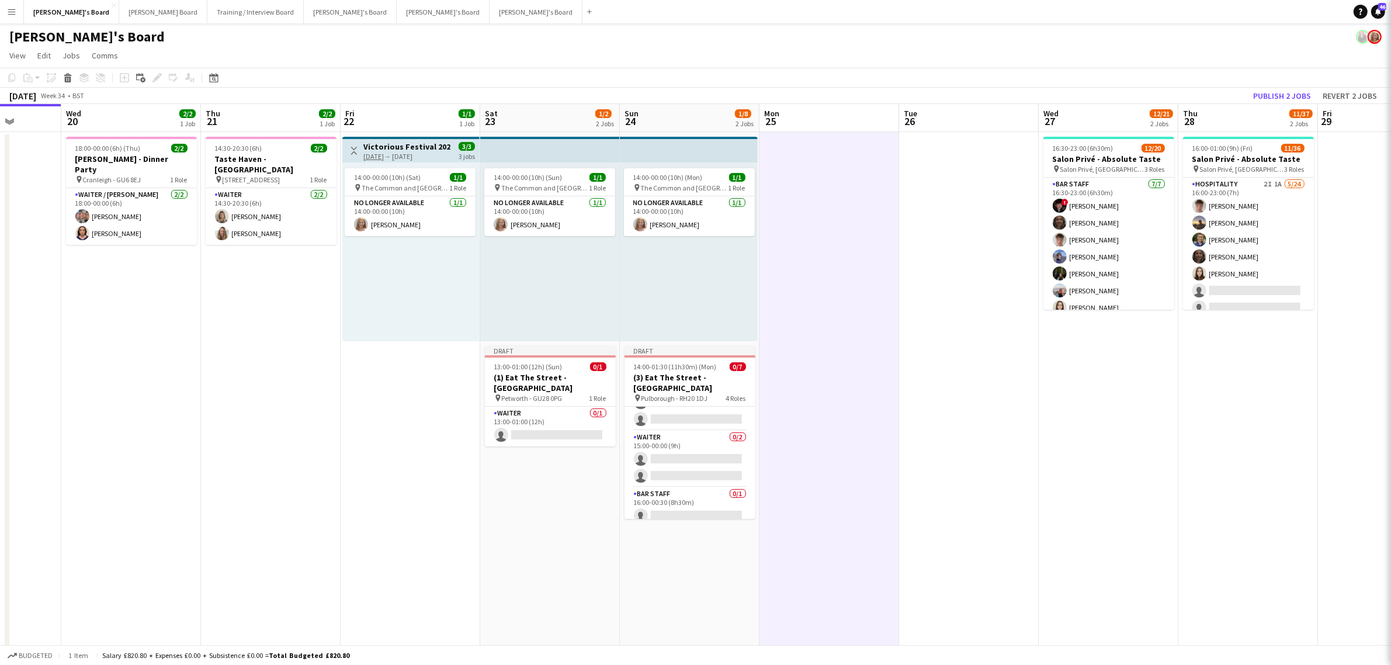
scroll to position [88, 0]
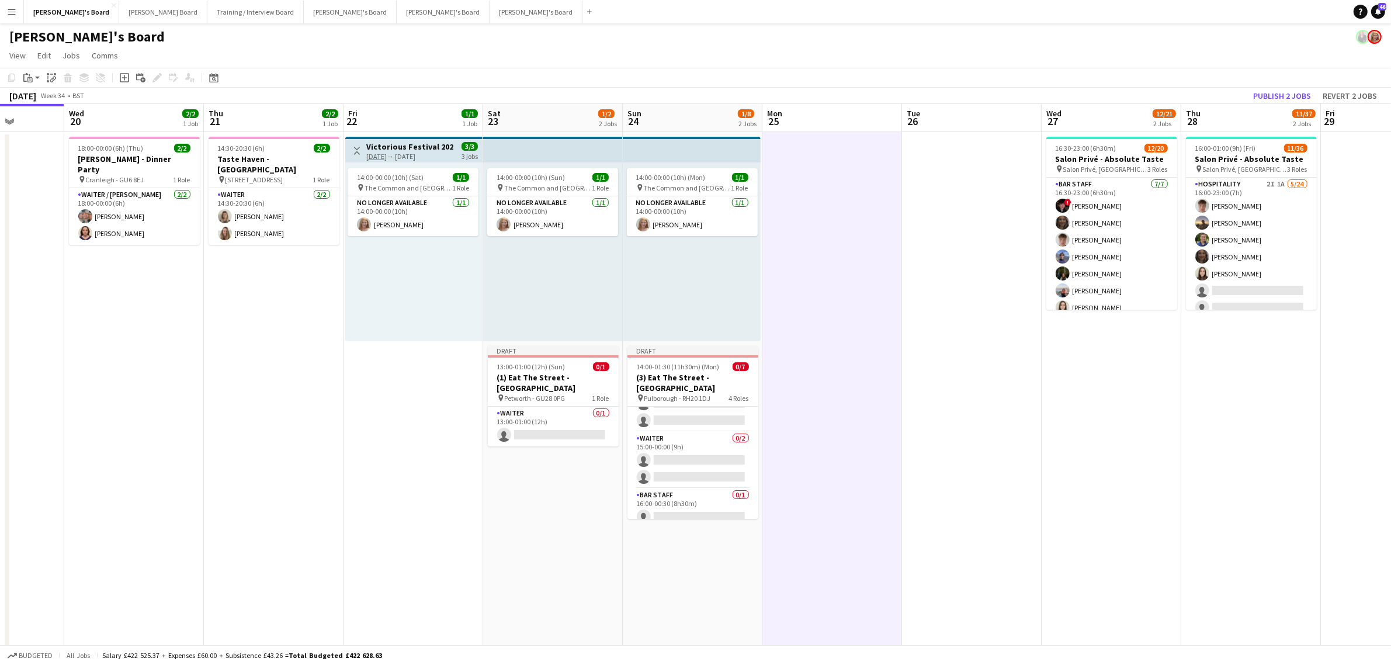
click at [714, 370] on span "14:00-01:30 (11h30m) (Mon)" at bounding box center [678, 366] width 83 height 9
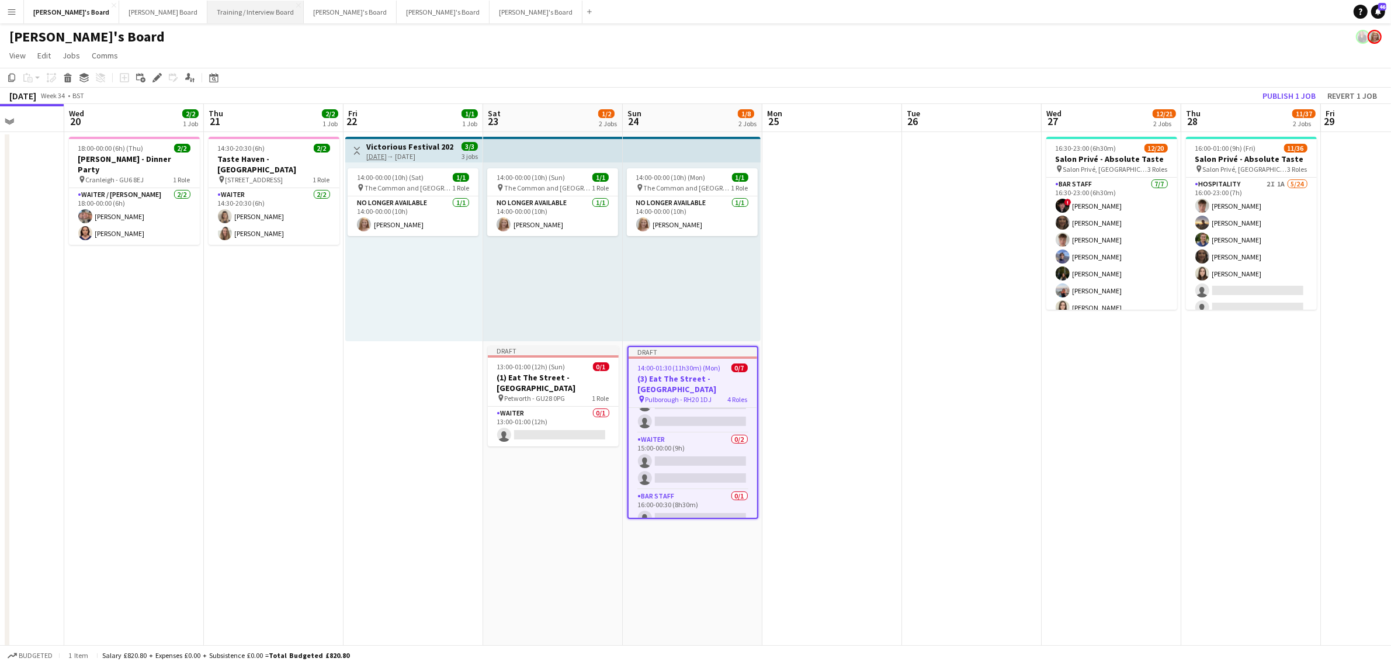
scroll to position [89, 0]
click at [154, 78] on icon "Edit" at bounding box center [156, 77] width 9 height 9
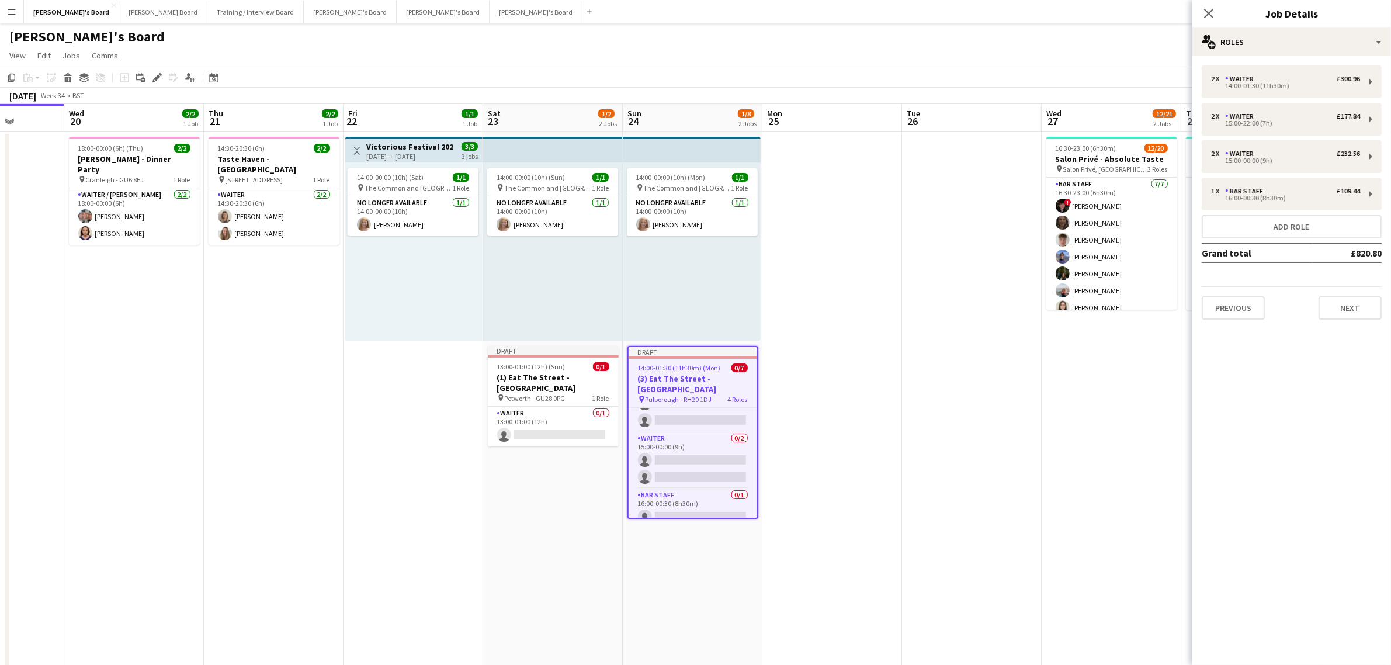
click at [1257, 56] on div "2 x Waiter £300.96 14:00-01:30 (11h30m) 2 x Waiter £177.84 15:00-22:00 (7h) 2 x…" at bounding box center [1291, 192] width 199 height 273
click at [1260, 42] on div "multiple-users-add Roles" at bounding box center [1291, 42] width 199 height 28
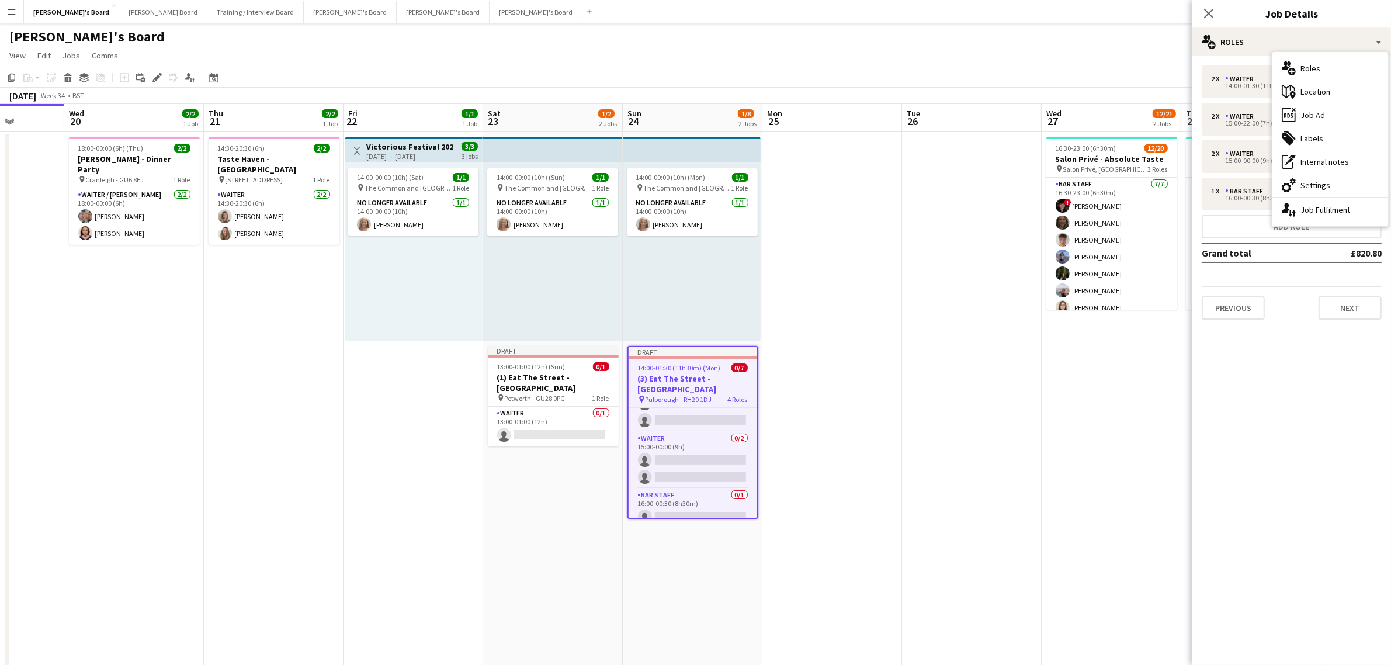
click at [1317, 88] on div "maps-pin-1 Location" at bounding box center [1330, 91] width 116 height 23
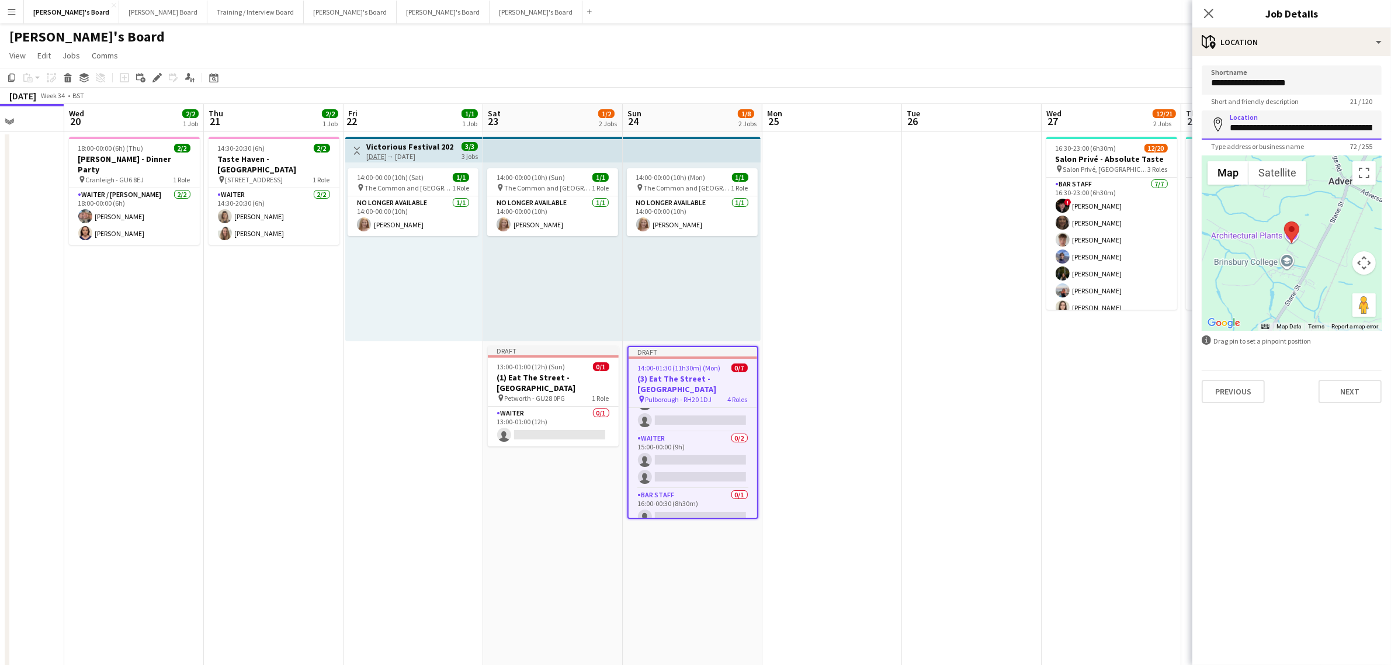
click at [1283, 126] on input "**********" at bounding box center [1292, 124] width 180 height 29
paste input
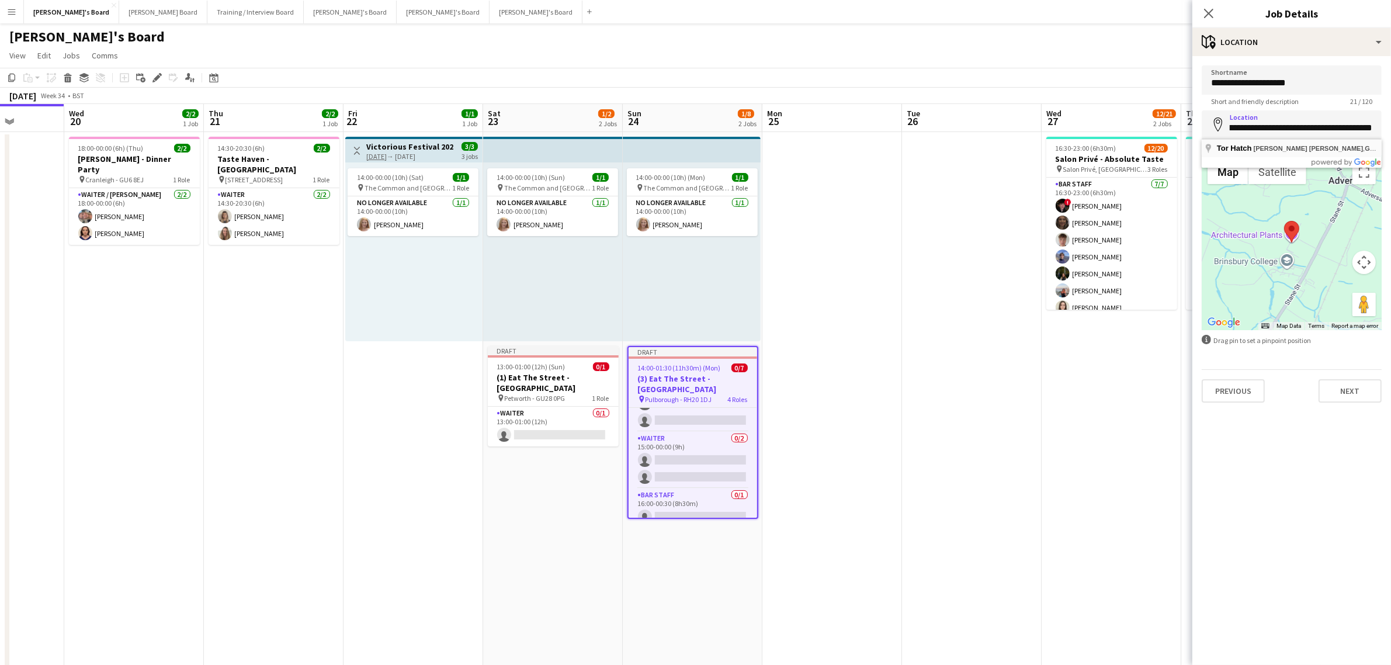
type input "**********"
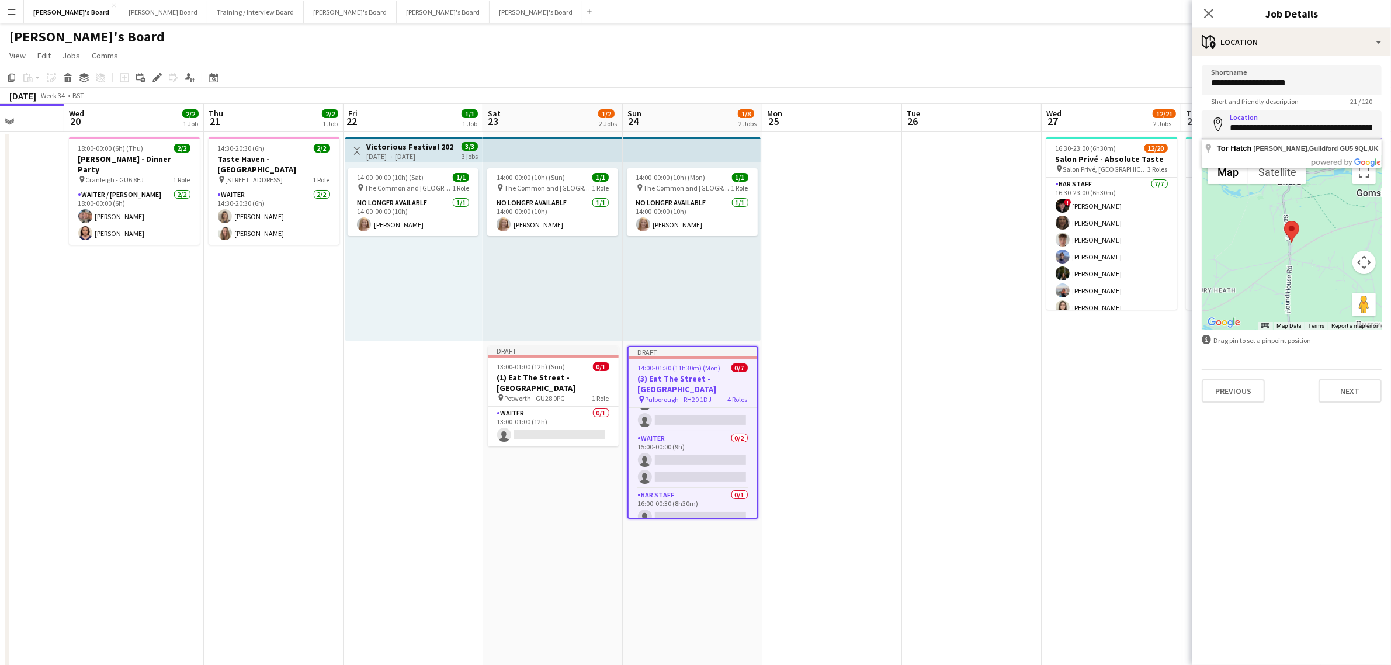
scroll to position [0, 27]
click at [1315, 124] on input "**********" at bounding box center [1292, 124] width 180 height 29
click at [1327, 124] on input "**********" at bounding box center [1292, 124] width 180 height 29
drag, startPoint x: 1354, startPoint y: 130, endPoint x: 1283, endPoint y: 124, distance: 71.0
click at [1283, 124] on input "**********" at bounding box center [1292, 124] width 180 height 29
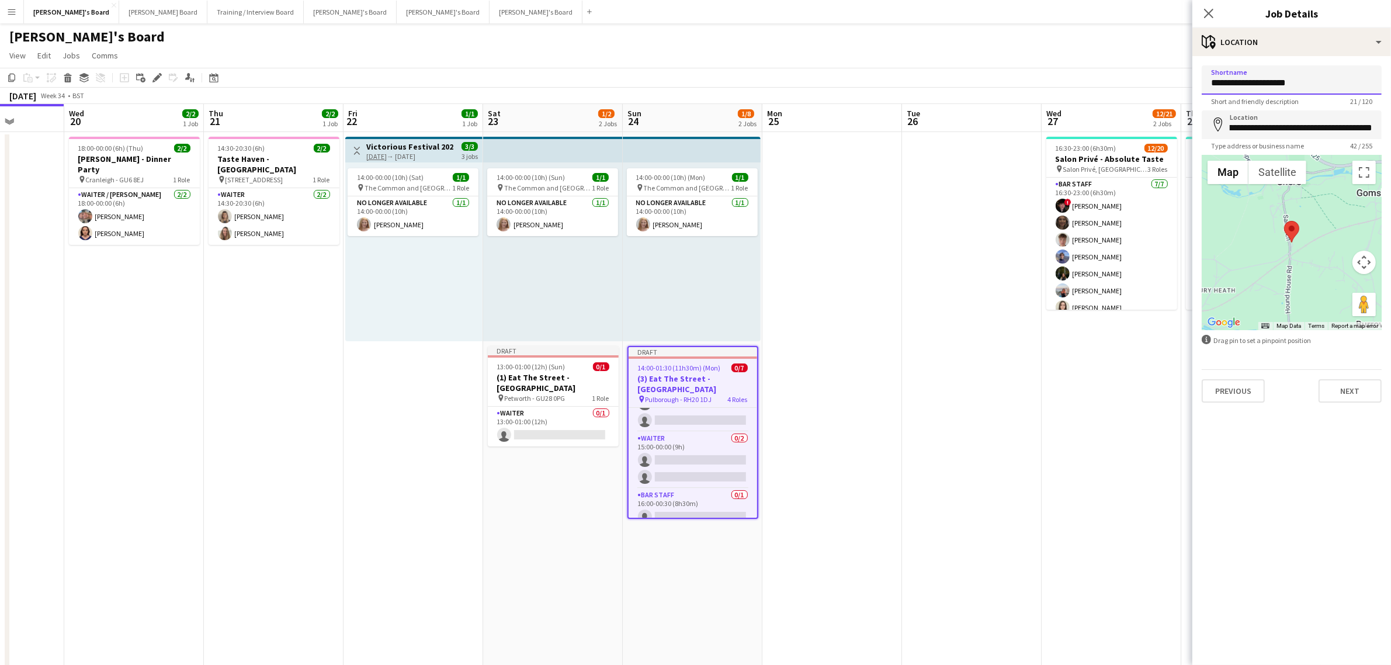
scroll to position [0, 0]
drag, startPoint x: 1309, startPoint y: 82, endPoint x: 1210, endPoint y: 86, distance: 98.8
click at [1210, 86] on input "**********" at bounding box center [1292, 79] width 180 height 29
paste input
click at [1250, 81] on input "**********" at bounding box center [1292, 79] width 180 height 29
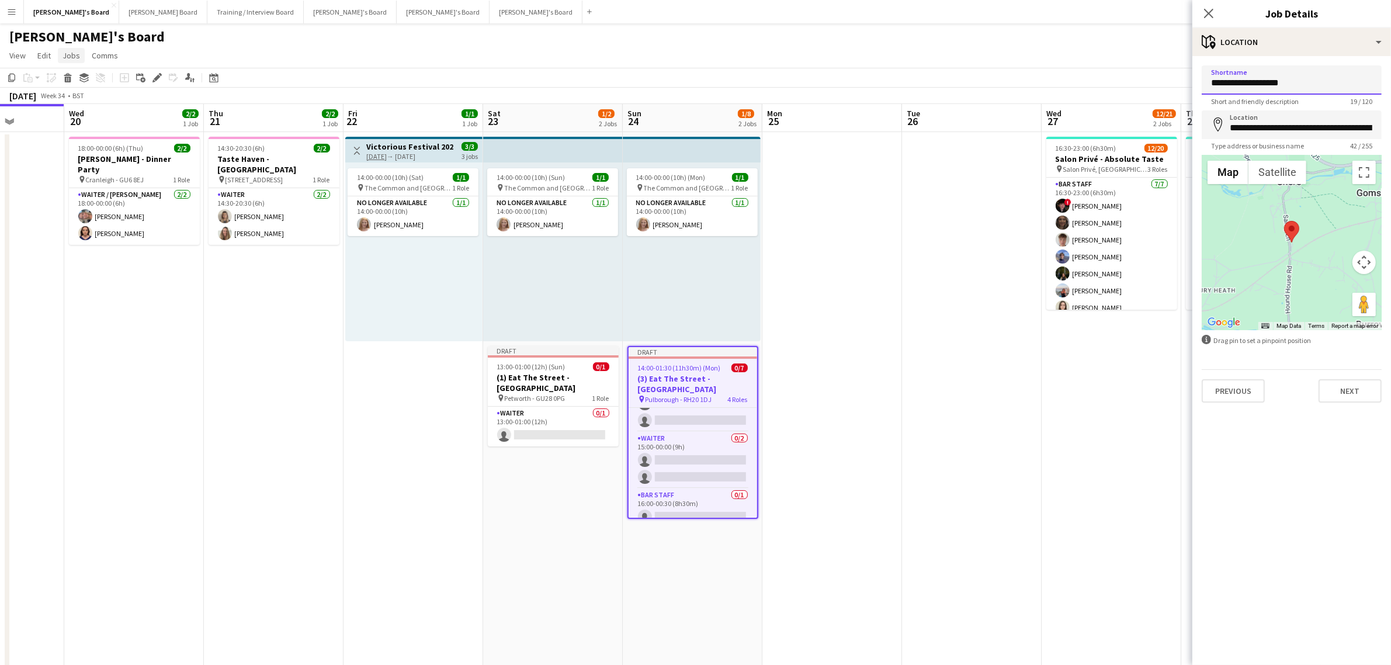
type input "**********"
drag, startPoint x: 1285, startPoint y: 22, endPoint x: 1278, endPoint y: 28, distance: 9.1
click at [1285, 22] on div "Close pop-in Job Details" at bounding box center [1291, 14] width 199 height 28
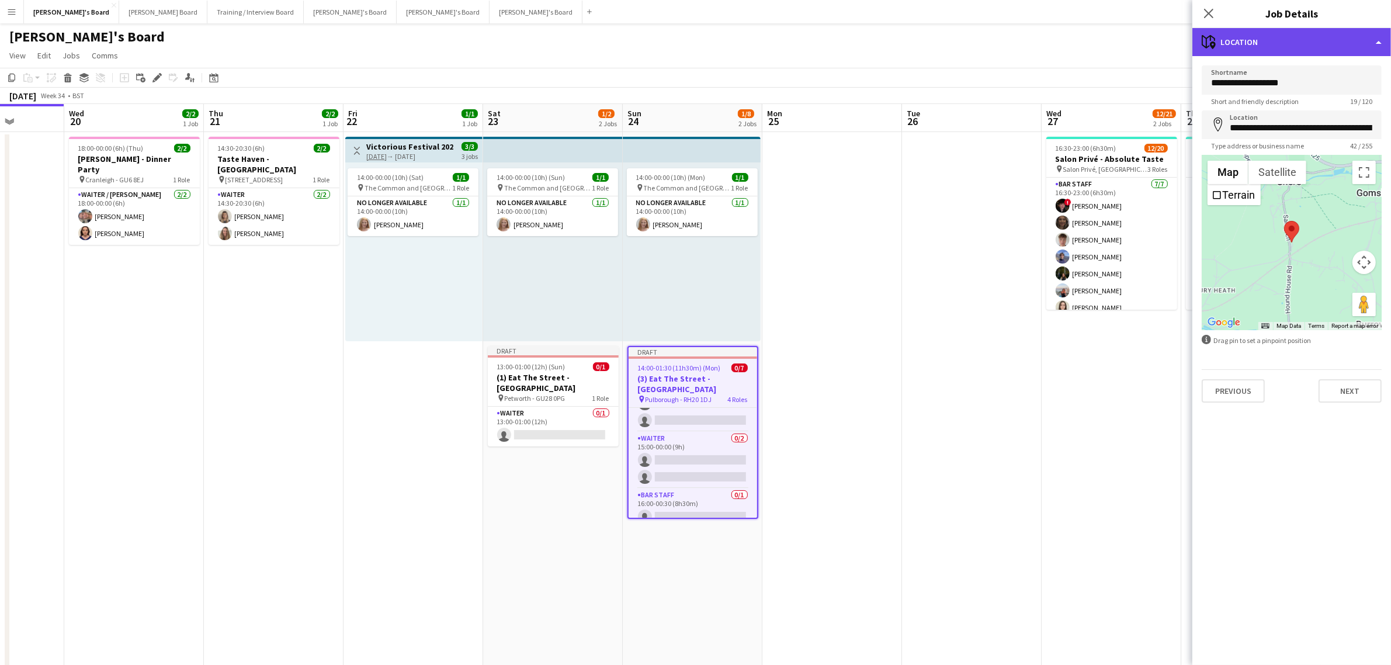
click at [1279, 30] on div "maps-pin-1 Location" at bounding box center [1291, 42] width 199 height 28
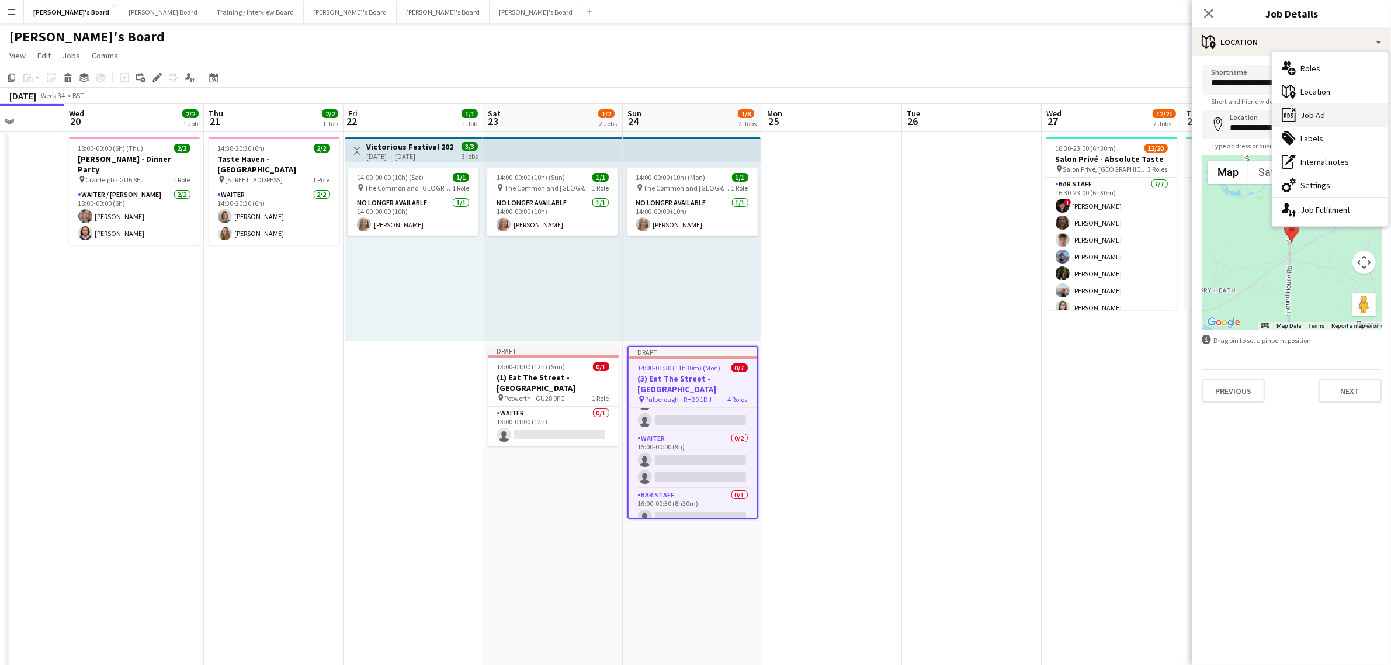
click at [1314, 109] on div "ads-window Job Ad" at bounding box center [1330, 114] width 116 height 23
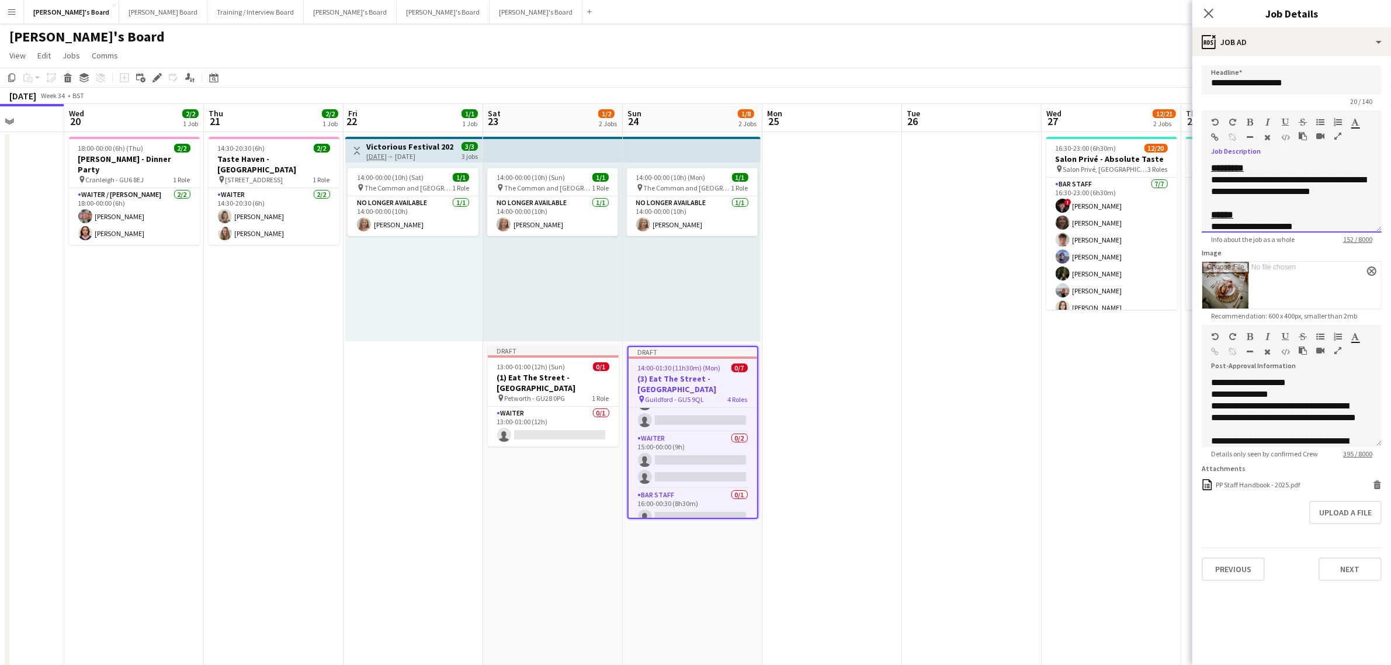
drag, startPoint x: 1258, startPoint y: 195, endPoint x: 1211, endPoint y: 179, distance: 49.1
click at [1211, 179] on div "**********" at bounding box center [1292, 197] width 180 height 70
paste div
click at [1334, 181] on div "**********" at bounding box center [1291, 180] width 161 height 12
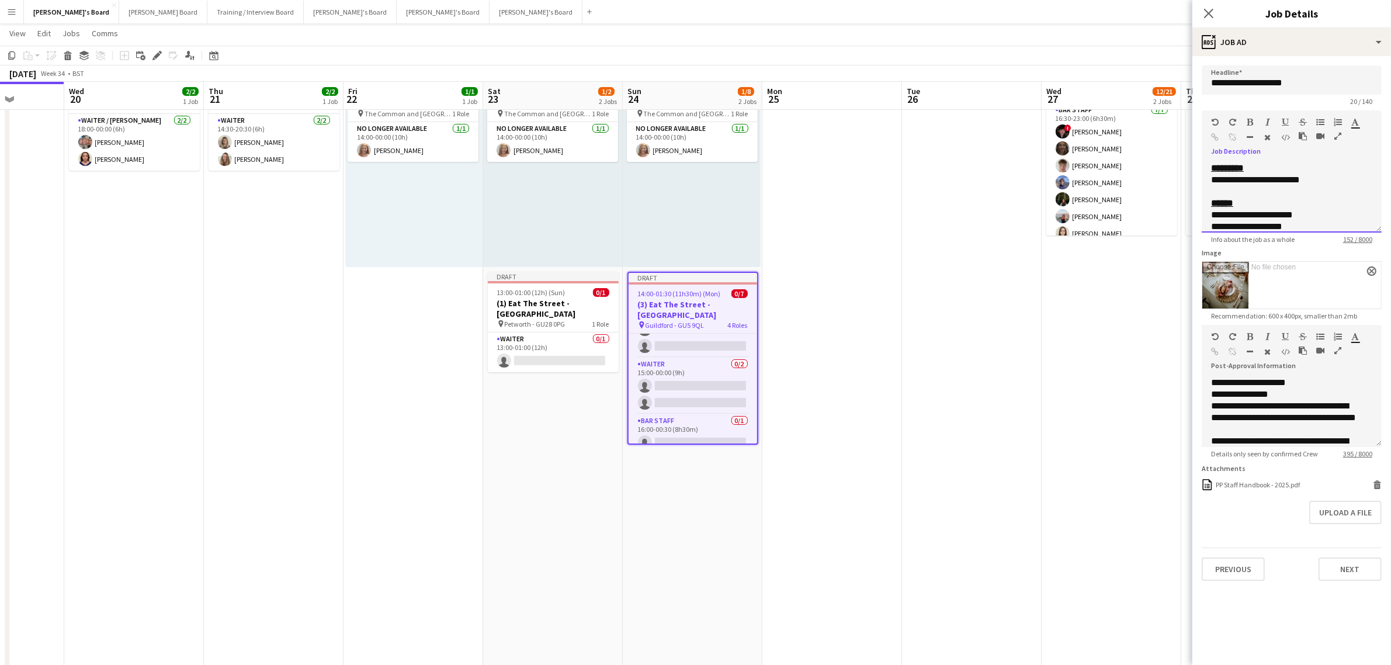
drag, startPoint x: 1280, startPoint y: 176, endPoint x: 1256, endPoint y: 179, distance: 23.6
click at [1256, 179] on font "**********" at bounding box center [1255, 179] width 89 height 9
copy font "*****"
drag, startPoint x: 1308, startPoint y: 86, endPoint x: 1252, endPoint y: 92, distance: 57.0
click at [1252, 92] on input "**********" at bounding box center [1292, 79] width 180 height 29
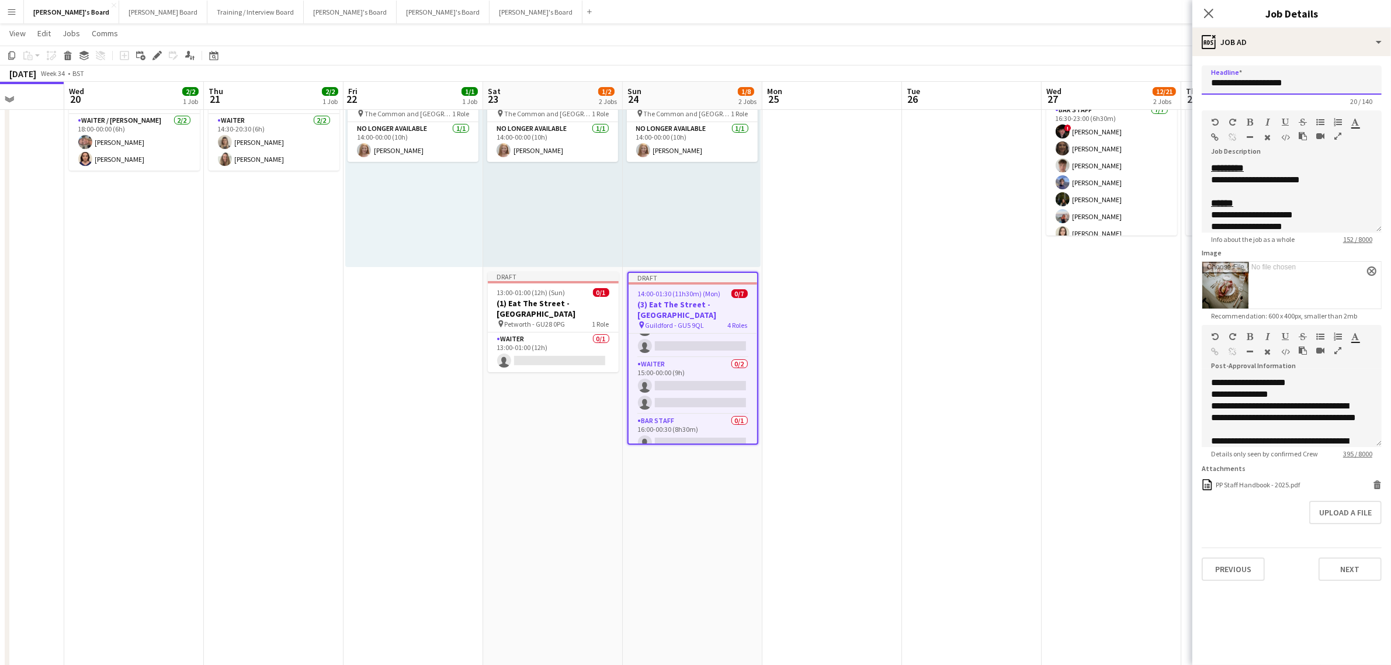
paste input "text"
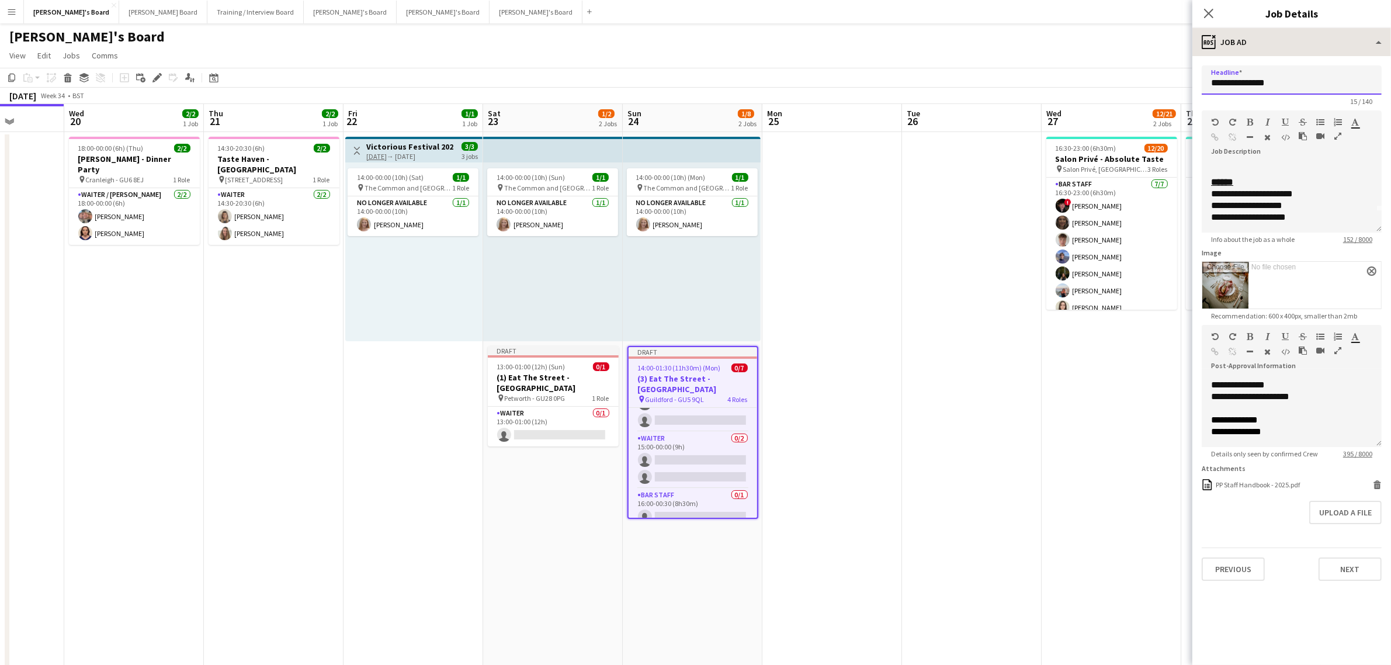
type input "**********"
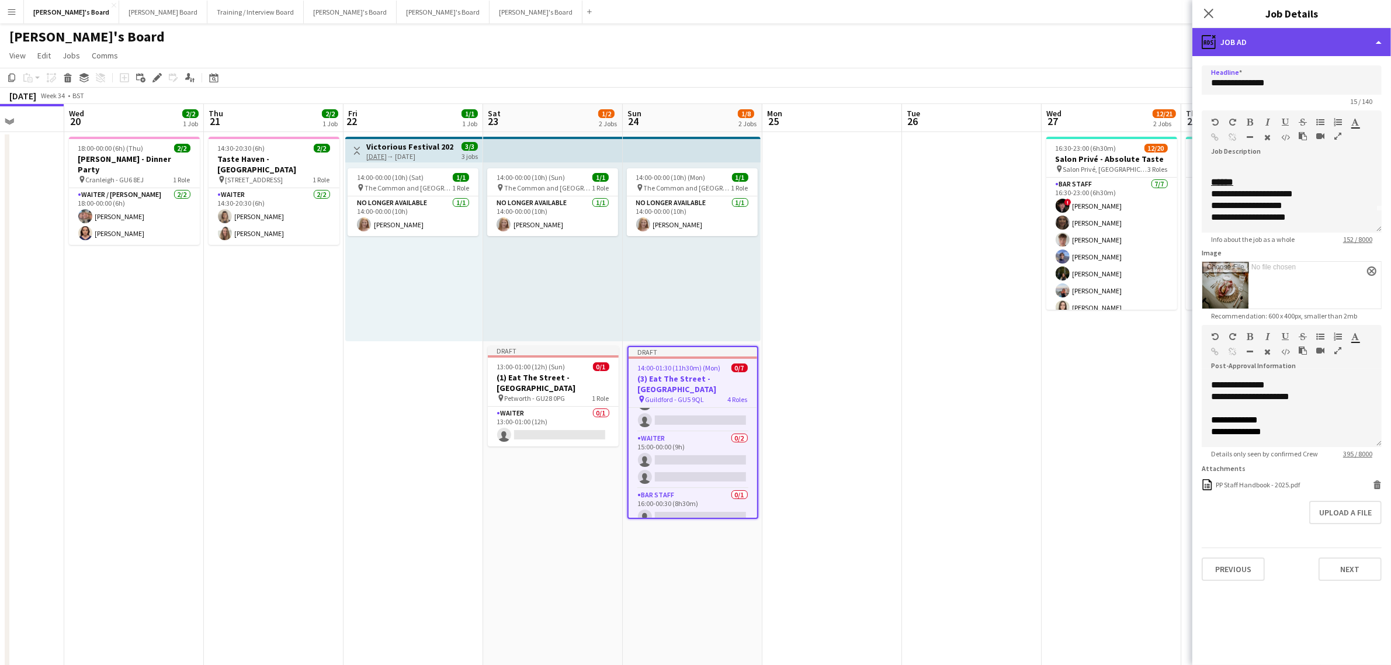
click at [1281, 45] on div "ads-window Job Ad" at bounding box center [1291, 42] width 199 height 28
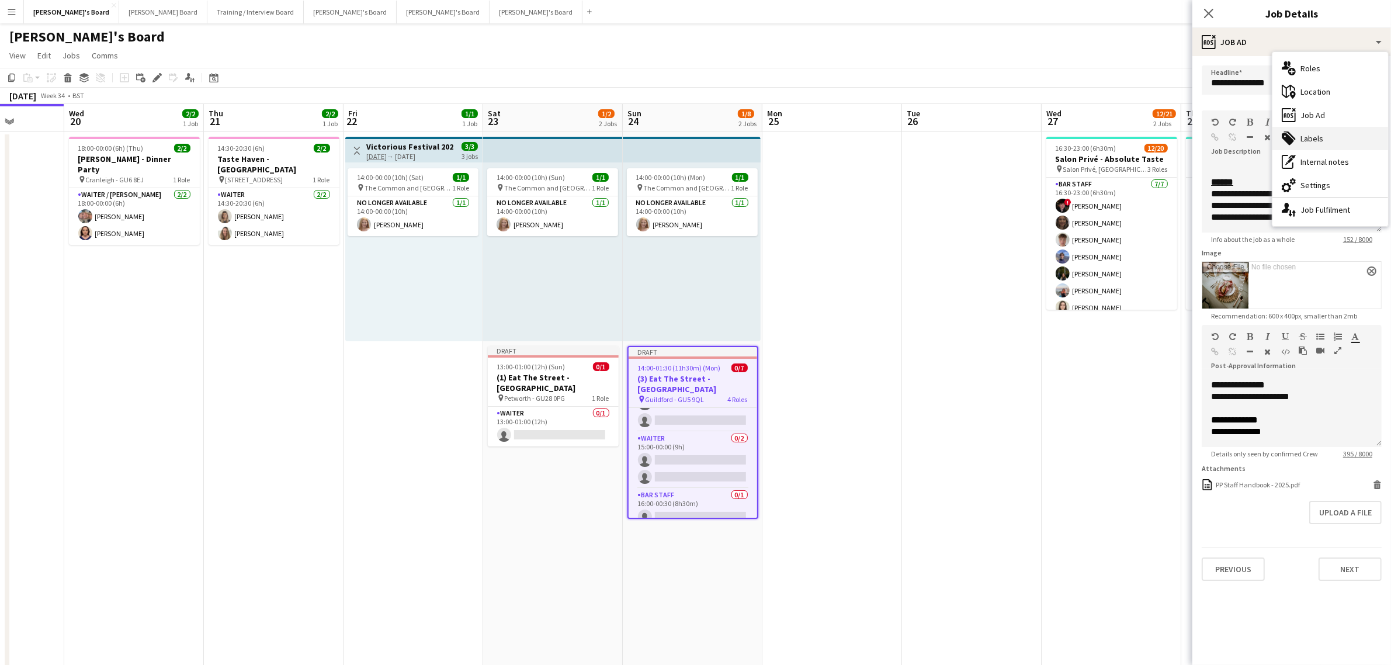
click at [1314, 140] on div "tags-double Labels" at bounding box center [1330, 138] width 116 height 23
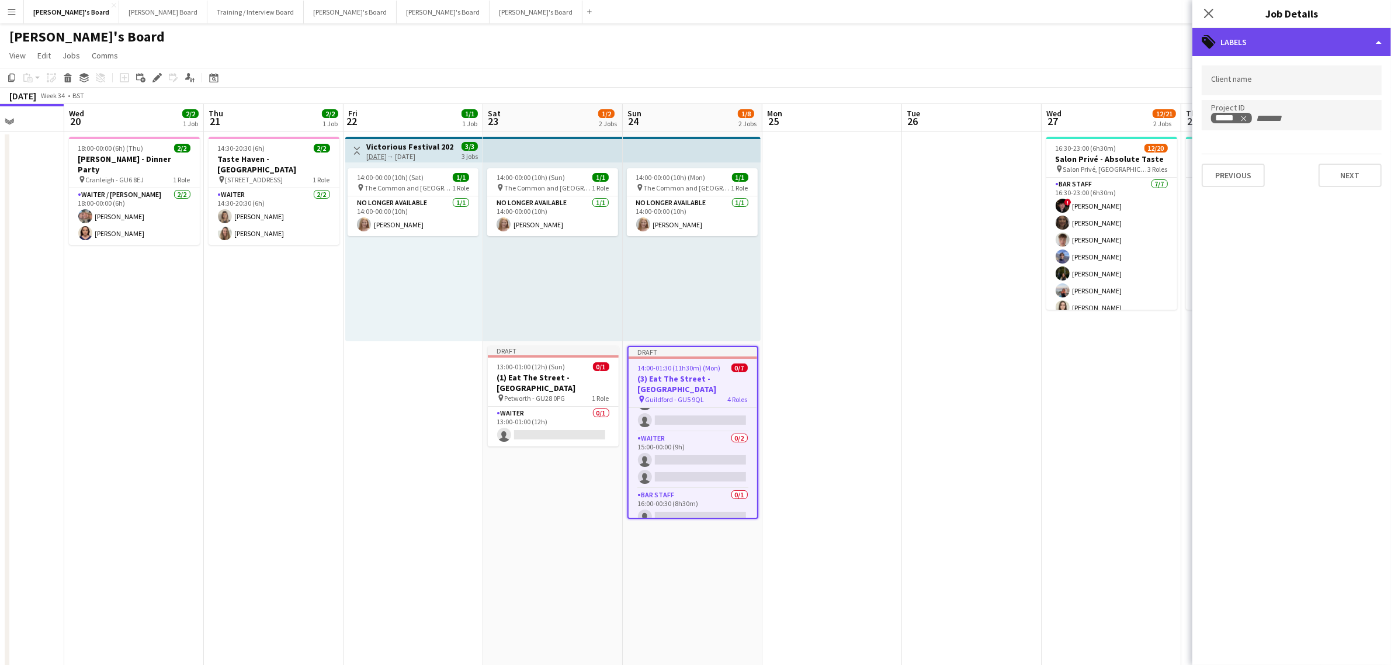
click at [1312, 50] on div "tags-double Labels" at bounding box center [1291, 42] width 199 height 28
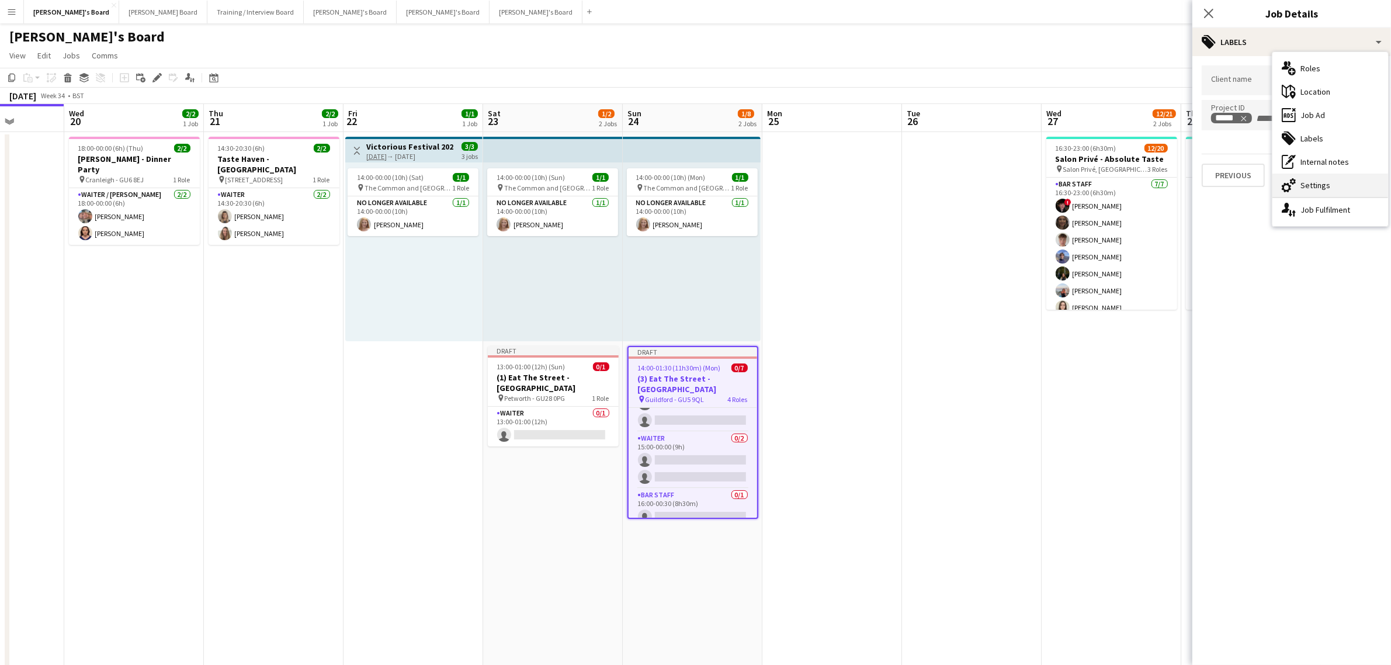
click at [1330, 182] on div "cog-double-3 Settings" at bounding box center [1330, 184] width 116 height 23
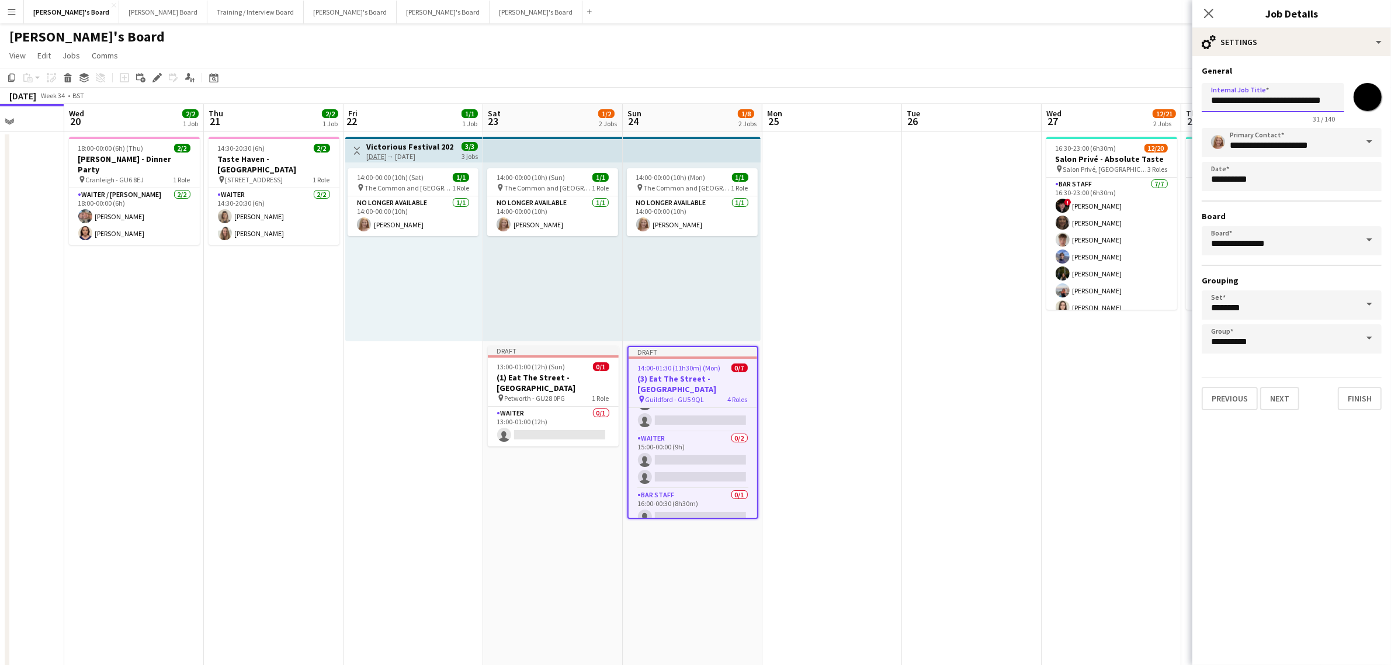
click at [1221, 100] on input "**********" at bounding box center [1273, 97] width 143 height 29
click at [1219, 98] on input "**********" at bounding box center [1273, 97] width 143 height 29
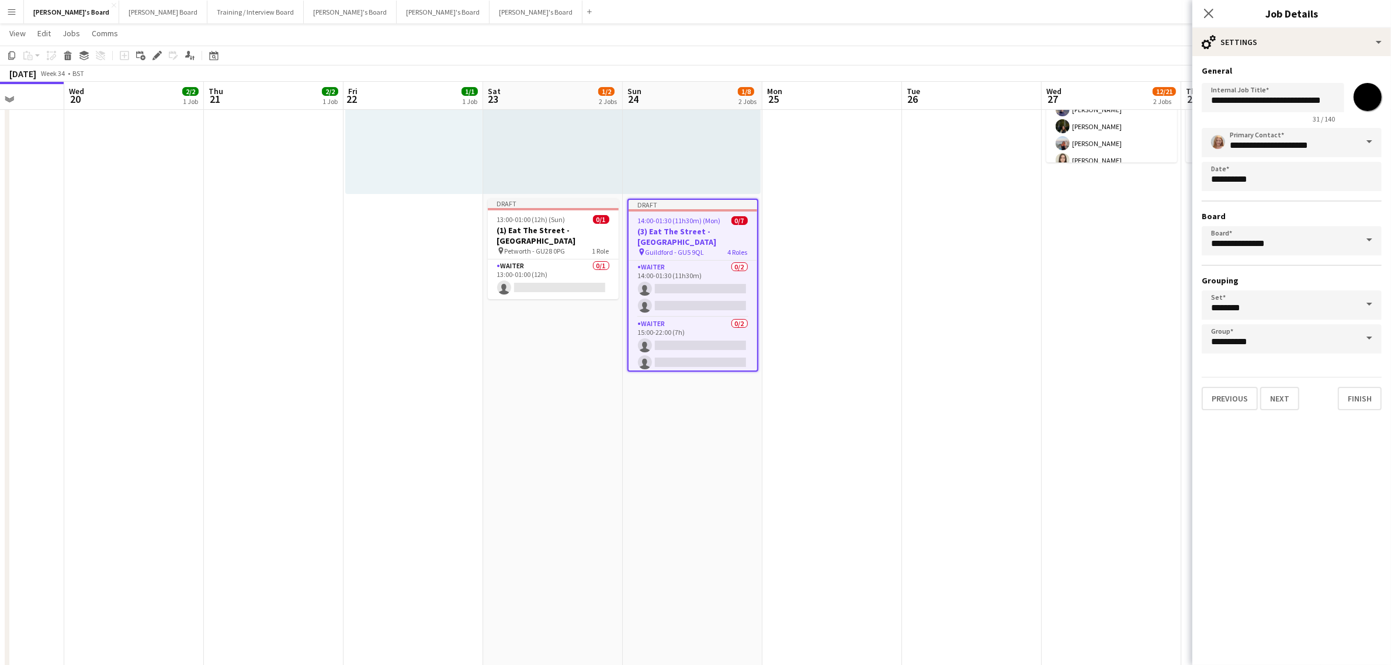
click at [1342, 71] on h3 "General" at bounding box center [1292, 70] width 180 height 11
drag, startPoint x: 1286, startPoint y: 100, endPoint x: 1356, endPoint y: 102, distance: 69.5
click at [1356, 102] on div "**********" at bounding box center [1292, 100] width 180 height 45
paste input "text"
type input "**********"
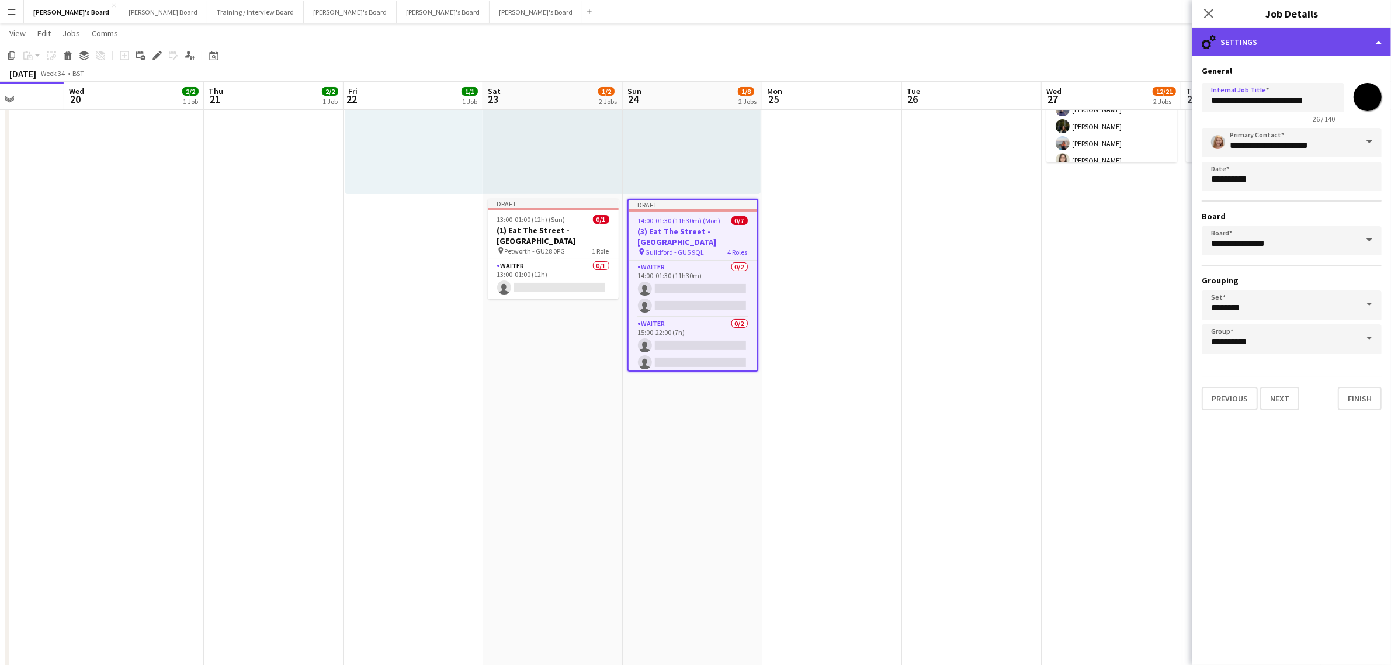
click at [1295, 40] on div "cog-double-3 Settings" at bounding box center [1291, 42] width 199 height 28
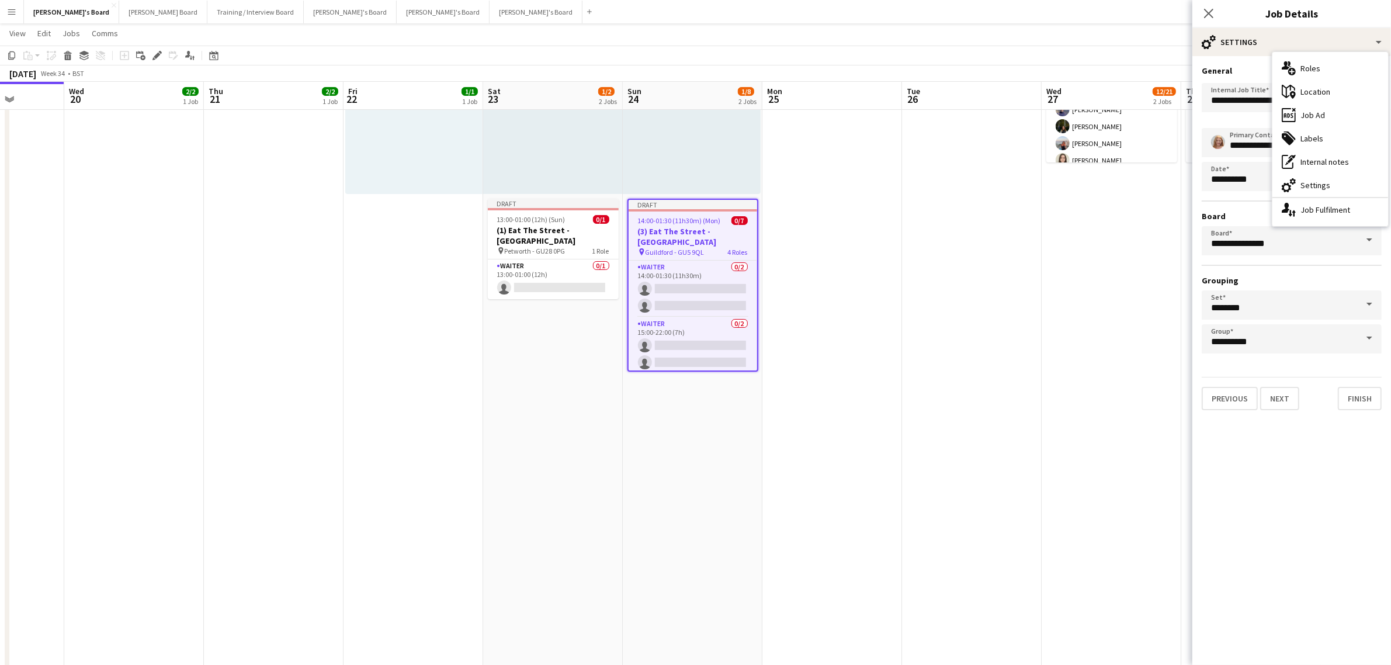
click at [1004, 289] on app-date-cell at bounding box center [972, 617] width 140 height 1265
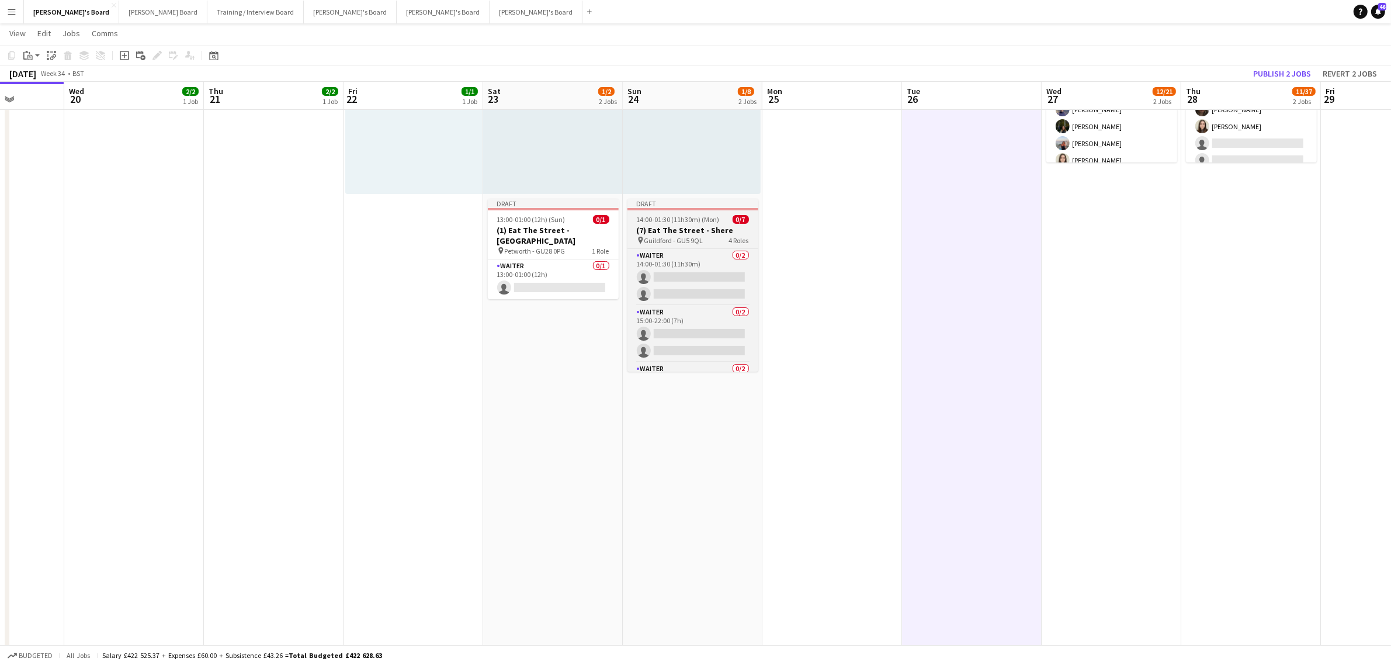
click at [707, 210] on app-job-card "Draft 14:00-01:30 (11h30m) (Mon) 0/7 (7) Eat The Street - Shere pin Guildford -…" at bounding box center [692, 285] width 131 height 173
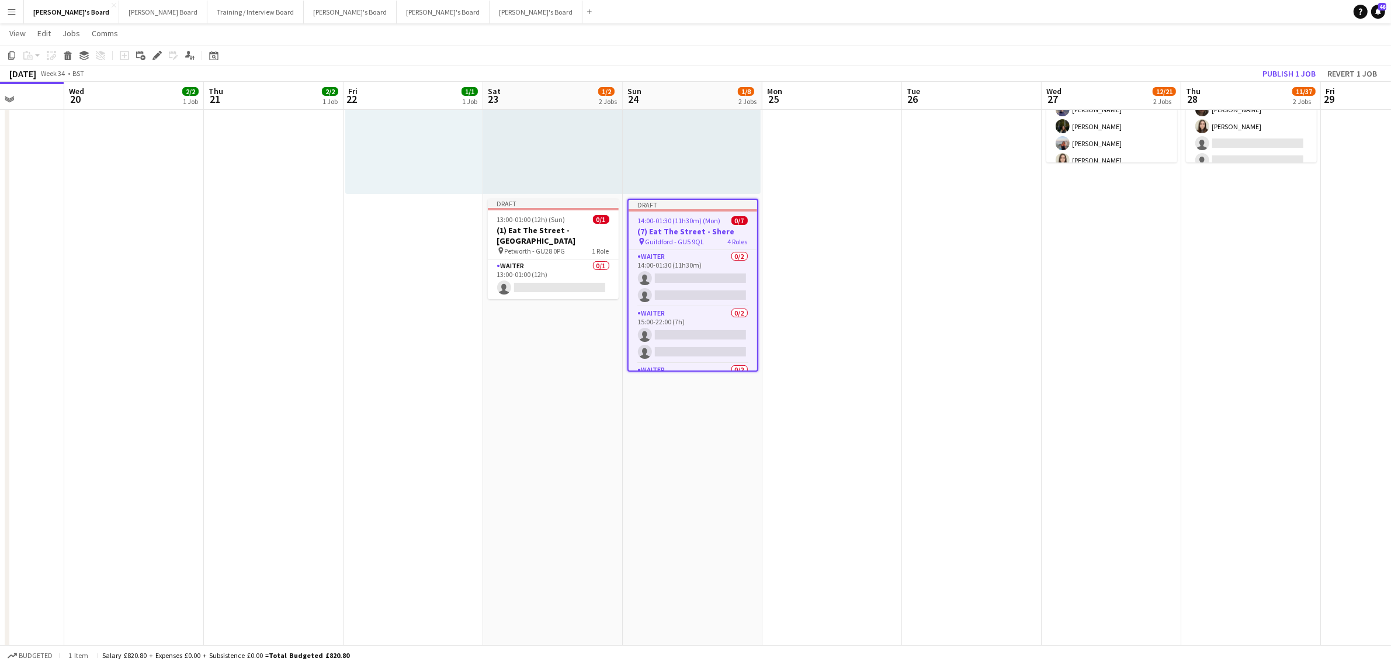
click at [550, 343] on app-date-cell "14:00-00:00 (10h) (Sun) 1/1 pin The Common and Castle Field, Southsea, Portsmou…" at bounding box center [553, 617] width 140 height 1265
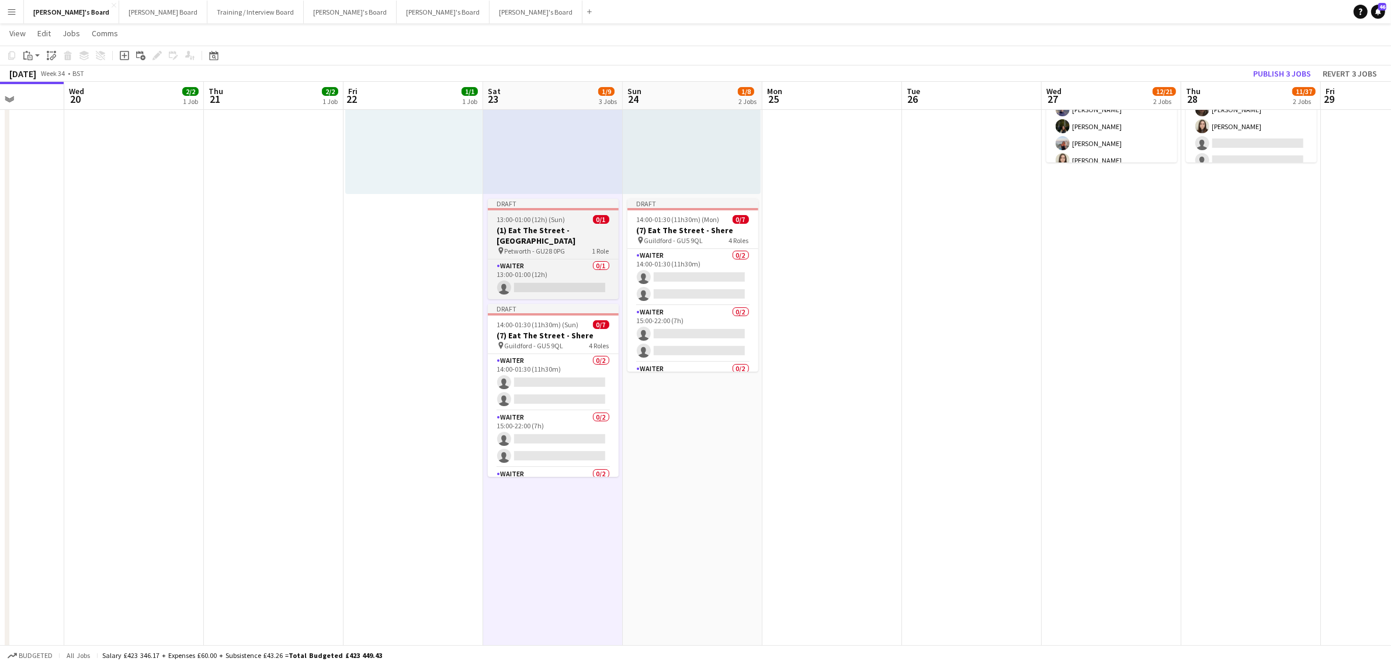
click at [690, 211] on app-job-card "Draft 14:00-01:30 (11h30m) (Mon) 0/7 (7) Eat The Street - Shere pin Guildford -…" at bounding box center [692, 285] width 131 height 173
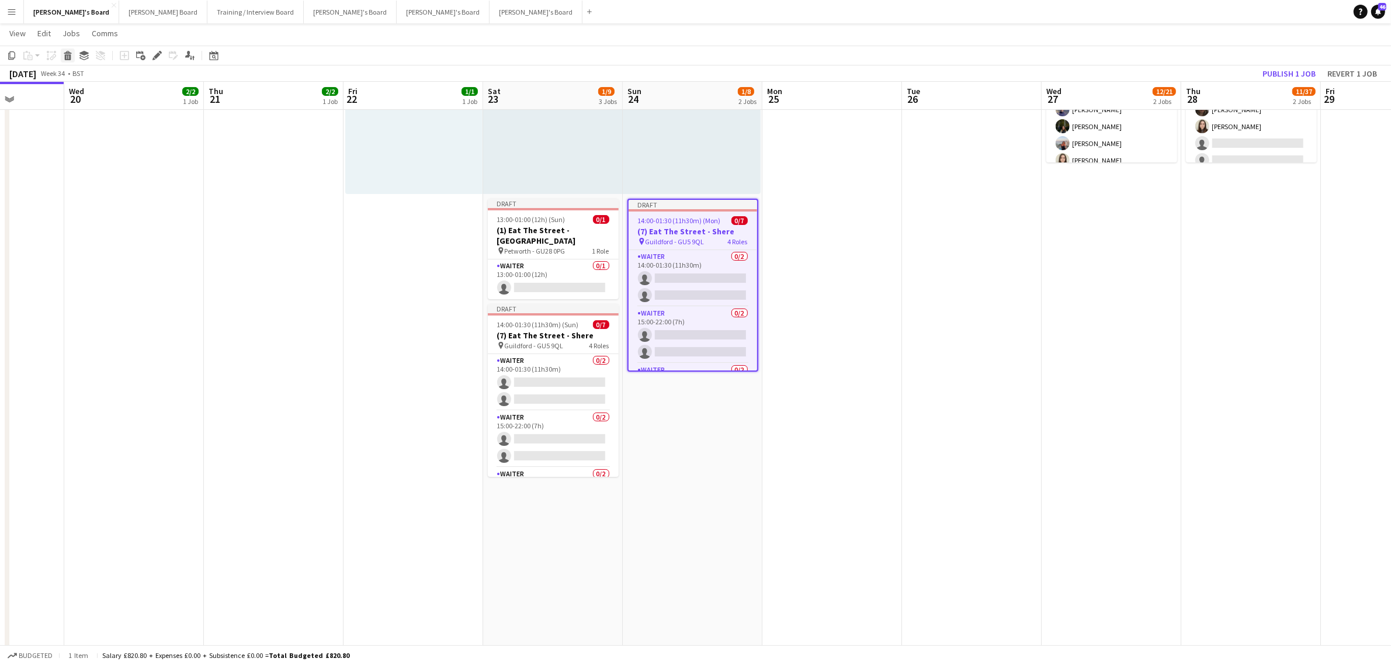
click at [70, 55] on icon at bounding box center [68, 57] width 6 height 6
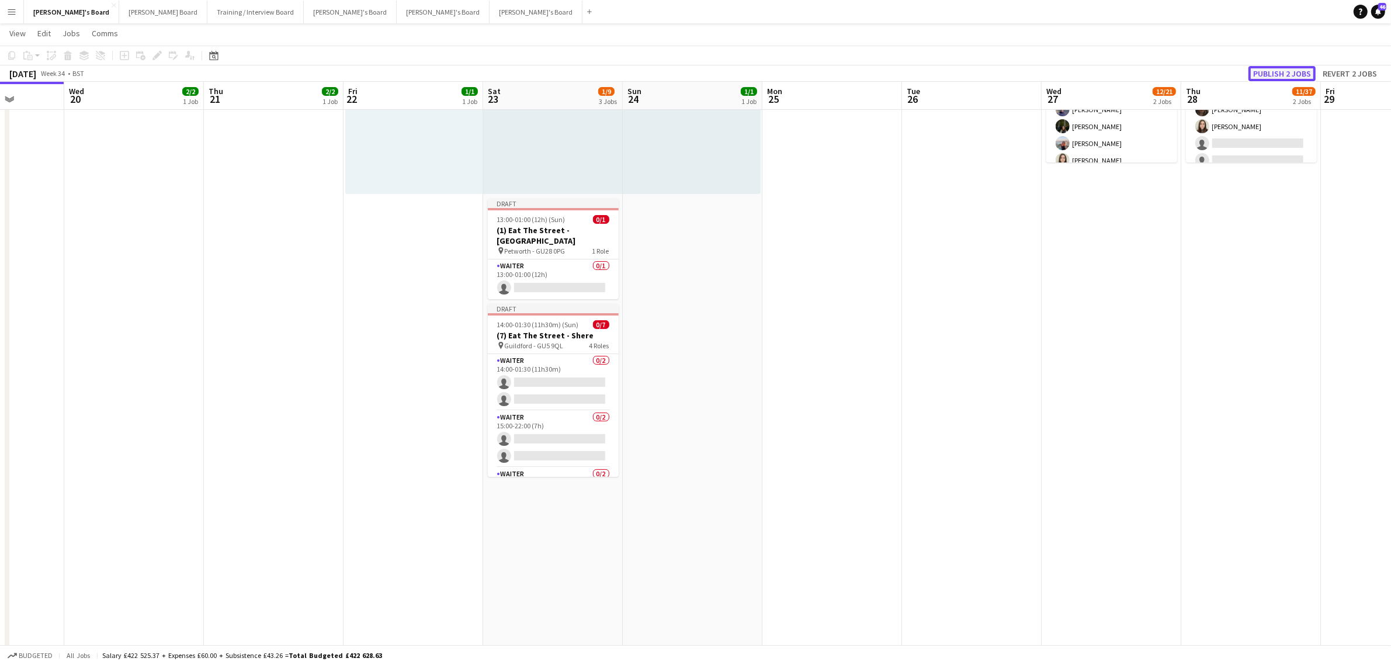
click at [1283, 71] on button "Publish 2 jobs" at bounding box center [1281, 73] width 67 height 15
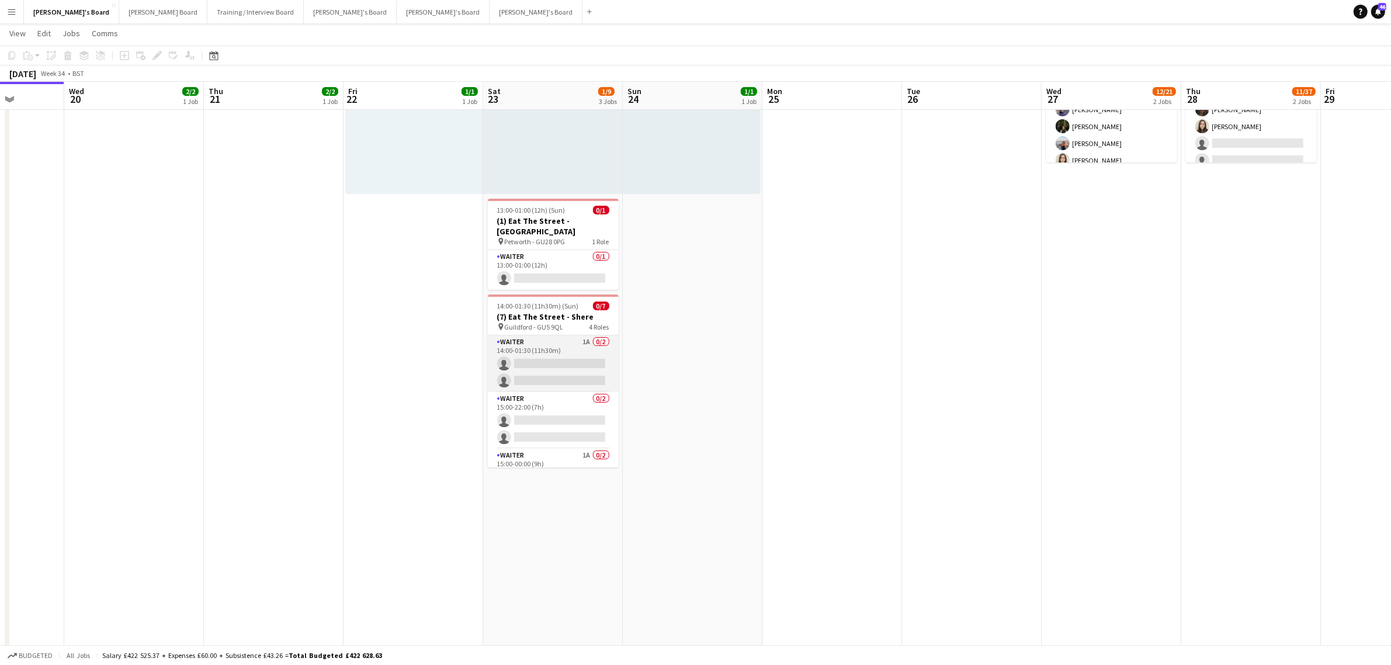
click at [561, 353] on app-card-role "Waiter 1A 0/2 14:00-01:30 (11h30m) single-neutral-actions single-neutral-actions" at bounding box center [553, 363] width 131 height 57
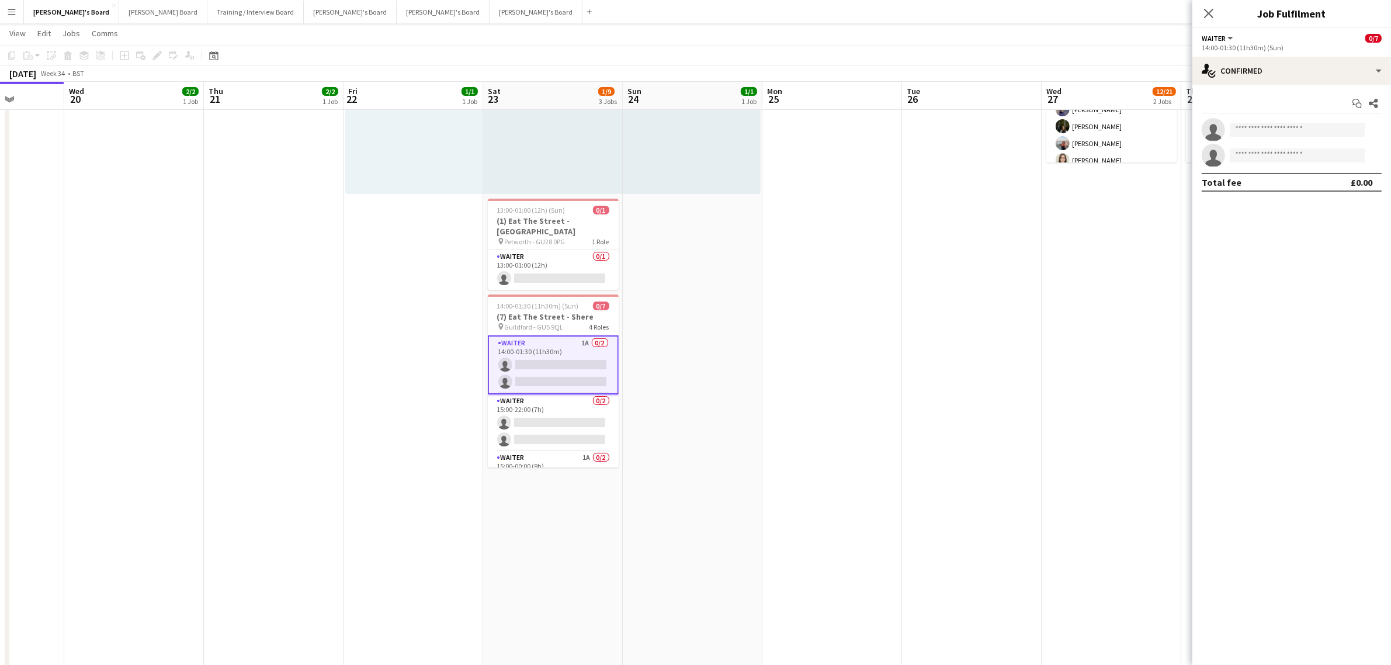
click at [1241, 51] on div "14:00-01:30 (11h30m) (Sun)" at bounding box center [1292, 47] width 180 height 9
click at [1241, 63] on div "single-neutral-actions-check-2 Confirmed" at bounding box center [1291, 71] width 199 height 28
click at [1324, 186] on div "single-neutral-actions-information Applicants" at bounding box center [1330, 190] width 116 height 23
click at [1261, 146] on div "Neo Arrigoni" at bounding box center [1261, 146] width 62 height 11
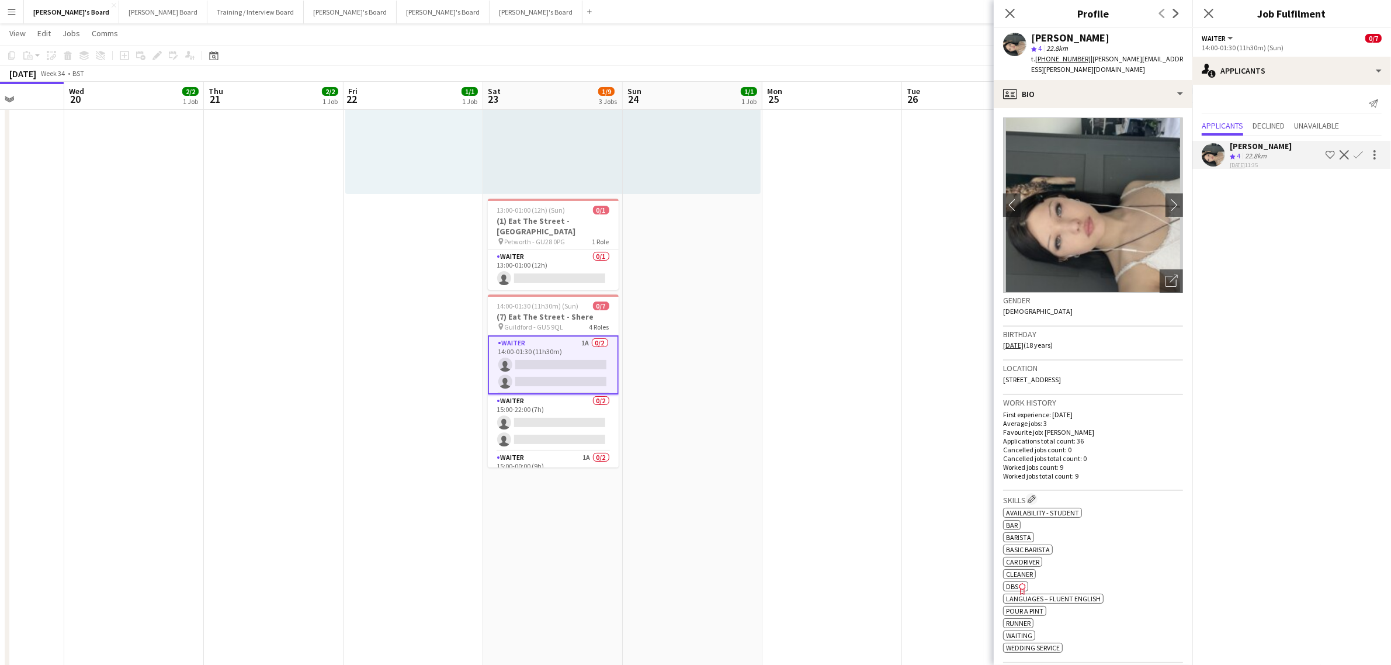
click at [1173, 186] on app-crew-profile-bio "chevron-left chevron-right Open photos pop-in Gender Female Birthday 01-04-2007…" at bounding box center [1093, 386] width 199 height 557
click at [1165, 199] on app-icon "chevron-right" at bounding box center [1174, 205] width 18 height 12
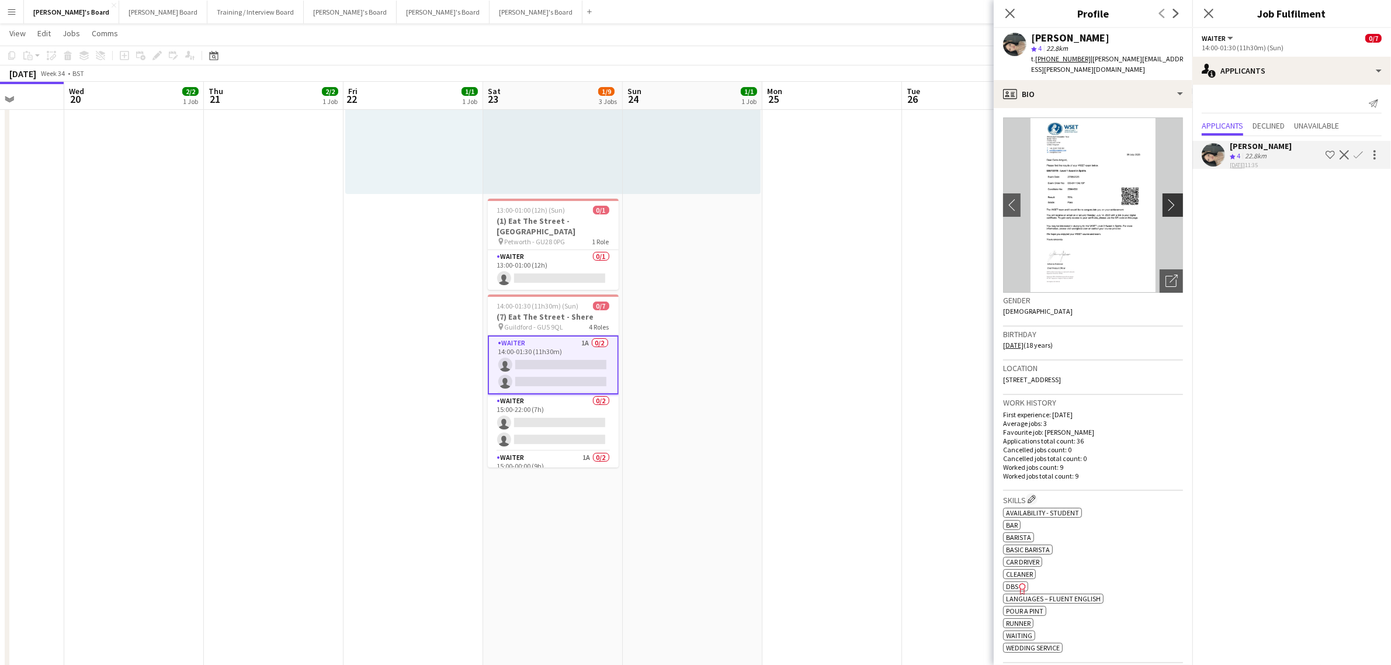
click at [1165, 199] on app-icon "chevron-right" at bounding box center [1174, 205] width 18 height 12
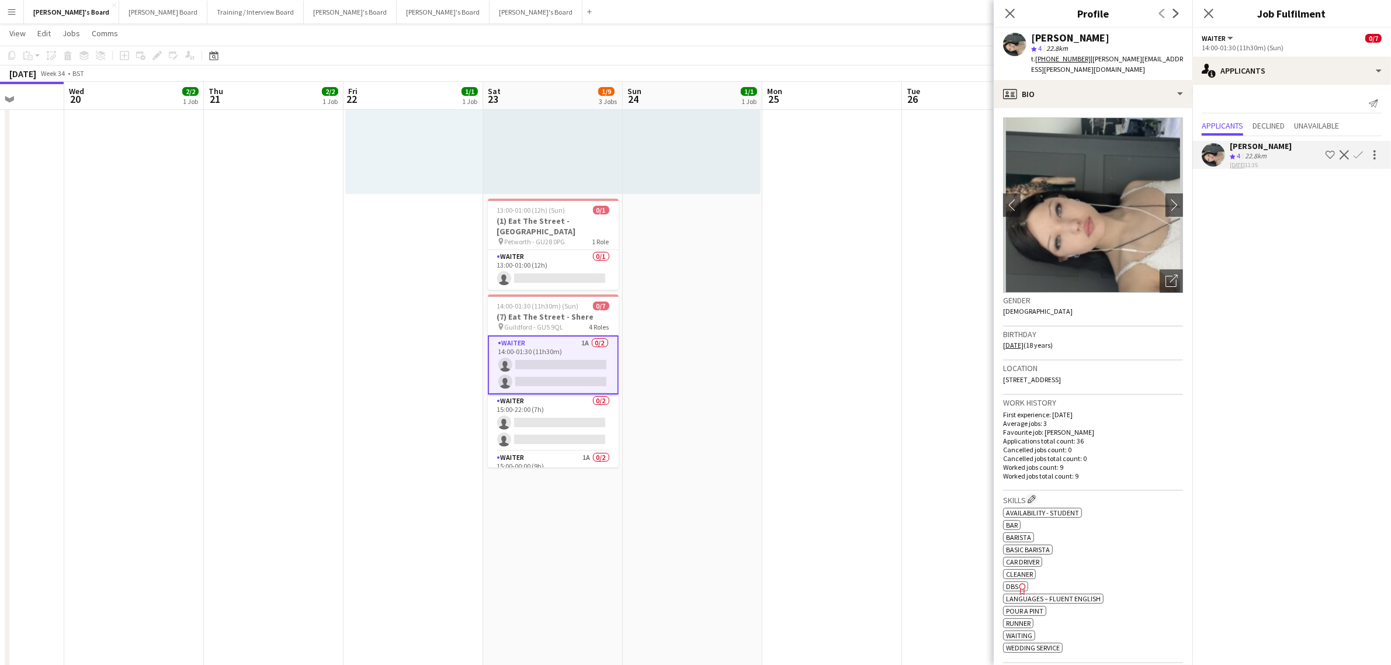
click at [839, 304] on app-date-cell at bounding box center [832, 617] width 140 height 1265
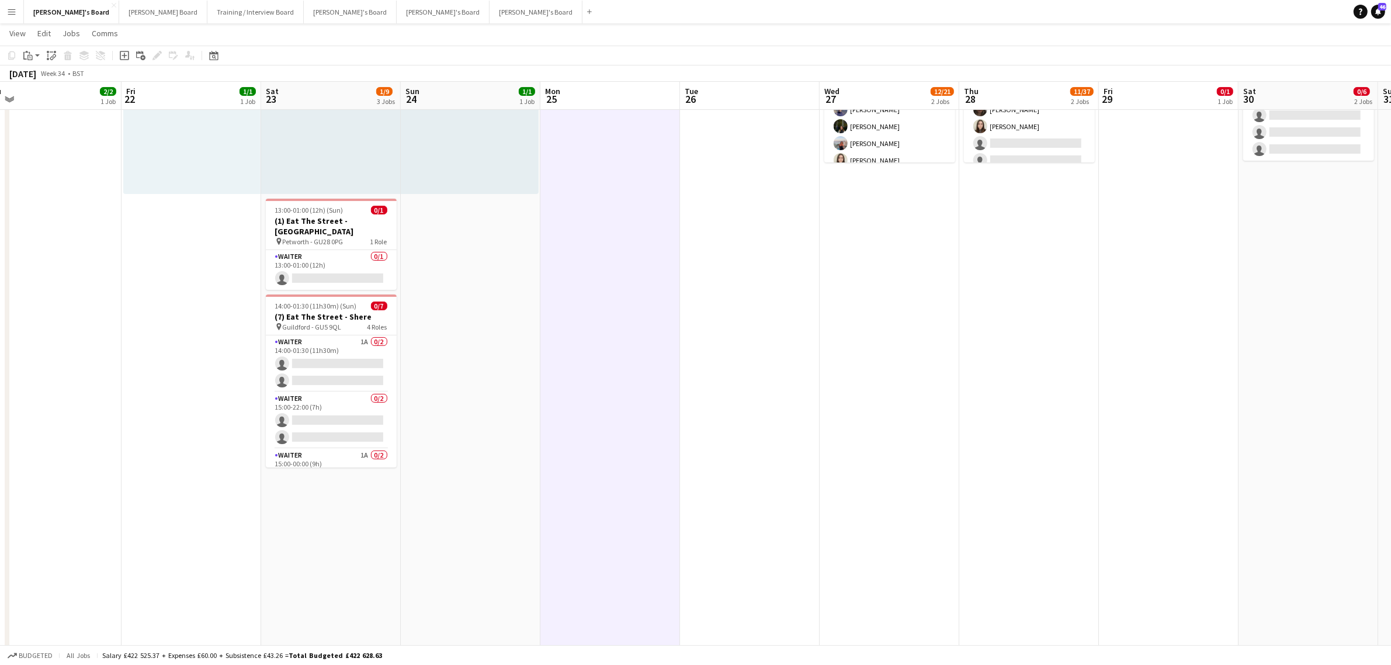
drag, startPoint x: 877, startPoint y: 270, endPoint x: 763, endPoint y: 280, distance: 113.8
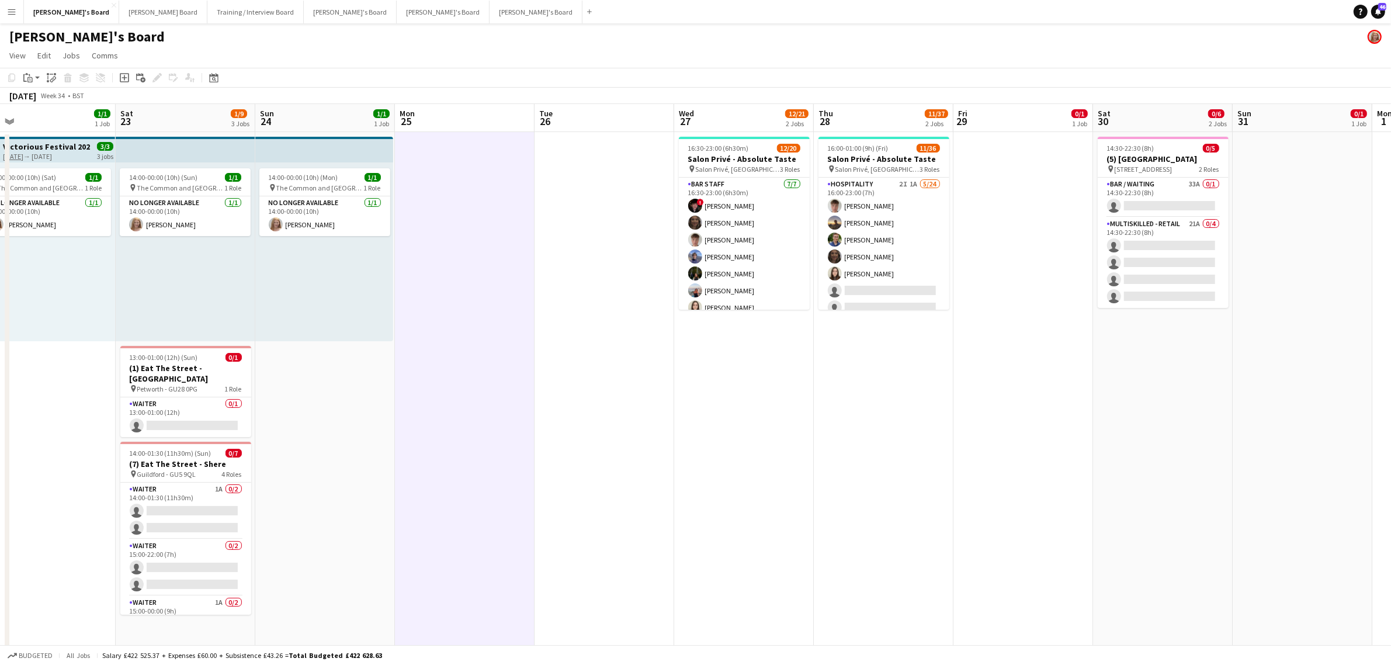
scroll to position [0, 363]
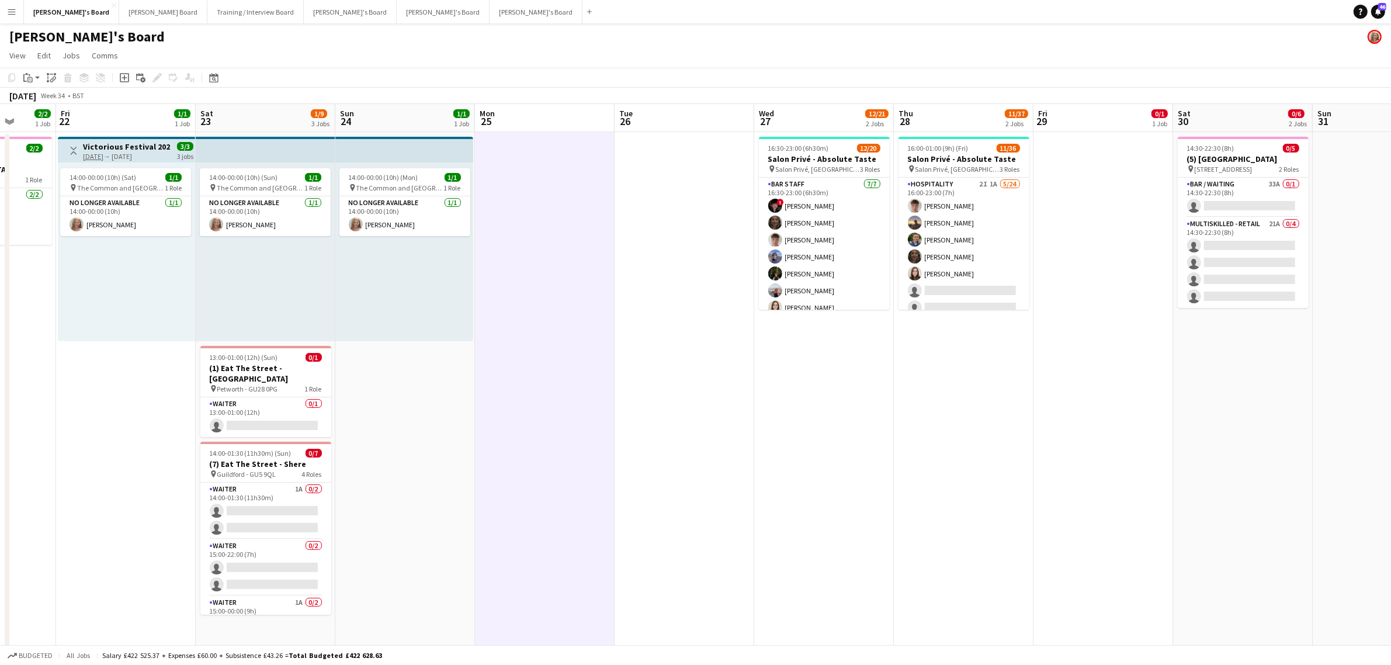
drag, startPoint x: 1016, startPoint y: 377, endPoint x: 945, endPoint y: 379, distance: 71.9
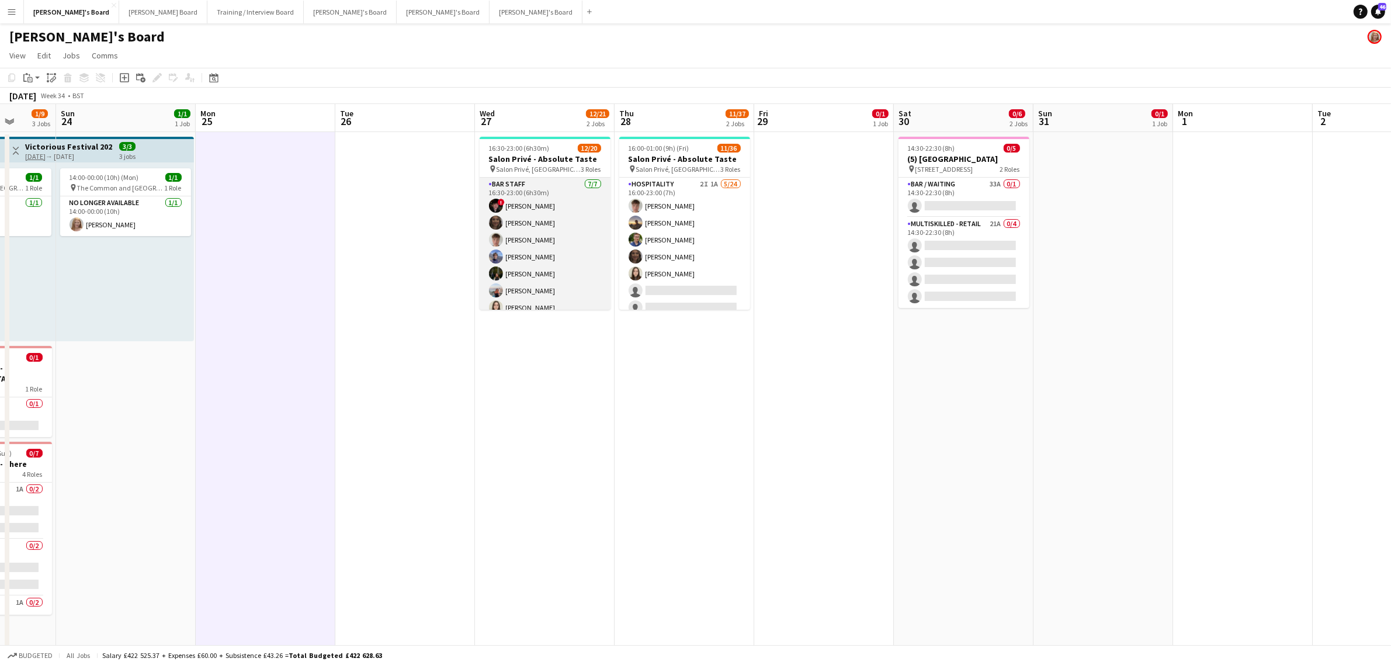
click at [545, 251] on app-card-role "BAR STAFF 7/7 16:30-23:00 (6h30m) ! Ryan Filkins shona irvine Tom Spencer Dougl…" at bounding box center [545, 248] width 131 height 141
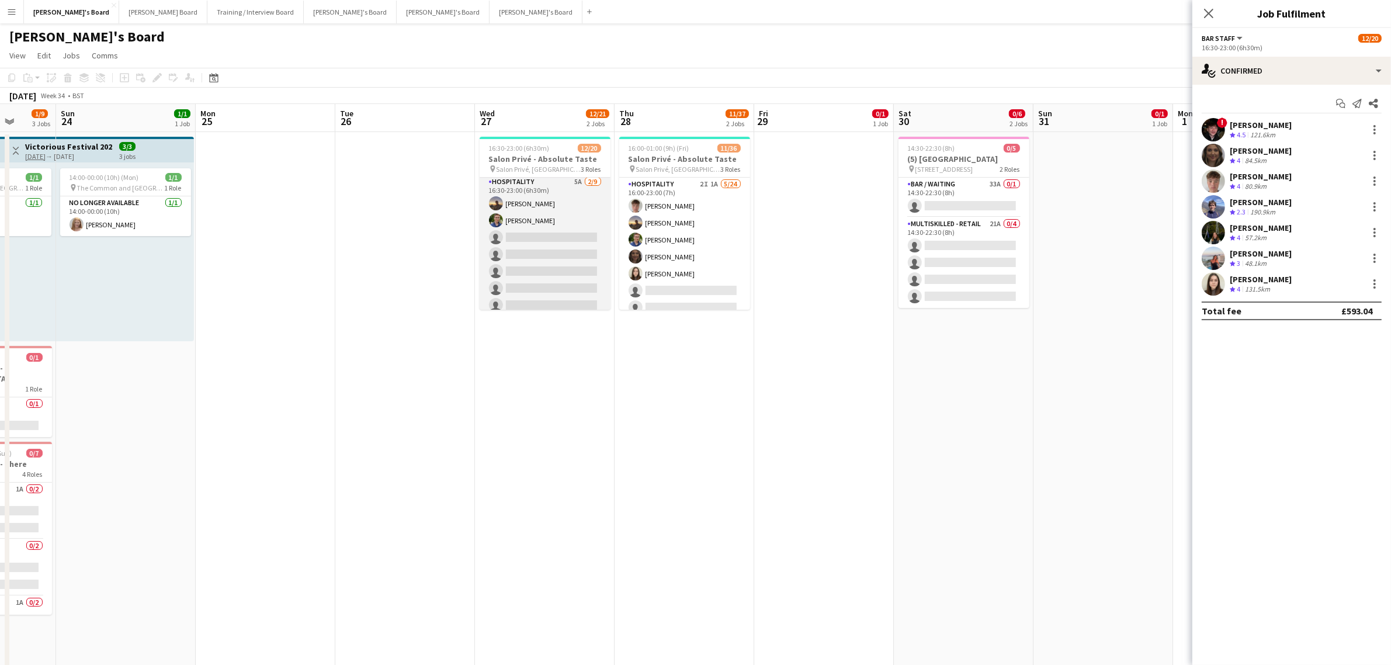
click at [561, 252] on app-card-role "Hospitality 5A 2/9 16:30-23:00 (6h30m) Harry Thomas Joseph Day single-neutral-a…" at bounding box center [545, 262] width 131 height 175
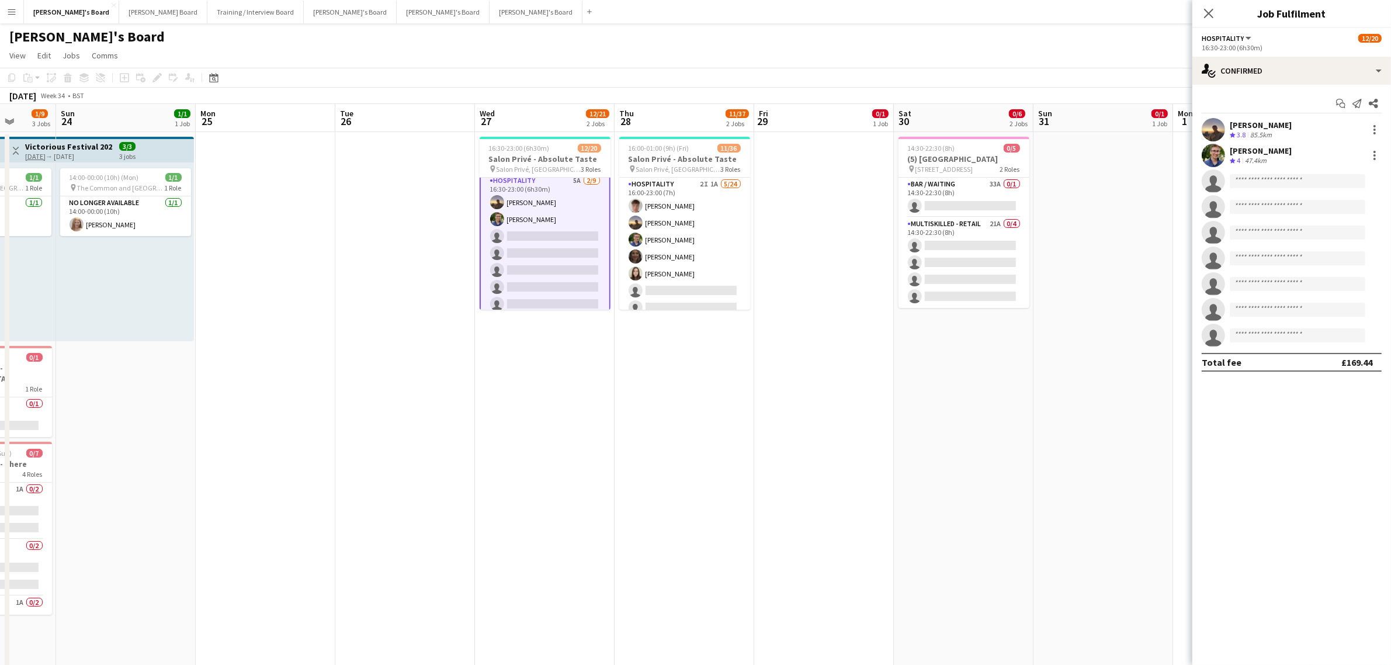
scroll to position [145, 0]
click at [1263, 71] on div "single-neutral-actions-check-2 Confirmed" at bounding box center [1291, 71] width 199 height 28
click at [1335, 185] on div "single-neutral-actions-information Applicants" at bounding box center [1330, 190] width 116 height 23
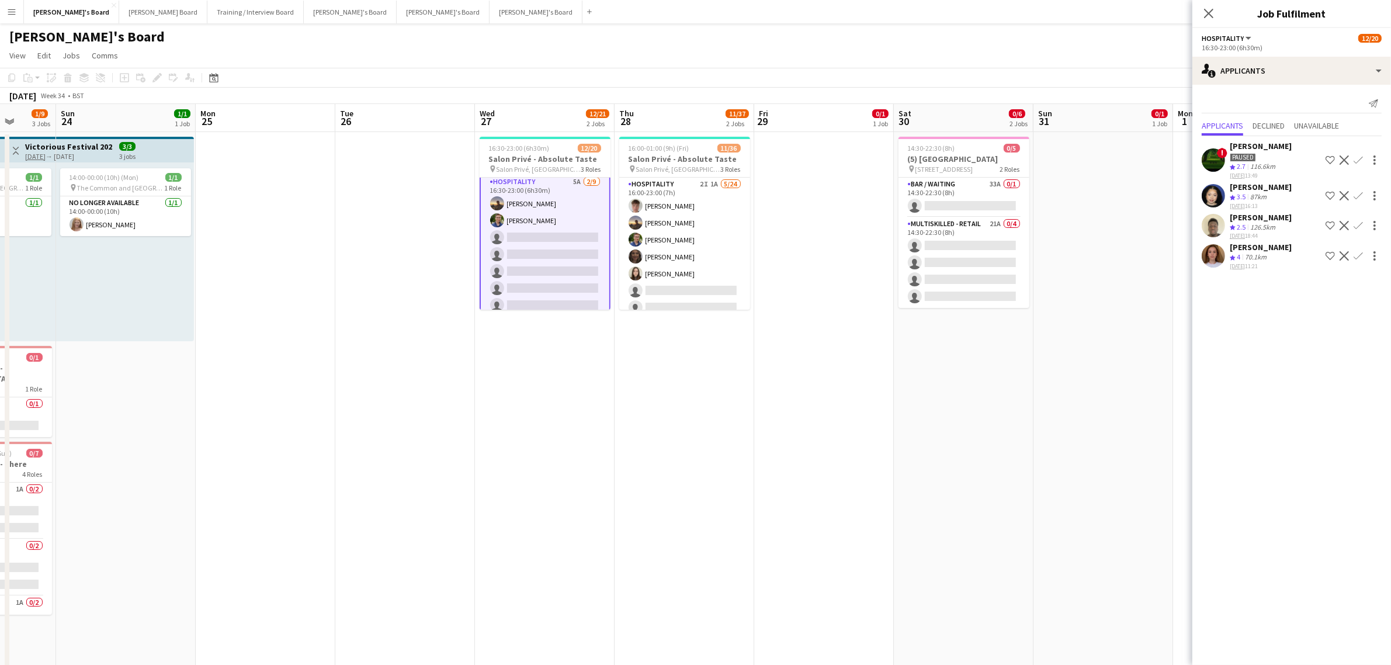
click at [1256, 254] on div "70.1km" at bounding box center [1255, 257] width 26 height 10
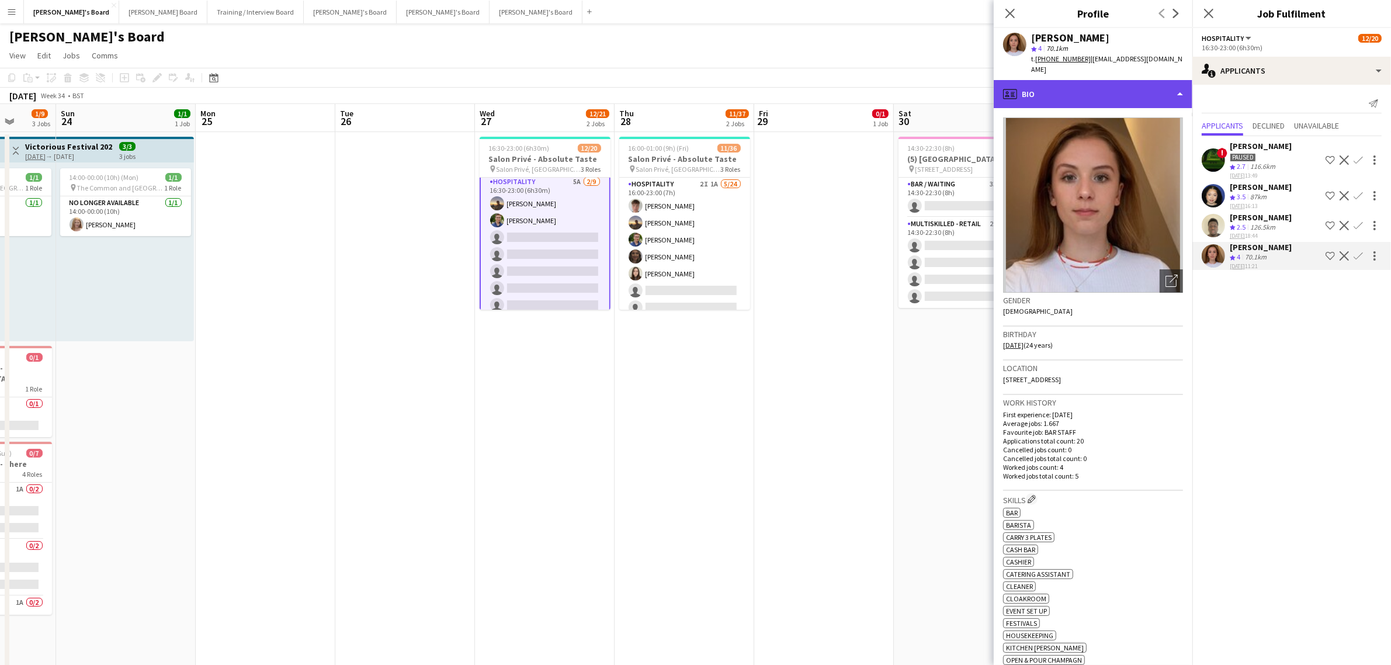
click at [1088, 83] on div "profile Bio" at bounding box center [1093, 94] width 199 height 28
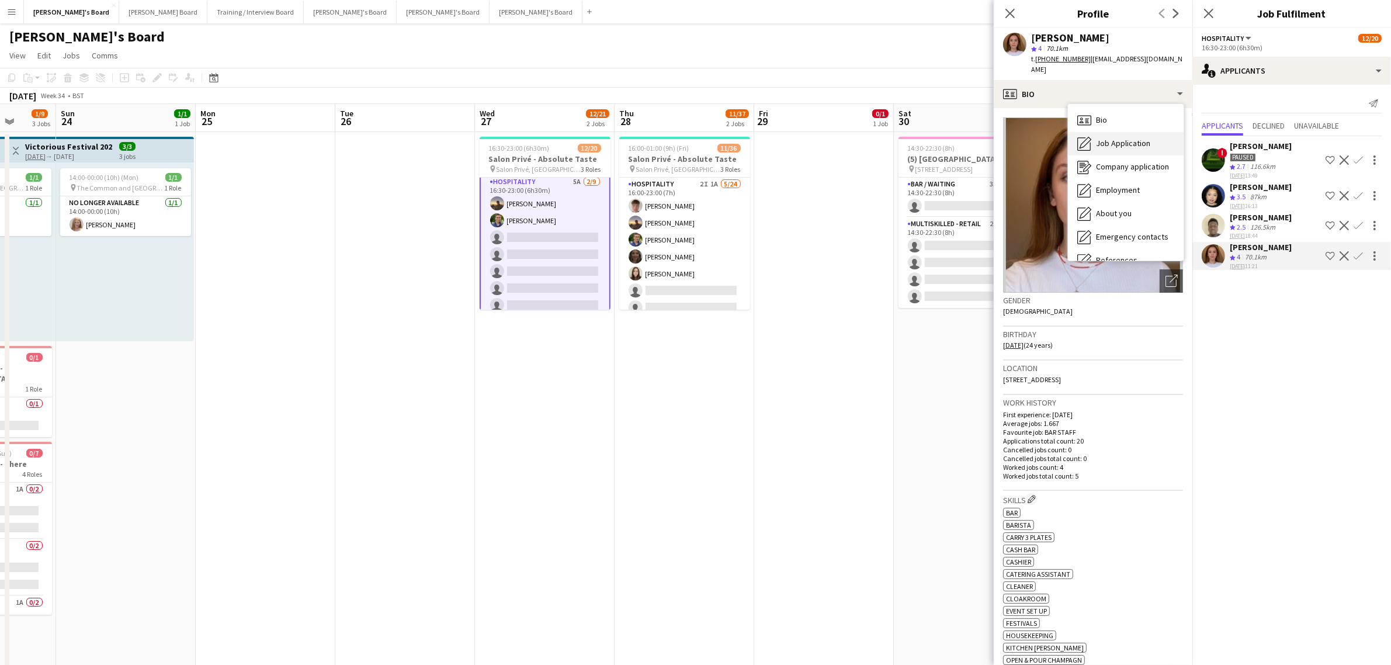
click at [1092, 132] on div "Job Application Job Application" at bounding box center [1126, 143] width 116 height 23
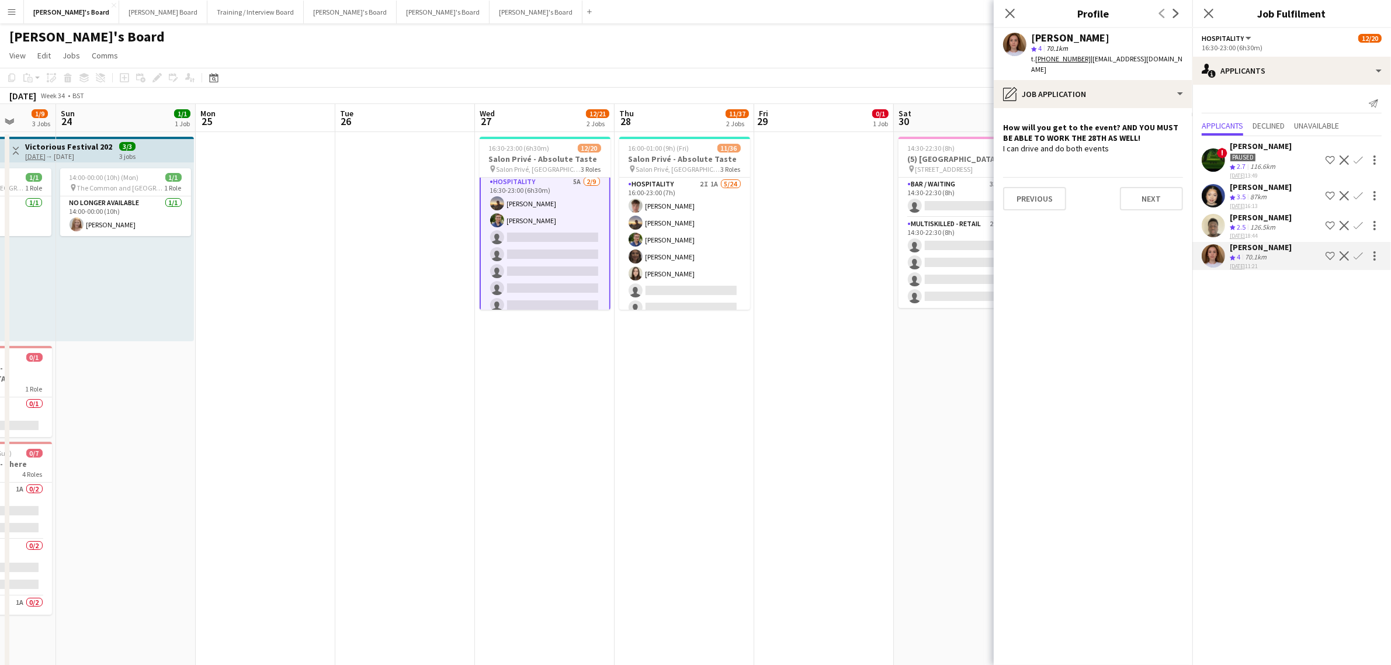
click at [1088, 39] on div "Sophie Briscoe" at bounding box center [1070, 38] width 78 height 11
copy div "Sophie Briscoe"
click at [679, 248] on app-card-role "Hospitality 2I 1A 5/24 16:00-23:00 (7h) Tom Spencer Harry Thomas Joseph Day sho…" at bounding box center [684, 392] width 131 height 429
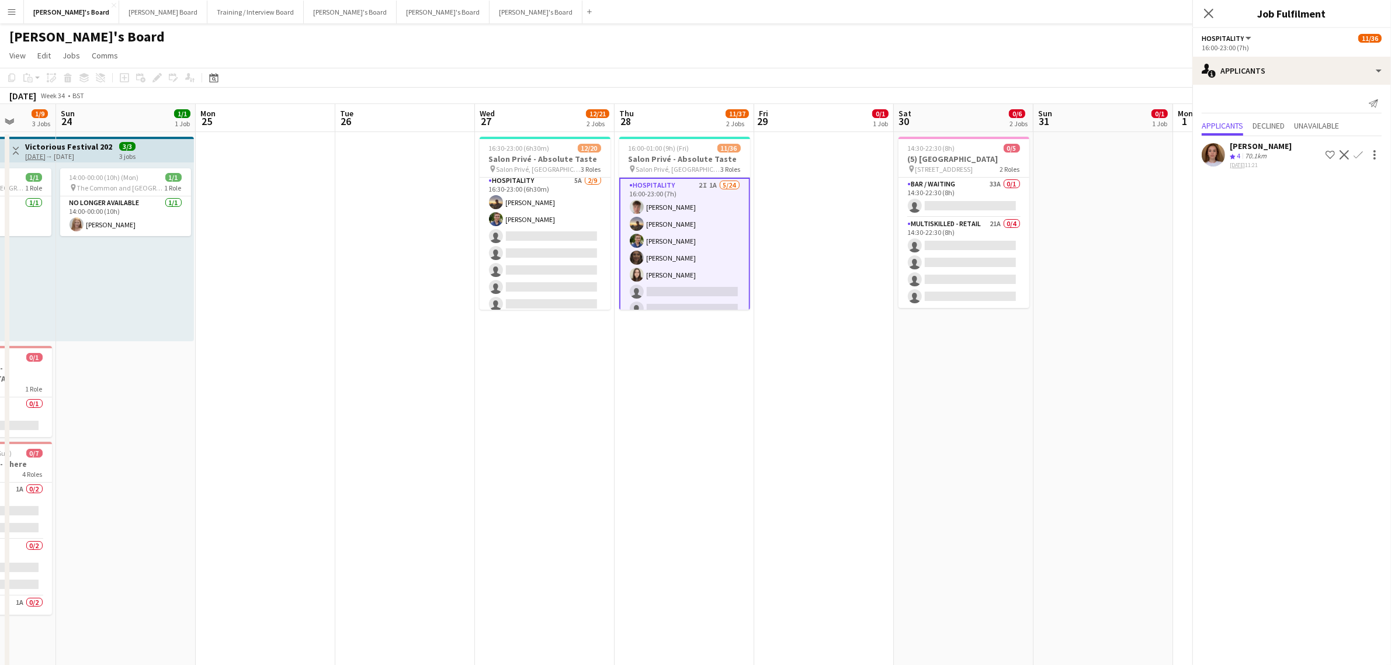
scroll to position [144, 0]
click at [1355, 157] on app-icon "Confirm" at bounding box center [1357, 154] width 9 height 9
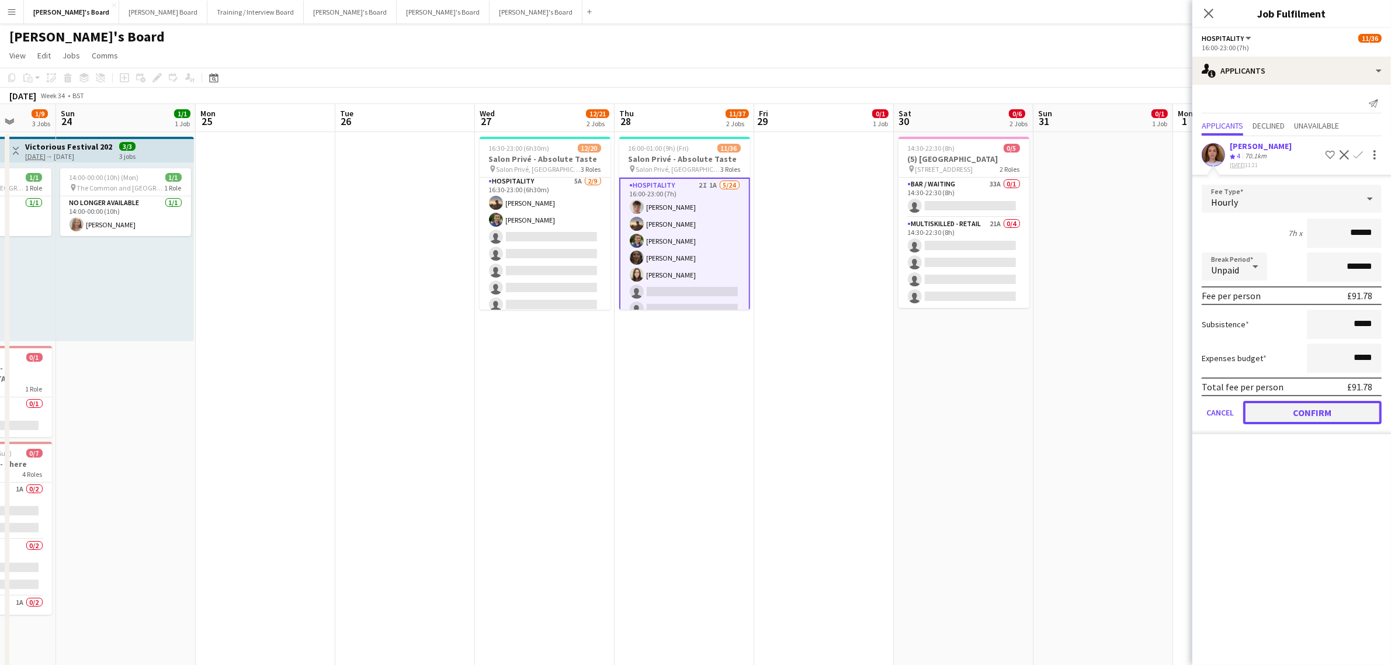
click at [1292, 401] on button "Confirm" at bounding box center [1312, 412] width 138 height 23
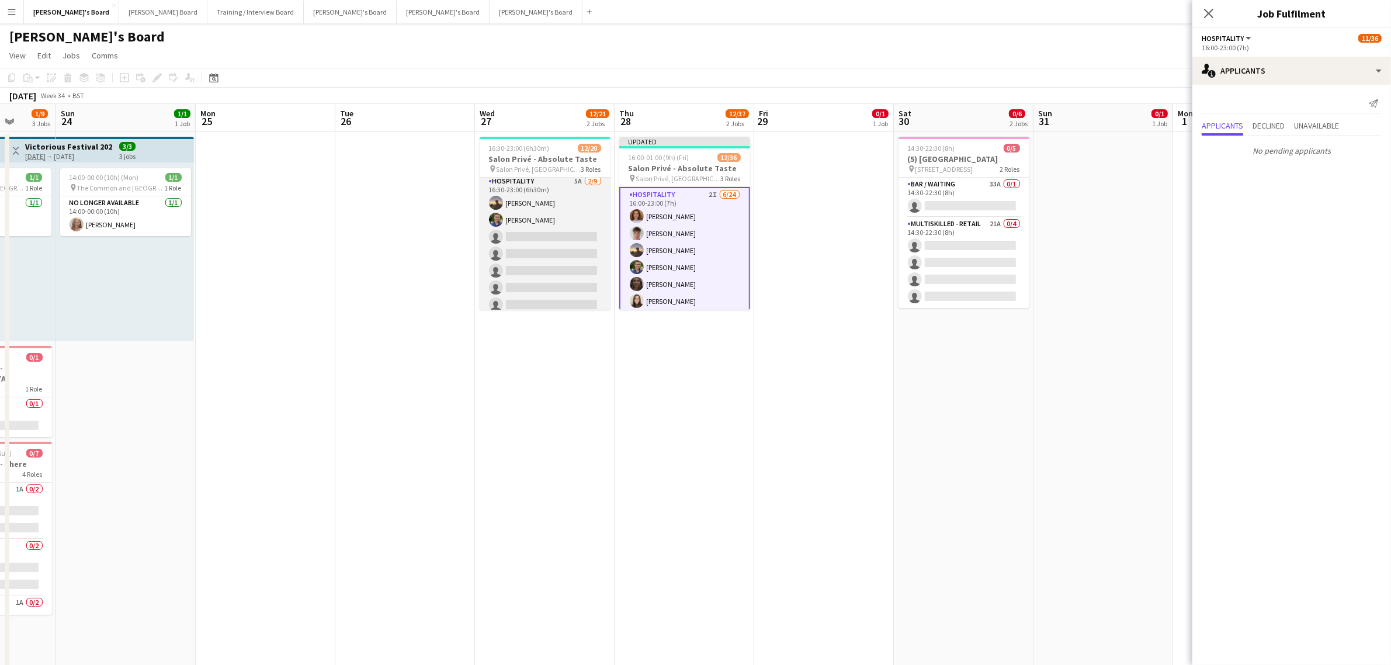
click at [534, 232] on app-card-role "Hospitality 5A 2/9 16:30-23:00 (6h30m) Harry Thomas Joseph Day single-neutral-a…" at bounding box center [545, 262] width 131 height 175
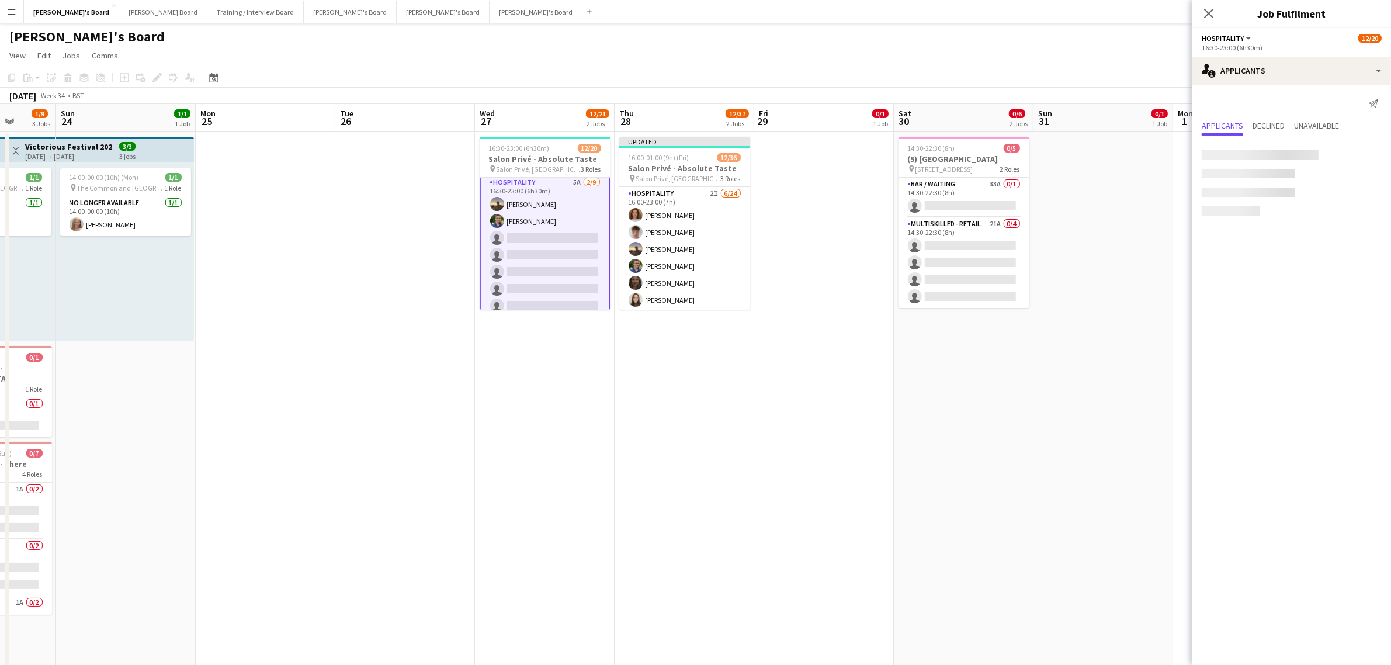
scroll to position [145, 0]
click at [1356, 255] on app-icon "Confirm" at bounding box center [1357, 255] width 9 height 9
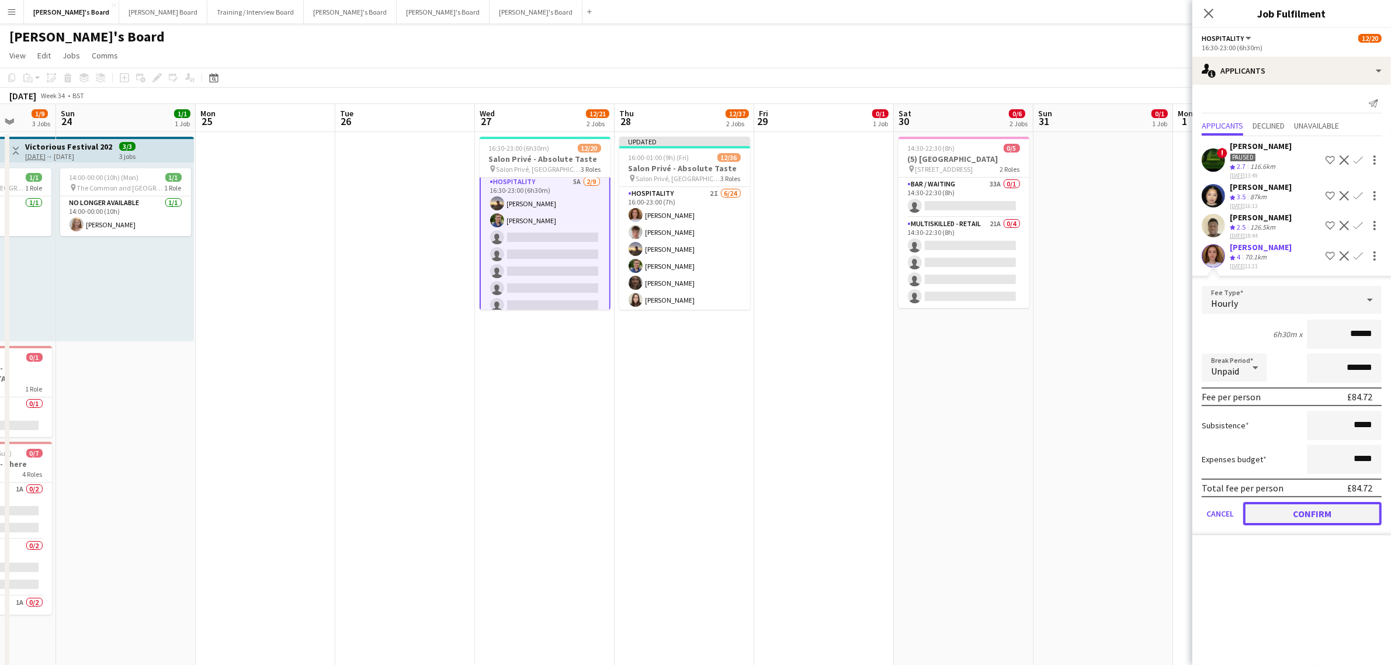
click at [1308, 515] on button "Confirm" at bounding box center [1312, 513] width 138 height 23
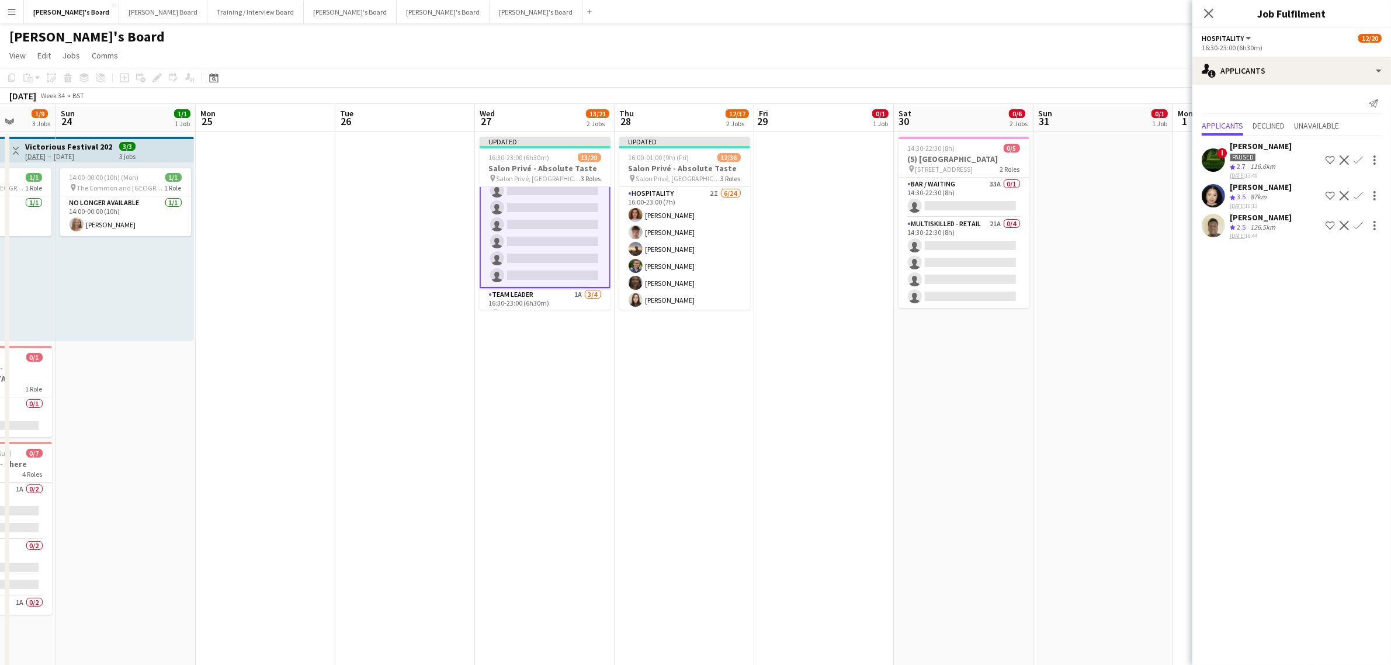
scroll to position [286, 0]
click at [565, 254] on app-card-role "TEAM LEADER 1A 3/4 16:30-23:00 (6h30m) Jacqueline Whitehorn-Scott Mathilde Wilk…" at bounding box center [545, 265] width 131 height 91
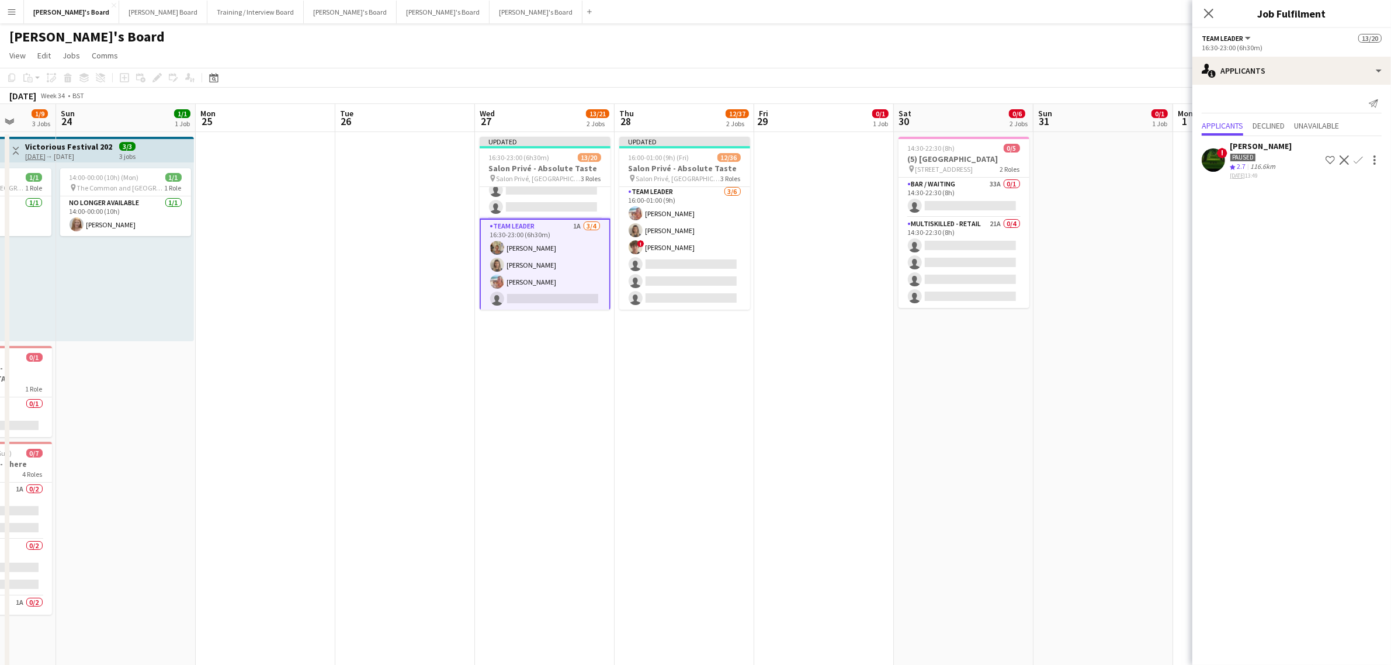
scroll to position [483, 0]
click at [669, 220] on app-card-role "WINE WAITER 1I 1A 3/6 16:00-23:00 (7h) ! Ryan Filkins Jessamie Lindley Ellie Br…" at bounding box center [684, 196] width 131 height 124
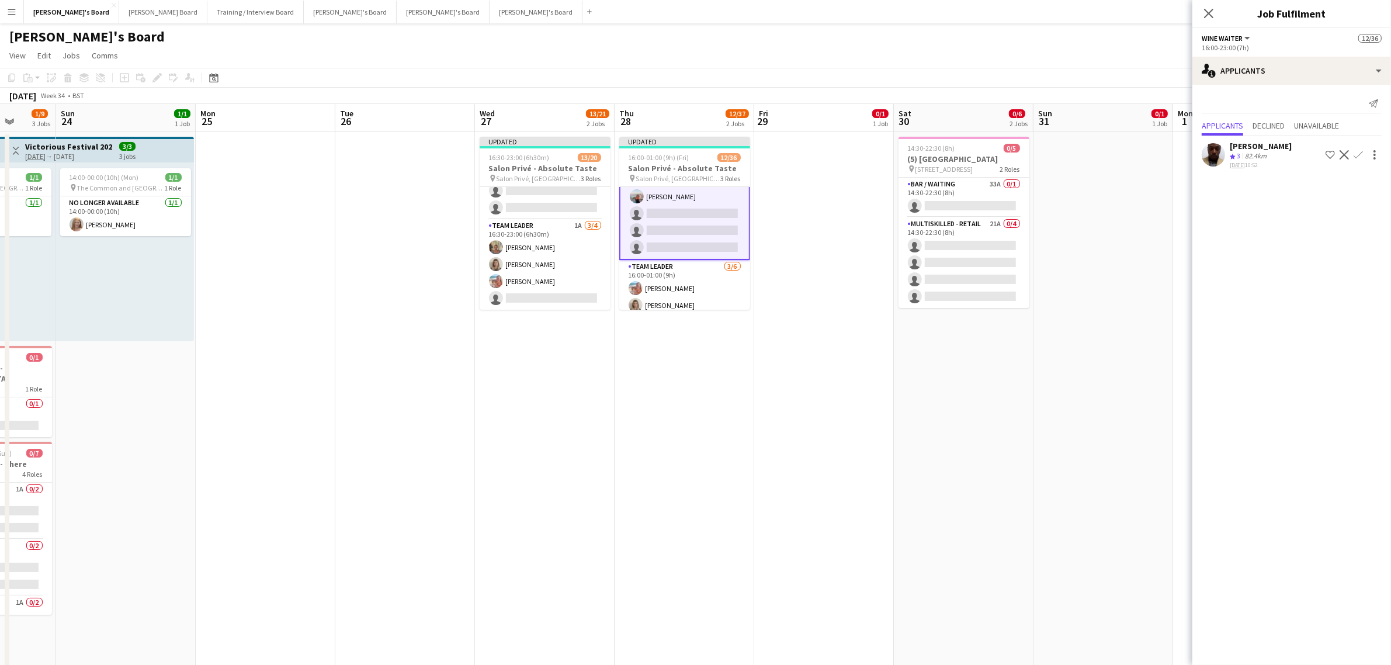
scroll to position [410, 0]
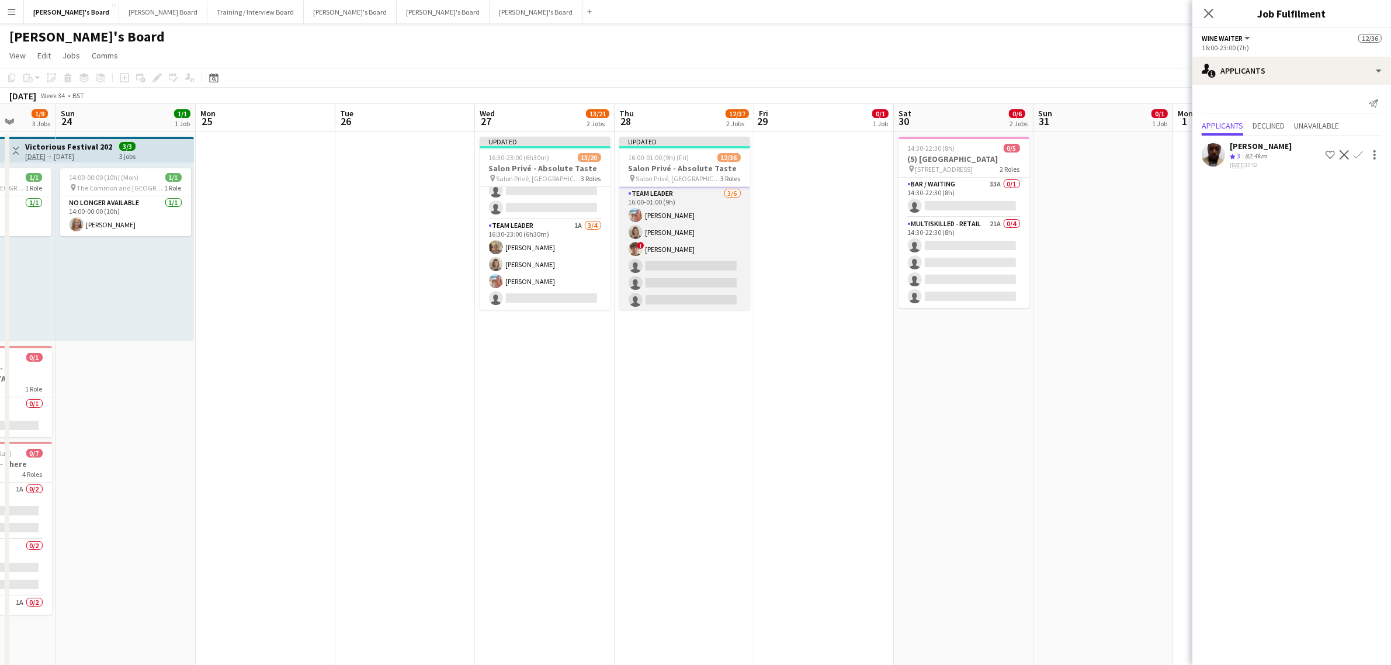
click at [658, 226] on app-card-role "TEAM LEADER 3/6 16:00-01:00 (9h) Freya Lillywhite Mathilde Wilkie ! Jamie Acker…" at bounding box center [684, 249] width 131 height 124
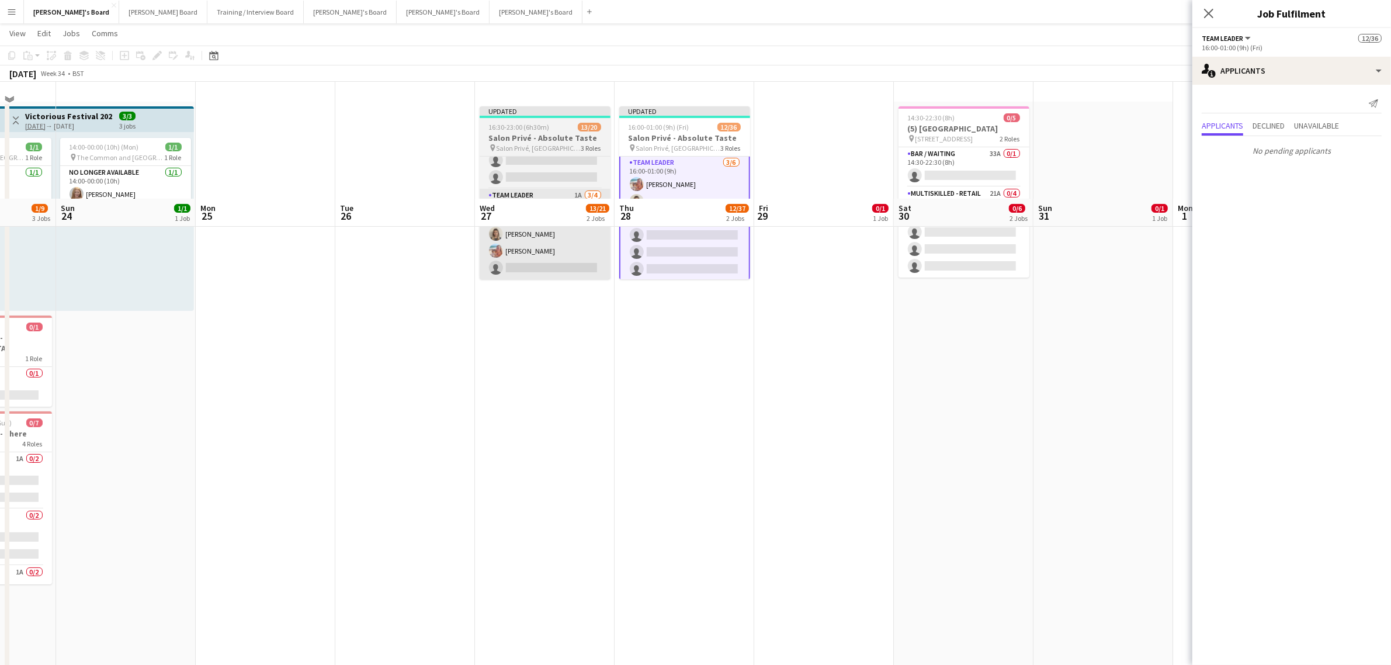
scroll to position [0, 0]
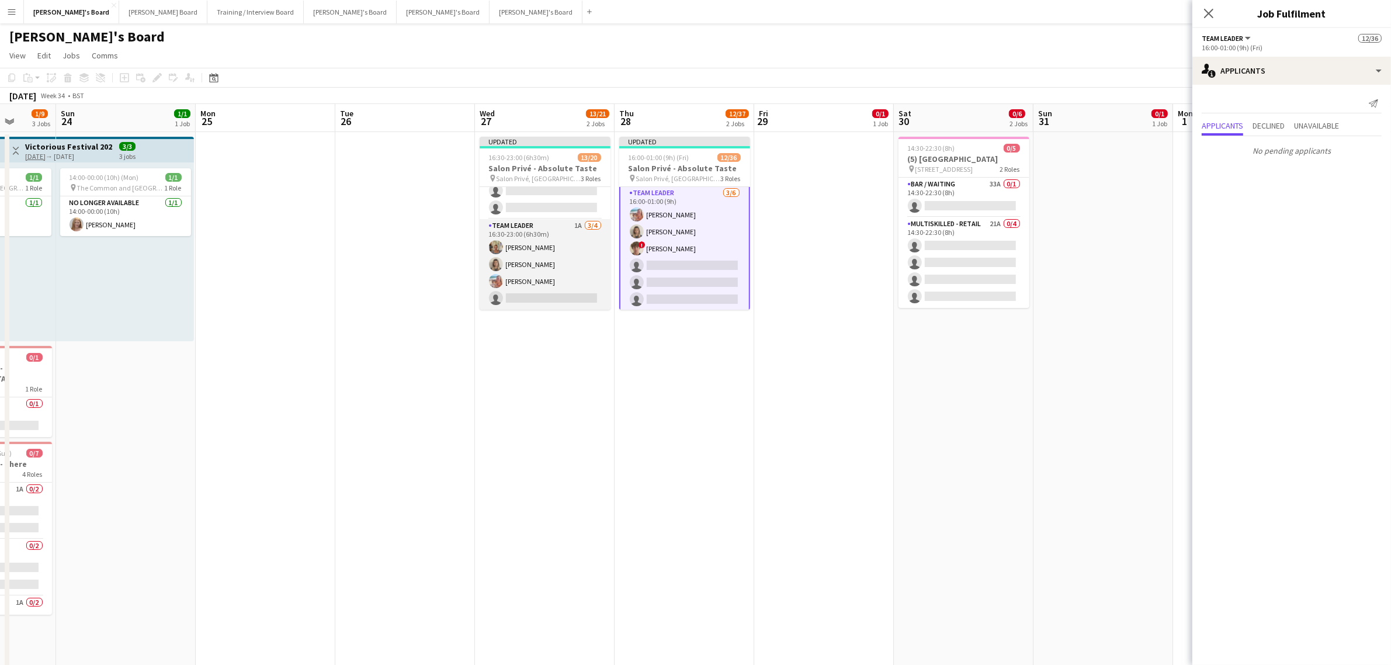
click at [533, 258] on app-card-role "TEAM LEADER 1A 3/4 16:30-23:00 (6h30m) Jacqueline Whitehorn-Scott Mathilde Wilk…" at bounding box center [545, 264] width 131 height 91
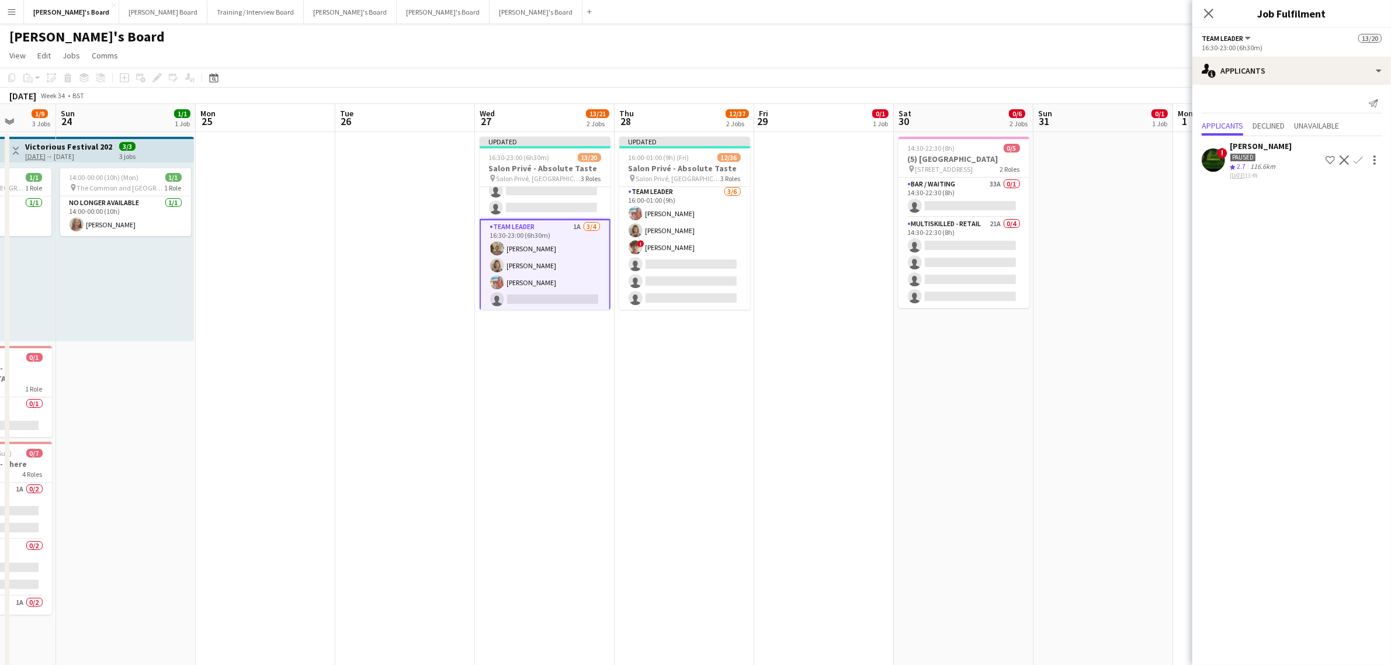
scroll to position [555, 0]
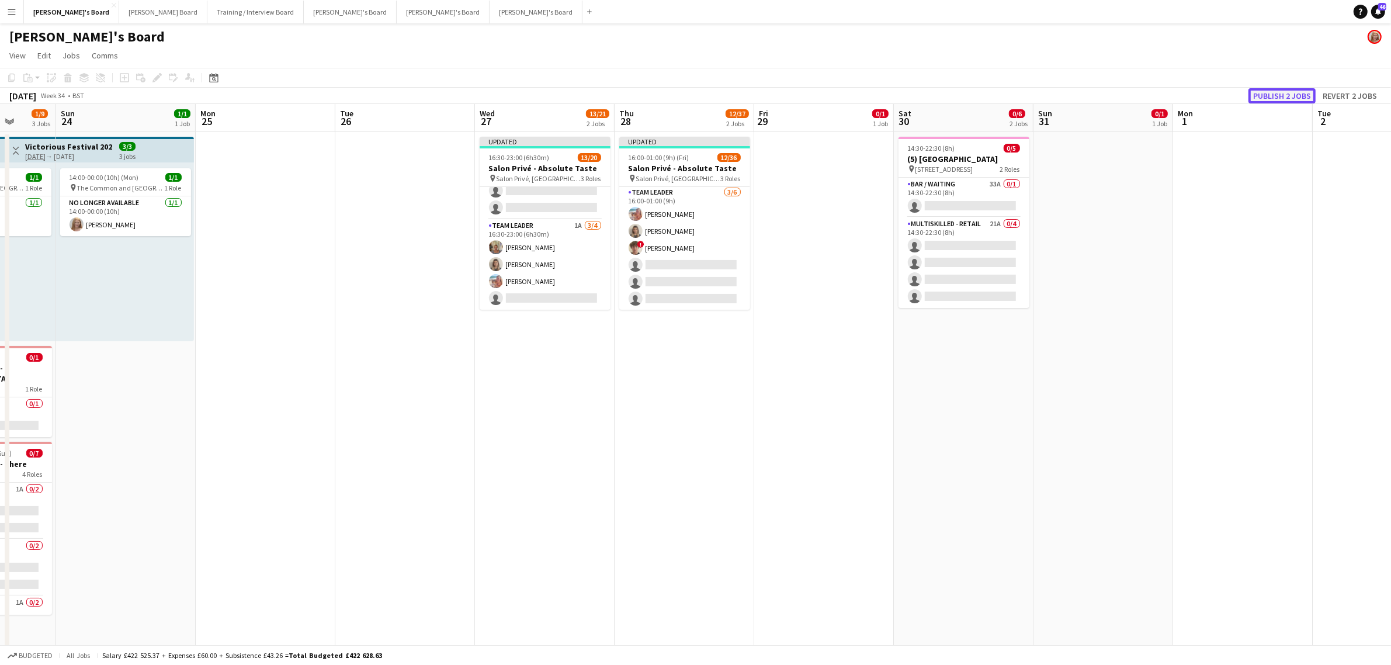
click at [1283, 94] on button "Publish 2 jobs" at bounding box center [1281, 95] width 67 height 15
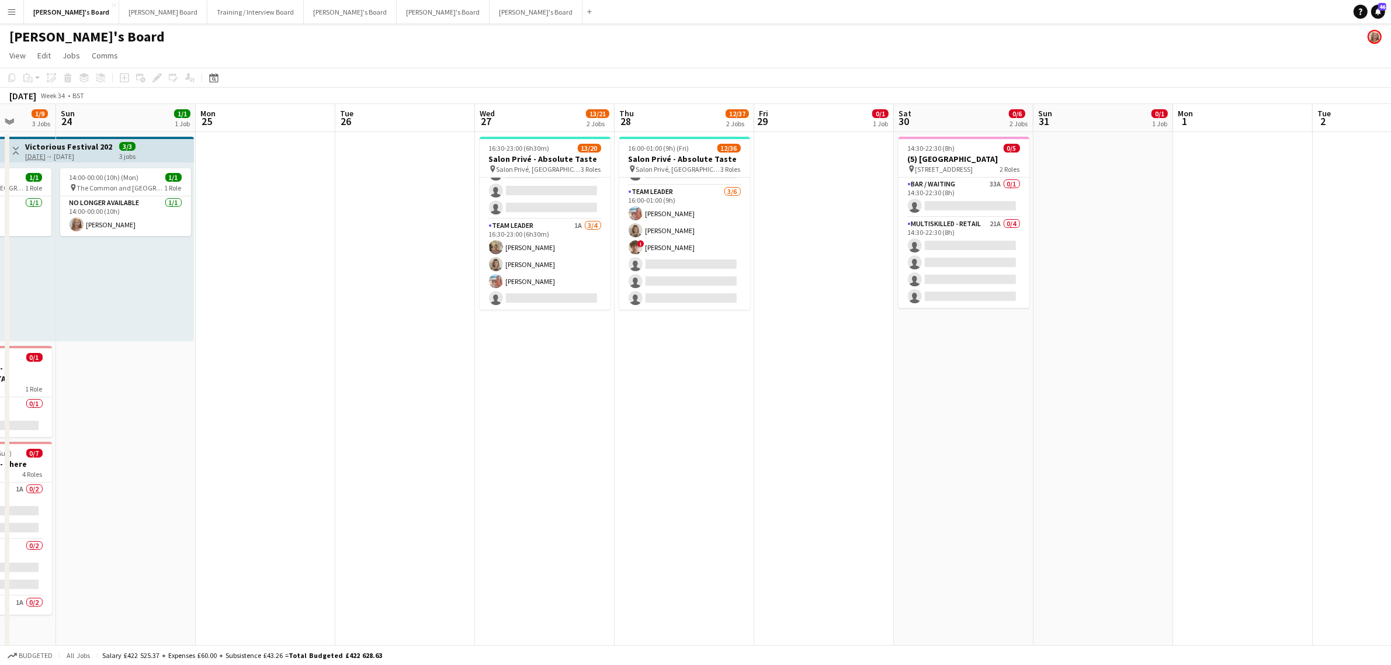
scroll to position [546, 0]
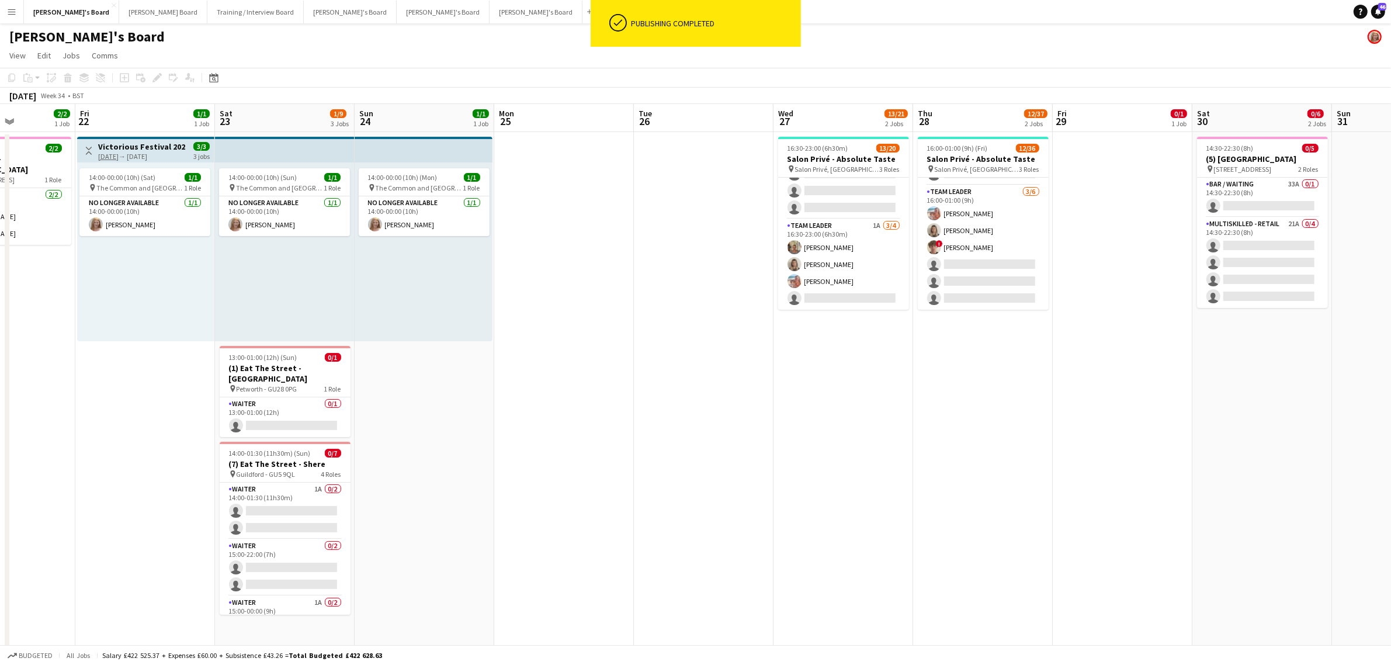
drag, startPoint x: 245, startPoint y: 477, endPoint x: 814, endPoint y: 460, distance: 568.6
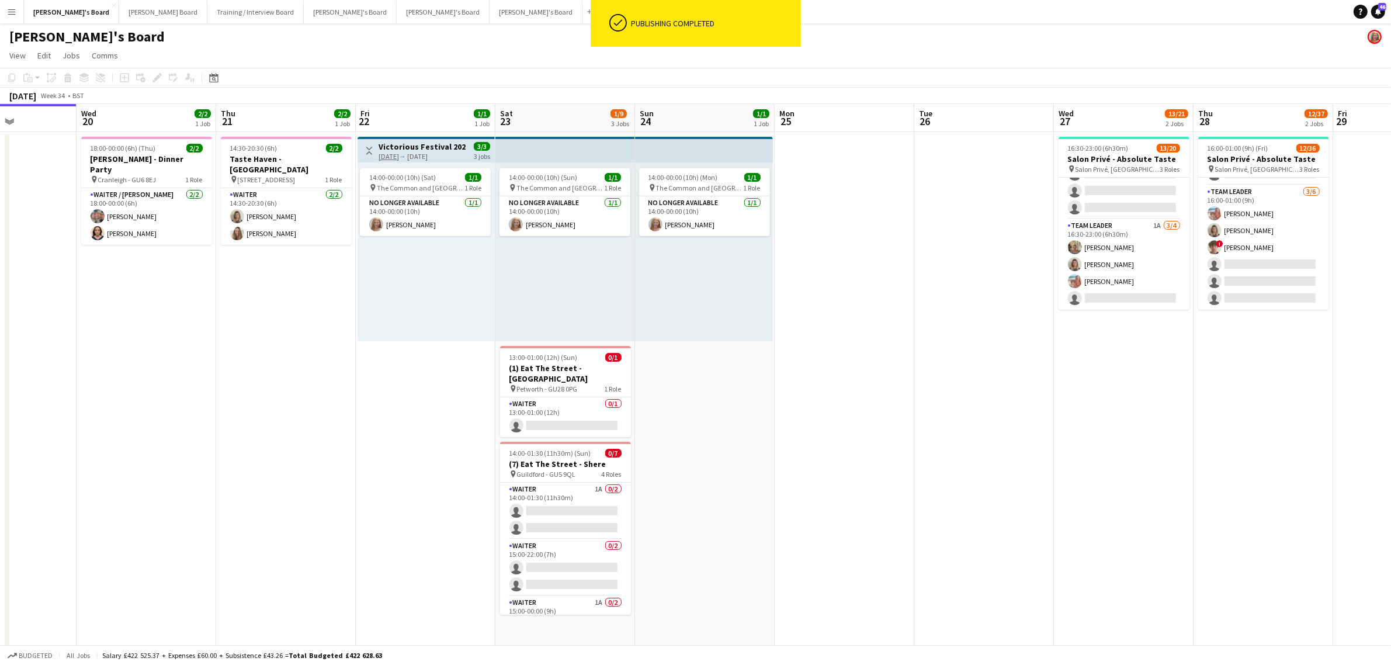
scroll to position [0, 331]
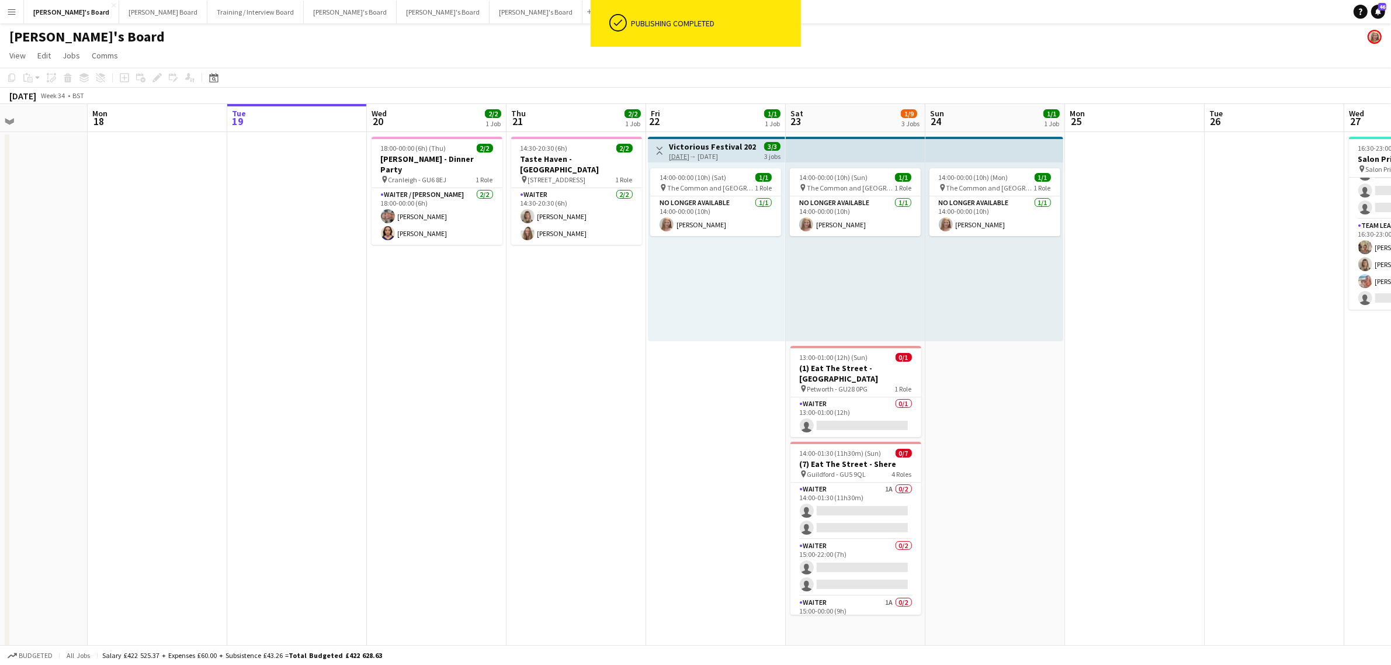
drag, startPoint x: 703, startPoint y: 412, endPoint x: 993, endPoint y: 384, distance: 291.7
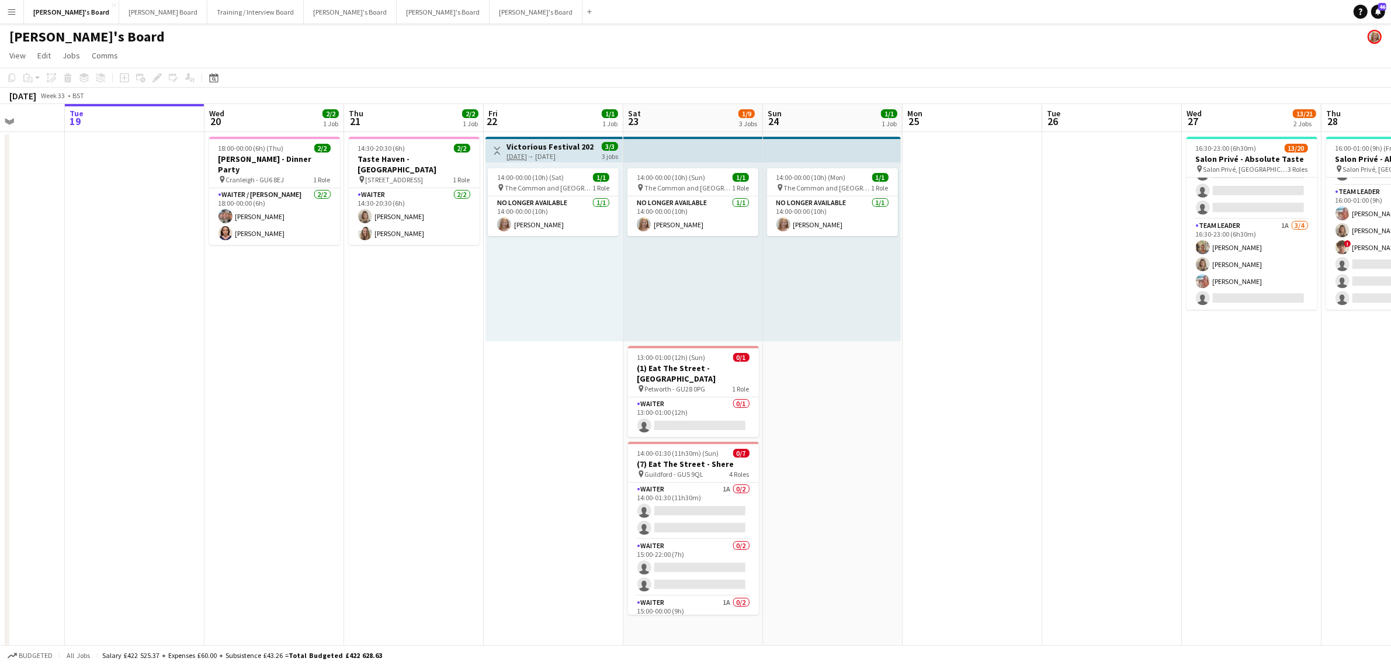
drag, startPoint x: 1009, startPoint y: 354, endPoint x: 829, endPoint y: 360, distance: 180.0
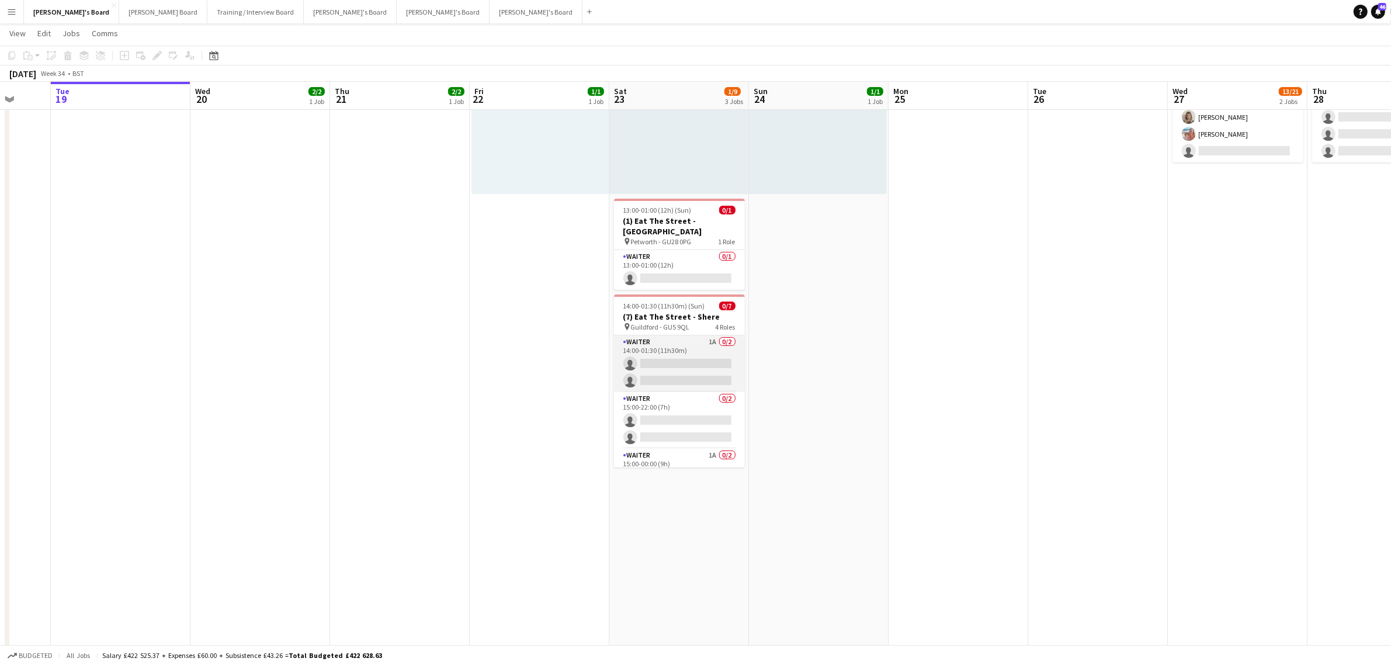
scroll to position [79, 0]
click at [679, 372] on app-card-role "Waiter 1A 0/2 15:00-00:00 (9h) single-neutral-actions single-neutral-actions" at bounding box center [679, 399] width 131 height 57
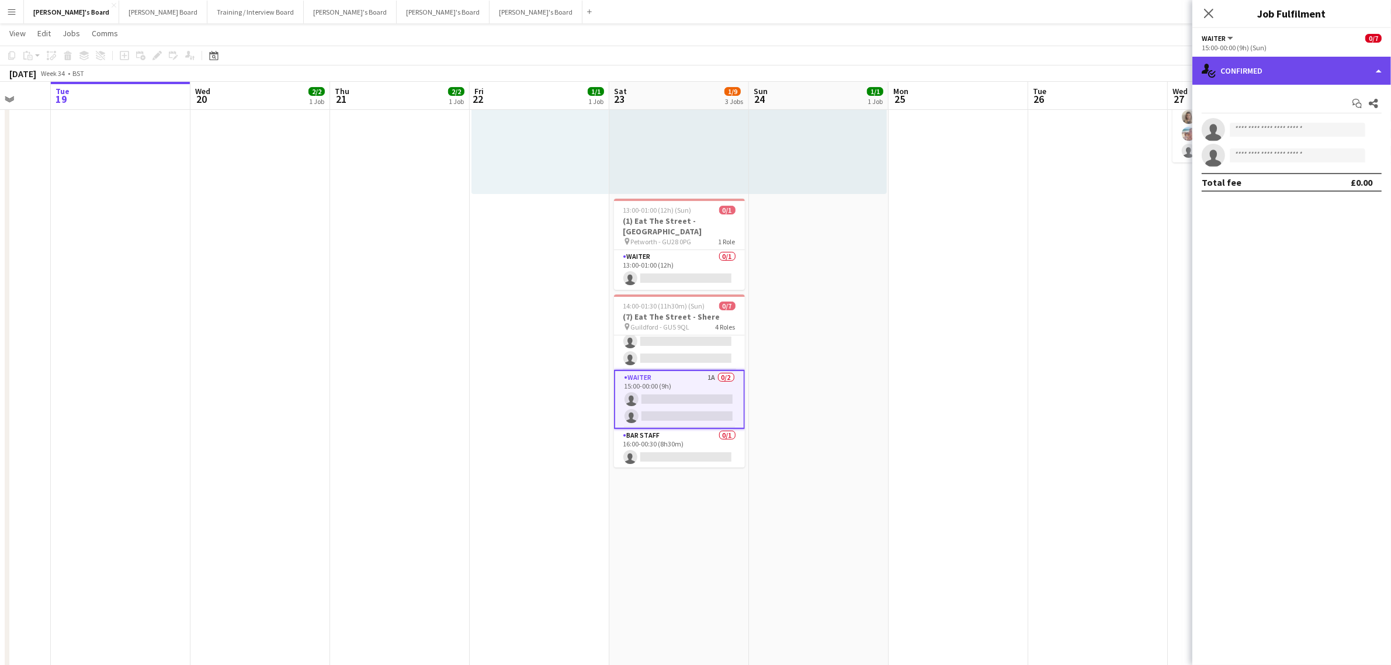
click at [1278, 69] on div "single-neutral-actions-check-2 Confirmed" at bounding box center [1291, 71] width 199 height 28
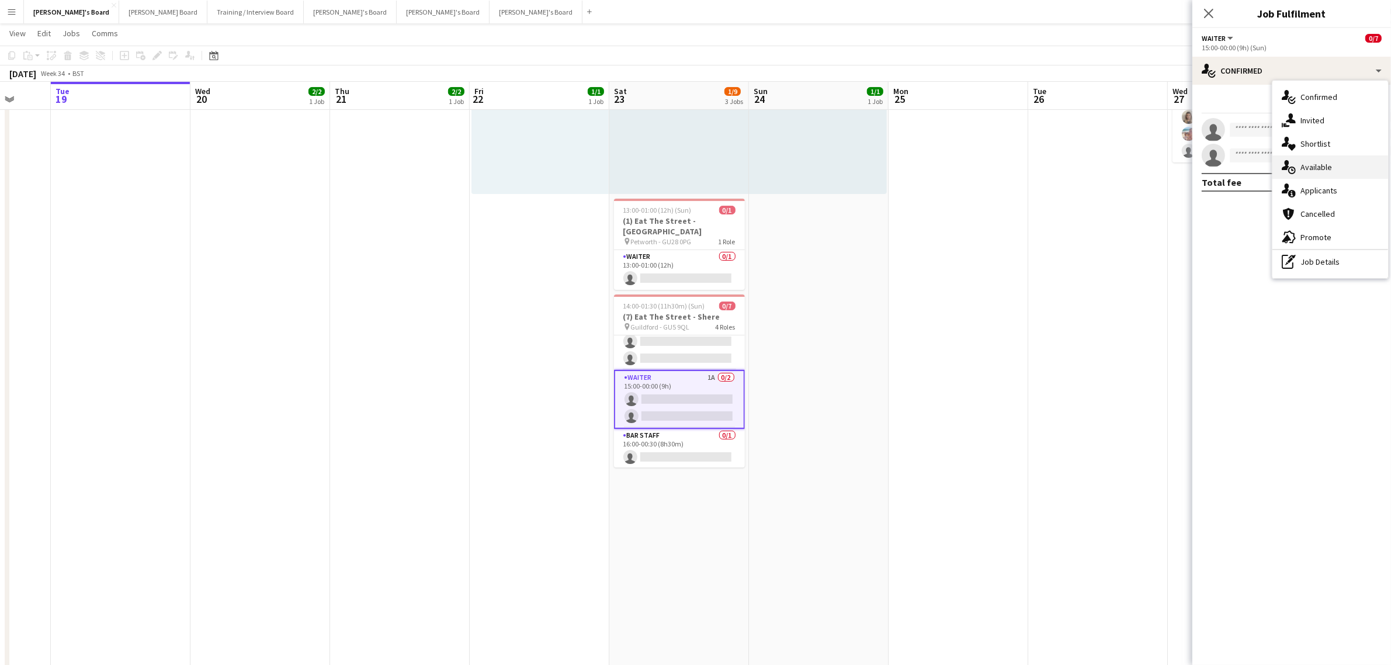
click at [1329, 159] on div "single-neutral-actions-upload Available" at bounding box center [1330, 166] width 116 height 23
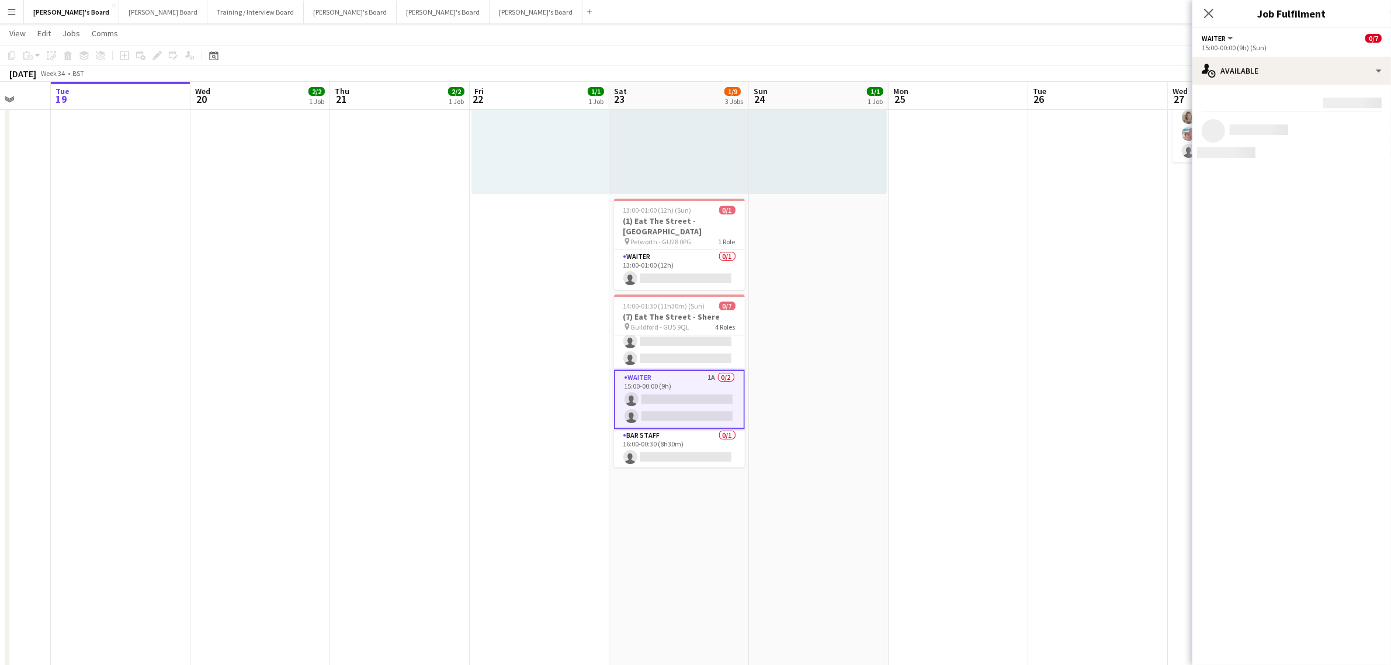
click at [1310, 88] on div "Rating: 0 - 5 0 5 Distance: 1km - 1001km+ 1001km+ To use matched requirements f…" at bounding box center [1291, 127] width 199 height 84
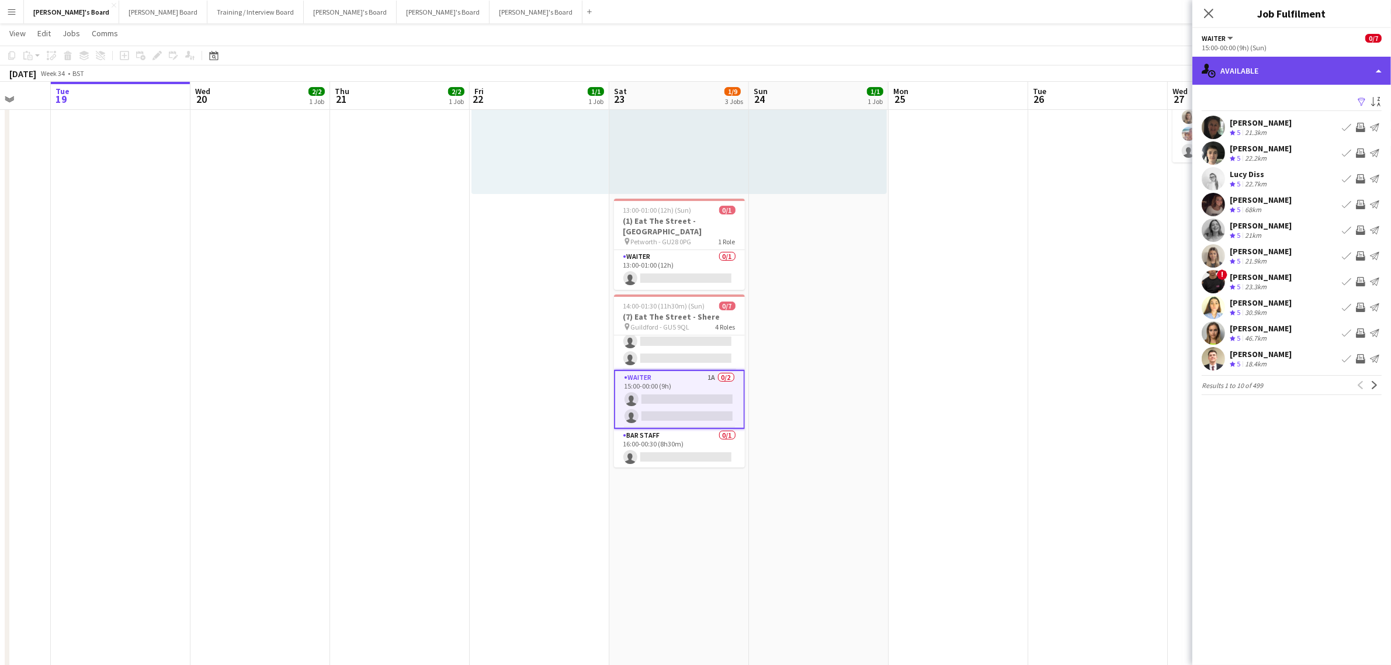
click at [1310, 79] on div "single-neutral-actions-upload Available" at bounding box center [1291, 71] width 199 height 28
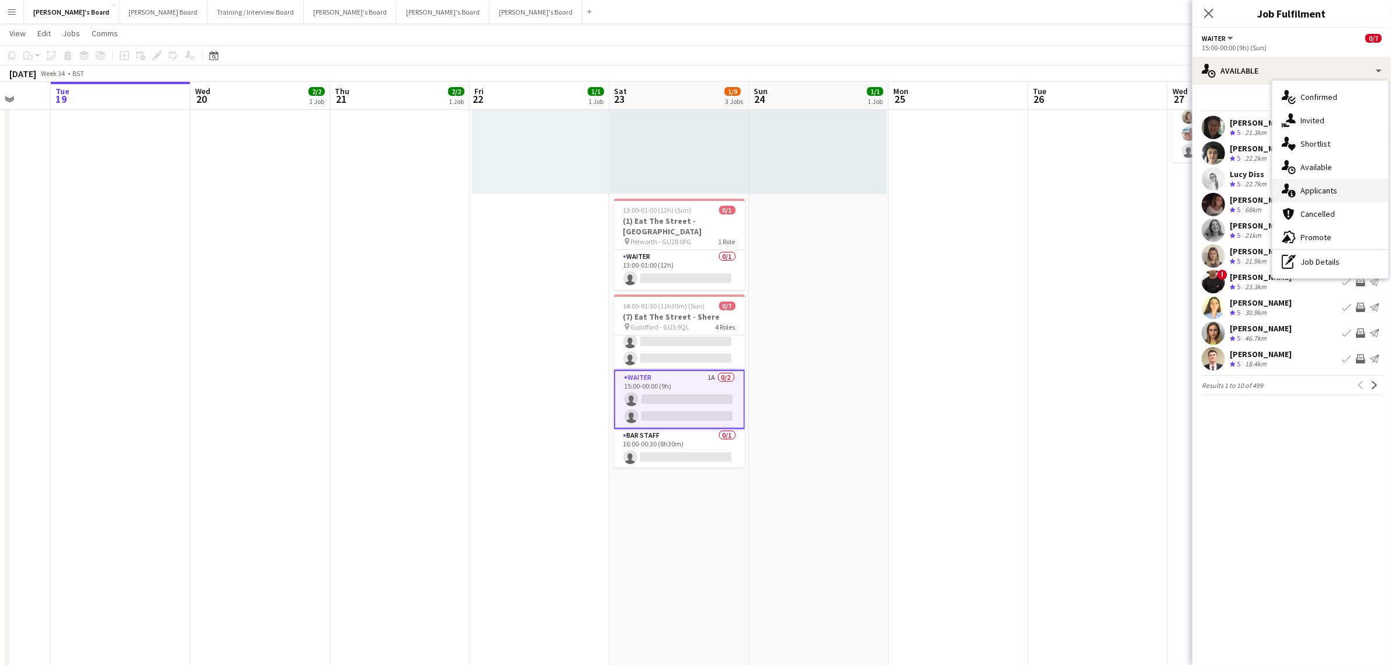
click at [1327, 193] on div "single-neutral-actions-information Applicants" at bounding box center [1330, 190] width 116 height 23
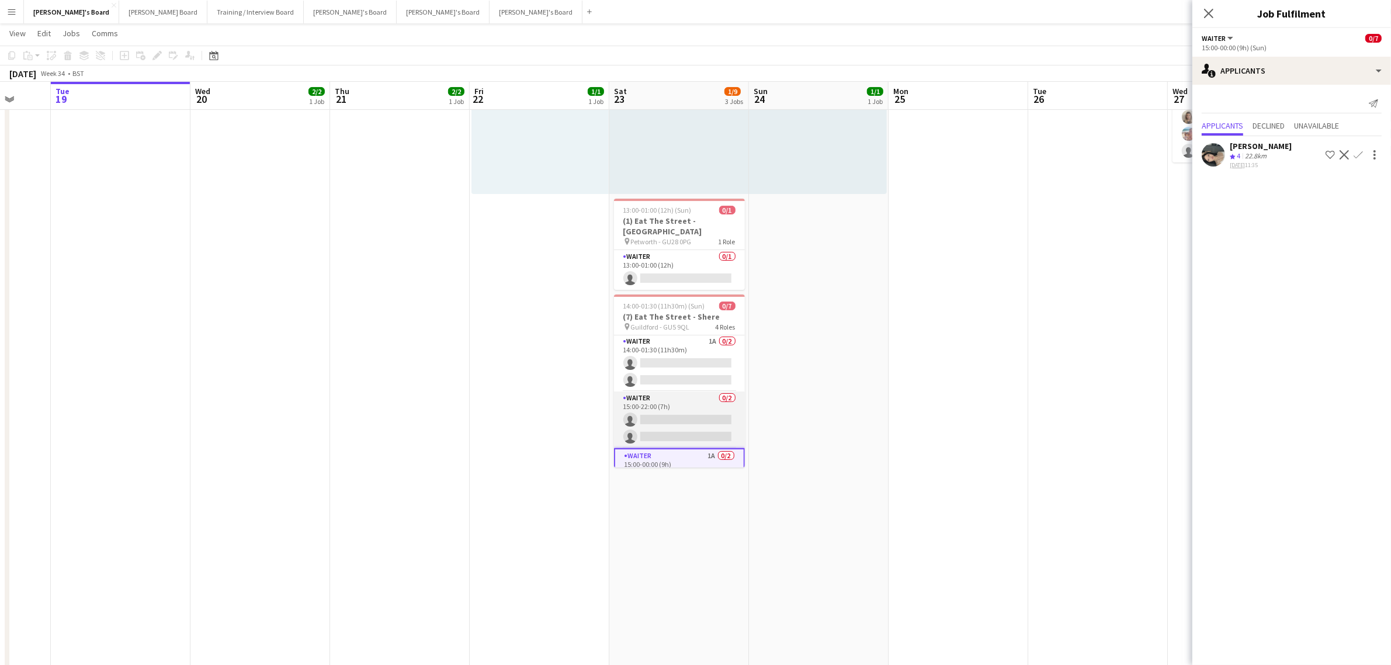
scroll to position [0, 0]
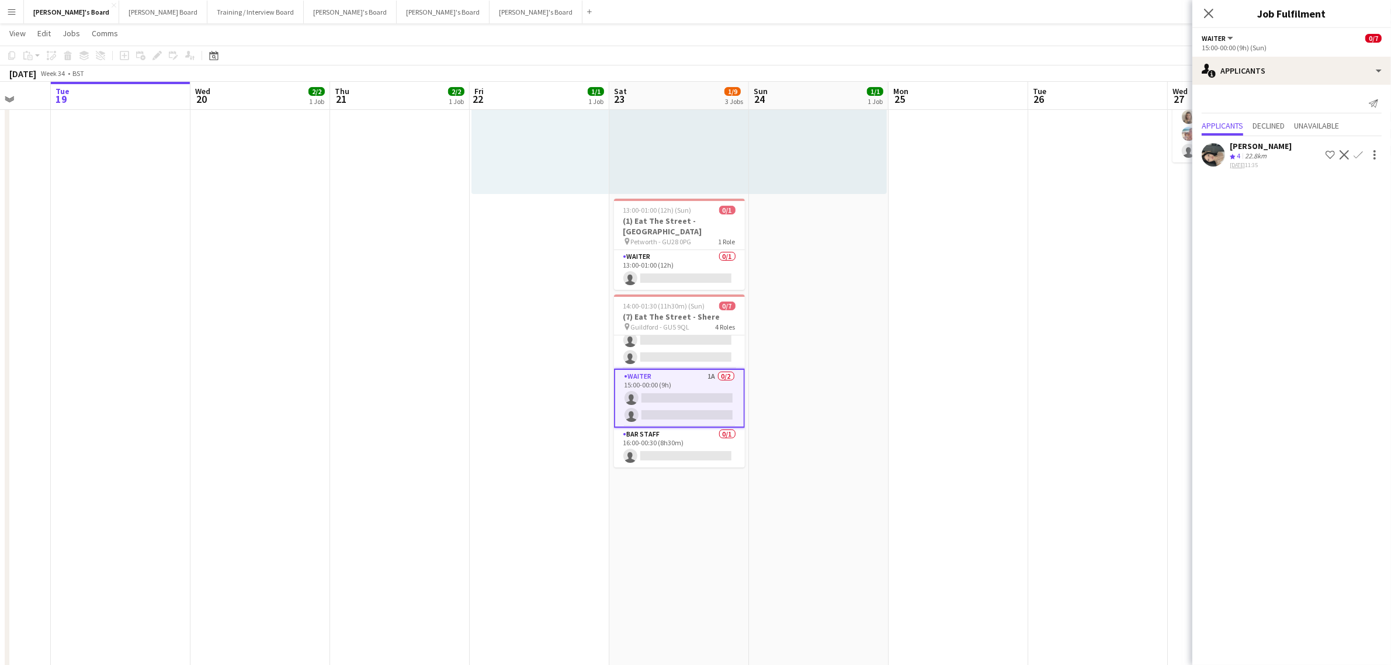
click at [783, 352] on app-date-cell "14:00-00:00 (10h) (Mon) 1/1 pin The Common and Castle Field, Southsea, Portsmou…" at bounding box center [819, 617] width 140 height 1265
click at [785, 352] on app-date-cell "14:00-00:00 (10h) (Mon) 1/1 pin The Common and Castle Field, Southsea, Portsmou…" at bounding box center [819, 617] width 140 height 1265
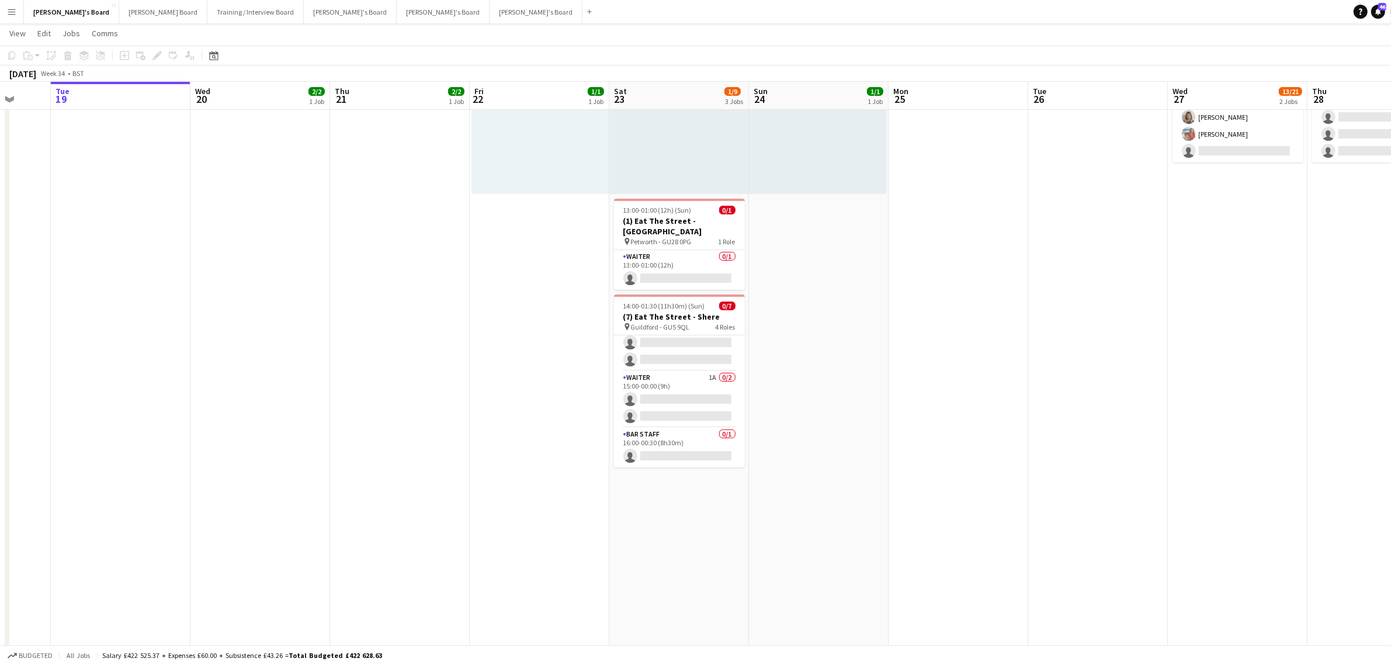
scroll to position [0, 367]
click at [690, 263] on app-card-role "Waiter 0/1 13:00-01:00 (12h) single-neutral-actions" at bounding box center [680, 270] width 131 height 40
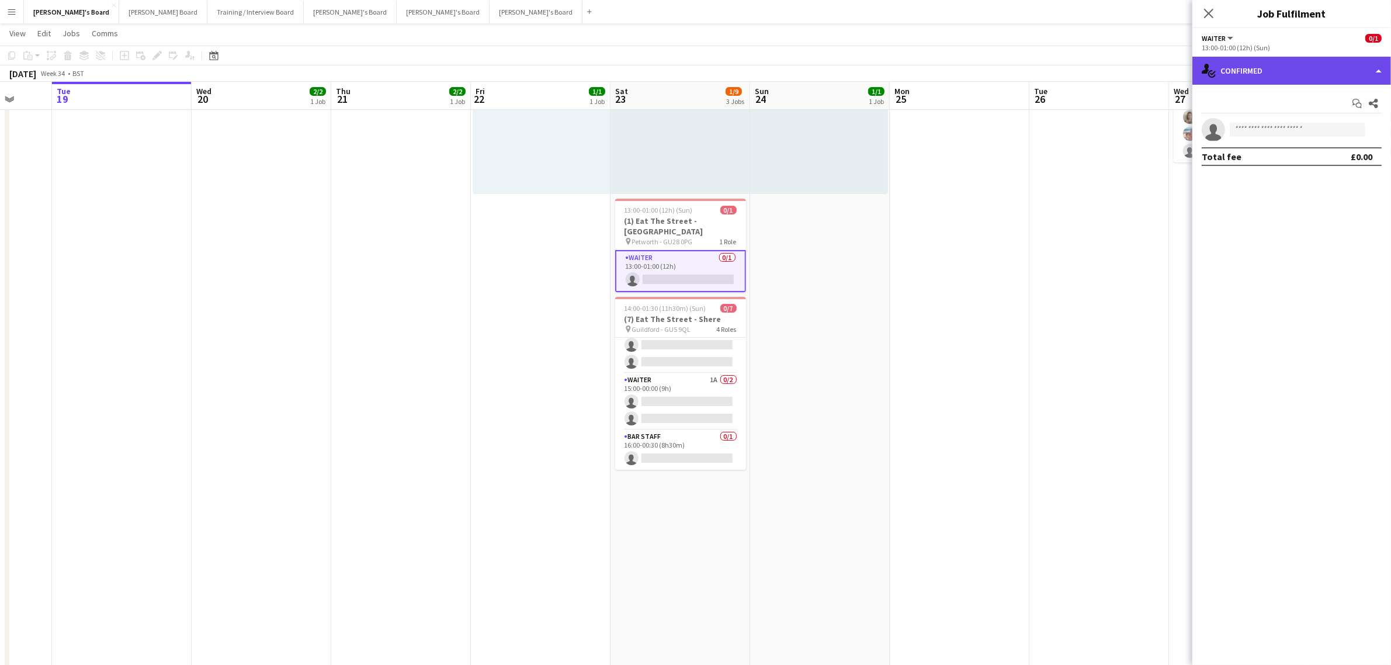
click at [1278, 65] on div "single-neutral-actions-check-2 Confirmed" at bounding box center [1291, 71] width 199 height 28
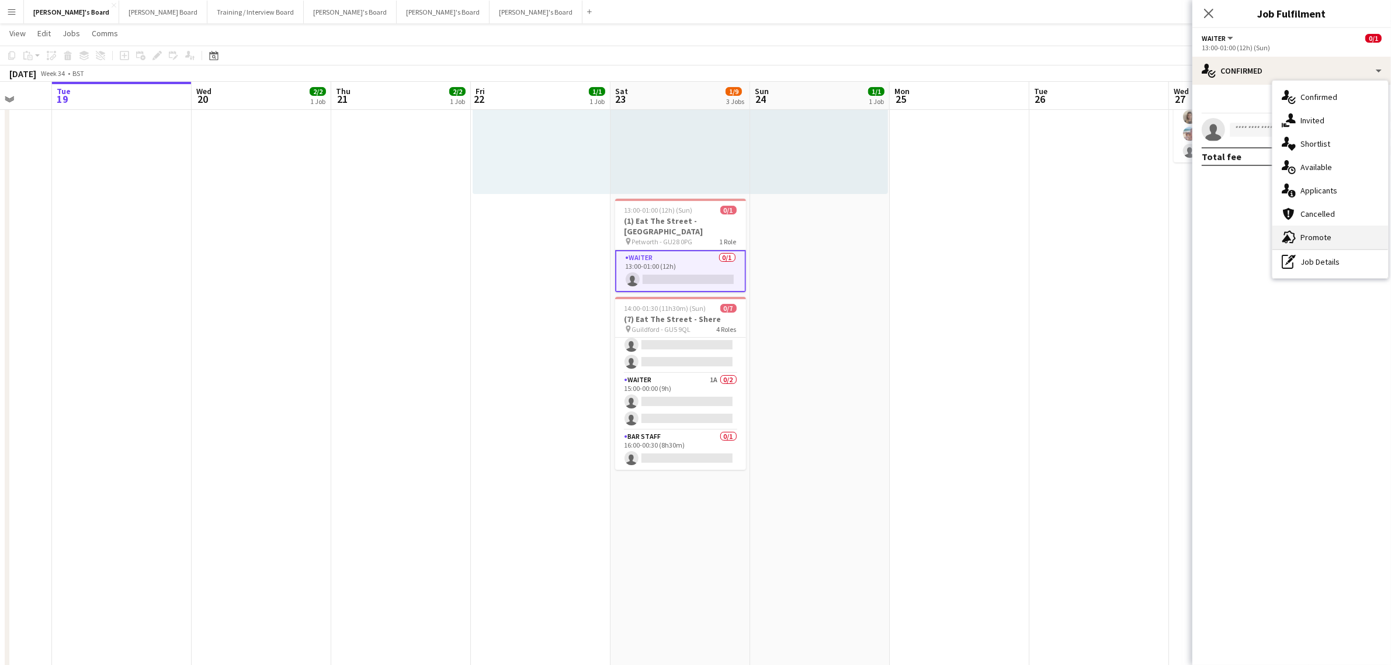
click at [1311, 231] on div "advertising-megaphone Promote" at bounding box center [1330, 236] width 116 height 23
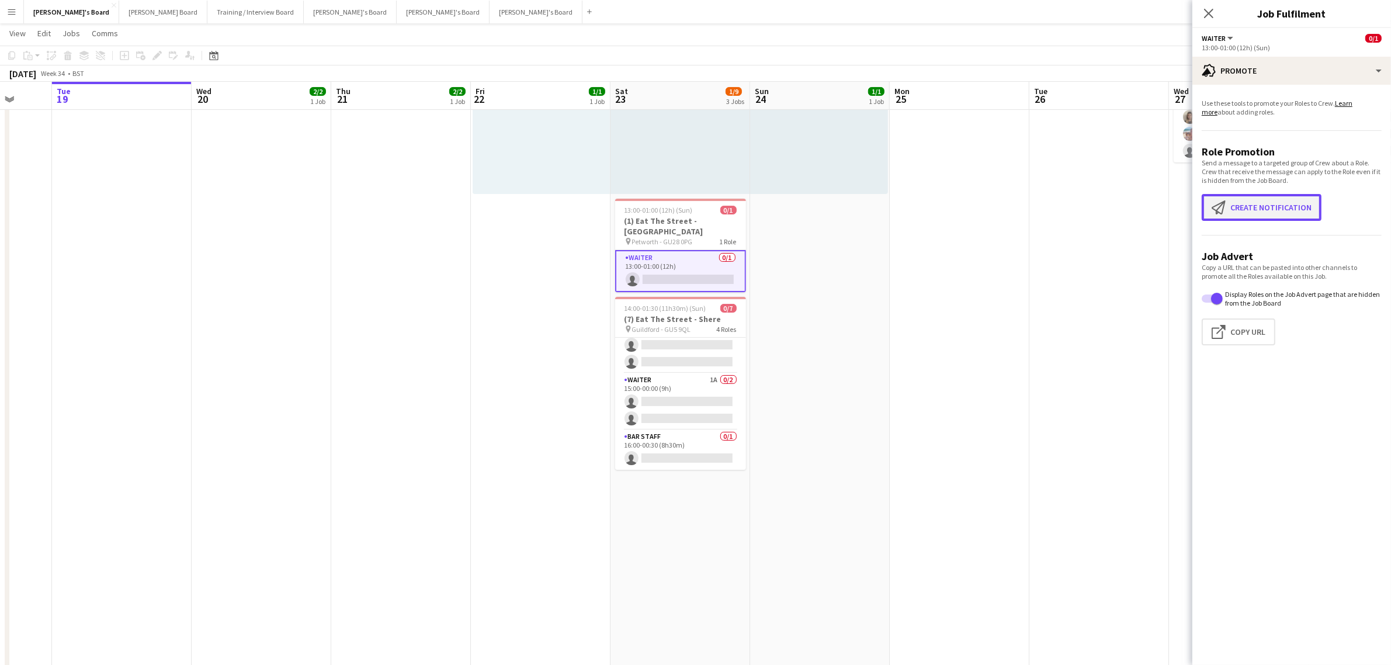
click at [1251, 212] on button "Create notification Create notification" at bounding box center [1262, 207] width 120 height 27
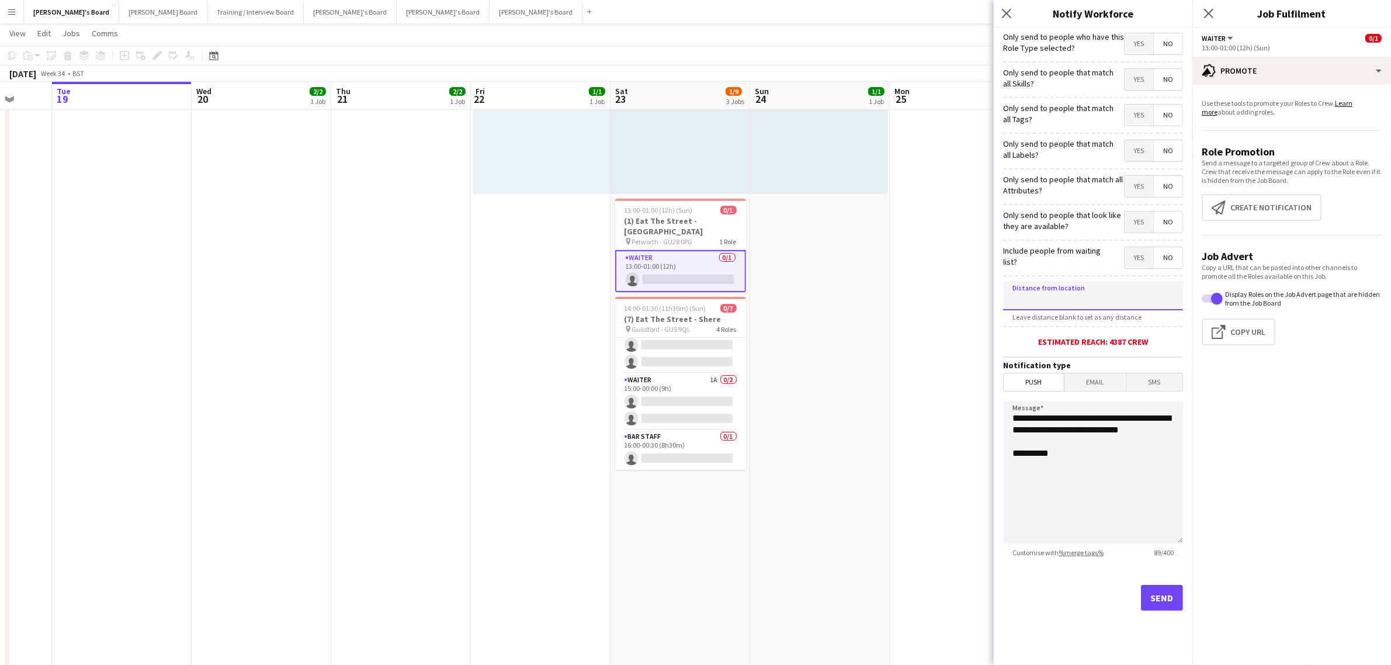
click at [1081, 300] on input at bounding box center [1093, 295] width 180 height 29
type input "*****"
click at [1178, 599] on button "Send" at bounding box center [1162, 598] width 42 height 26
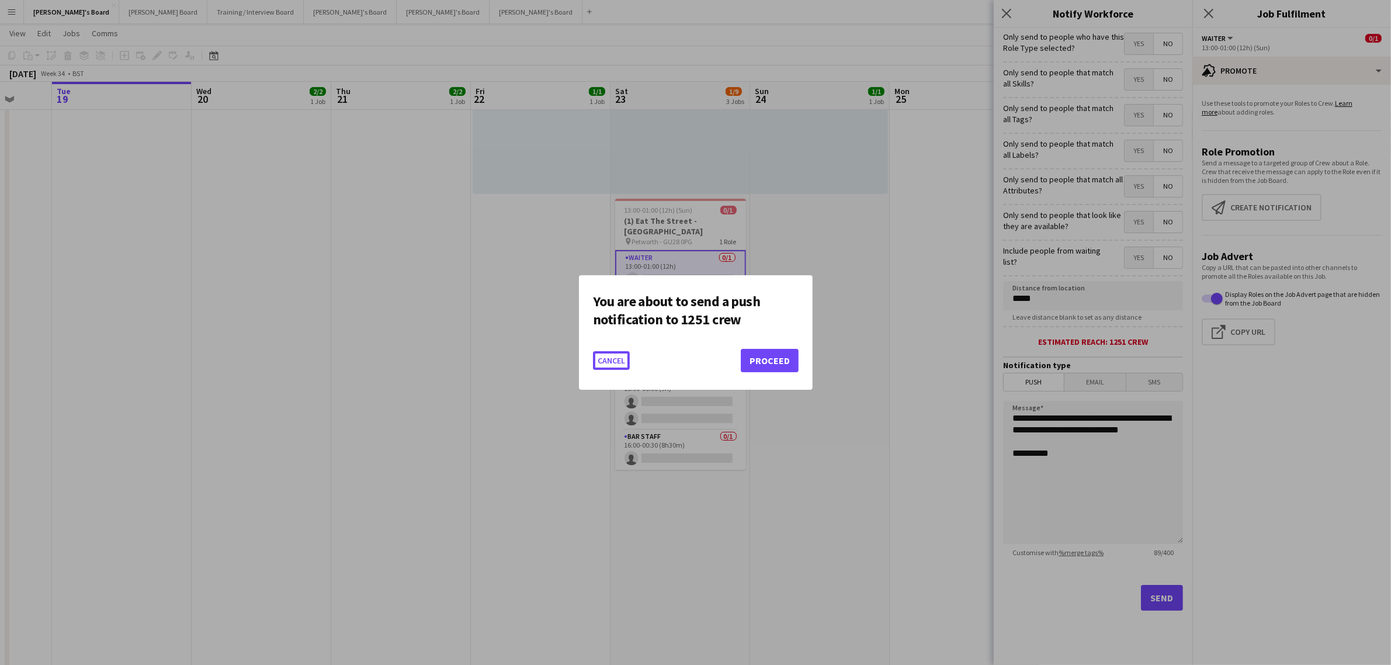
scroll to position [0, 0]
click at [762, 354] on button "Proceed" at bounding box center [770, 360] width 58 height 23
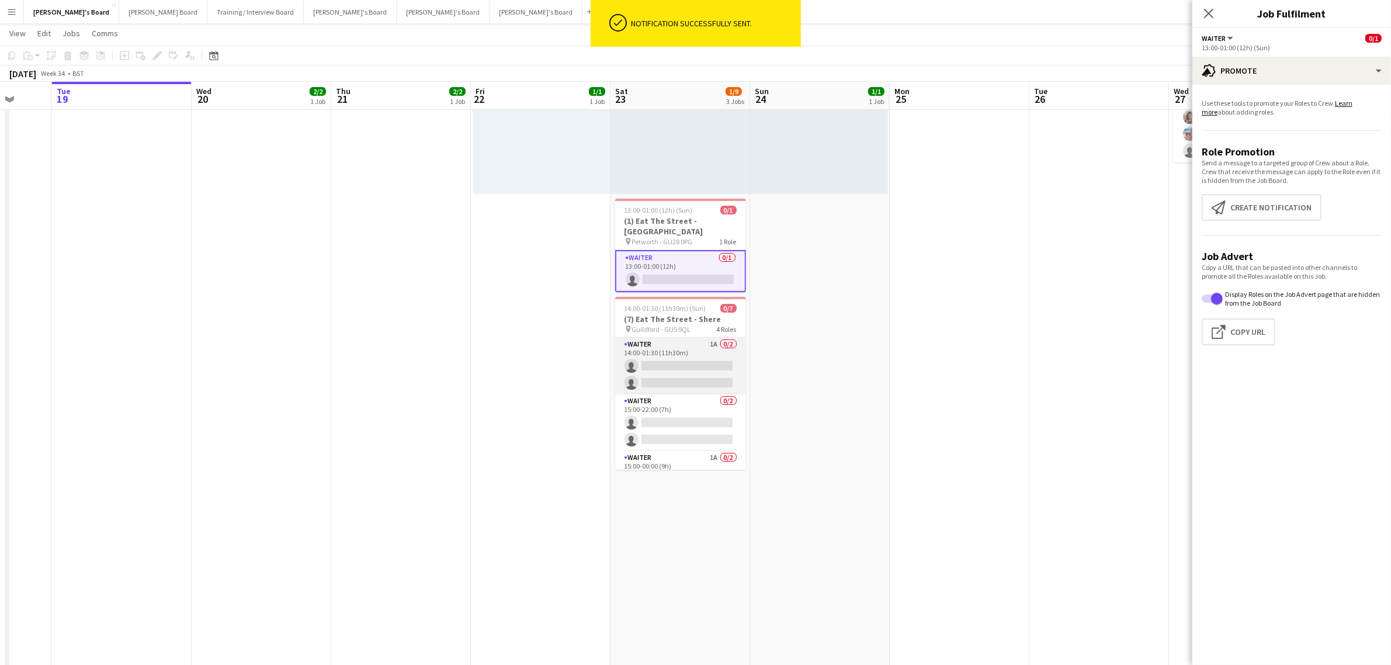
click at [671, 346] on app-card-role "Waiter 1A 0/2 14:00-01:30 (11h30m) single-neutral-actions single-neutral-actions" at bounding box center [680, 366] width 131 height 57
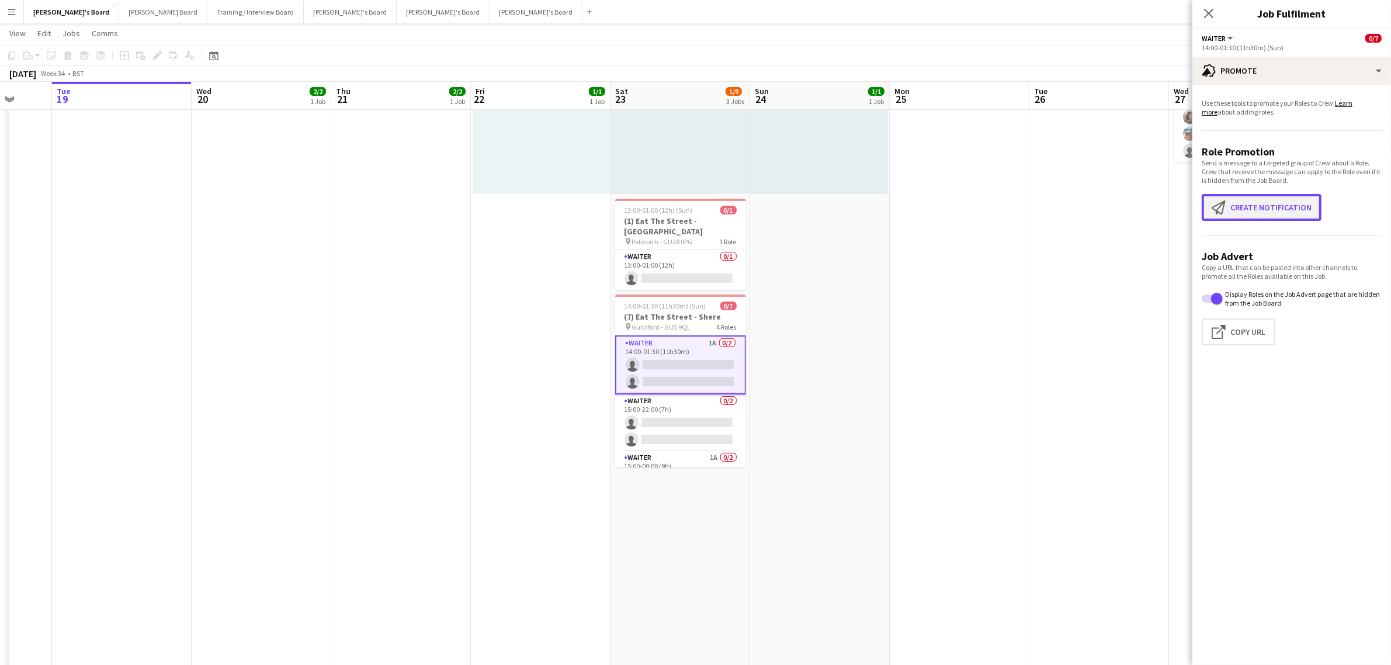
click at [1263, 203] on button "Create notification Create notification" at bounding box center [1262, 207] width 120 height 27
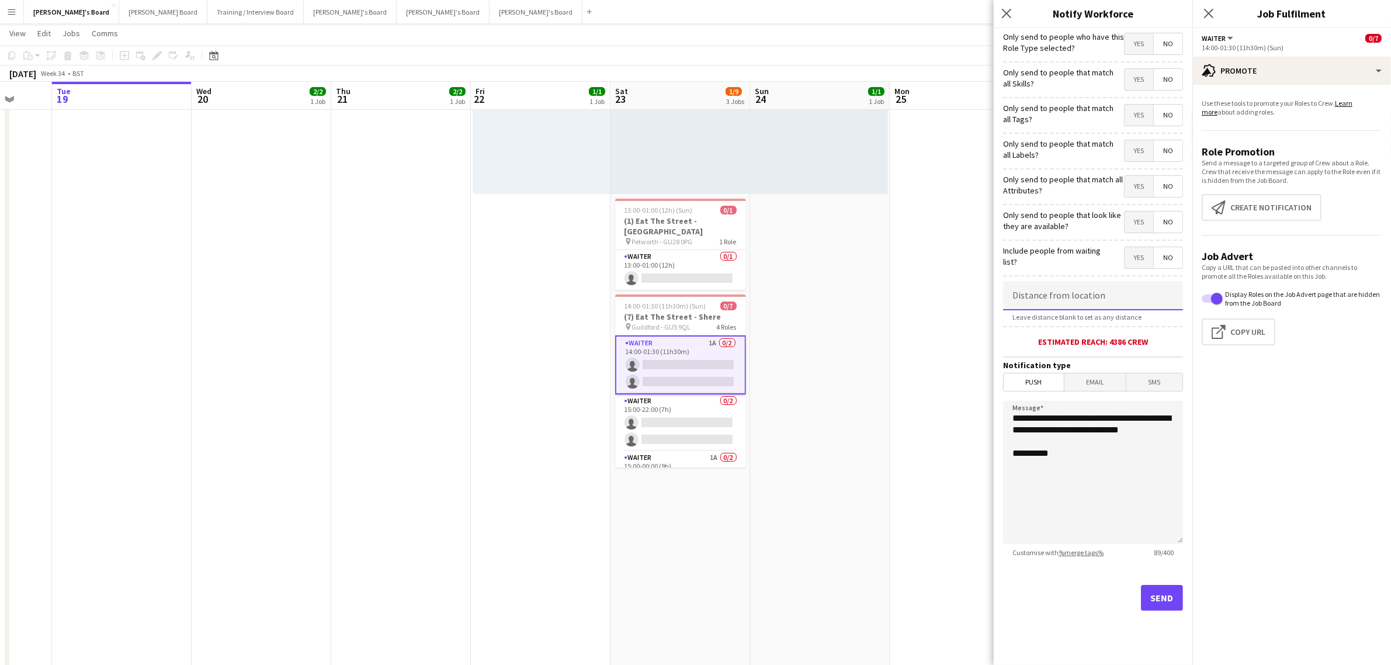
click at [1061, 292] on input at bounding box center [1093, 295] width 180 height 29
type input "*****"
click at [1146, 591] on button "Send" at bounding box center [1162, 598] width 42 height 26
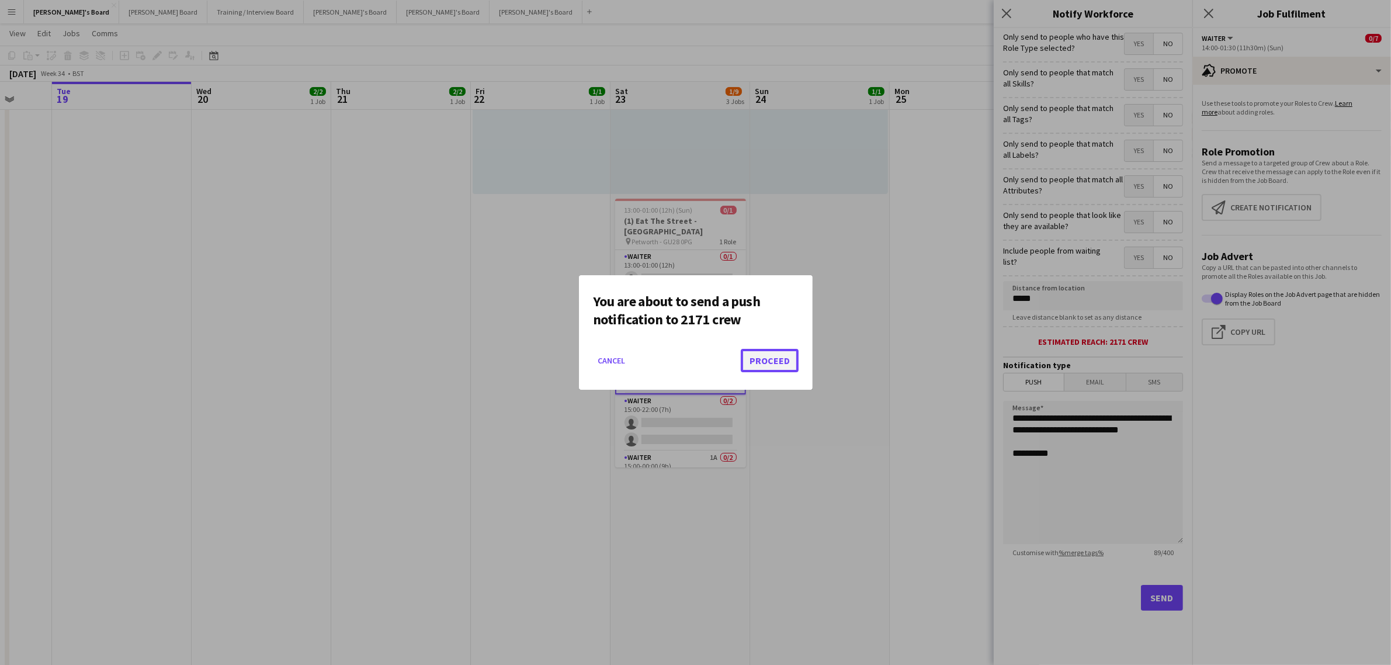
click at [757, 359] on button "Proceed" at bounding box center [770, 360] width 58 height 23
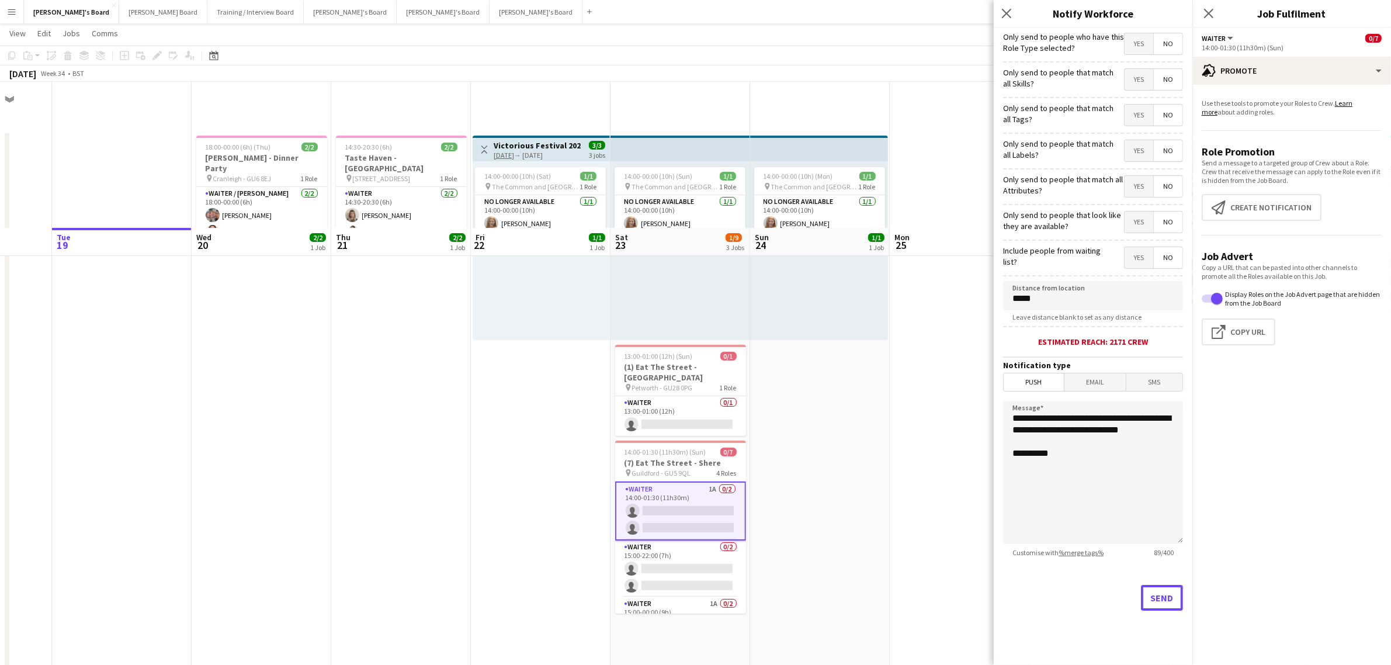
scroll to position [146, 0]
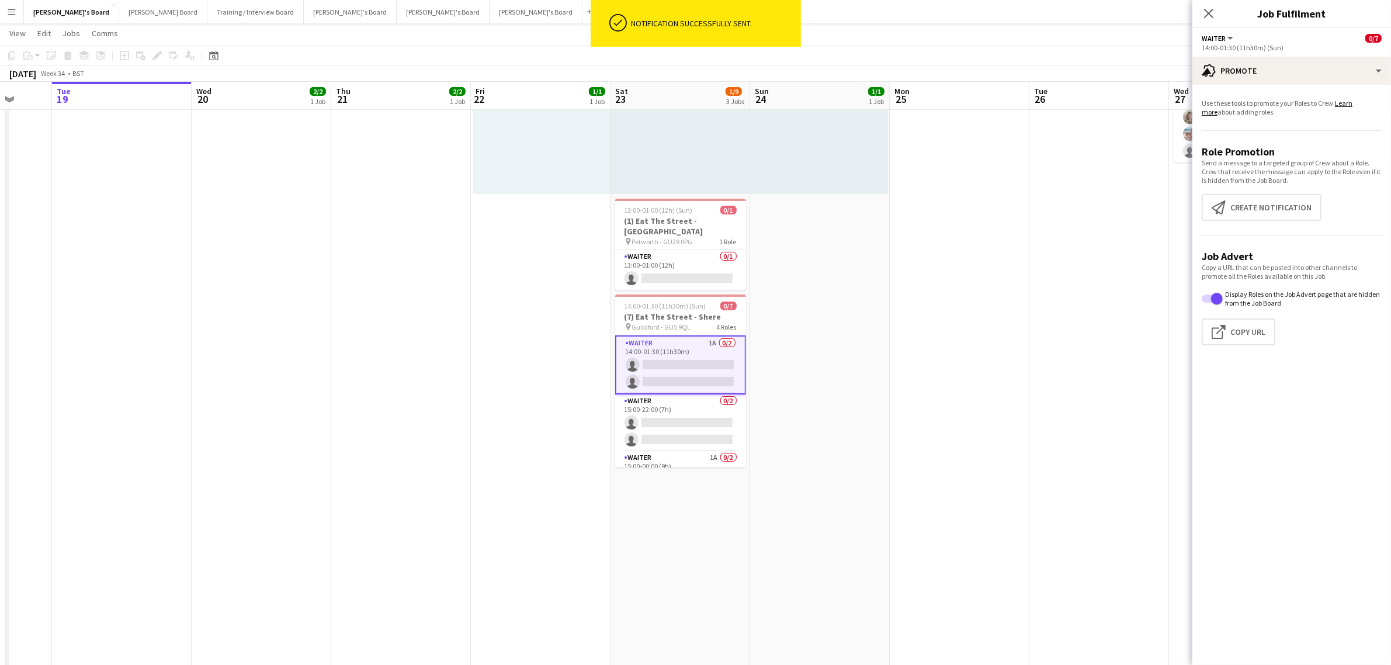
click at [839, 252] on app-date-cell "14:00-00:00 (10h) (Mon) 1/1 pin The Common and Castle Field, Southsea, Portsmou…" at bounding box center [820, 617] width 140 height 1265
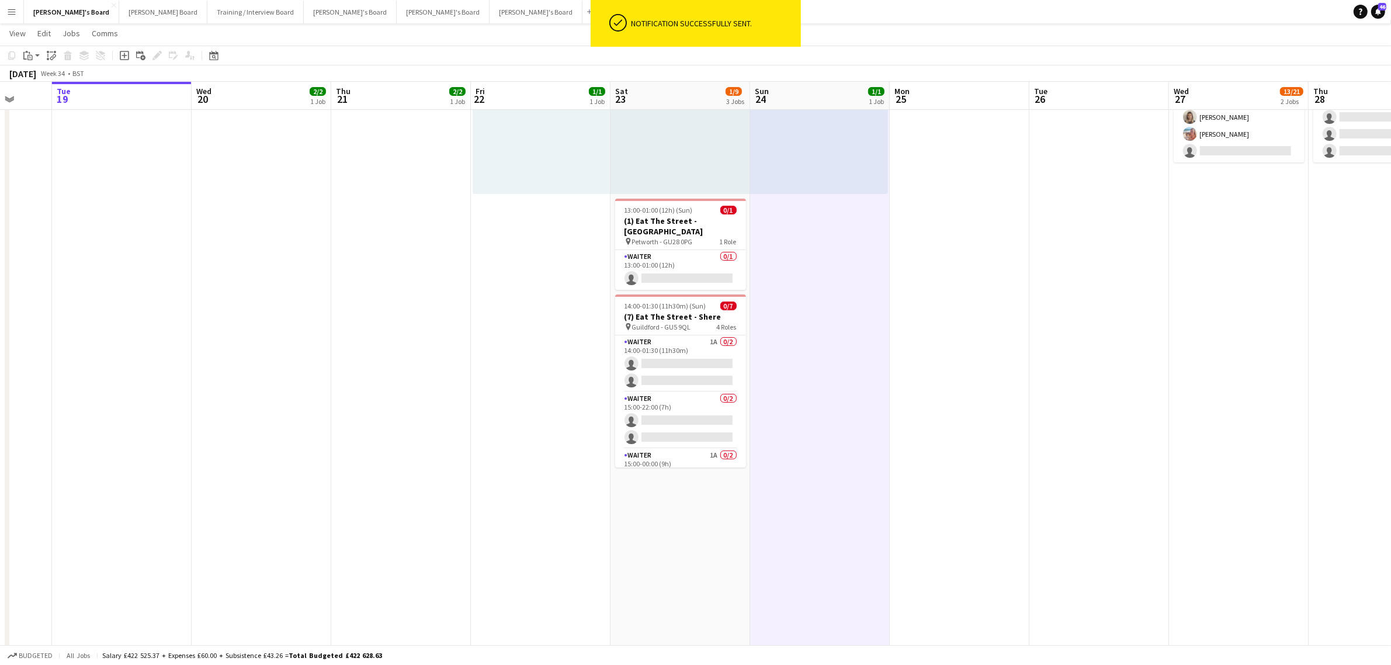
click at [839, 252] on app-date-cell "14:00-00:00 (10h) (Mon) 1/1 pin The Common and Castle Field, Southsea, Portsmou…" at bounding box center [820, 617] width 140 height 1265
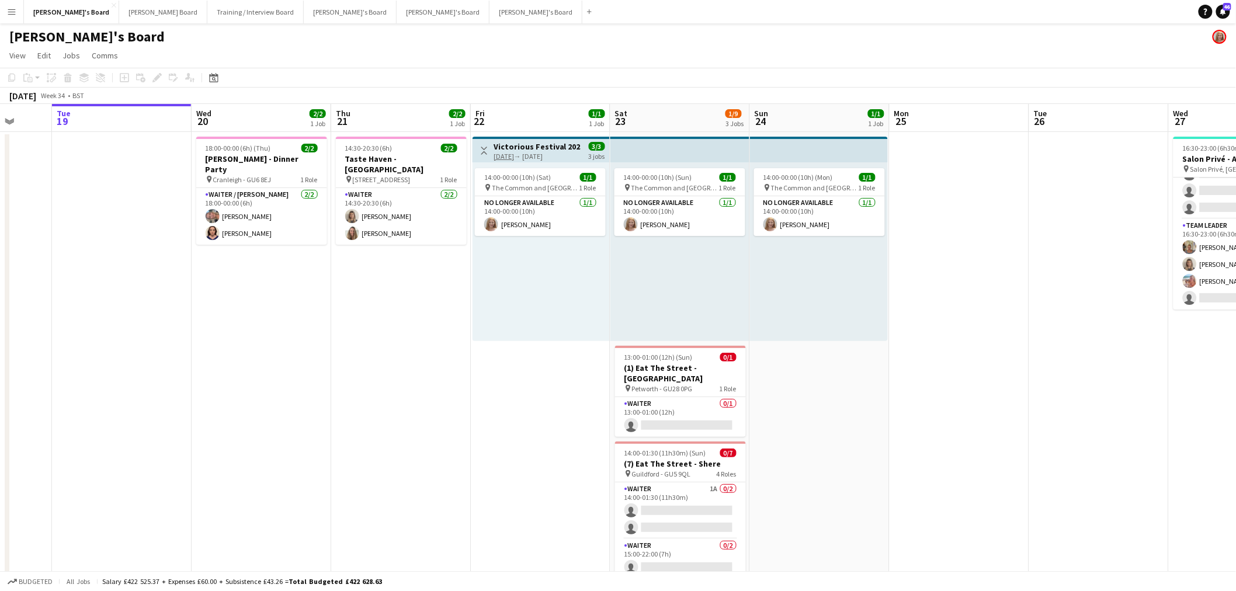
scroll to position [546, 0]
drag, startPoint x: 950, startPoint y: 421, endPoint x: 1108, endPoint y: 335, distance: 179.6
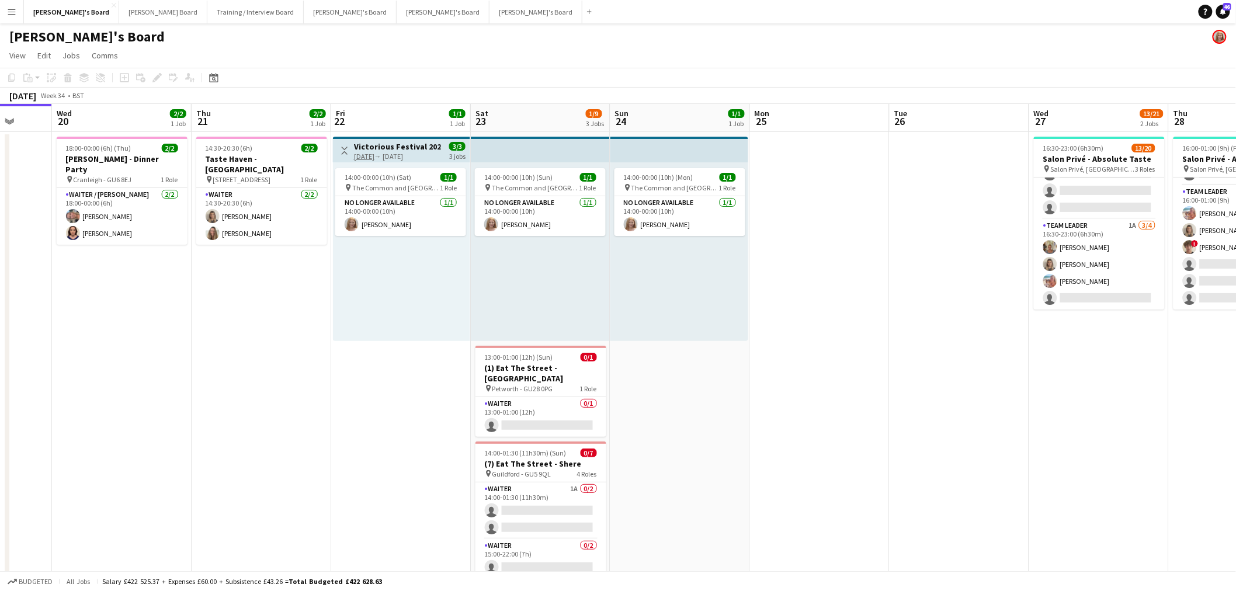
drag, startPoint x: 1032, startPoint y: 343, endPoint x: 775, endPoint y: 373, distance: 258.7
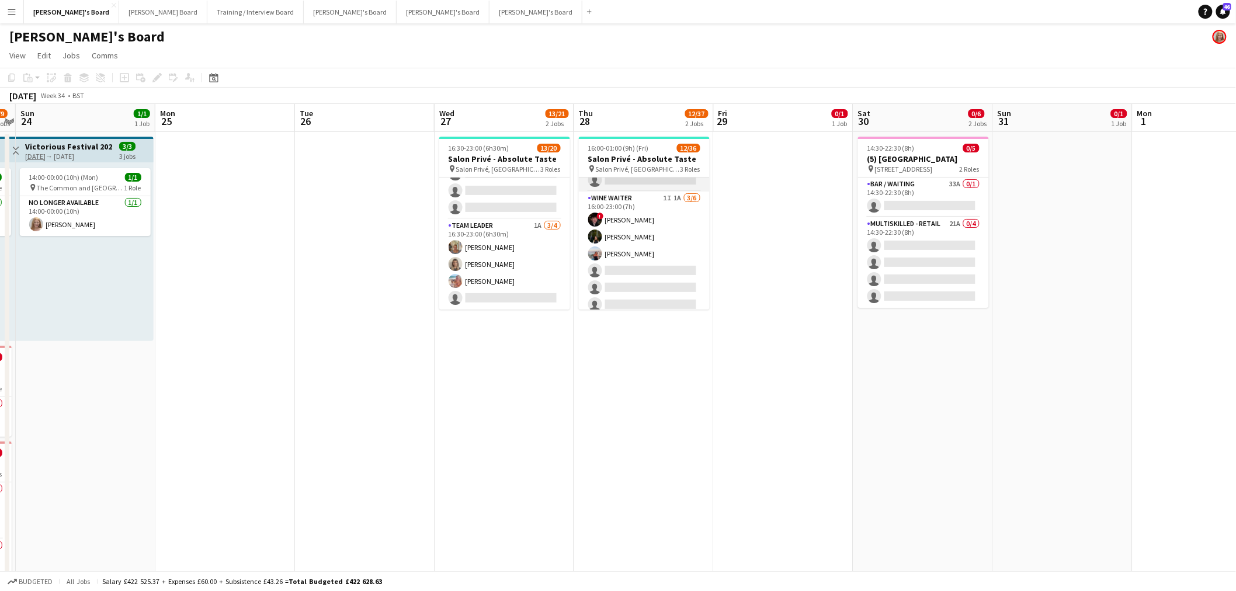
scroll to position [519, 0]
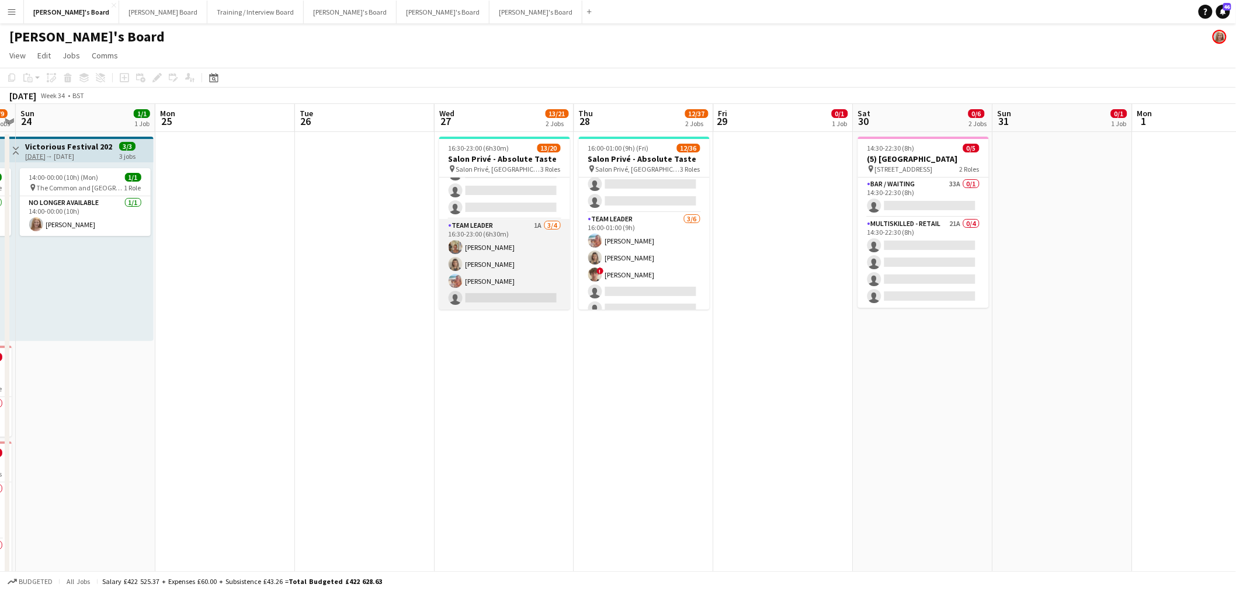
click at [533, 282] on app-card-role "TEAM LEADER 1A 3/4 16:30-23:00 (6h30m) Jacqueline Whitehorn-Scott Mathilde Wilk…" at bounding box center [504, 264] width 131 height 91
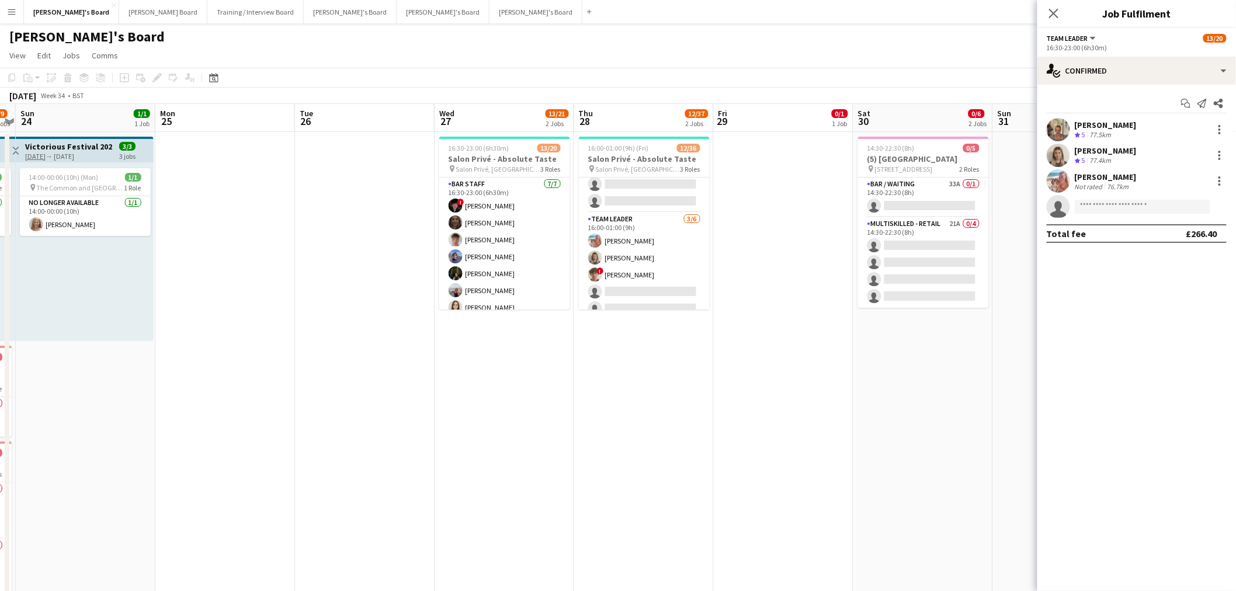
scroll to position [0, 351]
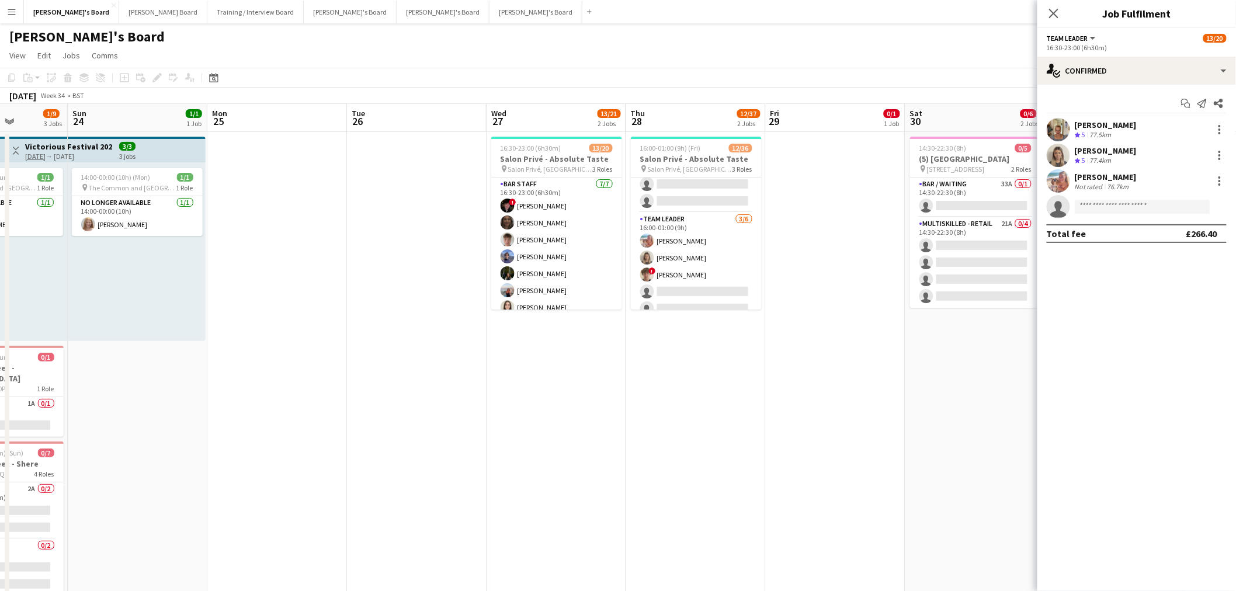
drag, startPoint x: 499, startPoint y: 409, endPoint x: 487, endPoint y: 394, distance: 19.2
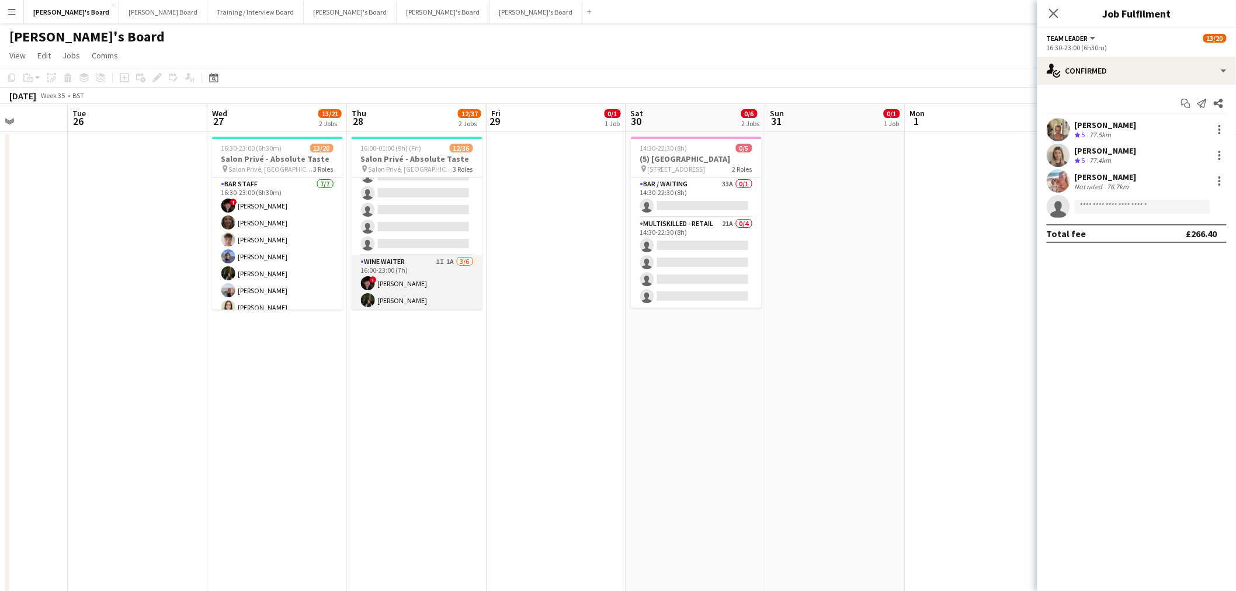
scroll to position [0, 0]
click at [407, 238] on app-card-role "Hospitality 2I 6/24 16:00-23:00 (7h) Sophie Briscoe Tom Spencer Harry Thomas Jo…" at bounding box center [417, 392] width 131 height 429
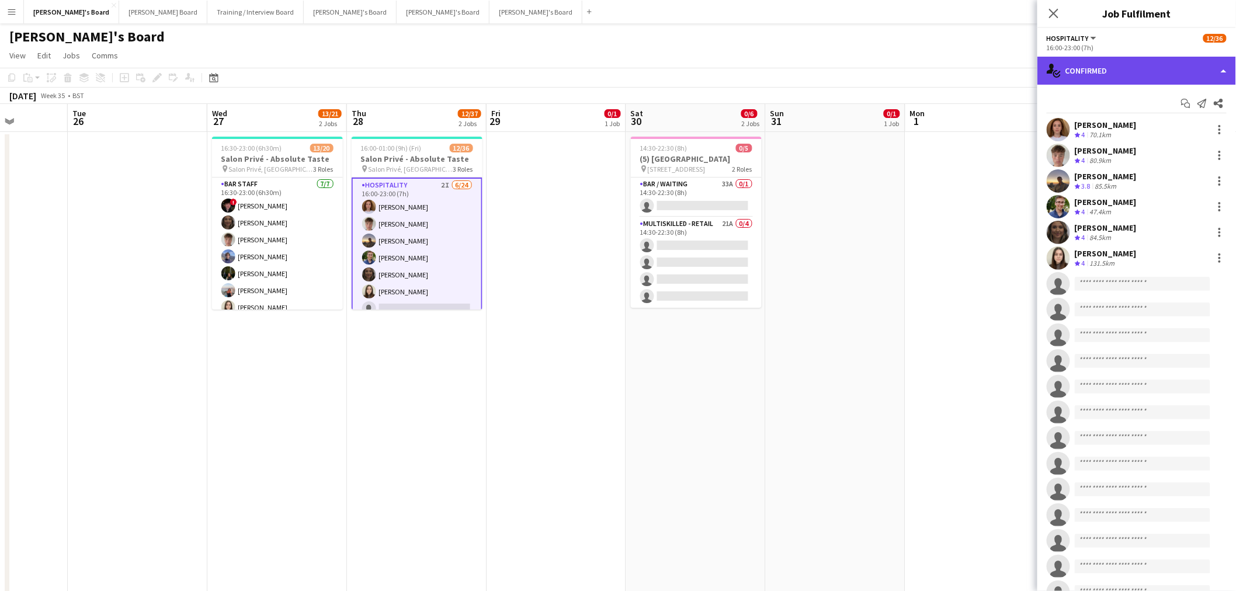
click at [1129, 76] on div "single-neutral-actions-check-2 Confirmed" at bounding box center [1136, 71] width 199 height 28
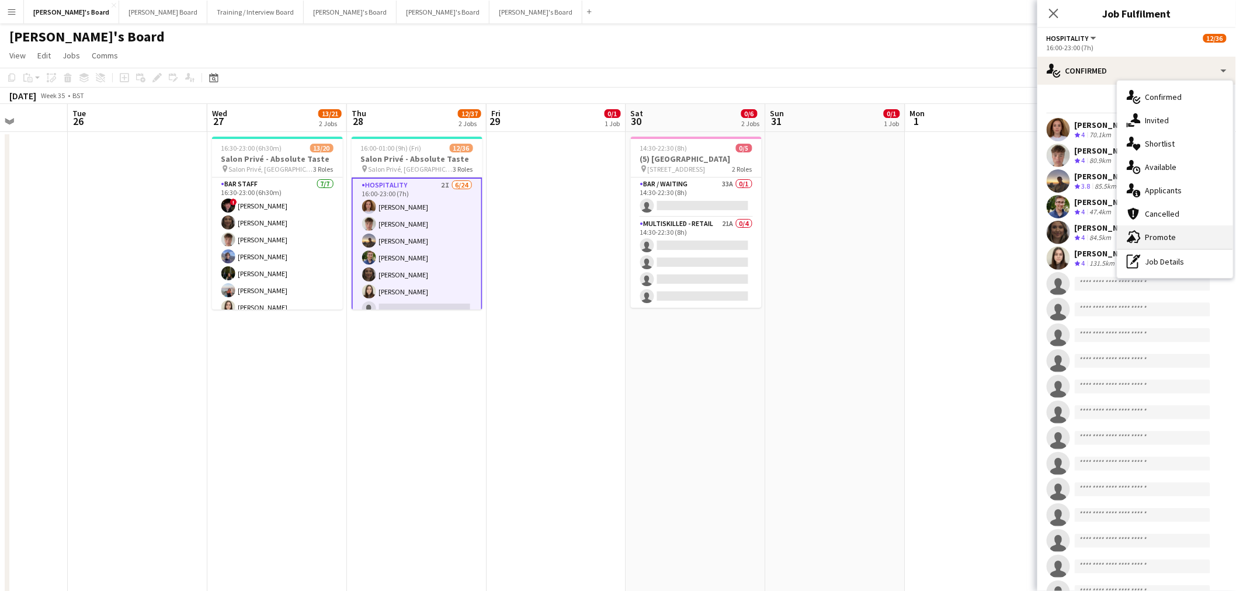
click at [1180, 244] on div "advertising-megaphone Promote" at bounding box center [1175, 236] width 116 height 23
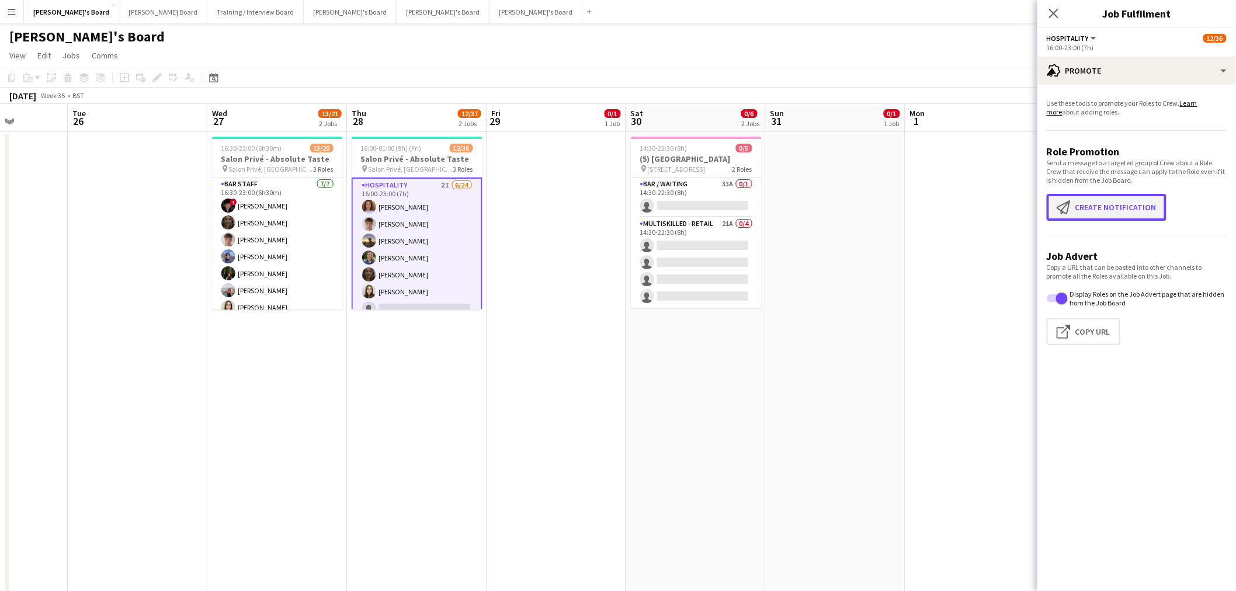
click at [1091, 196] on button "Create notification Create notification" at bounding box center [1107, 207] width 120 height 27
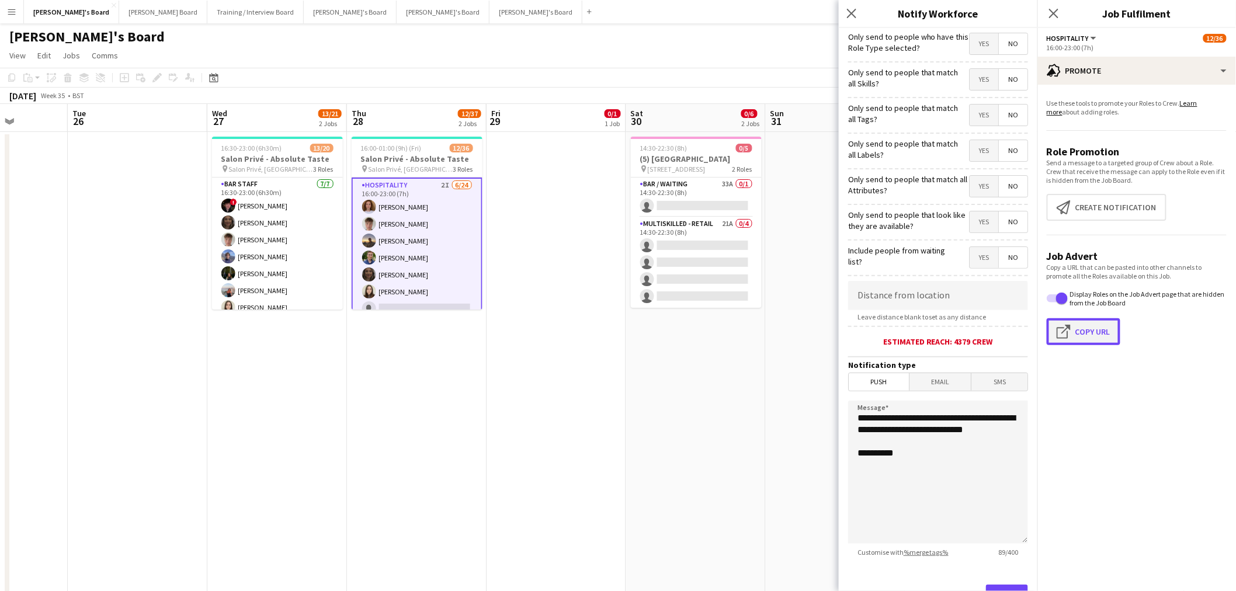
click at [1083, 336] on button "Click to copy URL Copy Url" at bounding box center [1084, 331] width 74 height 27
type textarea "**********"
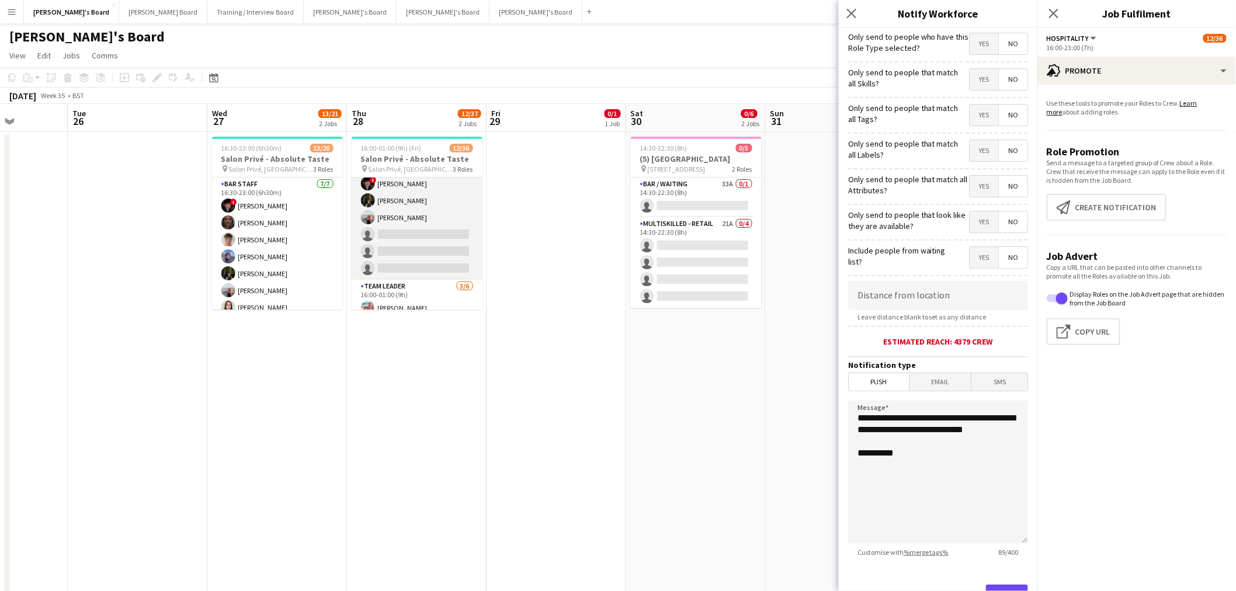
click at [440, 218] on app-card-role "WINE WAITER 1I 1A 3/6 16:00-23:00 (7h) ! Ryan Filkins Jessamie Lindley Ellie Br…" at bounding box center [417, 217] width 131 height 124
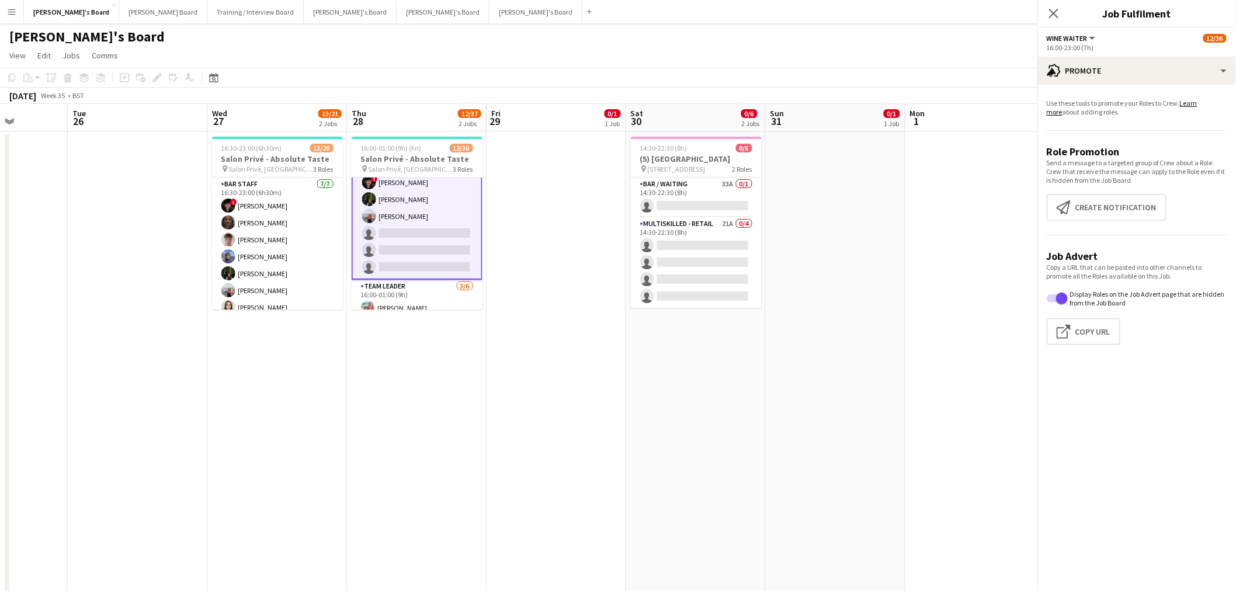
scroll to position [453, 0]
drag, startPoint x: 1101, startPoint y: 335, endPoint x: 921, endPoint y: 315, distance: 180.9
click at [1101, 335] on button "Click to copy URL Copy Url" at bounding box center [1084, 331] width 74 height 27
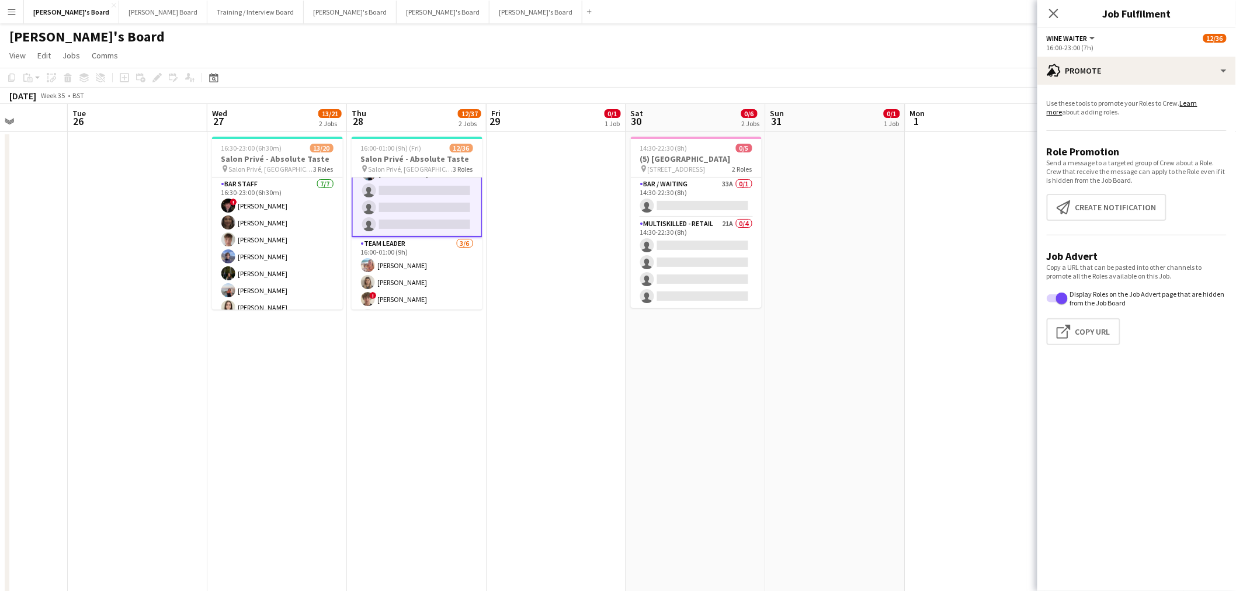
scroll to position [518, 0]
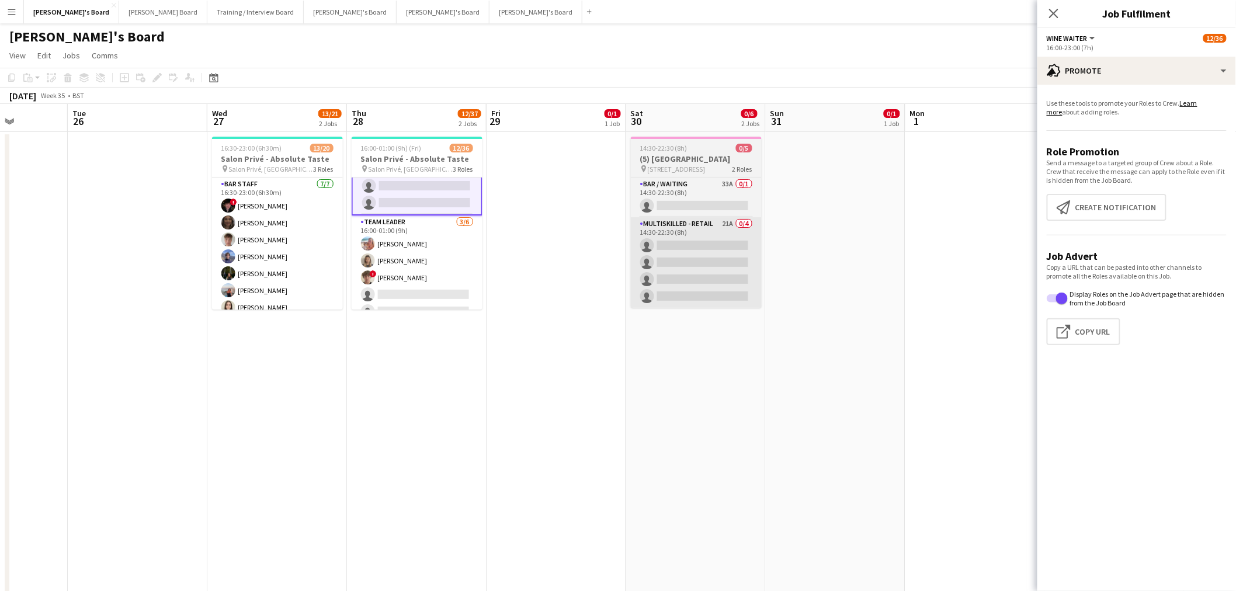
drag, startPoint x: 423, startPoint y: 245, endPoint x: 660, endPoint y: 257, distance: 237.5
click at [423, 245] on app-card-role "TEAM LEADER 3/6 16:00-01:00 (9h) Freya Lillywhite Mathilde Wilkie ! Jamie Acker…" at bounding box center [417, 278] width 131 height 124
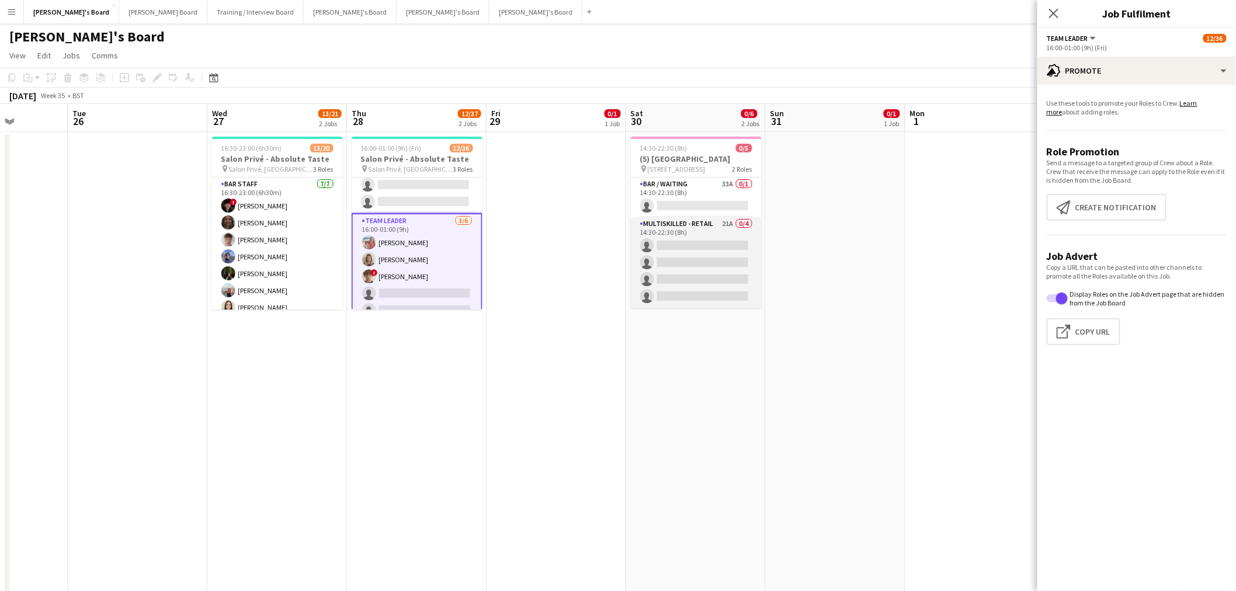
scroll to position [518, 0]
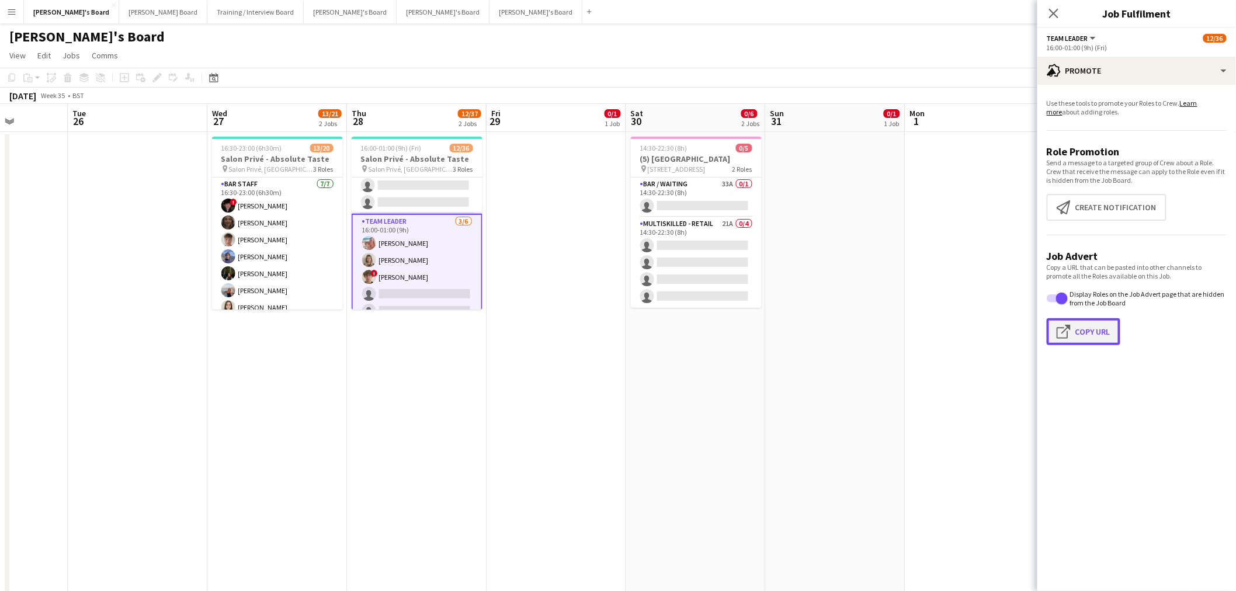
click at [1098, 331] on button "Click to copy URL Copy Url" at bounding box center [1084, 331] width 74 height 27
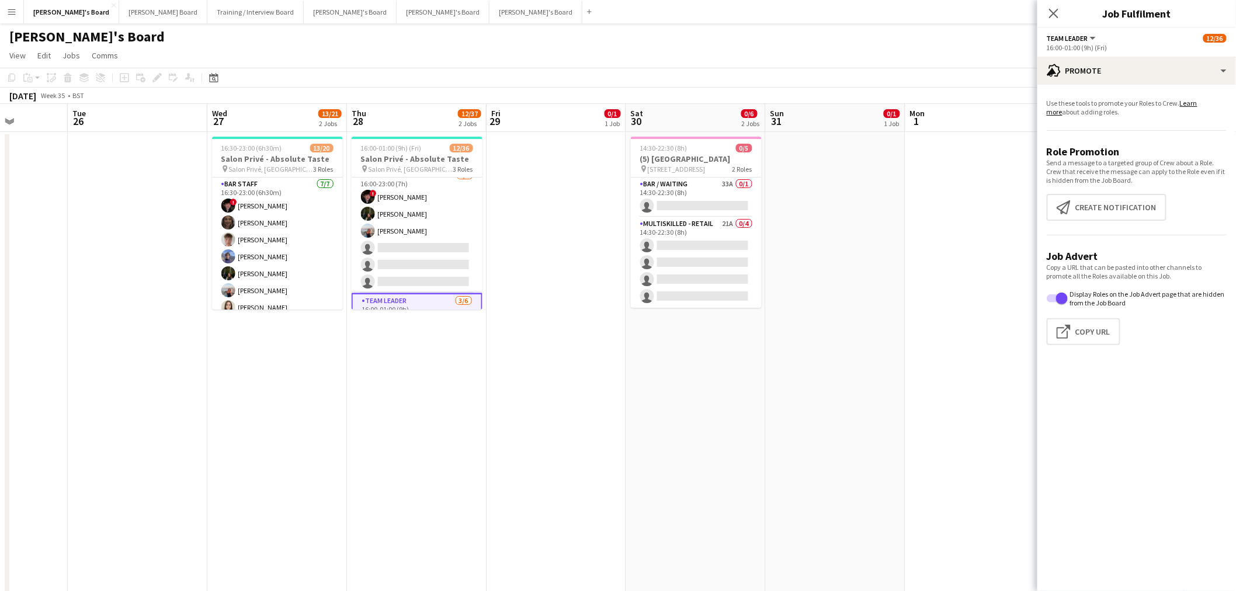
scroll to position [418, 0]
click at [431, 225] on app-card-role "WINE WAITER 1I 1A 3/6 16:00-23:00 (7h) ! Ryan Filkins Jessamie Lindley Ellie Br…" at bounding box center [417, 251] width 131 height 124
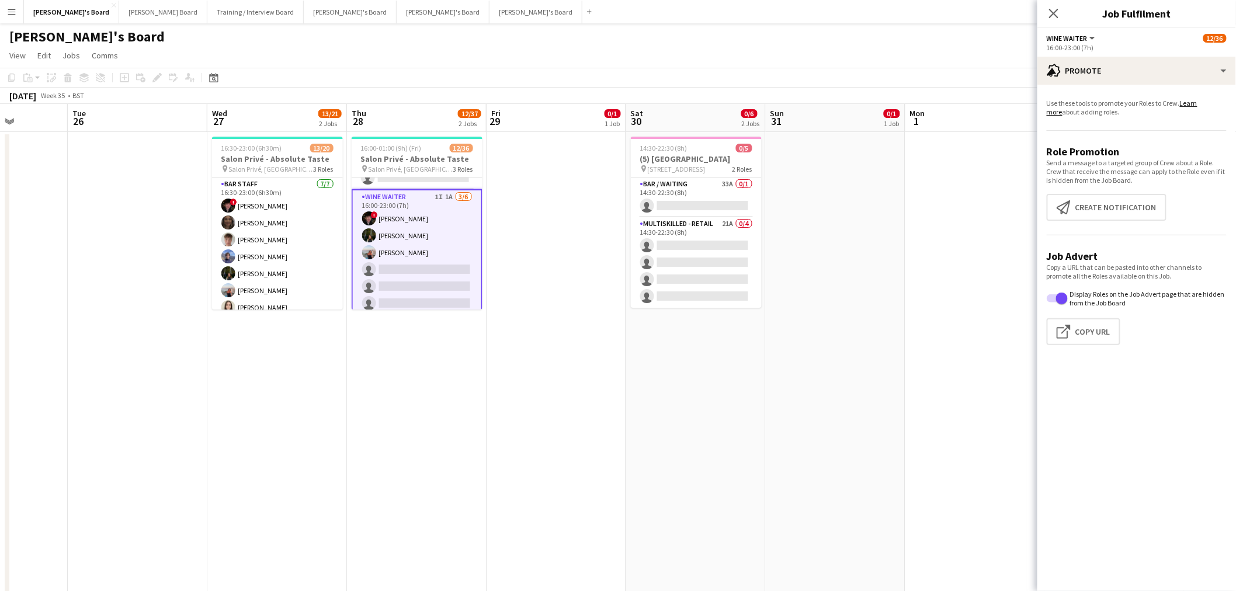
click at [413, 234] on app-card-role "WINE WAITER 1I 1A 3/6 16:00-23:00 (7h) ! Ryan Filkins Jessamie Lindley Ellie Br…" at bounding box center [417, 252] width 131 height 127
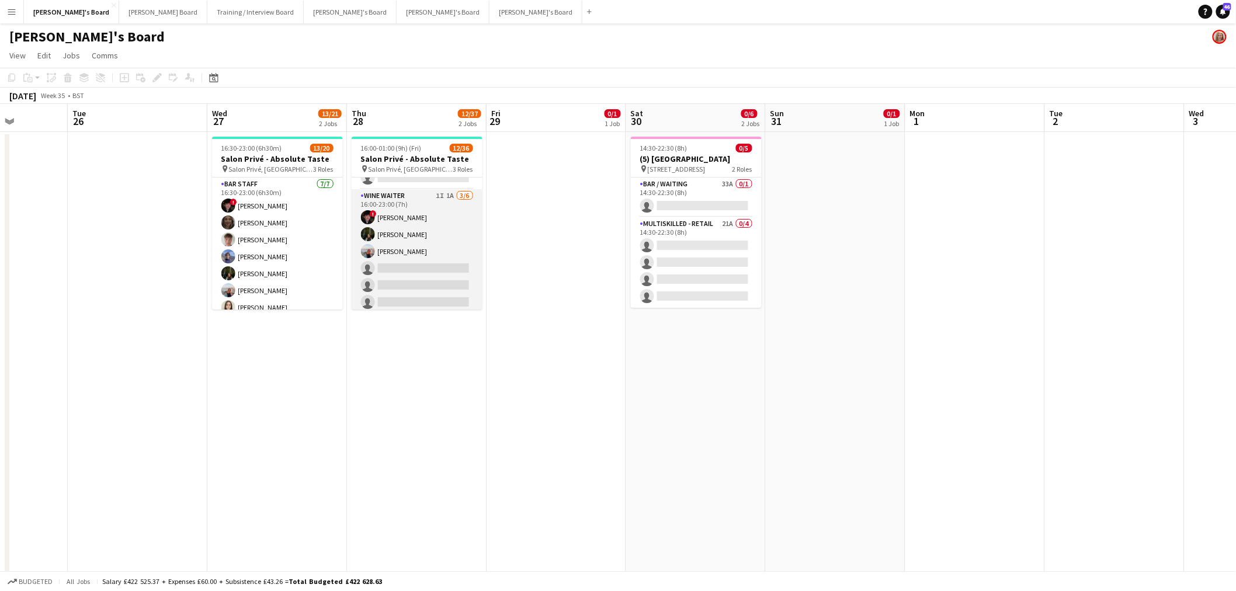
click at [444, 240] on app-card-role "WINE WAITER 1I 1A 3/6 16:00-23:00 (7h) ! Ryan Filkins Jessamie Lindley Ellie Br…" at bounding box center [417, 251] width 131 height 124
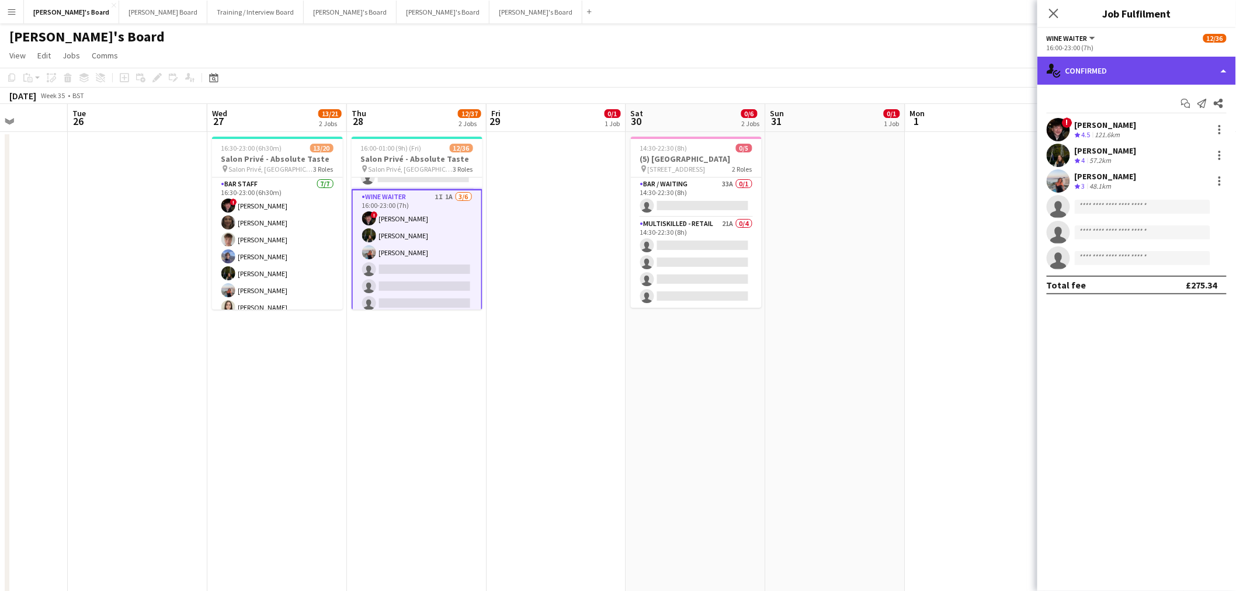
click at [1147, 74] on div "single-neutral-actions-check-2 Confirmed" at bounding box center [1136, 71] width 199 height 28
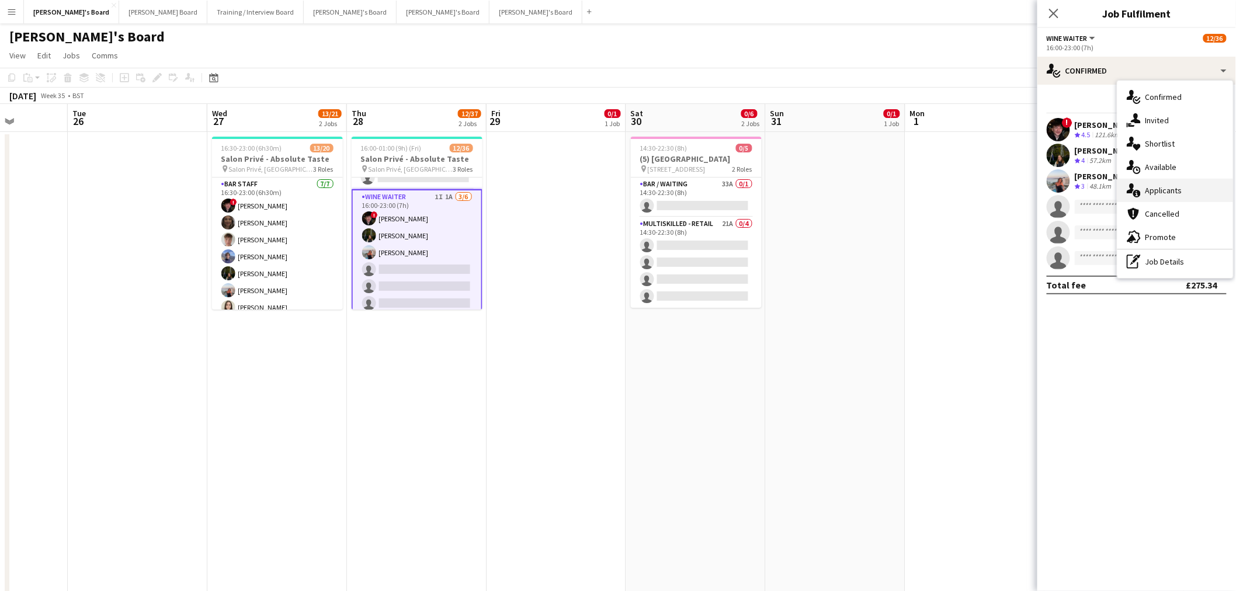
click at [1186, 195] on div "single-neutral-actions-information Applicants" at bounding box center [1175, 190] width 116 height 23
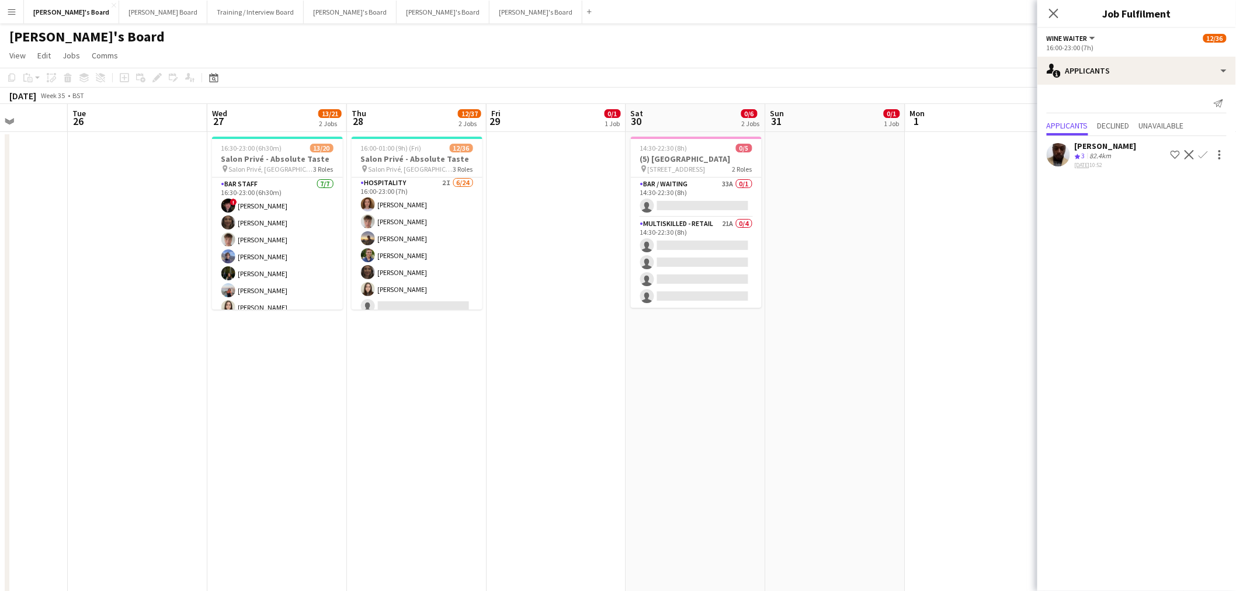
scroll to position [0, 0]
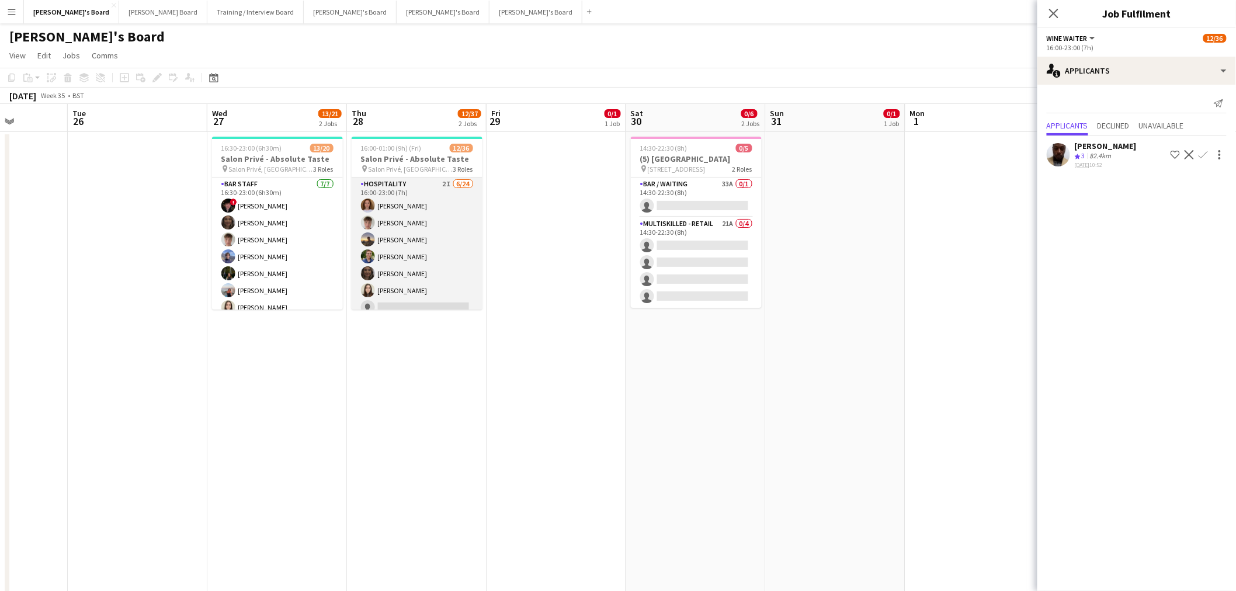
click at [423, 230] on app-card-role "Hospitality 2I 6/24 16:00-23:00 (7h) Sophie Briscoe Tom Spencer Harry Thomas Jo…" at bounding box center [417, 392] width 131 height 429
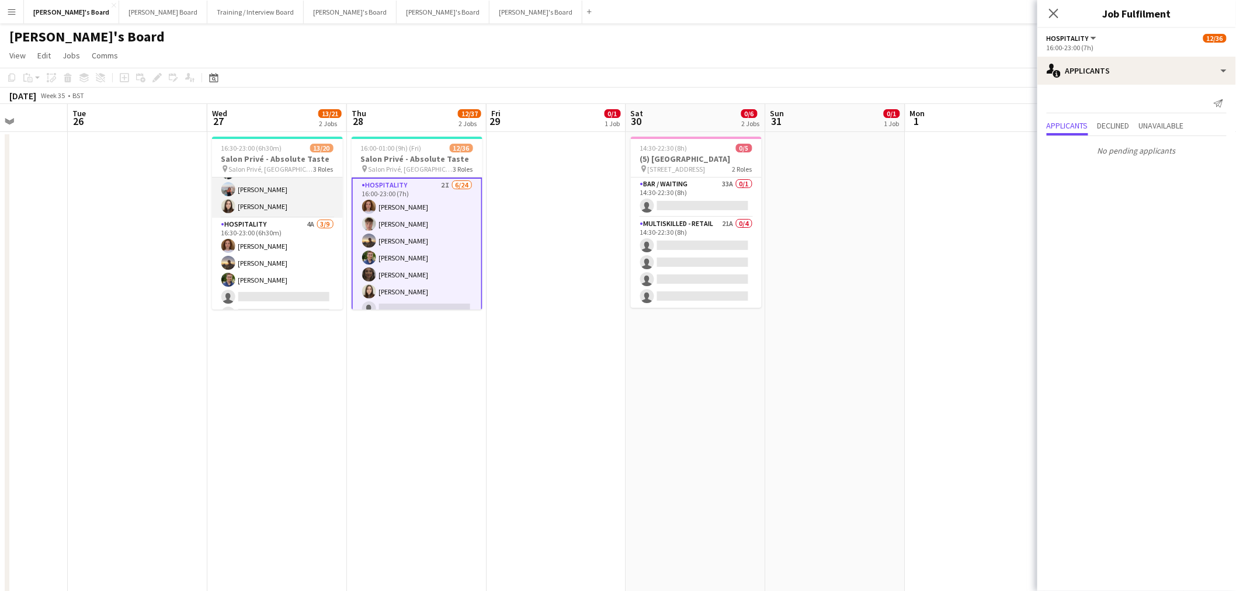
scroll to position [130, 0]
click at [280, 235] on app-card-role "Hospitality 4A 3/9 16:30-23:00 (6h30m) Sophie Briscoe Harry Thomas Joseph Day s…" at bounding box center [277, 276] width 131 height 175
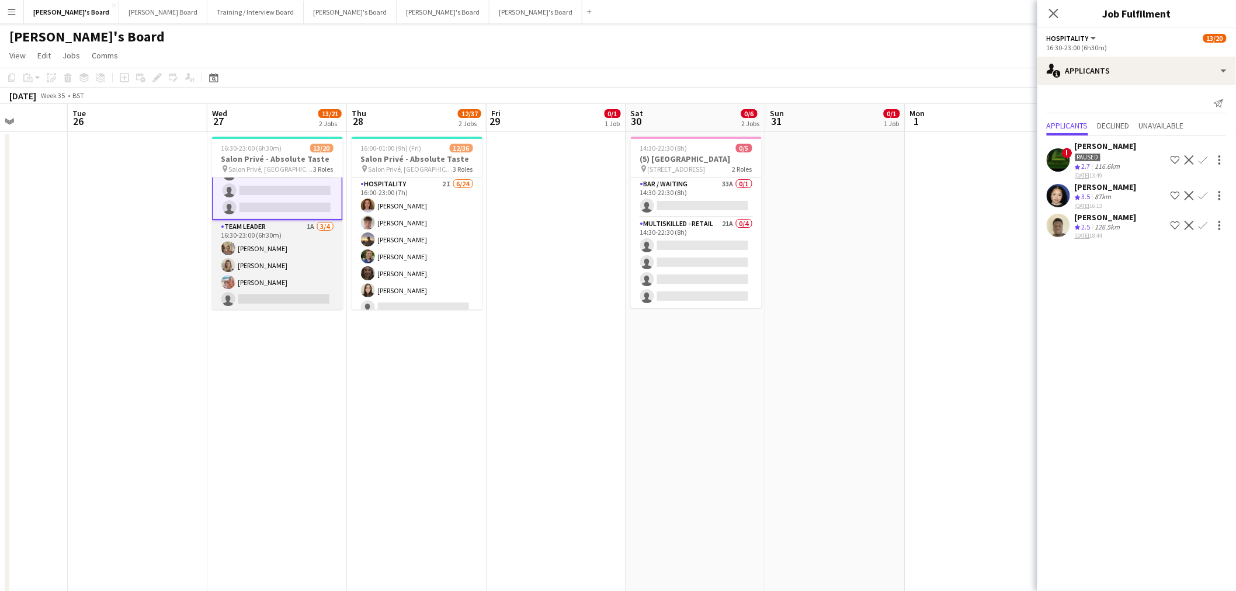
click at [267, 258] on app-card-role "TEAM LEADER 1A 3/4 16:30-23:00 (6h30m) Jacqueline Whitehorn-Scott Mathilde Wilk…" at bounding box center [277, 265] width 131 height 91
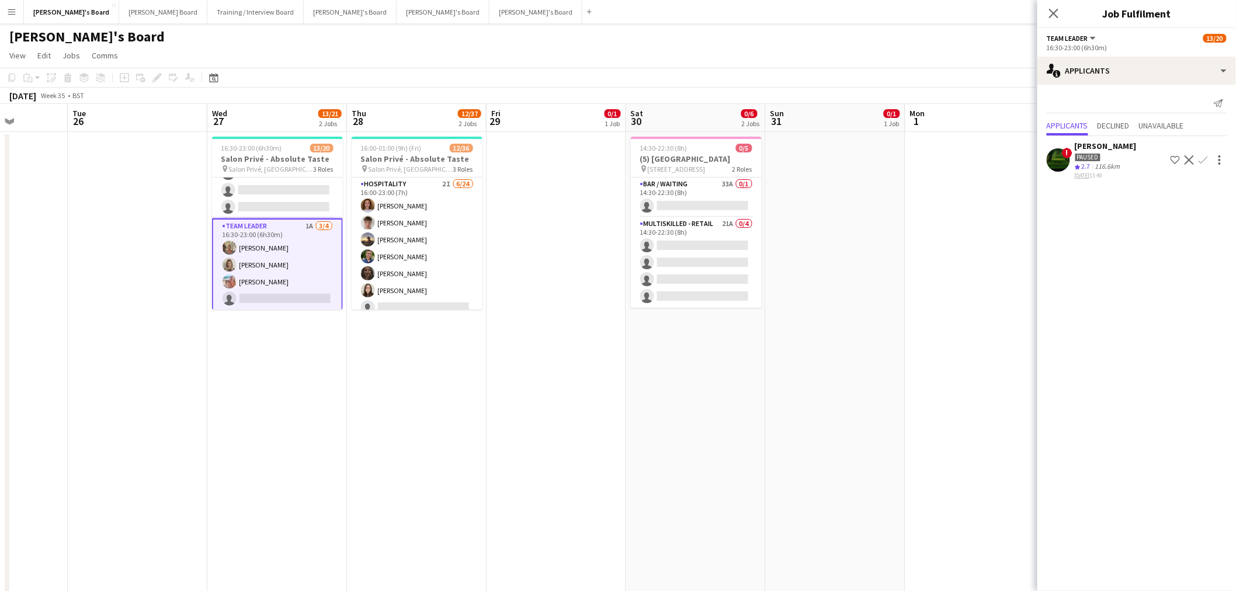
scroll to position [276, 0]
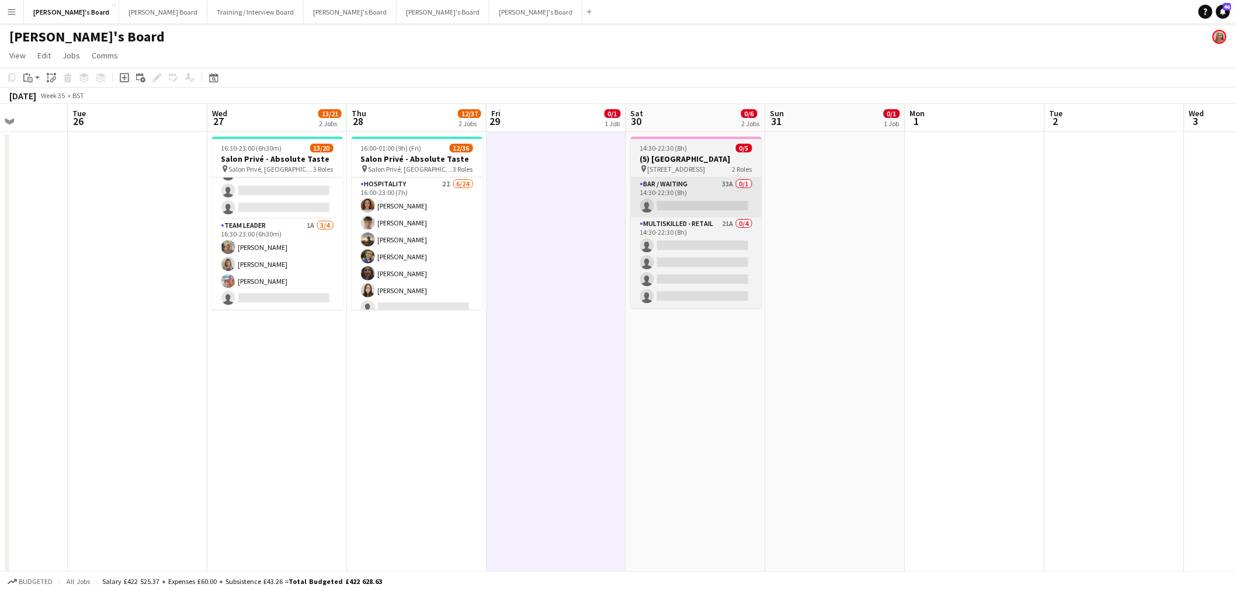
scroll to position [276, 0]
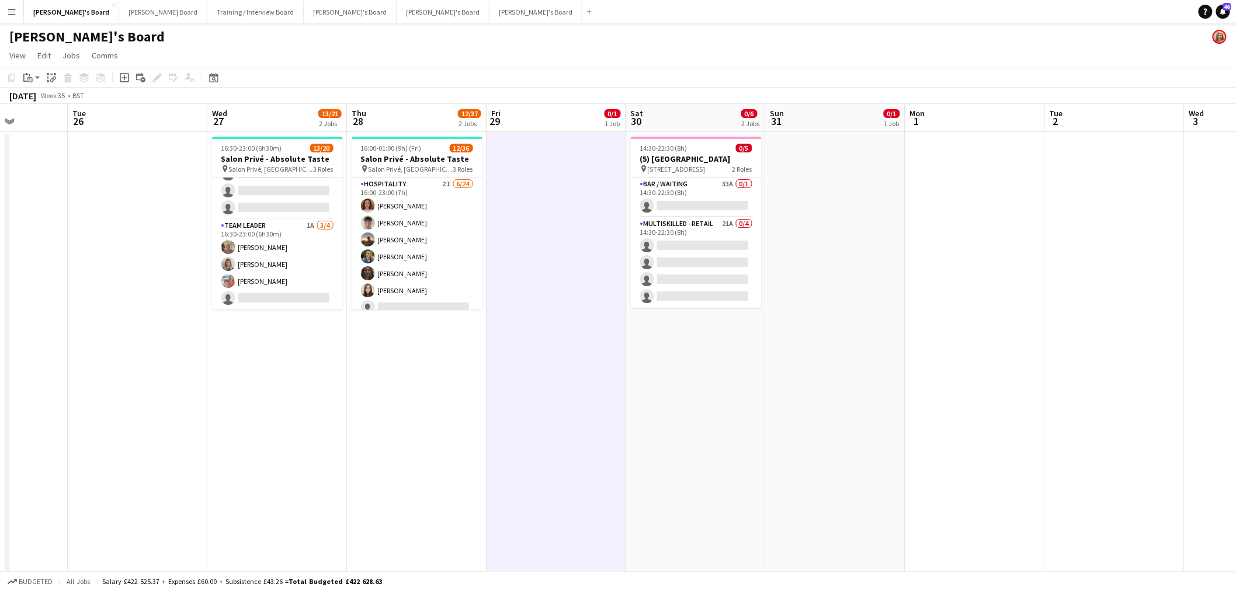
drag, startPoint x: 497, startPoint y: 294, endPoint x: 425, endPoint y: 311, distance: 73.8
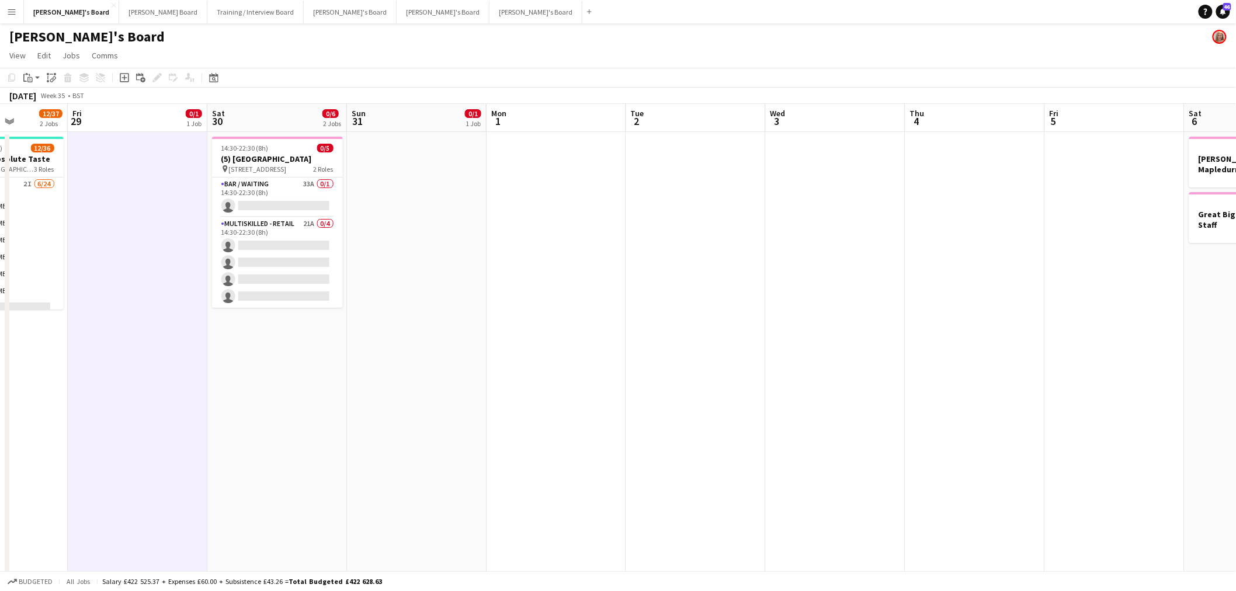
scroll to position [0, 325]
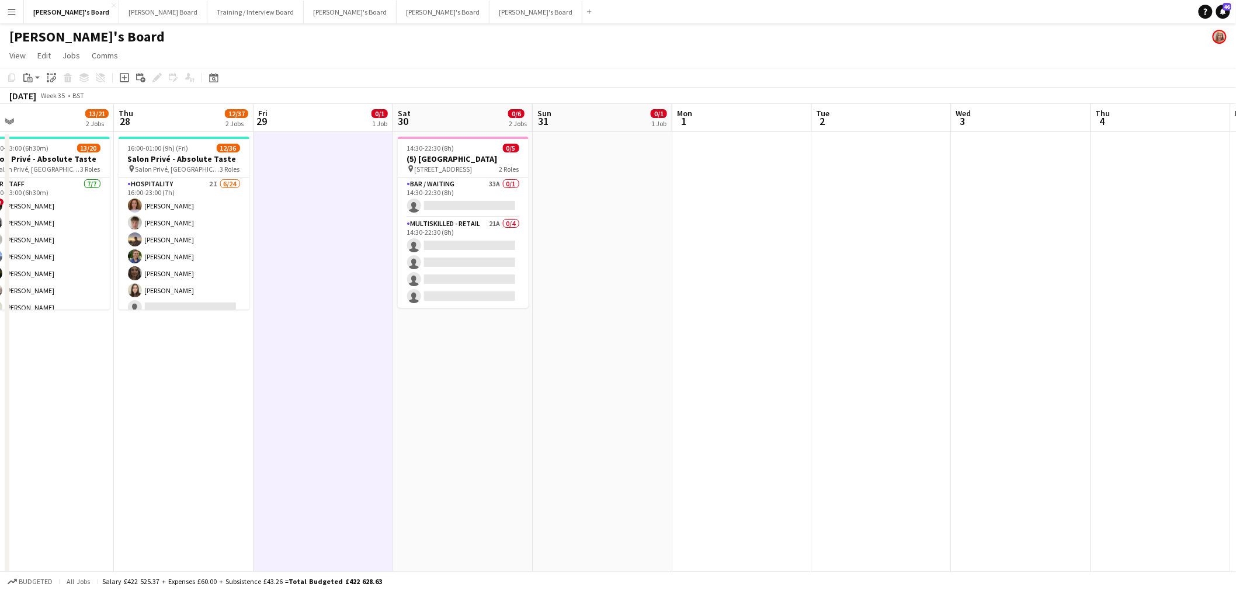
drag, startPoint x: 428, startPoint y: 323, endPoint x: 644, endPoint y: 328, distance: 216.2
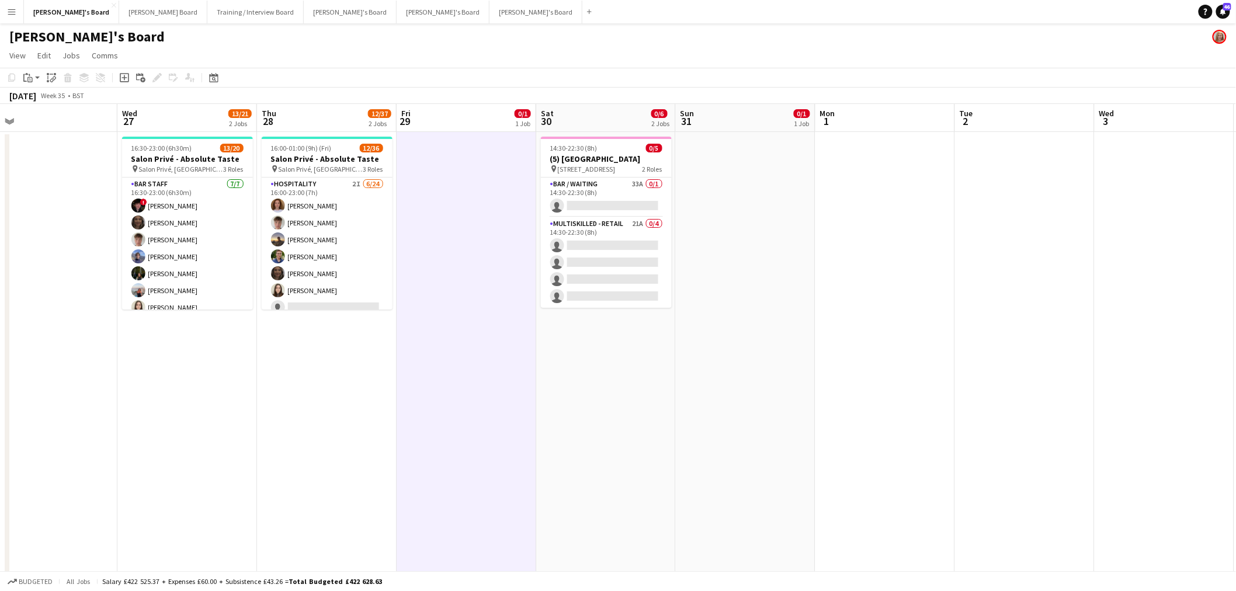
drag, startPoint x: 315, startPoint y: 360, endPoint x: 710, endPoint y: 411, distance: 397.5
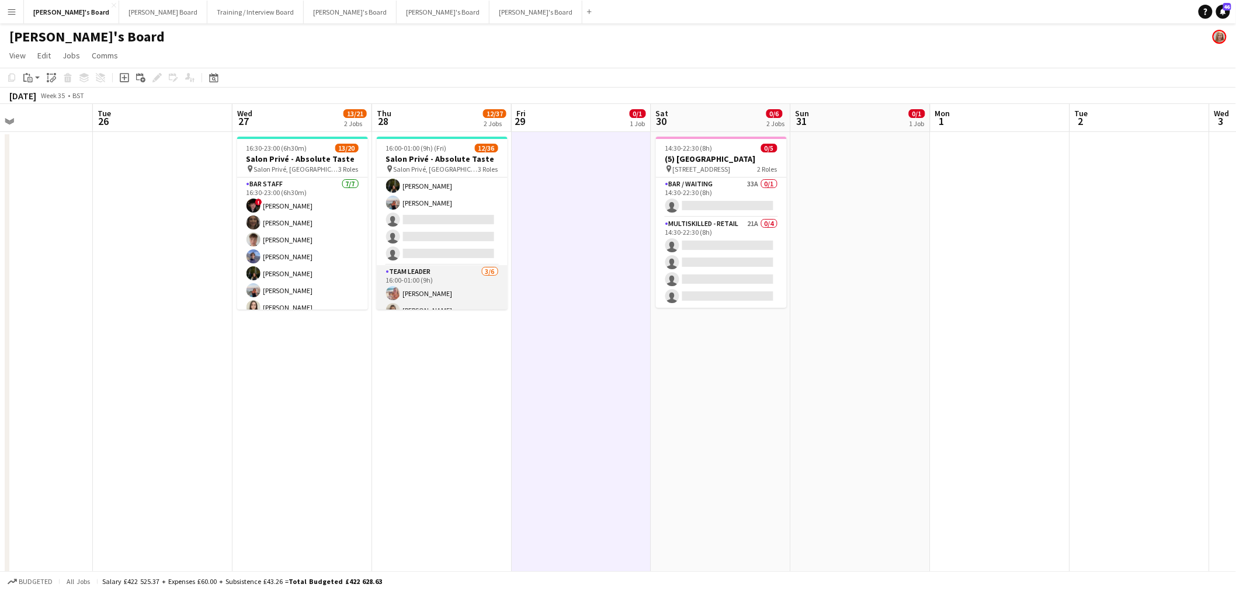
scroll to position [389, 0]
click at [434, 249] on app-card-role "WINE WAITER 1I 1A 3/6 16:00-23:00 (7h) ! Ryan Filkins Jessamie Lindley Ellie Br…" at bounding box center [442, 280] width 131 height 124
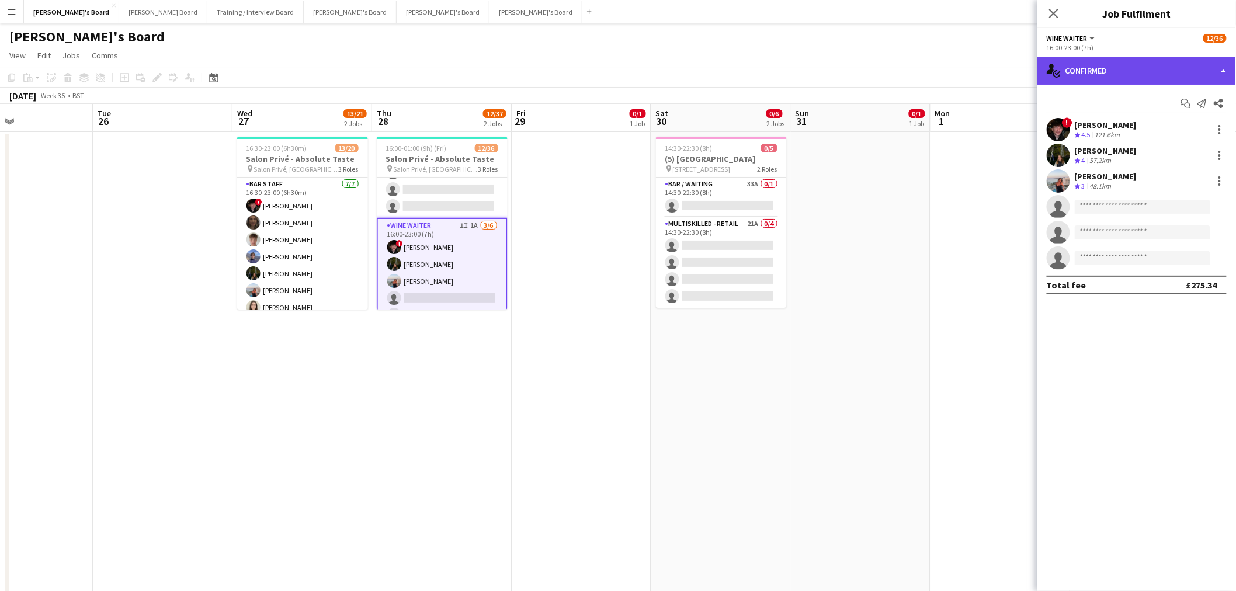
click at [1117, 65] on div "single-neutral-actions-check-2 Confirmed" at bounding box center [1136, 71] width 199 height 28
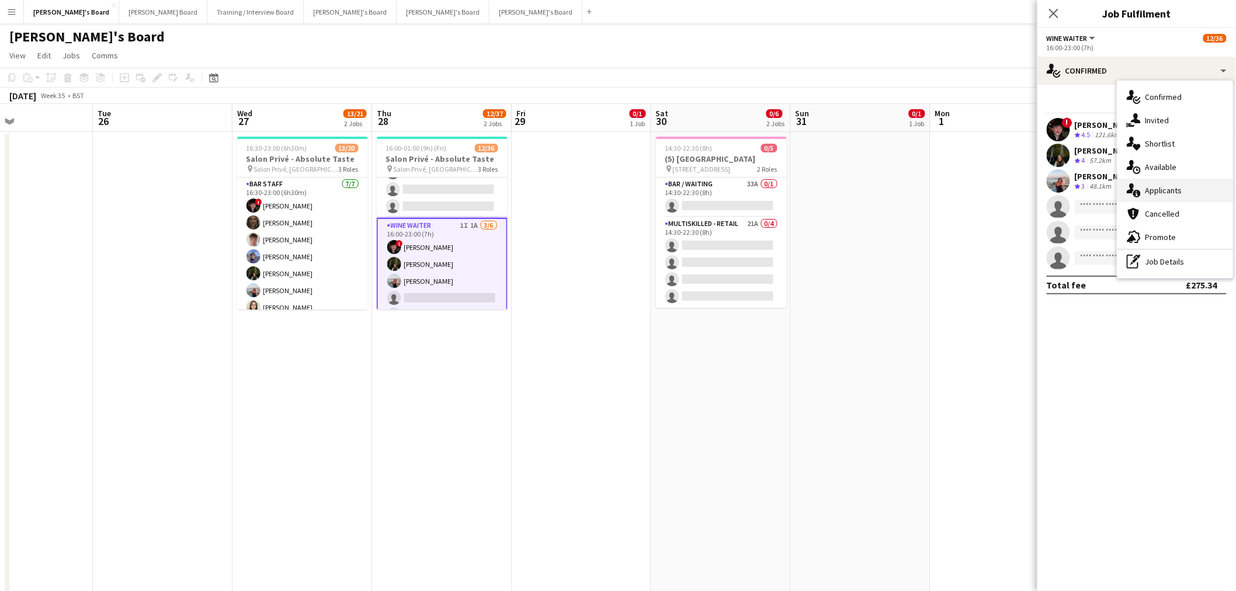
click at [1171, 188] on div "single-neutral-actions-information Applicants" at bounding box center [1175, 190] width 116 height 23
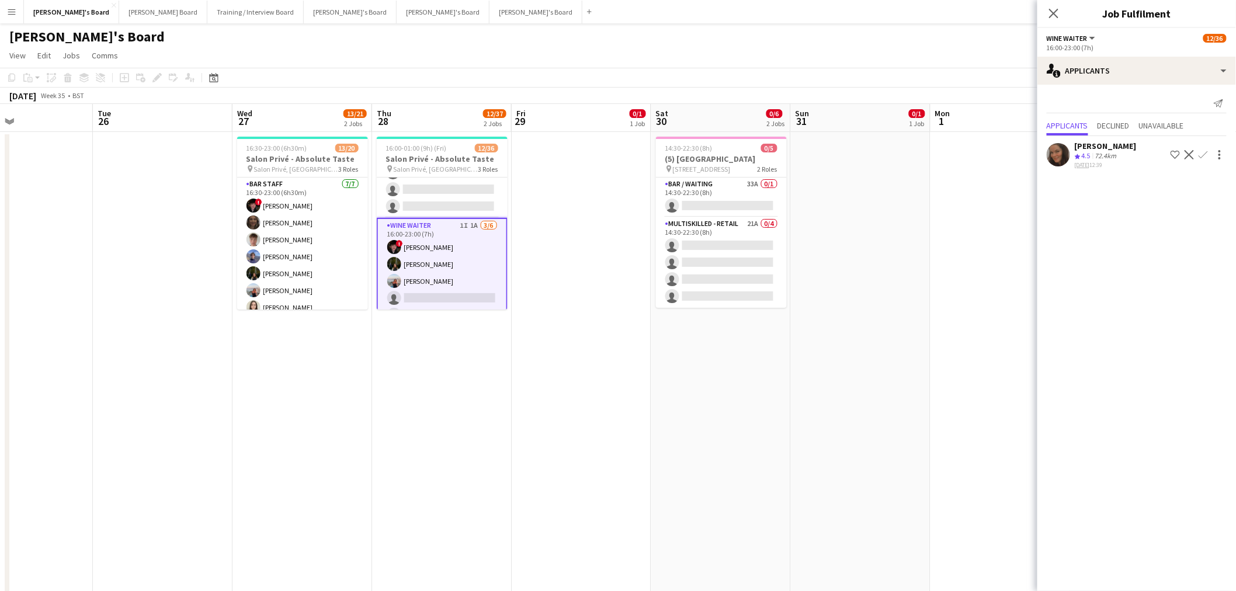
click at [1108, 144] on div "Ellie Wrenn" at bounding box center [1106, 146] width 62 height 11
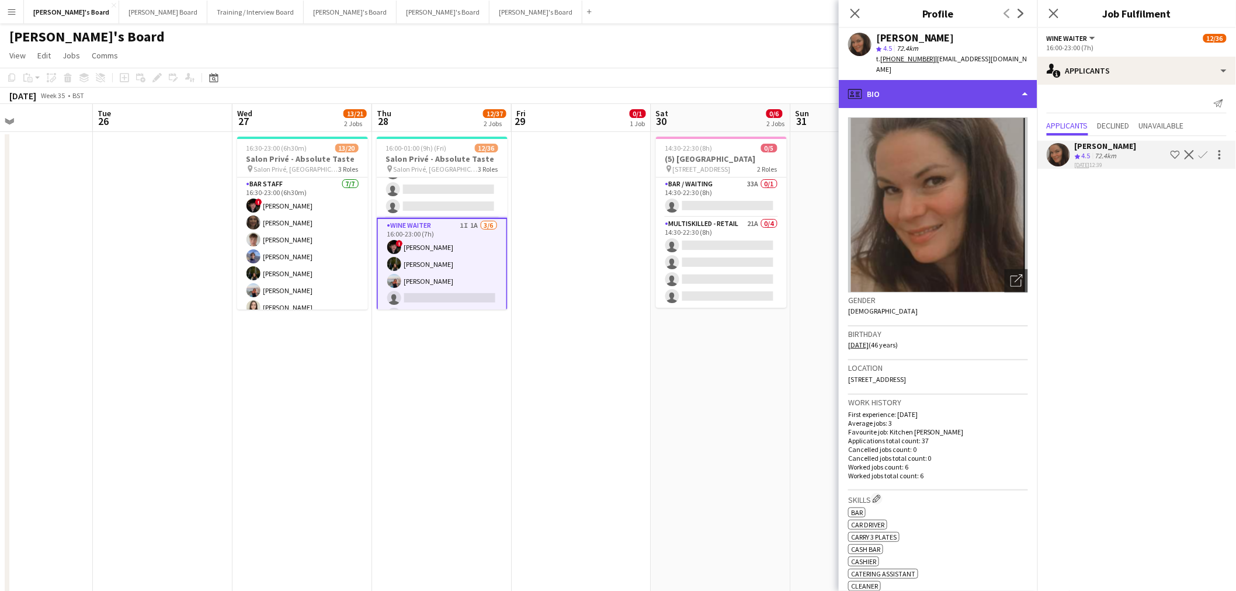
click at [911, 84] on div "profile Bio" at bounding box center [938, 94] width 199 height 28
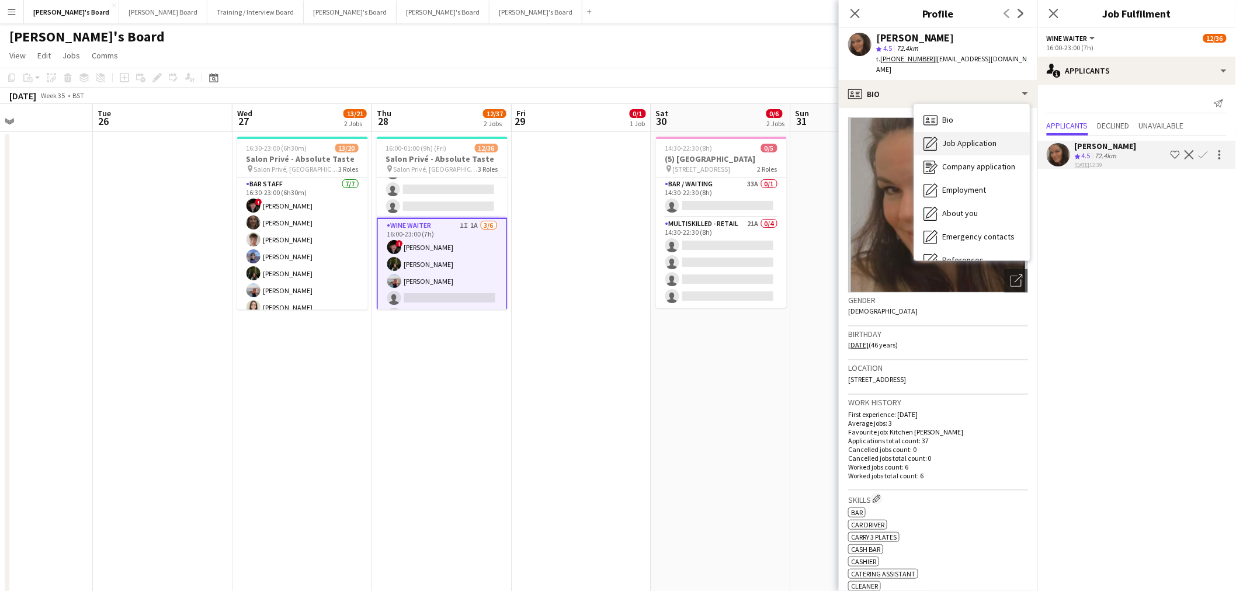
click at [963, 132] on div "Job Application Job Application" at bounding box center [972, 143] width 116 height 23
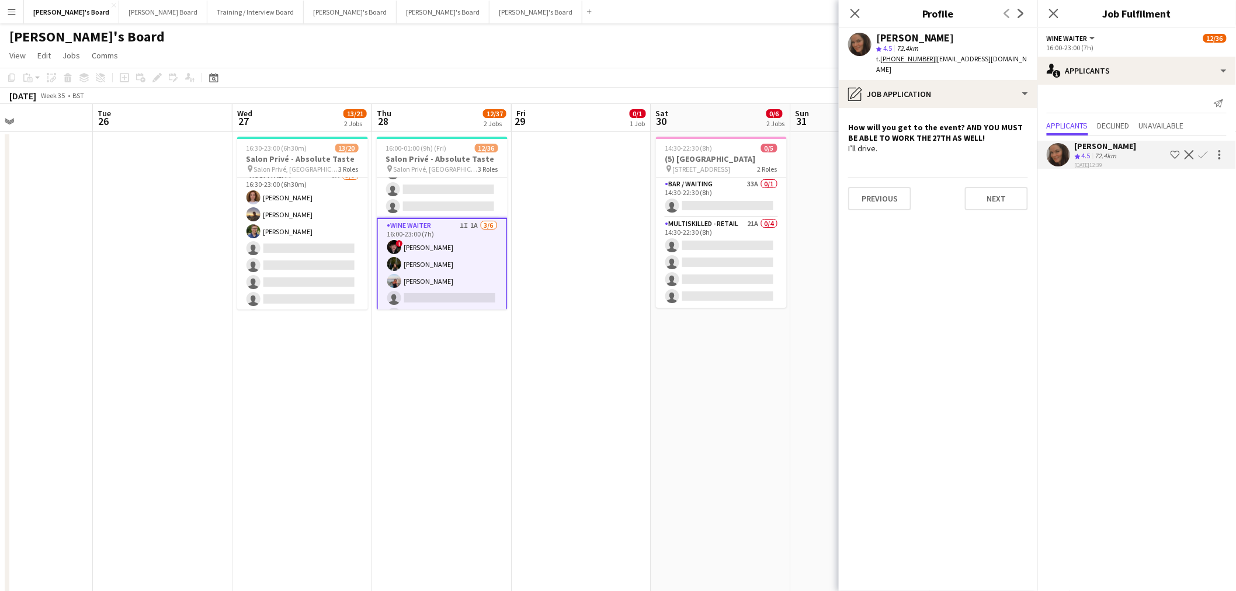
scroll to position [130, 0]
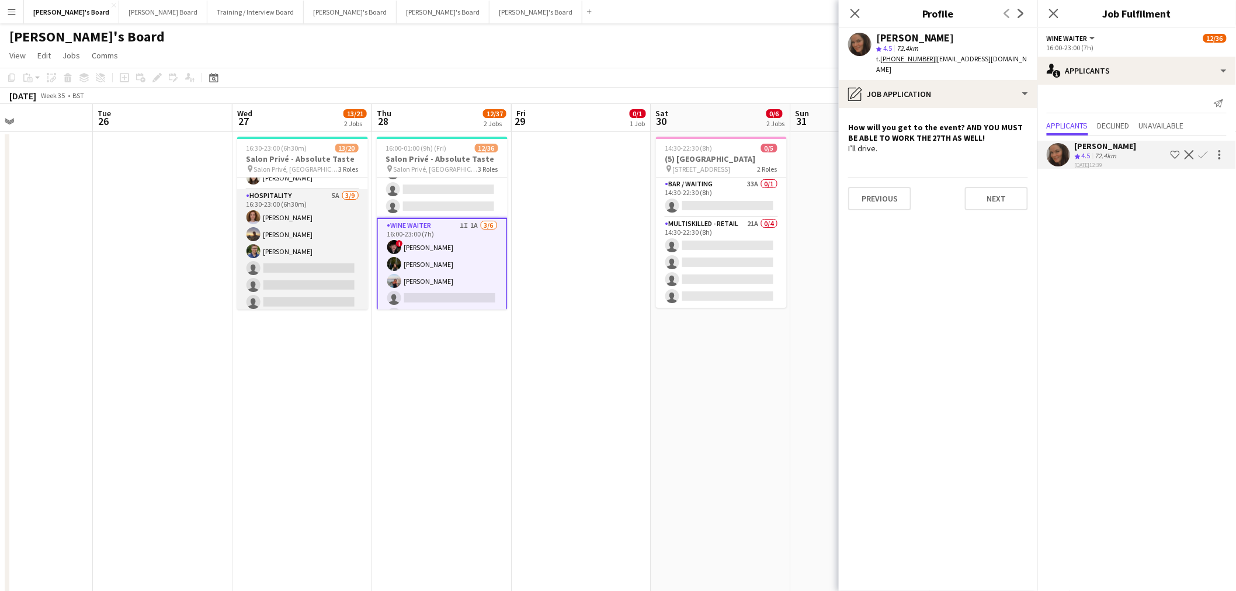
click at [290, 246] on app-card-role "Hospitality 5A 3/9 16:30-23:00 (6h30m) Sophie Briscoe Harry Thomas Joseph Day s…" at bounding box center [302, 276] width 131 height 175
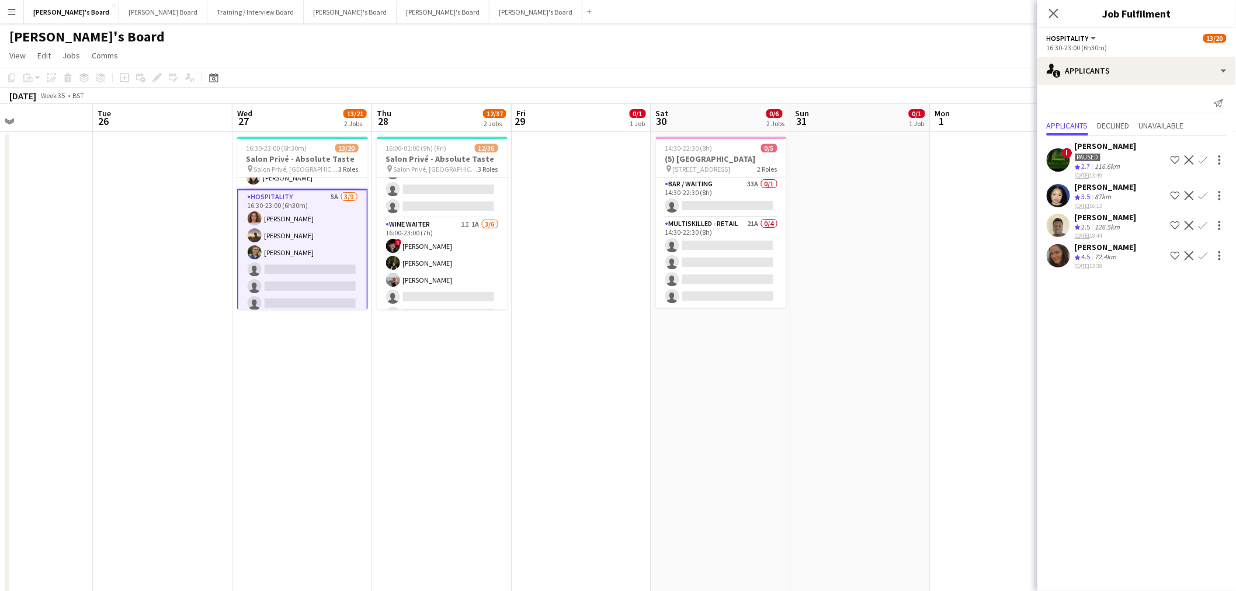
click at [1202, 256] on app-icon "Confirm" at bounding box center [1203, 255] width 9 height 9
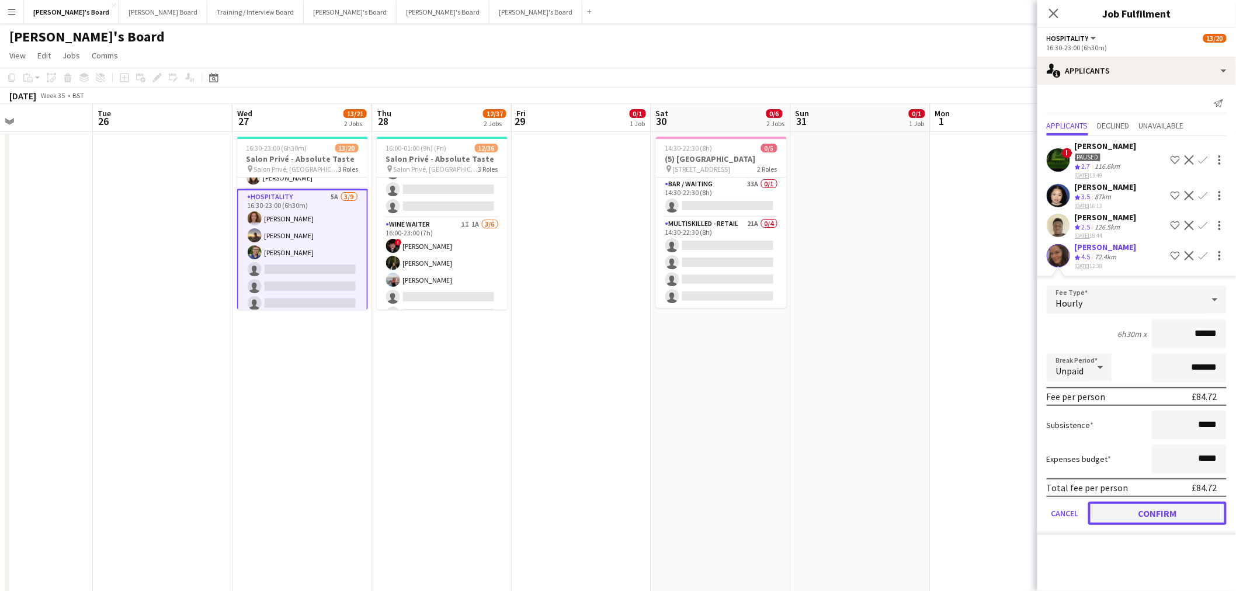
click at [1167, 511] on button "Confirm" at bounding box center [1157, 513] width 138 height 23
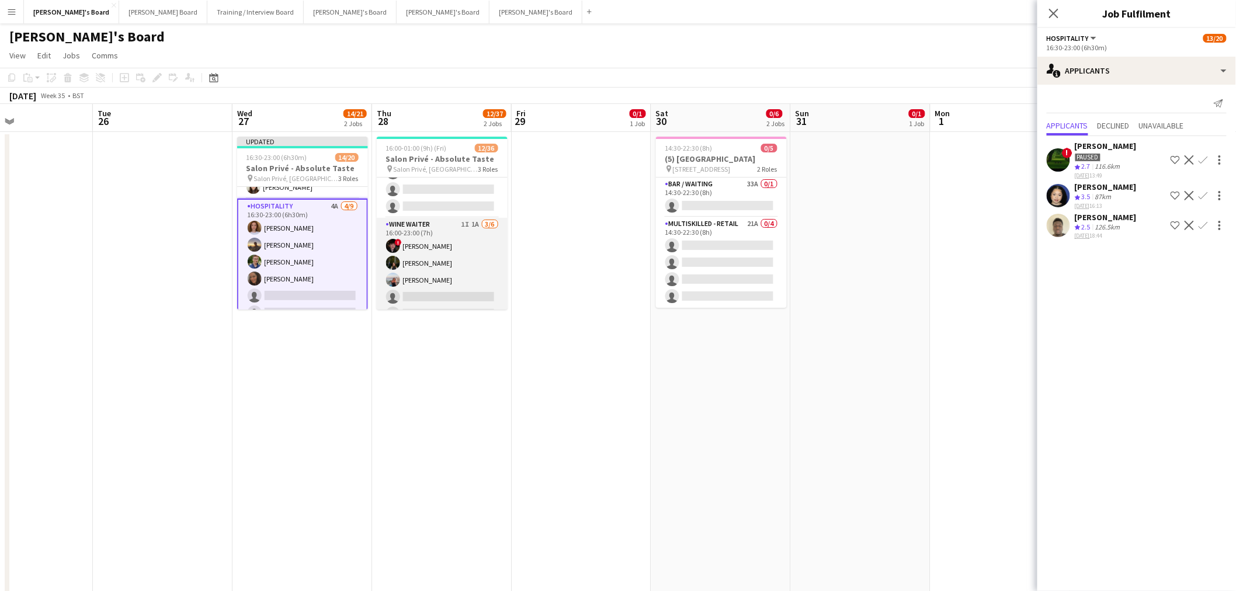
click at [433, 287] on app-card-role "WINE WAITER 1I 1A 3/6 16:00-23:00 (7h) ! Ryan Filkins Jessamie Lindley Ellie Br…" at bounding box center [442, 280] width 131 height 124
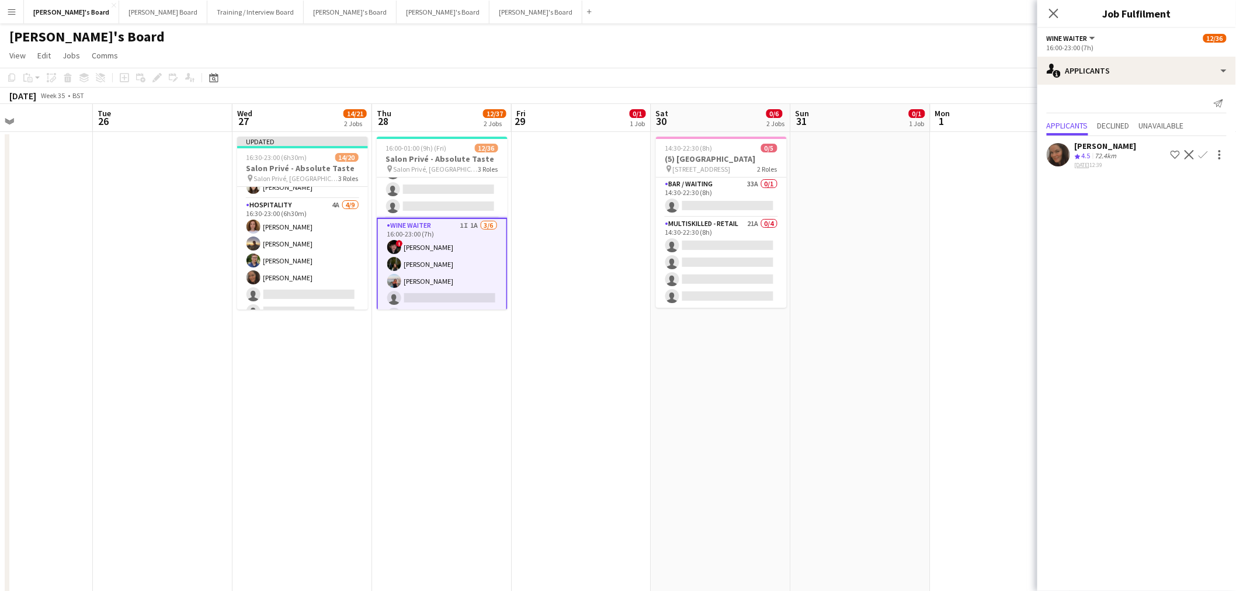
click at [1201, 152] on app-icon "Confirm" at bounding box center [1203, 154] width 9 height 9
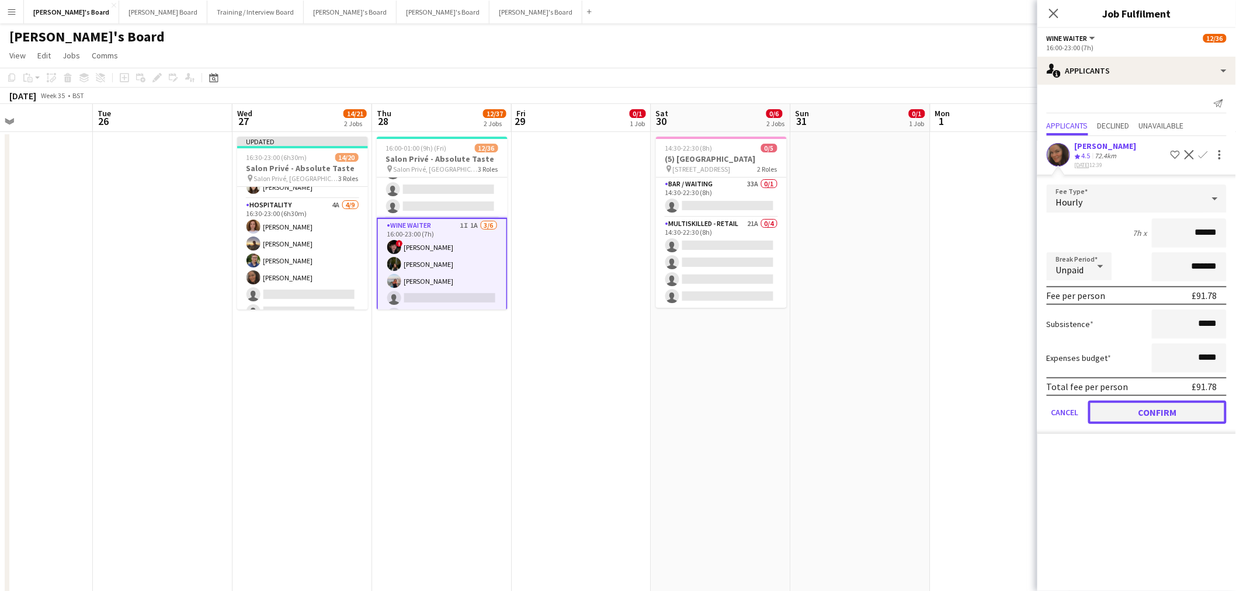
click at [1157, 404] on button "Confirm" at bounding box center [1157, 412] width 138 height 23
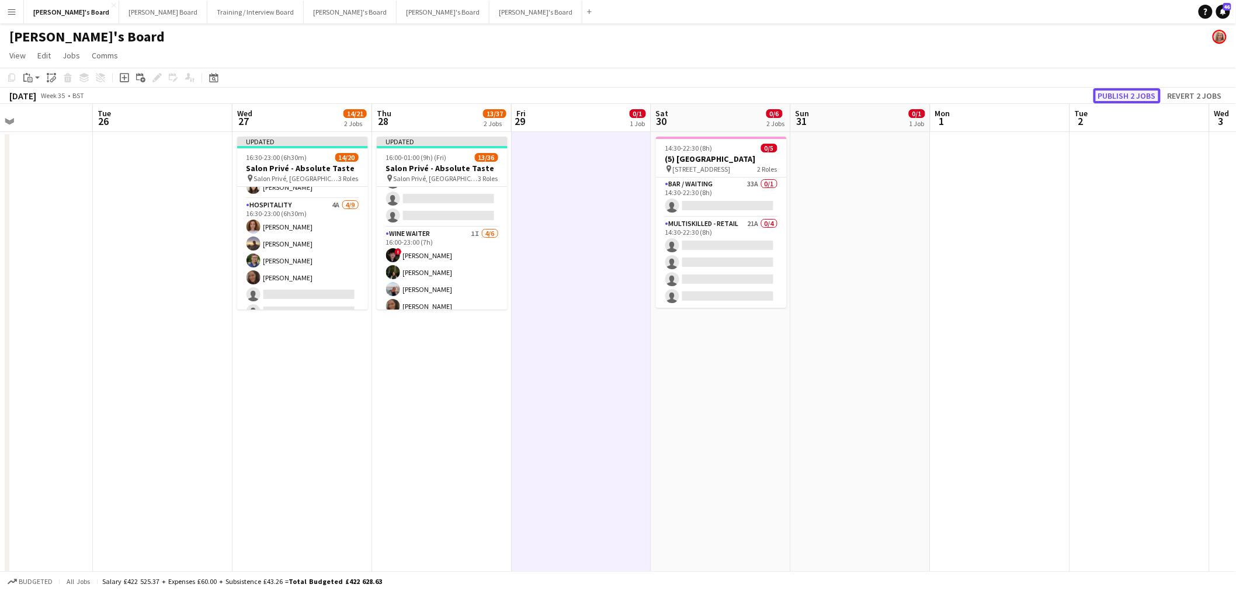
click at [1130, 91] on button "Publish 2 jobs" at bounding box center [1127, 95] width 67 height 15
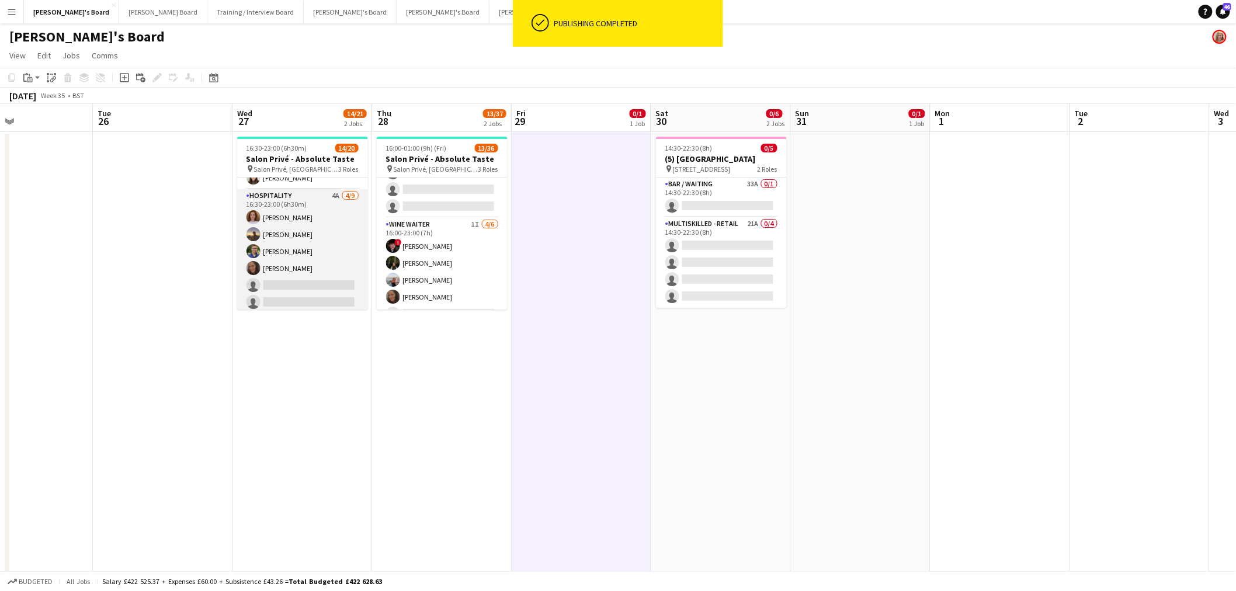
click at [331, 243] on app-card-role "Hospitality 4A 4/9 16:30-23:00 (6h30m) Sophie Briscoe Harry Thomas Joseph Day E…" at bounding box center [302, 276] width 131 height 175
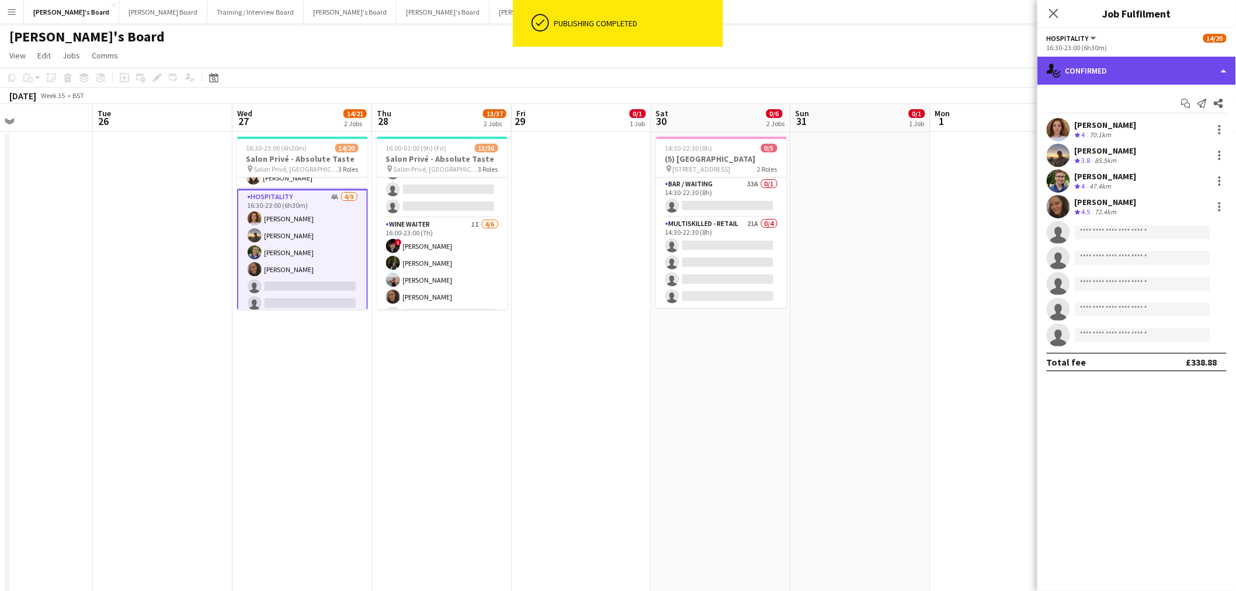
click at [1129, 59] on div "single-neutral-actions-check-2 Confirmed" at bounding box center [1136, 71] width 199 height 28
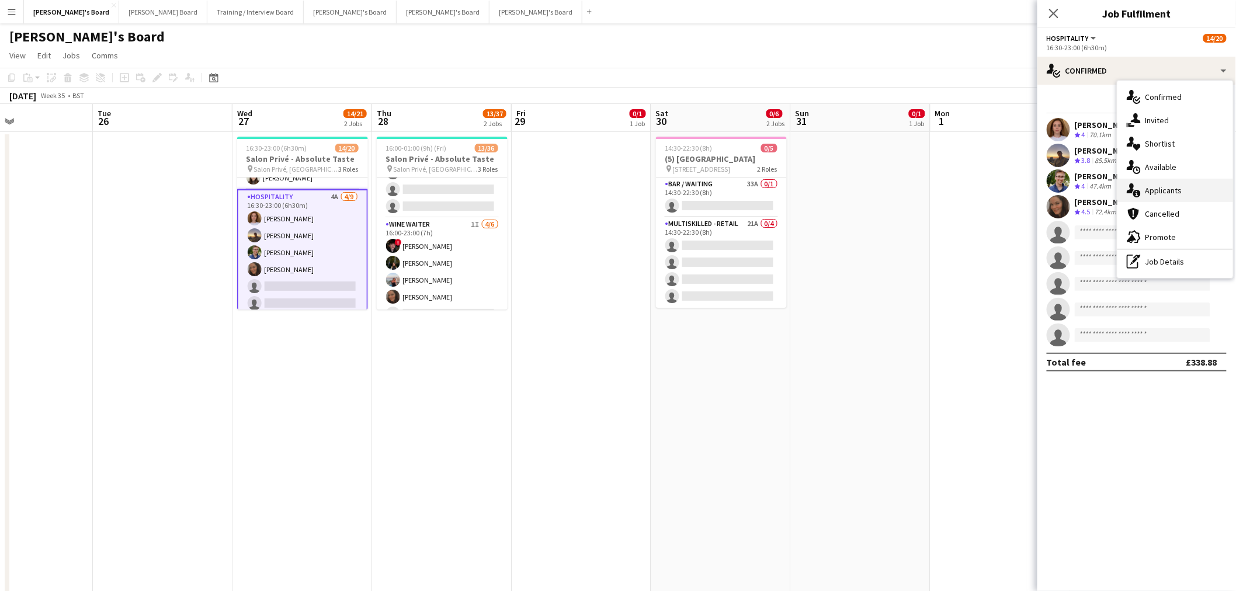
click at [1165, 193] on div "single-neutral-actions-information Applicants" at bounding box center [1175, 190] width 116 height 23
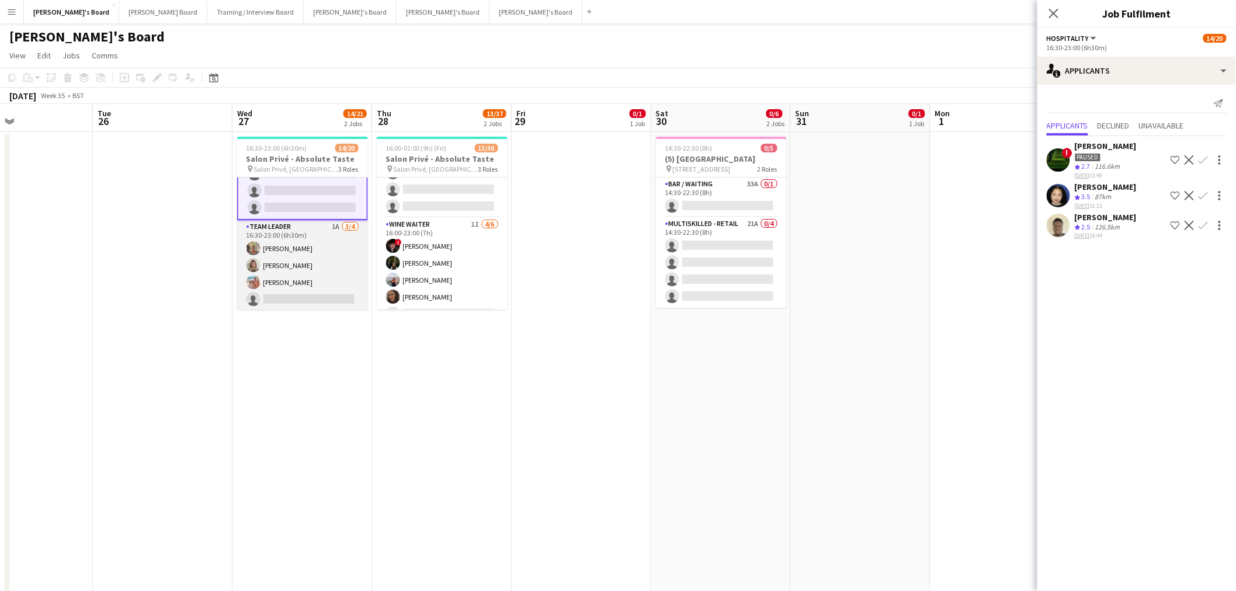
click at [298, 261] on app-card-role "TEAM LEADER 1A 3/4 16:30-23:00 (6h30m) Jacqueline Whitehorn-Scott Mathilde Wilk…" at bounding box center [302, 265] width 131 height 91
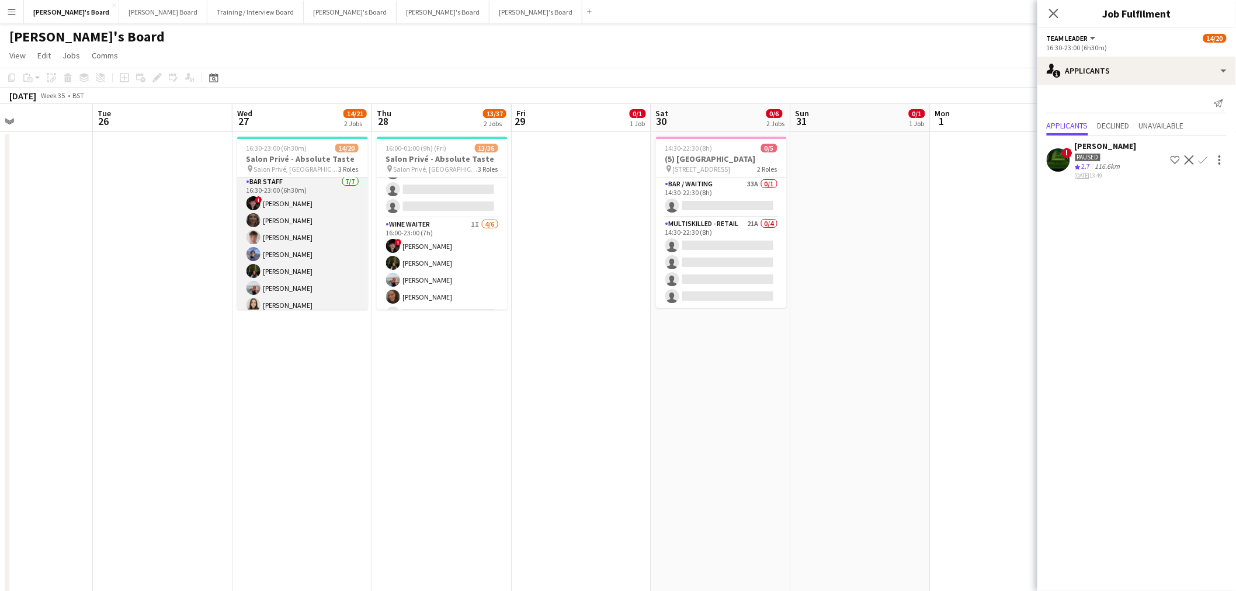
scroll to position [0, 0]
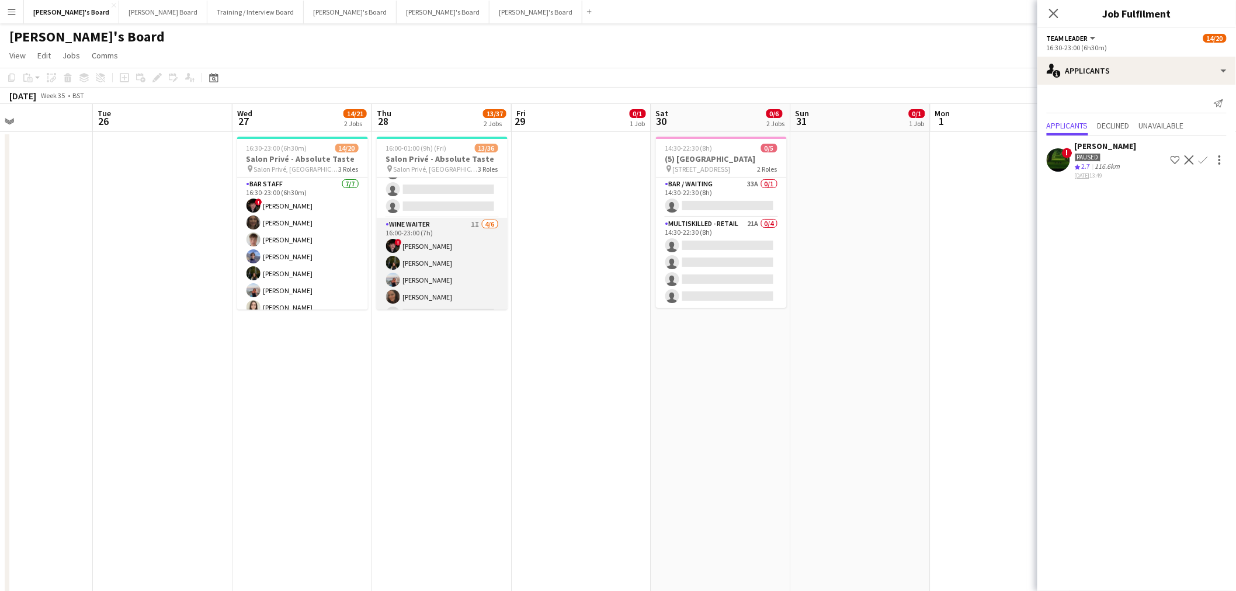
click at [438, 261] on app-card-role "WINE WAITER 1I 4/6 16:00-23:00 (7h) ! Ryan Filkins Jessamie Lindley Ellie Brown…" at bounding box center [442, 280] width 131 height 124
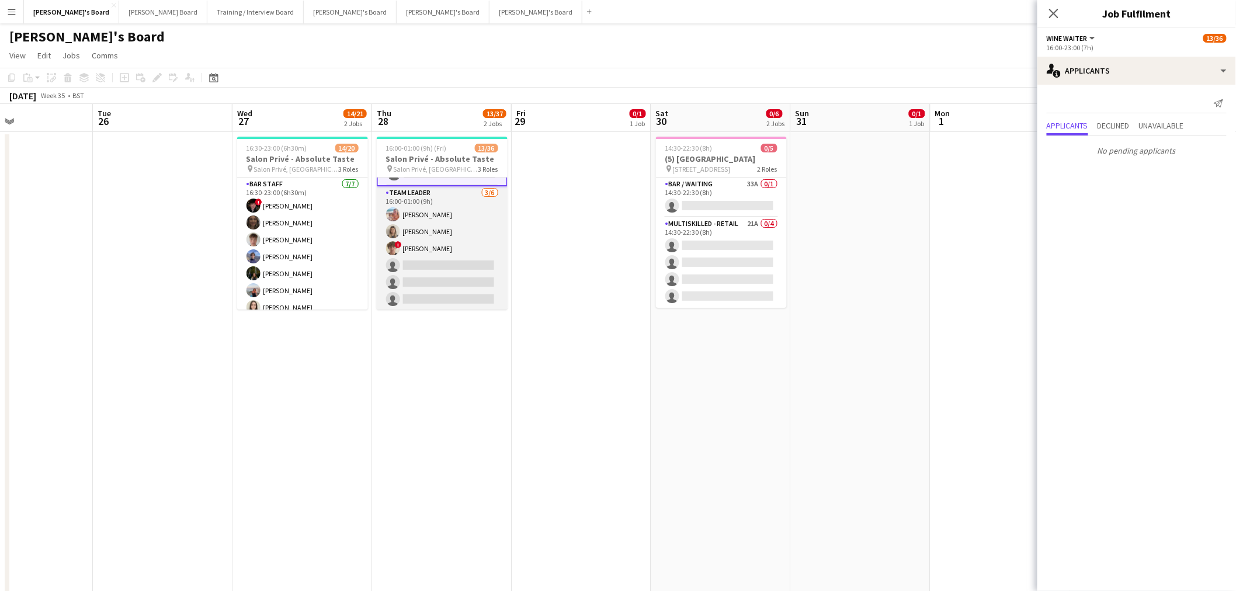
click at [437, 254] on app-card-role "TEAM LEADER 3/6 16:00-01:00 (9h) Freya Lillywhite Mathilde Wilkie ! Jamie Acker…" at bounding box center [442, 248] width 131 height 124
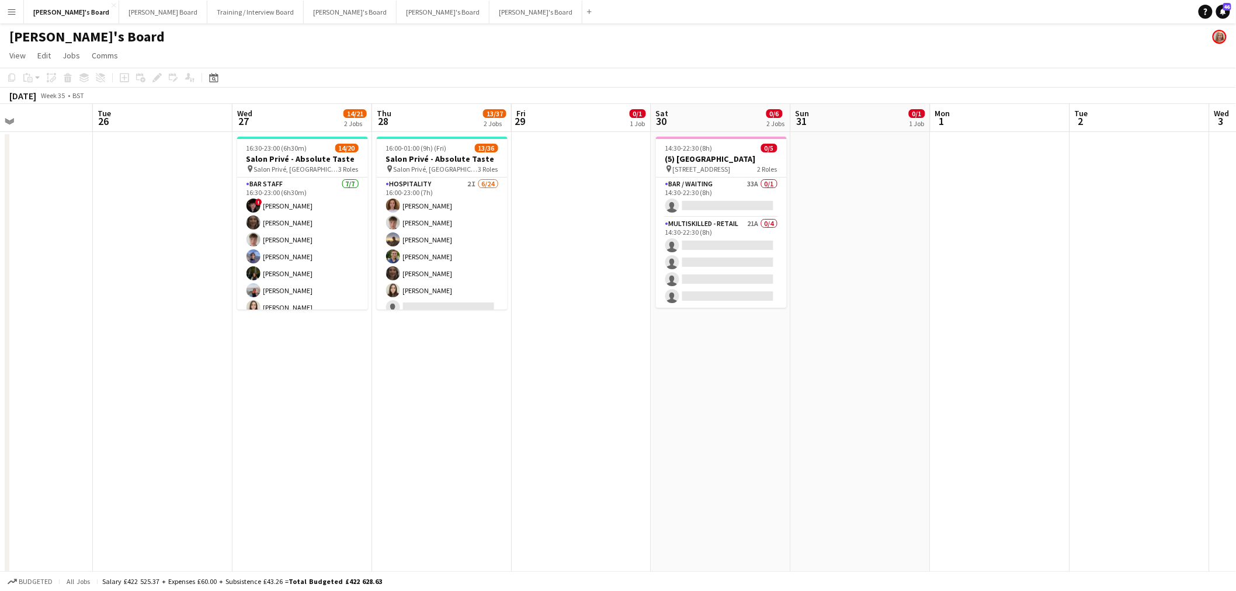
drag, startPoint x: 208, startPoint y: 188, endPoint x: 943, endPoint y: 165, distance: 735.8
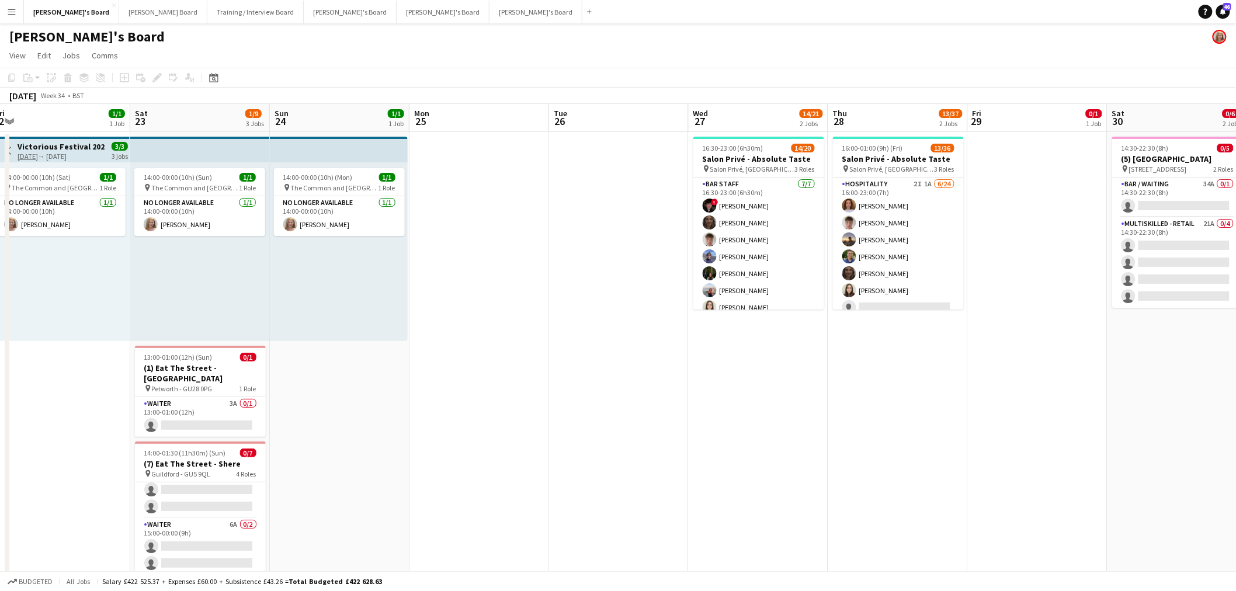
drag, startPoint x: 783, startPoint y: 352, endPoint x: 602, endPoint y: 355, distance: 181.1
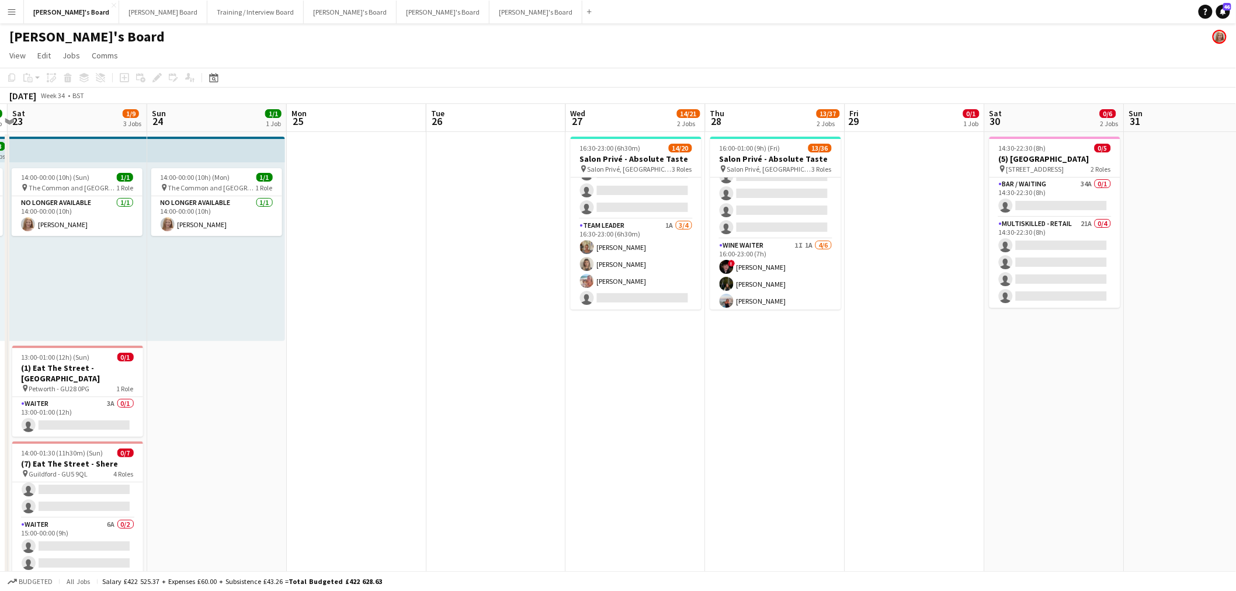
scroll to position [352, 0]
click at [760, 272] on app-card-role "WINE WAITER 1I 1A 4/6 16:00-23:00 (7h) ! Ryan Filkins Jessamie Lindley Ellie Br…" at bounding box center [775, 317] width 131 height 124
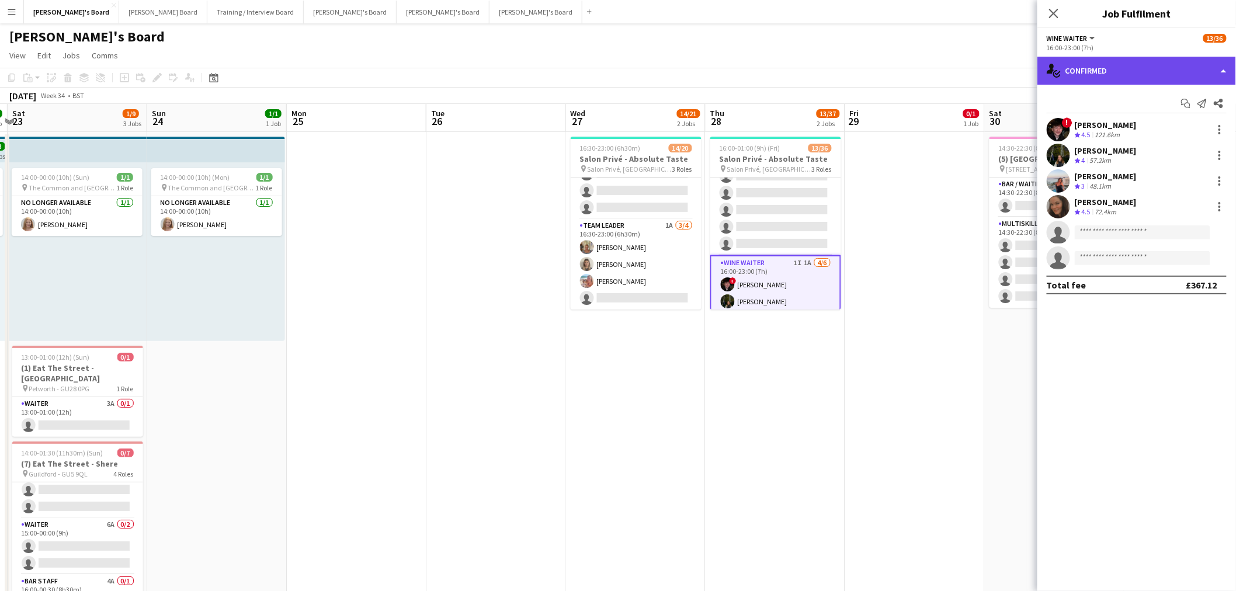
click at [1167, 65] on div "single-neutral-actions-check-2 Confirmed" at bounding box center [1136, 71] width 199 height 28
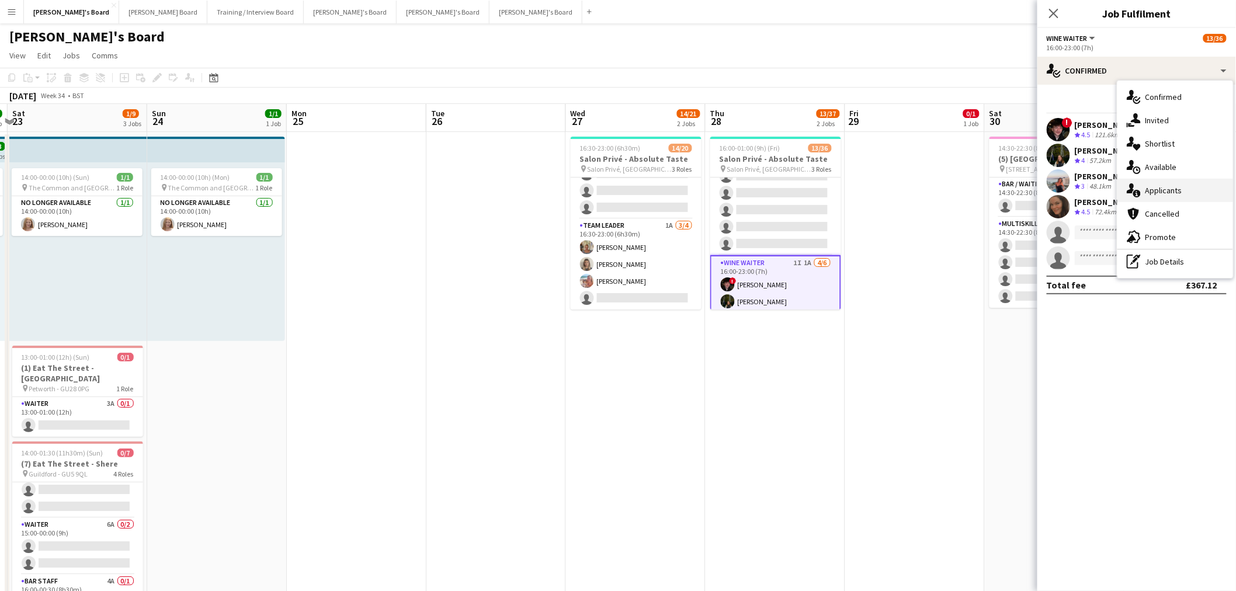
click at [1196, 192] on div "single-neutral-actions-information Applicants" at bounding box center [1175, 190] width 116 height 23
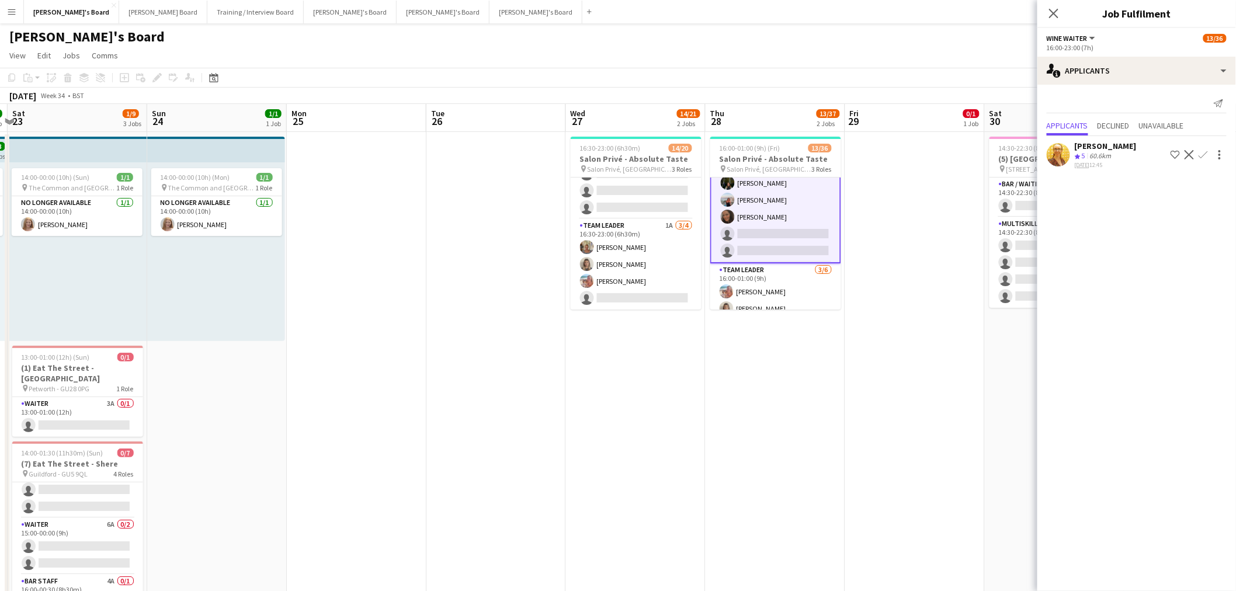
scroll to position [418, 0]
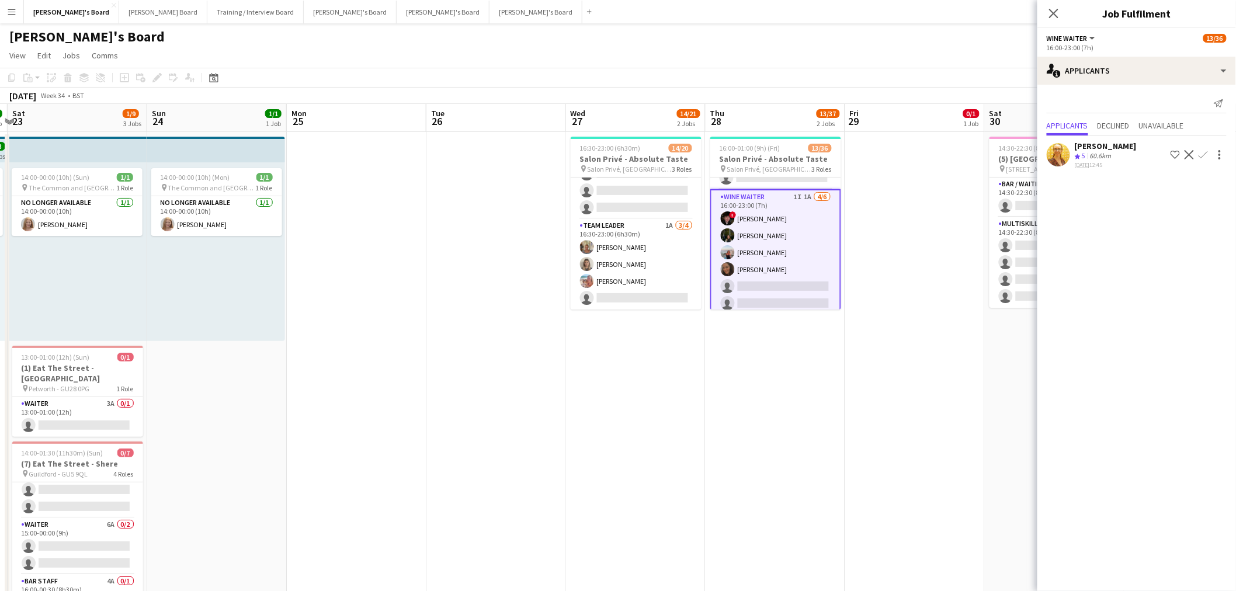
click at [1094, 154] on div "60.6km" at bounding box center [1101, 156] width 26 height 10
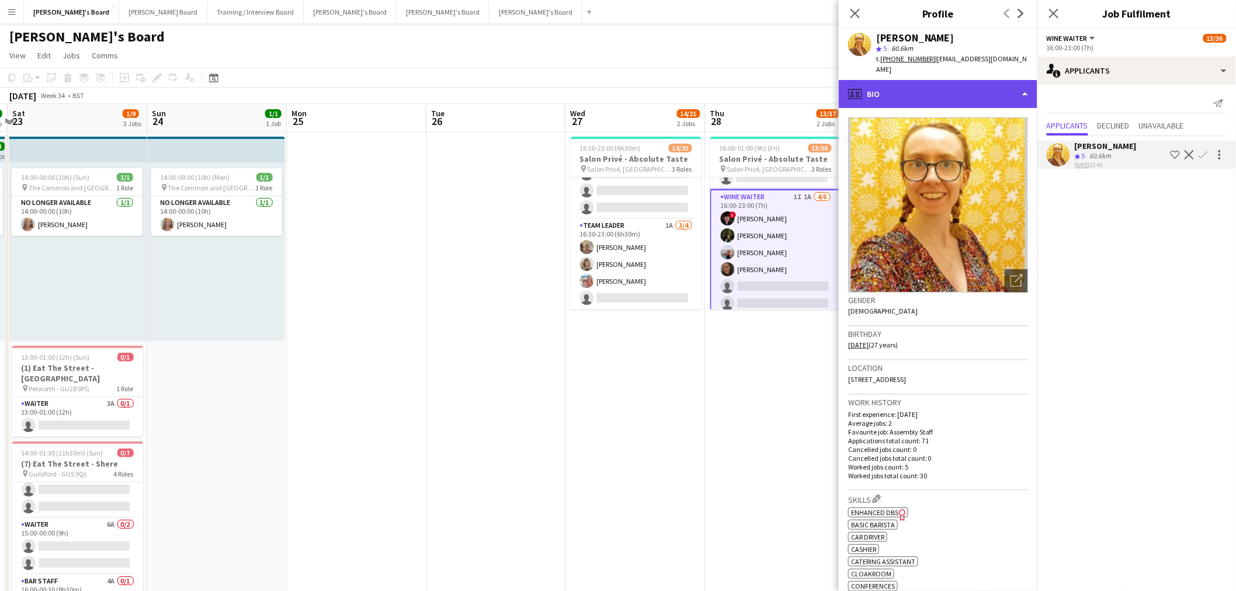
click at [928, 96] on div "profile Bio" at bounding box center [938, 94] width 199 height 28
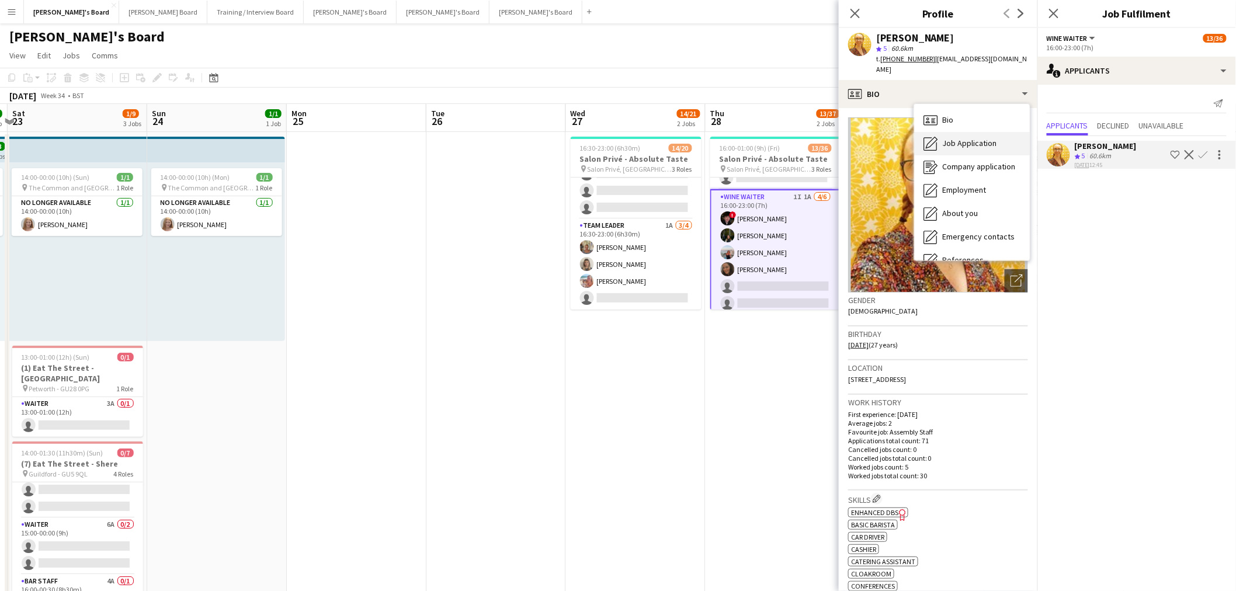
click at [960, 138] on span "Job Application" at bounding box center [969, 143] width 54 height 11
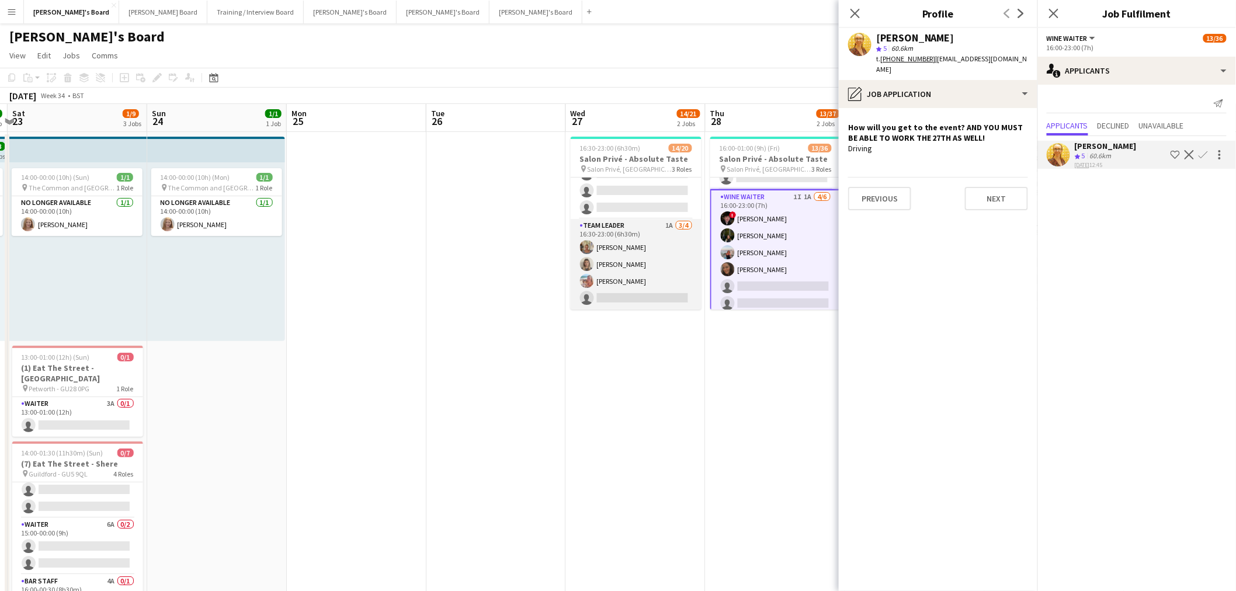
click at [639, 265] on app-card-role "TEAM LEADER 1A 3/4 16:30-23:00 (6h30m) Jacqueline Whitehorn-Scott Mathilde Wilk…" at bounding box center [636, 264] width 131 height 91
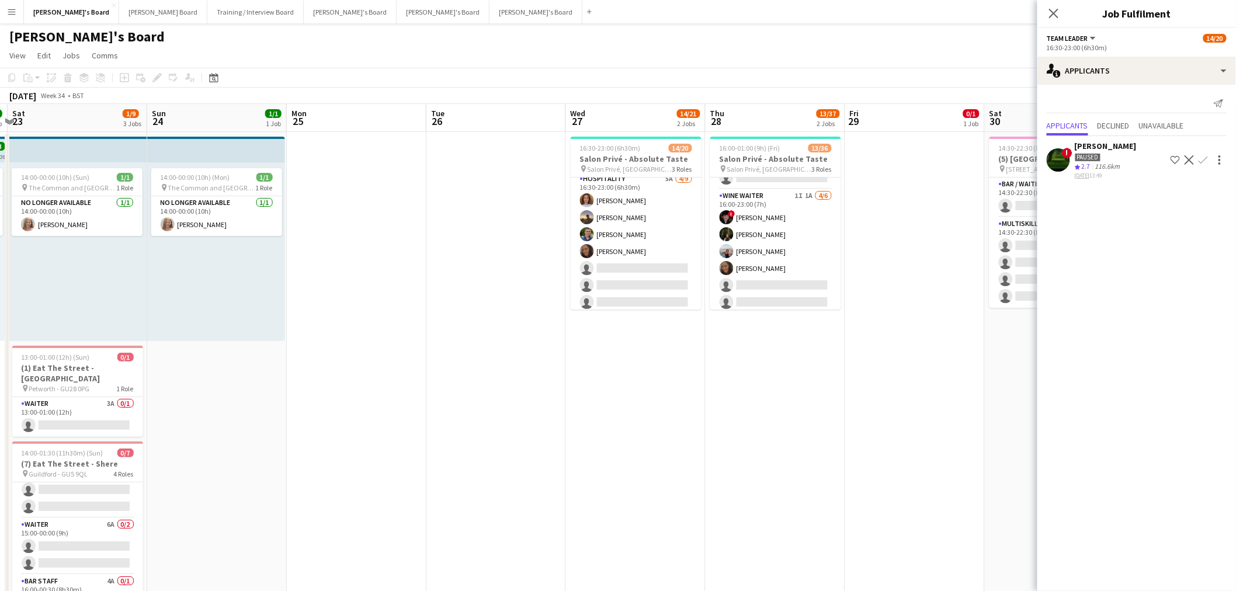
click at [625, 253] on app-card-role "Hospitality 5A 4/9 16:30-23:00 (6h30m) Sophie Briscoe Harry Thomas Joseph Day E…" at bounding box center [636, 259] width 131 height 175
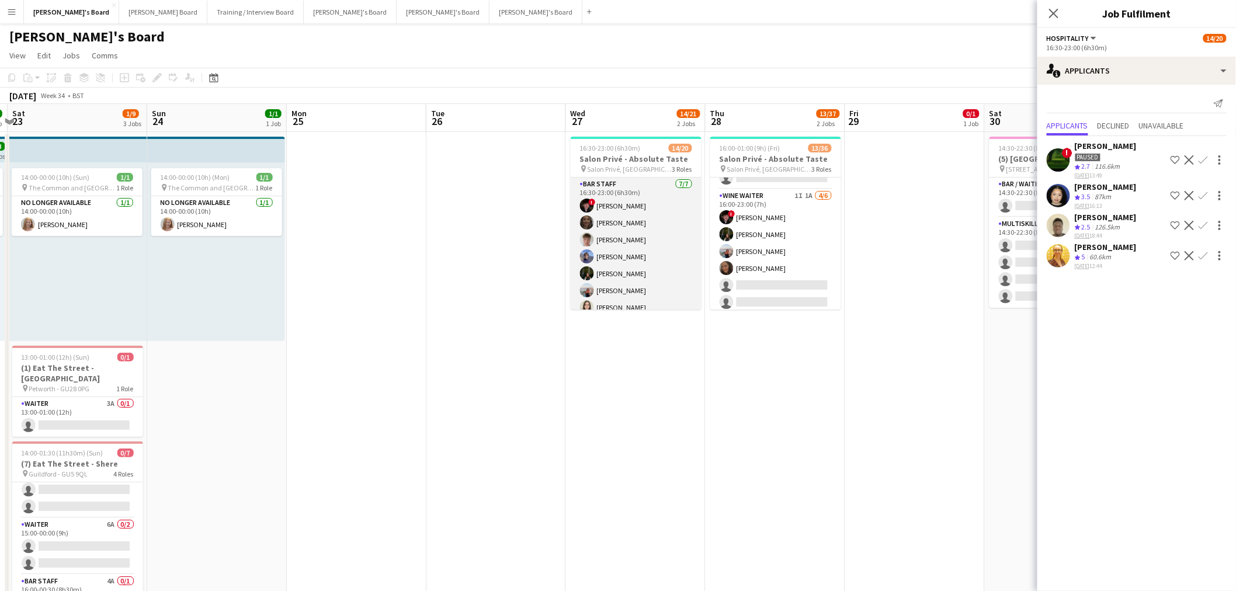
scroll to position [130, 0]
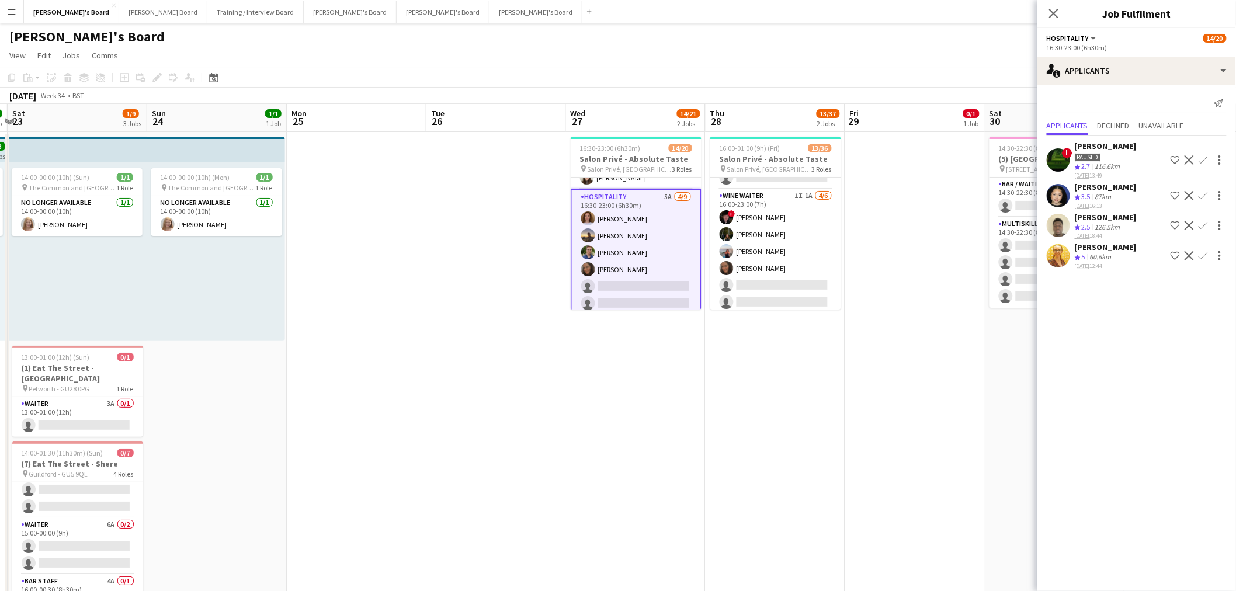
click at [1204, 254] on app-icon "Confirm" at bounding box center [1203, 255] width 9 height 9
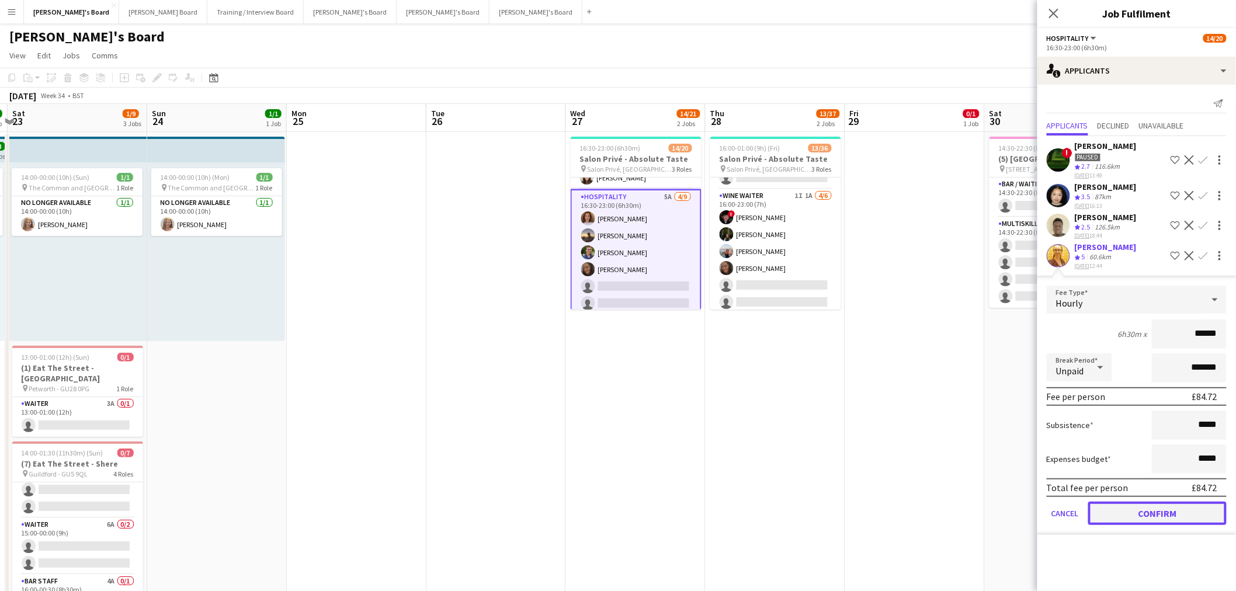
click at [1126, 504] on button "Confirm" at bounding box center [1157, 513] width 138 height 23
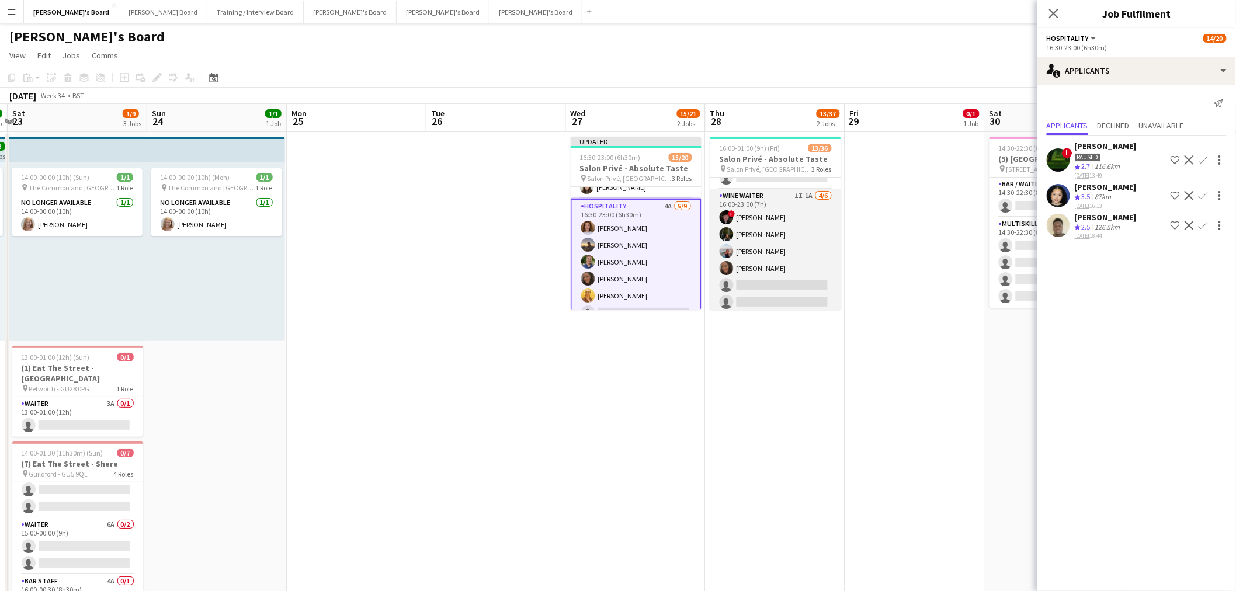
click at [775, 266] on app-card-role "WINE WAITER 1I 1A 4/6 16:00-23:00 (7h) ! Ryan Filkins Jessamie Lindley Ellie Br…" at bounding box center [775, 251] width 131 height 124
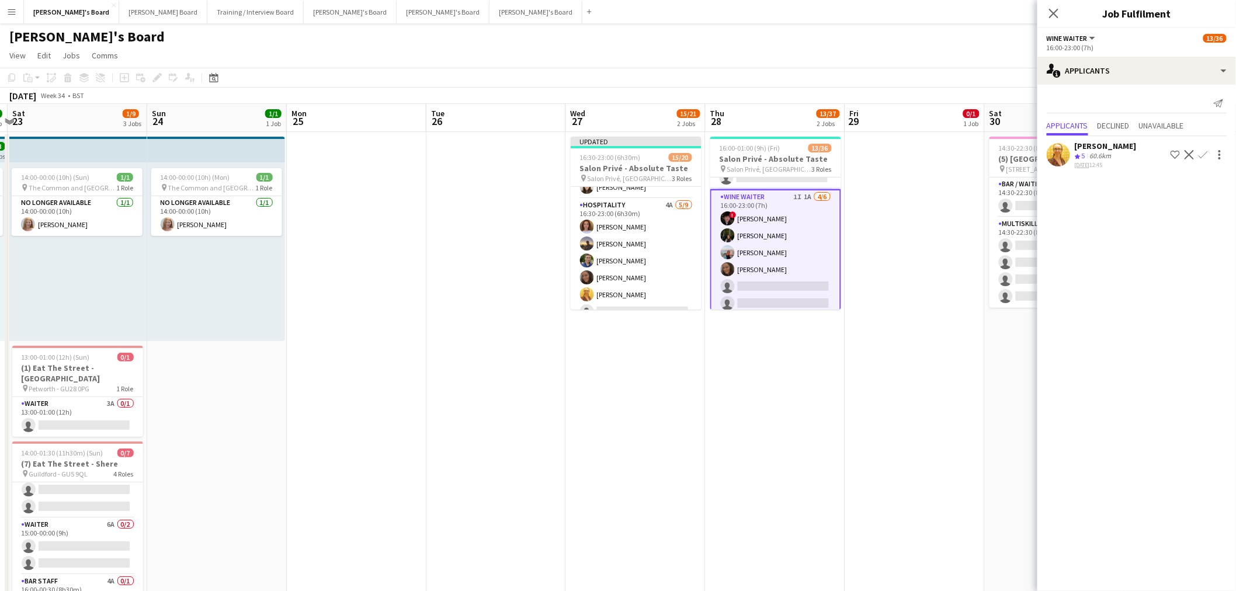
click at [1203, 154] on app-icon "Confirm" at bounding box center [1203, 154] width 9 height 9
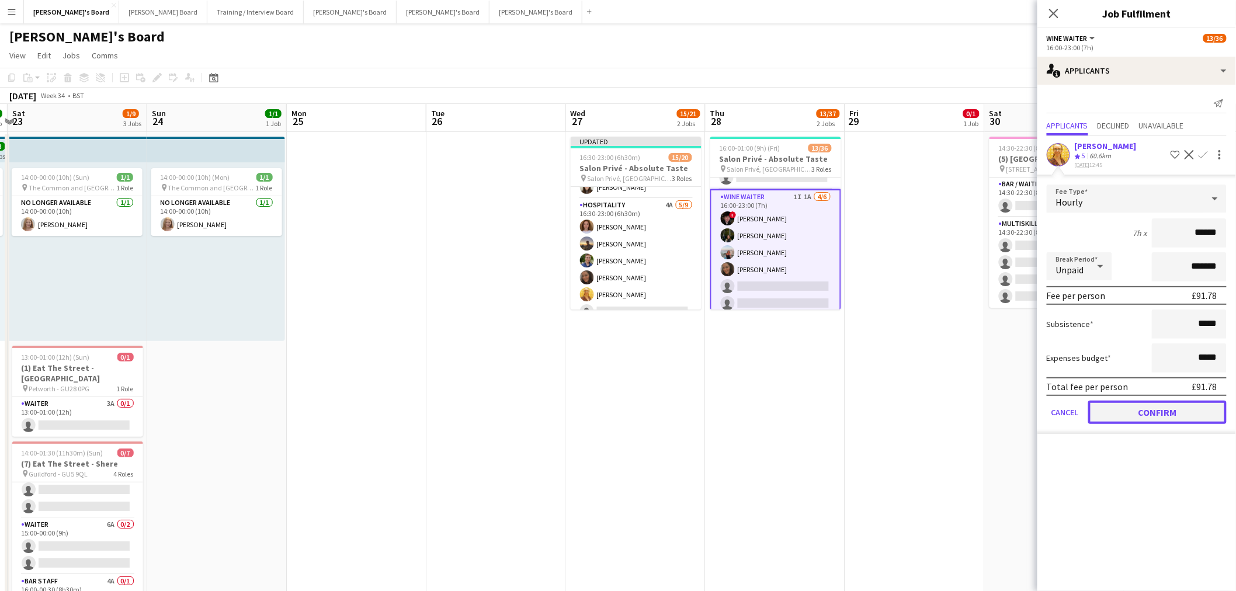
click at [1134, 405] on button "Confirm" at bounding box center [1157, 412] width 138 height 23
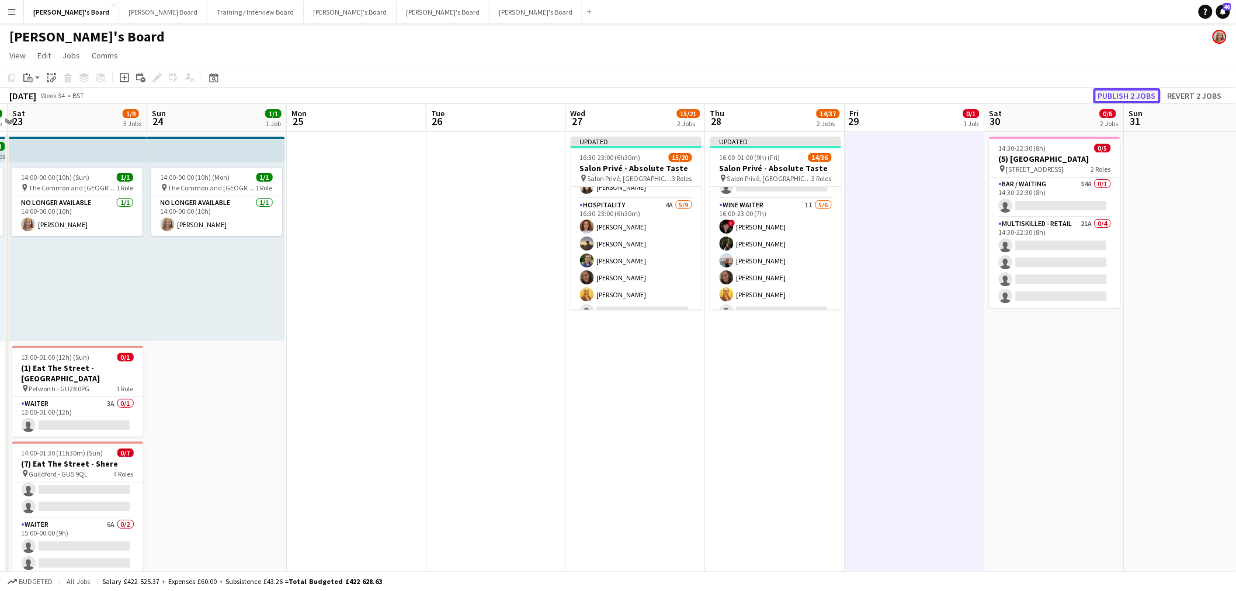
click at [1125, 91] on button "Publish 2 jobs" at bounding box center [1127, 95] width 67 height 15
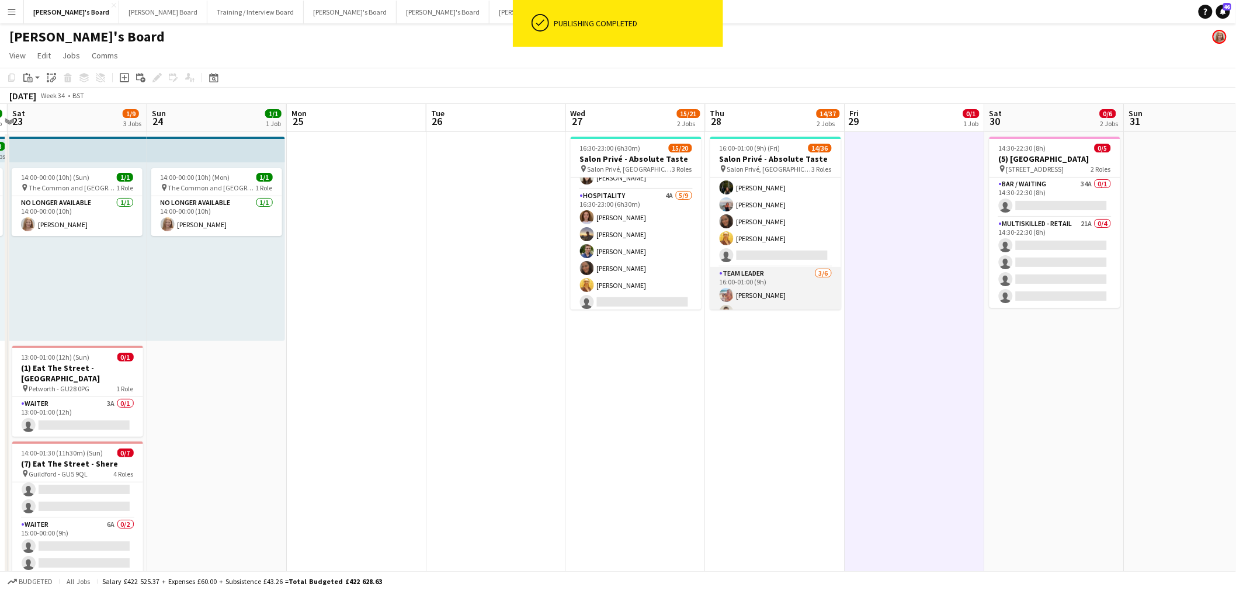
scroll to position [546, 0]
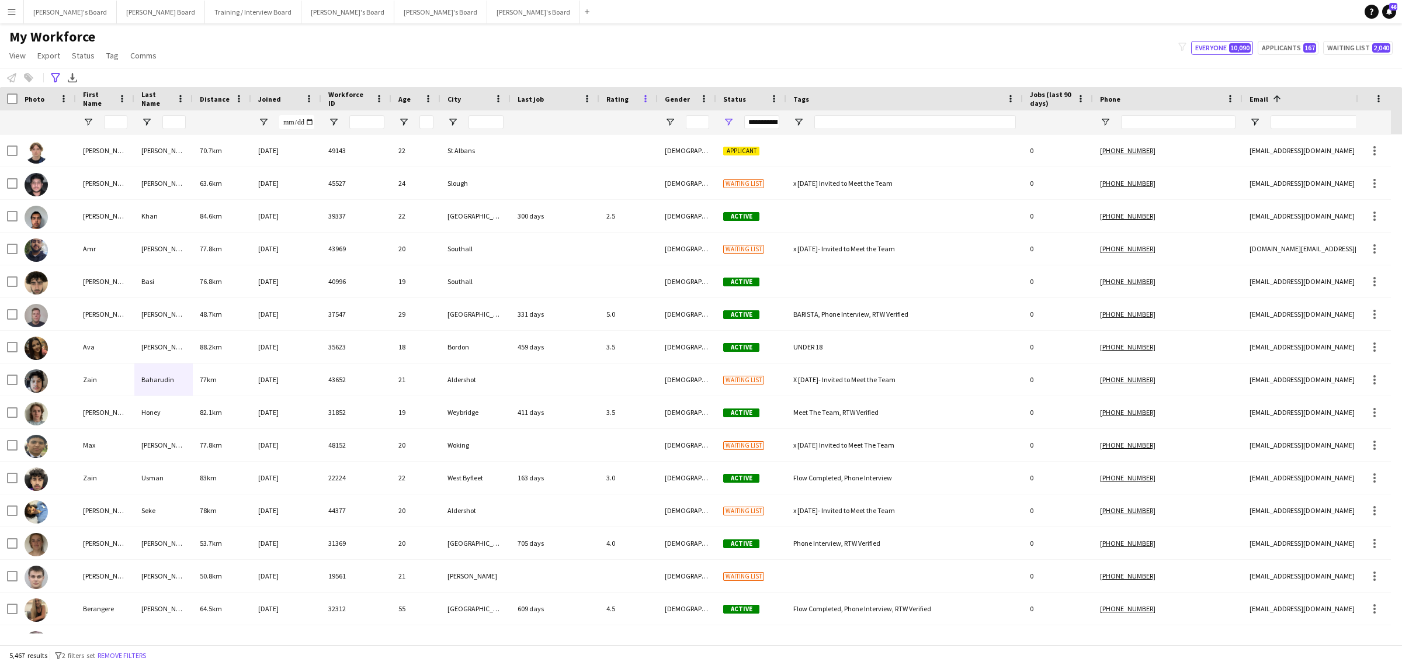
click at [643, 95] on span at bounding box center [645, 98] width 11 height 11
click at [631, 68] on div "**********" at bounding box center [701, 77] width 1402 height 19
click at [613, 96] on span "Rating" at bounding box center [617, 99] width 22 height 9
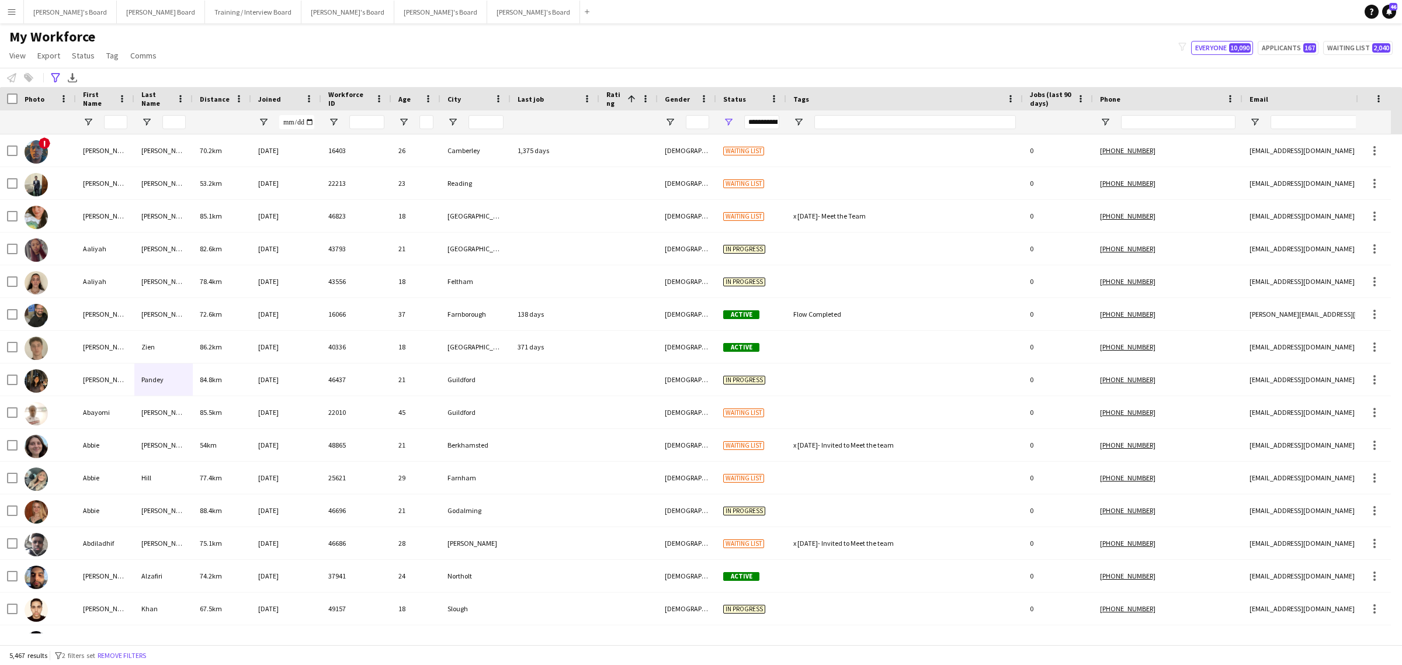
click at [615, 95] on span "Rating" at bounding box center [614, 99] width 16 height 18
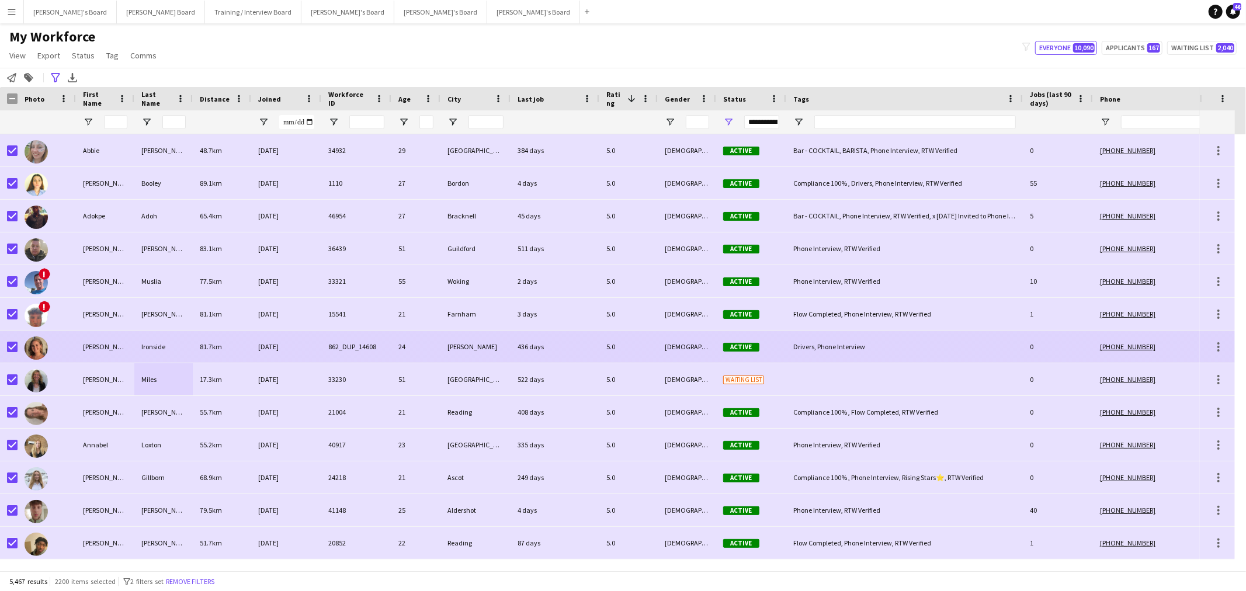
scroll to position [65, 0]
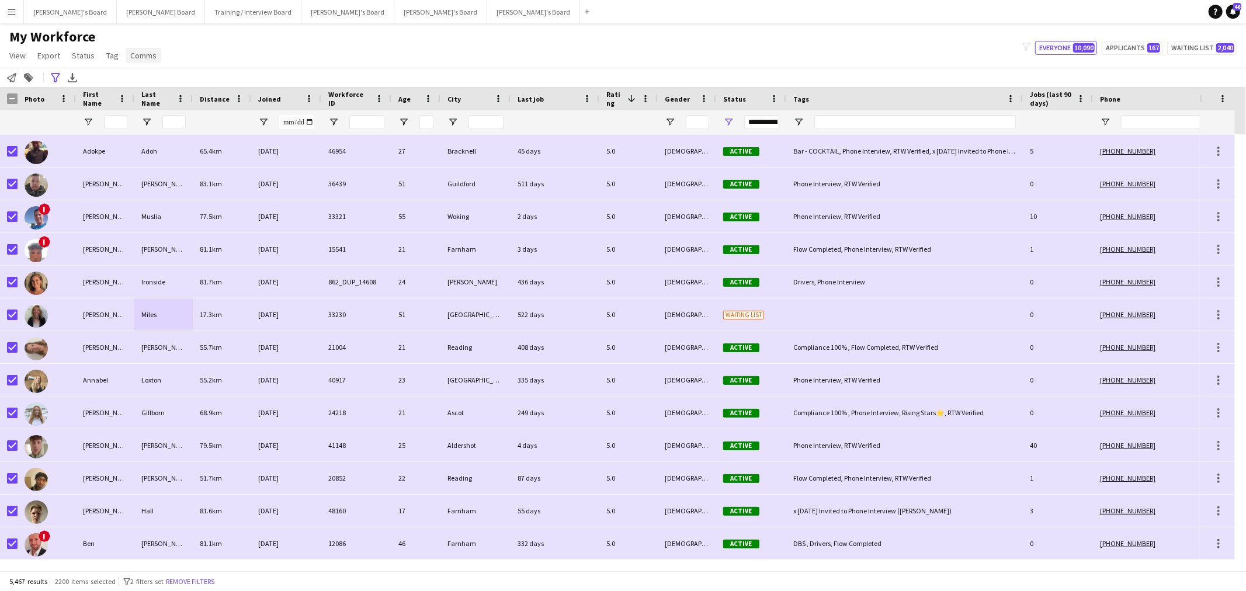
click at [137, 56] on span "Comms" at bounding box center [143, 55] width 26 height 11
click at [161, 78] on span "Send notification" at bounding box center [163, 80] width 60 height 11
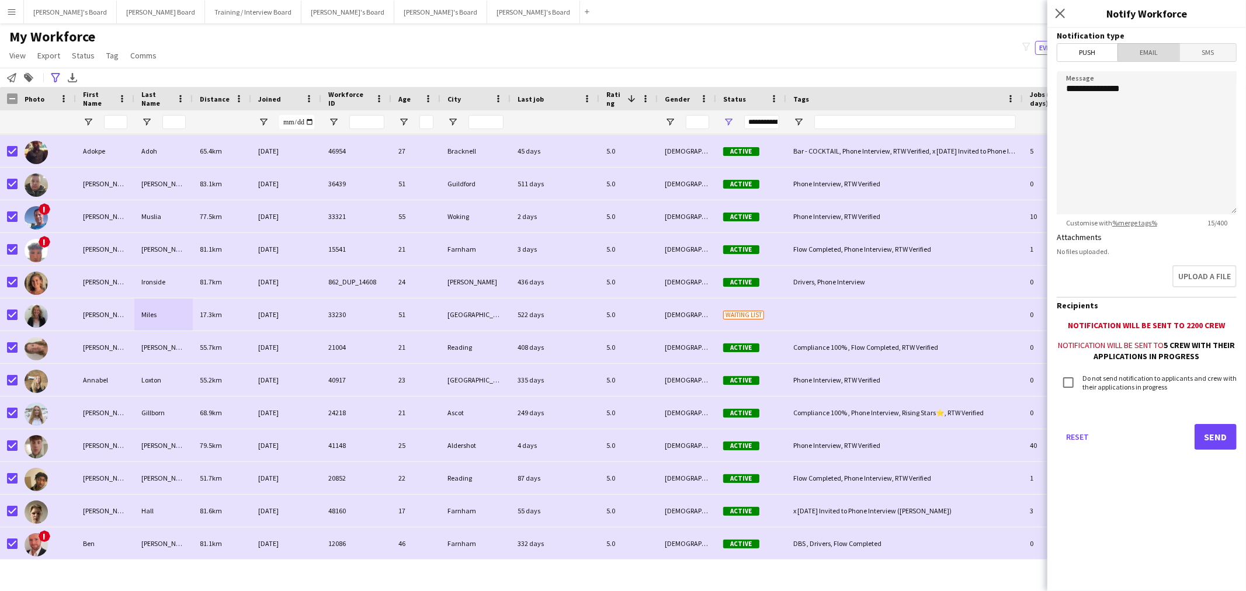
click at [1173, 50] on span "Email" at bounding box center [1149, 53] width 62 height 18
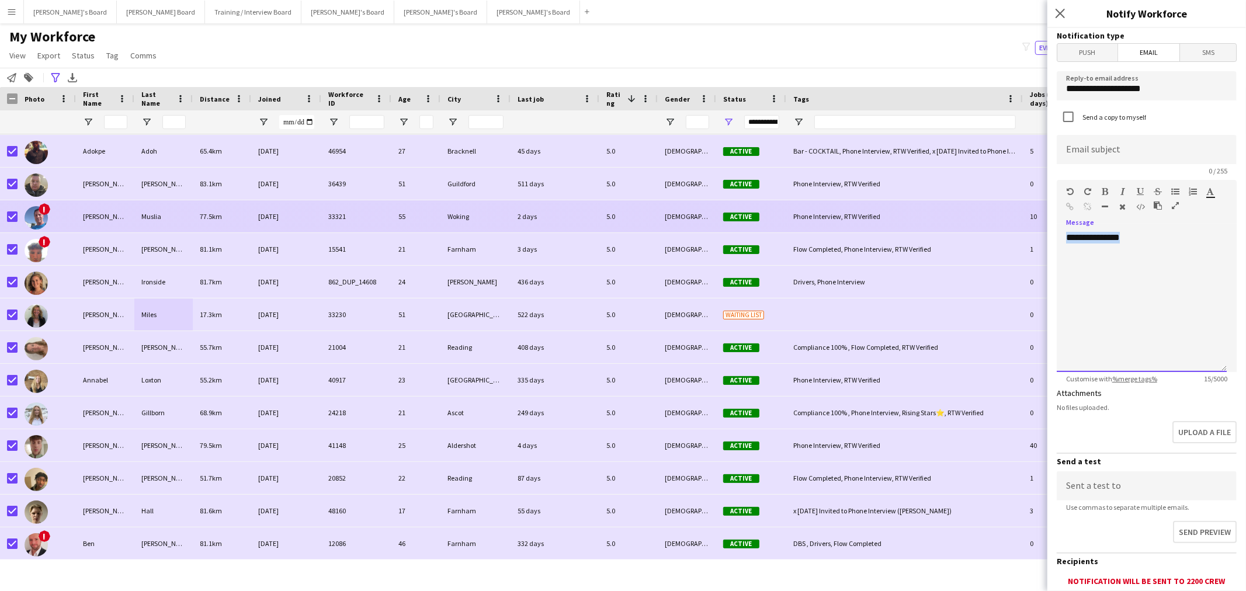
drag, startPoint x: 1146, startPoint y: 243, endPoint x: 908, endPoint y: 221, distance: 239.4
click at [908, 221] on body "Menu Boards Boards Boards All jobs Status Workforce Workforce My Workforce Recr…" at bounding box center [623, 295] width 1246 height 591
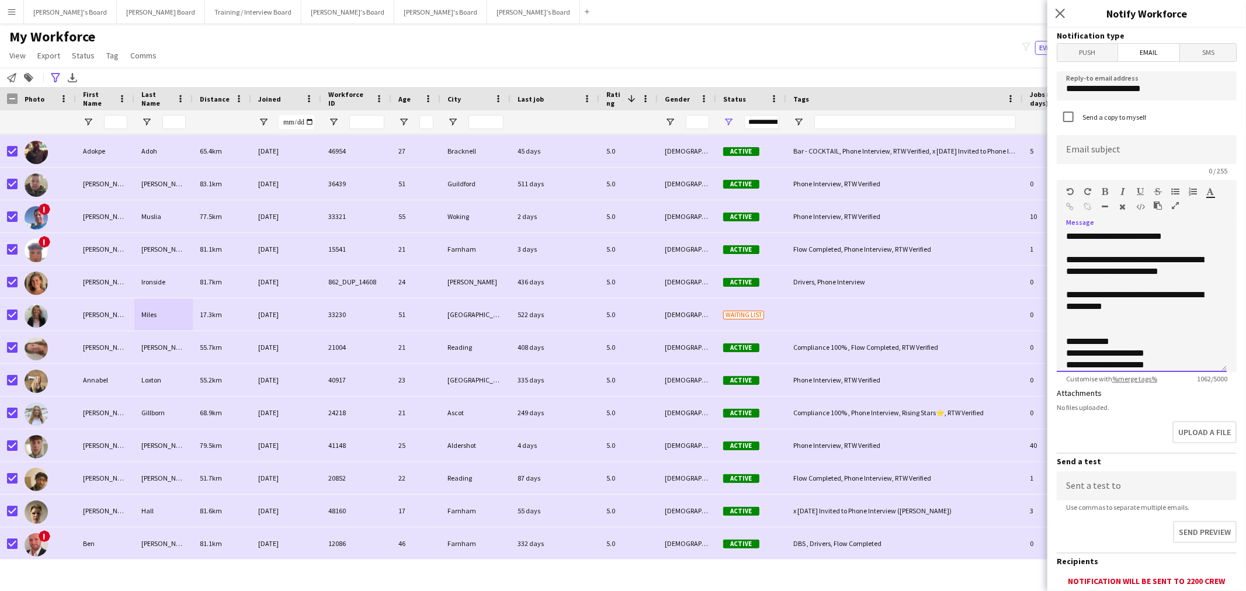
scroll to position [0, 0]
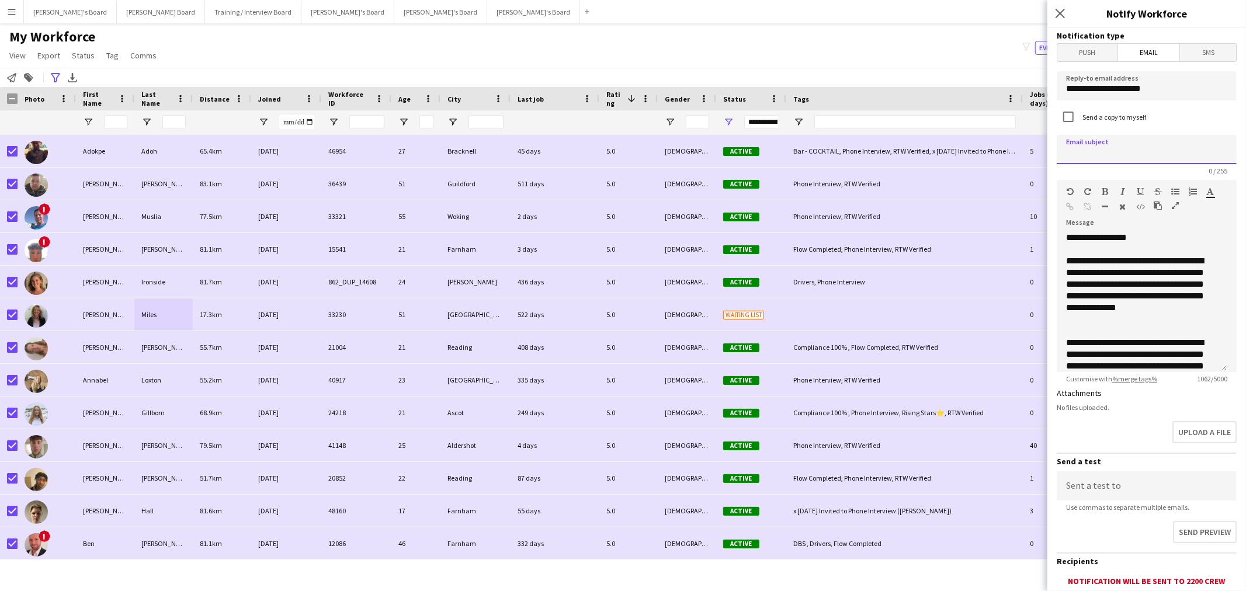
click at [1088, 148] on input at bounding box center [1147, 149] width 180 height 29
paste input "**********"
type input "**********"
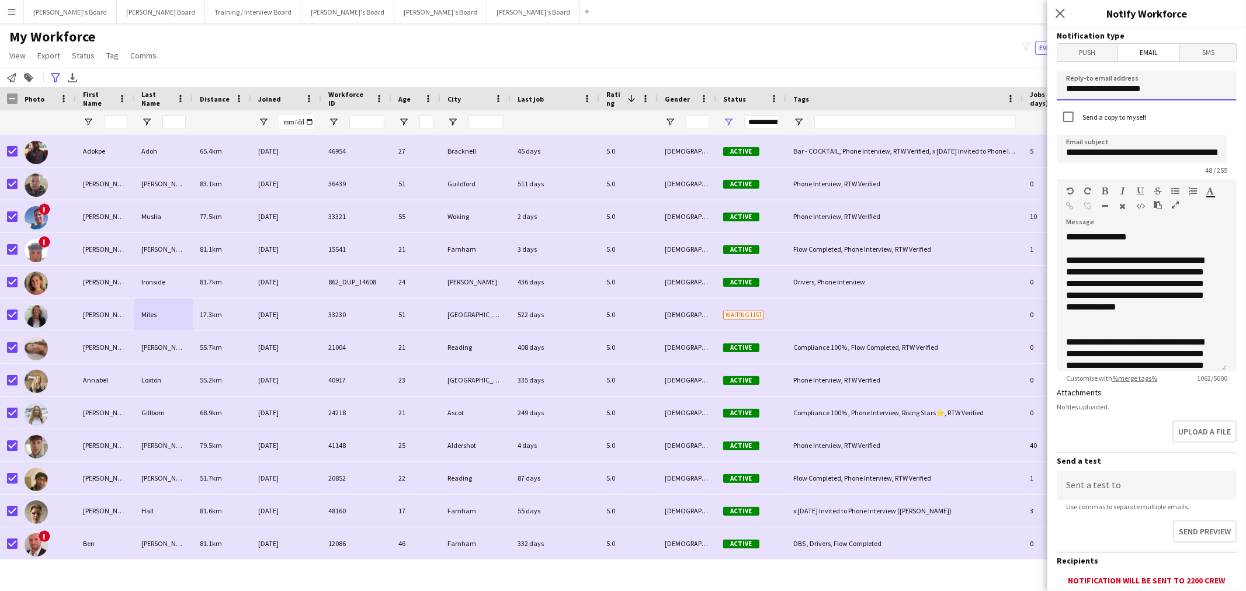
click at [1136, 83] on input "**********" at bounding box center [1147, 85] width 180 height 29
paste input "*********"
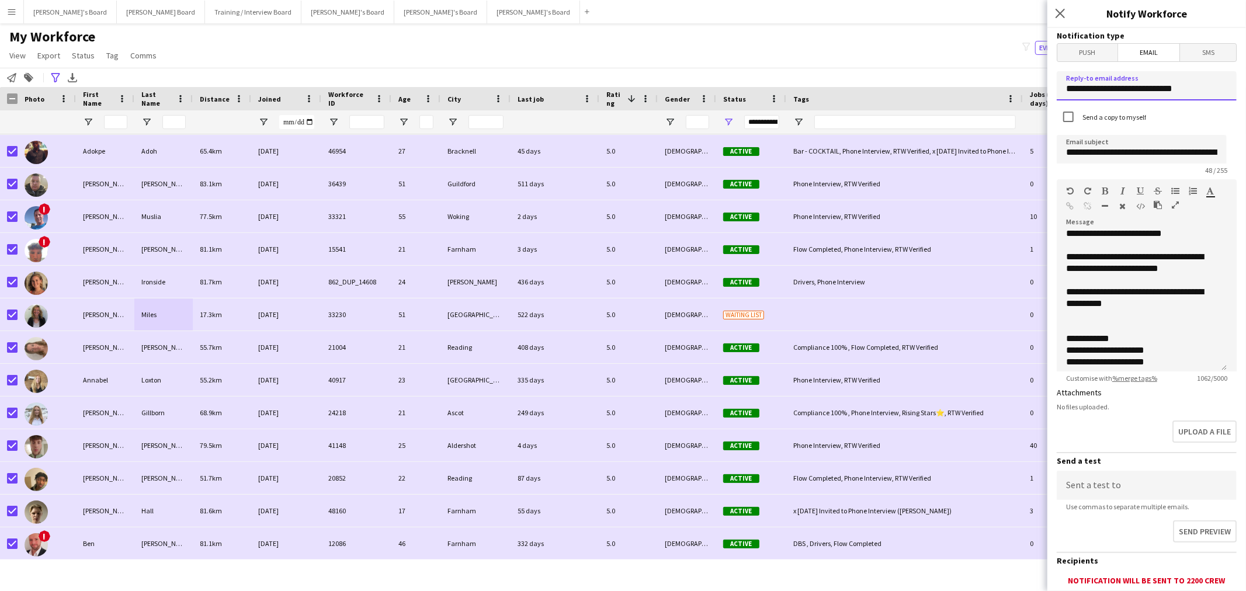
scroll to position [476, 0]
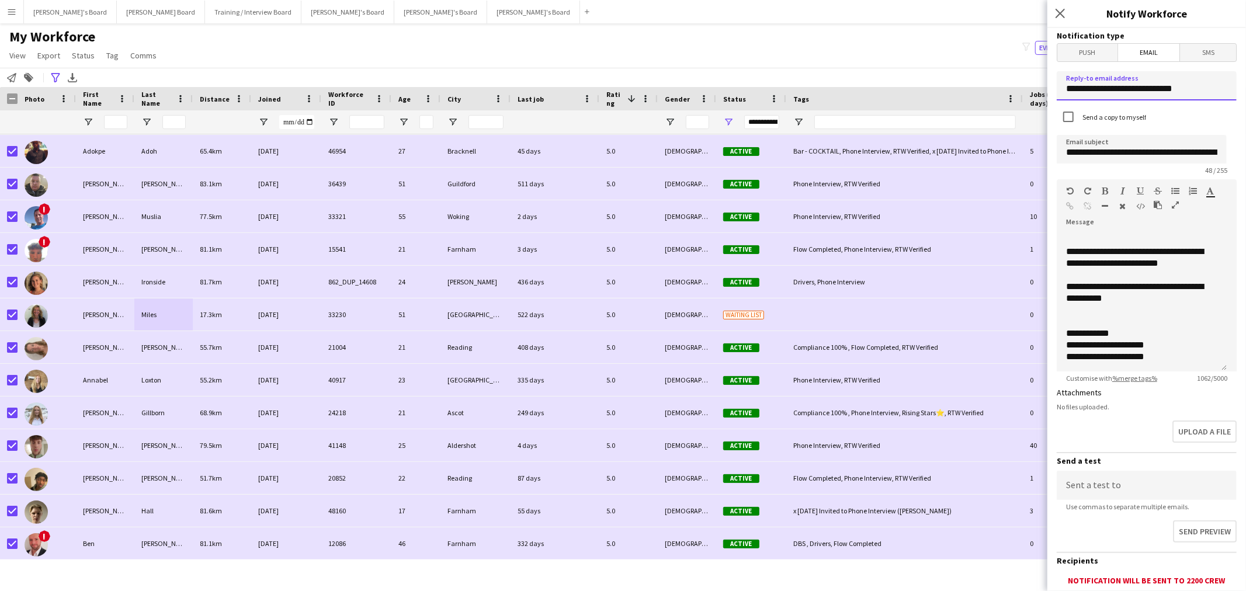
type input "**********"
click at [1082, 485] on input at bounding box center [1147, 485] width 180 height 29
paste input "**********"
type input "**********"
click at [1094, 428] on div "Upload a file" at bounding box center [1147, 434] width 180 height 36
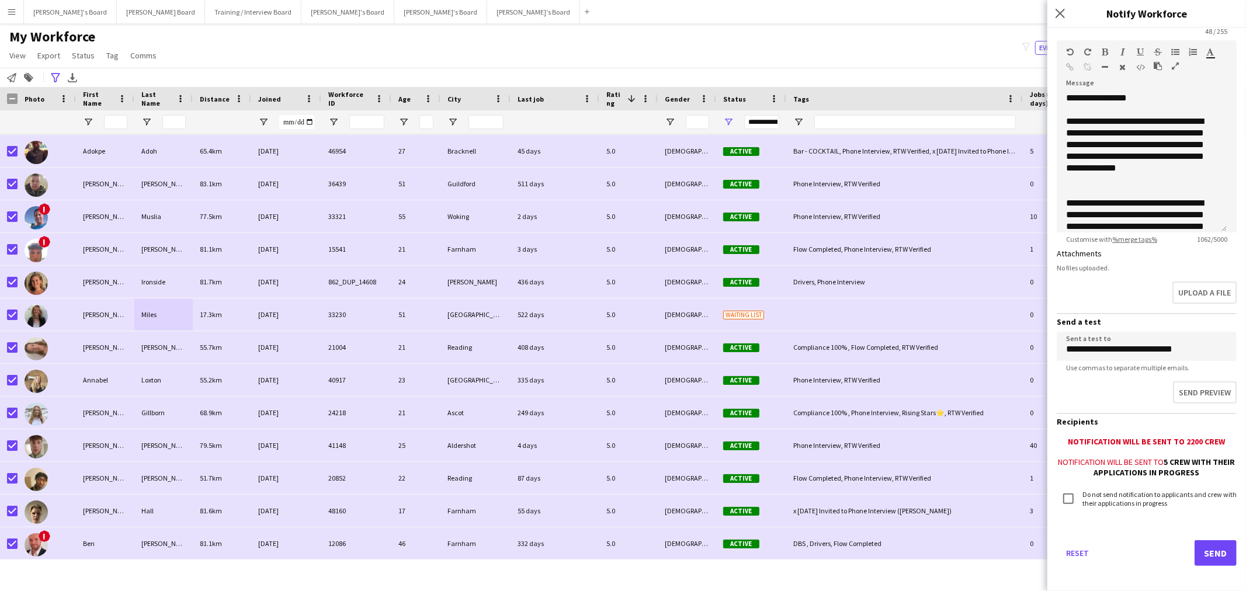
scroll to position [142, 0]
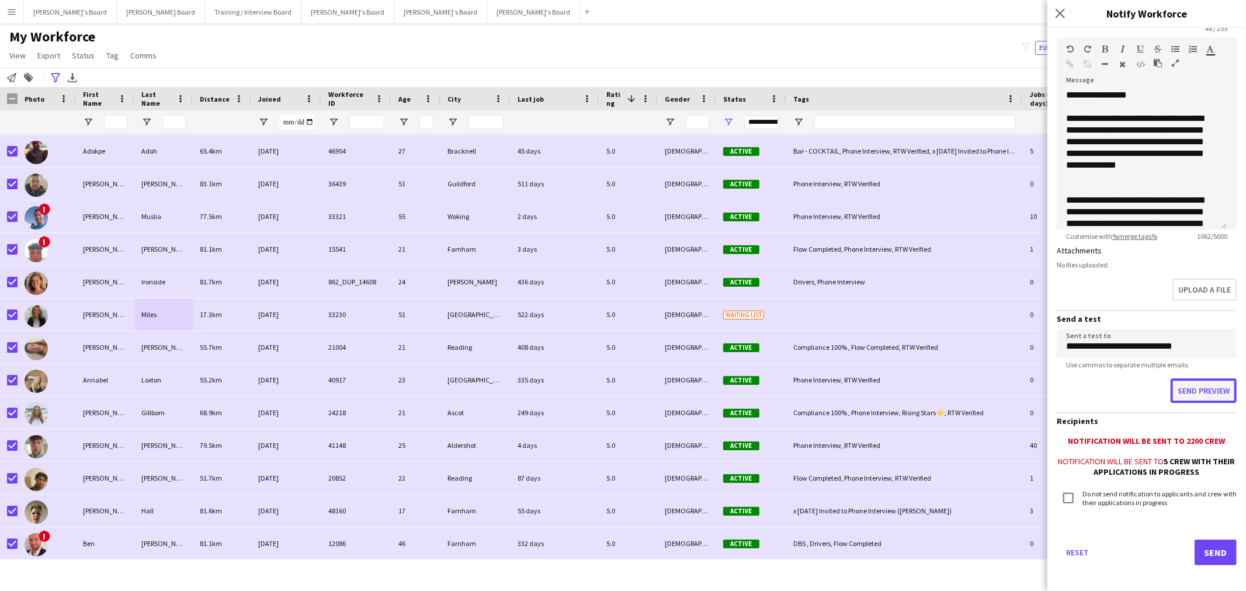
click at [1207, 384] on button "Send preview" at bounding box center [1204, 391] width 66 height 25
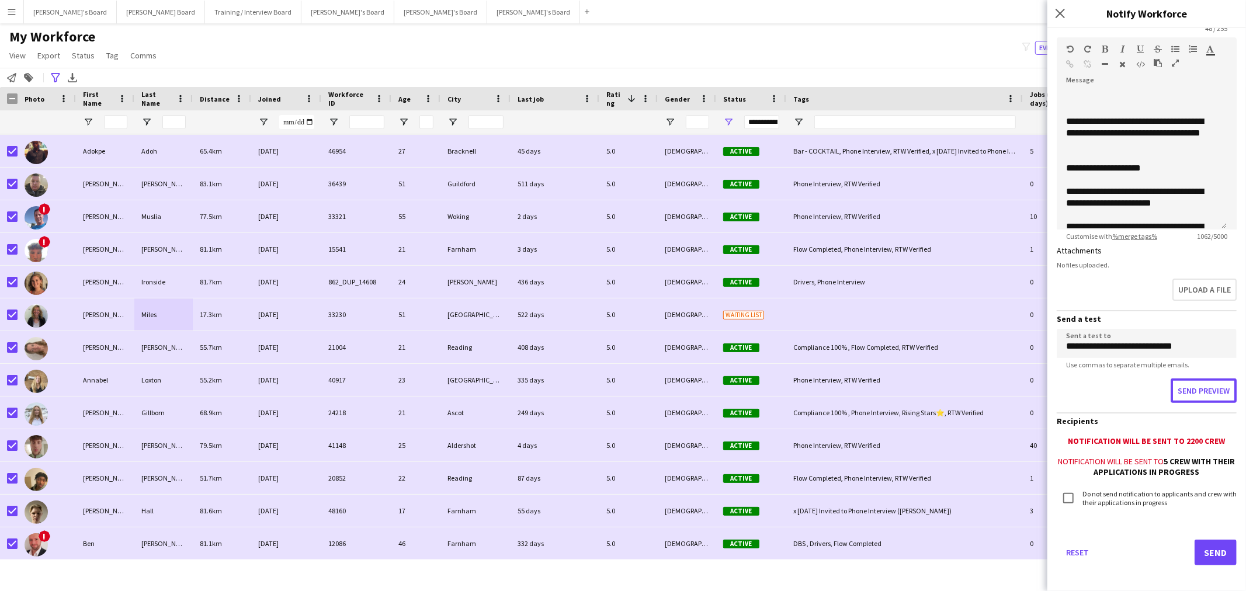
scroll to position [476, 0]
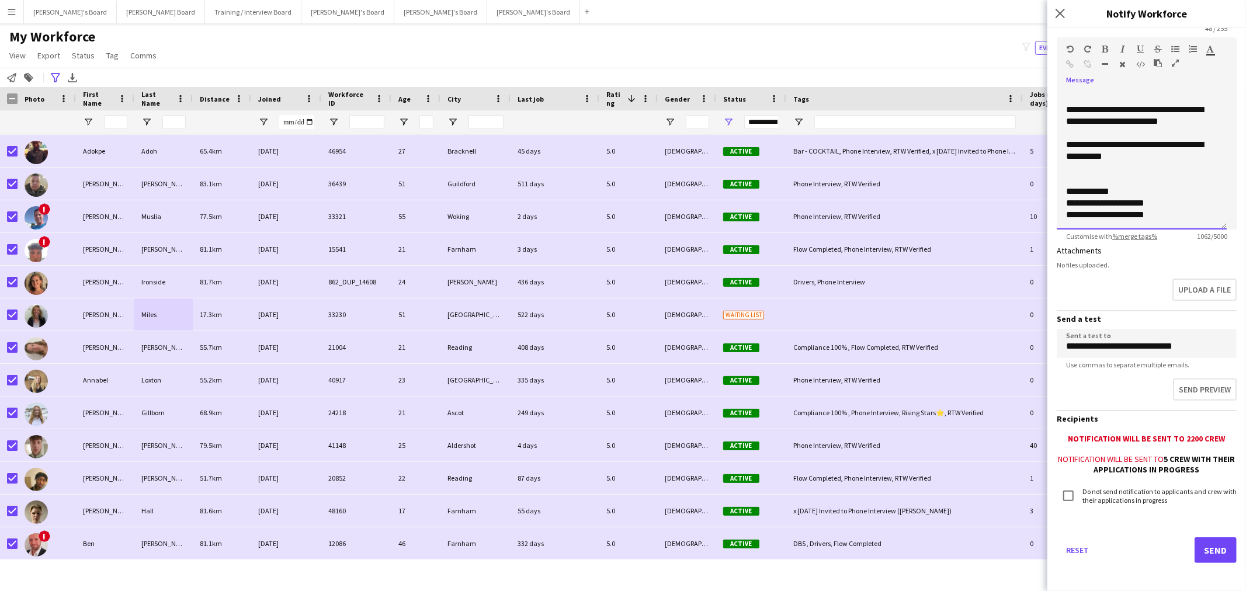
click at [1064, 145] on div "**********" at bounding box center [1142, 159] width 170 height 140
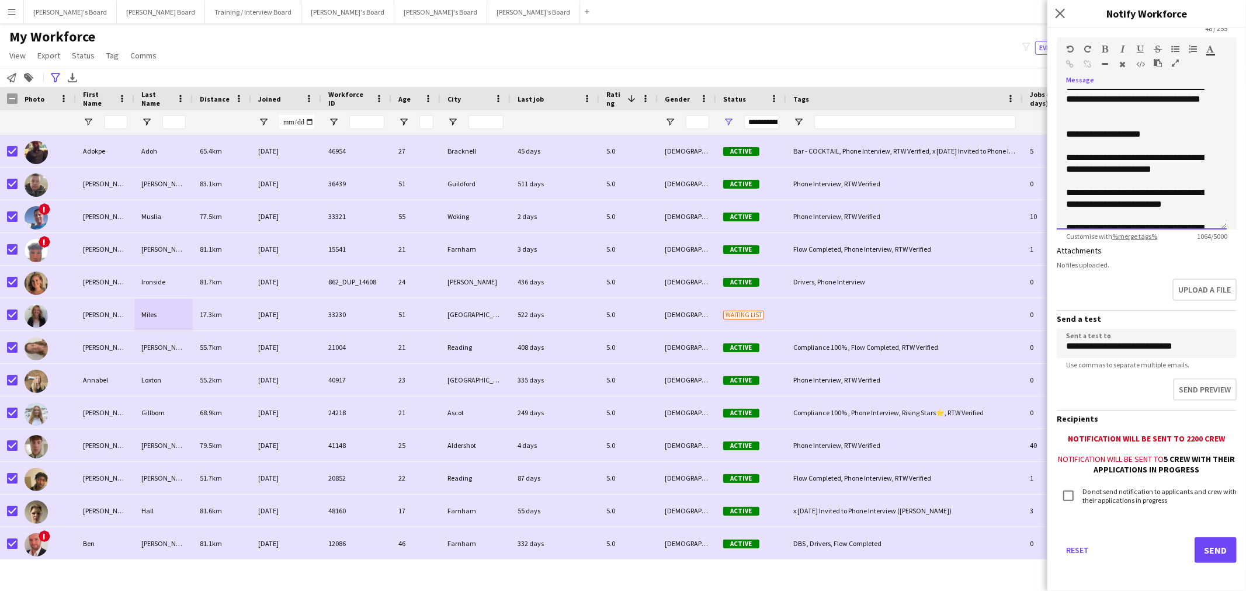
scroll to position [488, 0]
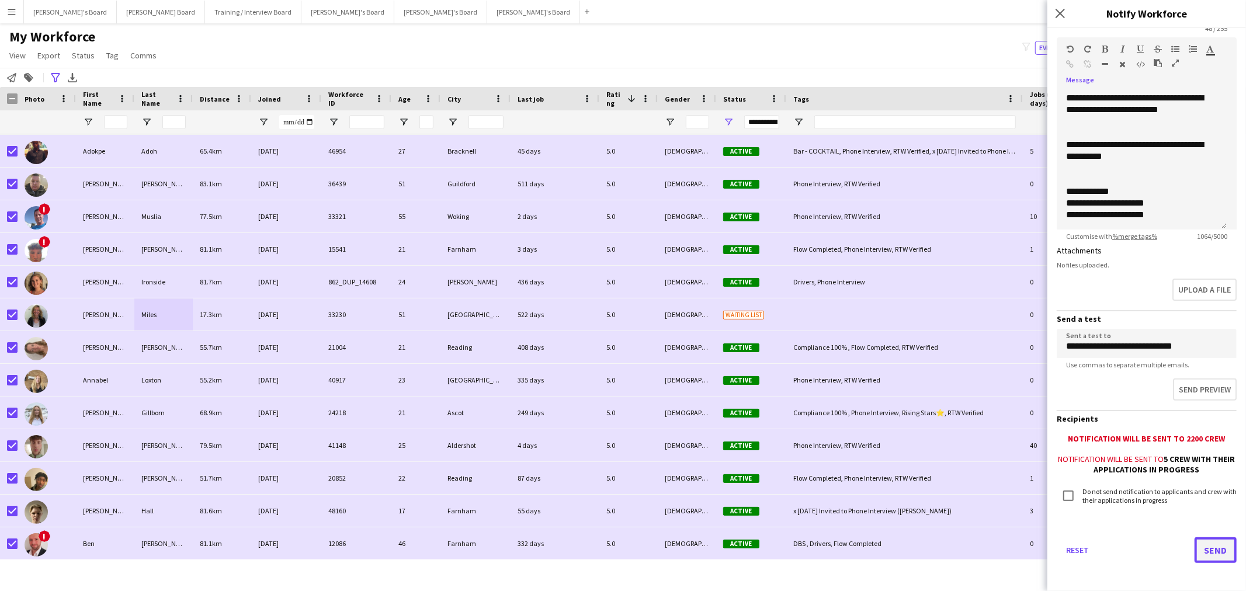
click at [1195, 547] on button "Send" at bounding box center [1216, 550] width 42 height 26
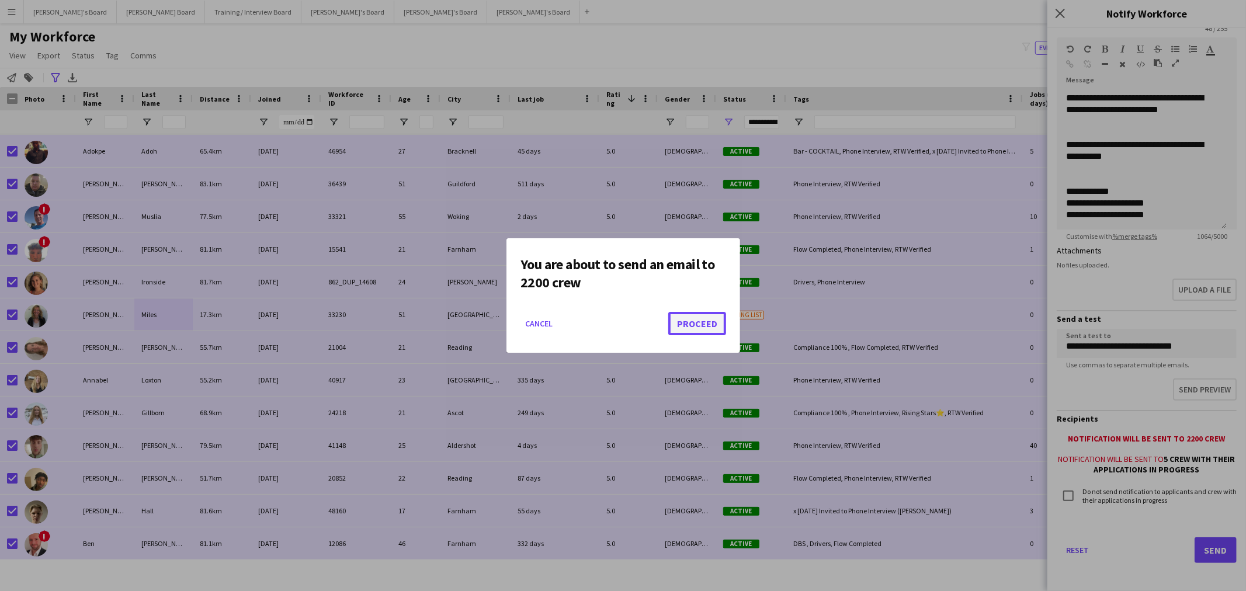
click at [693, 314] on button "Proceed" at bounding box center [697, 323] width 58 height 23
